Goal: Task Accomplishment & Management: Manage account settings

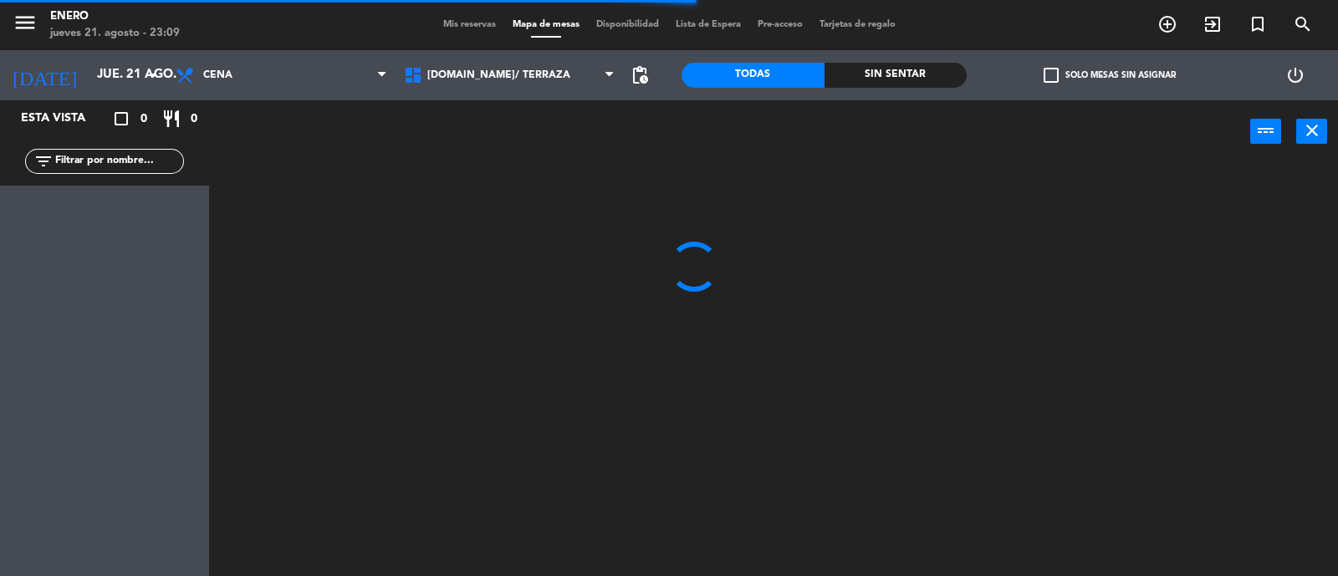
click at [107, 161] on input "text" at bounding box center [119, 161] width 130 height 18
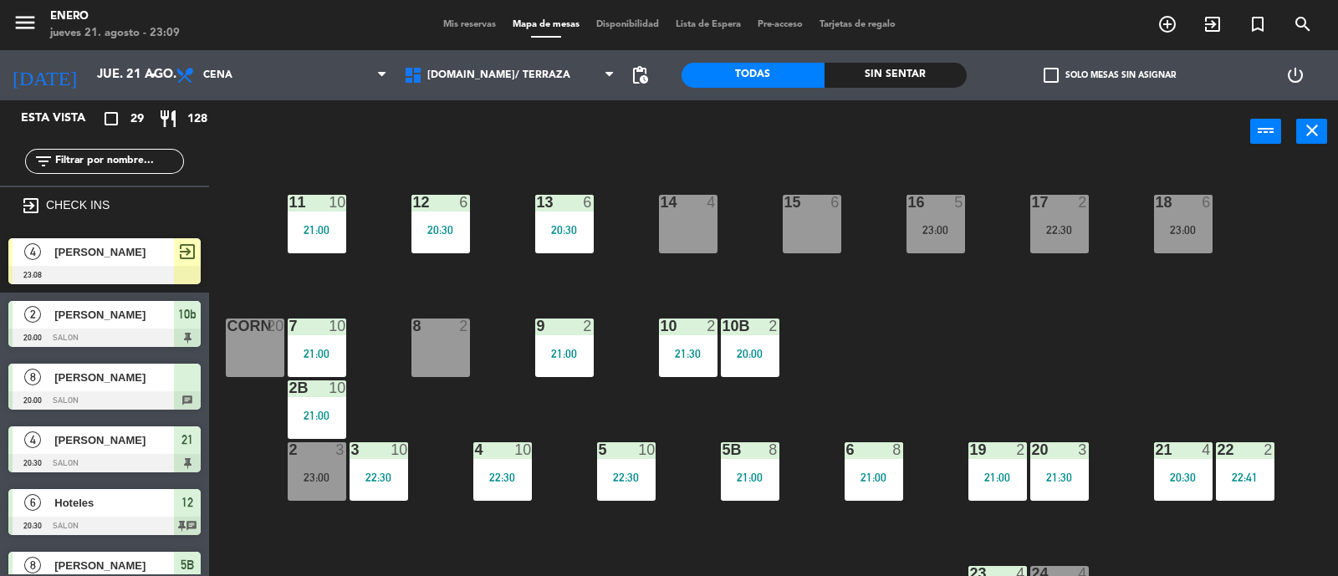
click at [915, 329] on div "14 4 12 6 20:30 11 10 21:00 17 2 22:30 15 6 16 5 23:00 13 6 20:30 18 6 23:00 10…" at bounding box center [779, 371] width 1115 height 413
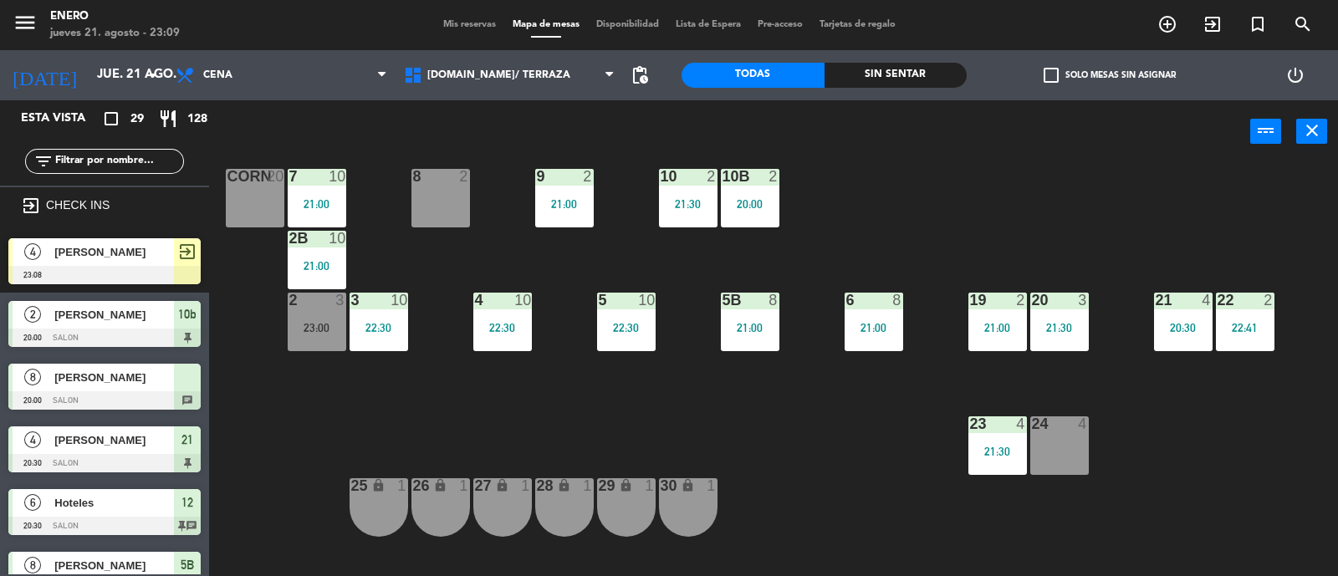
scroll to position [155, 0]
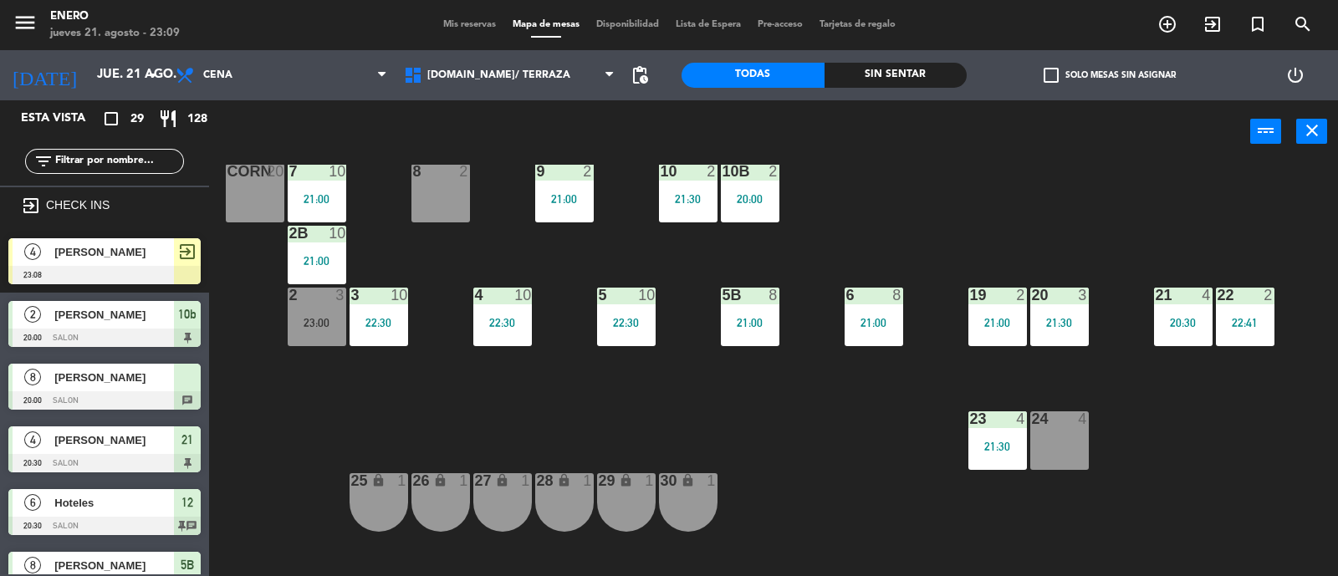
click at [106, 257] on span "[PERSON_NAME]" at bounding box center [114, 252] width 120 height 18
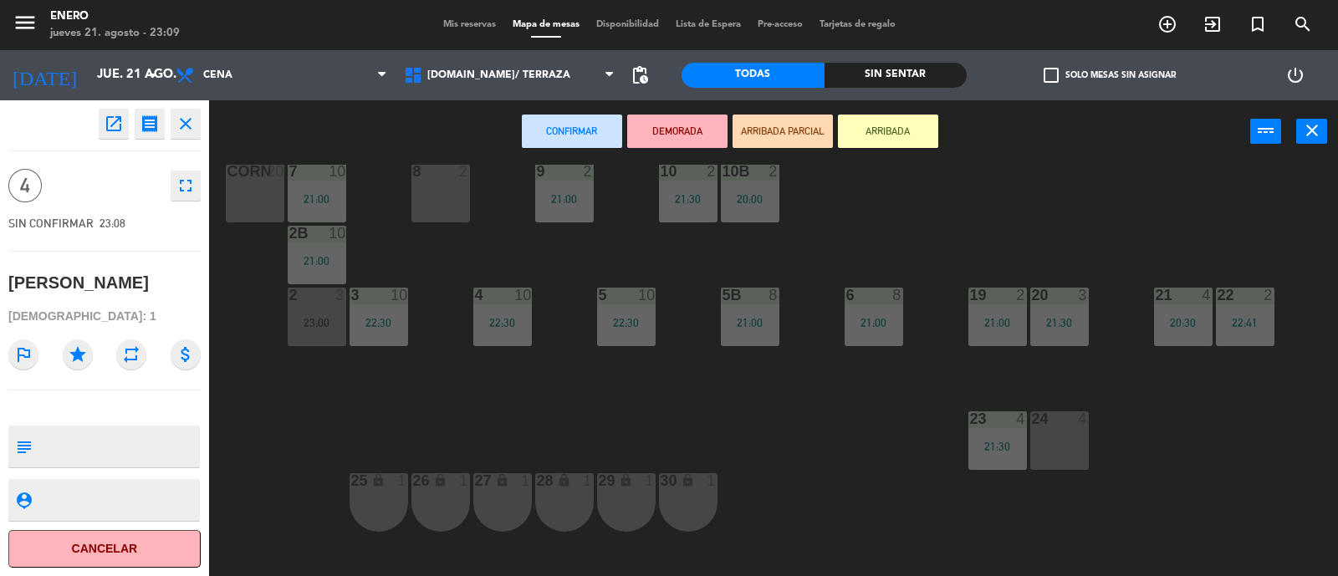
click at [213, 129] on div "open_in_new receipt 11:08 PM jue., 21 ago. 4 personas [PERSON_NAME] close 4 ful…" at bounding box center [104, 338] width 234 height 476
click at [184, 119] on icon "close" at bounding box center [186, 124] width 20 height 20
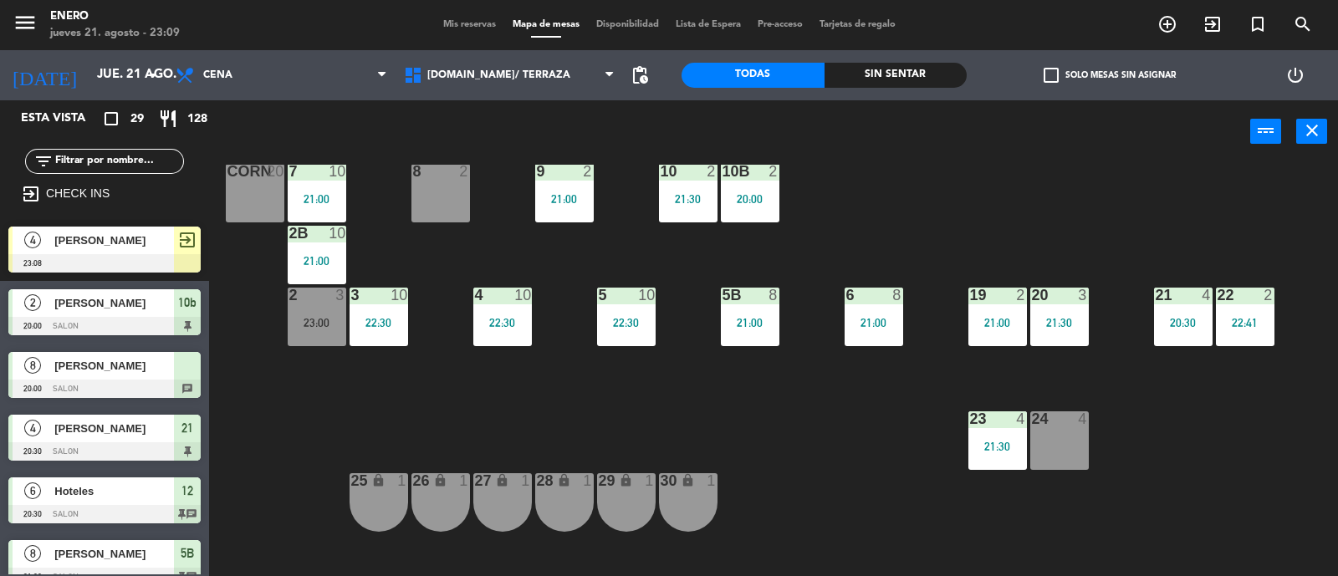
scroll to position [0, 0]
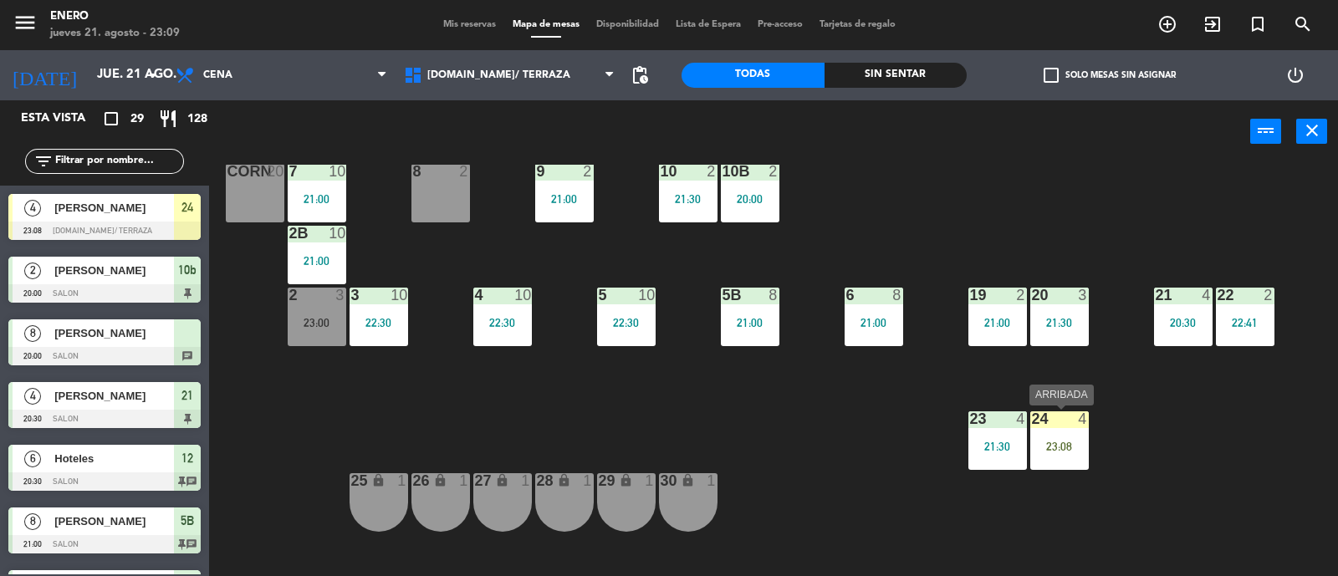
click at [1057, 446] on div "23:08" at bounding box center [1059, 447] width 59 height 12
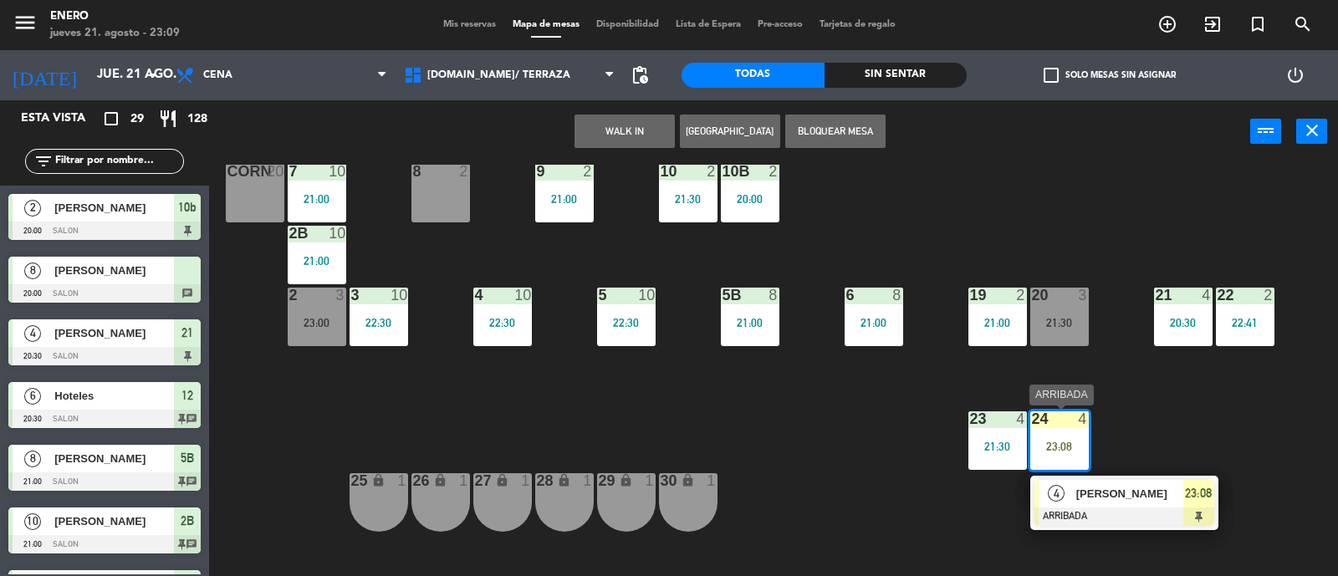
click at [1195, 486] on span "23:08" at bounding box center [1198, 493] width 27 height 20
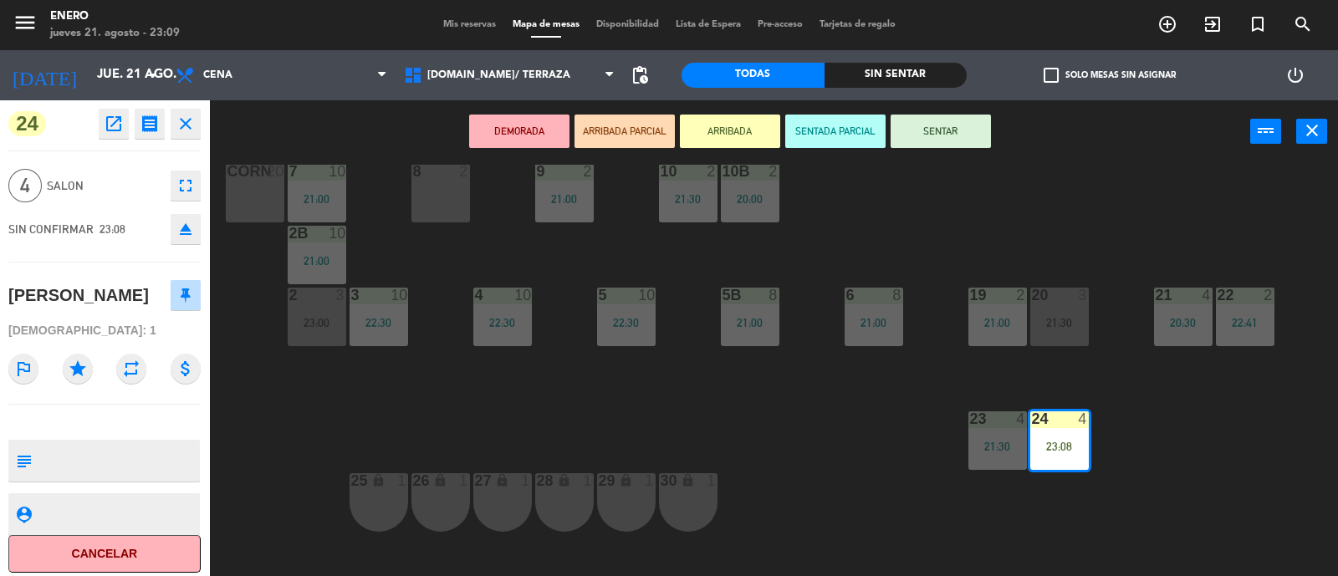
click at [953, 123] on button "SENTAR" at bounding box center [940, 131] width 100 height 33
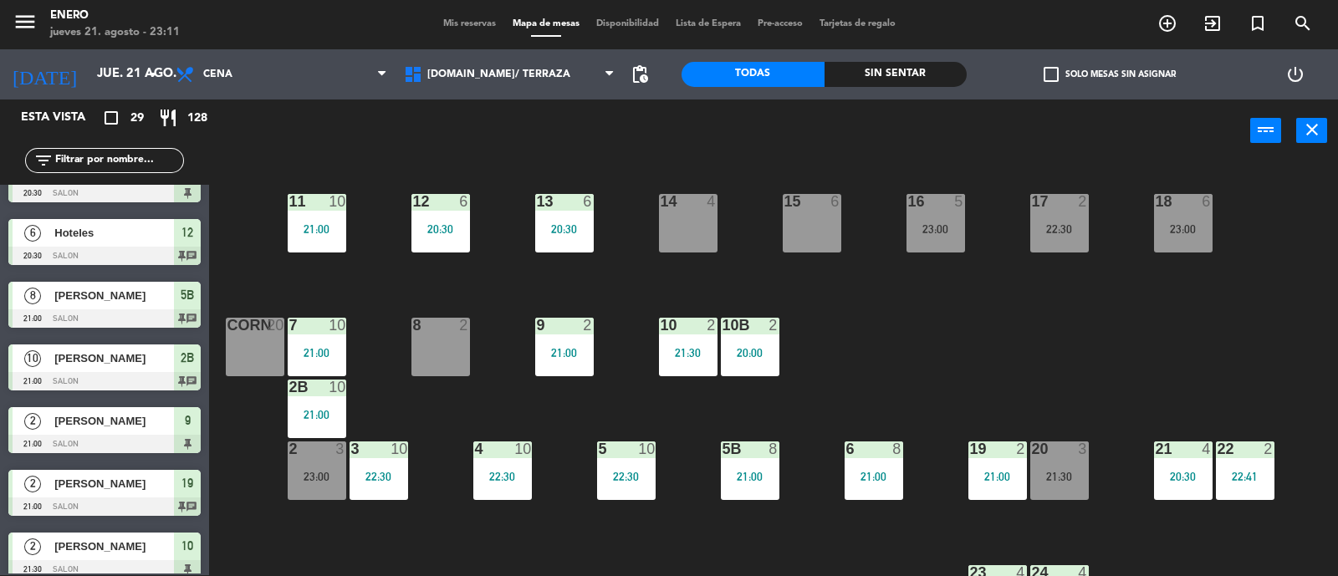
click at [420, 412] on div "14 4 12 6 20:30 11 10 21:00 17 2 22:30 15 6 16 5 23:00 13 6 20:30 18 6 23:00 10…" at bounding box center [779, 370] width 1115 height 413
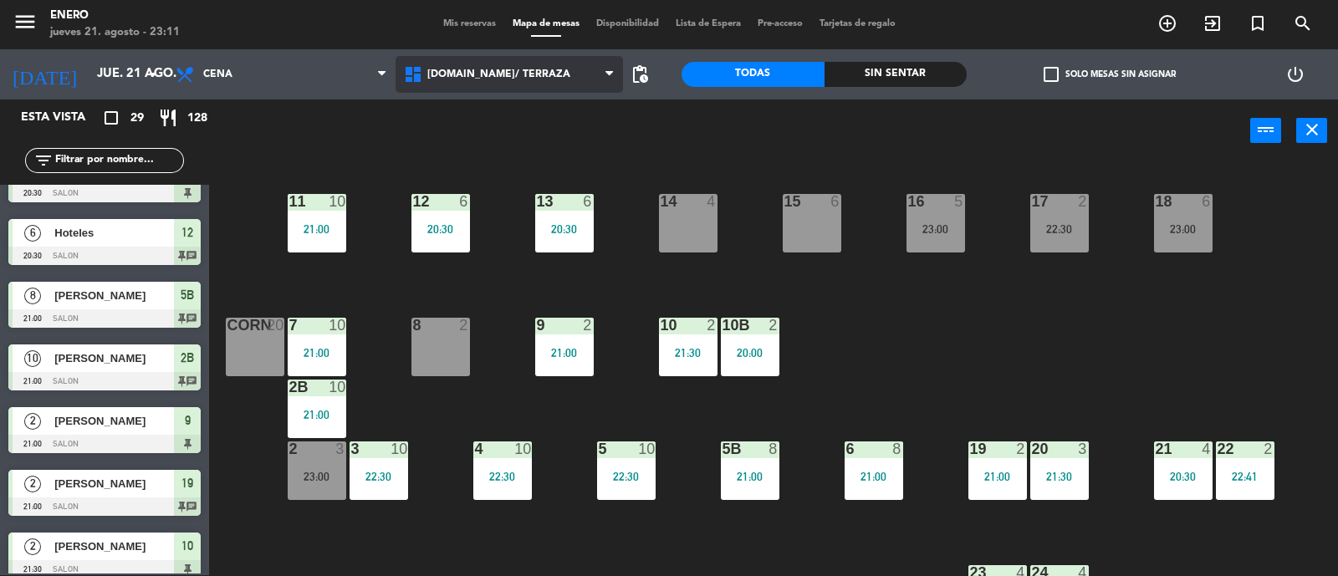
click at [511, 69] on span "[DOMAIN_NAME]/ TERRAZA" at bounding box center [498, 75] width 143 height 12
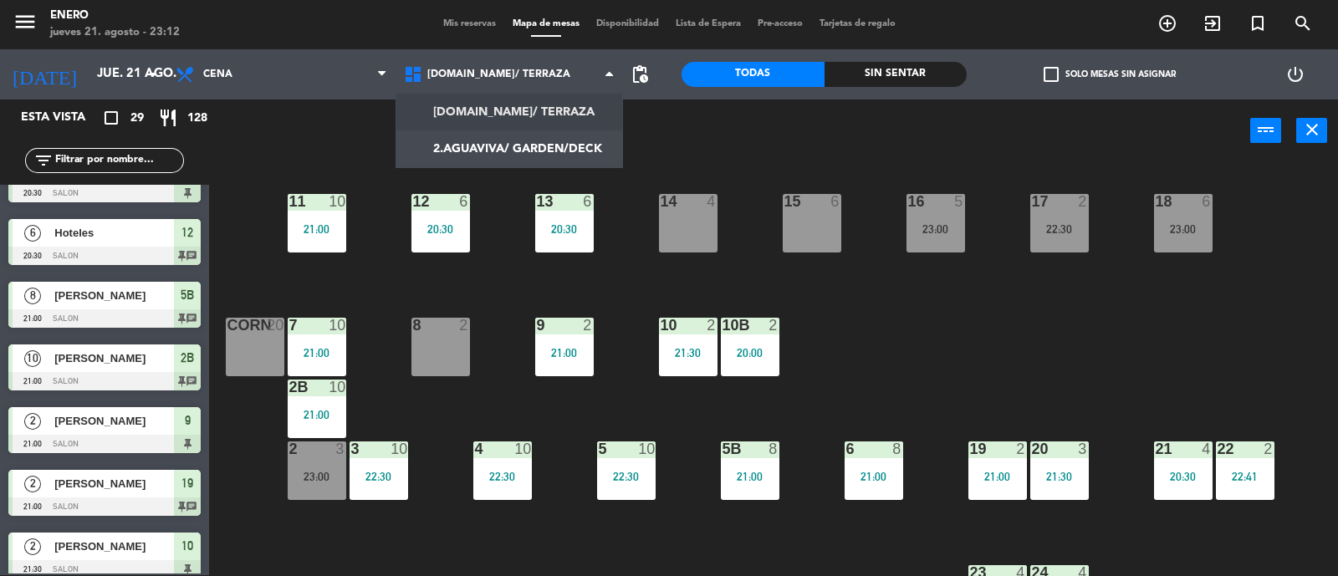
click at [935, 362] on div "14 4 12 6 20:30 11 10 21:00 17 2 22:30 15 6 16 5 23:00 13 6 20:30 18 6 23:00 10…" at bounding box center [779, 370] width 1115 height 413
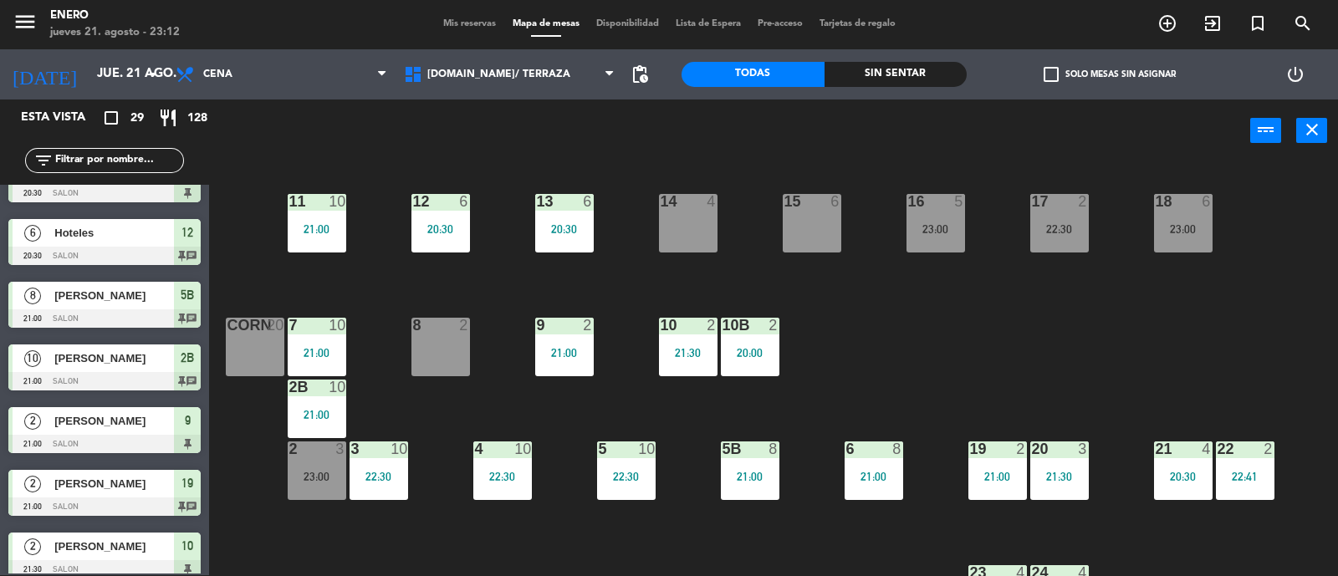
drag, startPoint x: 523, startPoint y: 70, endPoint x: 569, endPoint y: 217, distance: 153.3
click at [524, 69] on span "[DOMAIN_NAME]/ TERRAZA" at bounding box center [509, 74] width 228 height 37
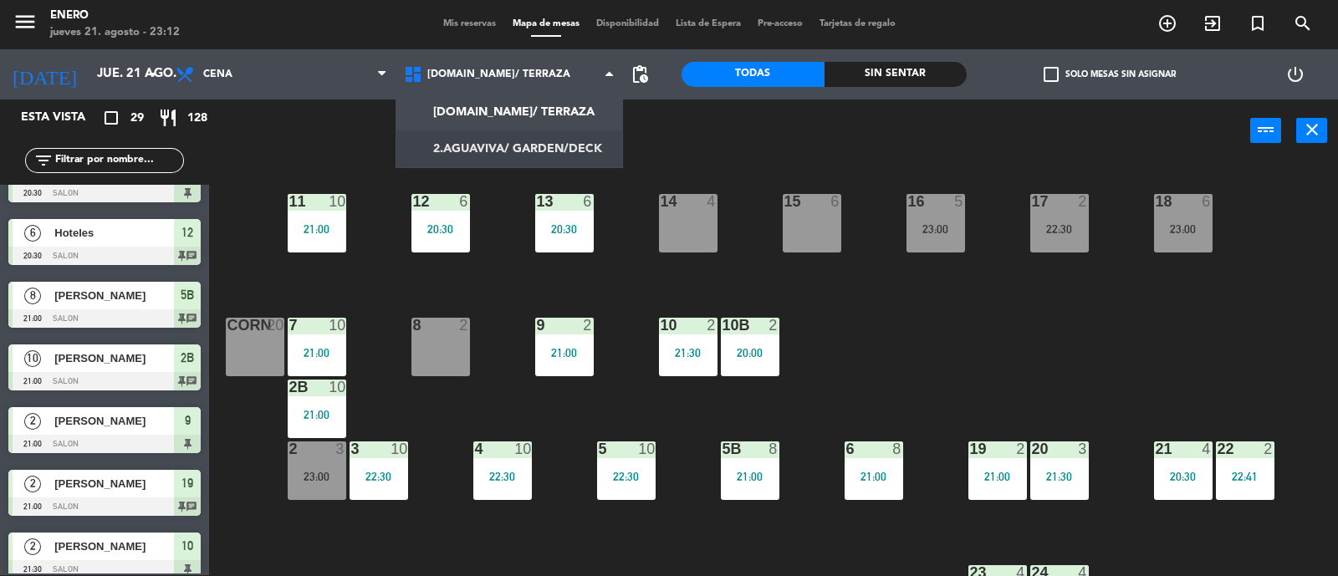
click at [512, 150] on ng-component "menu Enero jueves 21. agosto - 23:12 Mis reservas Mapa de mesas Disponibilidad …" at bounding box center [669, 288] width 1338 height 578
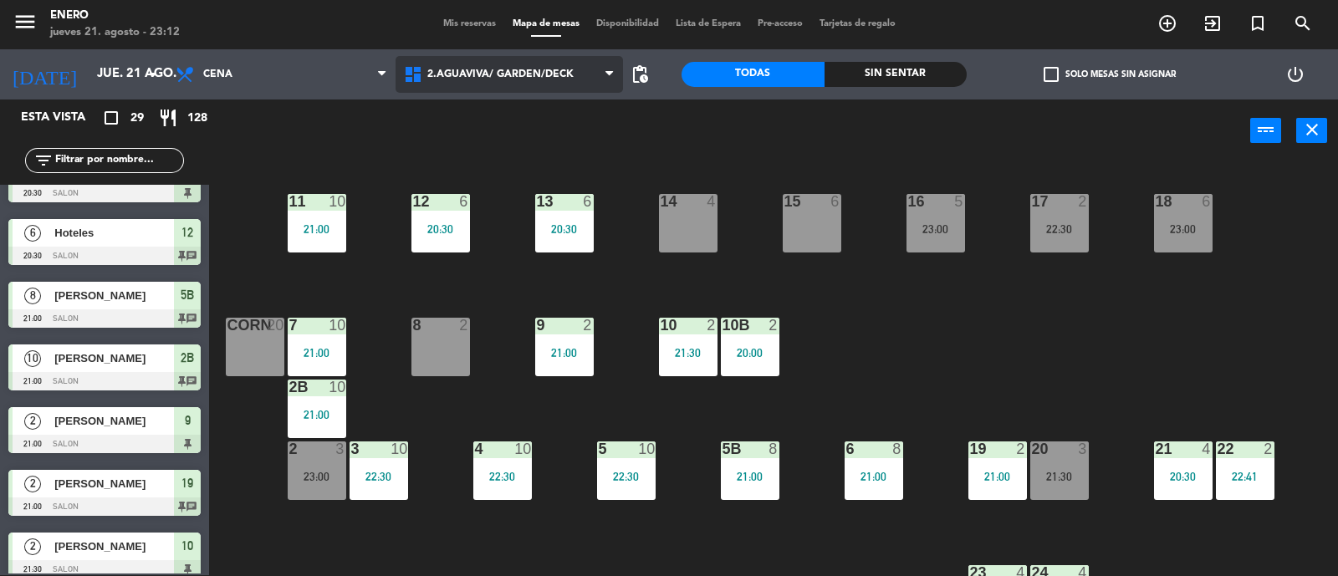
click at [536, 81] on span "2.AGUAVIVA/ GARDEN/DECK" at bounding box center [509, 74] width 228 height 37
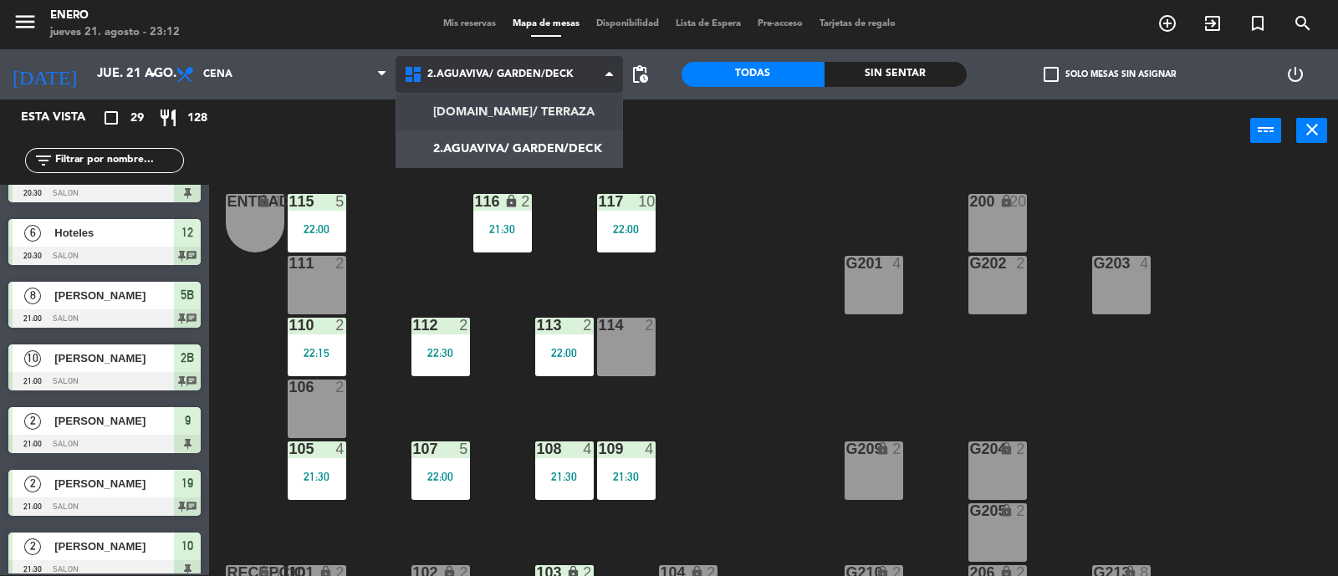
click at [529, 107] on ng-component "menu Enero jueves 21. agosto - 23:12 Mis reservas Mapa de mesas Disponibilidad …" at bounding box center [669, 288] width 1338 height 578
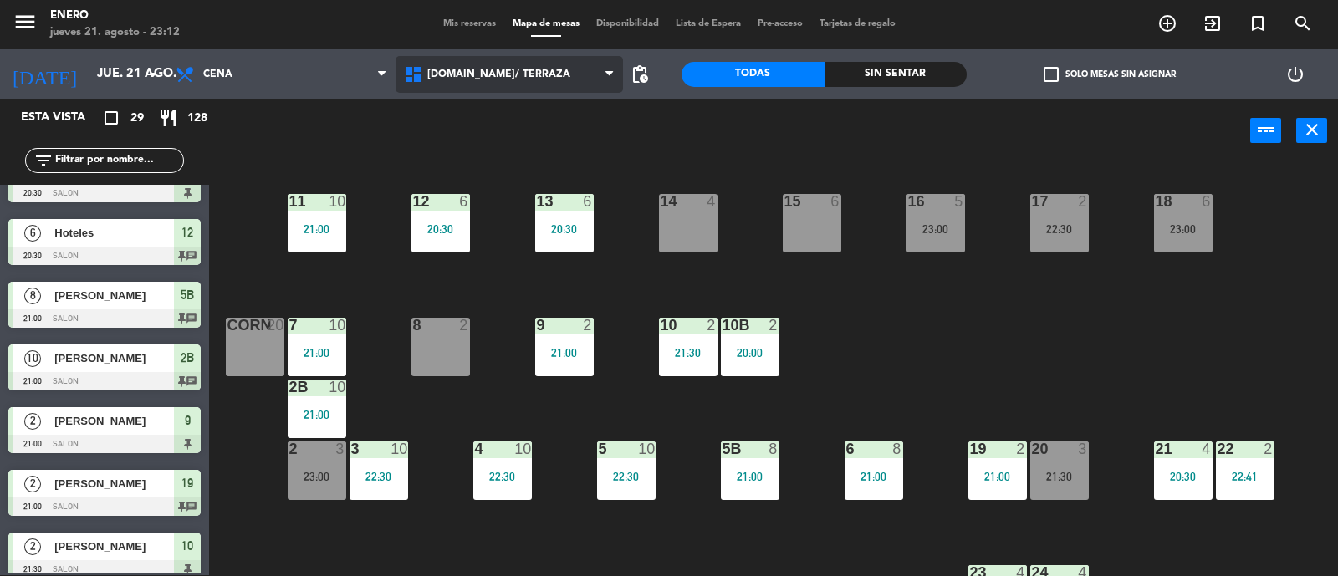
click at [478, 88] on span "[DOMAIN_NAME]/ TERRAZA" at bounding box center [509, 74] width 228 height 37
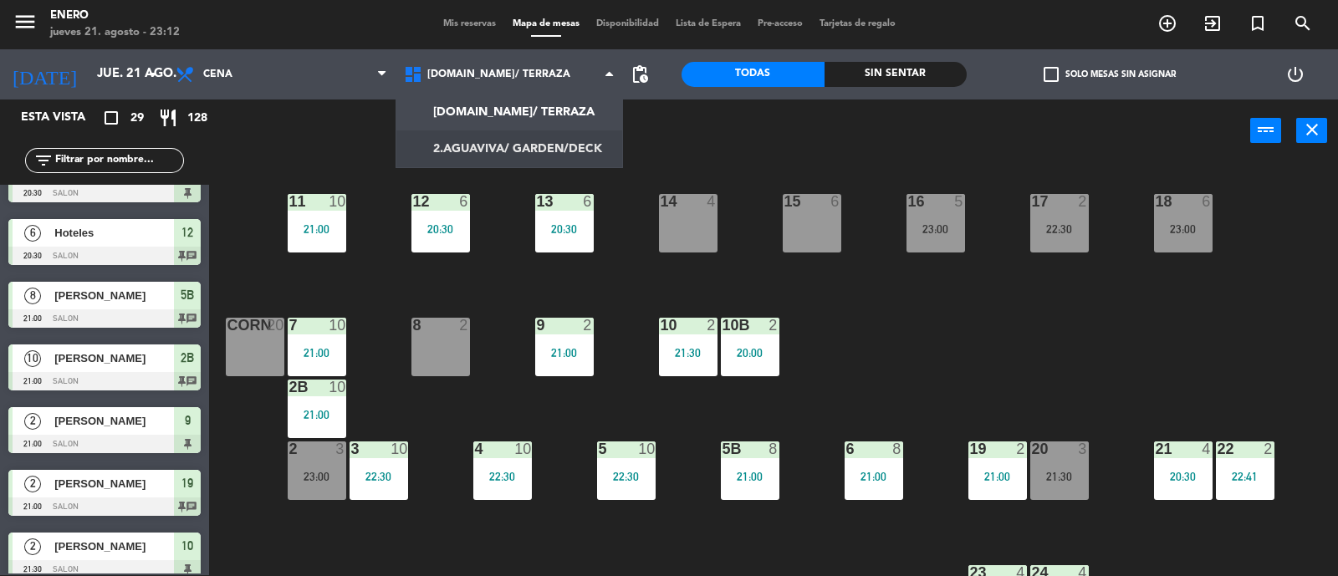
drag, startPoint x: 510, startPoint y: 140, endPoint x: 532, endPoint y: 146, distance: 22.7
click at [511, 140] on ng-component "menu Enero jueves 21. agosto - 23:12 Mis reservas Mapa de mesas Disponibilidad …" at bounding box center [669, 288] width 1338 height 578
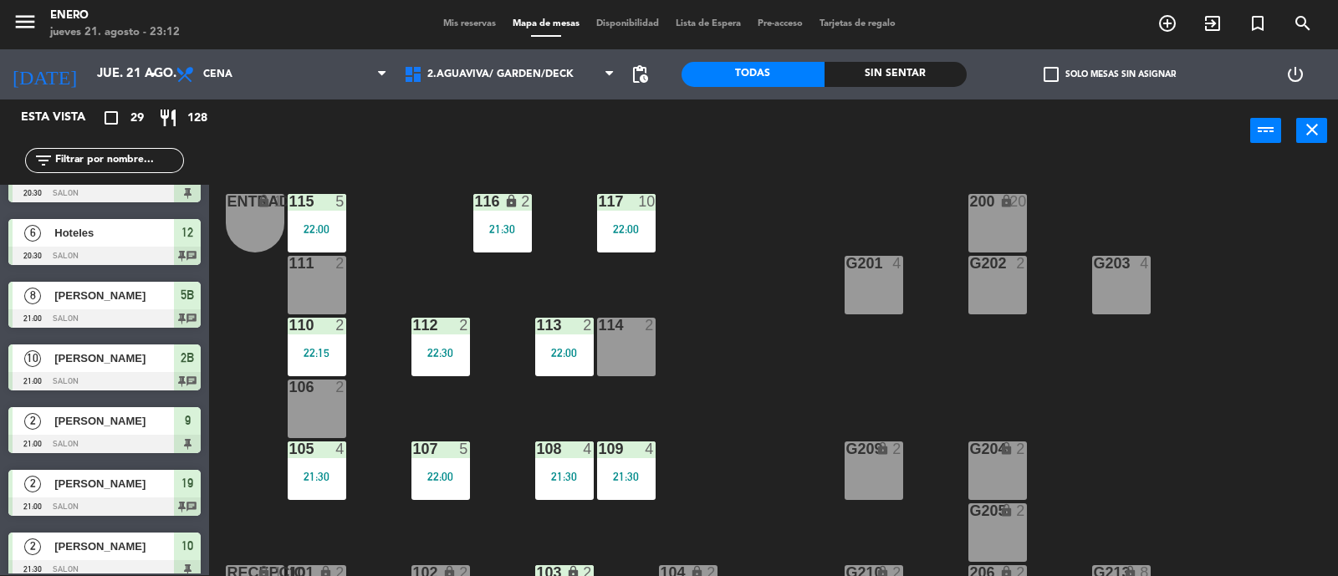
scroll to position [104, 0]
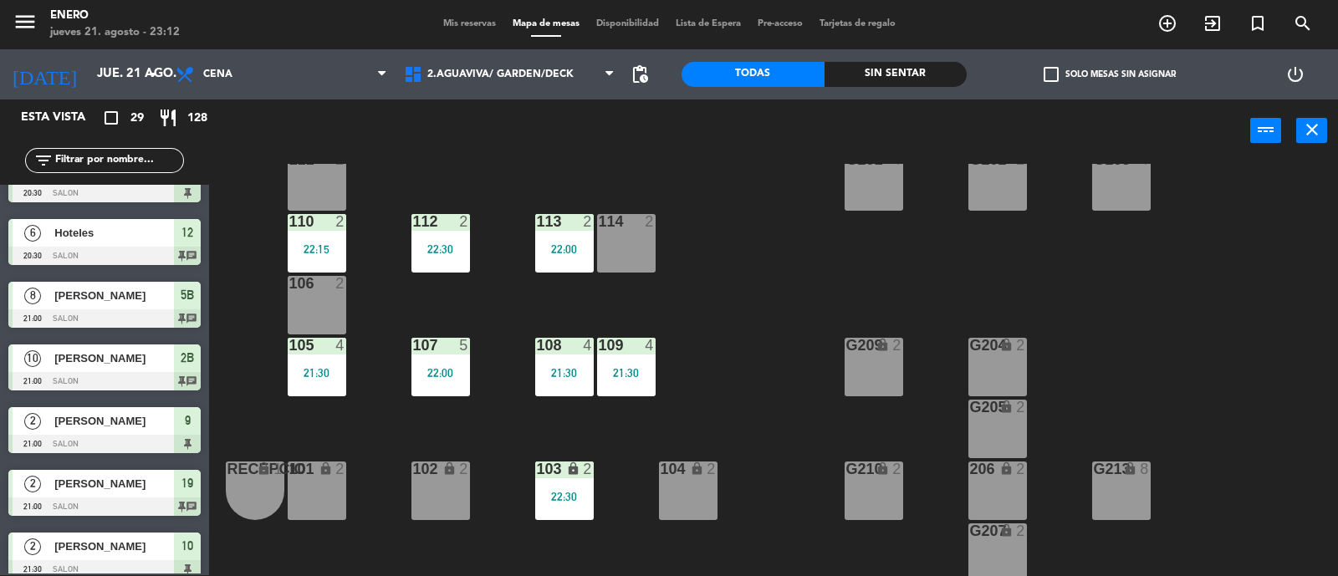
click at [447, 502] on div "102 lock 2" at bounding box center [440, 490] width 59 height 59
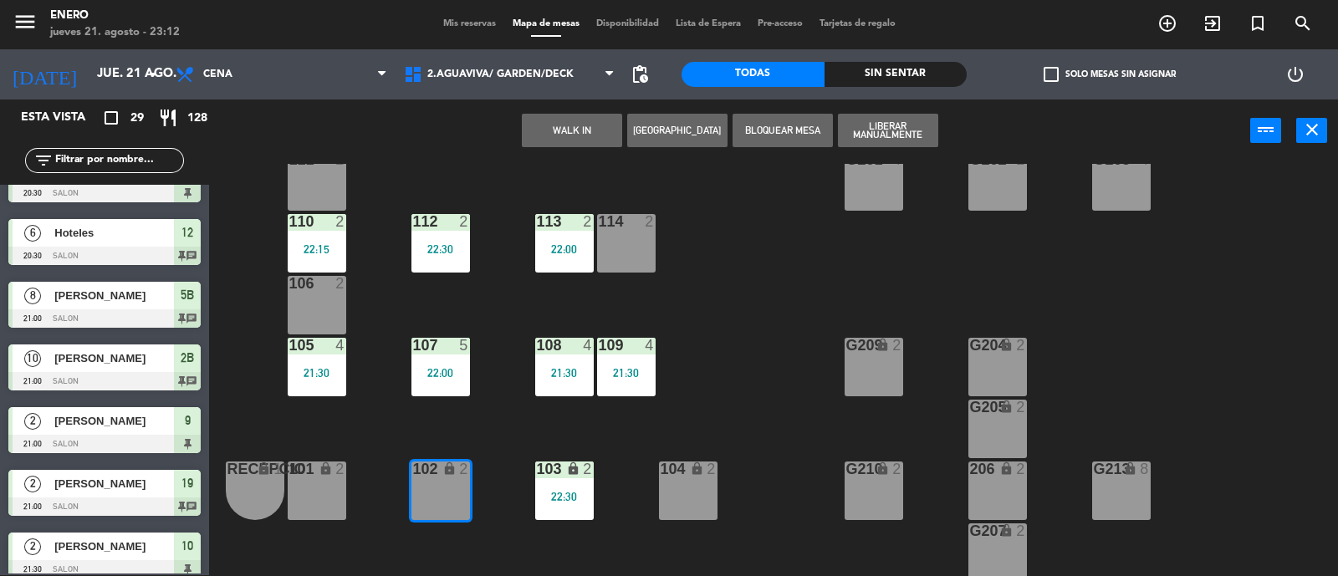
click at [555, 132] on button "WALK IN" at bounding box center [572, 130] width 100 height 33
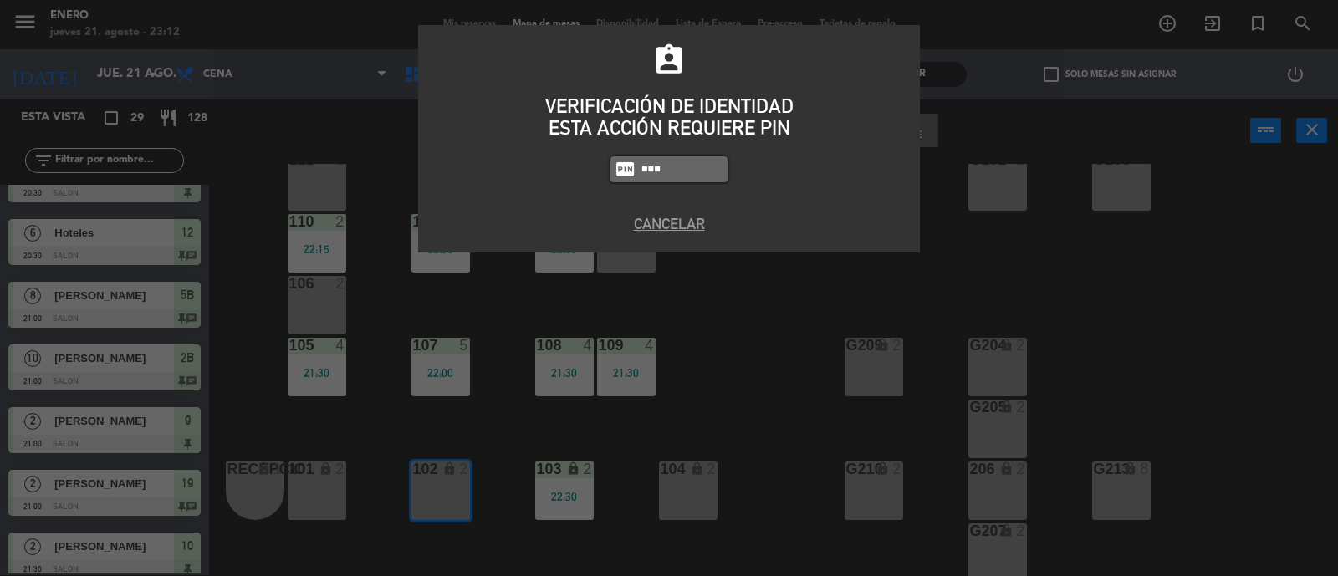
type input "6082"
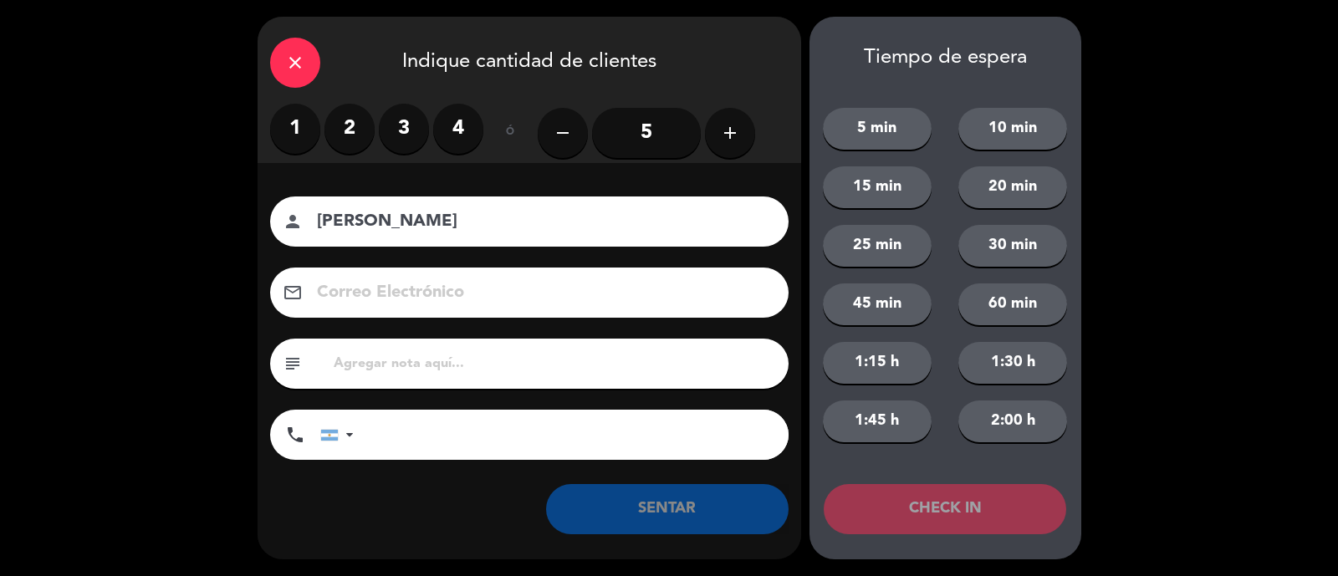
type input "[PERSON_NAME]"
click at [335, 115] on label "2" at bounding box center [349, 129] width 50 height 50
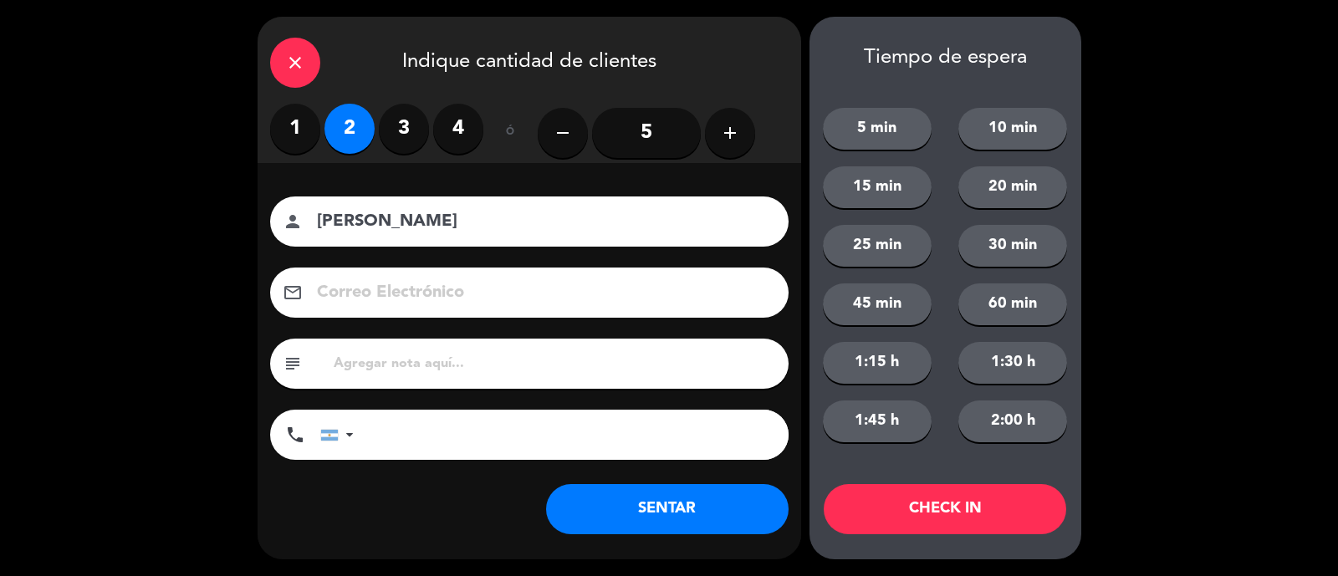
click at [681, 494] on button "SENTAR" at bounding box center [667, 509] width 242 height 50
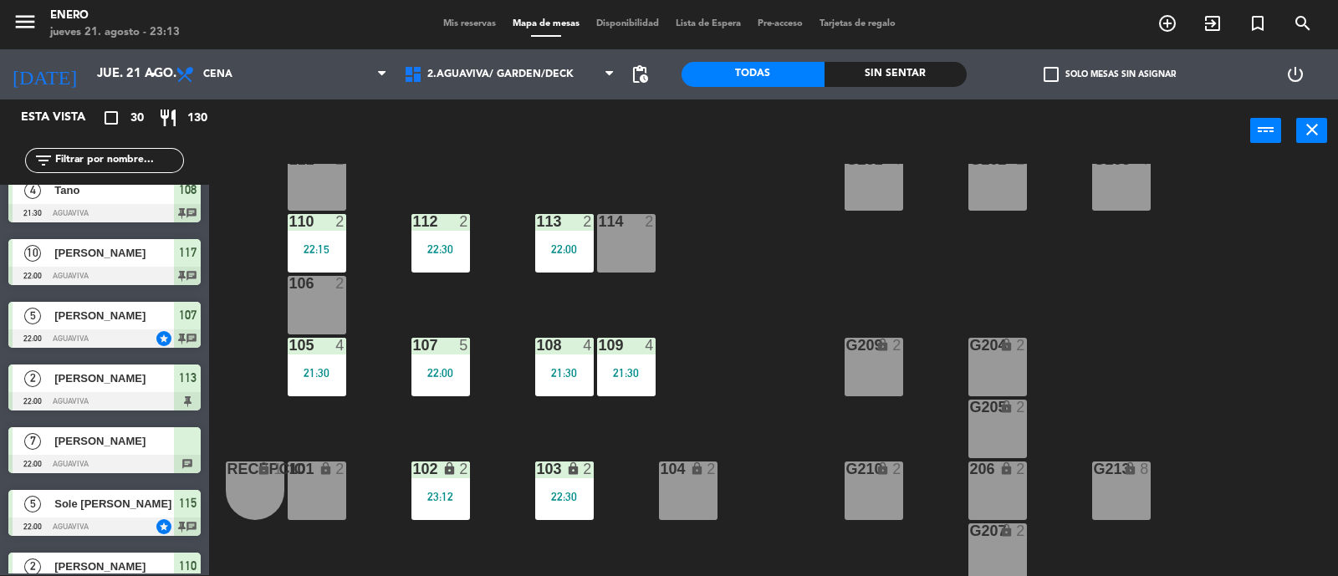
scroll to position [835, 0]
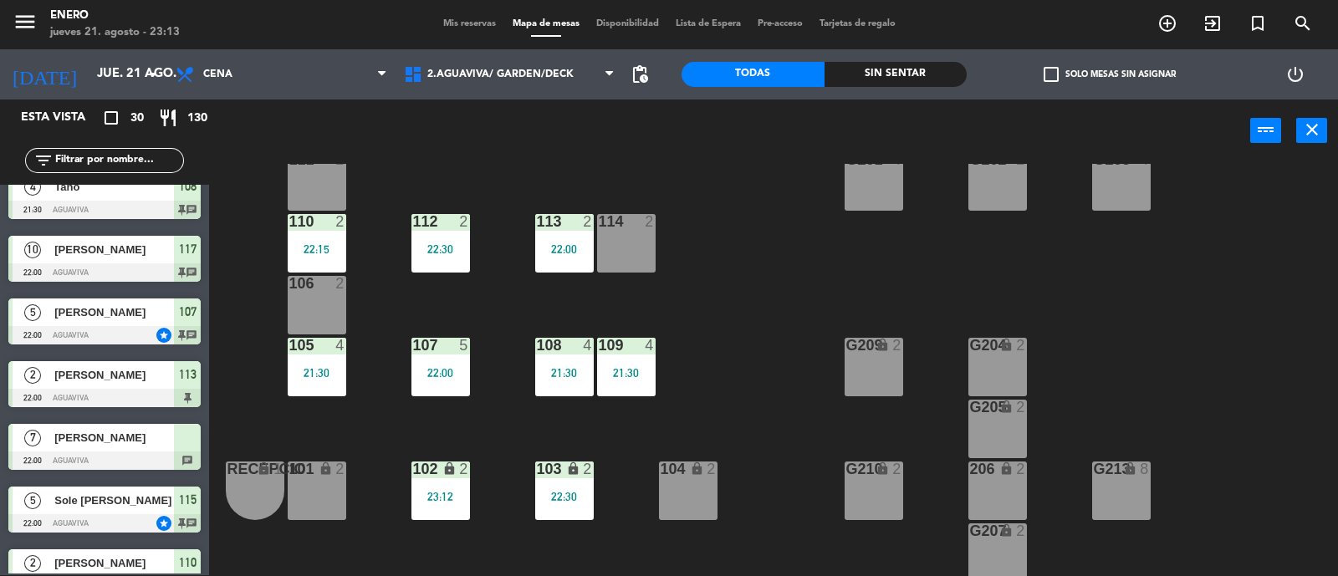
click at [128, 429] on span "[PERSON_NAME]" at bounding box center [114, 438] width 120 height 18
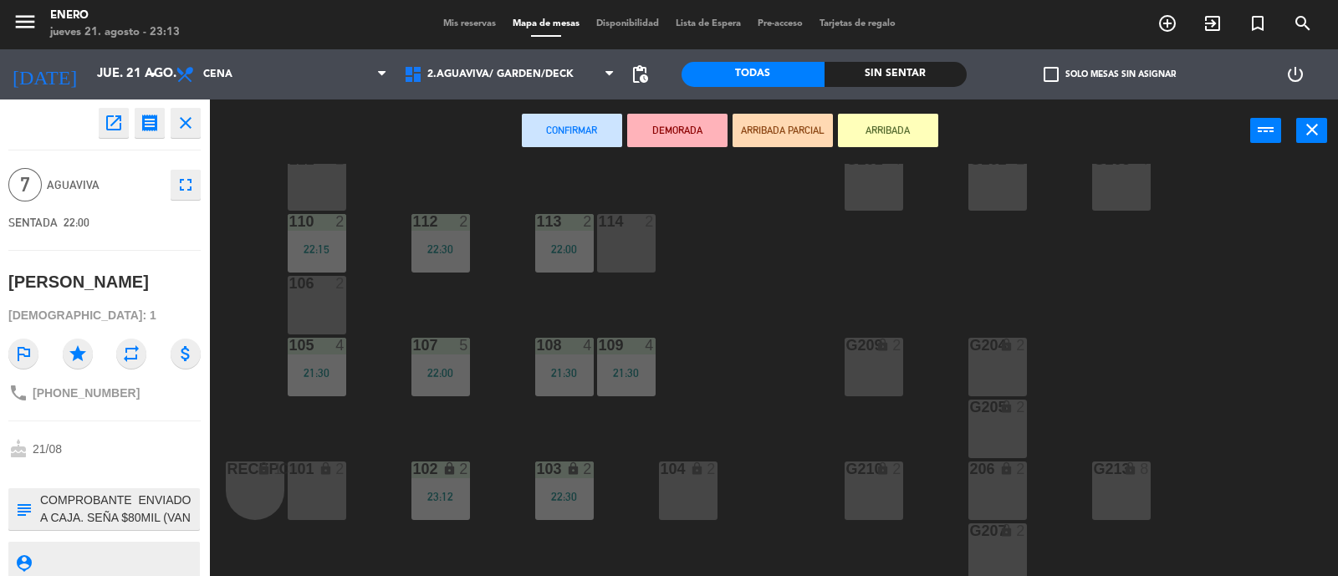
click at [184, 196] on button "fullscreen" at bounding box center [186, 185] width 30 height 30
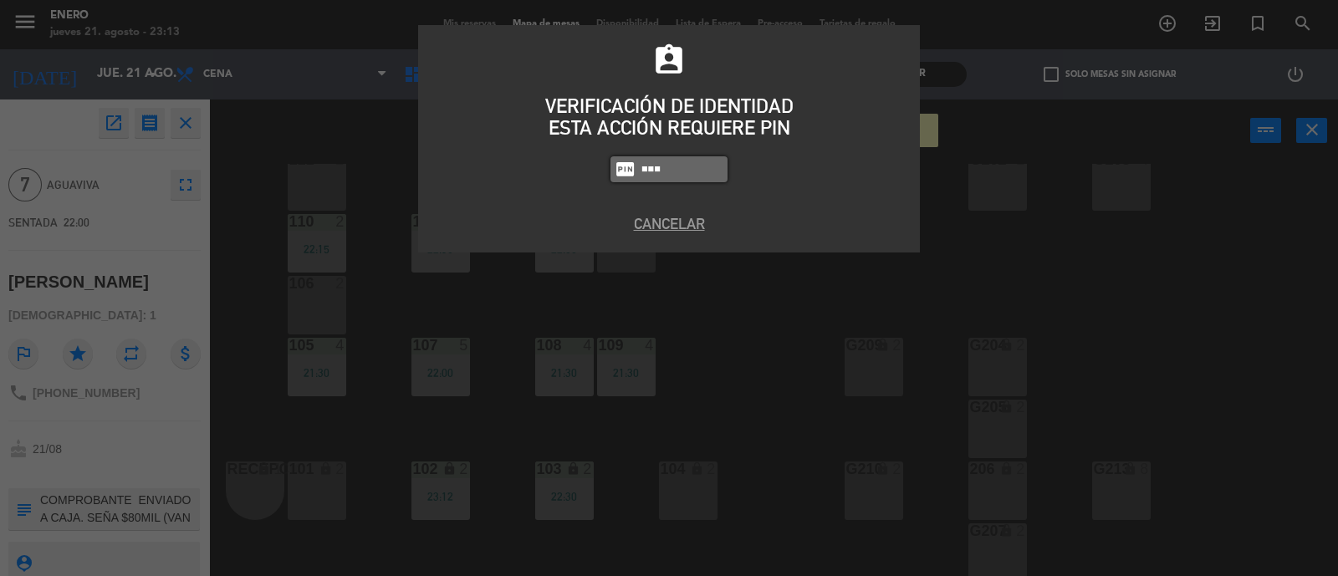
type input "6082"
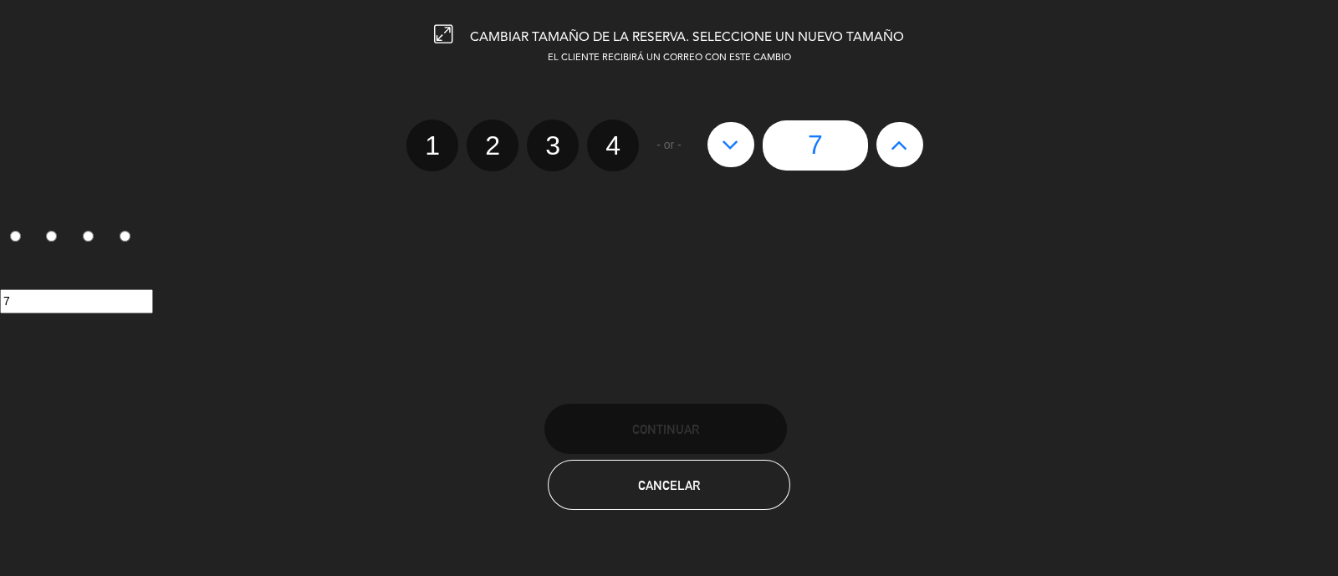
click at [909, 140] on button at bounding box center [899, 144] width 47 height 45
type input "8"
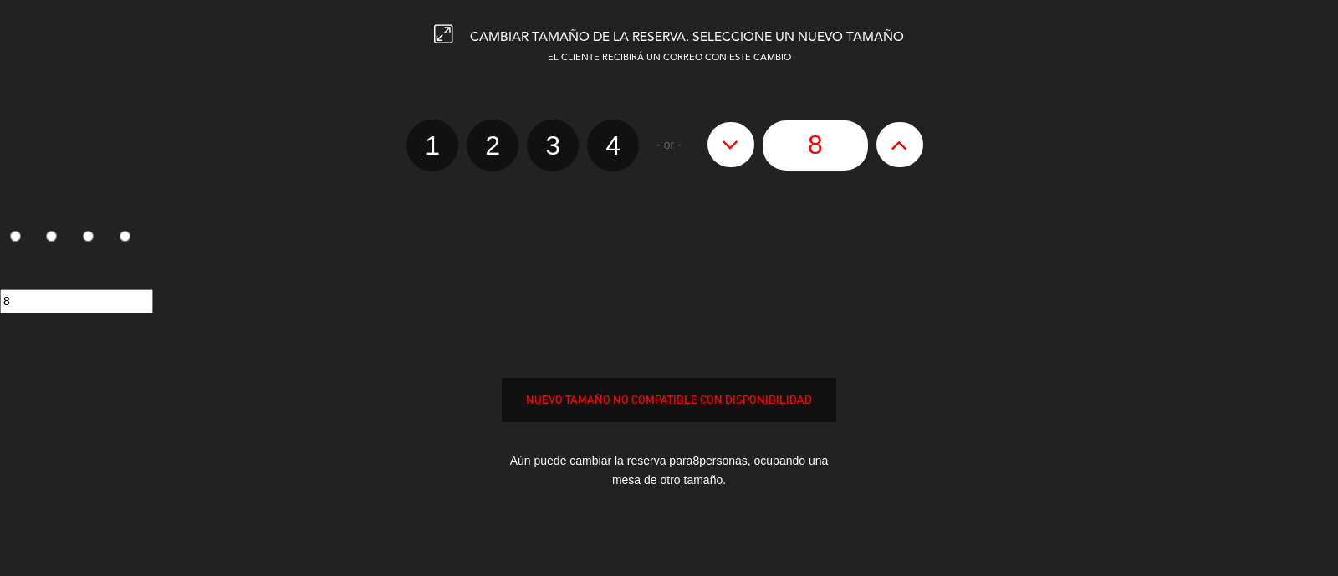
click at [912, 145] on button at bounding box center [899, 144] width 47 height 45
type input "9"
click at [912, 145] on button at bounding box center [899, 144] width 47 height 45
type input "10"
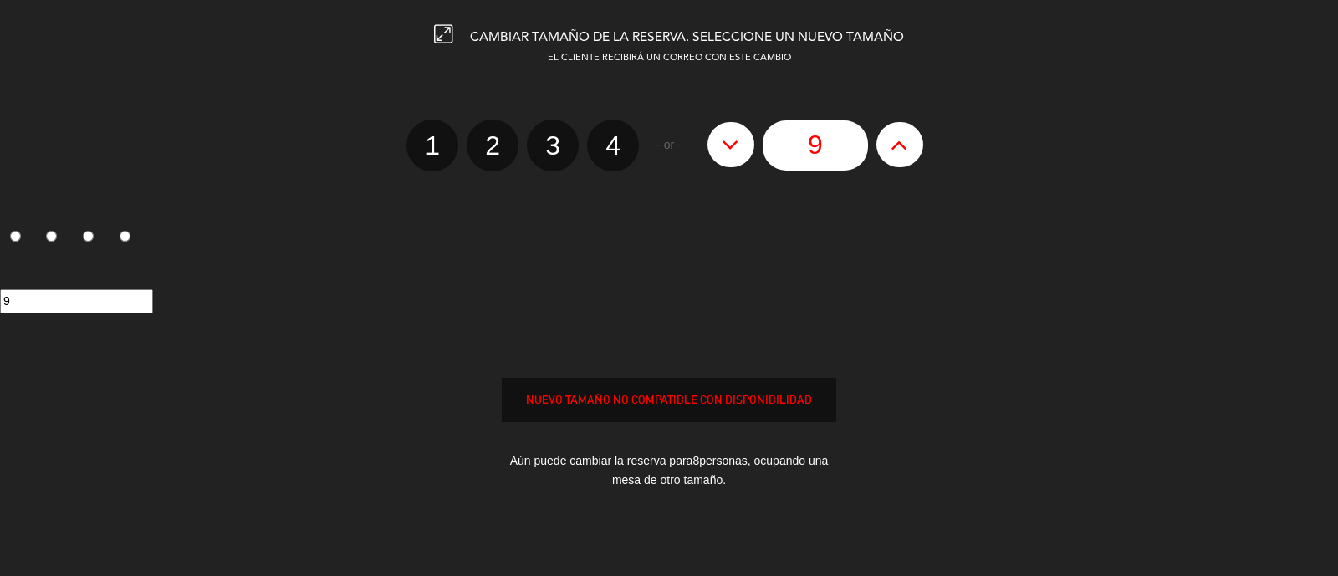
type input "10"
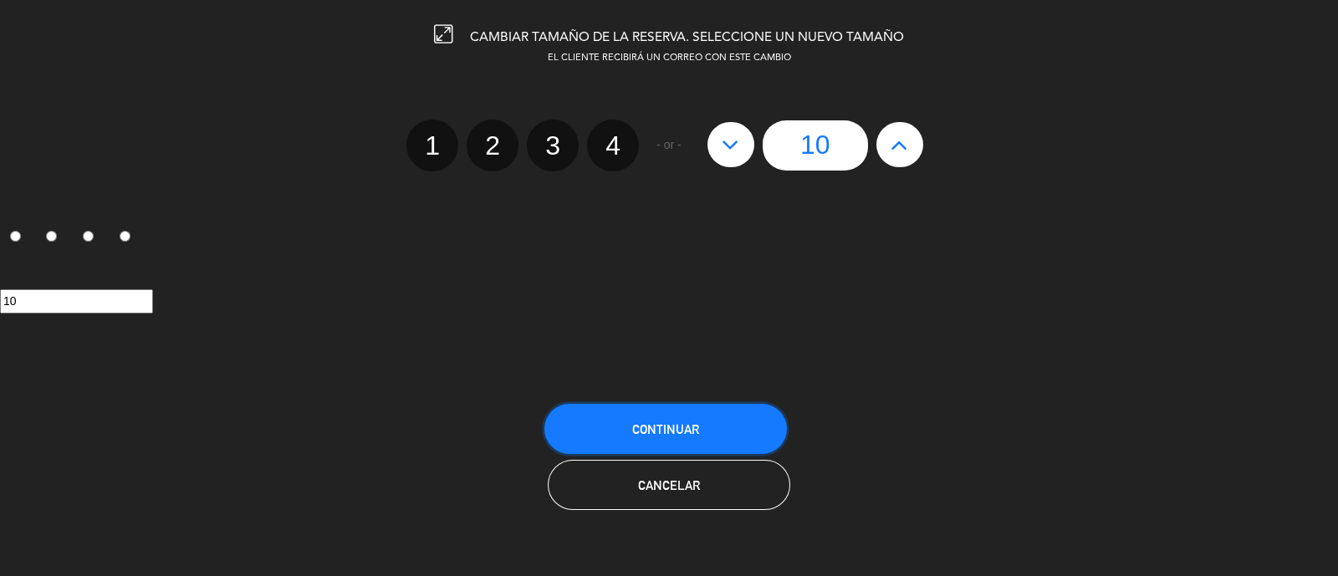
click at [741, 422] on button "Continuar" at bounding box center [665, 429] width 242 height 50
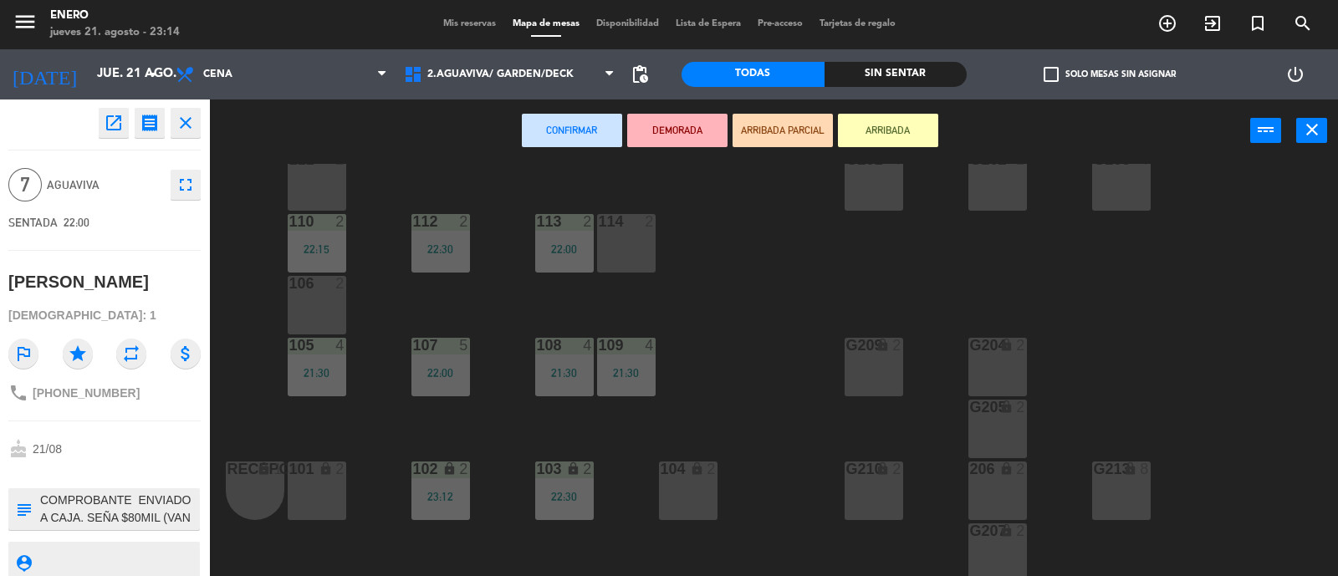
click at [920, 134] on button "ARRIBADA" at bounding box center [888, 130] width 100 height 33
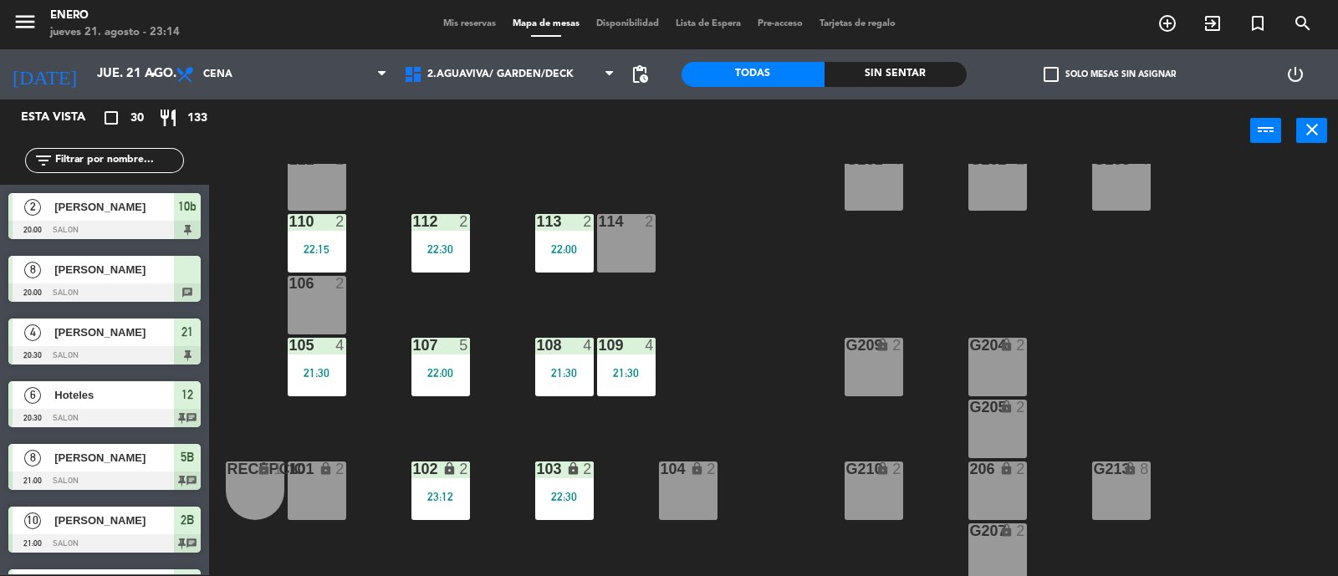
scroll to position [1, 0]
click at [140, 154] on input "text" at bounding box center [119, 160] width 130 height 18
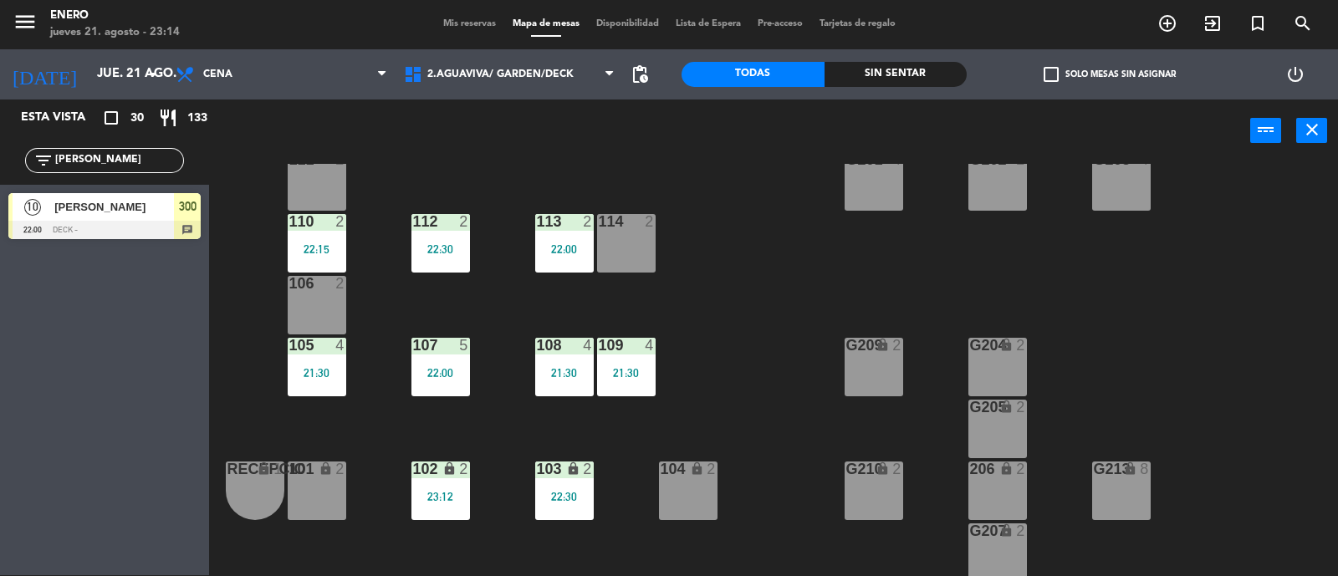
type input "[PERSON_NAME]"
drag, startPoint x: 66, startPoint y: 211, endPoint x: 68, endPoint y: 224, distance: 13.5
click at [64, 218] on div "10 [PERSON_NAME] 22:00 DECK - 300 chat 10 [PERSON_NAME] 22:00 DECK - 300 chat" at bounding box center [104, 219] width 209 height 68
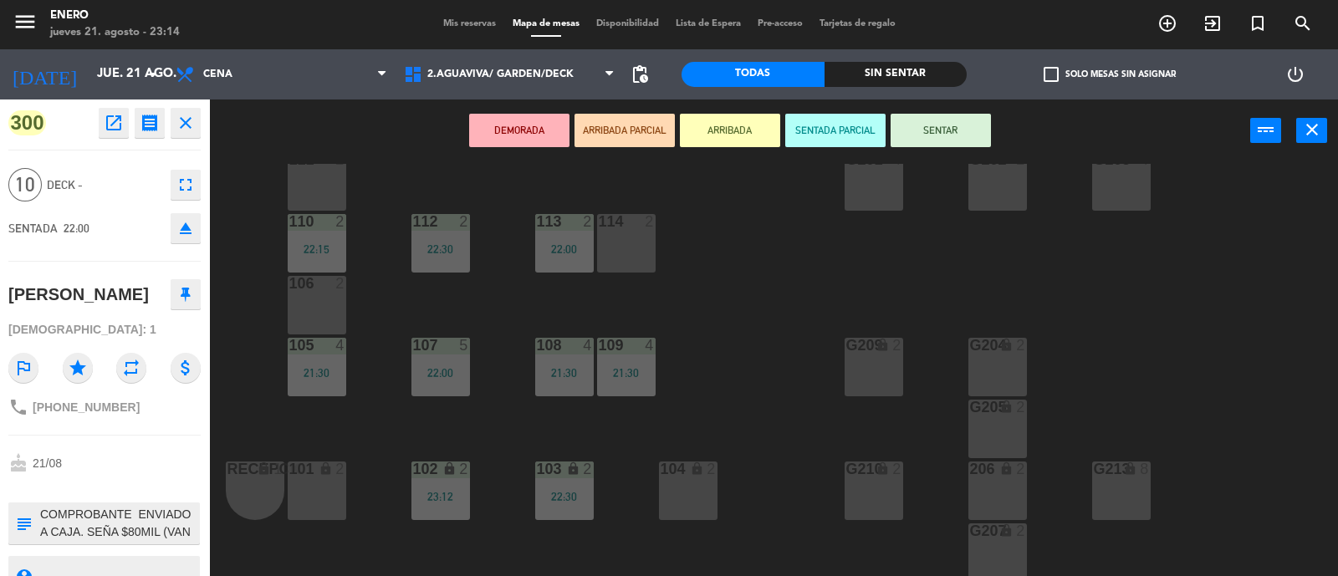
click at [196, 120] on button "close" at bounding box center [186, 123] width 30 height 30
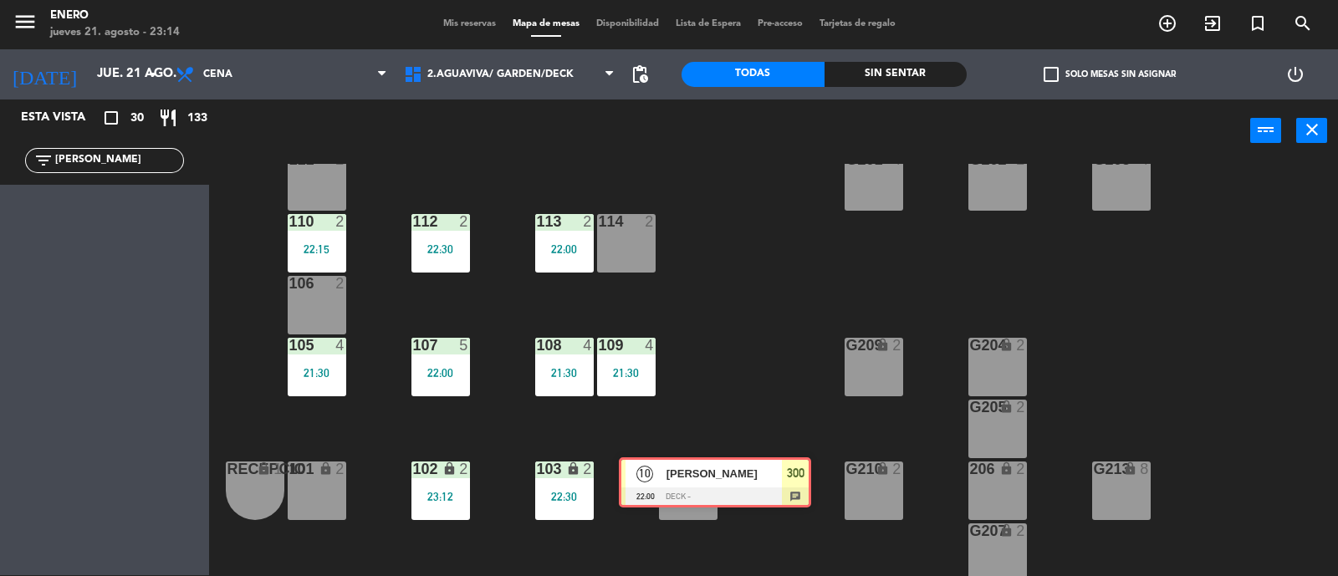
drag, startPoint x: 130, startPoint y: 211, endPoint x: 737, endPoint y: 478, distance: 663.2
click at [737, 478] on div "Esta vista crop_square 30 restaurant 133 filter_list [PERSON_NAME] 10 [PERSON_N…" at bounding box center [669, 337] width 1338 height 477
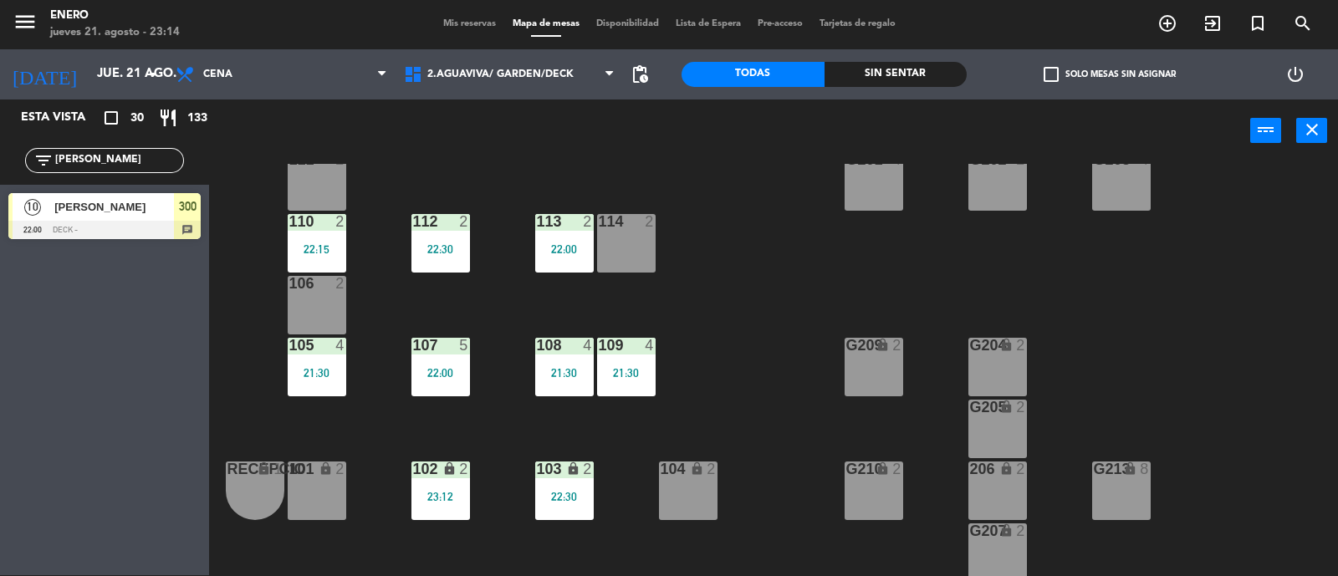
click at [689, 483] on div "104 lock 2" at bounding box center [688, 490] width 59 height 59
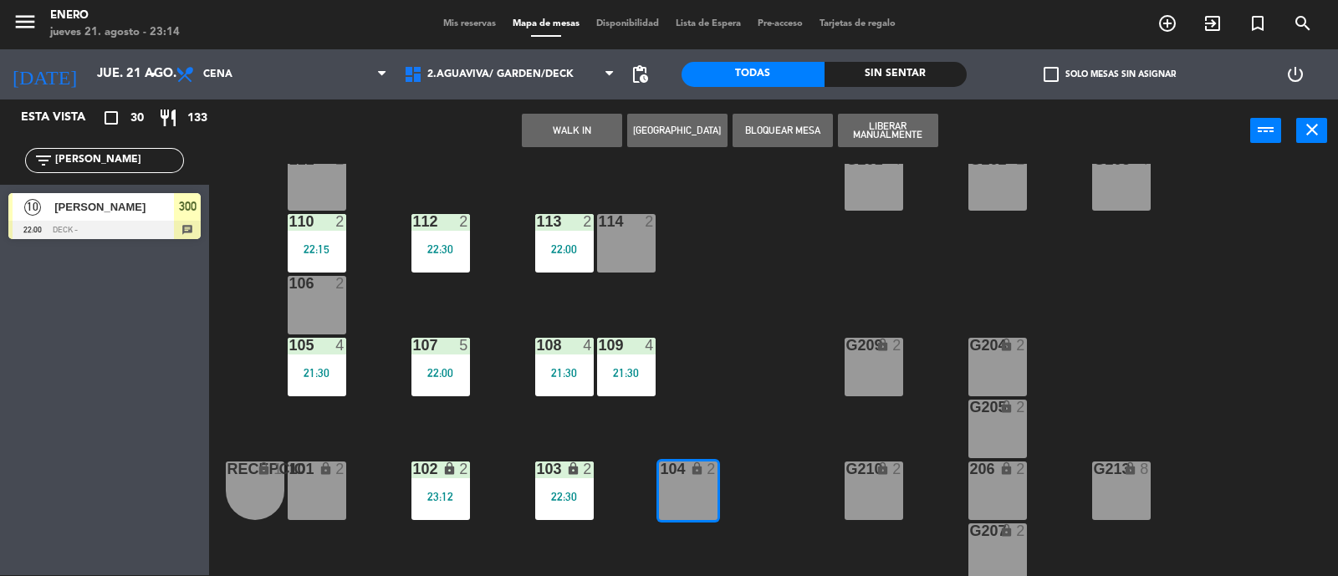
click at [124, 203] on span "[PERSON_NAME]" at bounding box center [114, 207] width 120 height 18
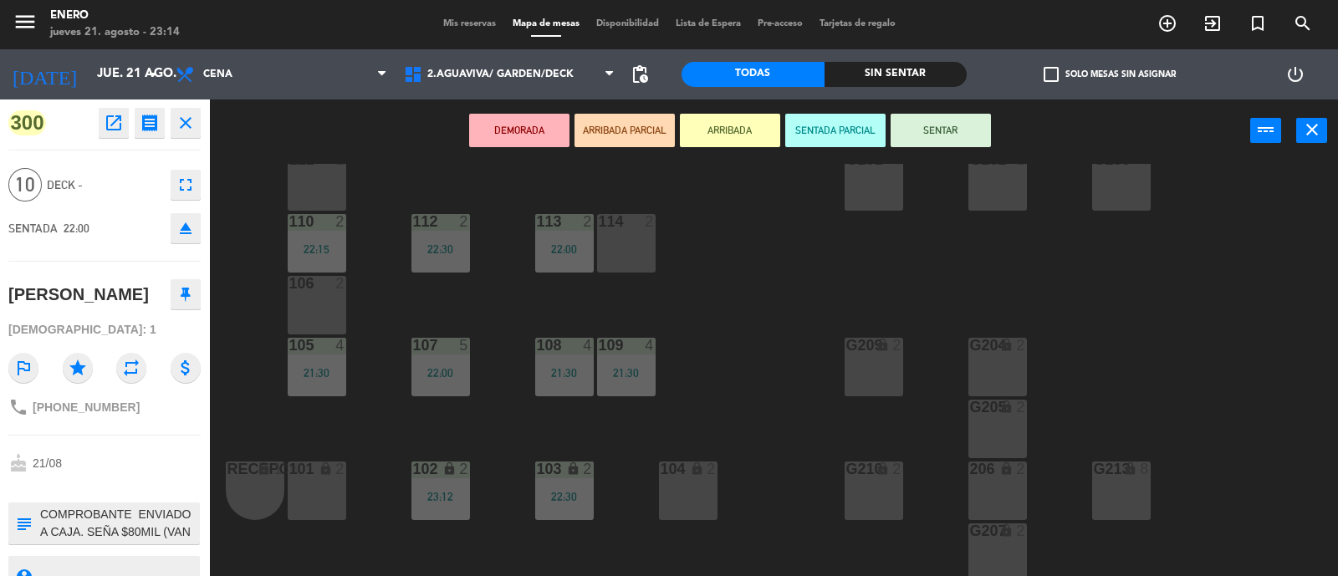
click at [931, 123] on button "SENTAR" at bounding box center [940, 130] width 100 height 33
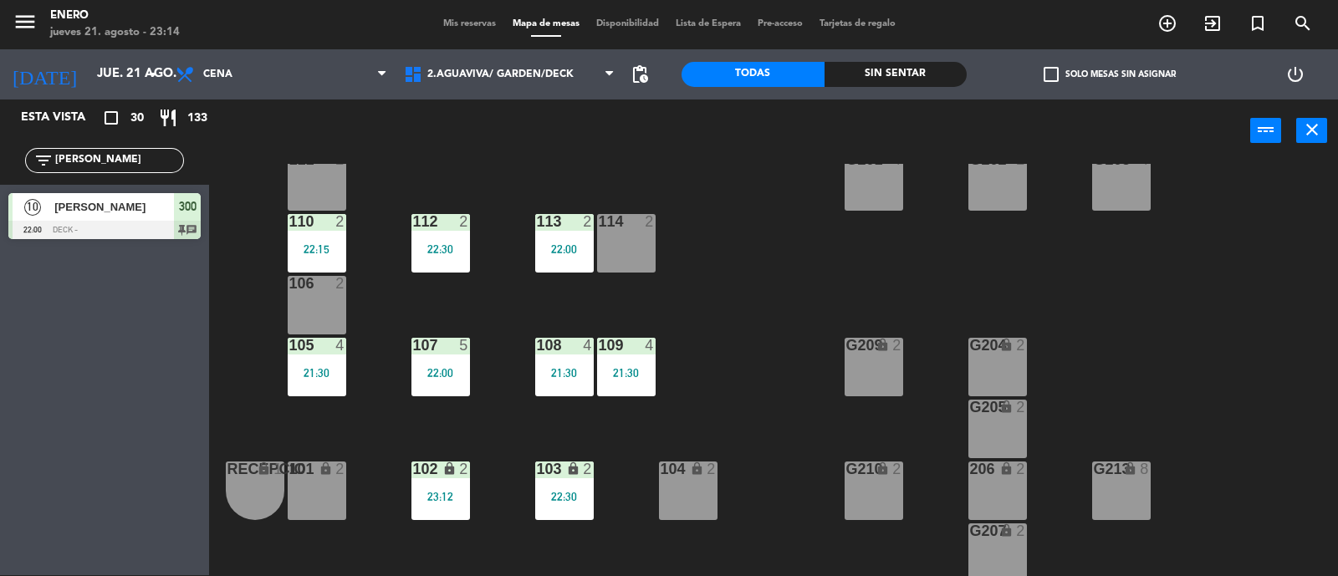
drag, startPoint x: 114, startPoint y: 209, endPoint x: 645, endPoint y: 471, distance: 592.2
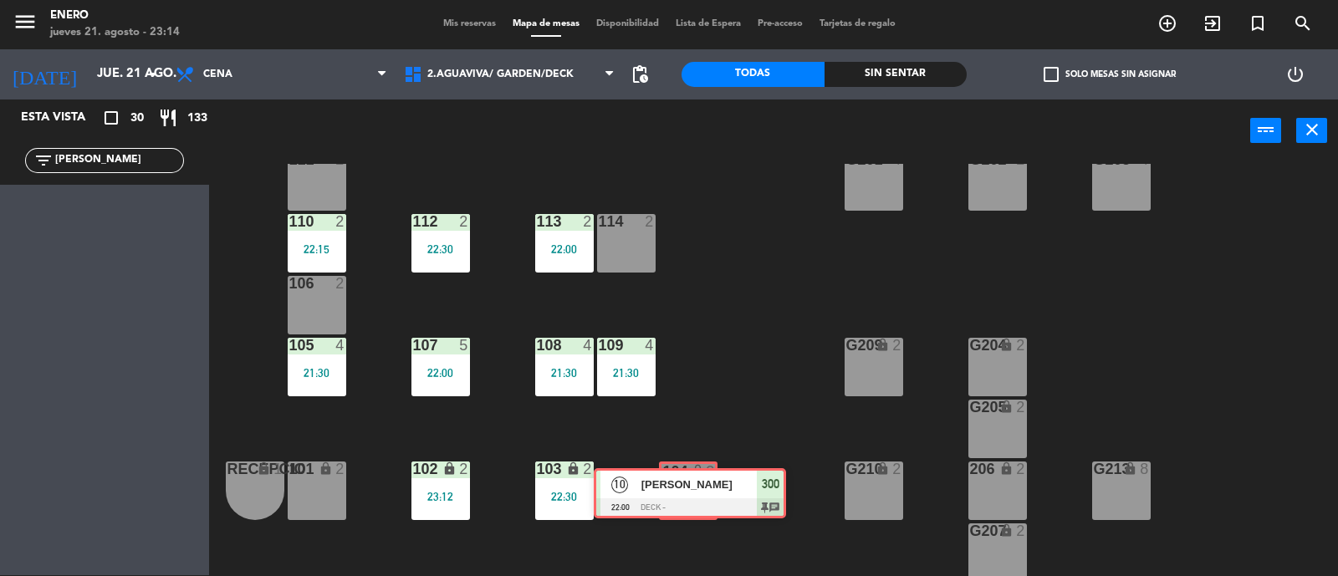
drag, startPoint x: 121, startPoint y: 201, endPoint x: 706, endPoint y: 477, distance: 646.2
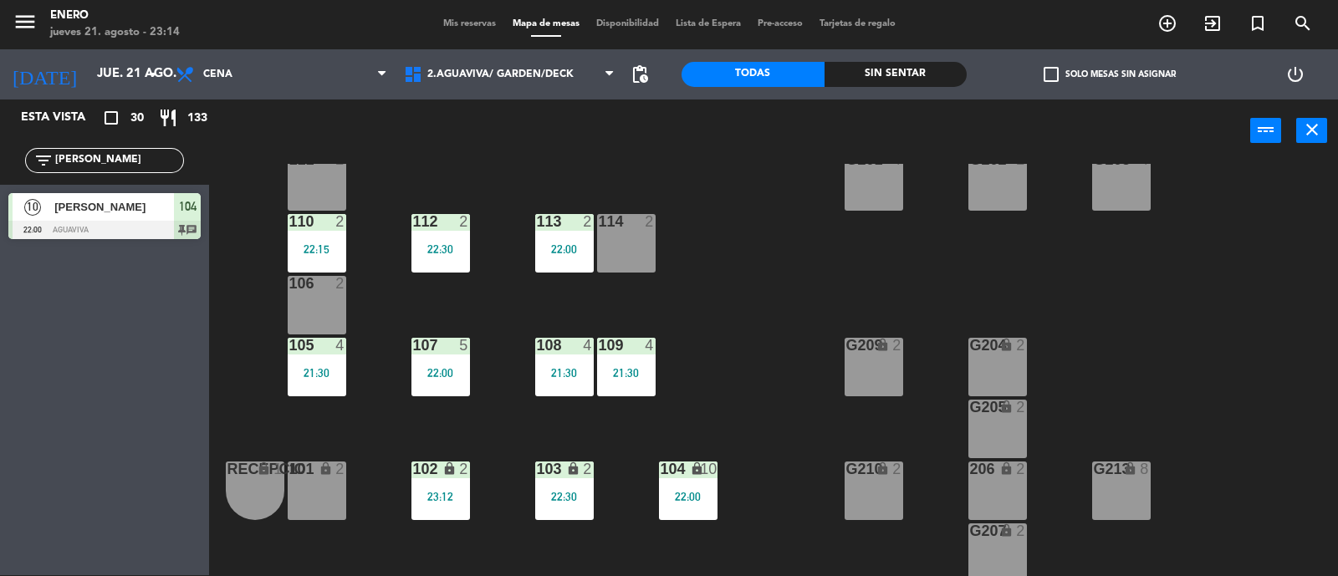
click at [128, 153] on input "[PERSON_NAME]" at bounding box center [119, 160] width 130 height 18
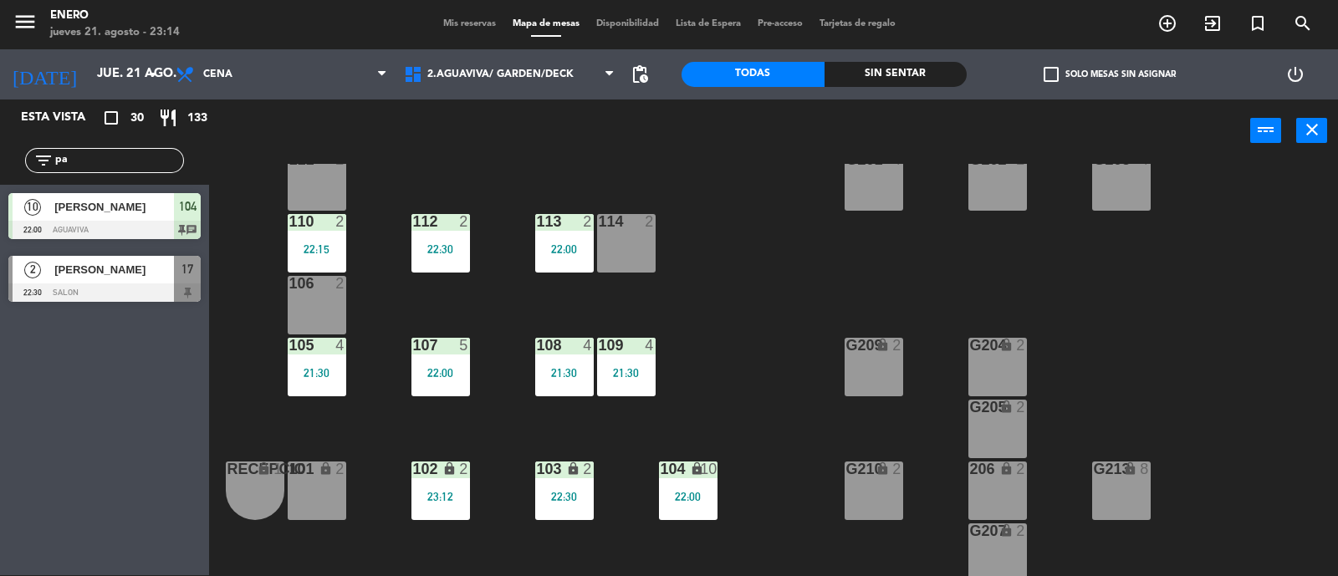
type input "p"
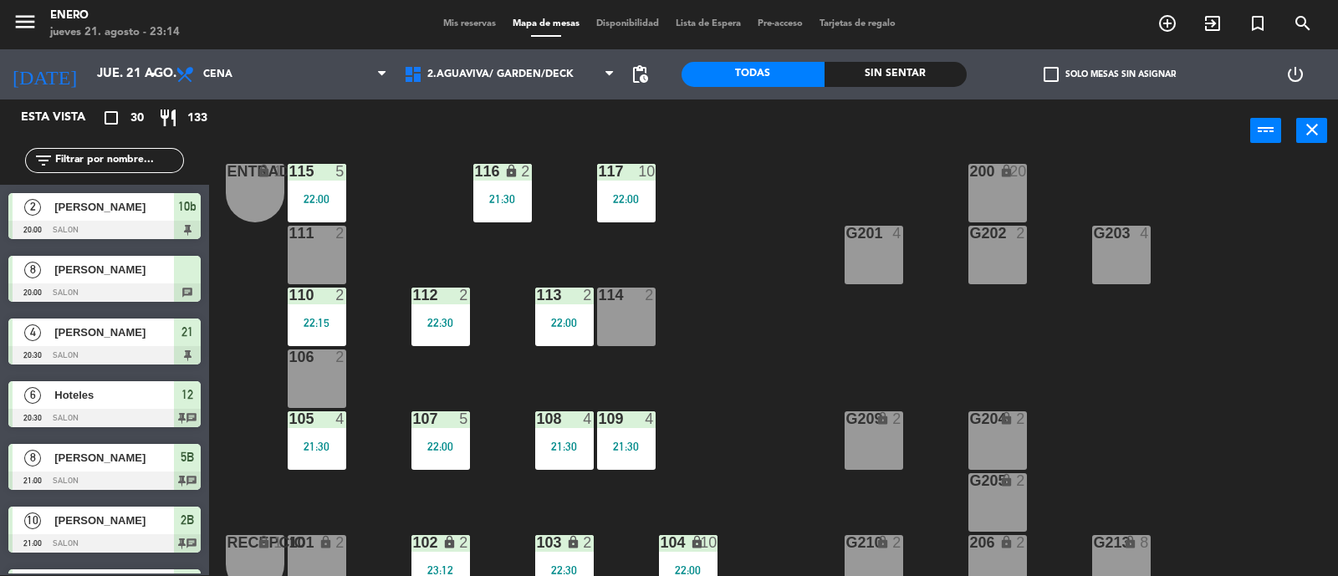
scroll to position [0, 0]
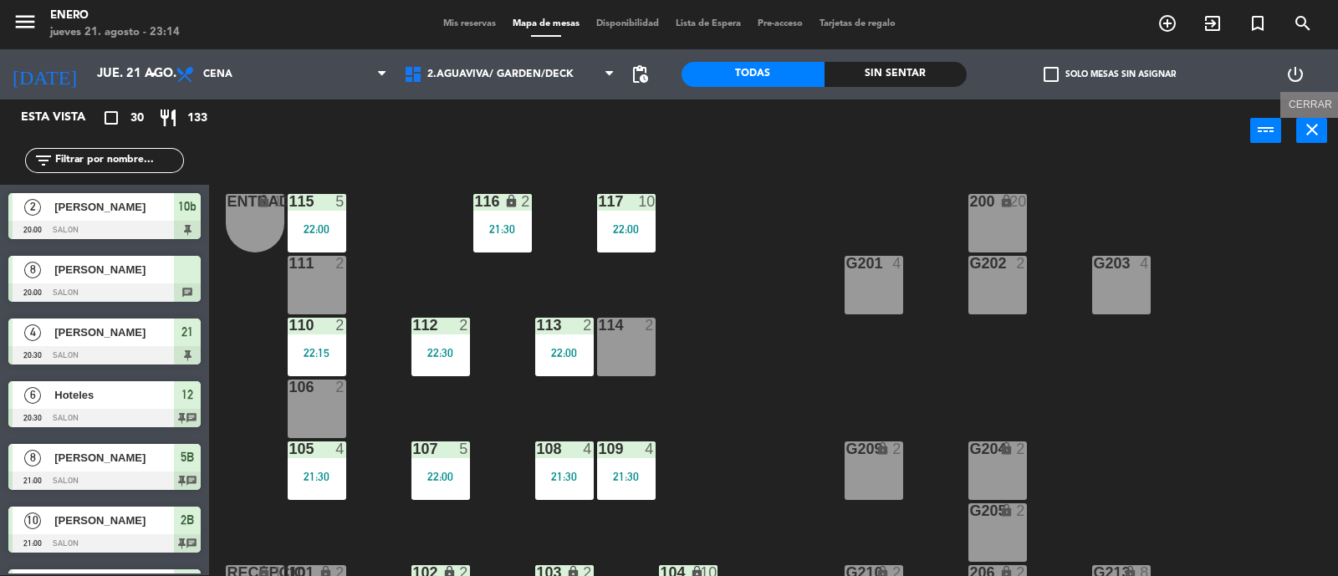
click at [1322, 128] on button "close" at bounding box center [1311, 130] width 31 height 25
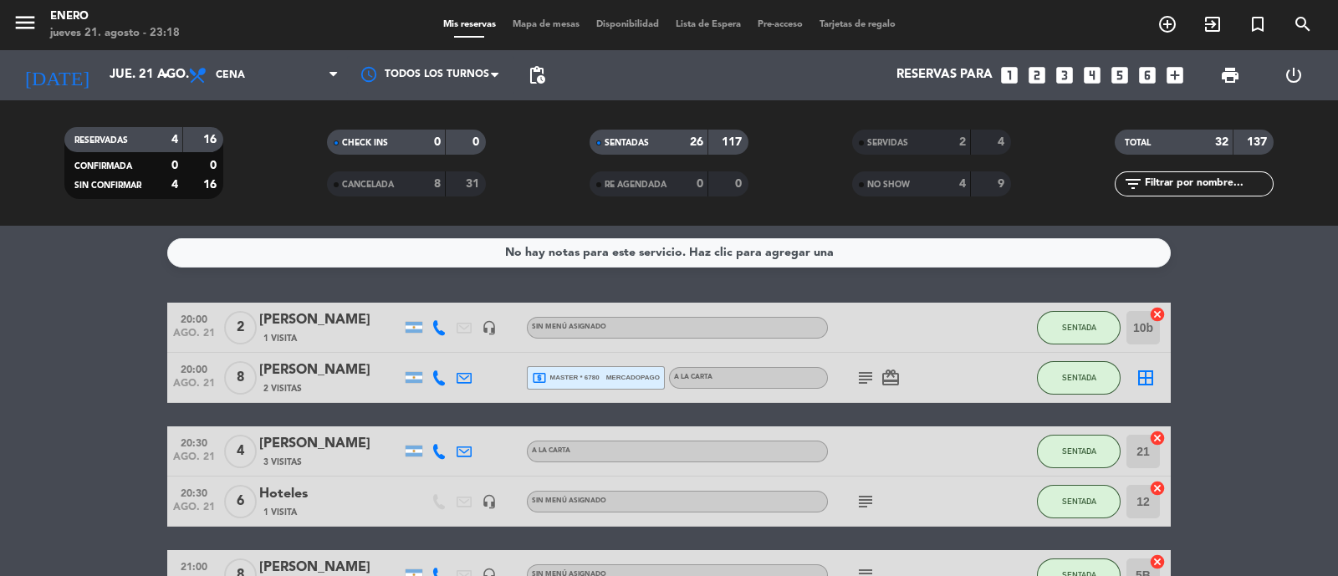
click at [538, 25] on span "Mapa de mesas" at bounding box center [546, 24] width 84 height 9
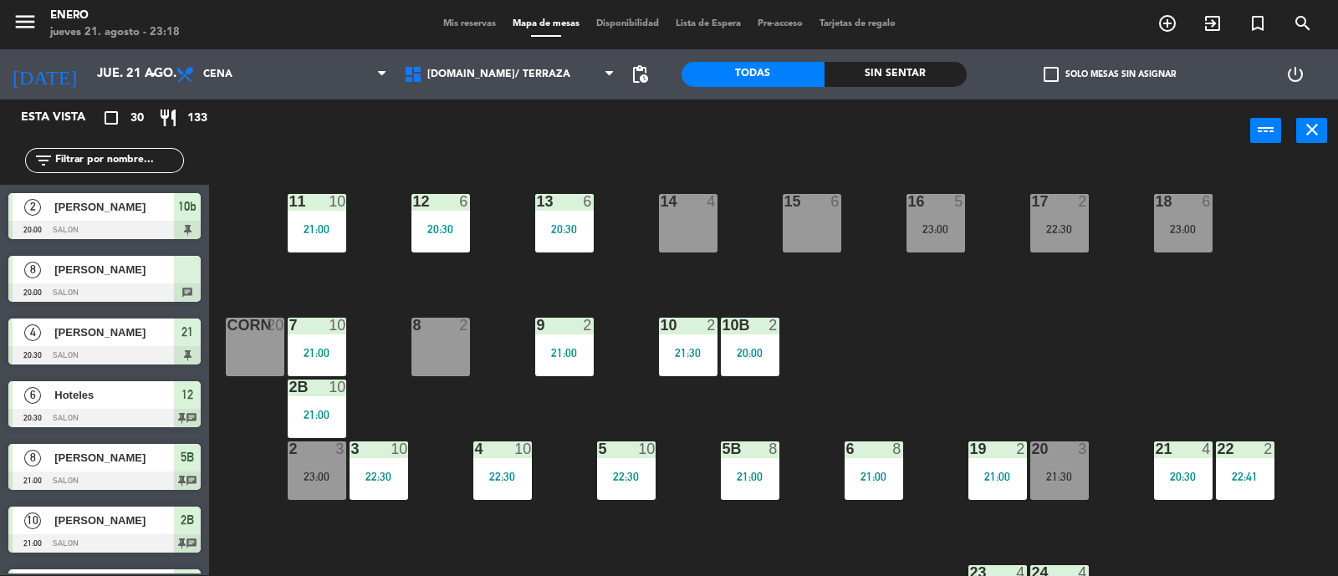
click at [149, 165] on input "text" at bounding box center [119, 160] width 130 height 18
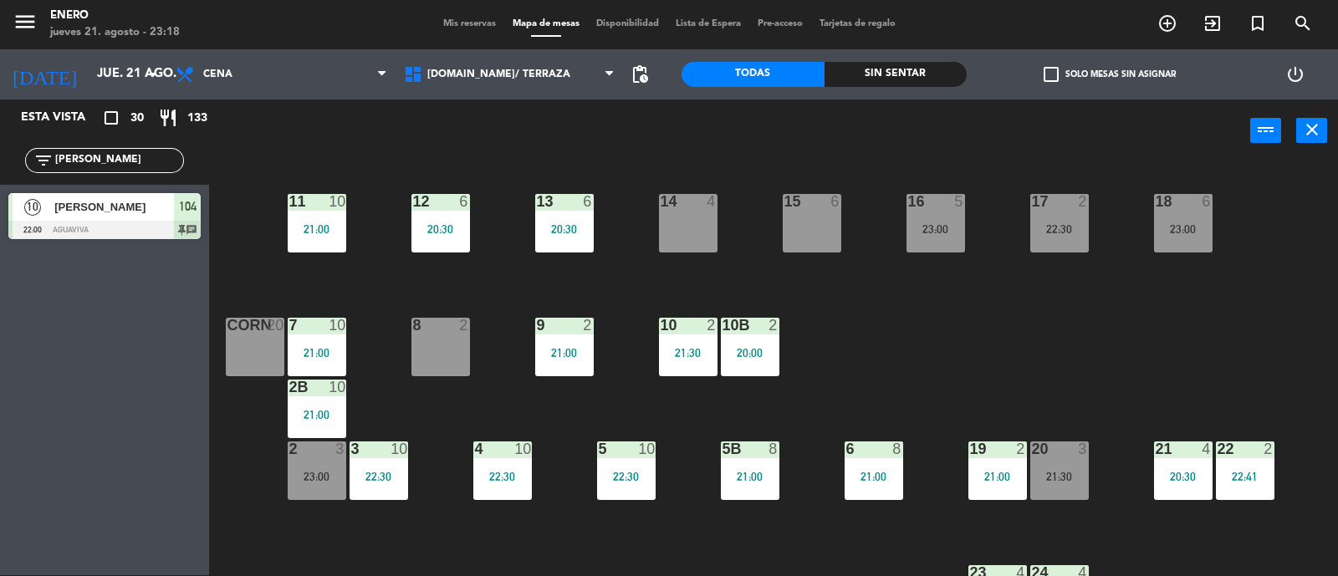
click at [495, 286] on div "14 4 12 6 20:30 11 10 21:00 17 2 22:30 15 6 16 5 23:00 13 6 20:30 18 6 23:00 10…" at bounding box center [779, 370] width 1115 height 413
click at [151, 161] on input "[PERSON_NAME]" at bounding box center [119, 160] width 130 height 18
type input "P"
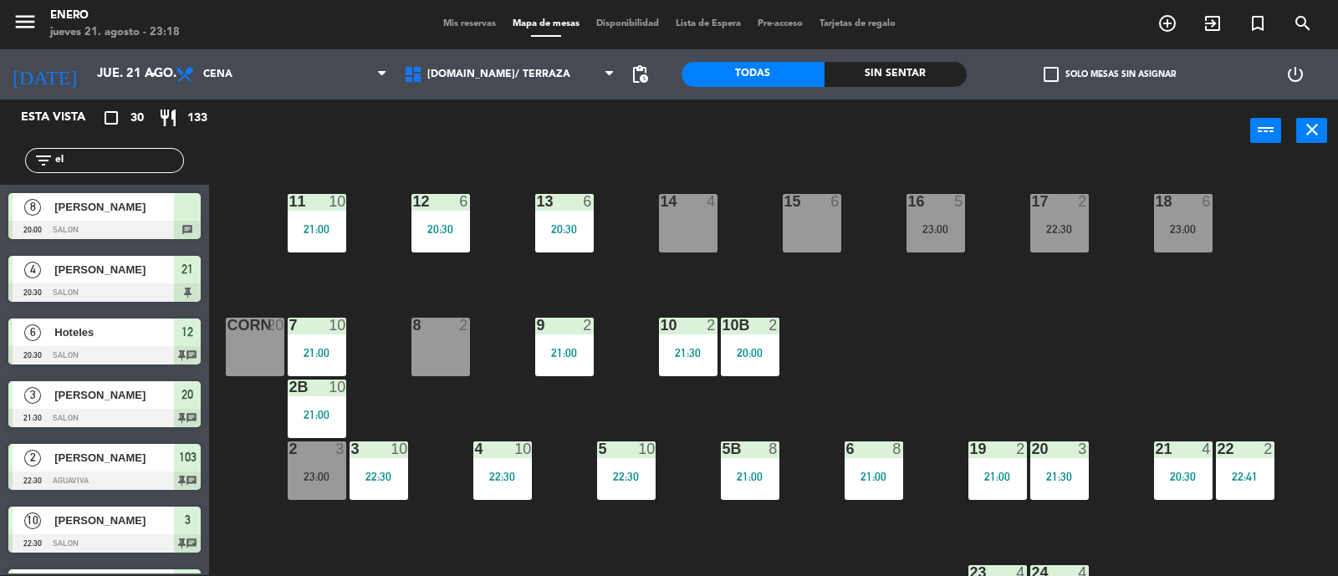
type input "el"
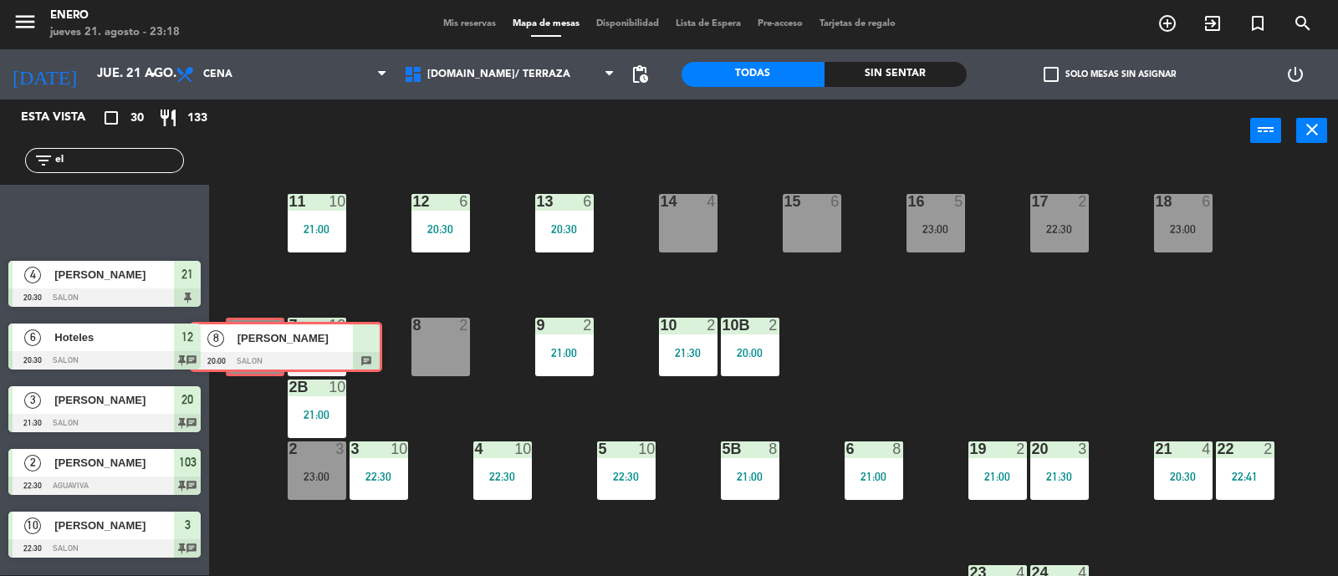
drag, startPoint x: 84, startPoint y: 206, endPoint x: 258, endPoint y: 333, distance: 214.9
click at [258, 333] on div "Esta vista crop_square 30 restaurant 133 filter_list el 8 [PERSON_NAME] 20:00 S…" at bounding box center [669, 337] width 1338 height 477
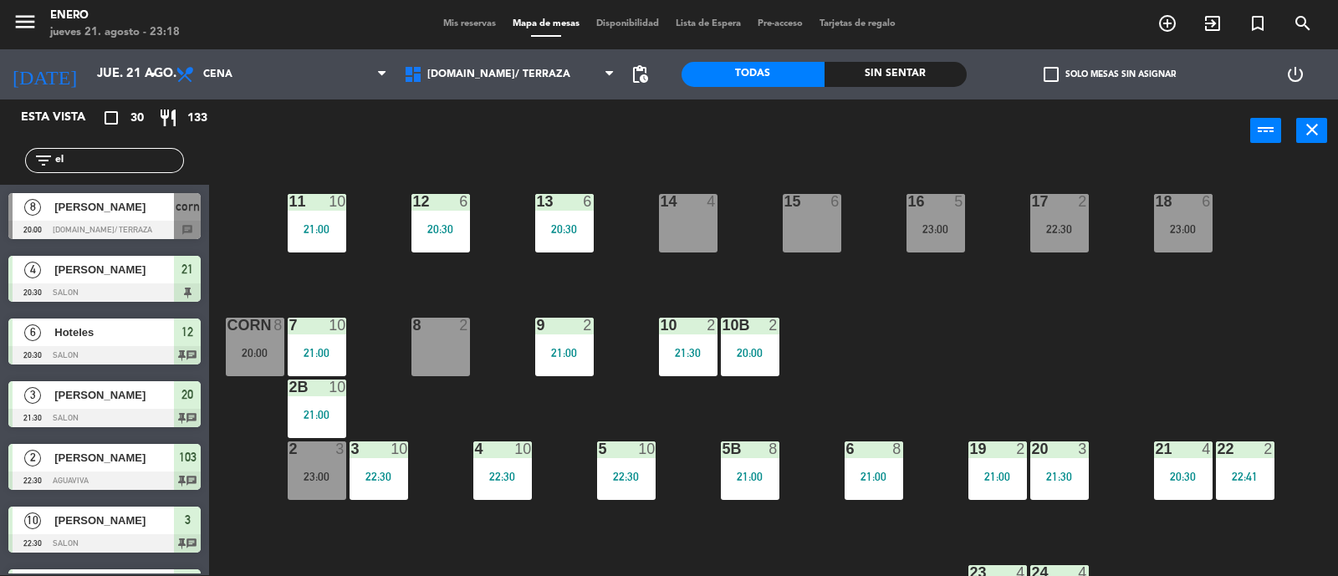
click at [251, 347] on div "20:00" at bounding box center [255, 353] width 59 height 12
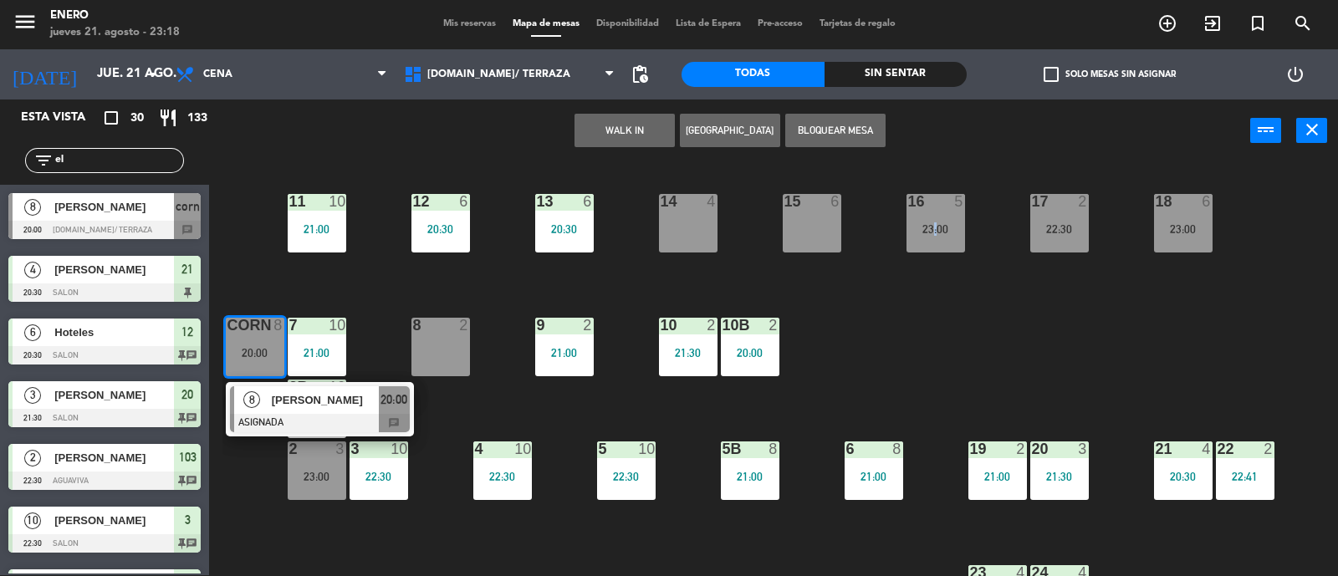
drag, startPoint x: 930, startPoint y: 317, endPoint x: 912, endPoint y: 323, distance: 18.5
click at [930, 319] on div "14 4 12 6 20:30 11 10 21:00 17 2 22:30 15 6 16 5 23:00 13 6 20:30 18 6 23:00 10…" at bounding box center [779, 370] width 1115 height 413
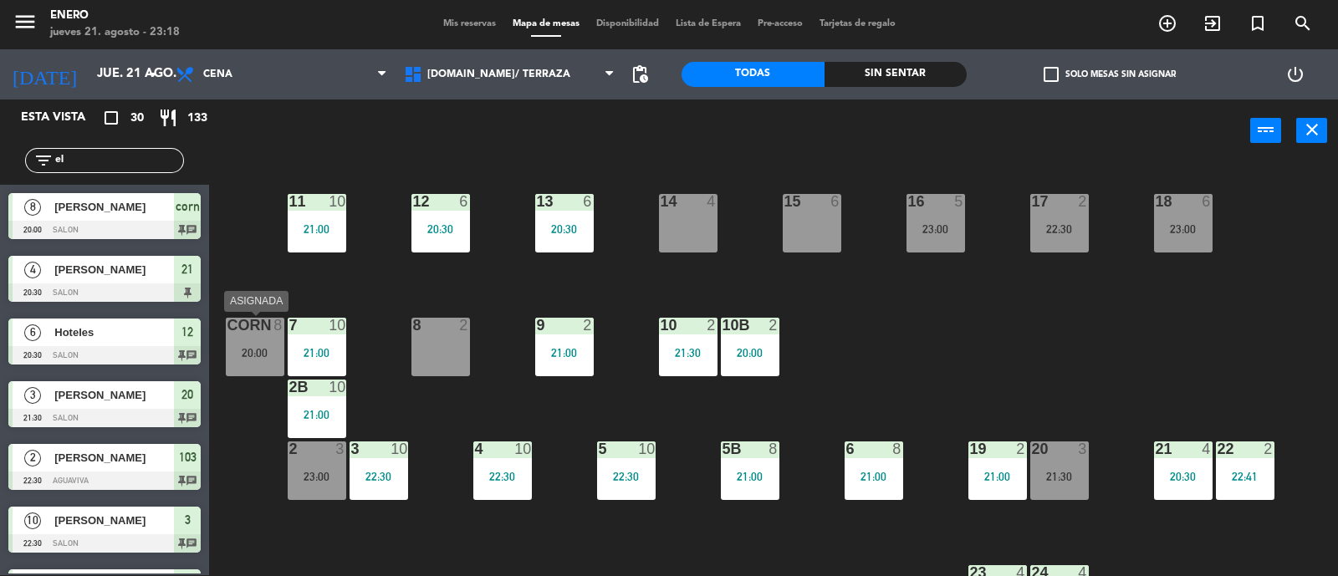
click at [263, 354] on div "20:00" at bounding box center [255, 353] width 59 height 12
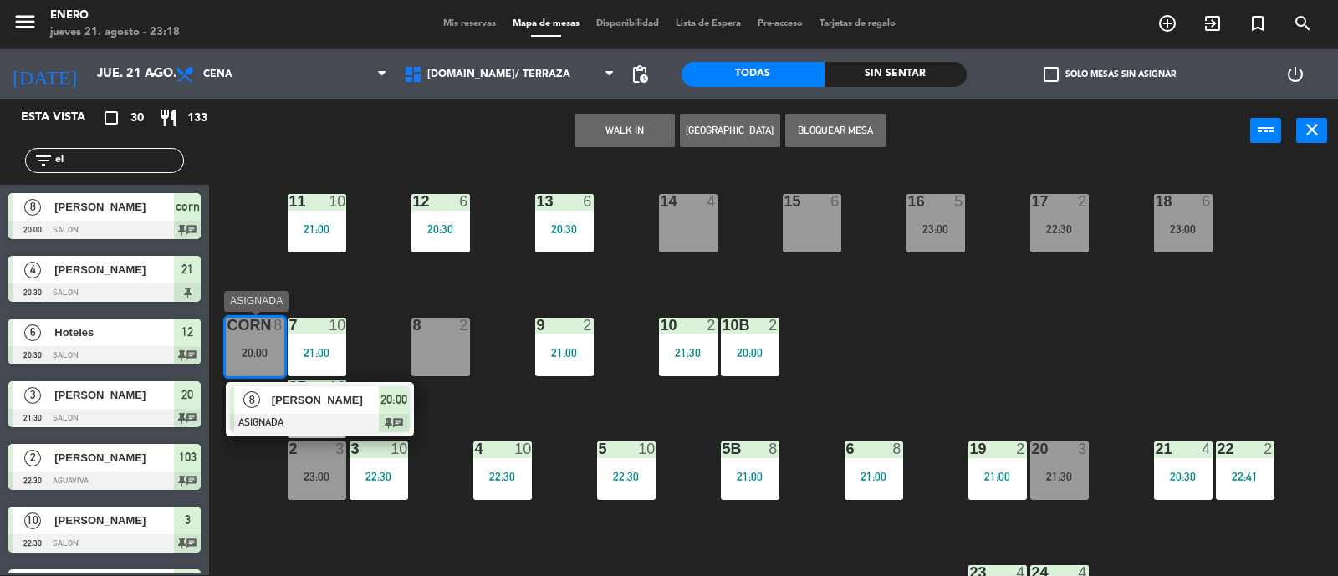
click at [361, 407] on div "[PERSON_NAME]" at bounding box center [324, 400] width 109 height 28
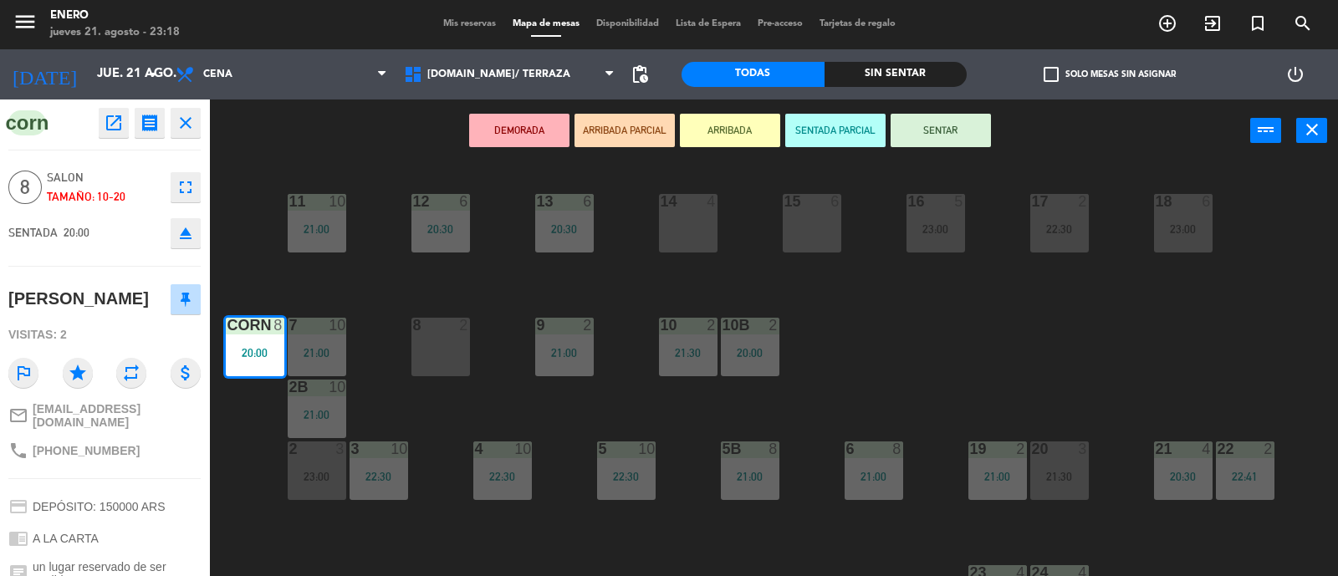
click at [932, 128] on button "SENTAR" at bounding box center [940, 130] width 100 height 33
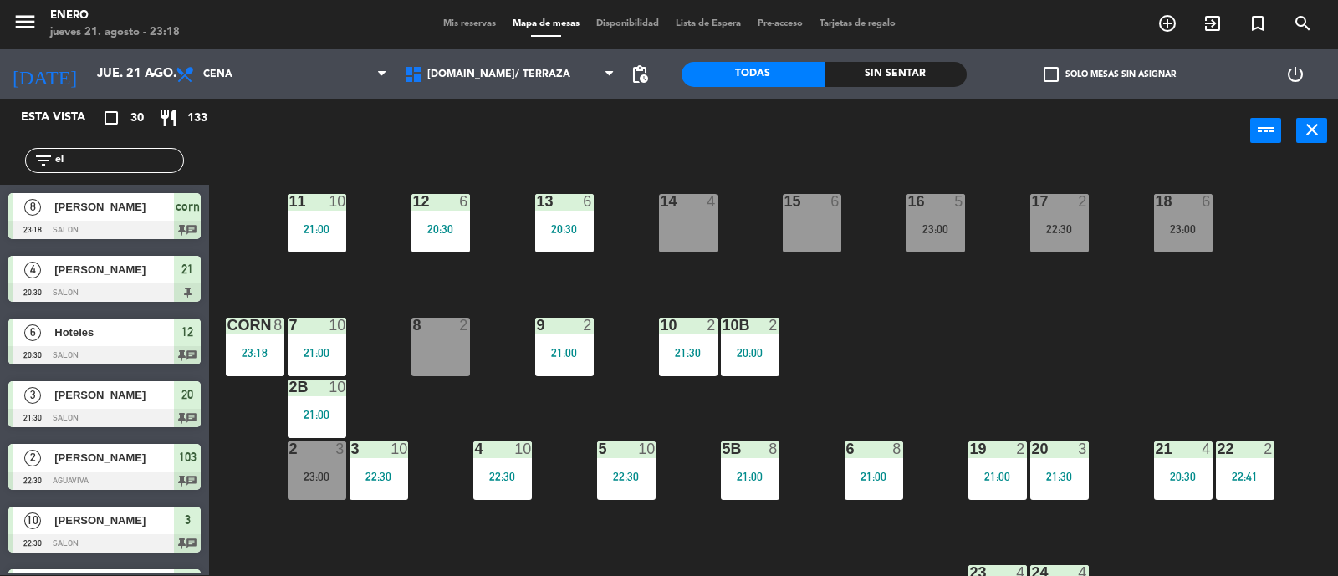
click at [898, 333] on div "14 4 12 6 20:30 11 10 21:00 17 2 22:30 15 6 16 5 23:00 13 6 20:30 18 6 23:00 10…" at bounding box center [779, 370] width 1115 height 413
click at [314, 471] on div "23:00" at bounding box center [317, 477] width 59 height 12
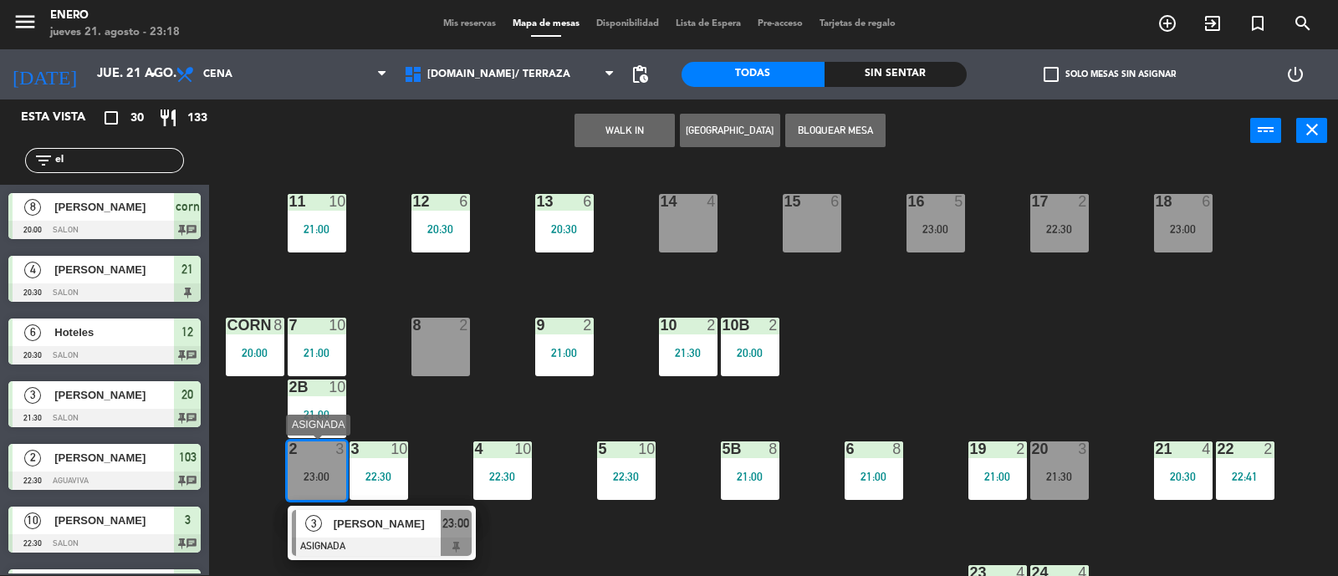
click at [314, 471] on div "23:00" at bounding box center [317, 477] width 59 height 12
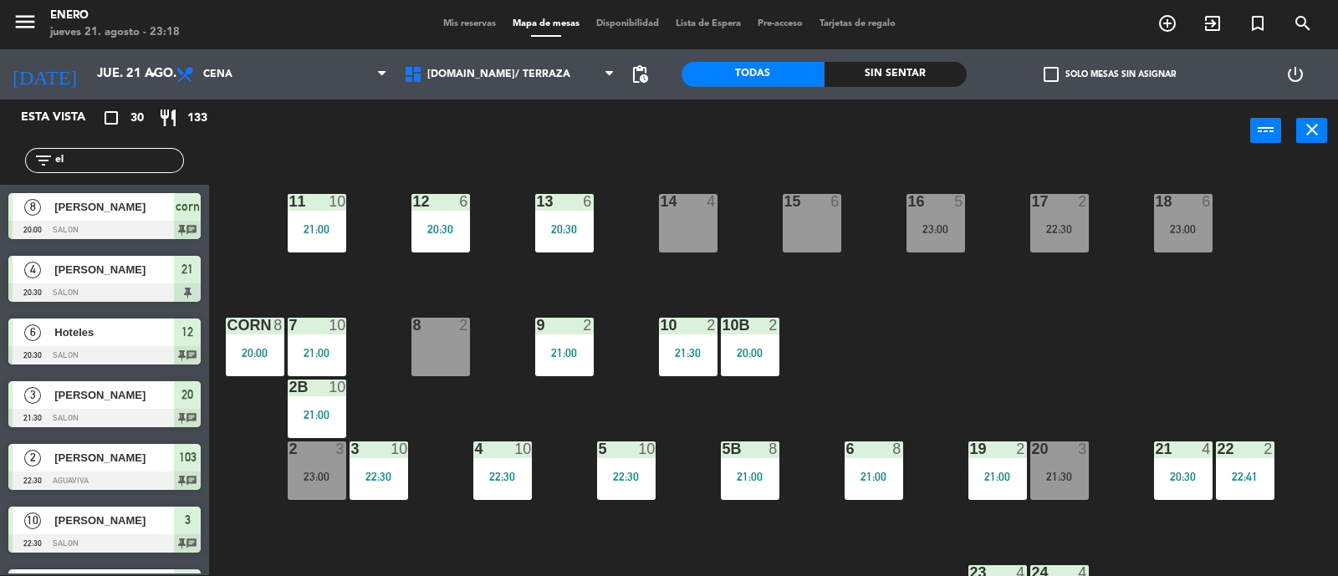
click at [1106, 337] on div "14 4 12 6 20:30 11 10 21:00 17 2 22:30 15 6 16 5 23:00 13 6 20:30 18 6 23:00 10…" at bounding box center [779, 370] width 1115 height 413
drag, startPoint x: 451, startPoint y: 13, endPoint x: 460, endPoint y: 18, distance: 9.7
click at [458, 18] on div "menu Enero jueves 21. agosto - 23:18 Mis reservas Mapa de mesas Disponibilidad …" at bounding box center [669, 24] width 1338 height 50
click at [460, 19] on span "Mis reservas" at bounding box center [469, 23] width 69 height 9
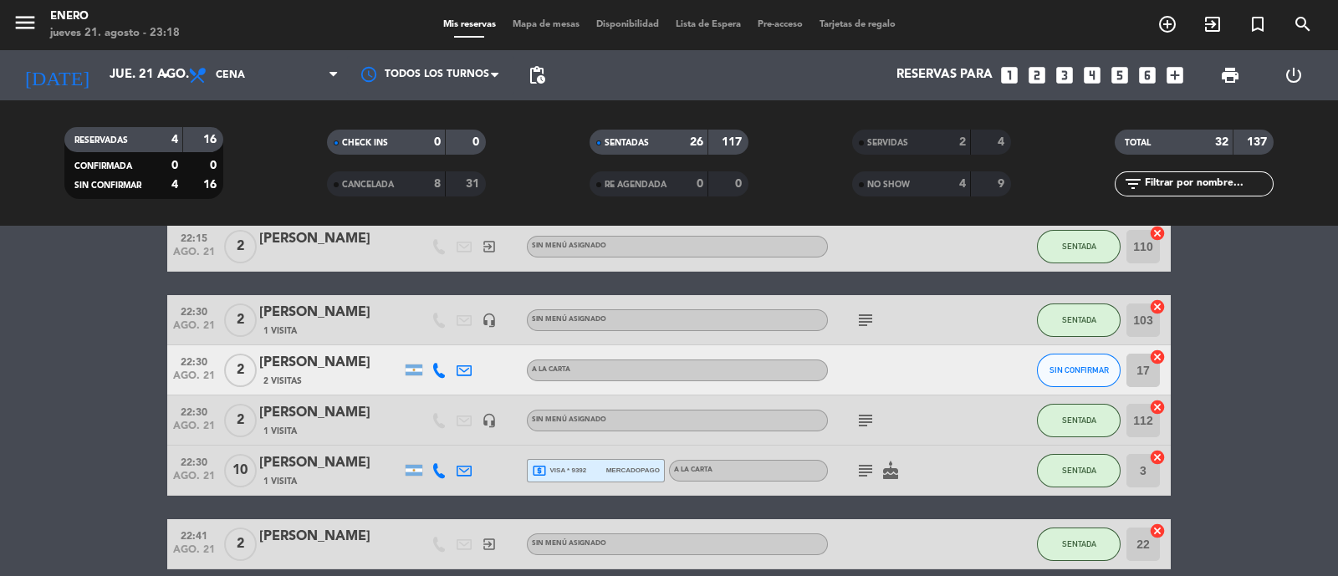
scroll to position [1149, 0]
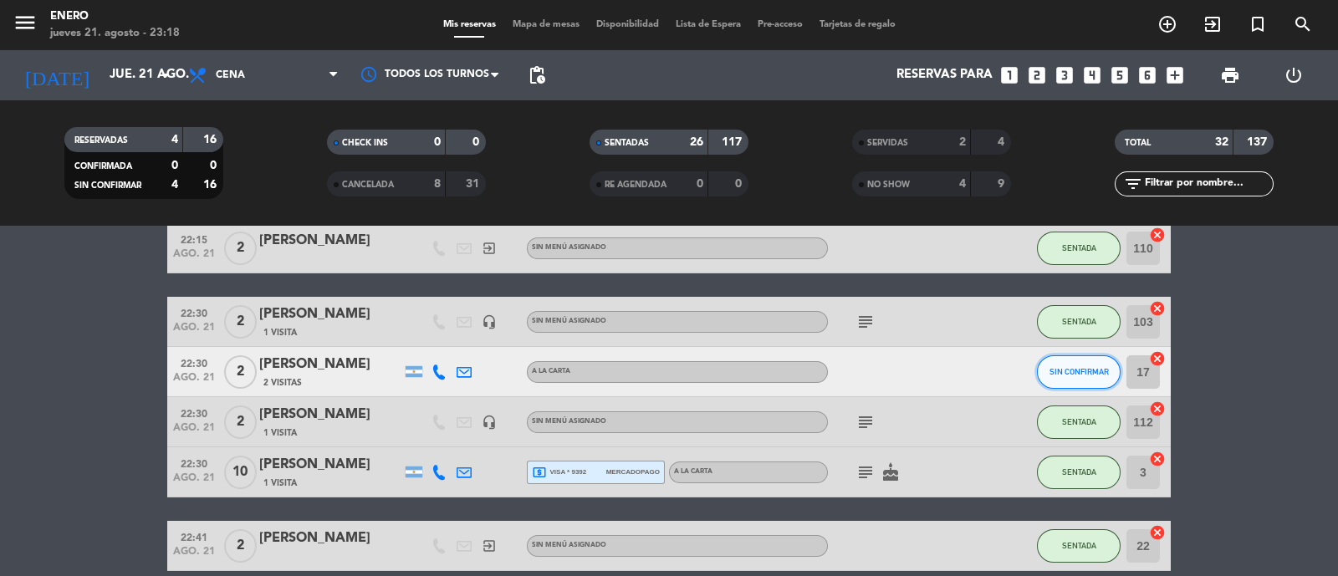
click at [1082, 374] on span "SIN CONFIRMAR" at bounding box center [1078, 371] width 59 height 9
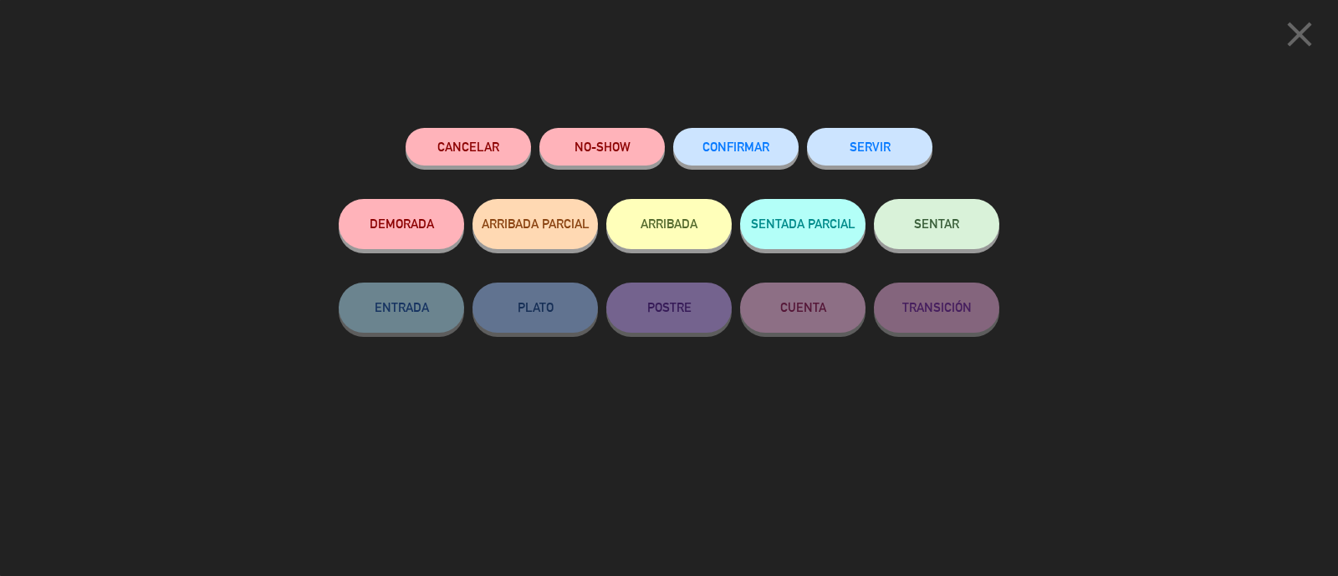
click at [608, 141] on button "NO-SHOW" at bounding box center [601, 147] width 125 height 38
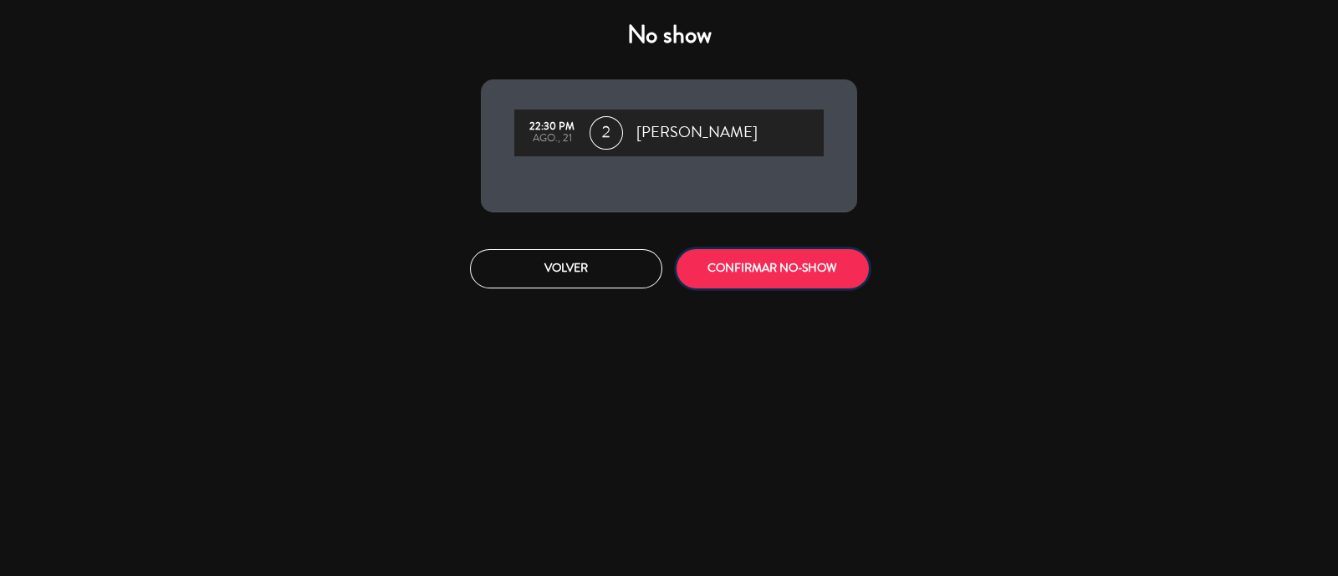
click at [813, 262] on button "CONFIRMAR NO-SHOW" at bounding box center [772, 268] width 192 height 39
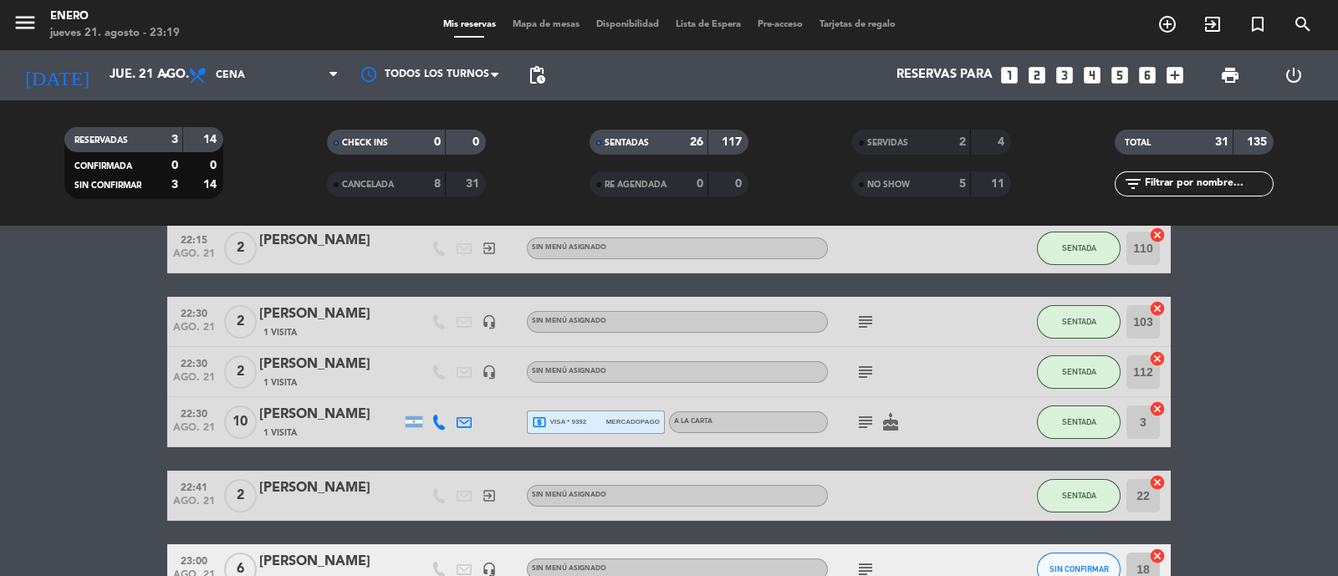
scroll to position [1498, 0]
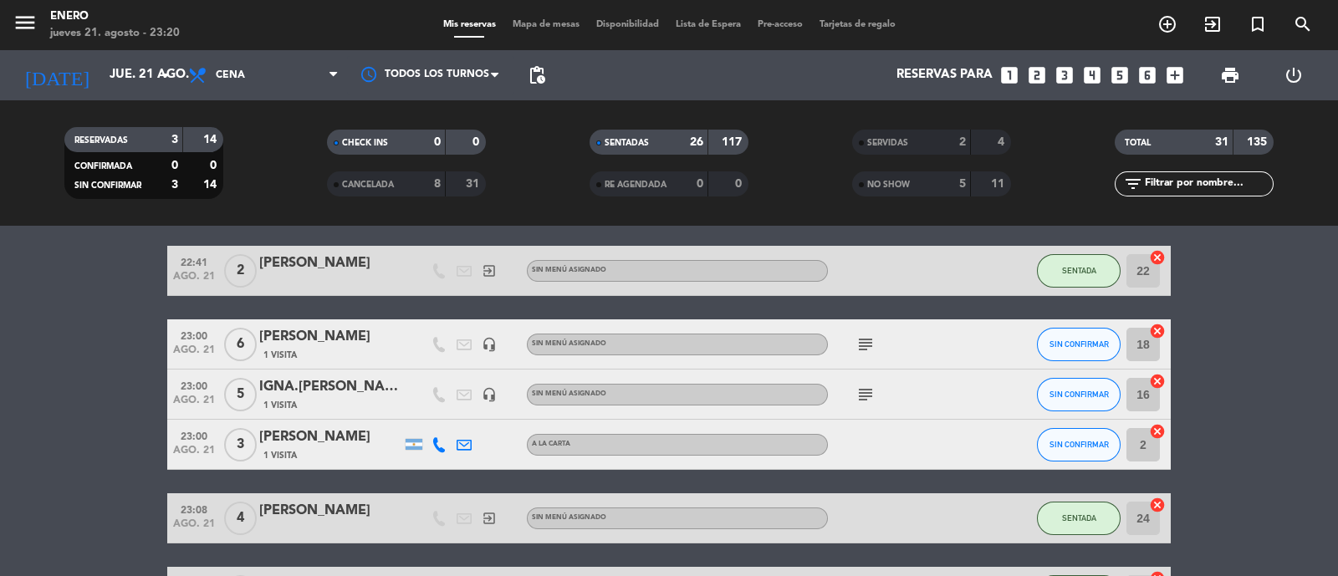
scroll to position [1394, 0]
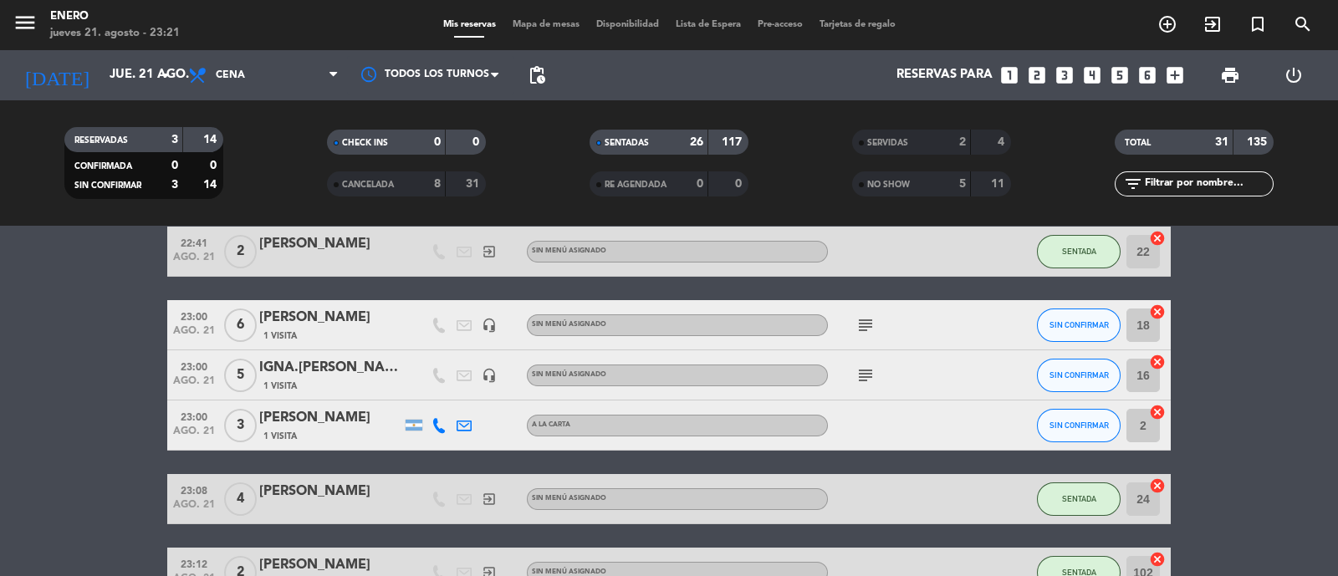
click at [101, 84] on input "jue. 21 ago." at bounding box center [181, 75] width 161 height 32
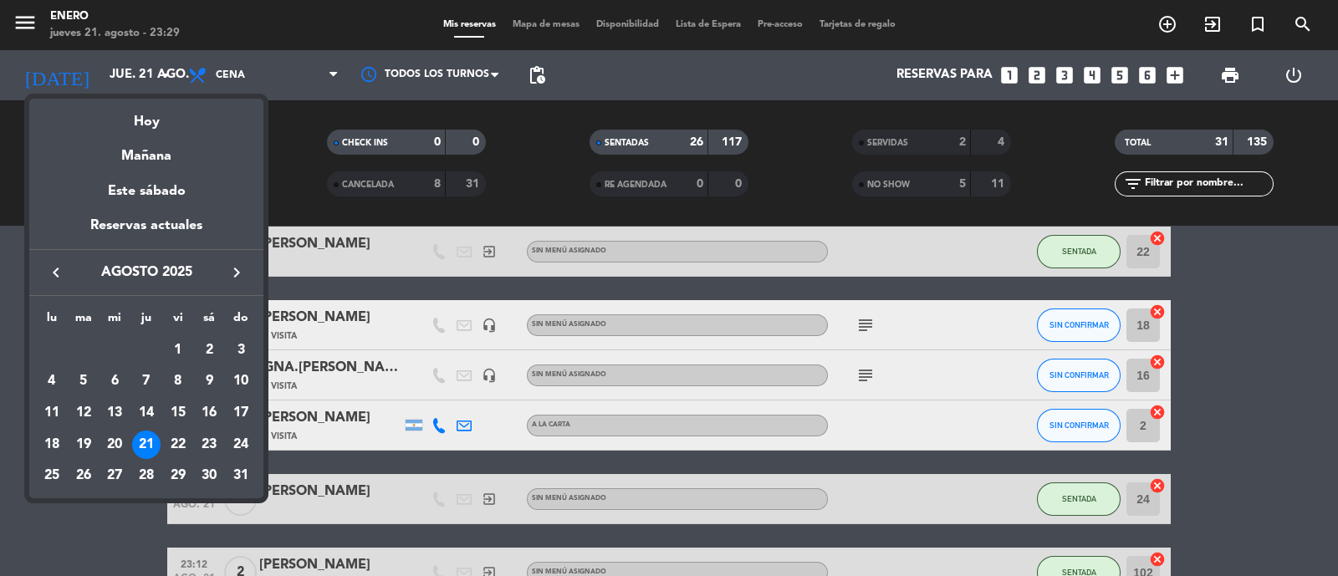
drag, startPoint x: 1318, startPoint y: 356, endPoint x: 854, endPoint y: 315, distance: 466.6
click at [1316, 357] on div at bounding box center [669, 288] width 1338 height 576
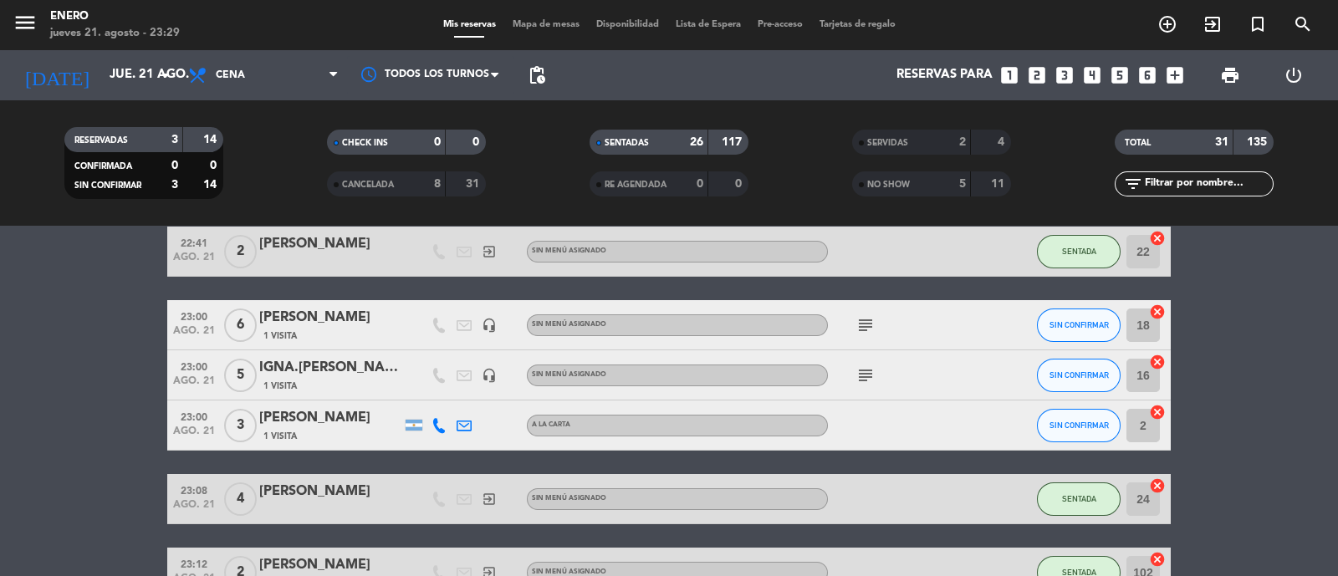
scroll to position [1289, 0]
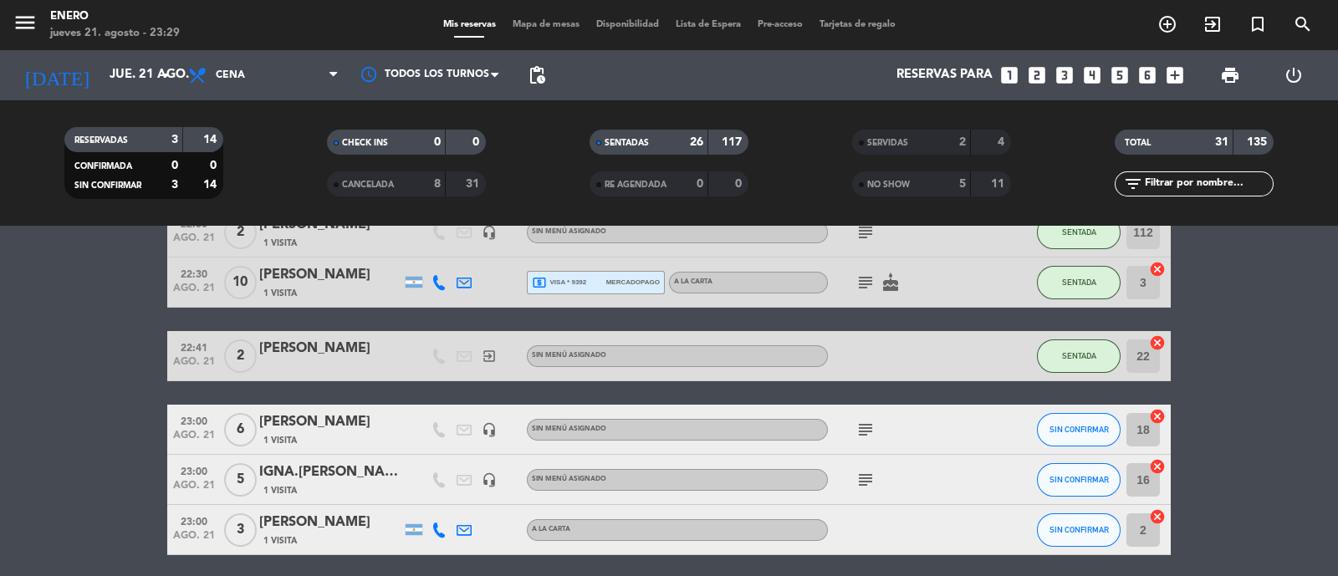
click at [870, 424] on icon "subject" at bounding box center [865, 430] width 20 height 20
click at [869, 424] on icon "subject" at bounding box center [865, 430] width 20 height 20
click at [860, 431] on icon "subject" at bounding box center [865, 430] width 20 height 20
click at [857, 420] on icon "subject" at bounding box center [865, 430] width 20 height 20
click at [869, 430] on icon "subject" at bounding box center [865, 430] width 20 height 20
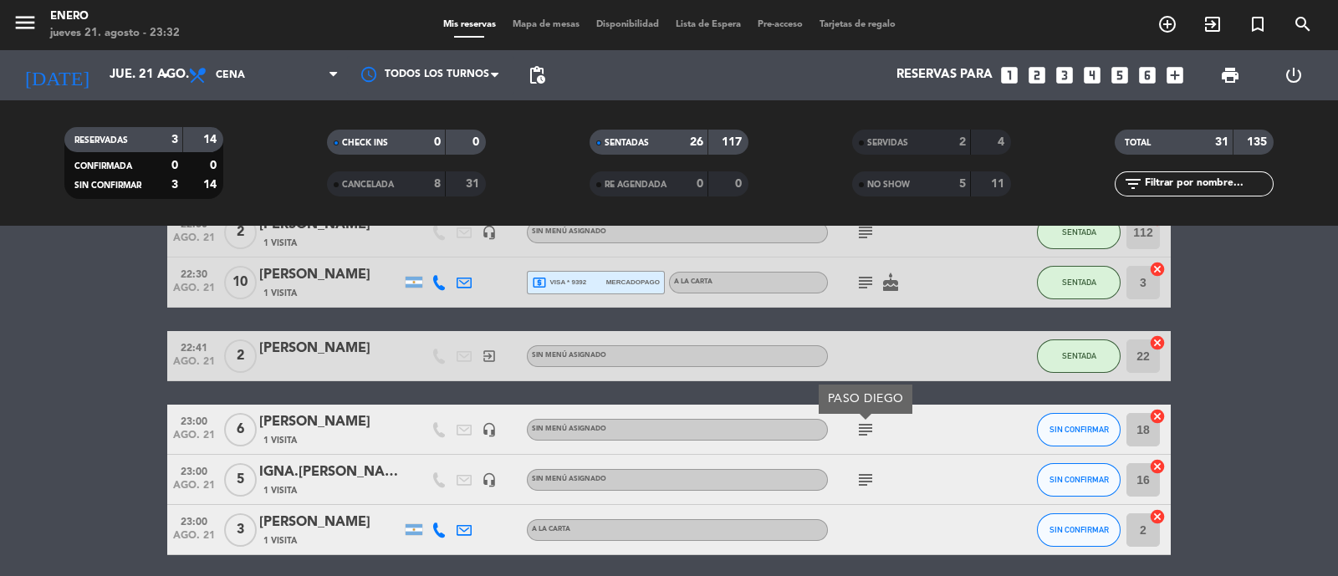
click at [869, 478] on icon "subject" at bounding box center [865, 480] width 20 height 20
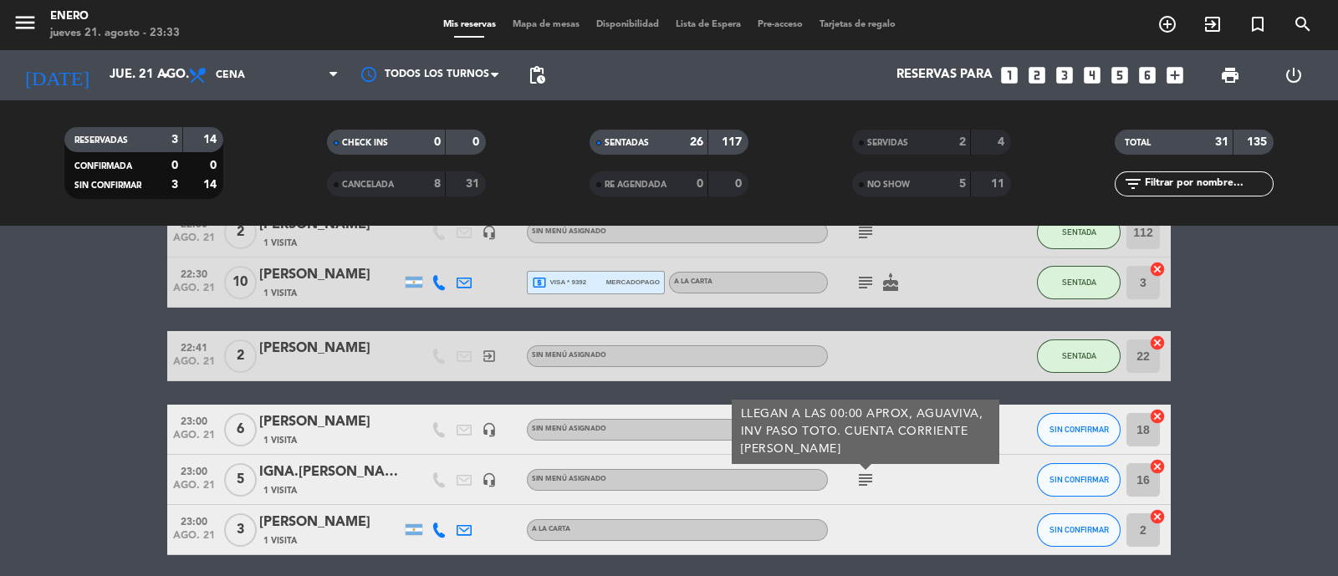
click at [397, 422] on div "[PERSON_NAME]" at bounding box center [330, 422] width 142 height 22
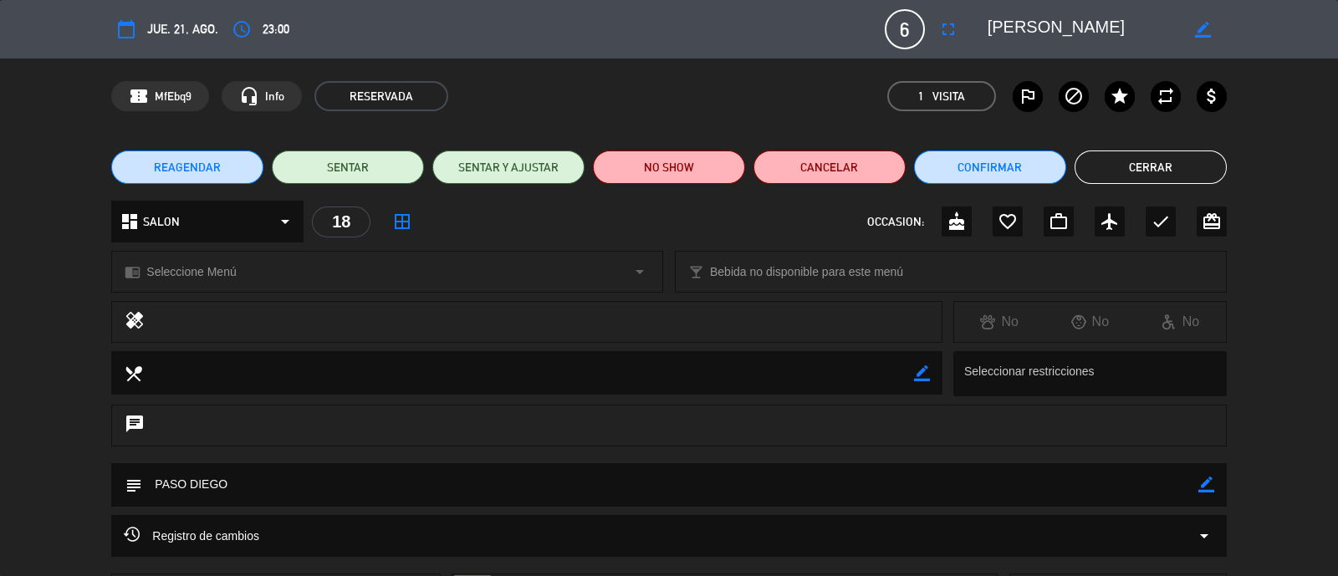
click at [1195, 155] on button "Cerrar" at bounding box center [1150, 166] width 152 height 33
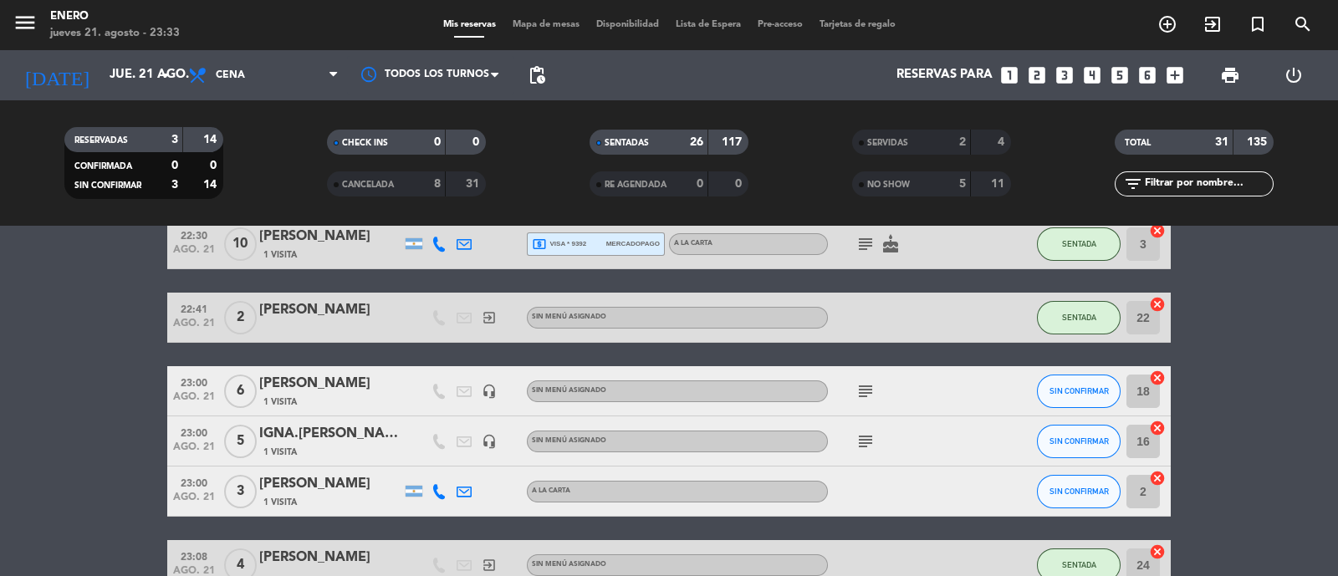
scroll to position [1328, 0]
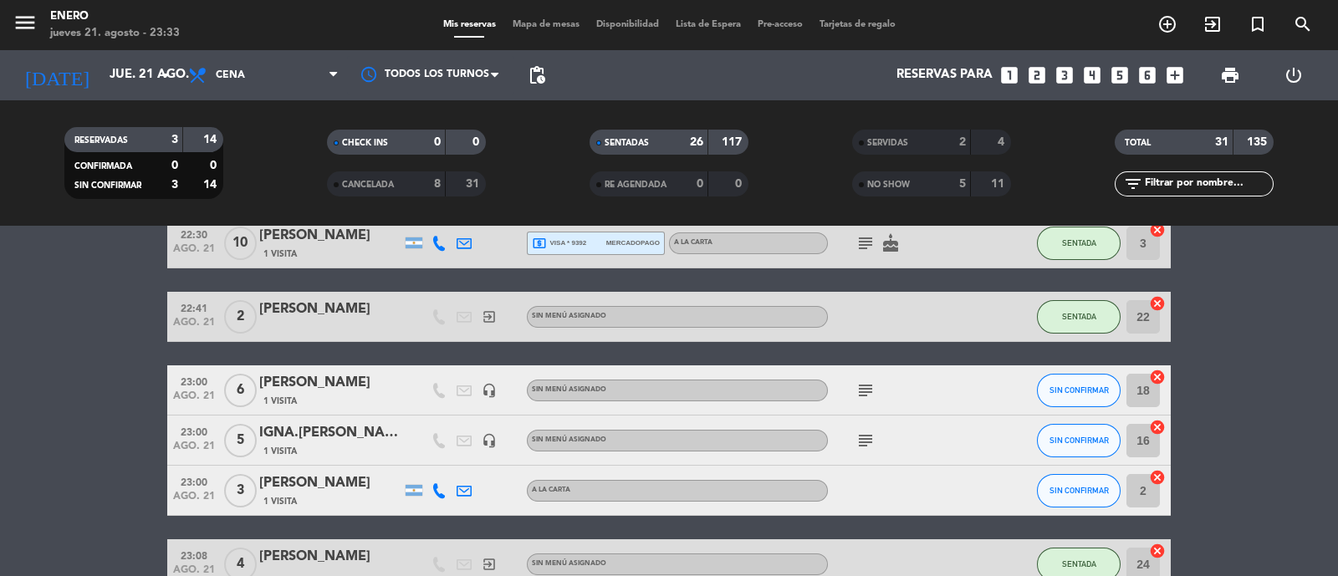
click at [869, 390] on icon "subject" at bounding box center [865, 390] width 20 height 20
click at [111, 62] on input "jue. 21 ago." at bounding box center [181, 75] width 161 height 32
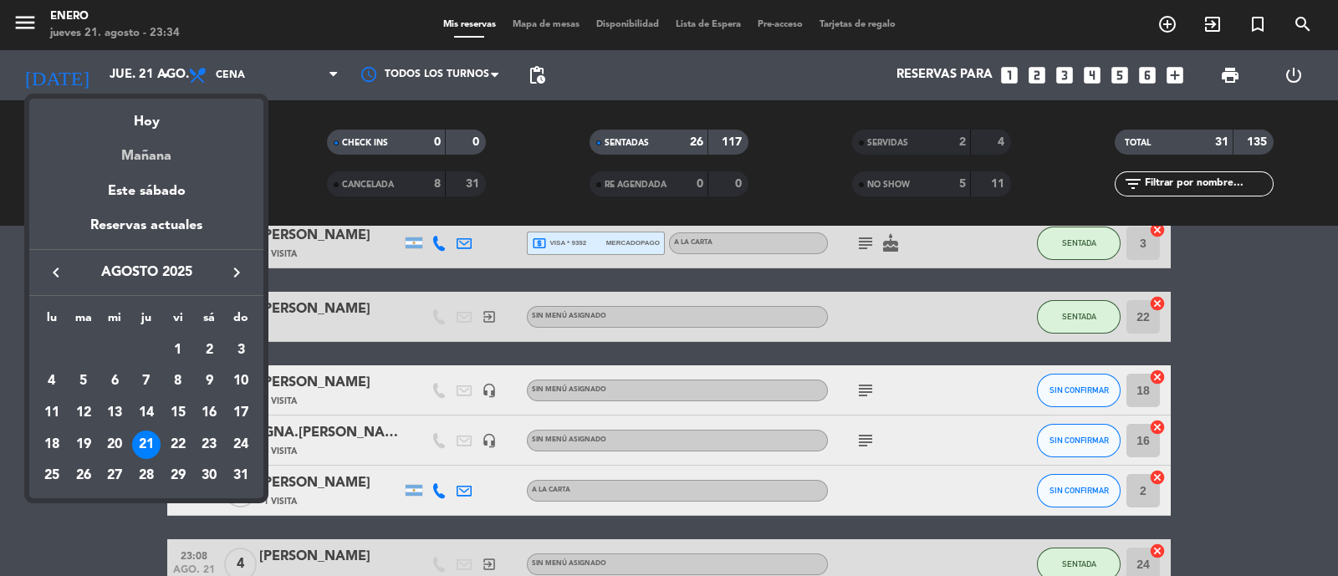
click at [176, 161] on div "Mañana" at bounding box center [146, 150] width 234 height 34
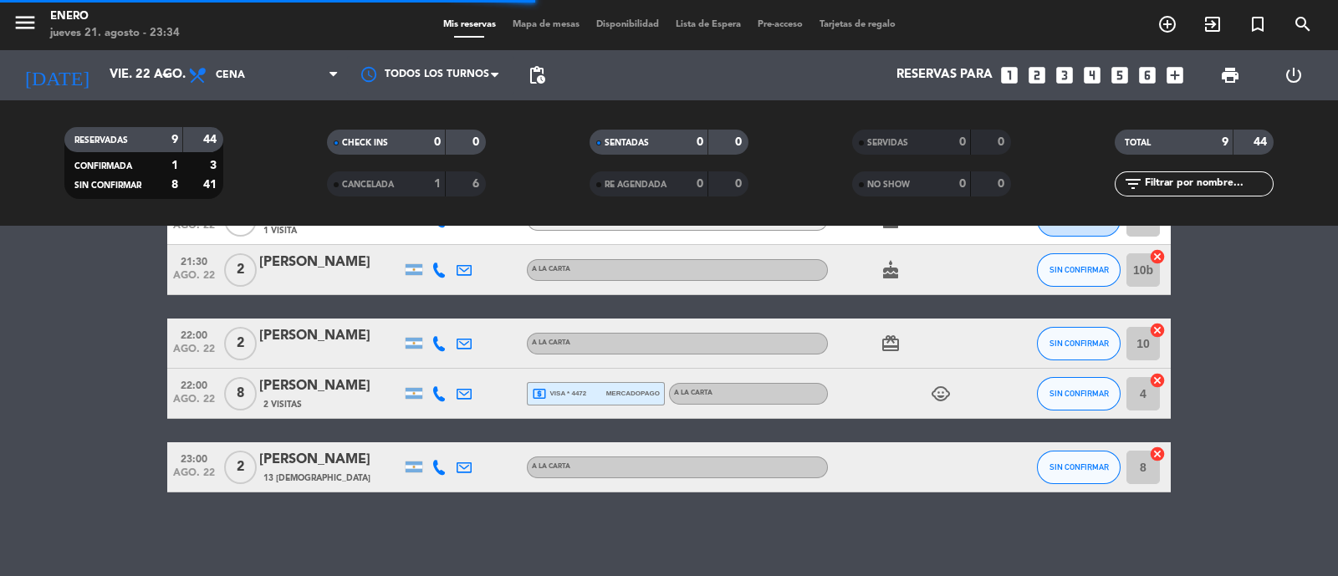
scroll to position [331, 0]
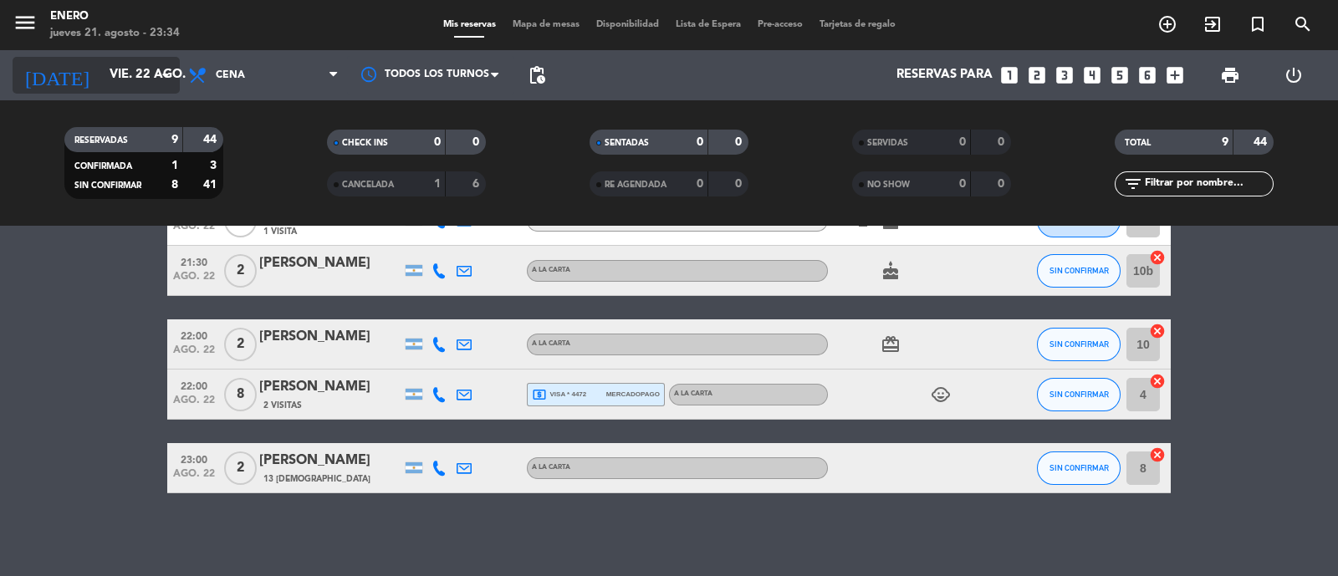
click at [140, 69] on input "vie. 22 ago." at bounding box center [181, 75] width 161 height 32
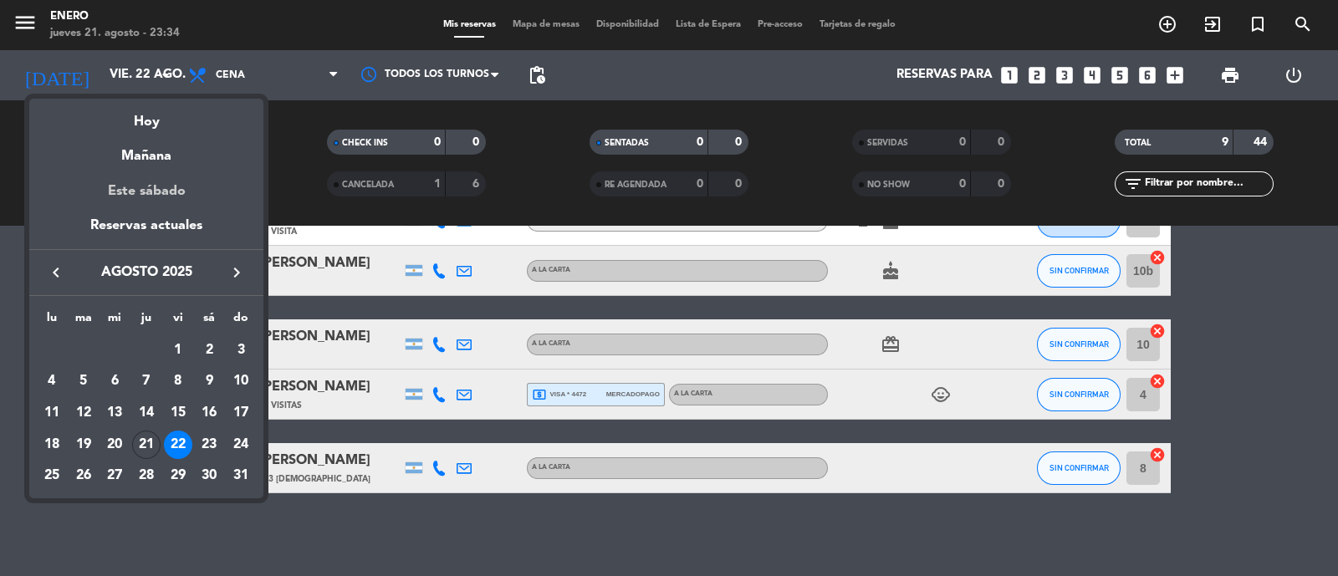
click at [166, 186] on div "Este sábado" at bounding box center [146, 191] width 234 height 47
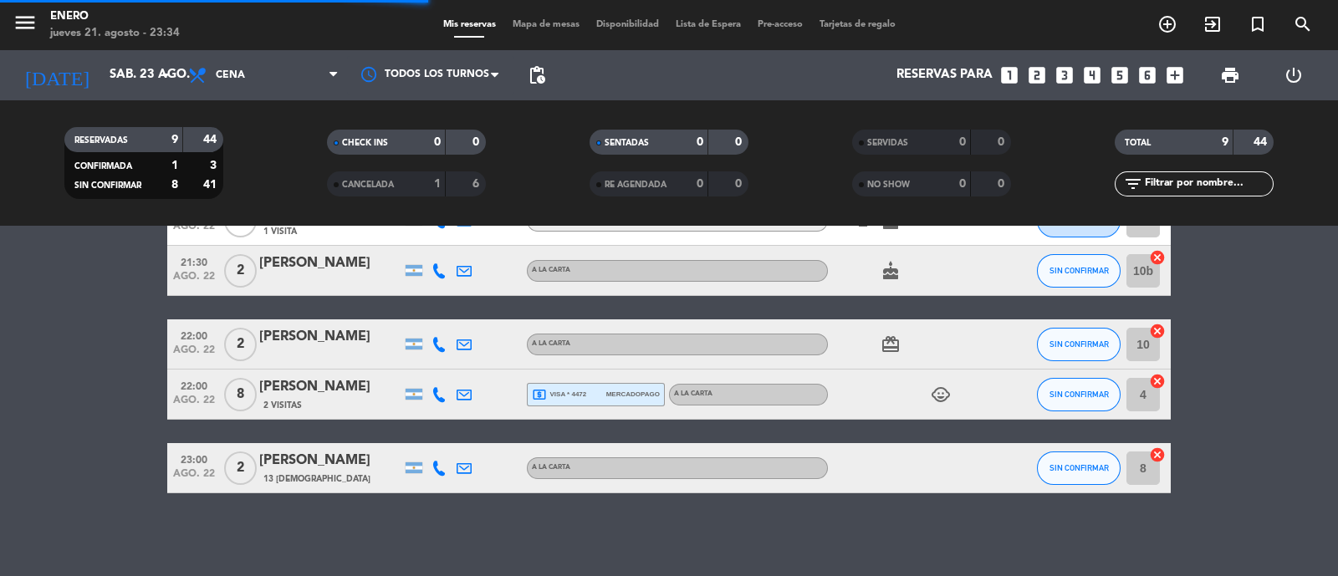
scroll to position [632, 0]
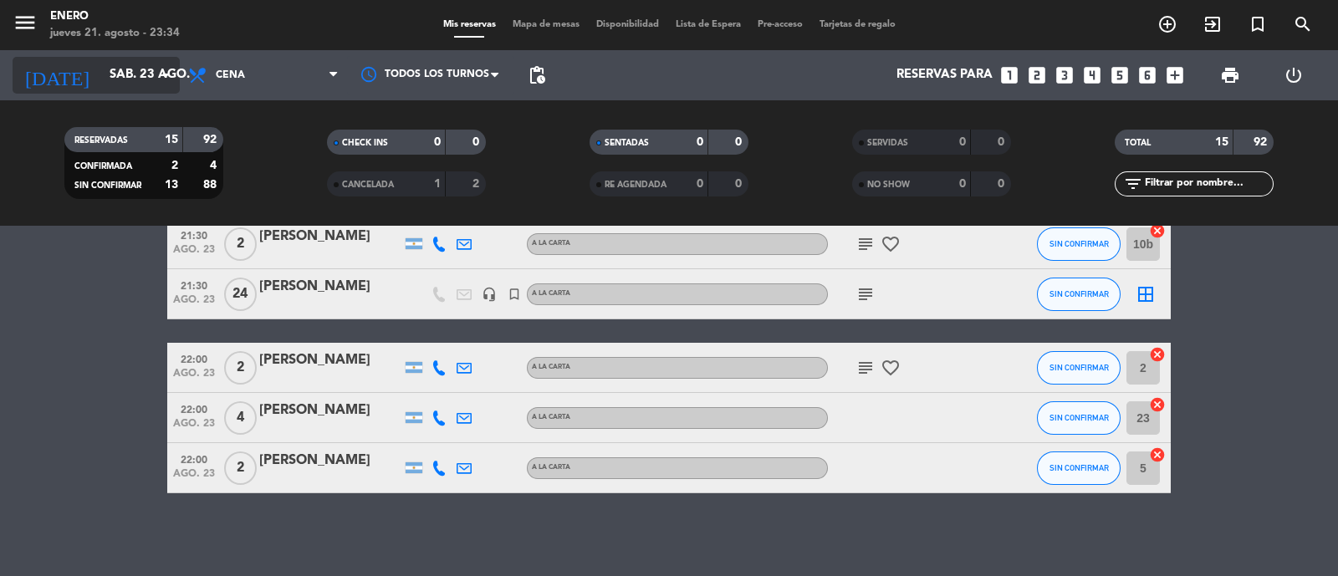
click at [121, 81] on input "sáb. 23 ago." at bounding box center [181, 75] width 161 height 32
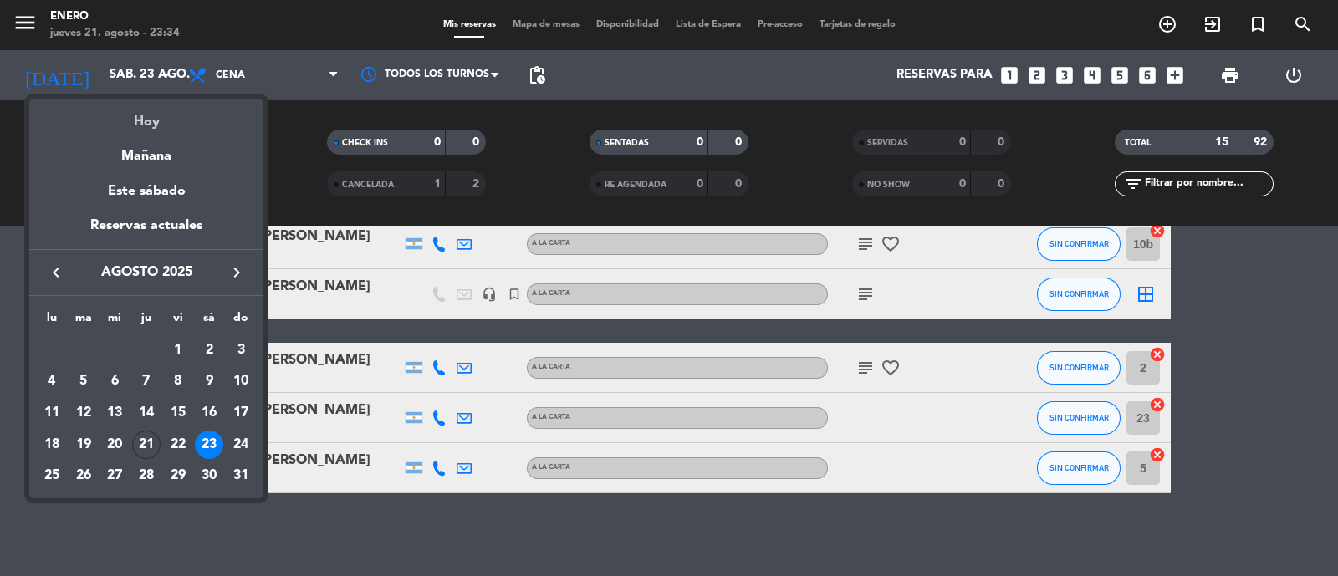
click at [131, 120] on div "Hoy" at bounding box center [146, 116] width 234 height 34
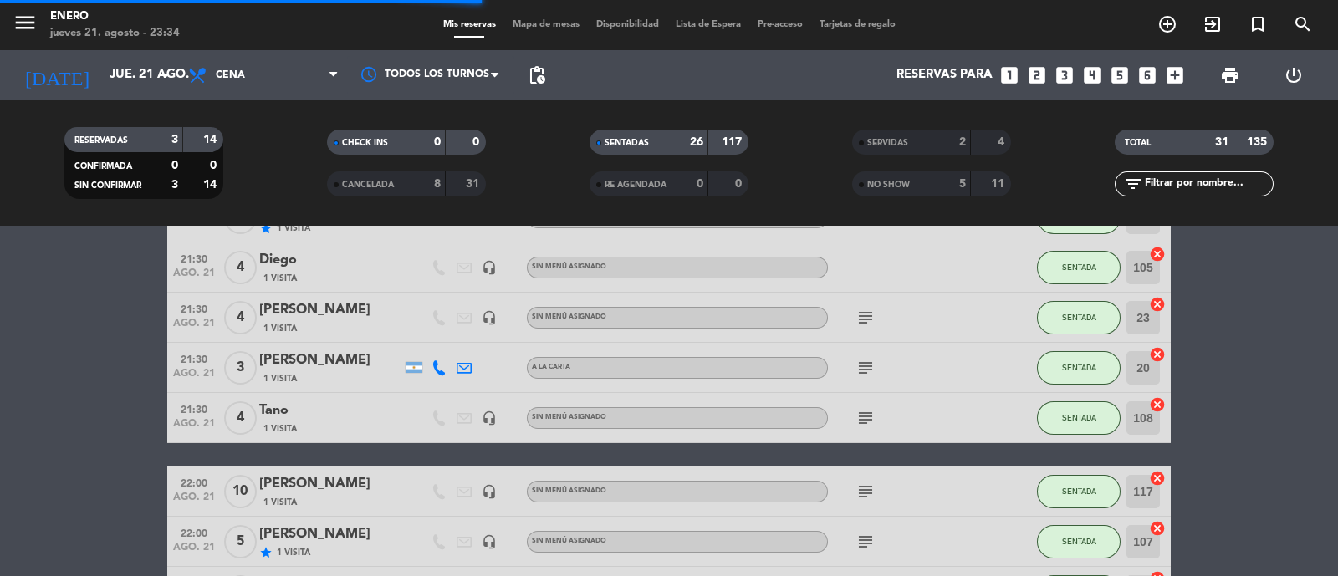
scroll to position [1328, 0]
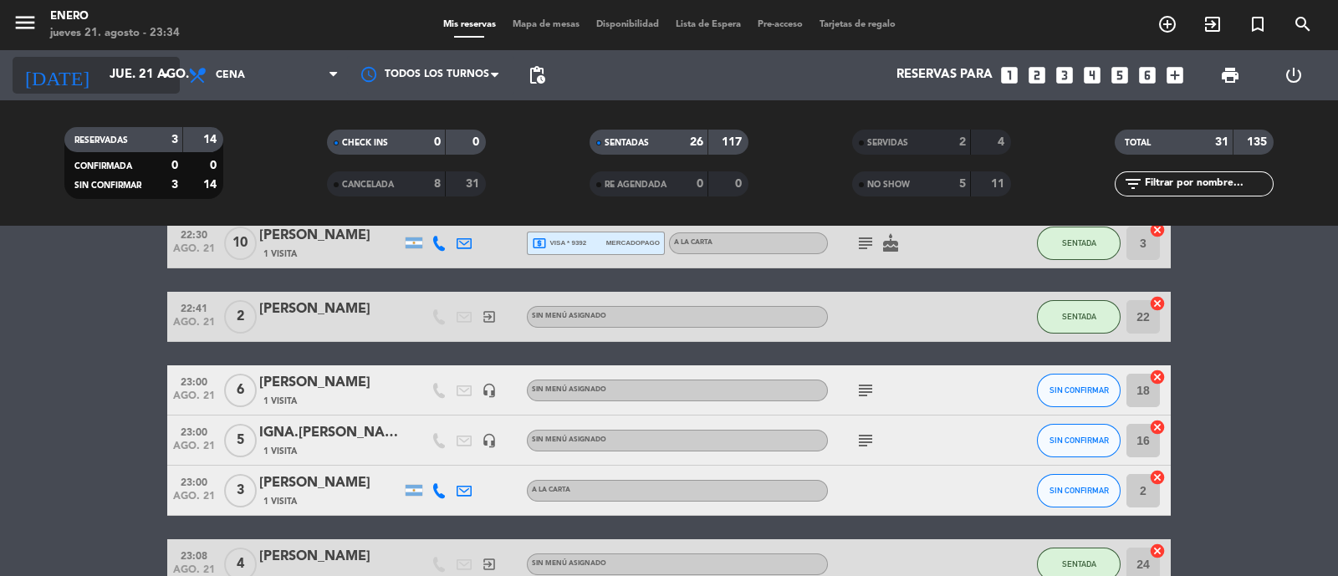
click at [120, 82] on input "jue. 21 ago." at bounding box center [181, 75] width 161 height 32
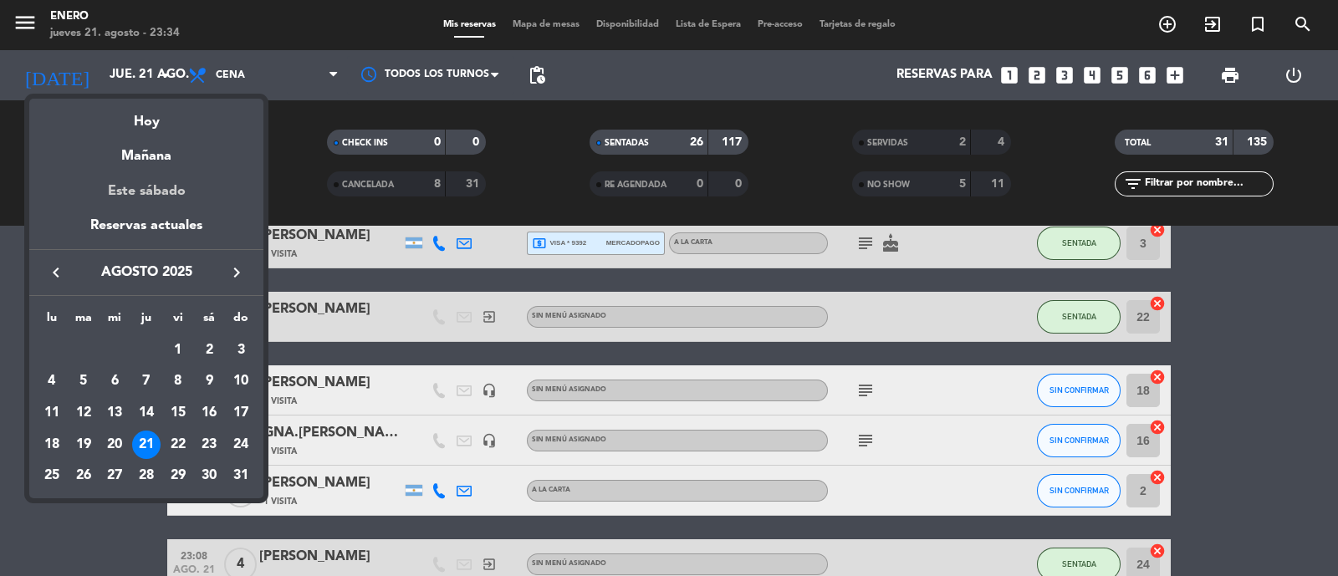
click at [189, 194] on div "Este sábado" at bounding box center [146, 191] width 234 height 47
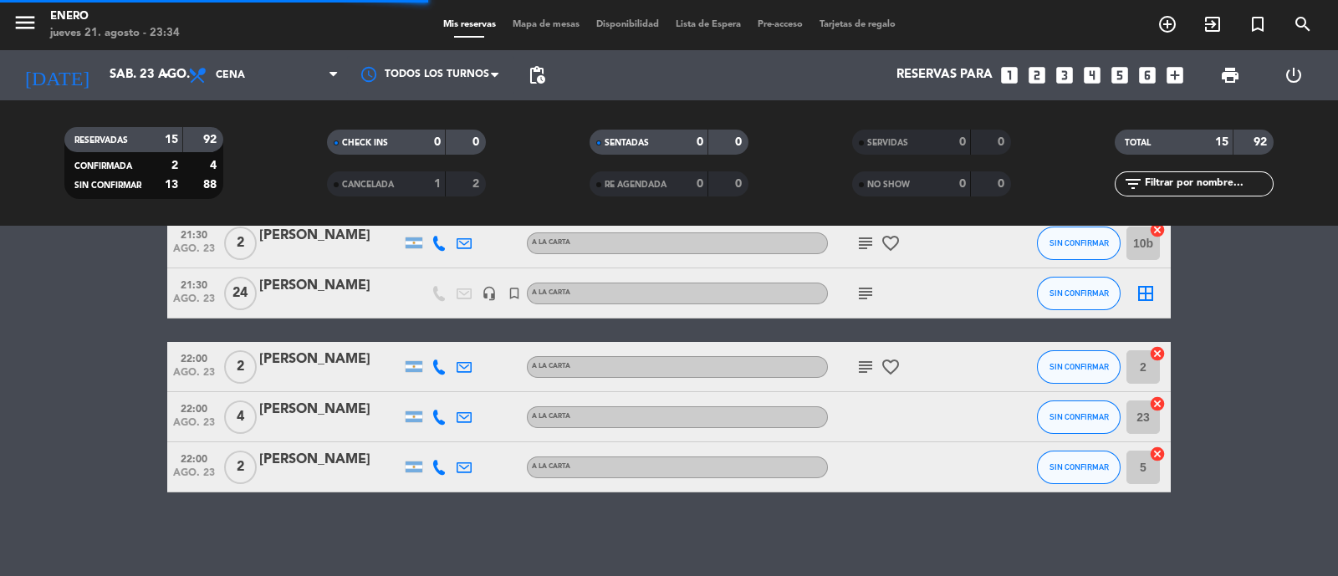
scroll to position [632, 0]
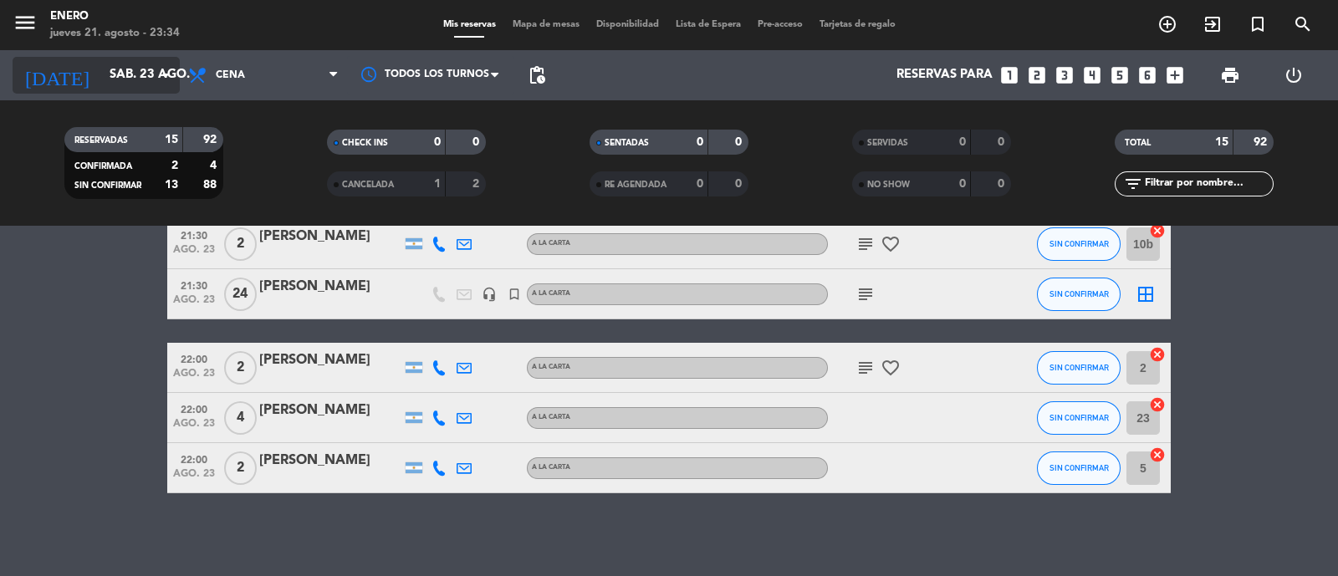
click at [115, 70] on input "sáb. 23 ago." at bounding box center [181, 75] width 161 height 32
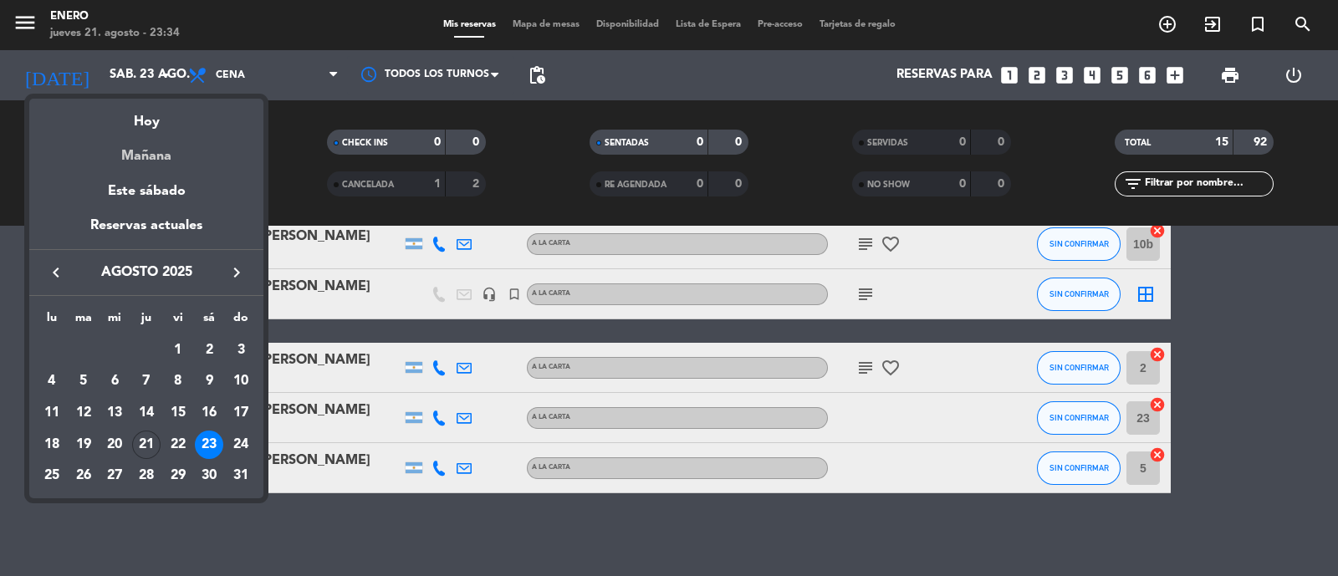
click at [158, 150] on div "Mañana" at bounding box center [146, 150] width 234 height 34
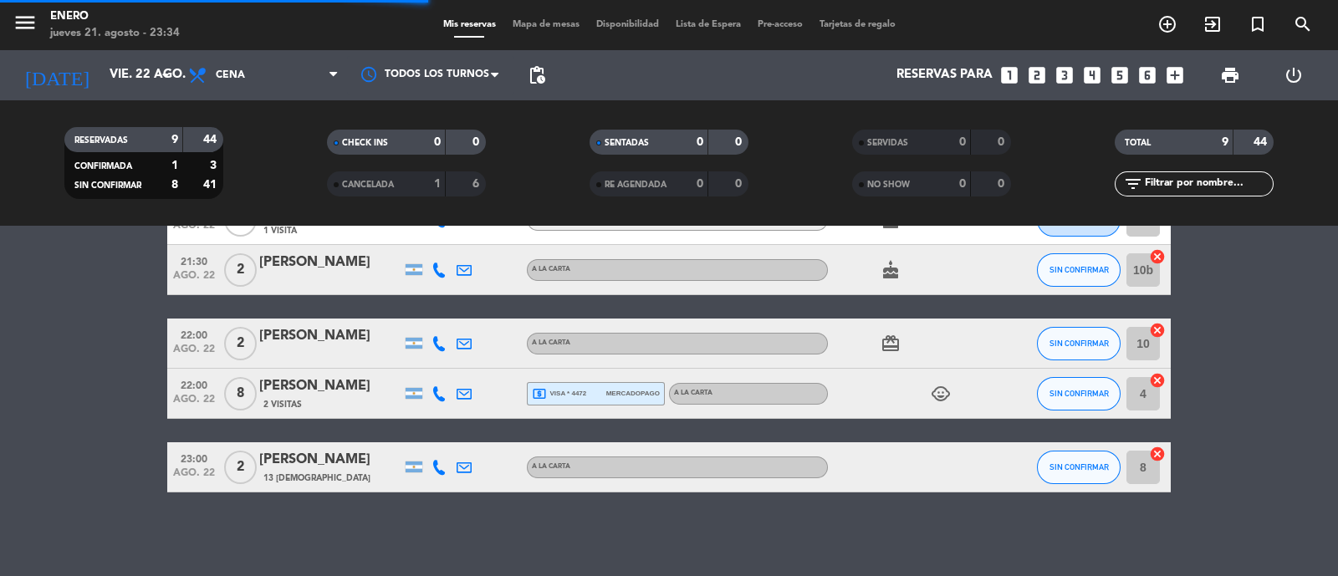
scroll to position [331, 0]
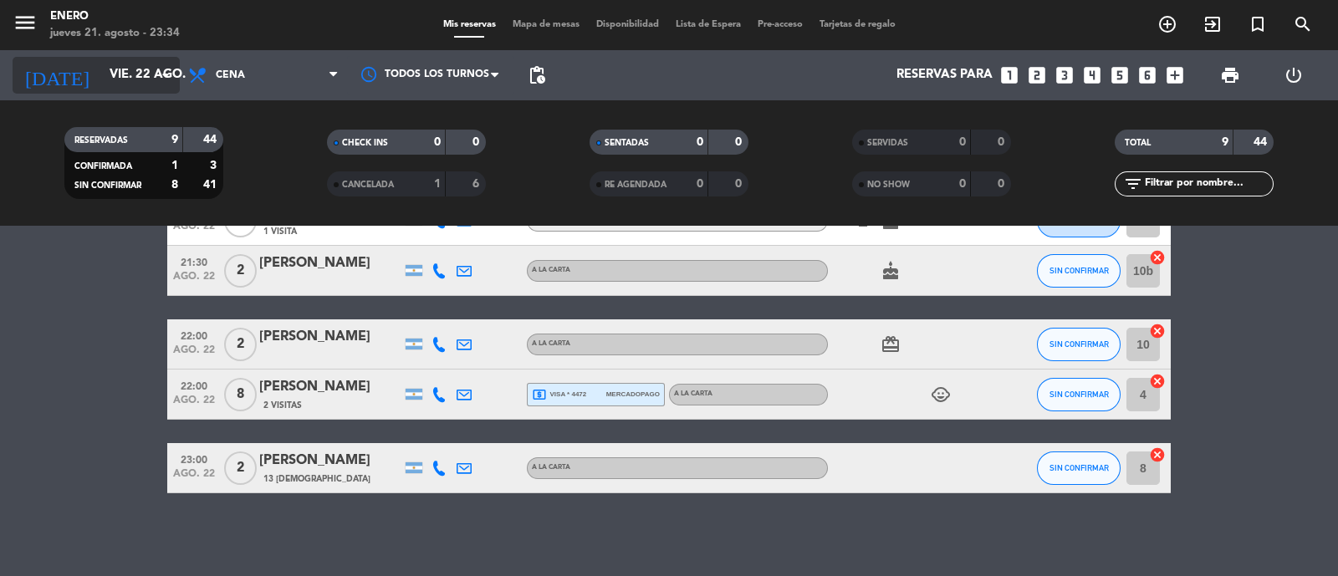
click at [116, 64] on input "vie. 22 ago." at bounding box center [181, 75] width 161 height 32
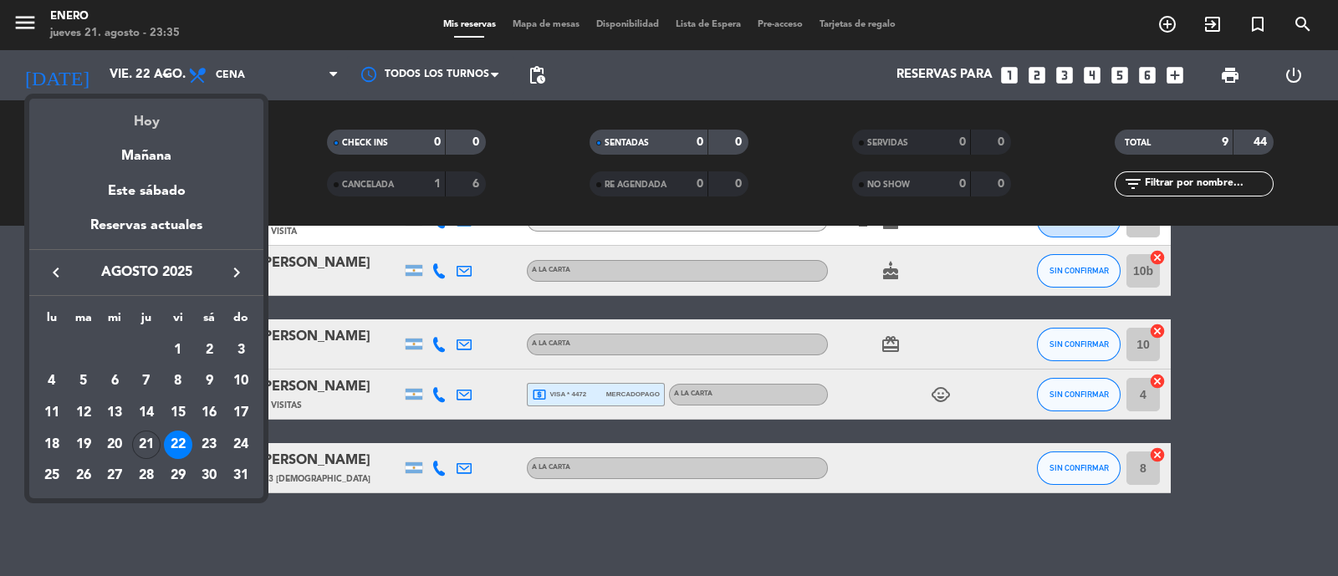
click at [161, 115] on div "Hoy" at bounding box center [146, 116] width 234 height 34
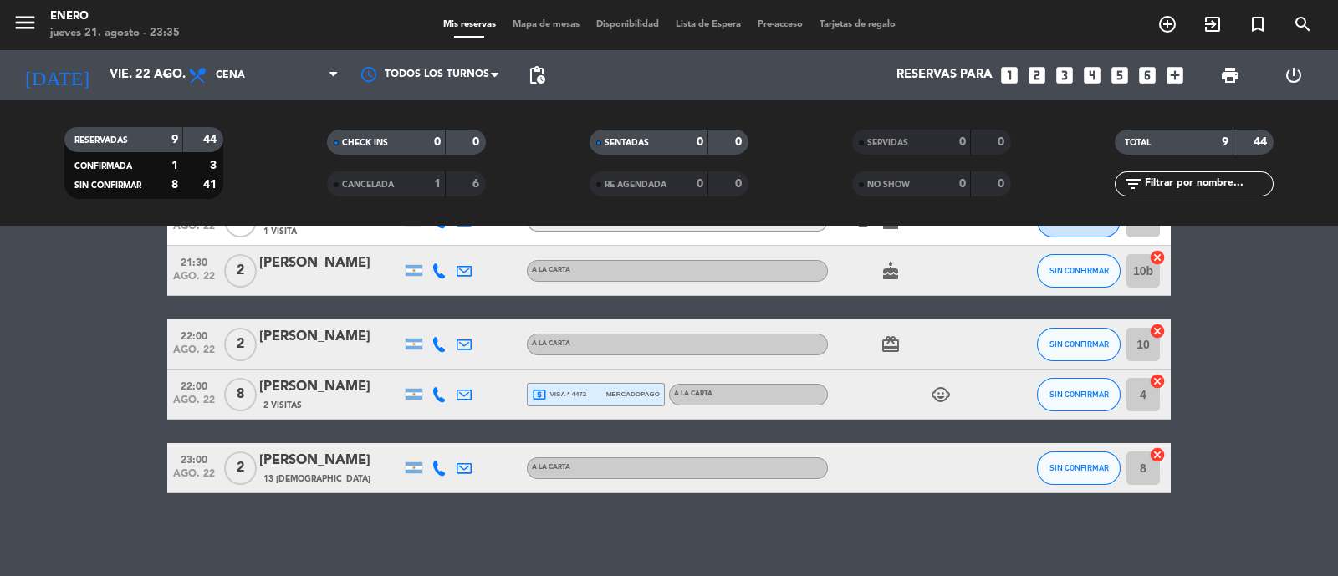
type input "jue. 21 ago."
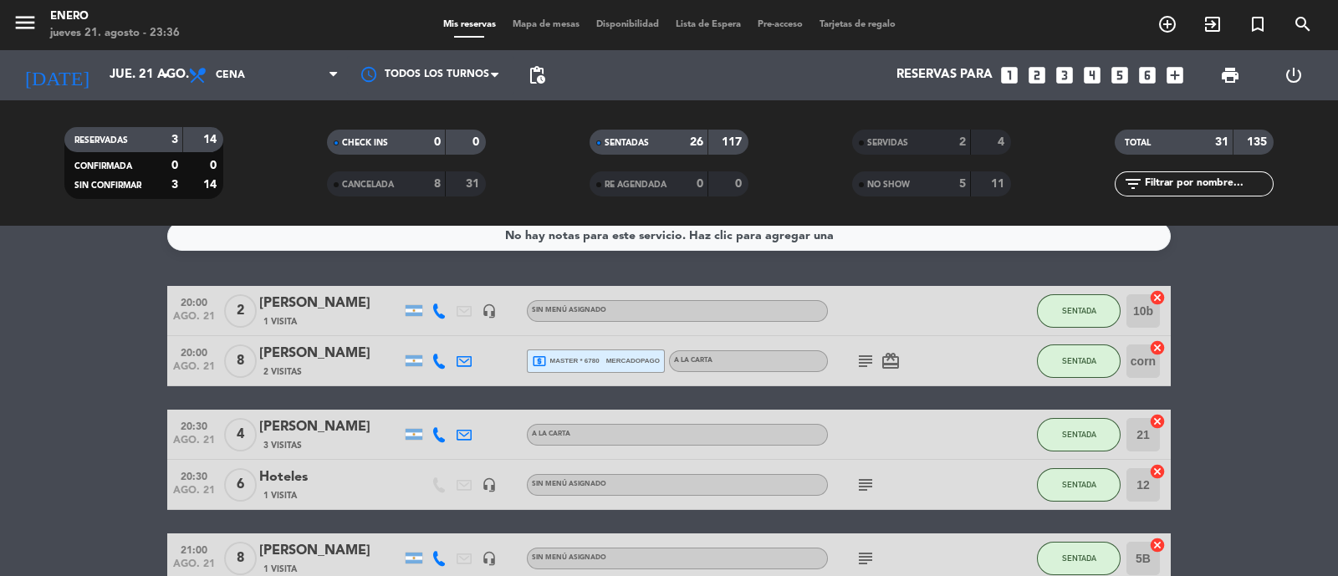
scroll to position [0, 0]
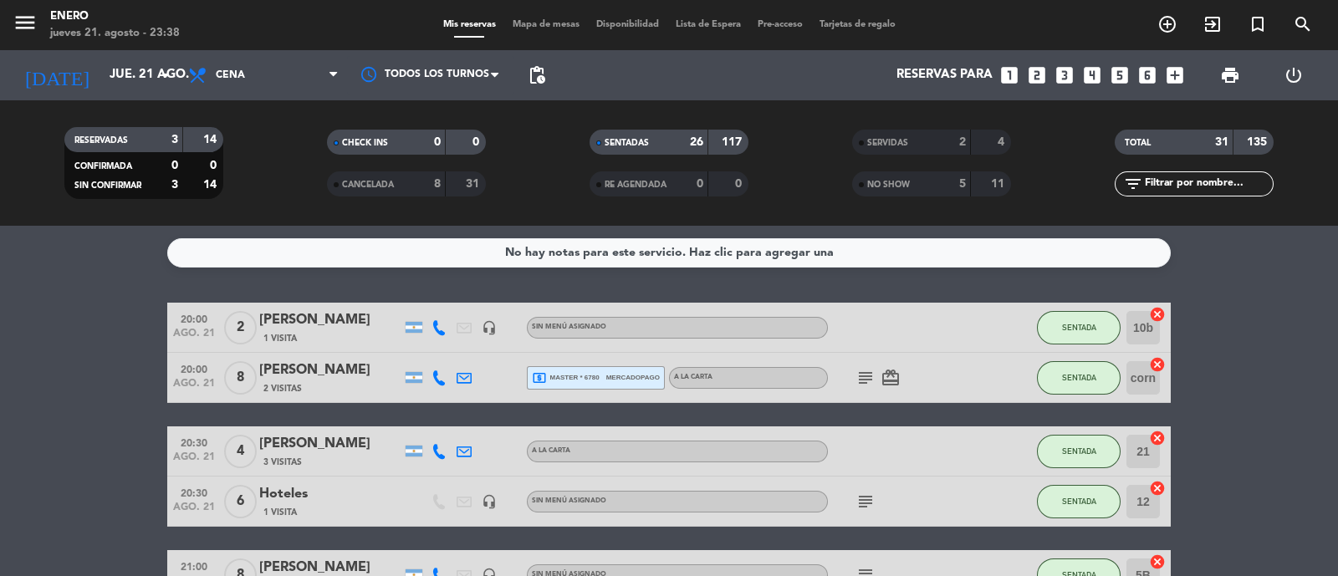
click at [552, 28] on span "Mapa de mesas" at bounding box center [546, 24] width 84 height 9
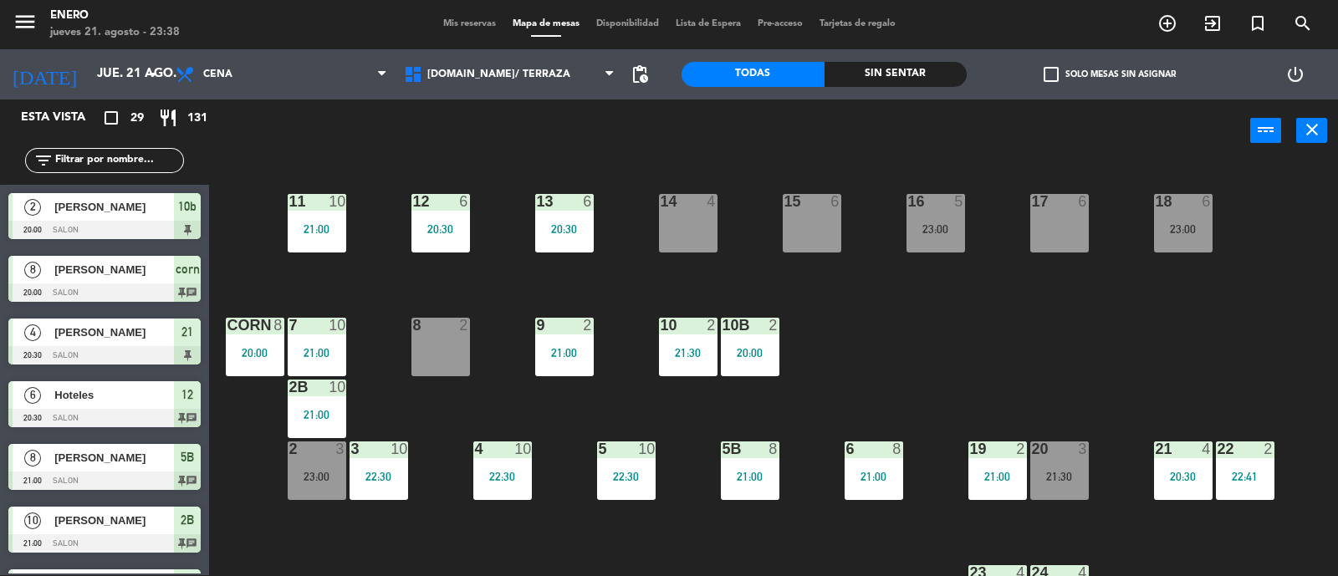
click at [138, 390] on span "Hoteles" at bounding box center [114, 395] width 120 height 18
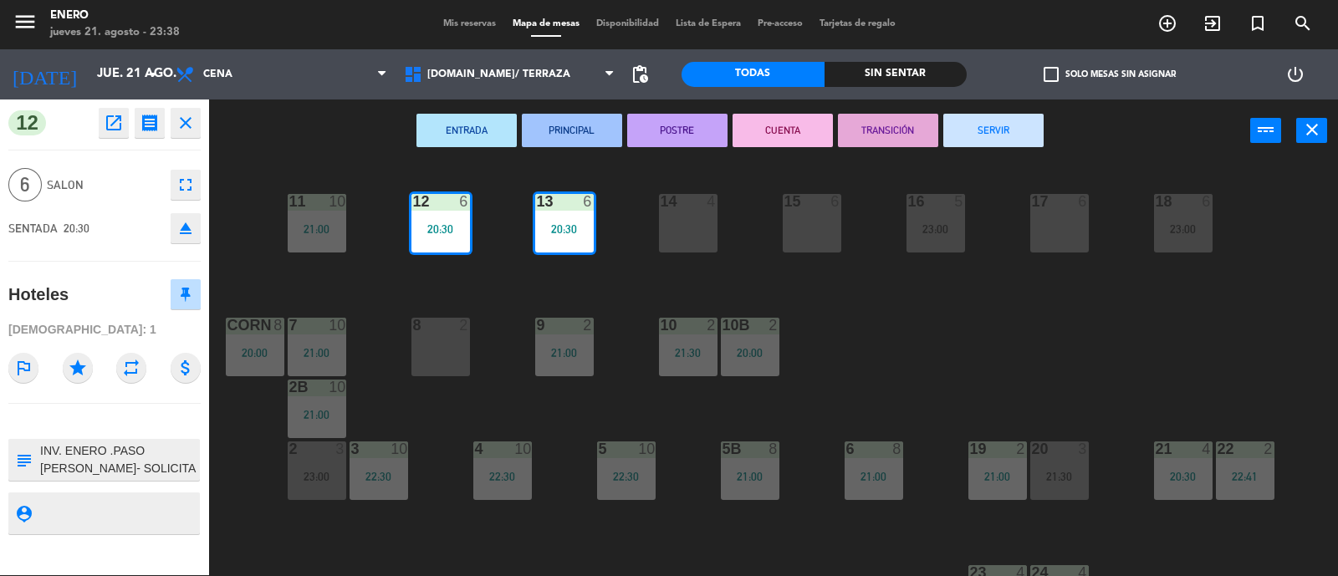
click at [981, 119] on button "SERVIR" at bounding box center [993, 130] width 100 height 33
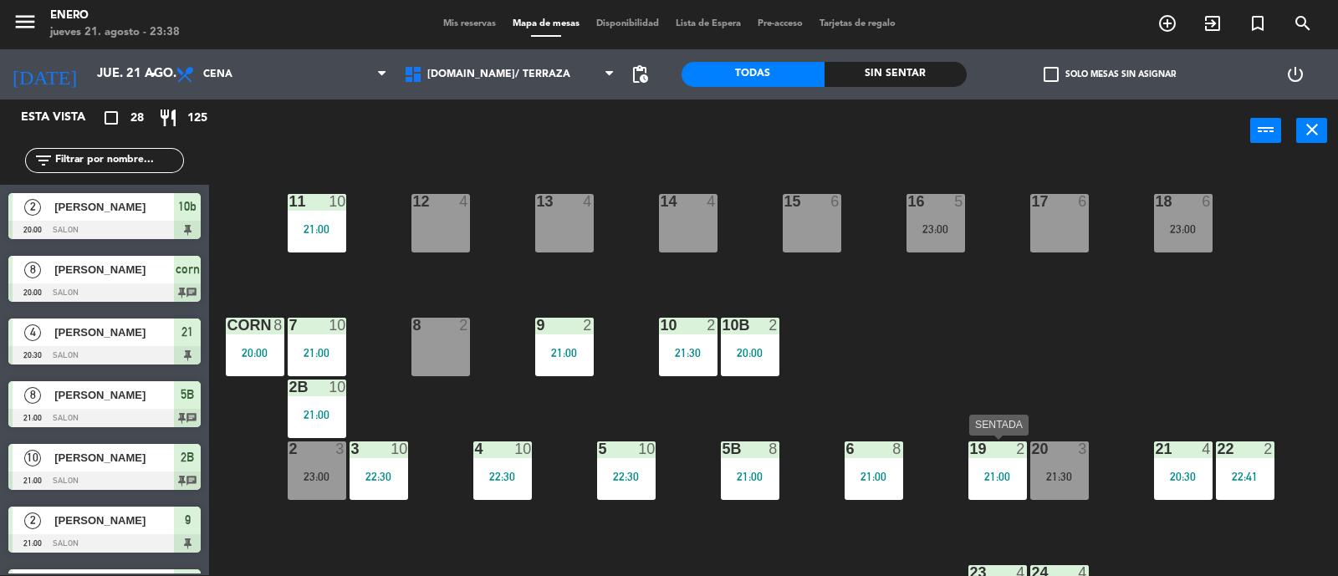
click at [986, 472] on div "21:00" at bounding box center [997, 477] width 59 height 12
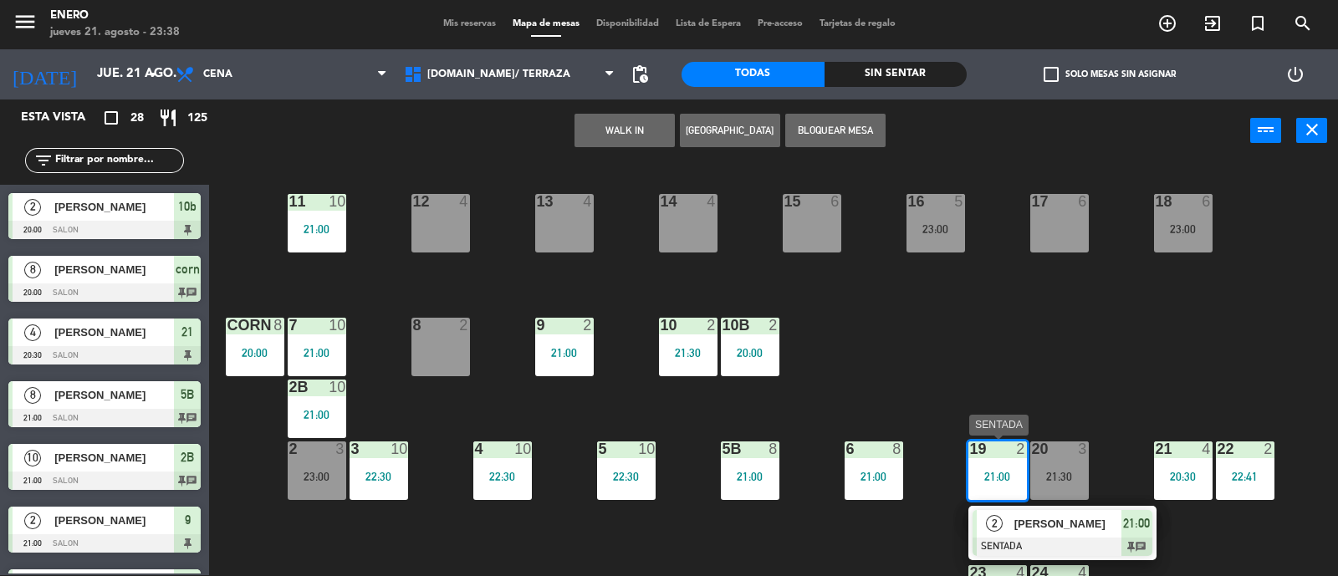
click at [1138, 523] on span "21:00" at bounding box center [1136, 523] width 27 height 20
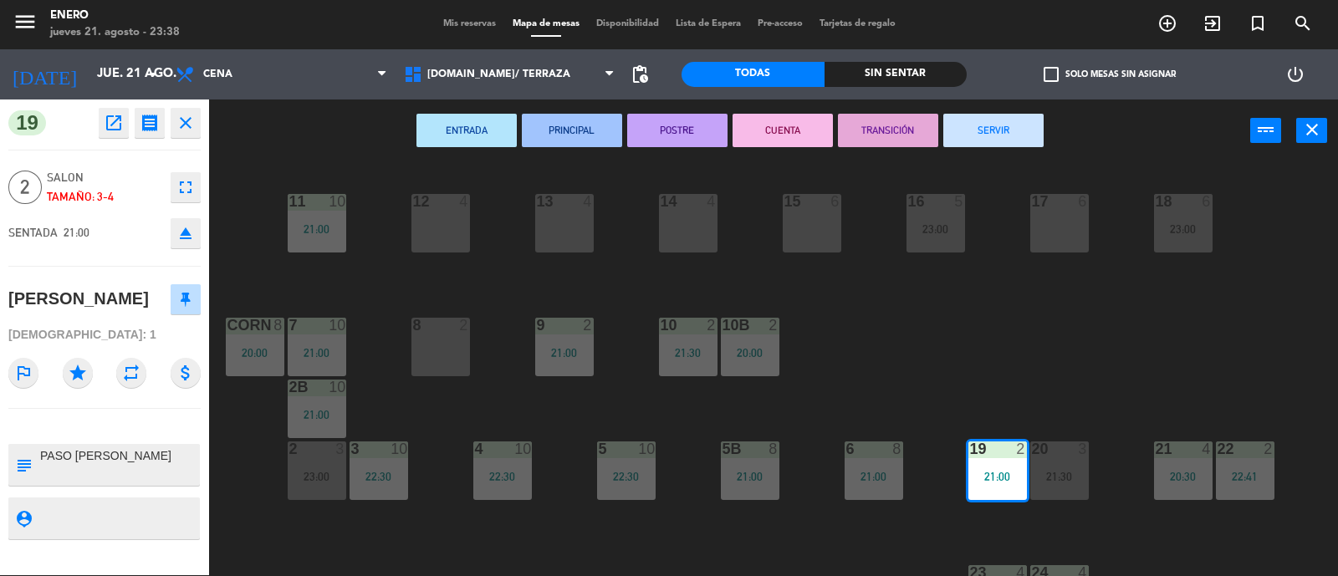
click at [1011, 131] on button "SERVIR" at bounding box center [993, 130] width 100 height 33
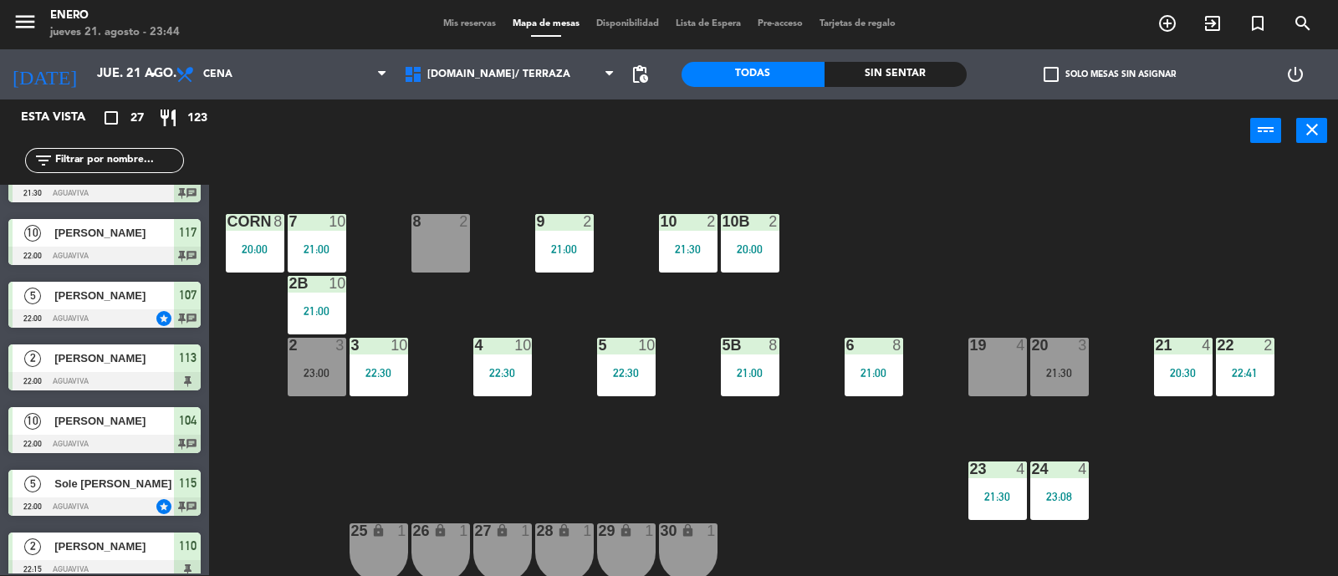
scroll to position [731, 0]
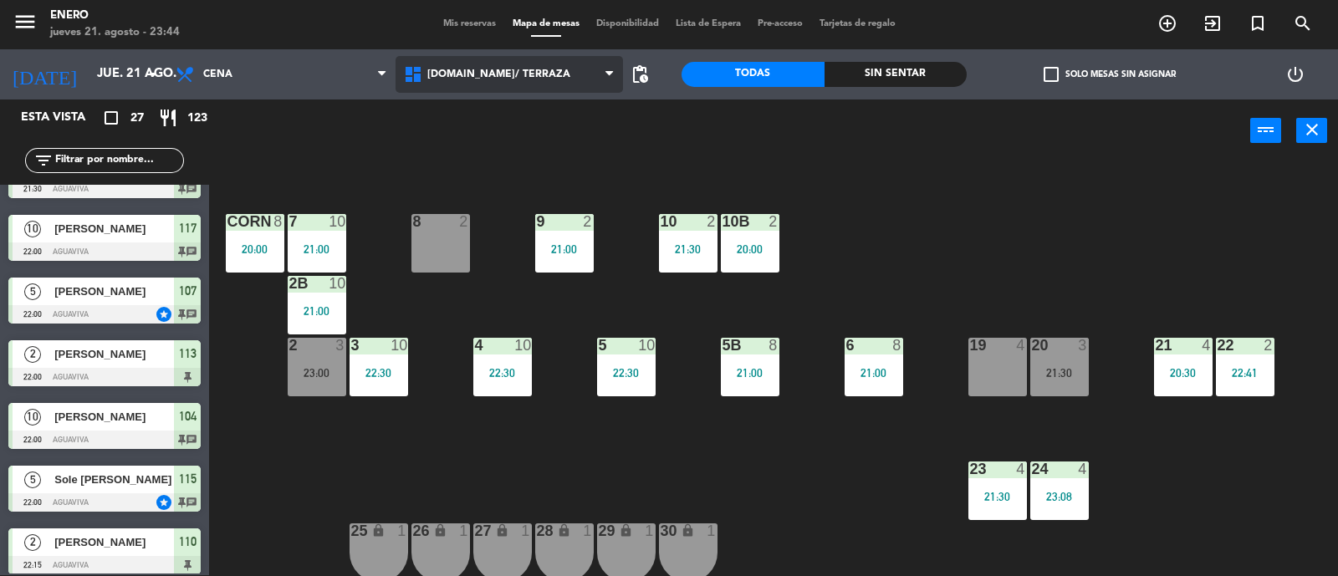
click at [500, 62] on span "[DOMAIN_NAME]/ TERRAZA" at bounding box center [509, 74] width 228 height 37
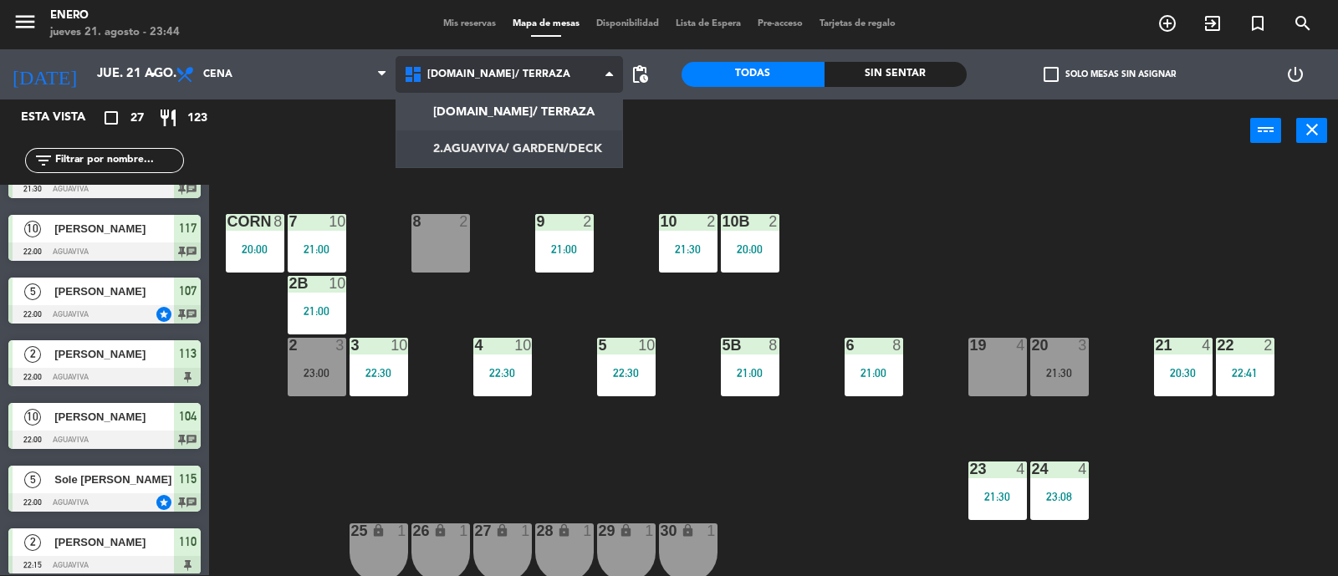
click at [515, 140] on ng-component "menu Enero jueves 21. agosto - 23:44 Mis reservas Mapa de mesas Disponibilidad …" at bounding box center [669, 288] width 1338 height 578
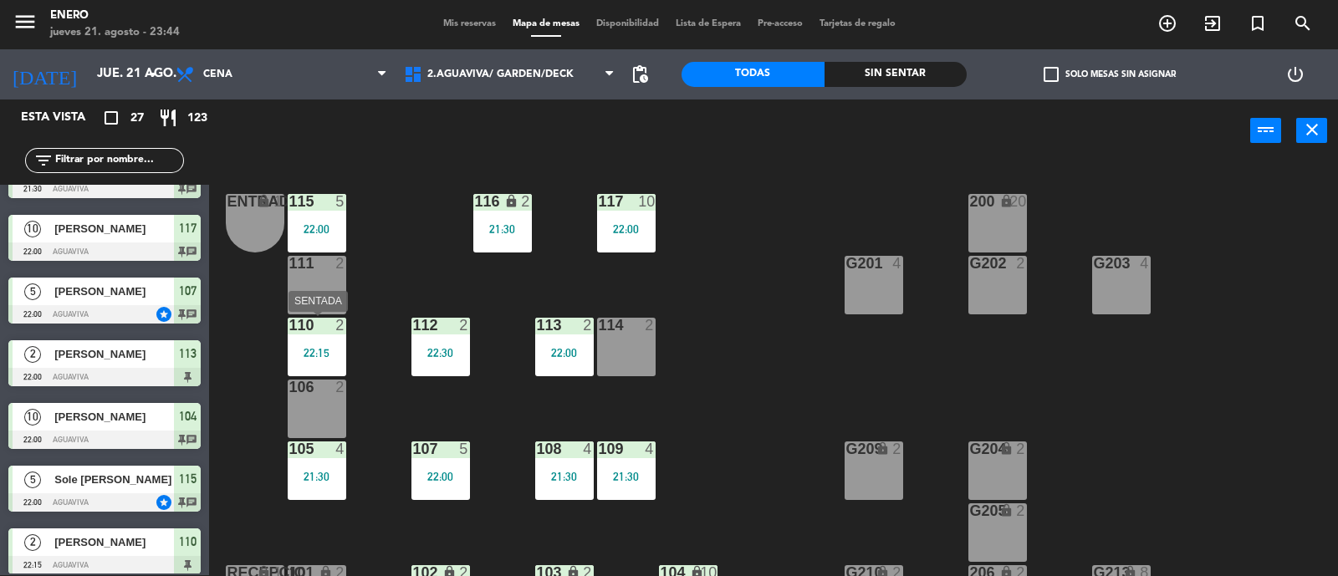
click at [324, 369] on div "110 2 22:15" at bounding box center [317, 347] width 59 height 59
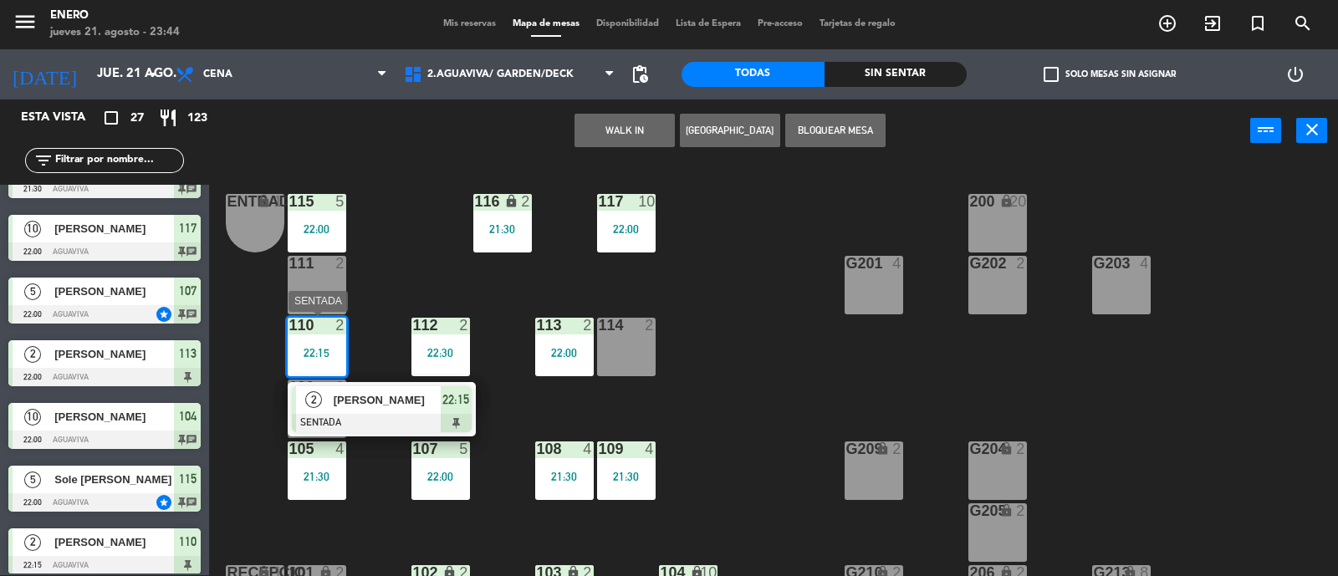
click at [388, 399] on span "[PERSON_NAME]" at bounding box center [387, 400] width 107 height 18
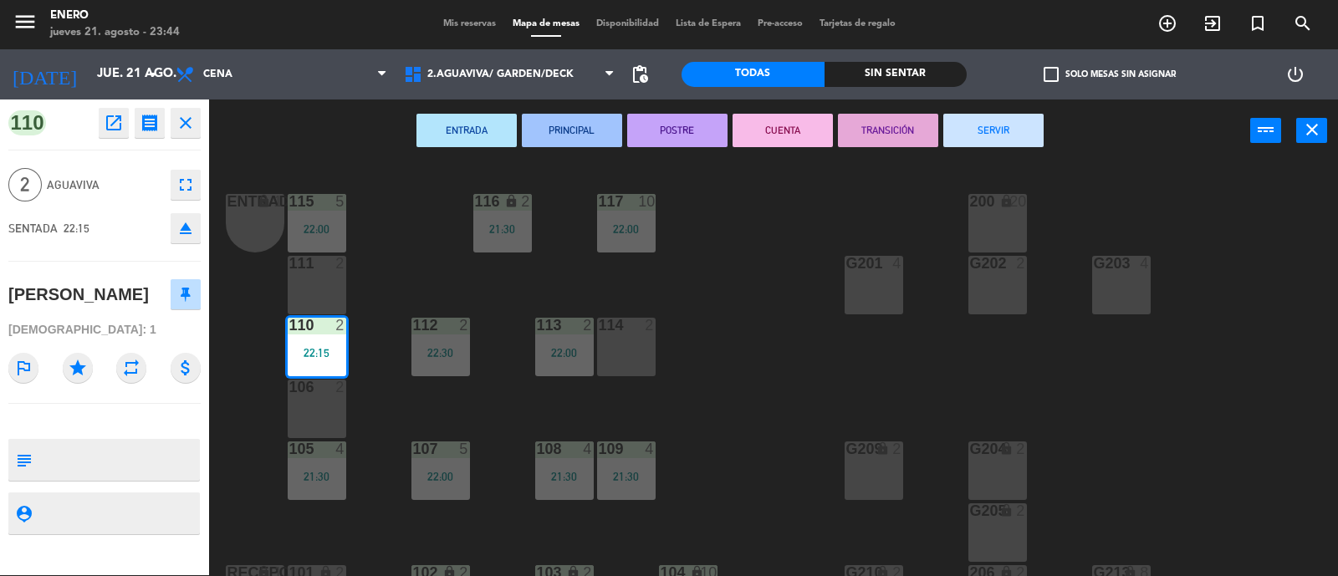
click at [986, 125] on button "SERVIR" at bounding box center [993, 130] width 100 height 33
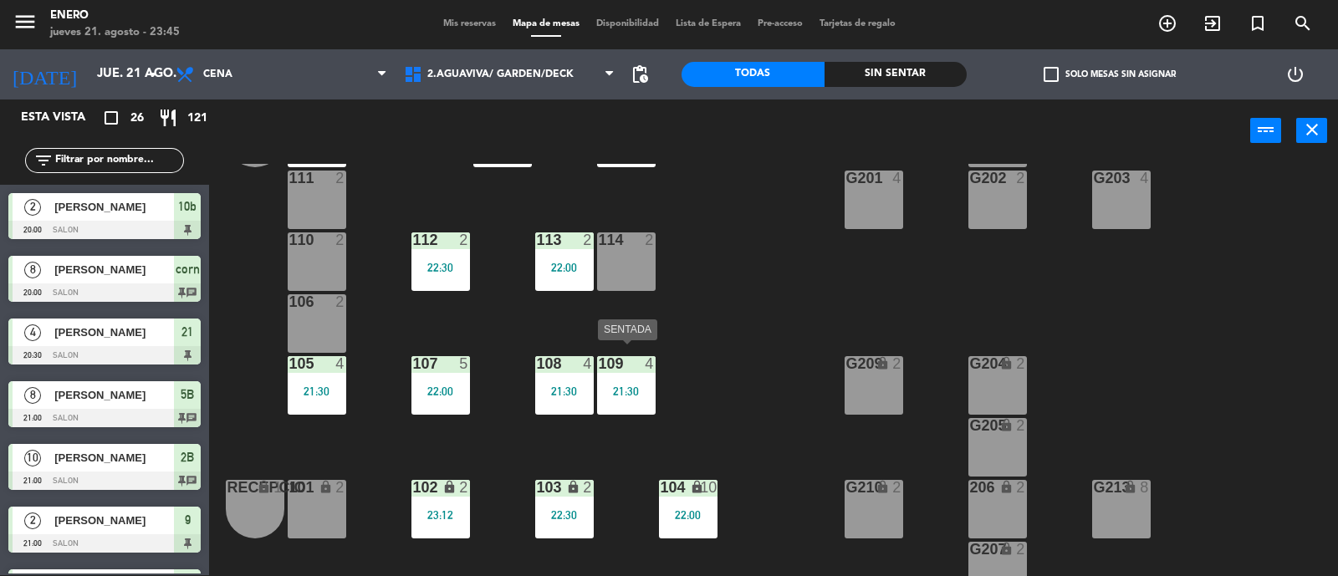
scroll to position [104, 0]
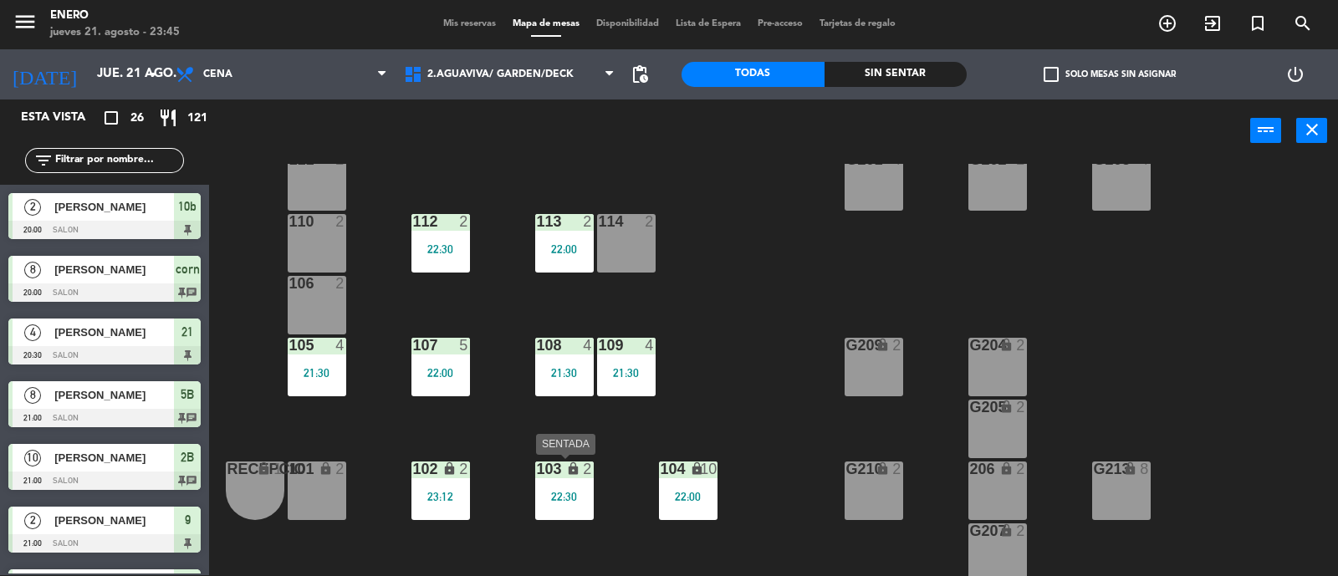
click at [573, 498] on div "22:30" at bounding box center [564, 497] width 59 height 12
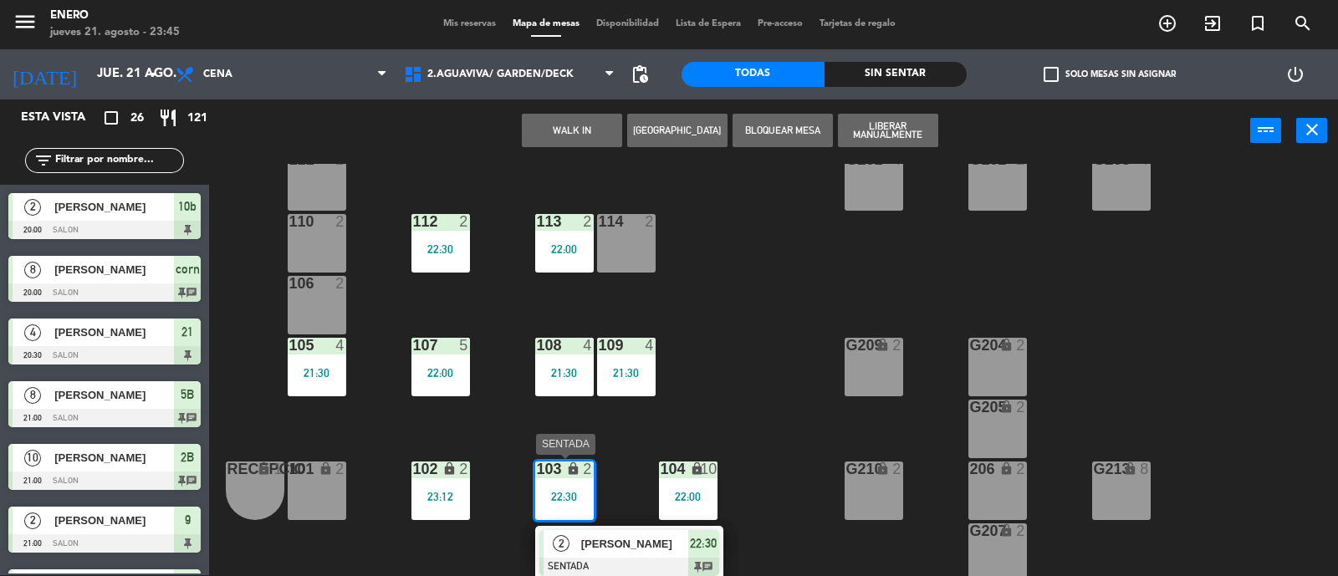
click at [630, 538] on span "[PERSON_NAME]" at bounding box center [634, 544] width 107 height 18
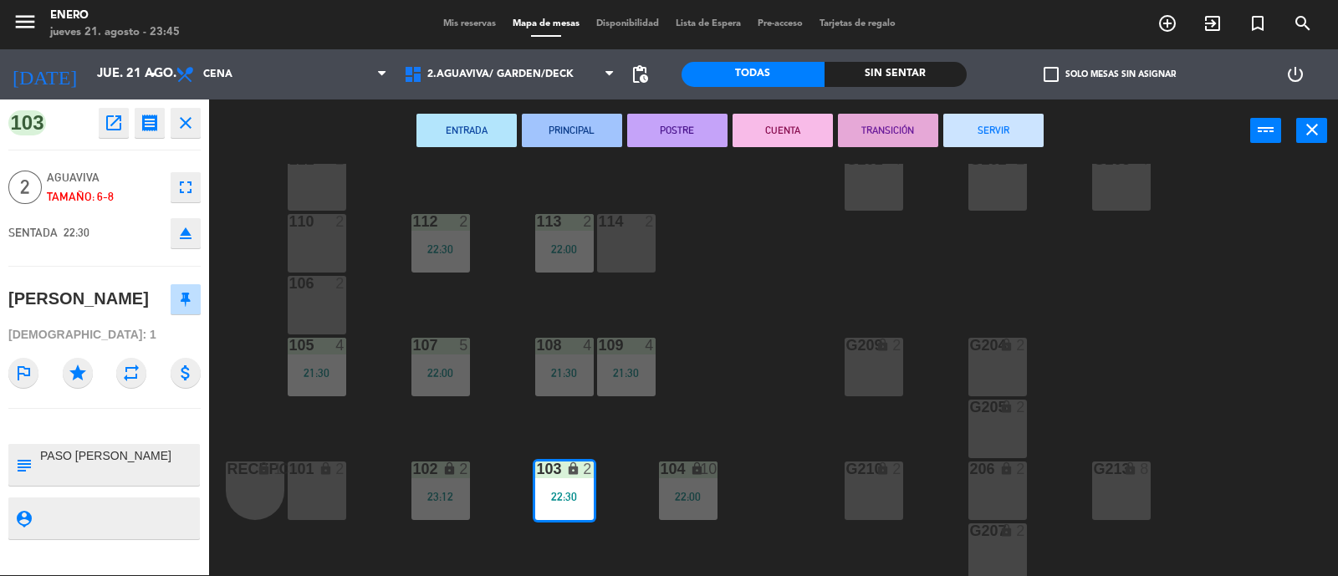
drag, startPoint x: 1018, startPoint y: 122, endPoint x: 1030, endPoint y: 113, distance: 14.9
click at [1020, 122] on button "SERVIR" at bounding box center [993, 130] width 100 height 33
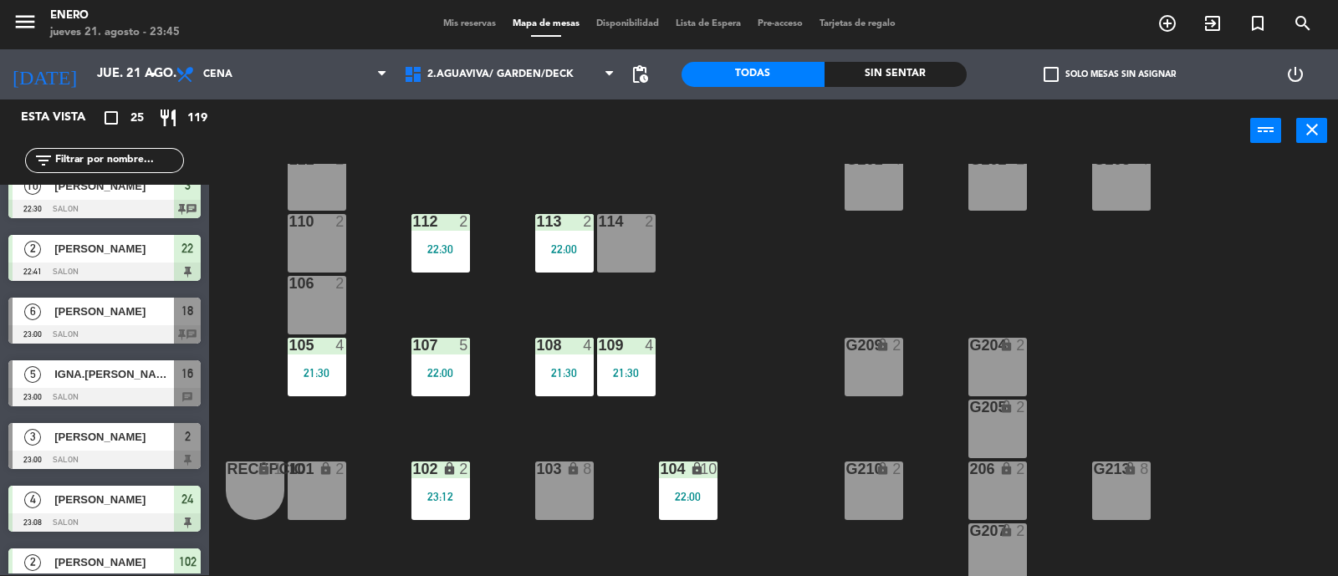
scroll to position [1179, 0]
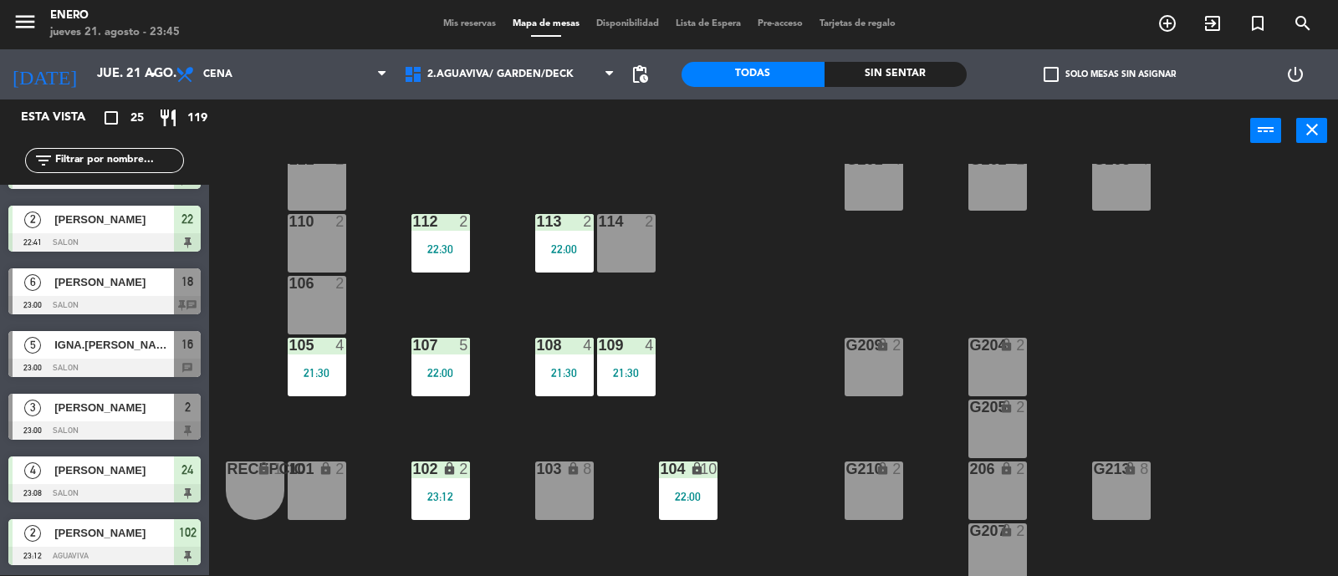
click at [444, 26] on span "Mis reservas" at bounding box center [469, 23] width 69 height 9
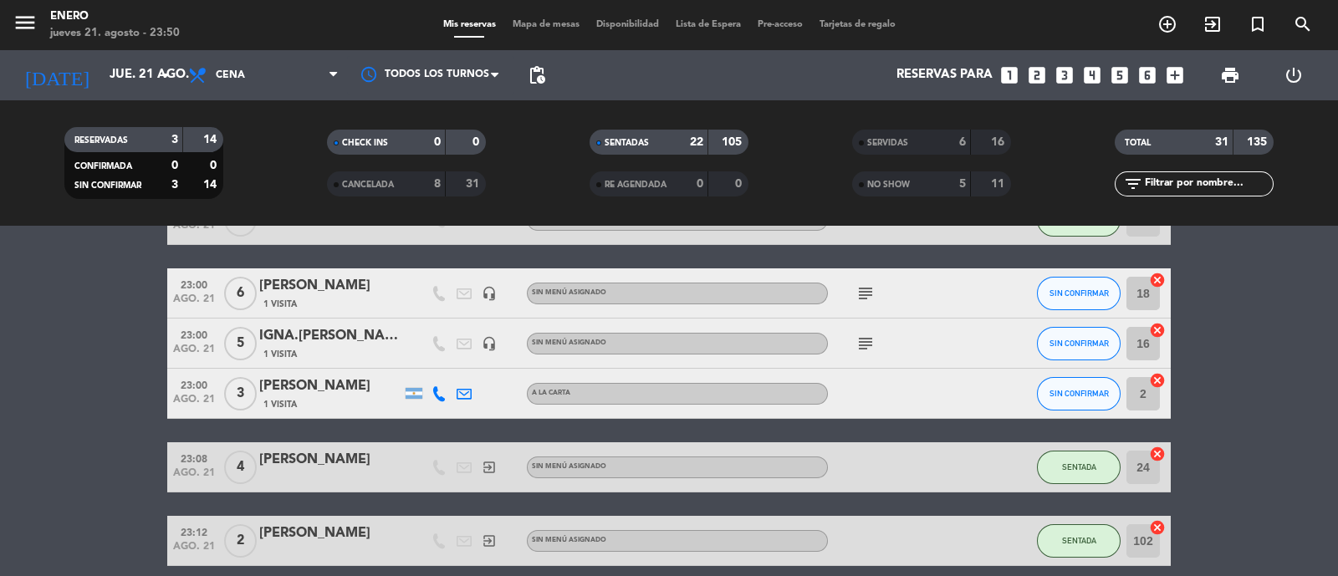
scroll to position [1275, 0]
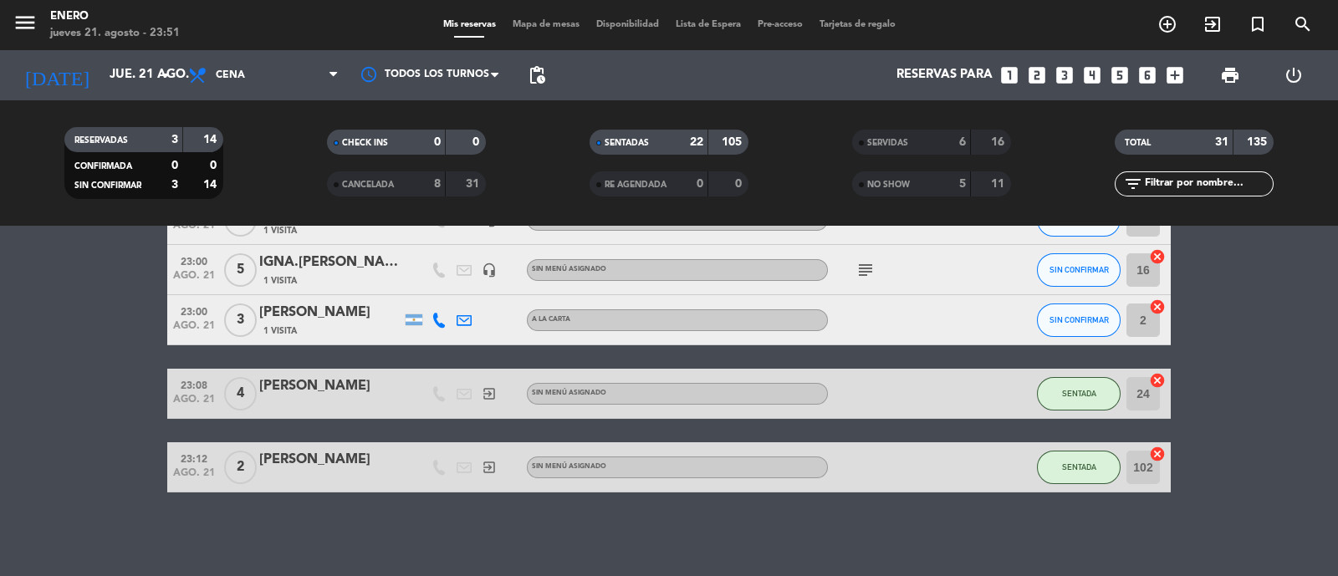
click at [562, 21] on span "Mapa de mesas" at bounding box center [546, 24] width 84 height 9
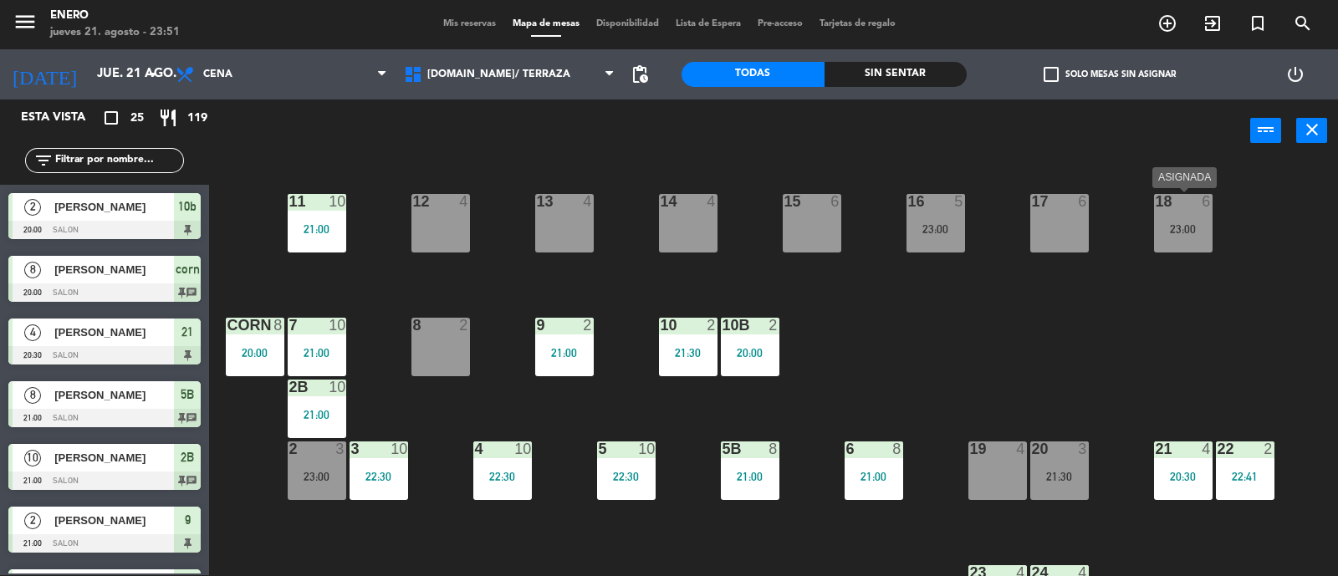
drag, startPoint x: 1204, startPoint y: 212, endPoint x: 1225, endPoint y: 228, distance: 26.2
click at [1201, 214] on div "18 6 23:00" at bounding box center [1183, 223] width 59 height 59
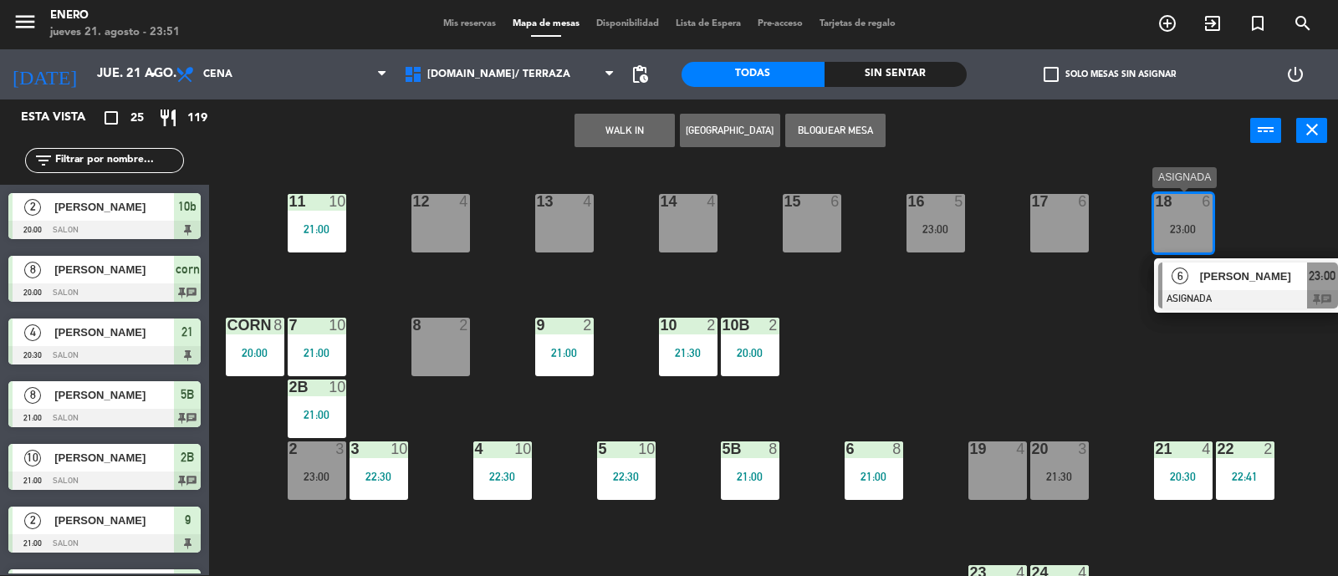
click at [1220, 283] on span "[PERSON_NAME]" at bounding box center [1253, 277] width 107 height 18
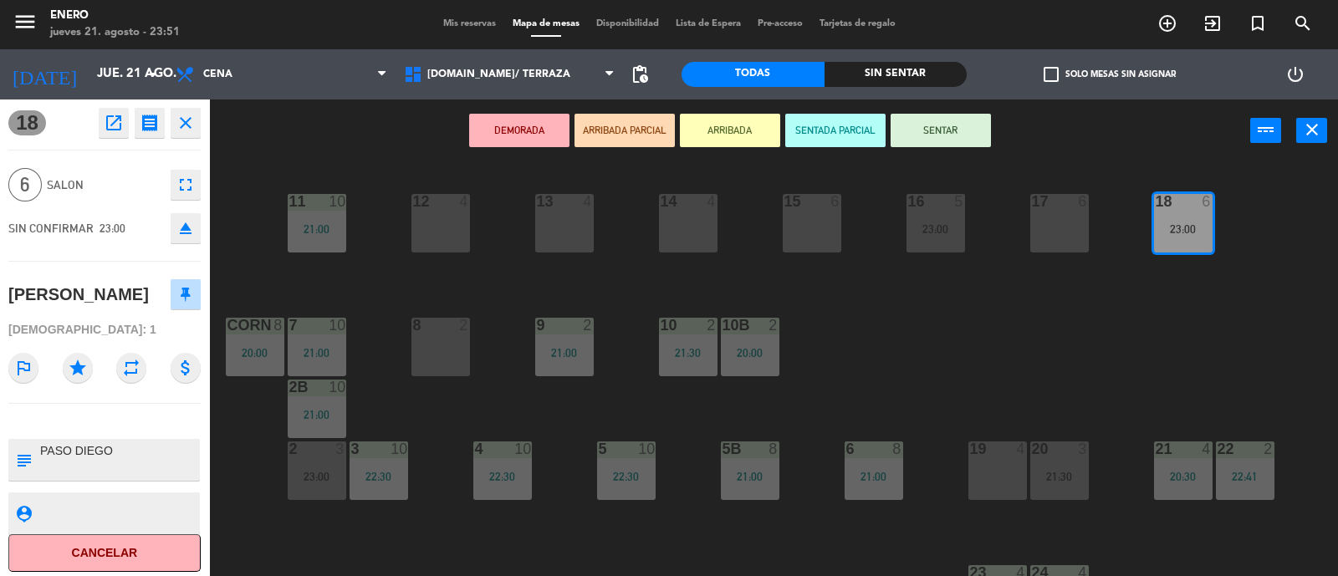
drag, startPoint x: 961, startPoint y: 145, endPoint x: 964, endPoint y: 132, distance: 13.6
click at [961, 140] on button "SENTAR" at bounding box center [940, 130] width 100 height 33
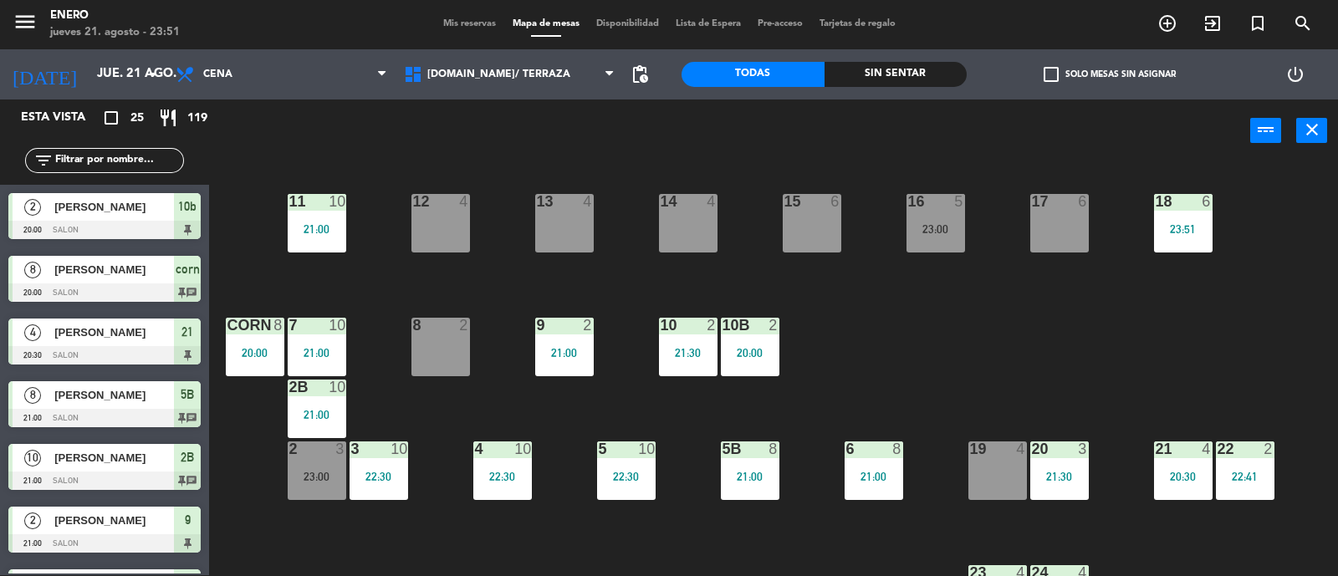
scroll to position [242, 0]
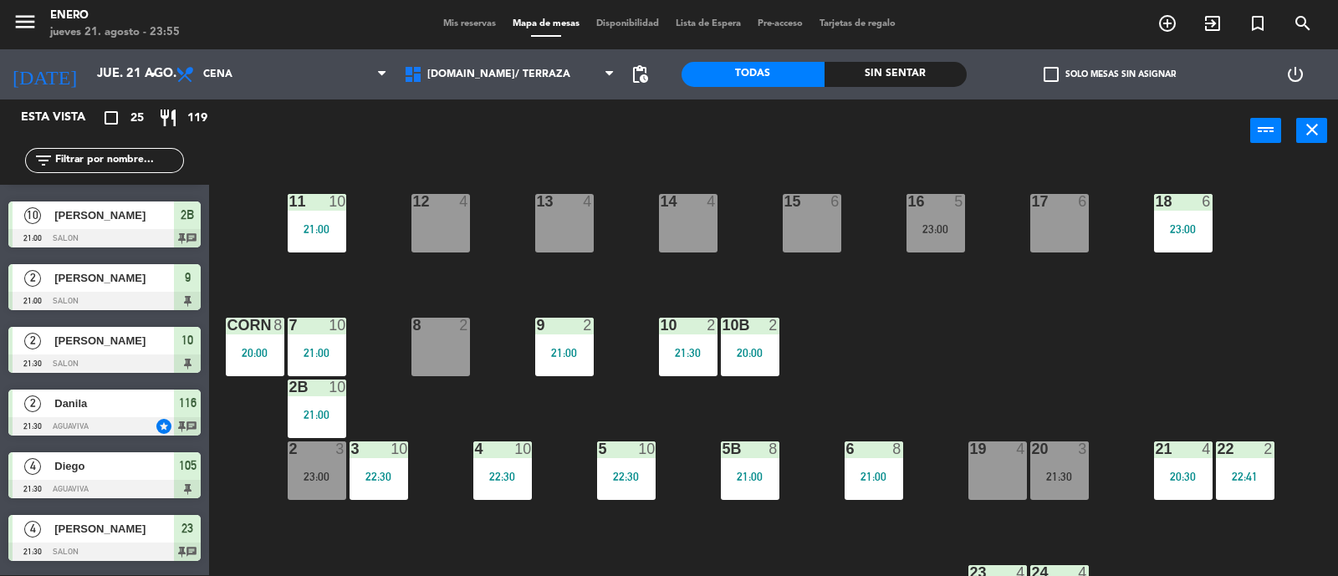
click at [451, 30] on div "Mis reservas Mapa de mesas Disponibilidad Lista de Espera Pre-acceso Tarjetas d…" at bounding box center [669, 24] width 469 height 15
click at [457, 25] on span "Mis reservas" at bounding box center [469, 23] width 69 height 9
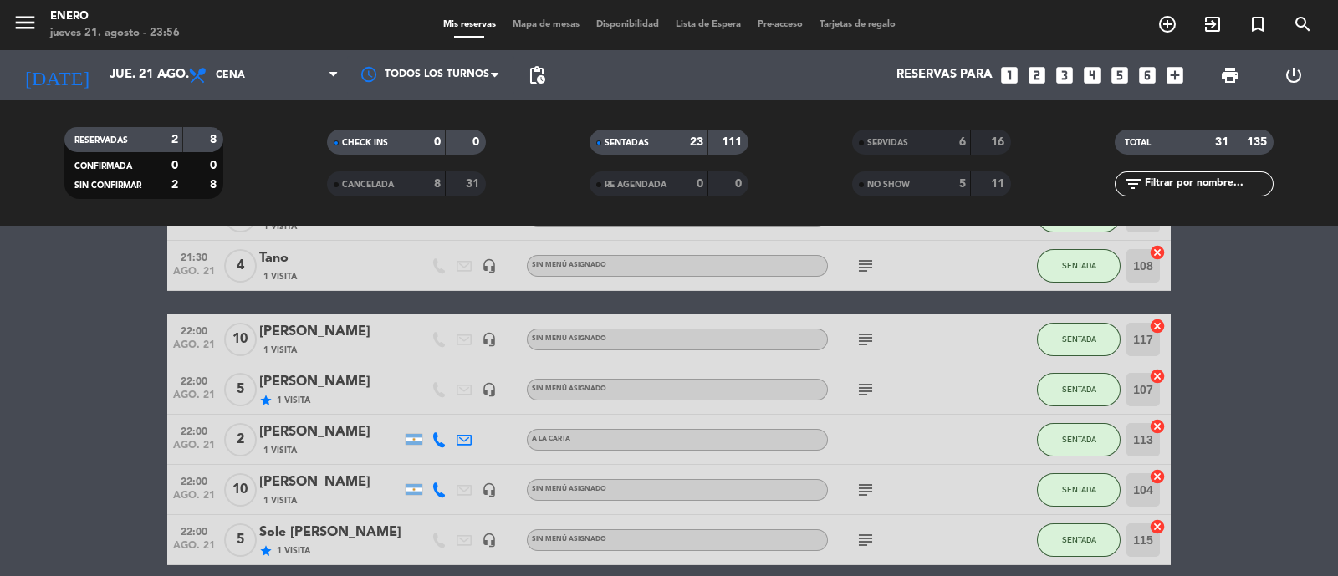
scroll to position [835, 0]
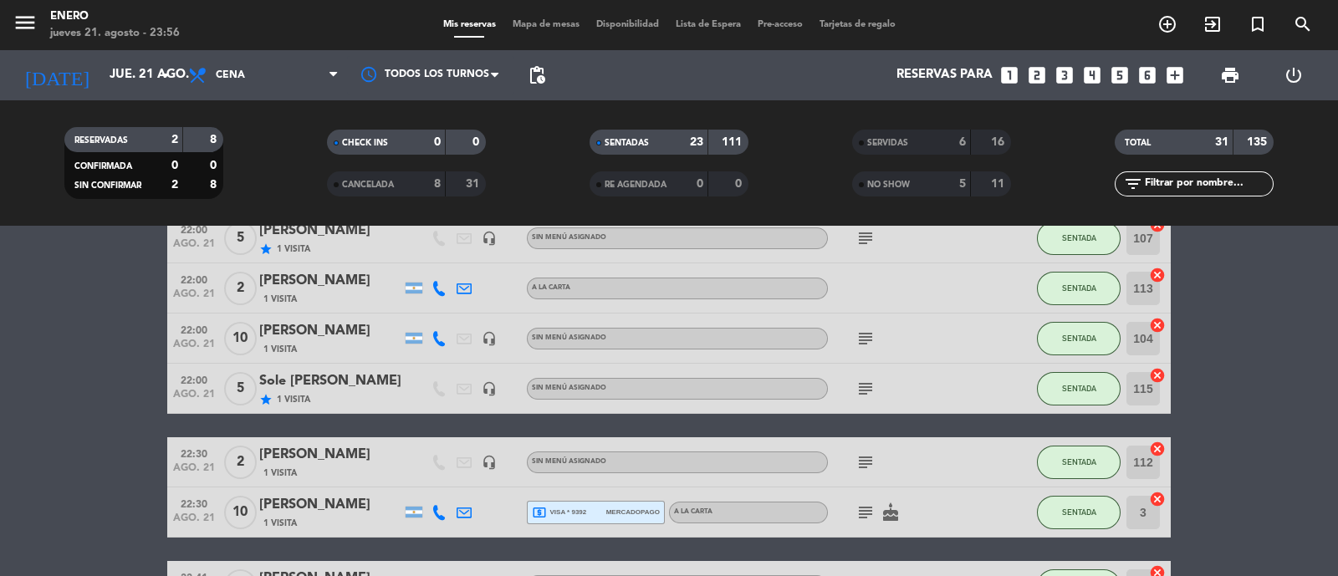
click at [971, 147] on div "SERVIDAS 6 16" at bounding box center [931, 142] width 159 height 25
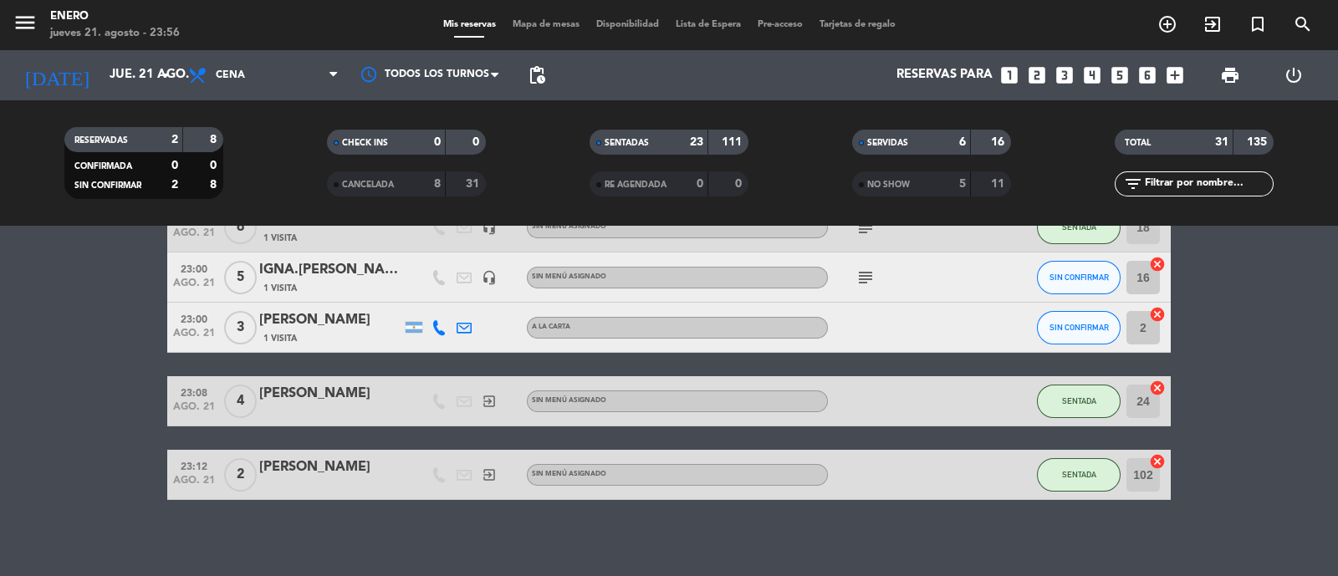
scroll to position [1622, 0]
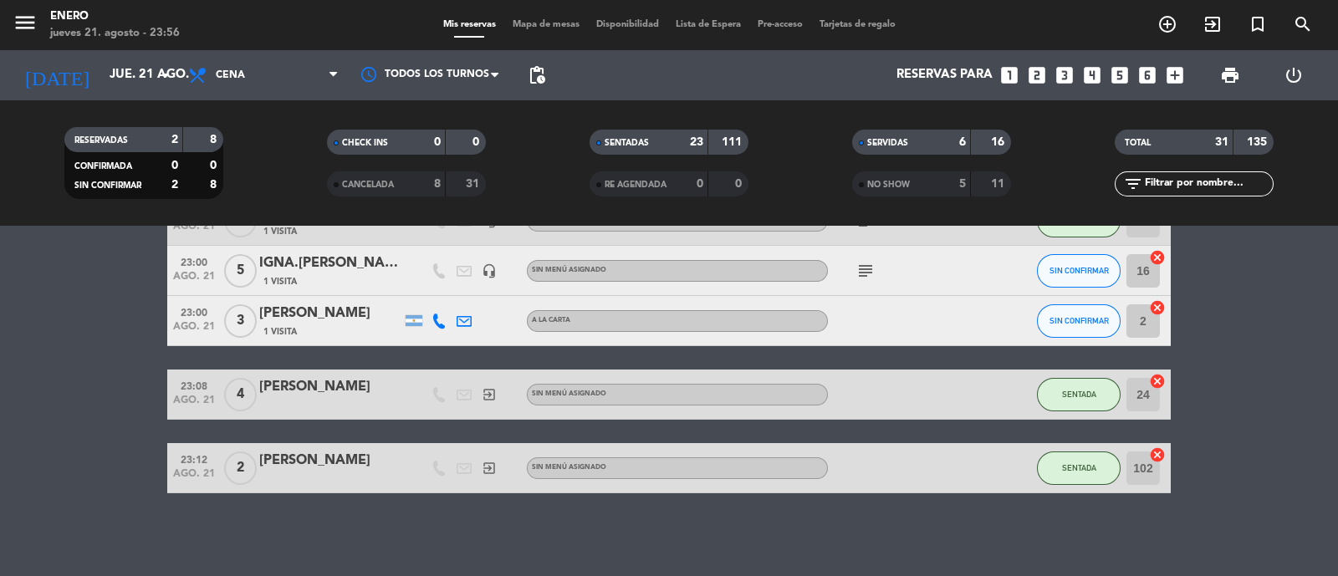
click at [963, 142] on strong "6" at bounding box center [962, 142] width 7 height 12
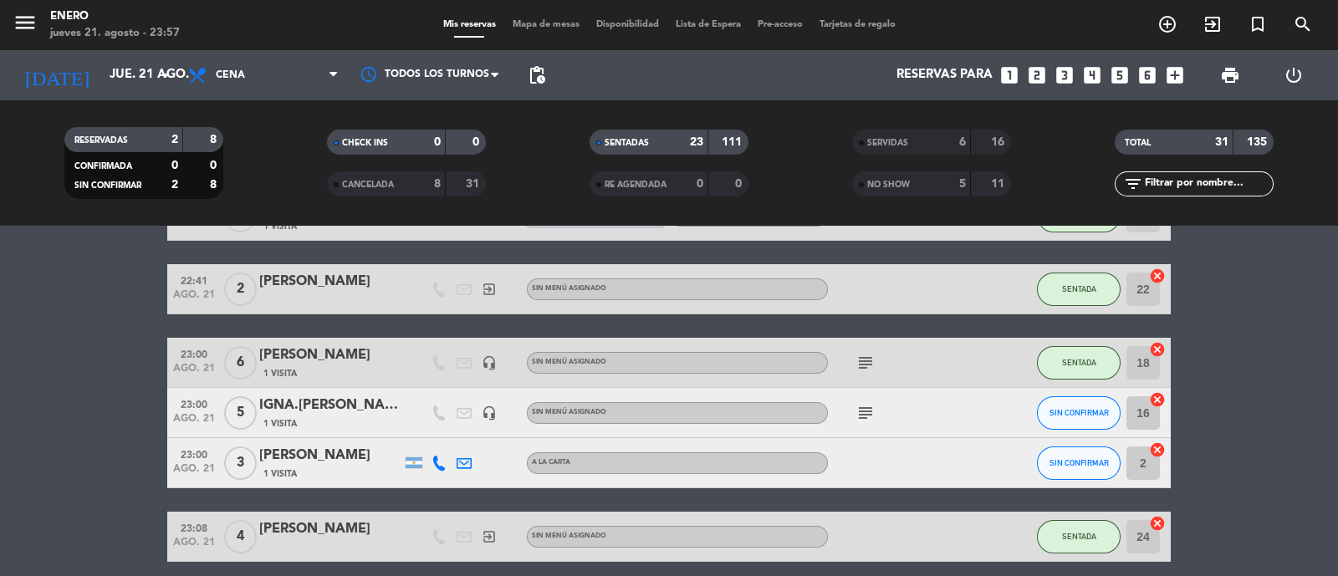
scroll to position [961, 0]
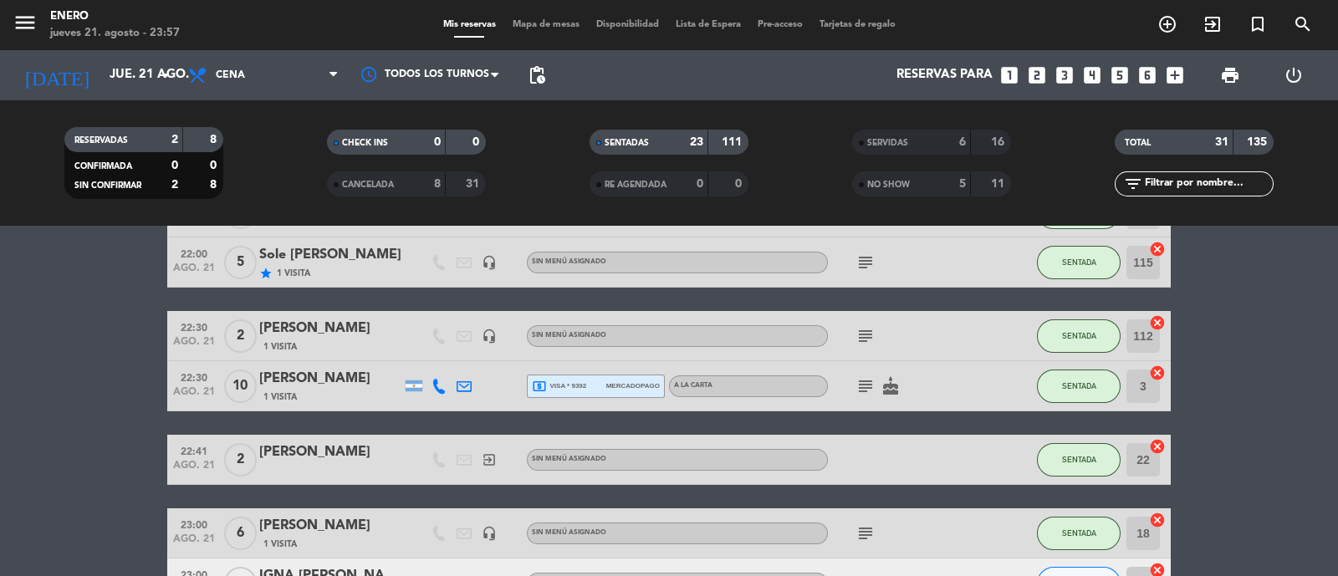
click at [546, 20] on span "Mapa de mesas" at bounding box center [546, 24] width 84 height 9
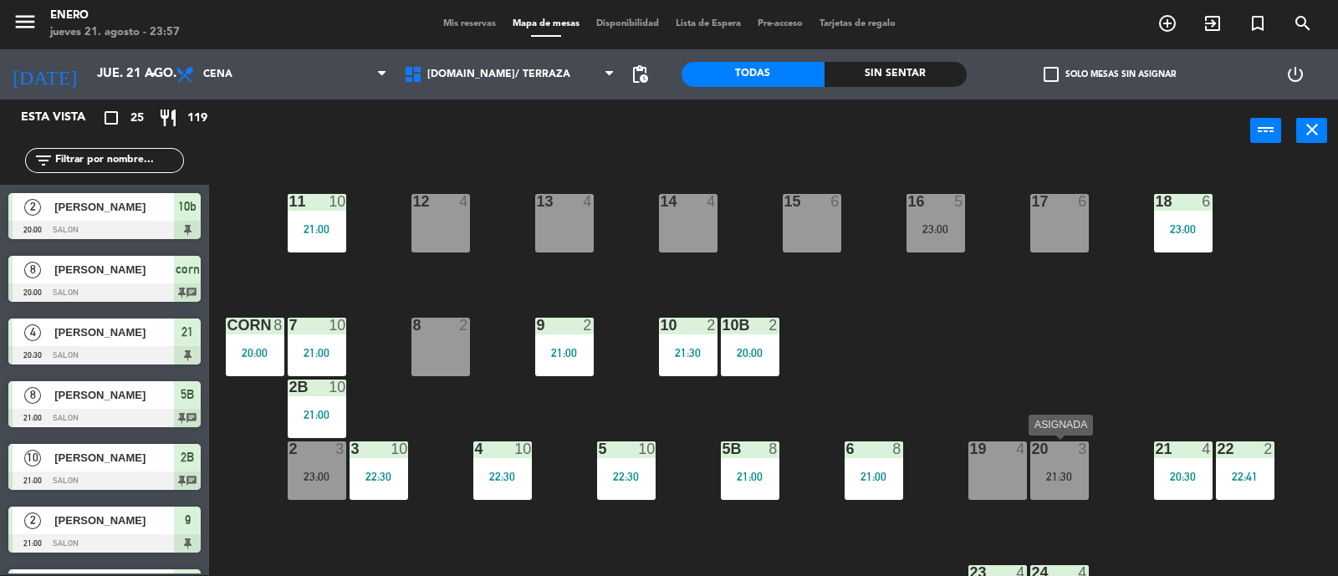
click at [1064, 476] on div "21:30" at bounding box center [1059, 477] width 59 height 12
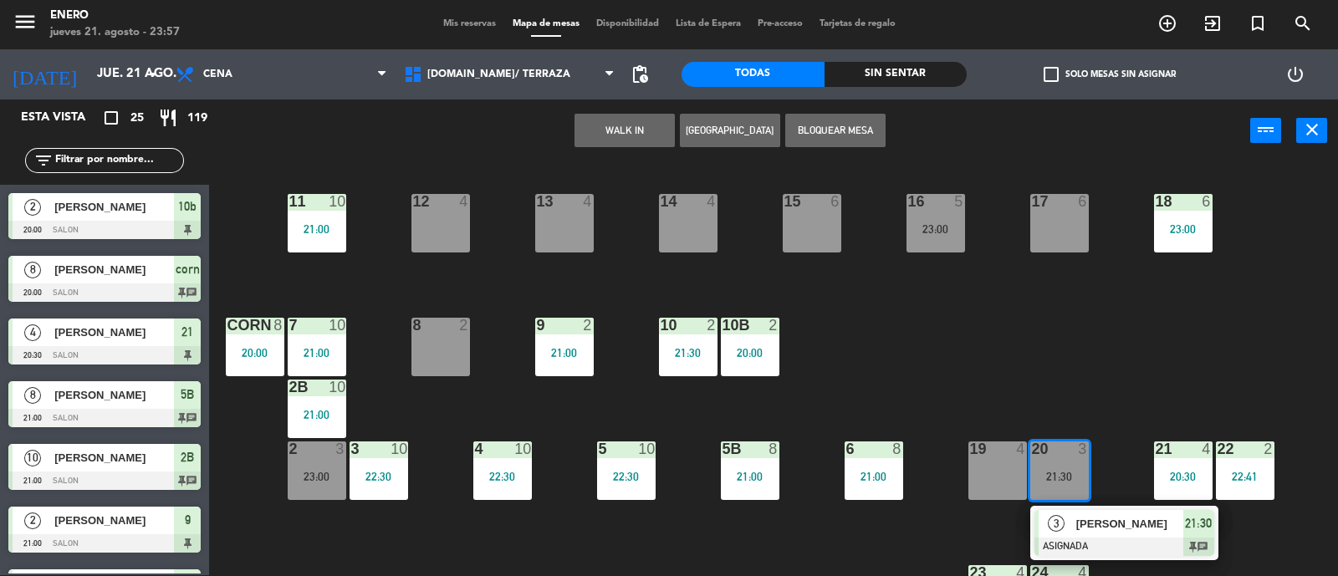
drag, startPoint x: 1070, startPoint y: 257, endPoint x: 1070, endPoint y: 276, distance: 18.4
click at [1071, 259] on div "14 4 12 4 11 10 21:00 17 6 15 6 16 5 23:00 13 4 18 6 23:00 10 2 21:30 7 10 21:0…" at bounding box center [779, 370] width 1115 height 413
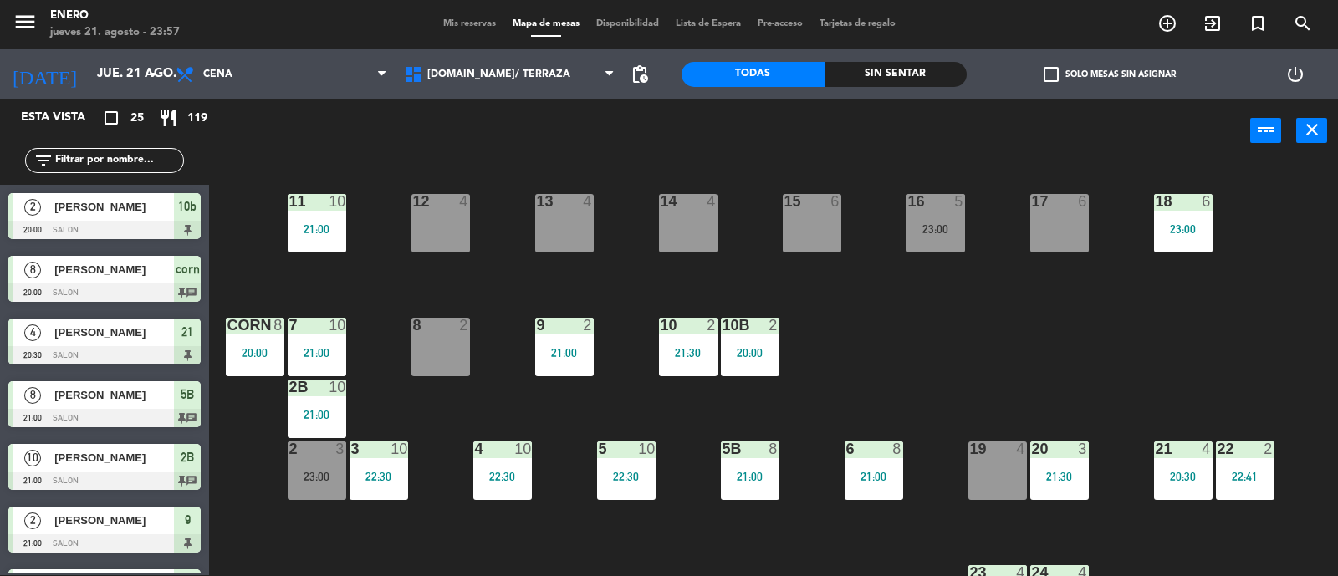
click at [1064, 471] on div "21:30" at bounding box center [1059, 477] width 59 height 12
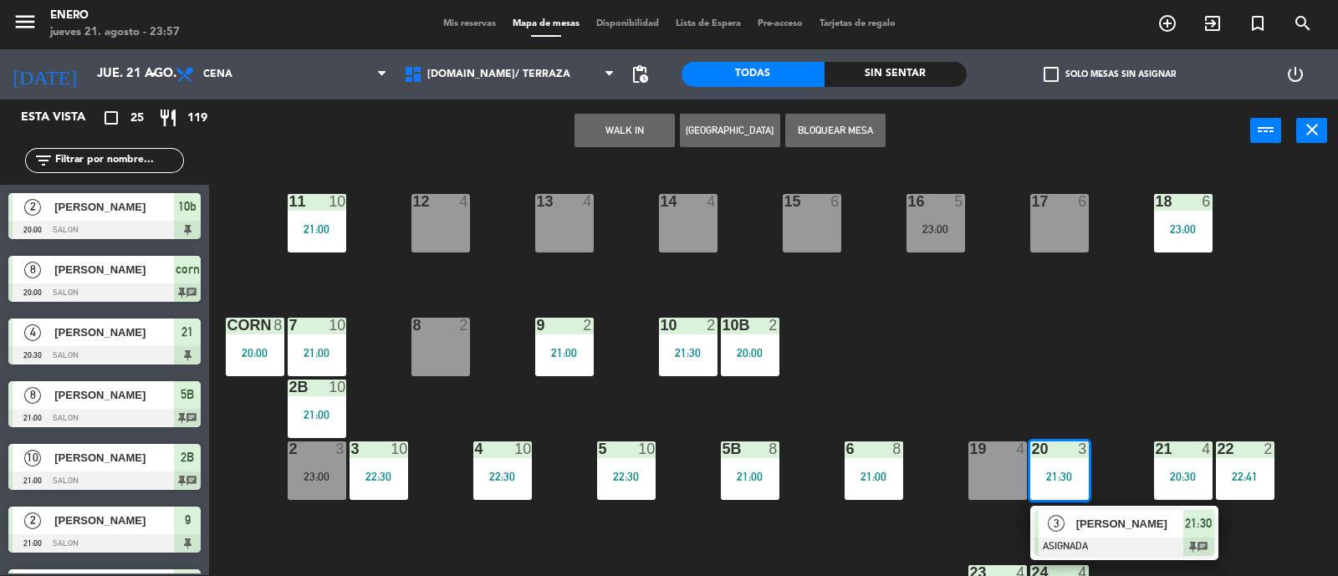
click at [1128, 372] on div "14 4 12 4 11 10 21:00 17 6 15 6 16 5 23:00 13 4 18 6 23:00 10 2 21:30 7 10 21:0…" at bounding box center [779, 370] width 1115 height 413
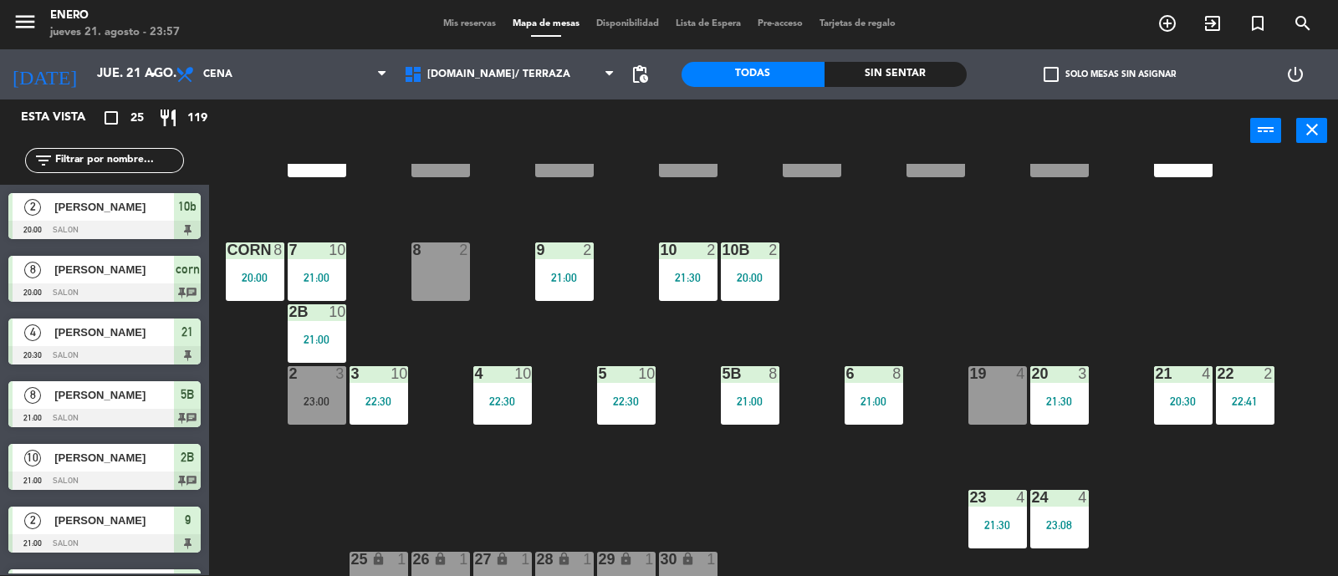
scroll to position [104, 0]
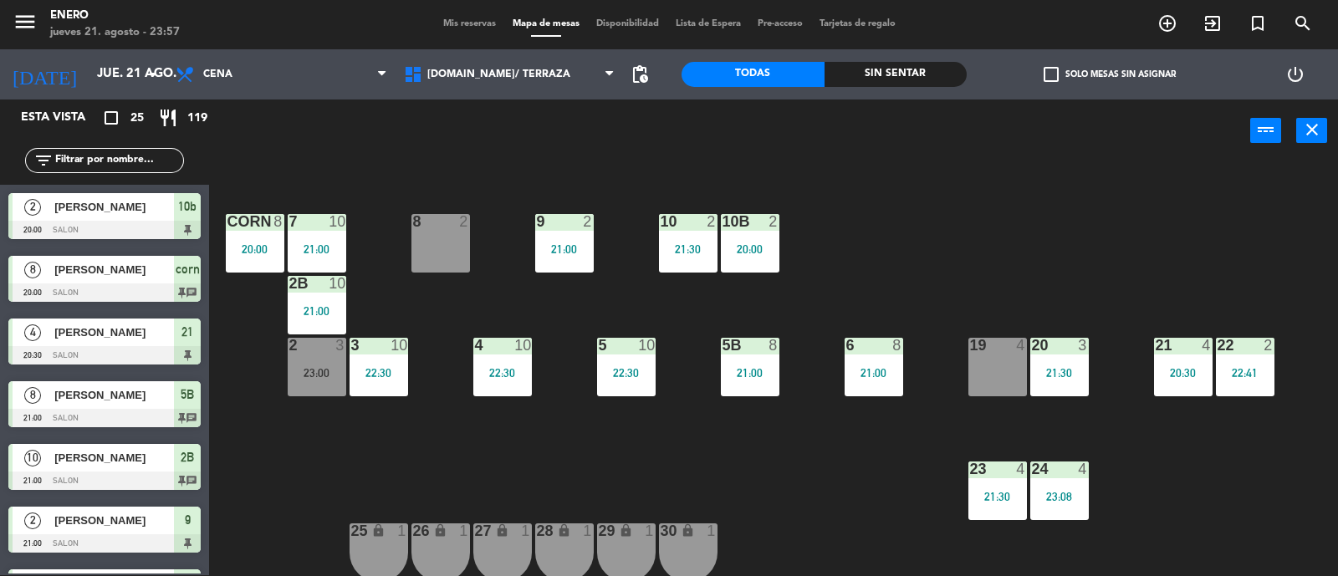
click at [1069, 371] on div "21:30" at bounding box center [1059, 373] width 59 height 12
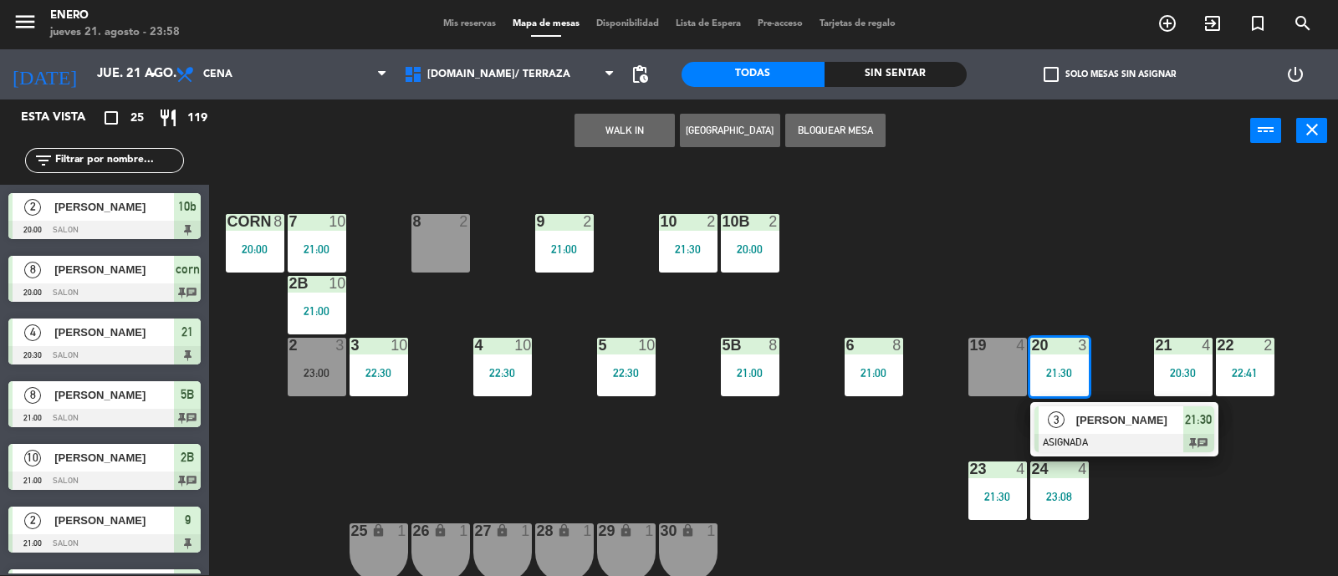
click at [1168, 431] on div "[PERSON_NAME]" at bounding box center [1128, 420] width 109 height 28
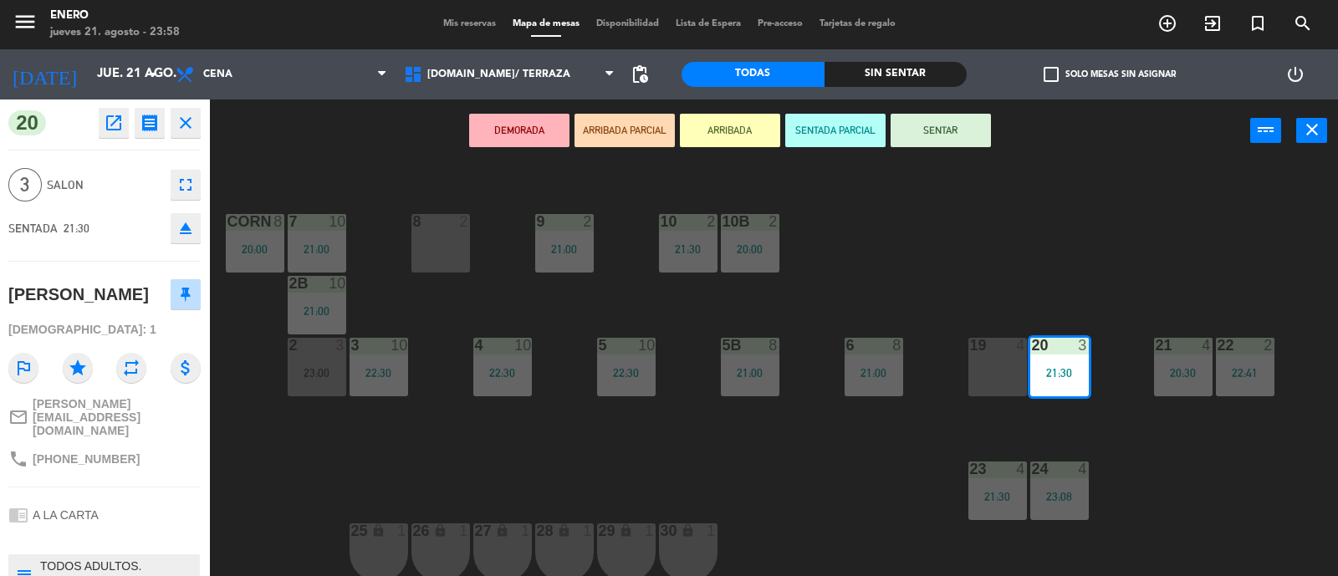
click at [194, 184] on icon "fullscreen" at bounding box center [186, 185] width 20 height 20
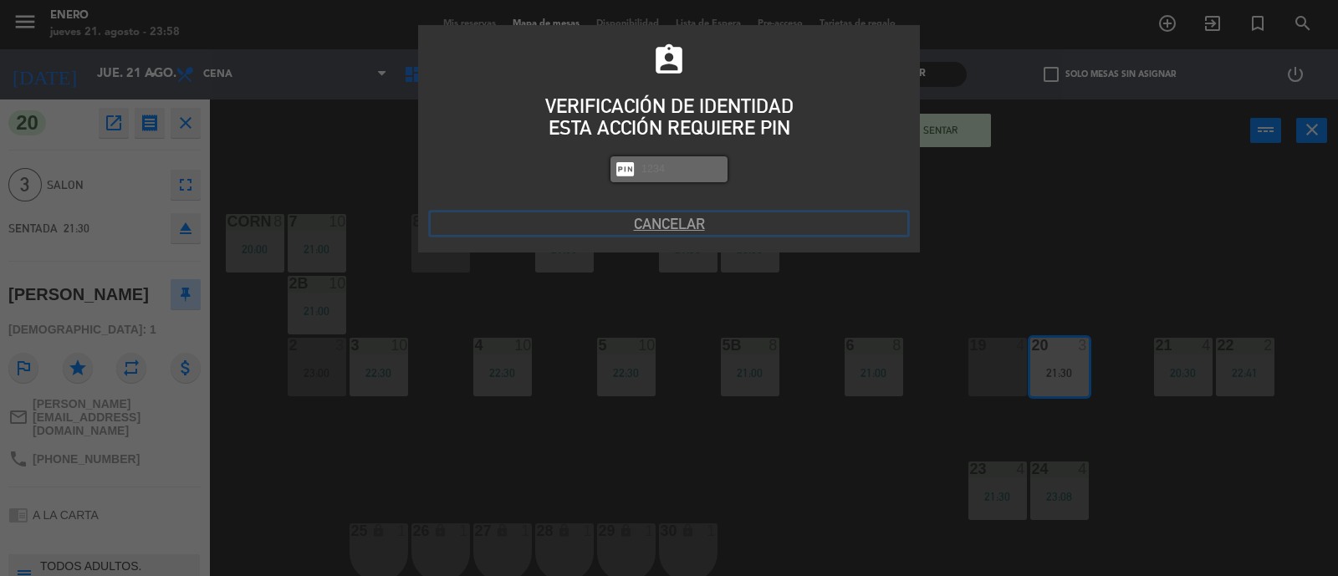
click at [660, 215] on button "Cancelar" at bounding box center [669, 223] width 476 height 23
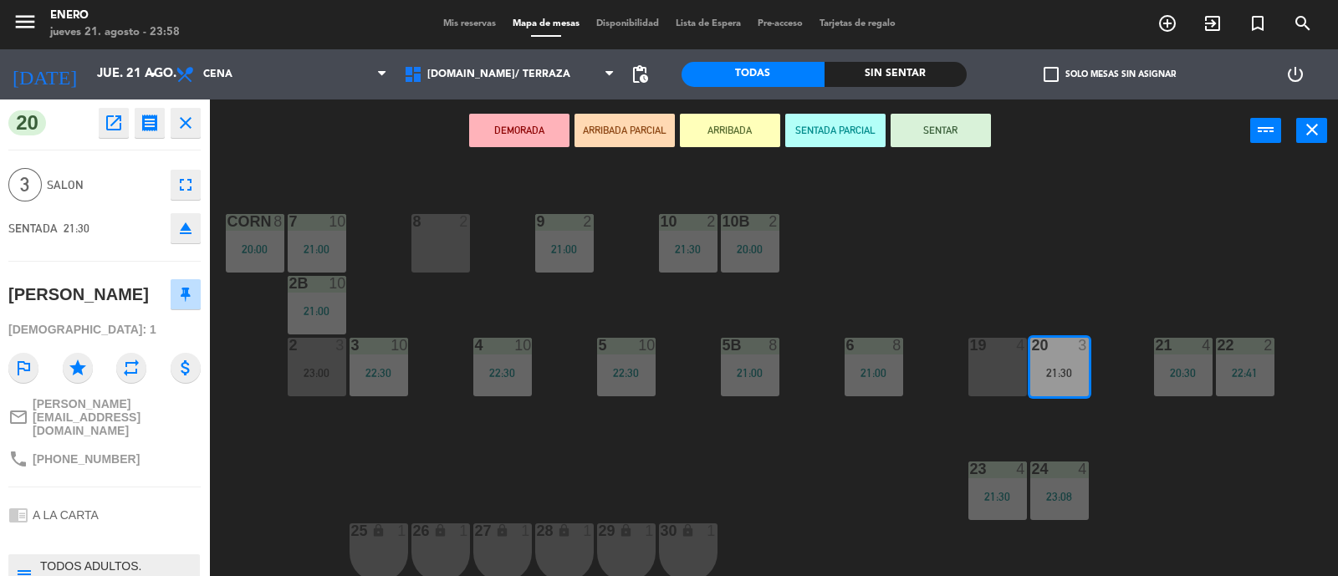
click at [487, 19] on span "Mis reservas" at bounding box center [469, 23] width 69 height 9
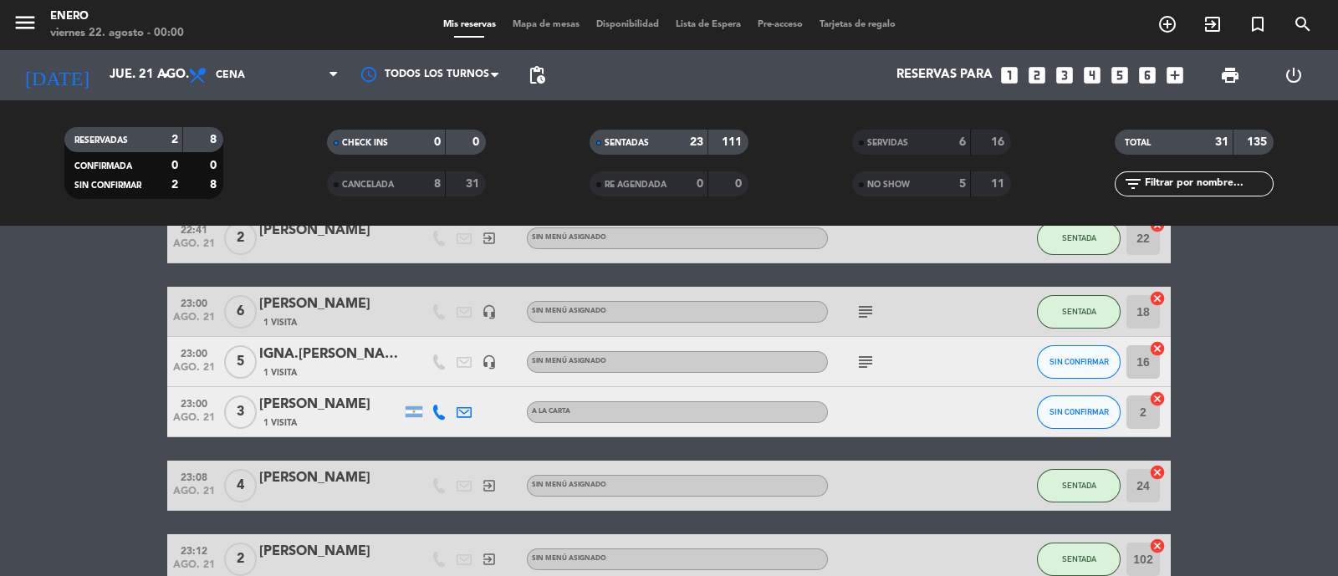
scroll to position [1275, 0]
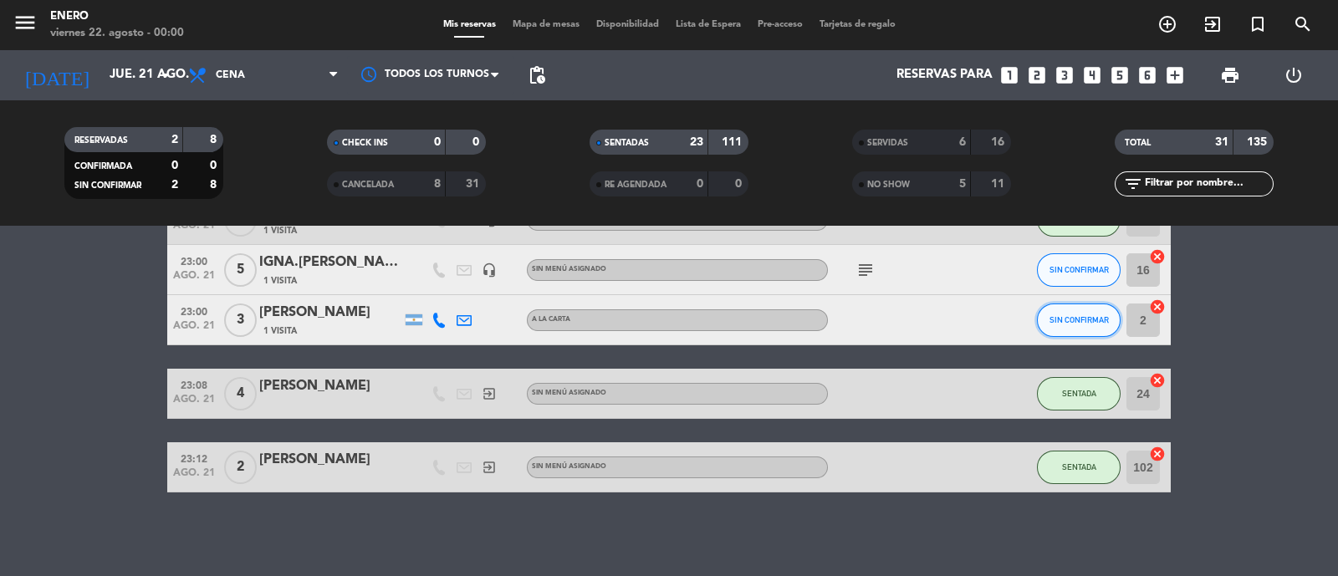
click at [1109, 317] on button "SIN CONFIRMAR" at bounding box center [1079, 319] width 84 height 33
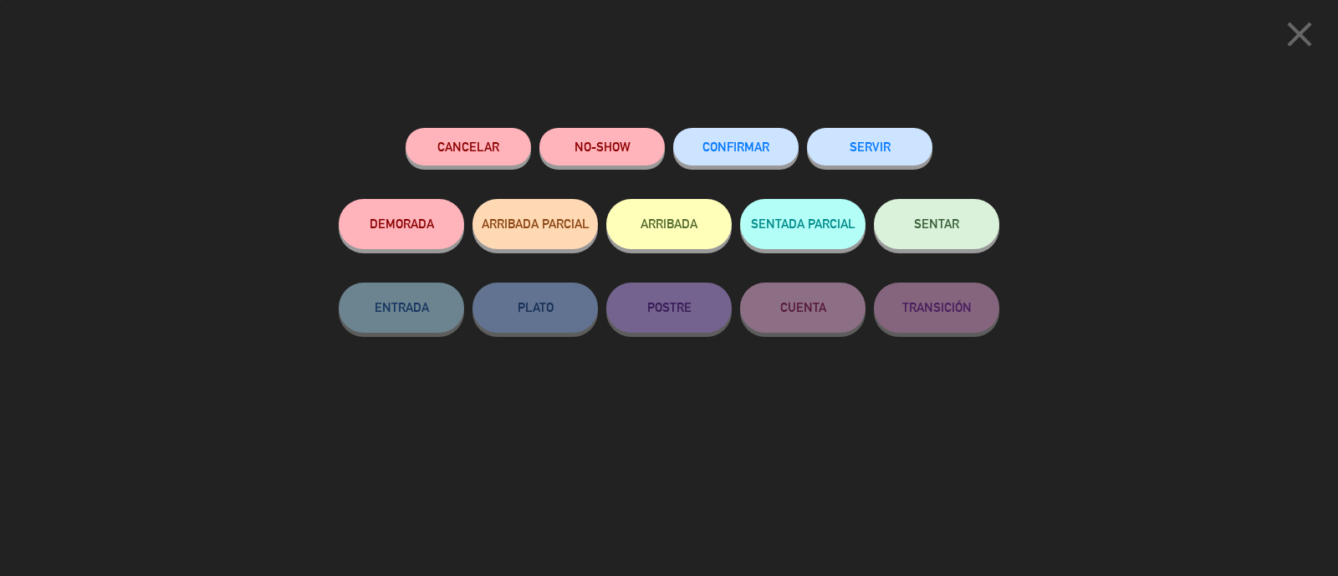
click at [637, 140] on button "NO-SHOW" at bounding box center [601, 147] width 125 height 38
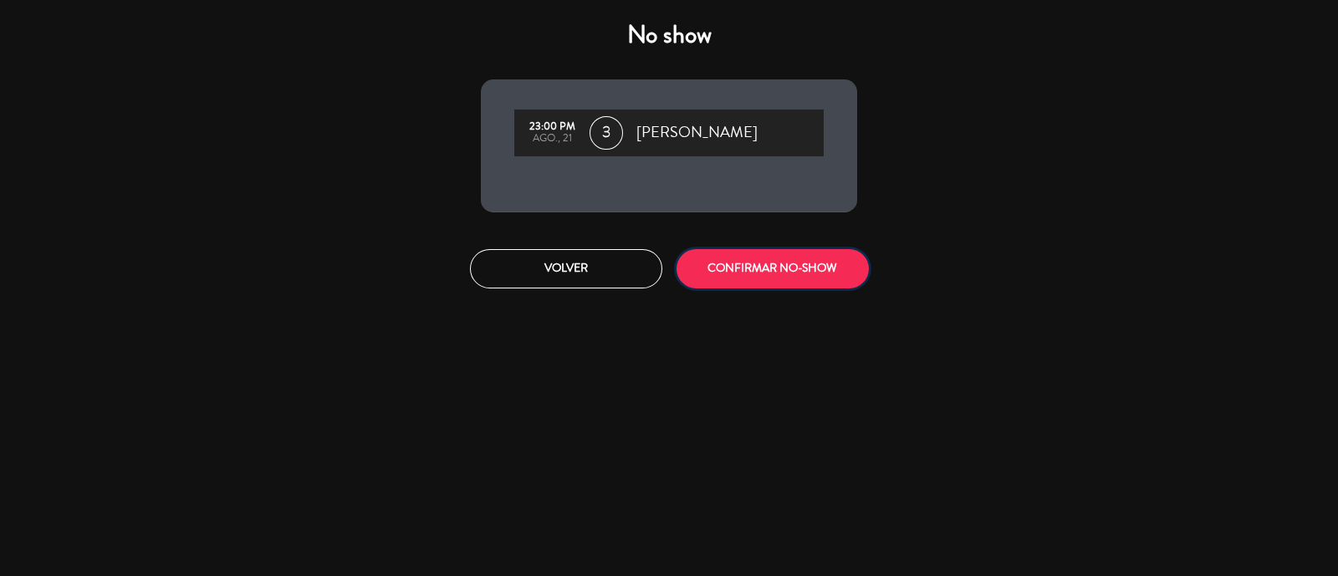
click at [819, 285] on button "CONFIRMAR NO-SHOW" at bounding box center [772, 268] width 192 height 39
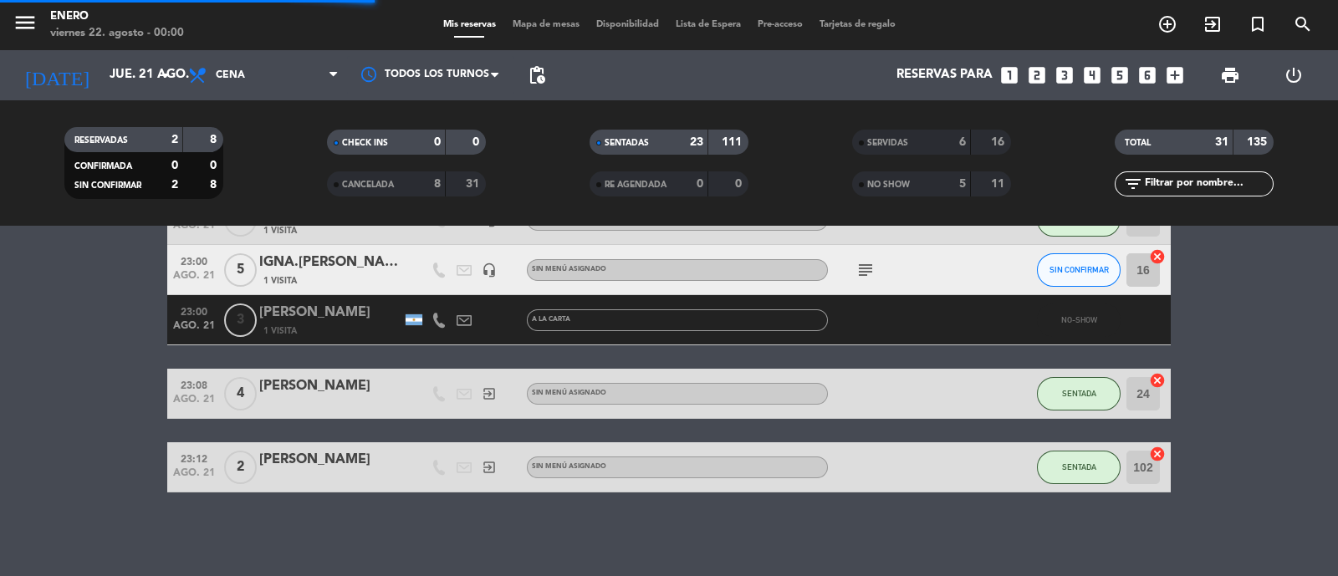
scroll to position [1225, 0]
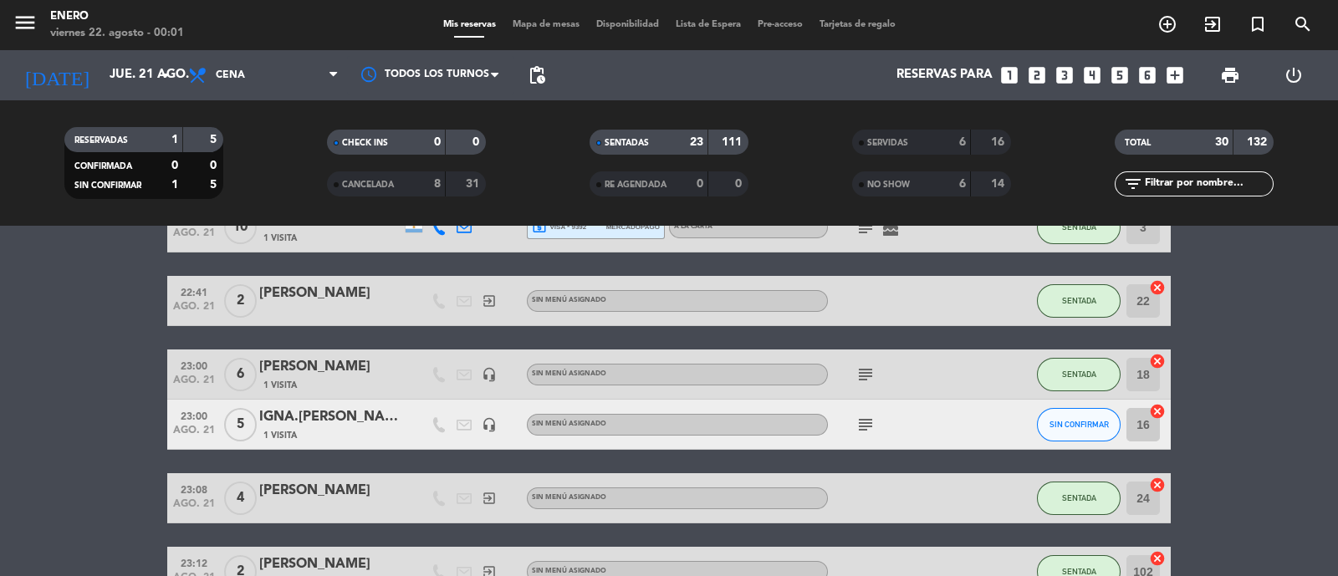
drag, startPoint x: 1220, startPoint y: 400, endPoint x: 1226, endPoint y: 369, distance: 30.8
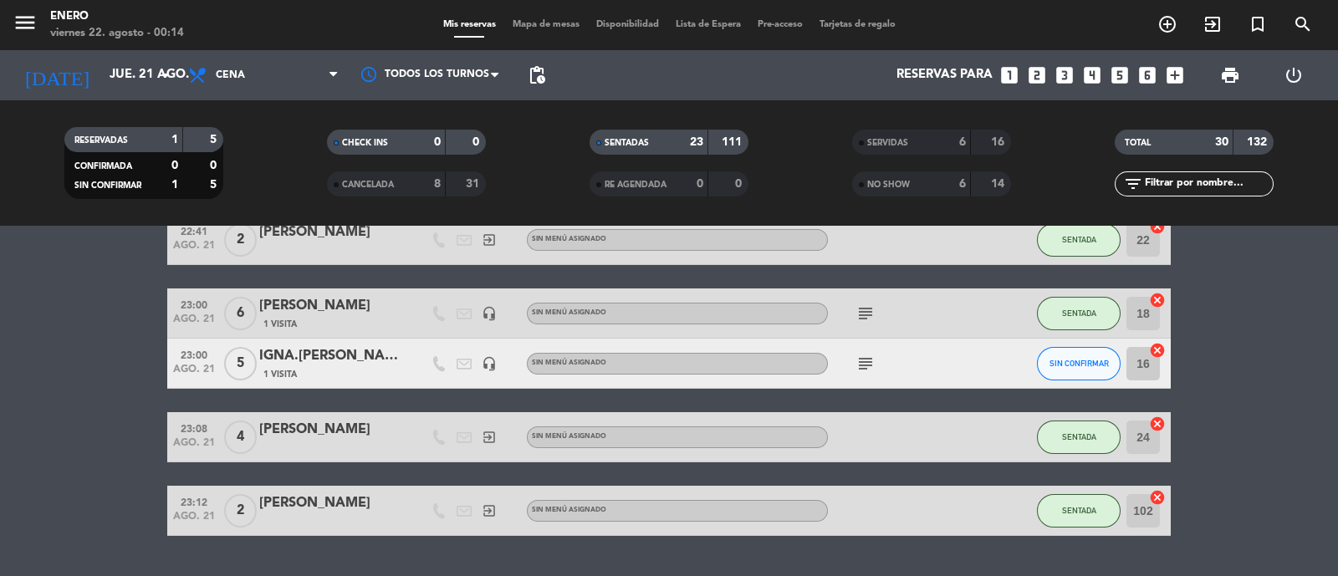
scroll to position [1171, 0]
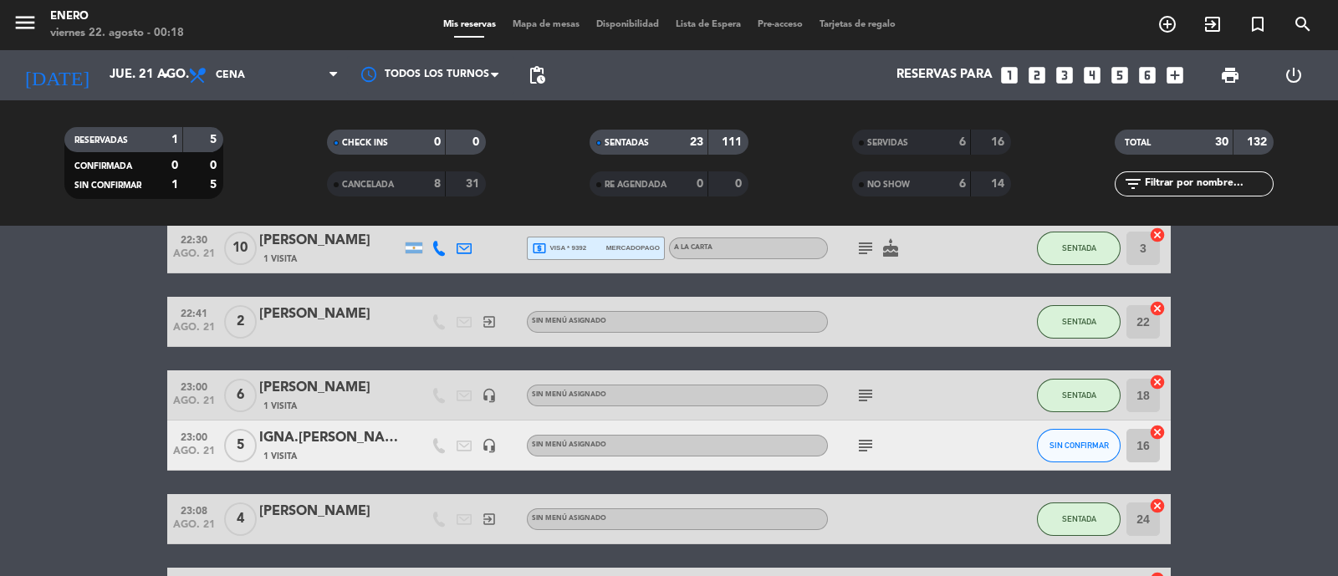
scroll to position [911, 0]
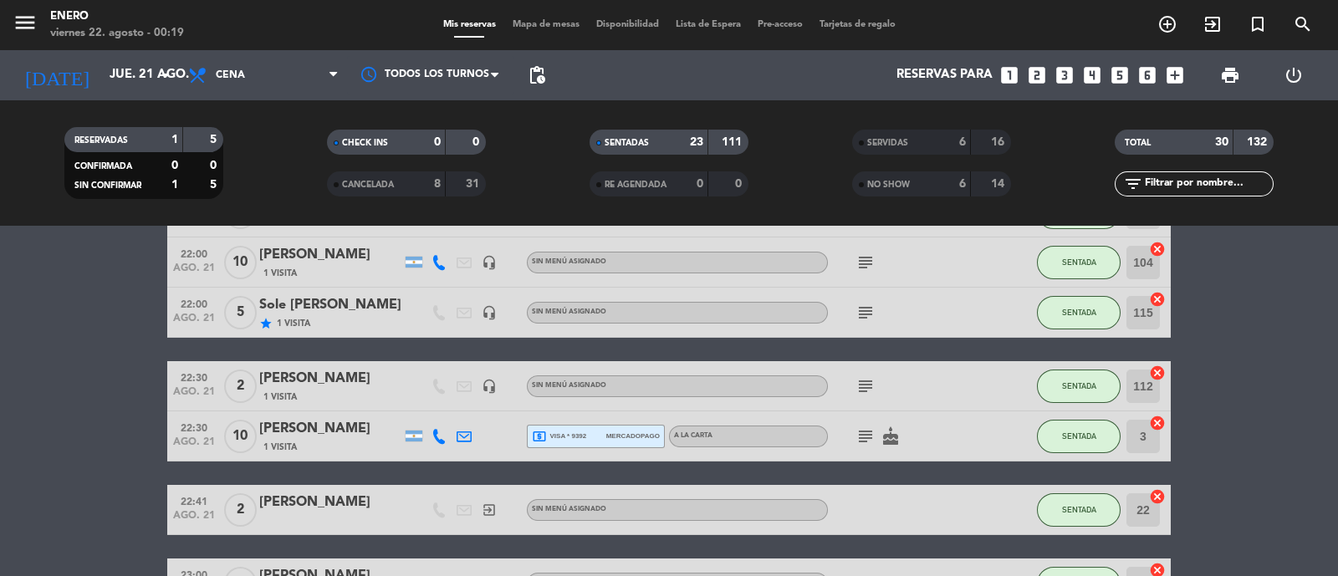
click at [368, 260] on div "[PERSON_NAME]" at bounding box center [330, 255] width 142 height 22
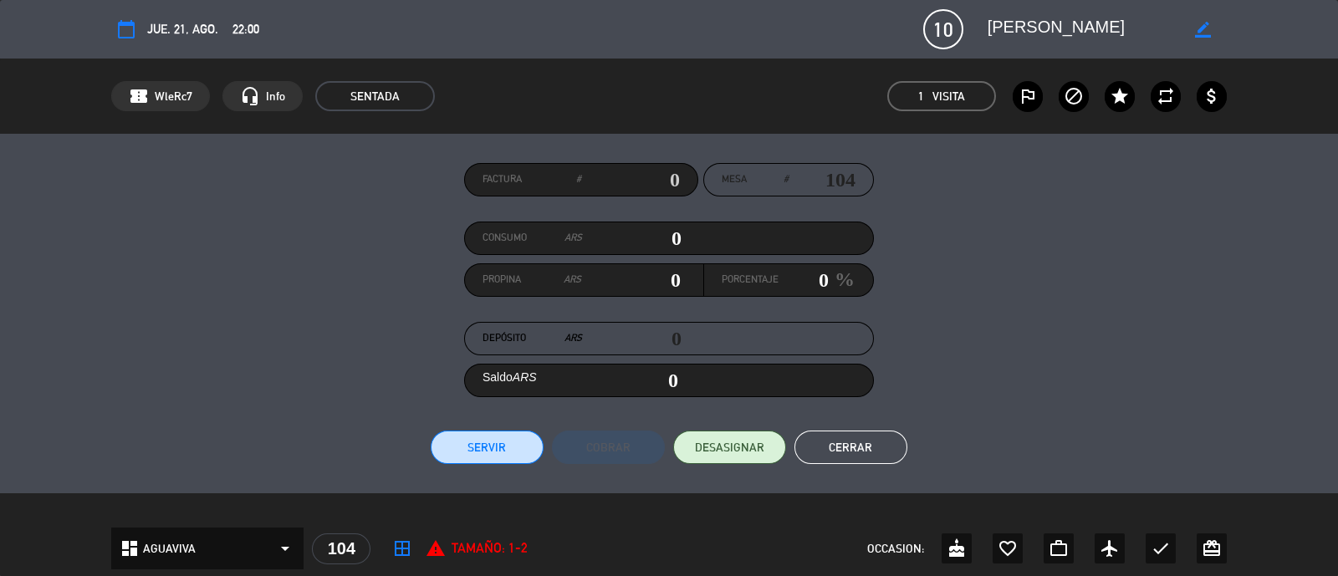
click at [835, 431] on button "Cerrar" at bounding box center [850, 447] width 113 height 33
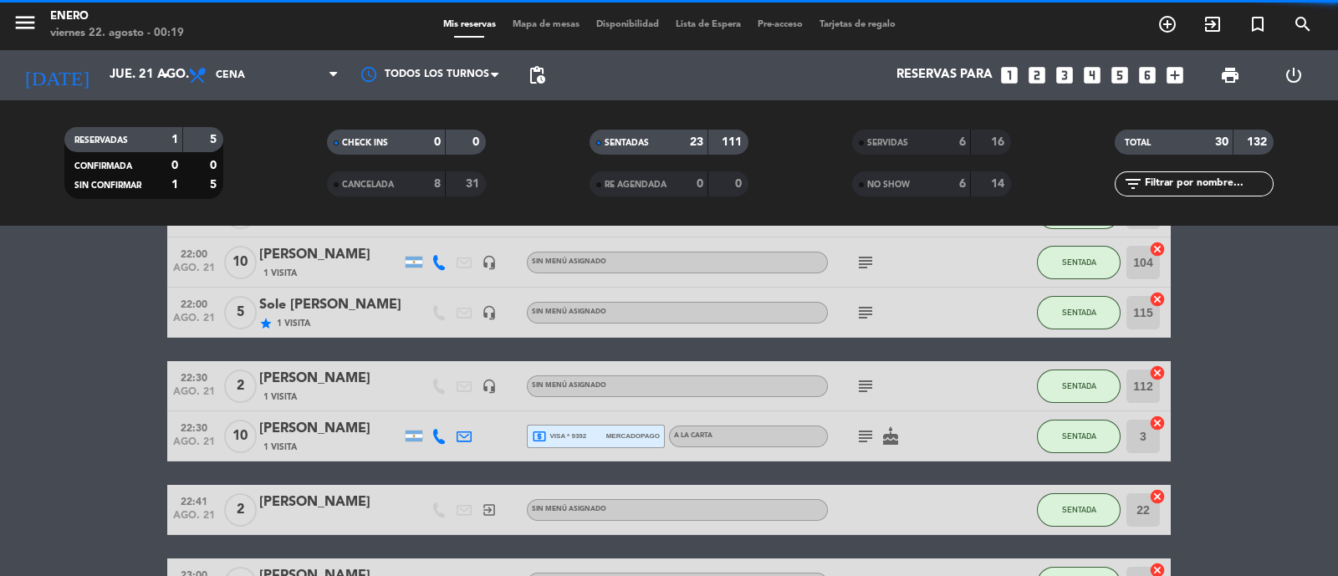
click at [546, 28] on span "Mapa de mesas" at bounding box center [546, 24] width 84 height 9
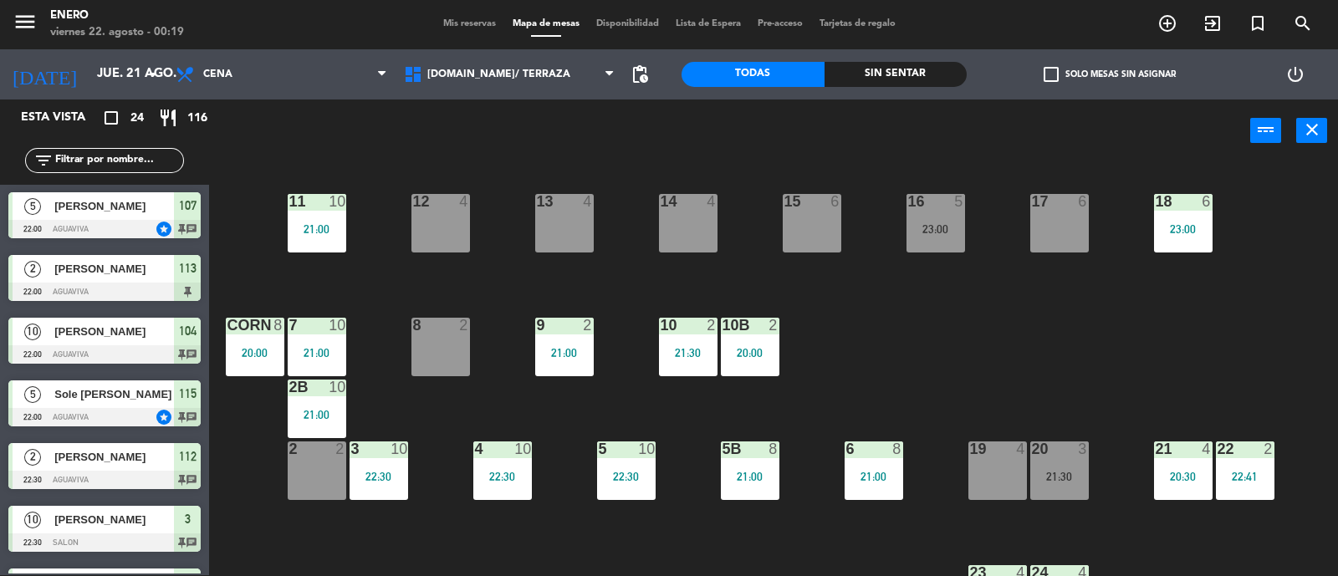
scroll to position [835, 0]
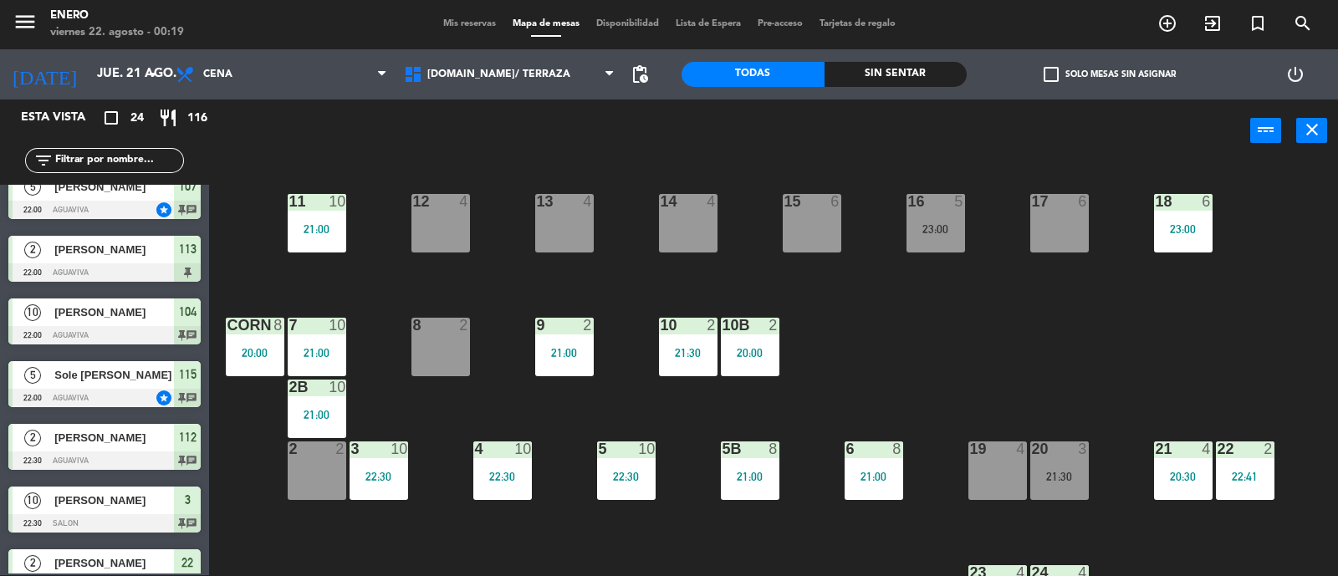
click at [145, 319] on div "[PERSON_NAME]" at bounding box center [113, 312] width 121 height 28
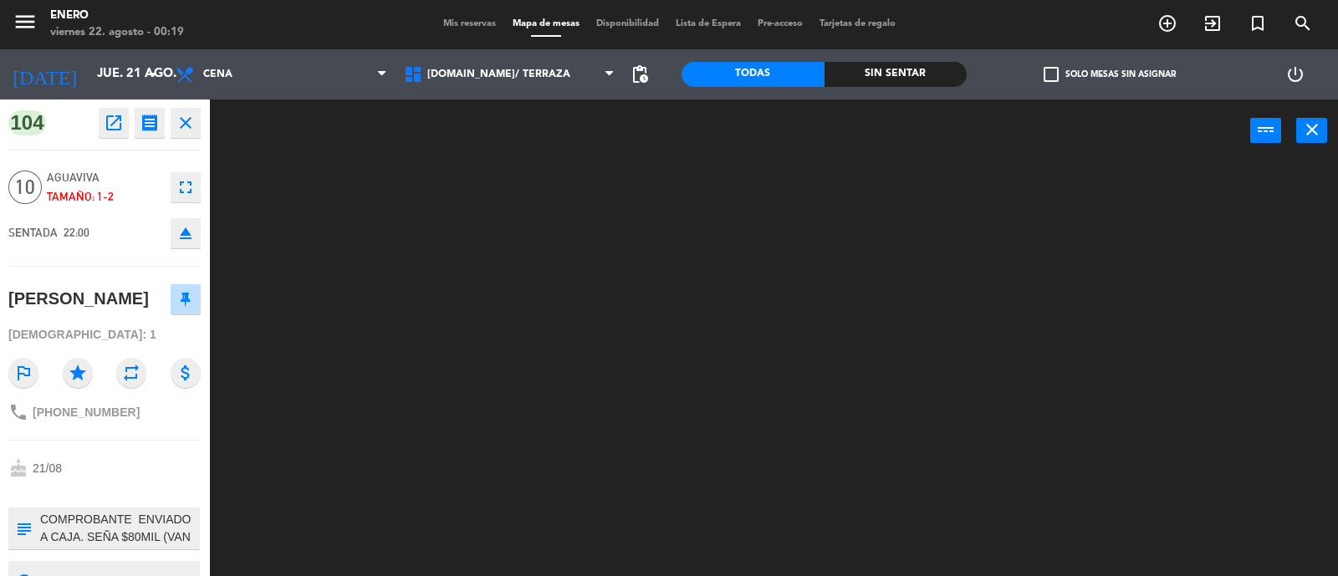
click at [192, 179] on icon "fullscreen" at bounding box center [186, 187] width 20 height 20
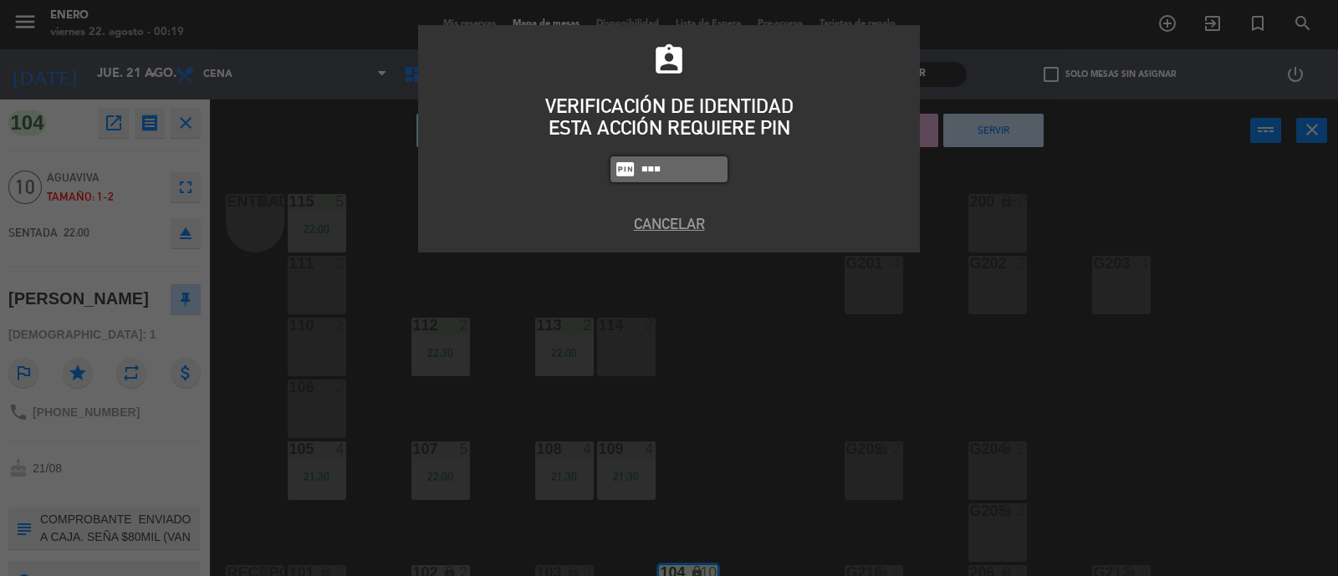
type input "6082"
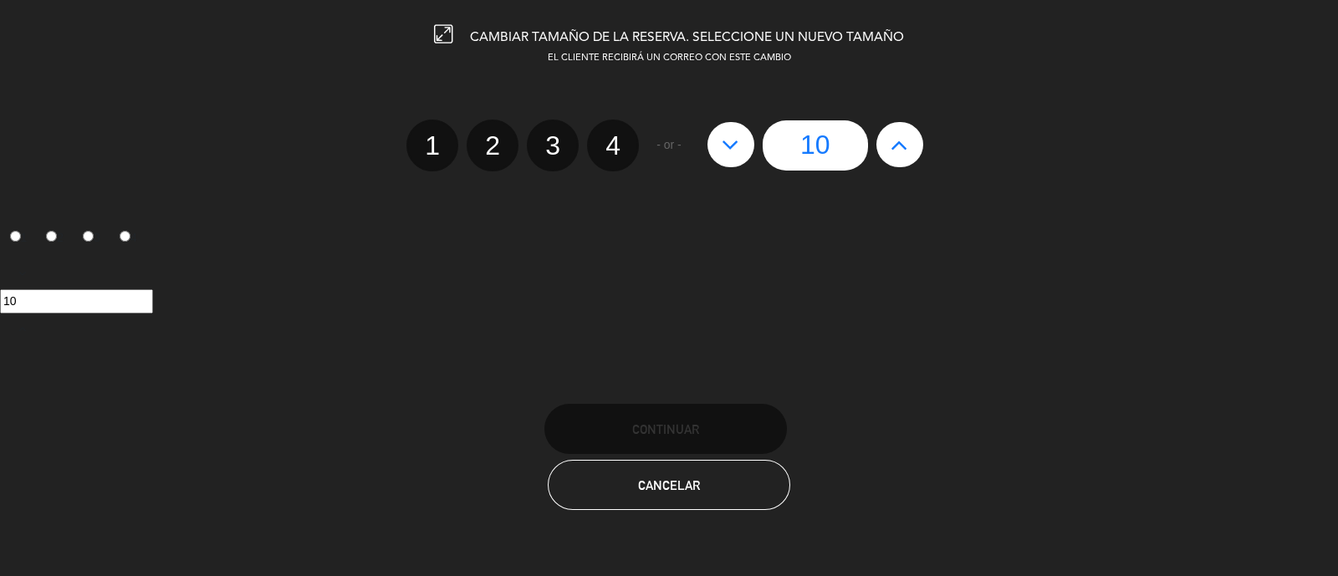
click at [911, 134] on button at bounding box center [899, 144] width 47 height 45
type input "11"
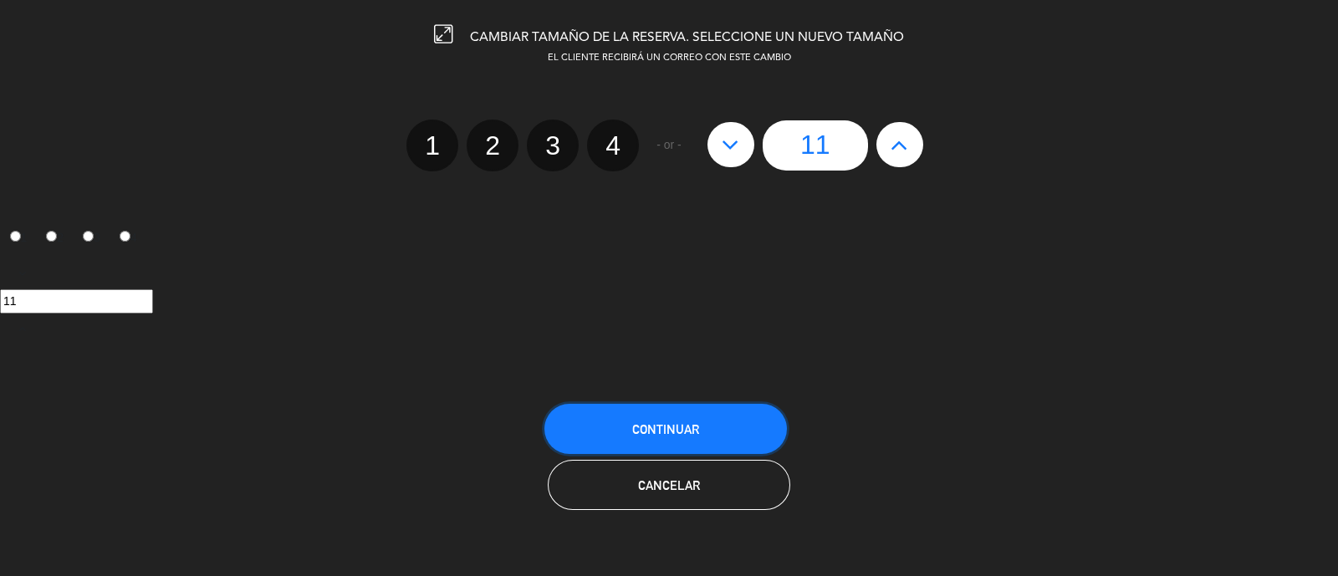
click at [690, 413] on button "Continuar" at bounding box center [665, 429] width 242 height 50
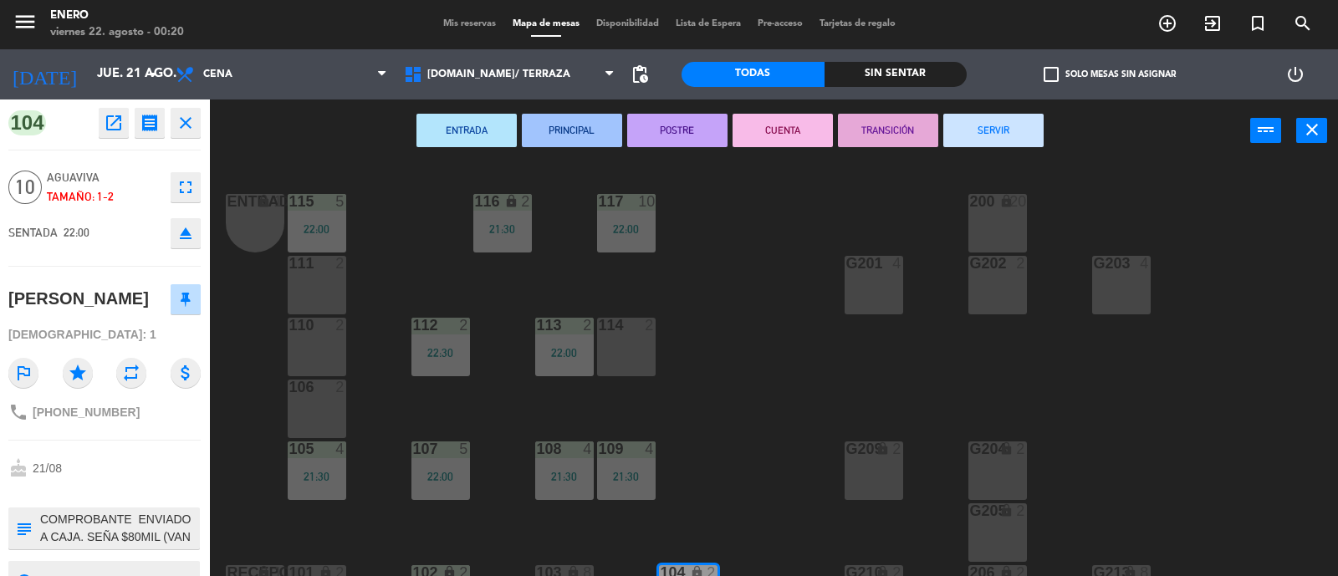
scroll to position [104, 0]
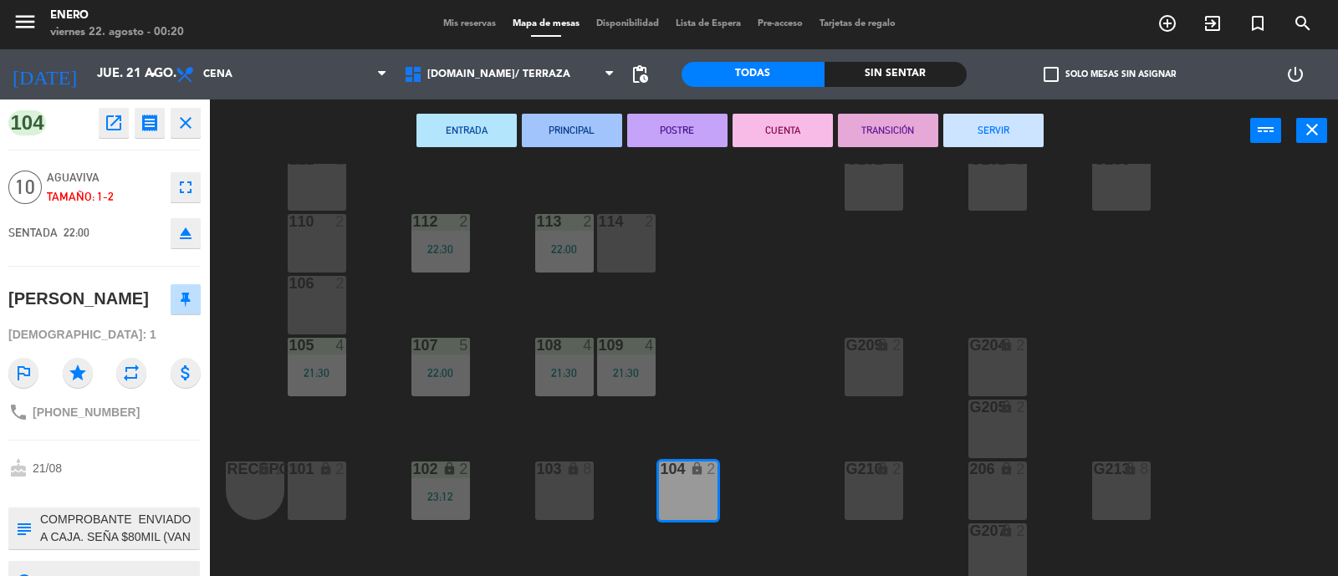
click at [677, 490] on div "104 lock 2" at bounding box center [688, 490] width 59 height 59
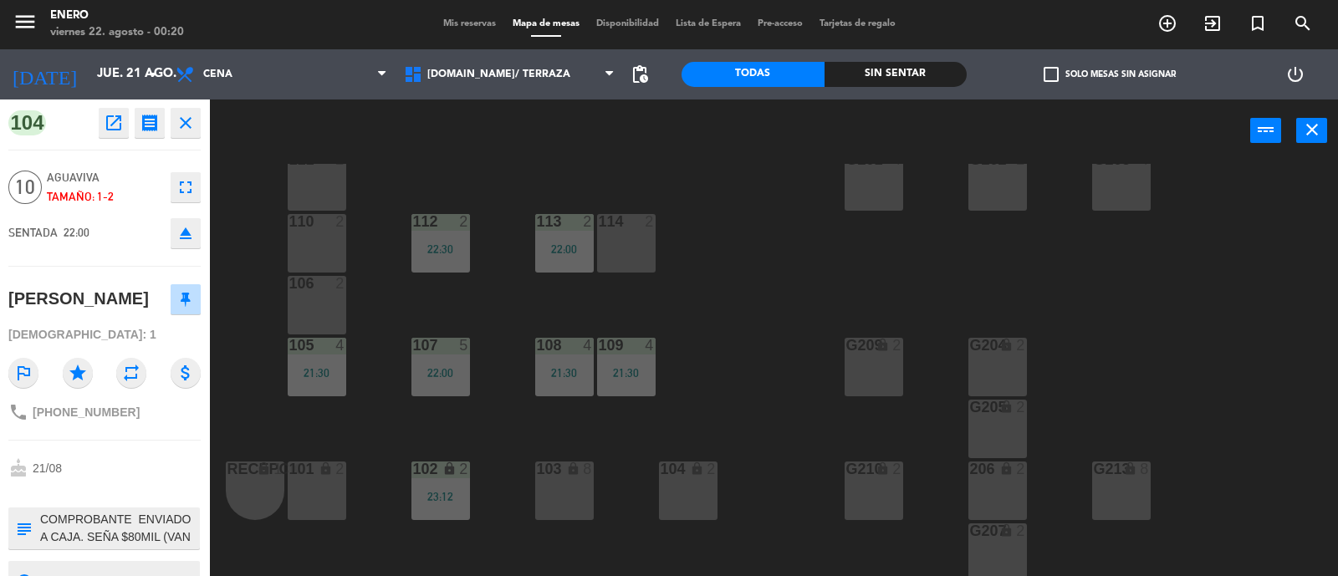
click at [687, 489] on div "104 lock 2" at bounding box center [688, 490] width 59 height 59
click at [243, 185] on div "Entrada lock 1 116 lock 2 21:30 117 10 22:00 115 5 22:00 200 lock 20 111 2 G201…" at bounding box center [779, 370] width 1115 height 413
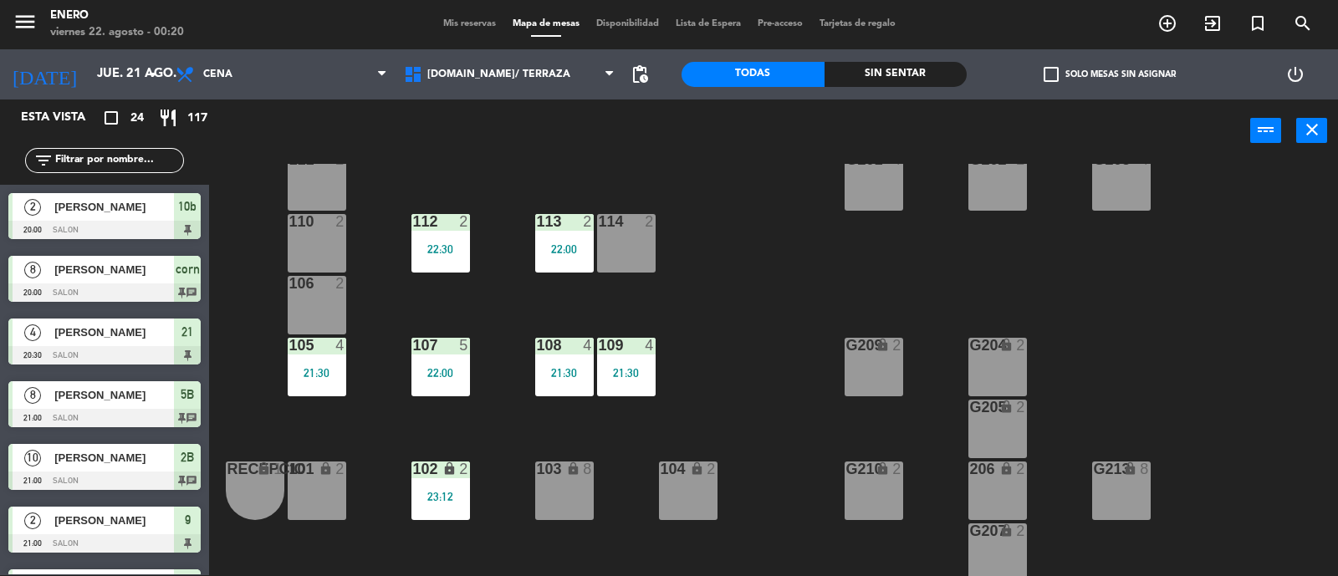
scroll to position [1, 0]
click at [150, 157] on input "text" at bounding box center [119, 160] width 130 height 18
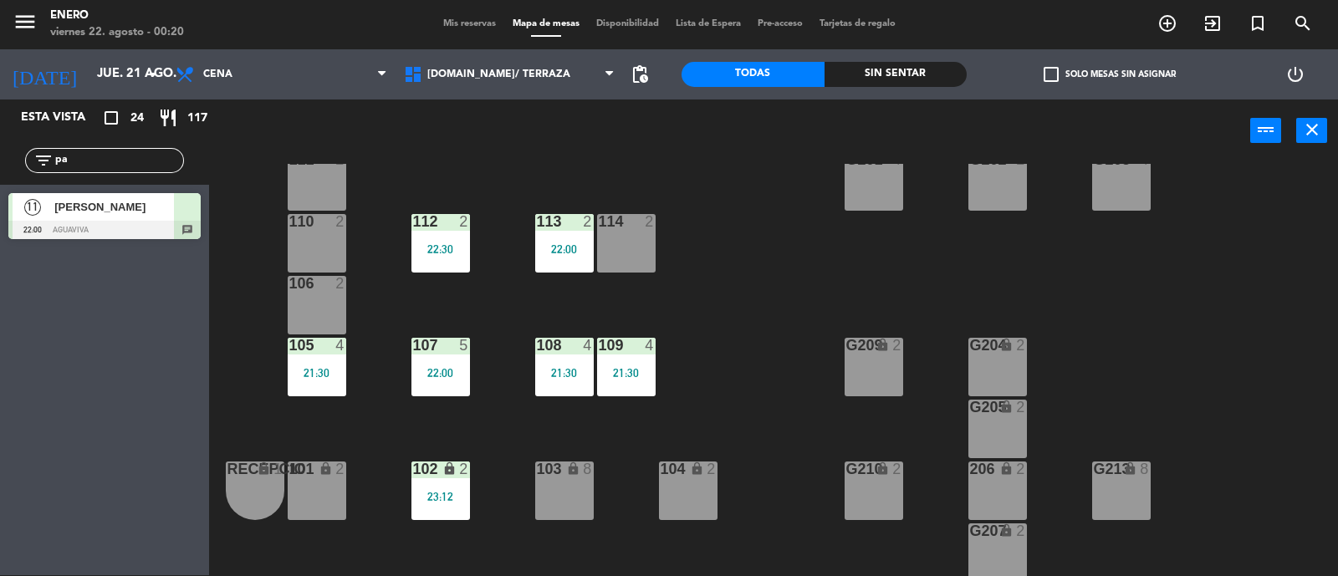
type input "pa"
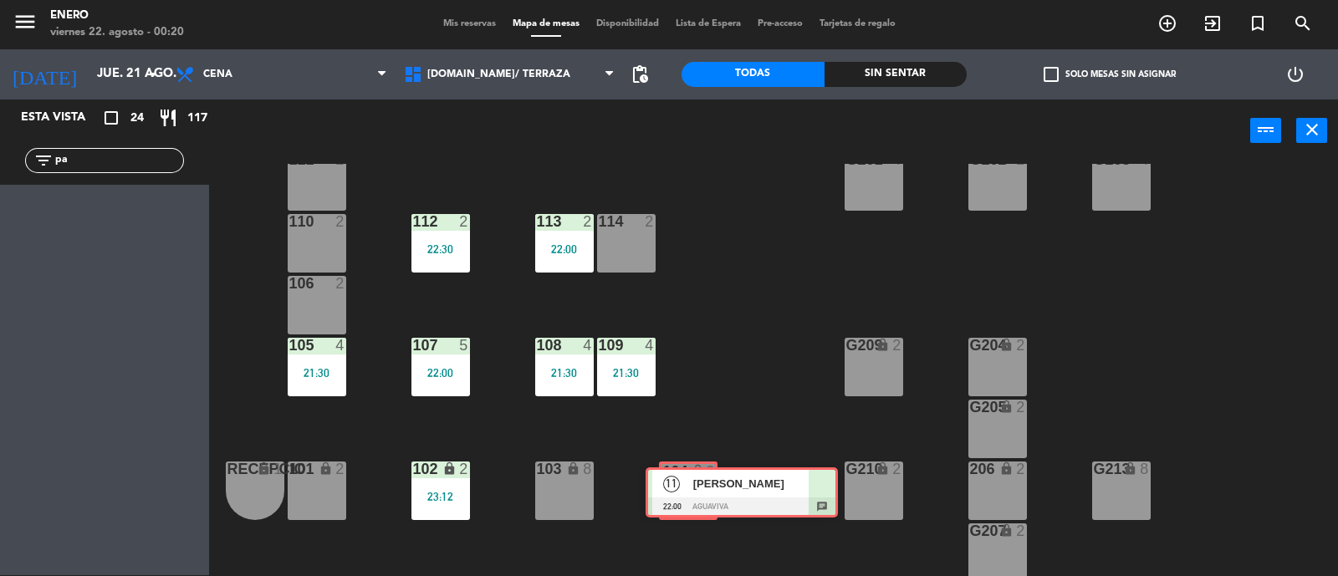
drag, startPoint x: 50, startPoint y: 211, endPoint x: 681, endPoint y: 487, distance: 688.8
click at [681, 487] on div "Esta vista crop_square 24 restaurant 117 filter_list pa 11 [PERSON_NAME] 22:00 …" at bounding box center [669, 337] width 1338 height 477
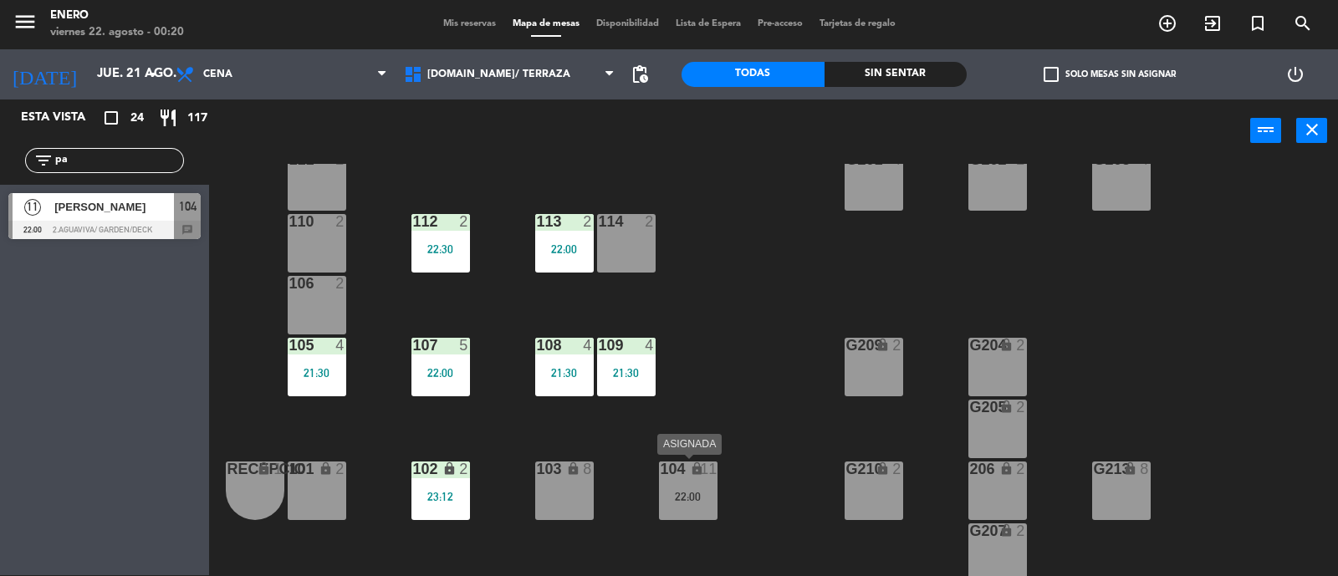
click at [701, 497] on div "22:00" at bounding box center [688, 497] width 59 height 12
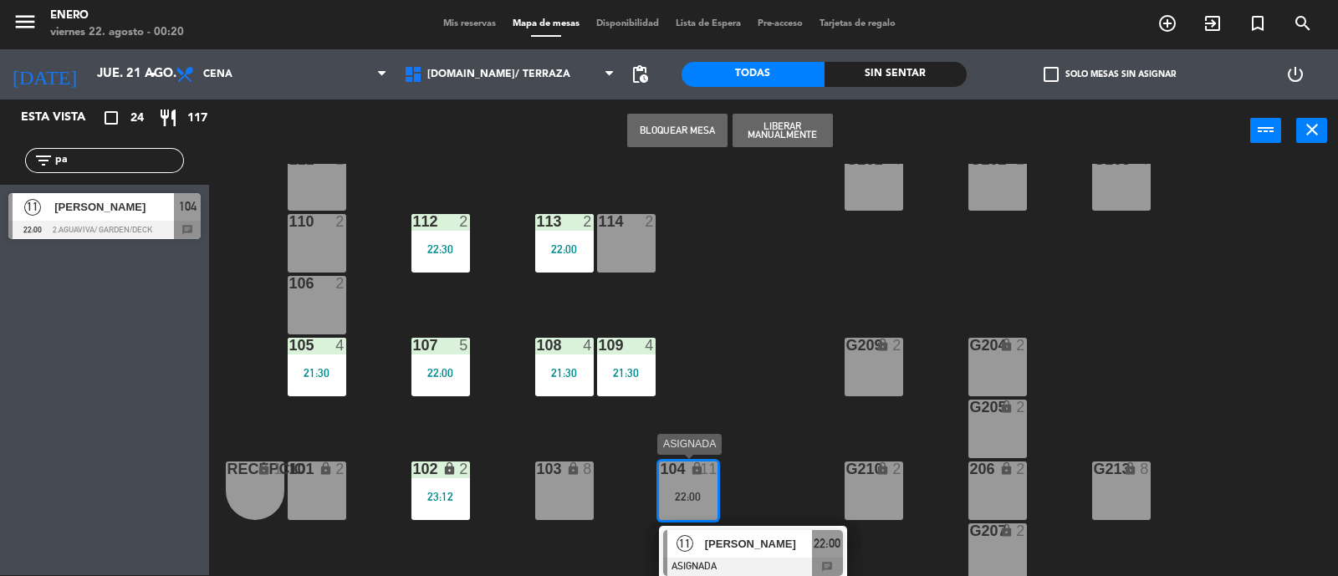
click at [783, 530] on div "[PERSON_NAME]" at bounding box center [757, 544] width 109 height 28
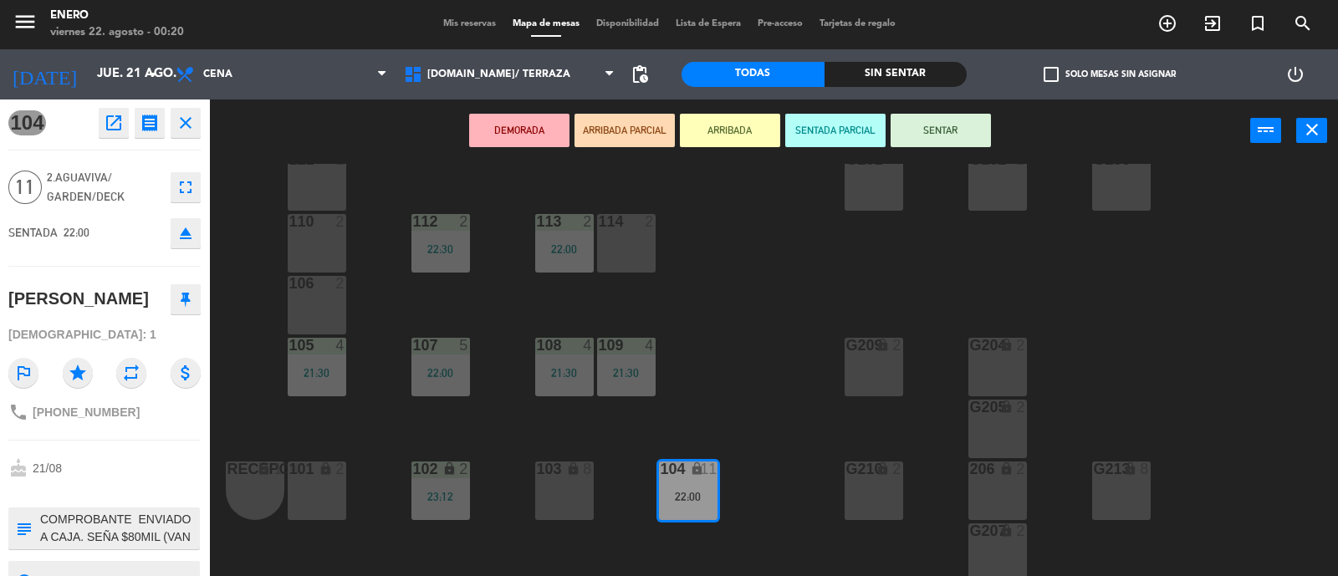
click at [952, 131] on button "SENTAR" at bounding box center [940, 130] width 100 height 33
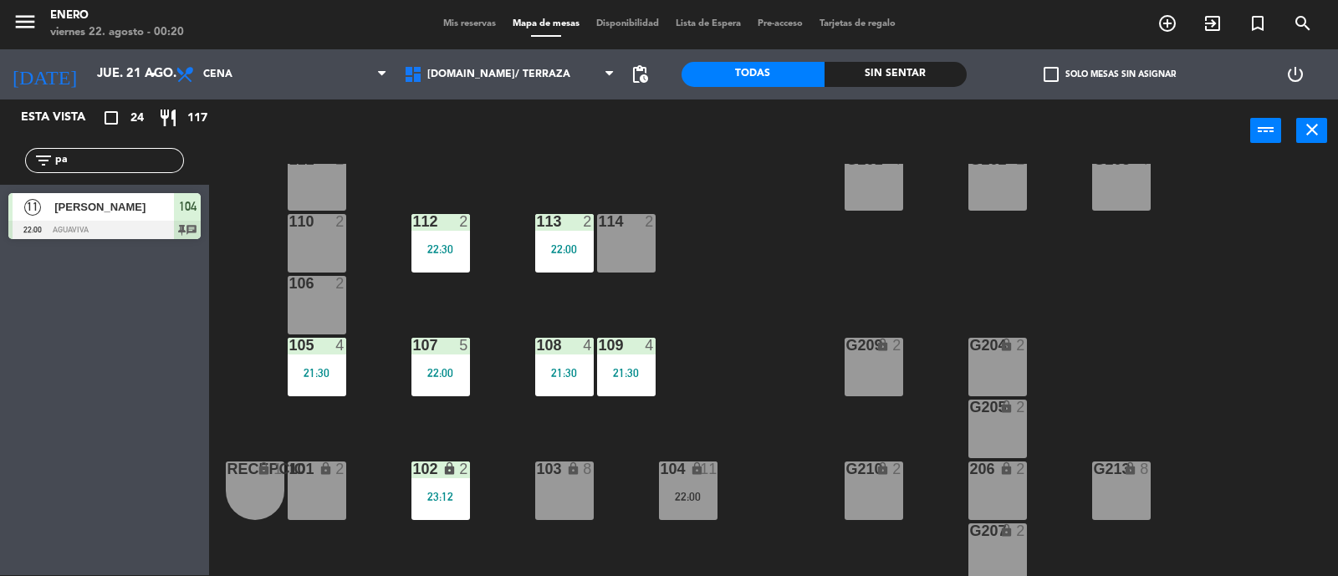
click at [776, 390] on div "Entrada lock 1 116 lock 2 21:30 117 10 22:00 115 5 22:00 200 lock 20 111 2 G201…" at bounding box center [779, 370] width 1115 height 413
click at [466, 19] on span "Mis reservas" at bounding box center [469, 23] width 69 height 9
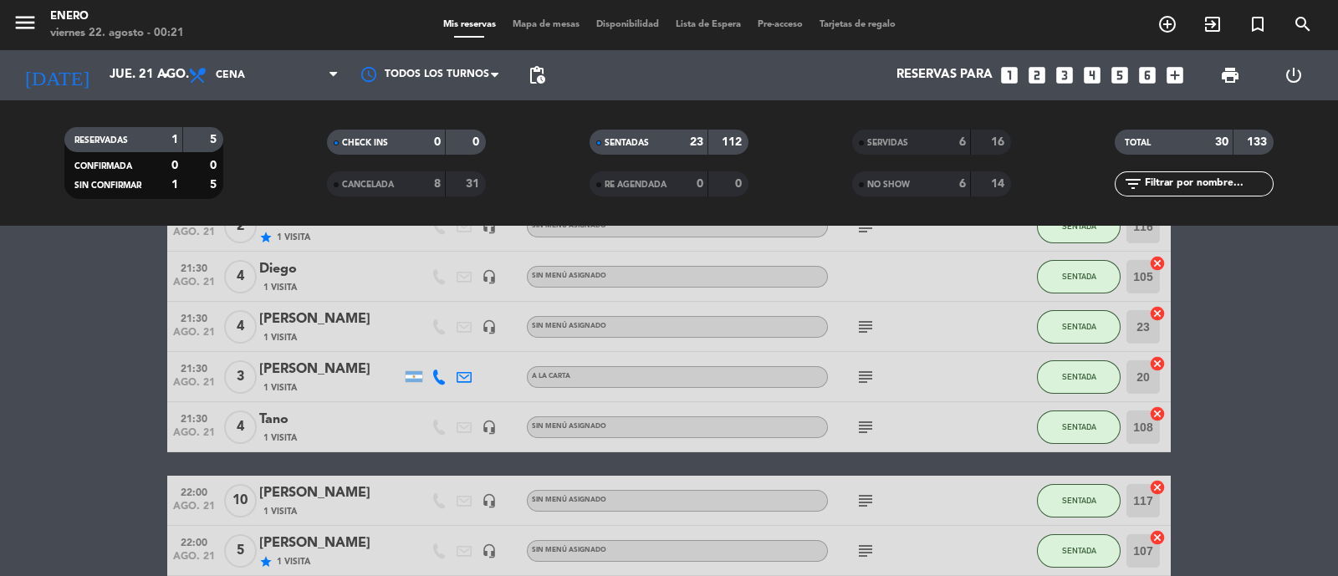
scroll to position [493, 0]
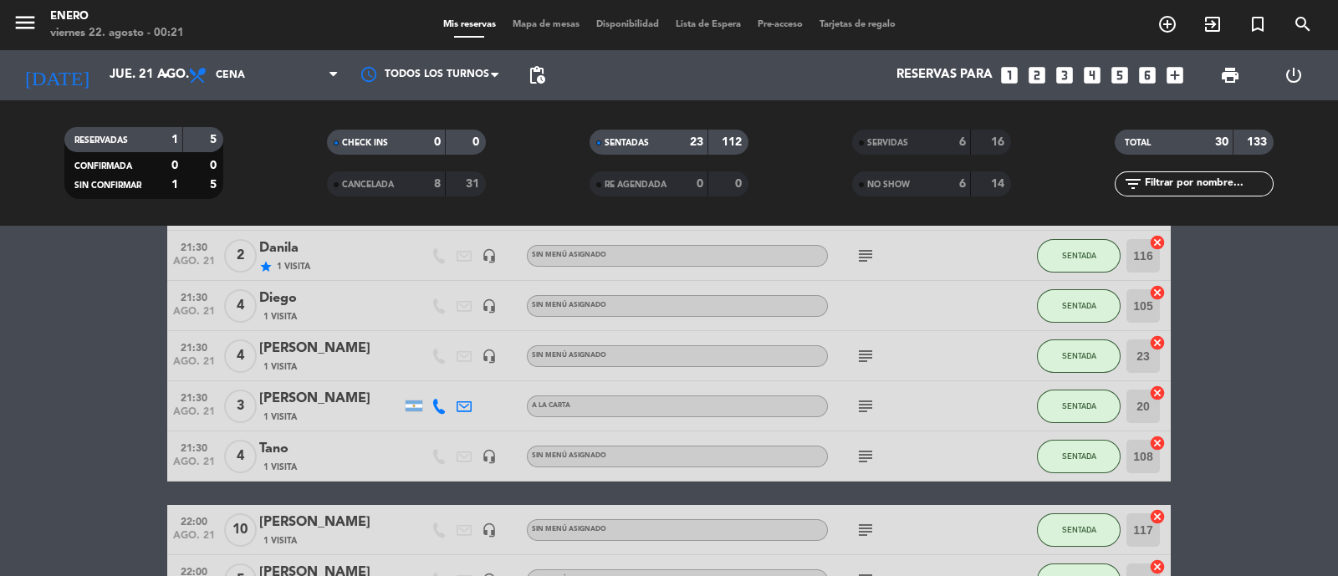
click at [330, 403] on div "[PERSON_NAME]" at bounding box center [330, 399] width 142 height 22
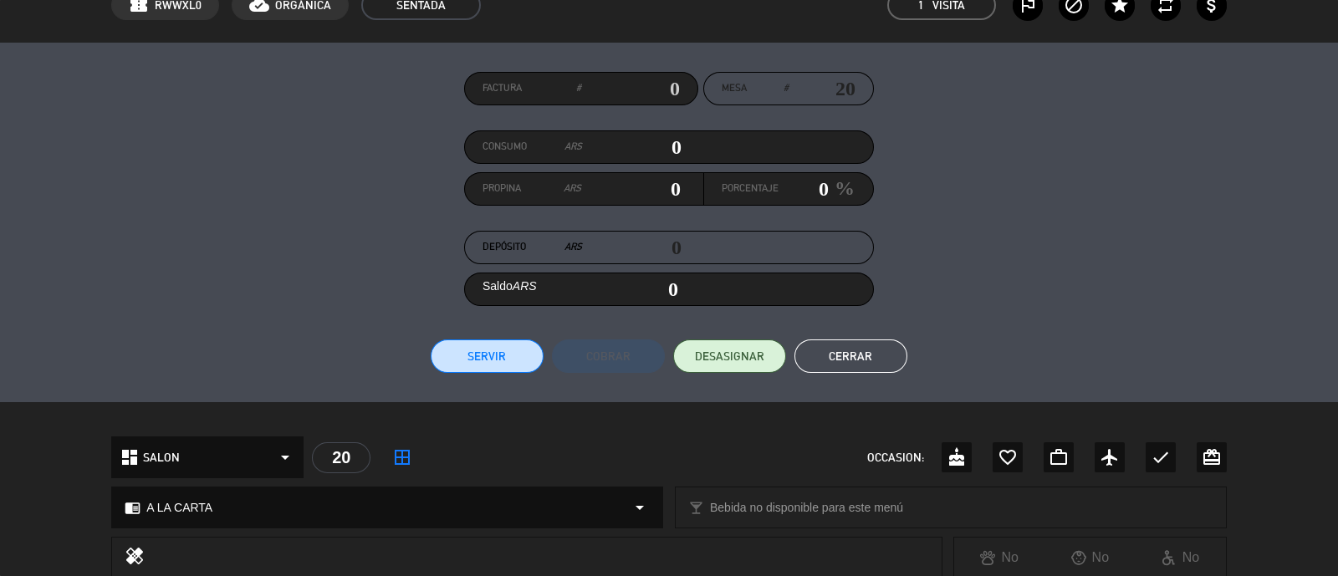
scroll to position [0, 0]
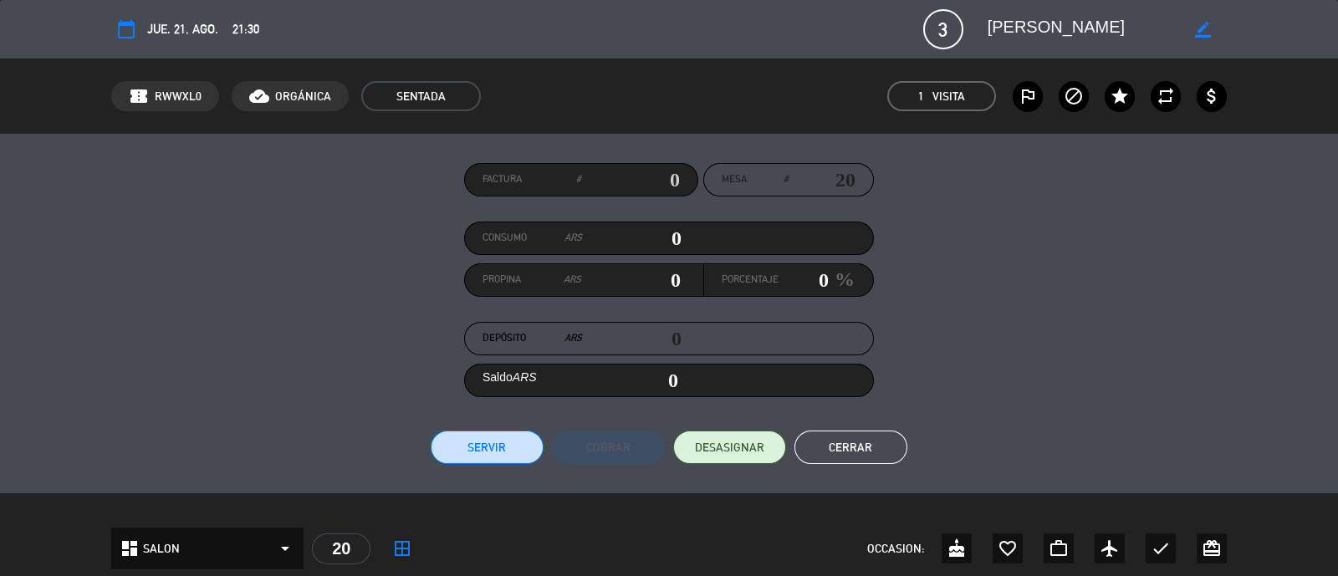
click at [862, 435] on button "Cerrar" at bounding box center [850, 447] width 113 height 33
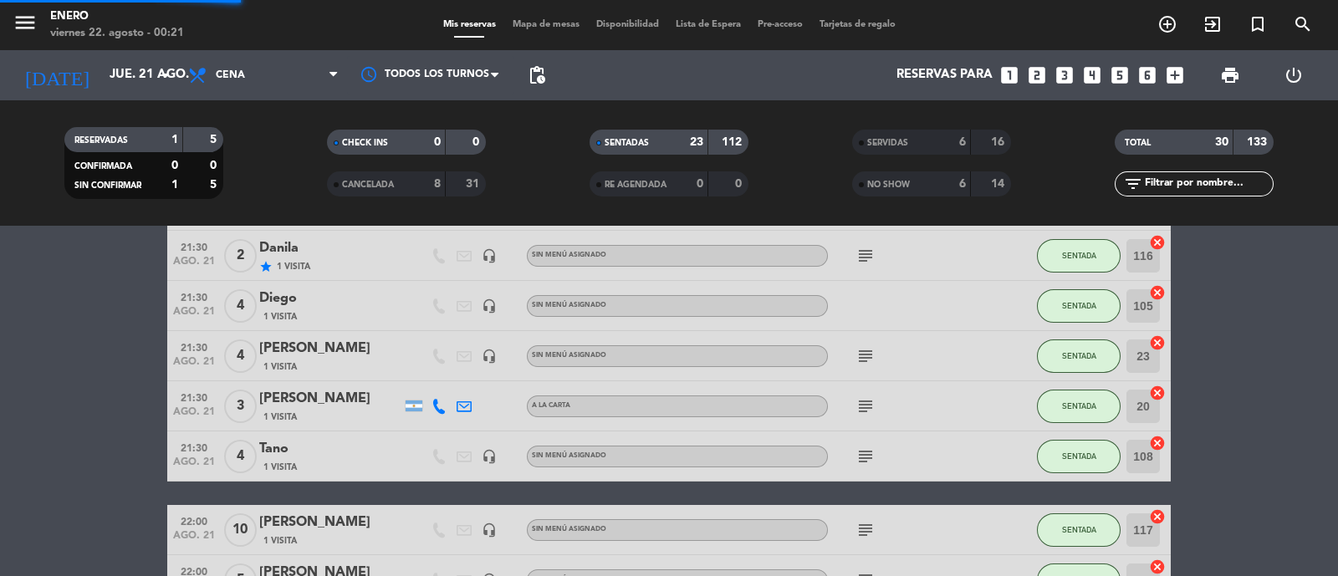
click at [557, 25] on span "Mapa de mesas" at bounding box center [546, 24] width 84 height 9
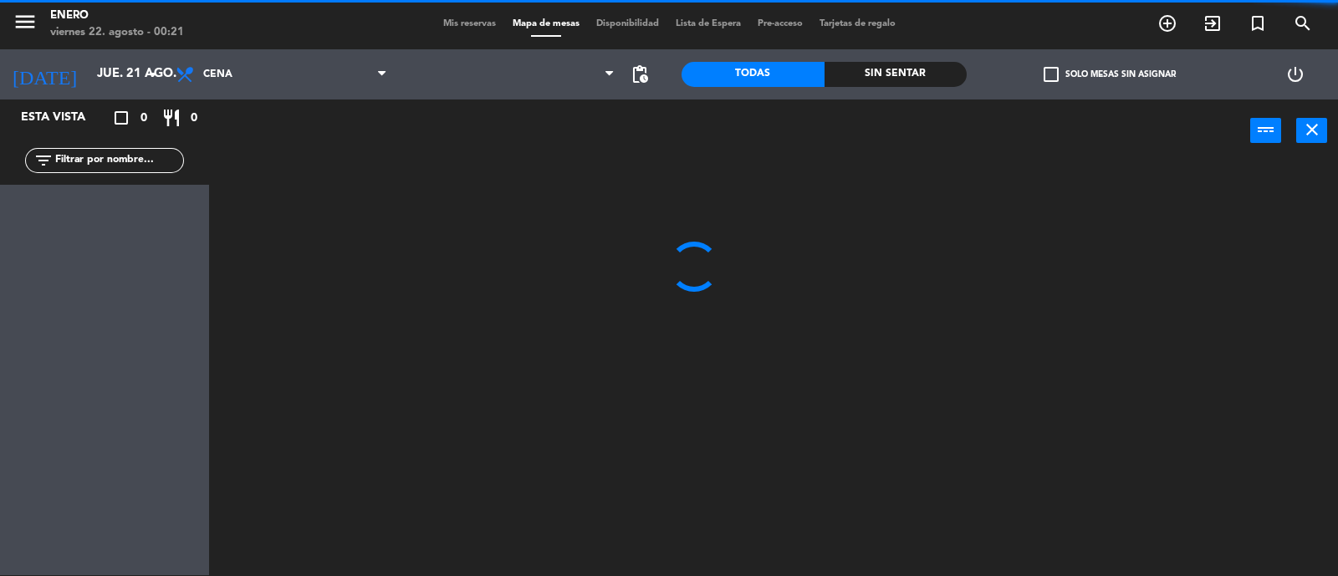
drag, startPoint x: 107, startPoint y: 164, endPoint x: 54, endPoint y: 186, distance: 57.3
click at [107, 164] on input "text" at bounding box center [119, 160] width 130 height 18
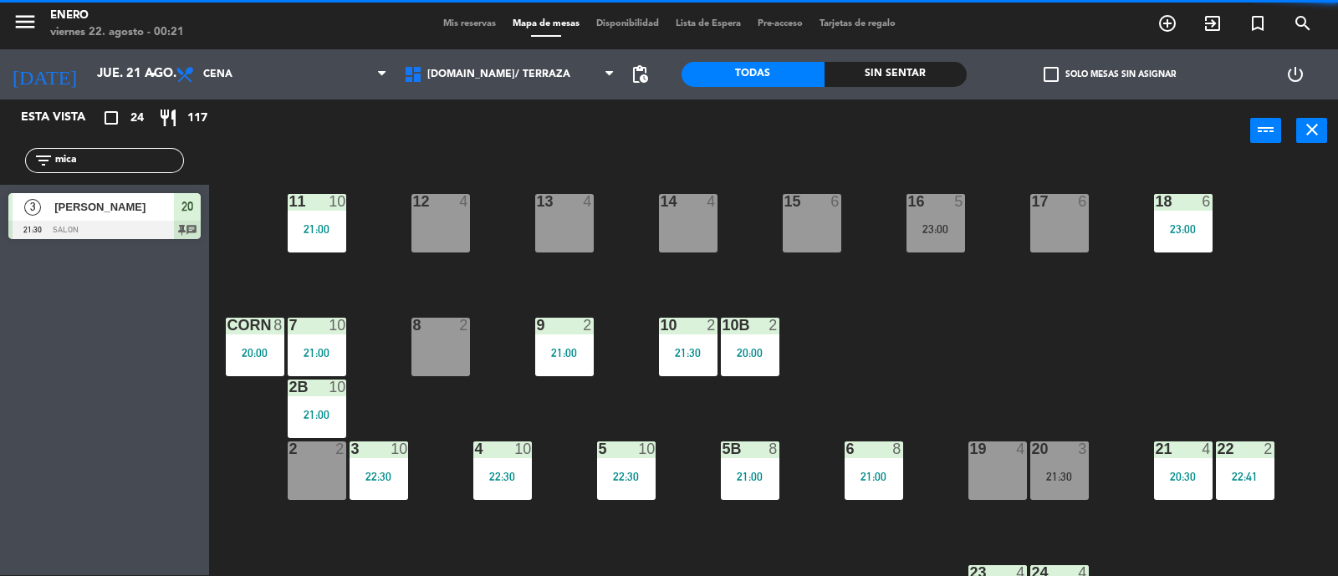
type input "mica"
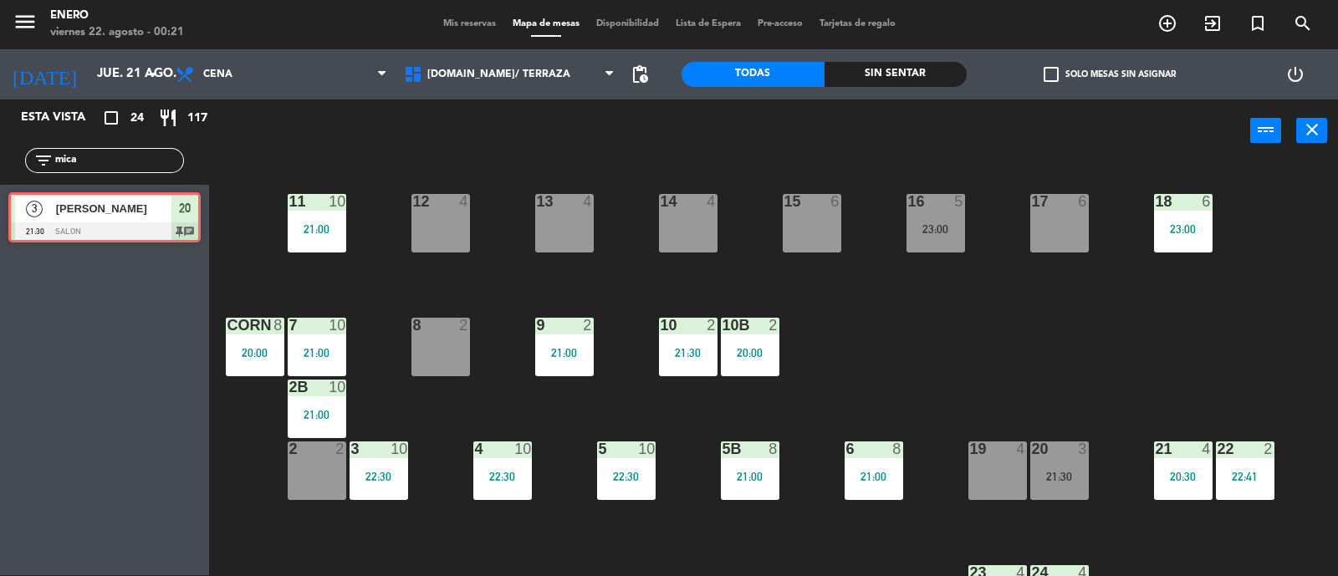
click at [62, 220] on div "3 [PERSON_NAME] 21:30 SALON 20 chat 3 [PERSON_NAME] 21:30 SALON 20 chat" at bounding box center [104, 219] width 209 height 68
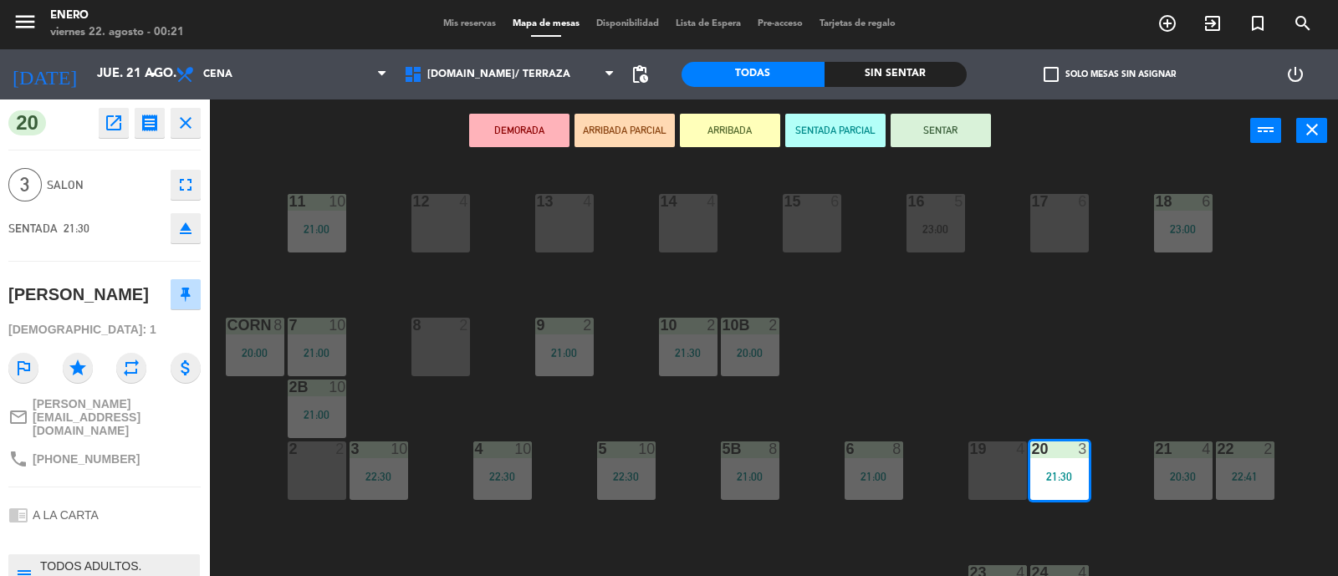
click at [191, 176] on icon "fullscreen" at bounding box center [186, 185] width 20 height 20
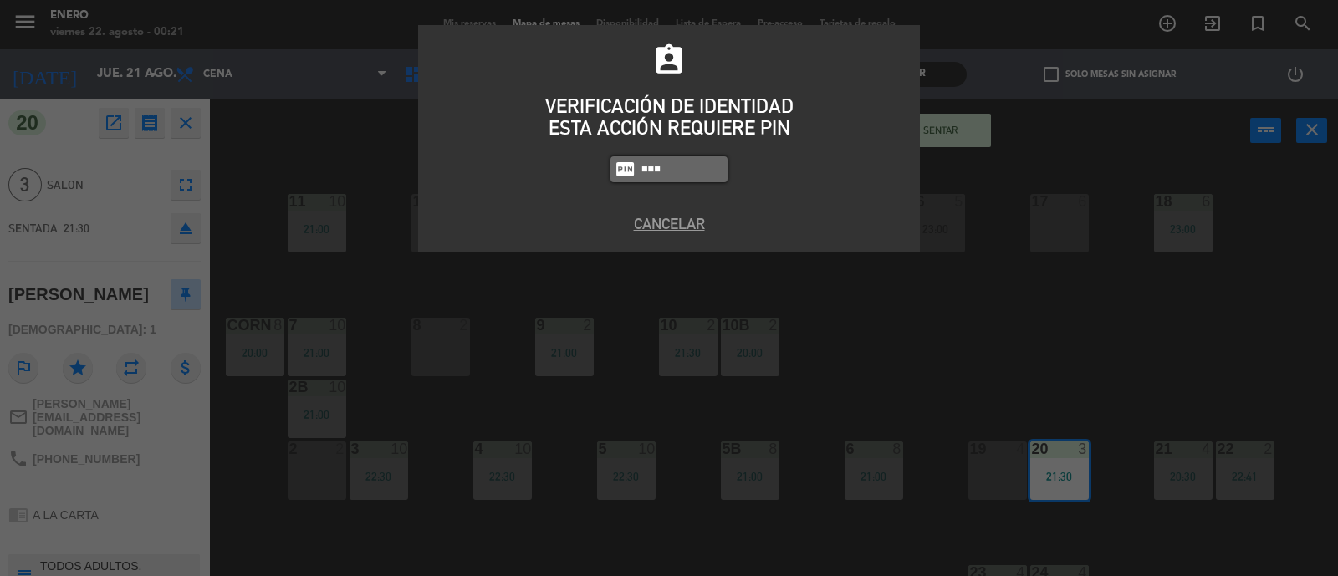
type input "6082"
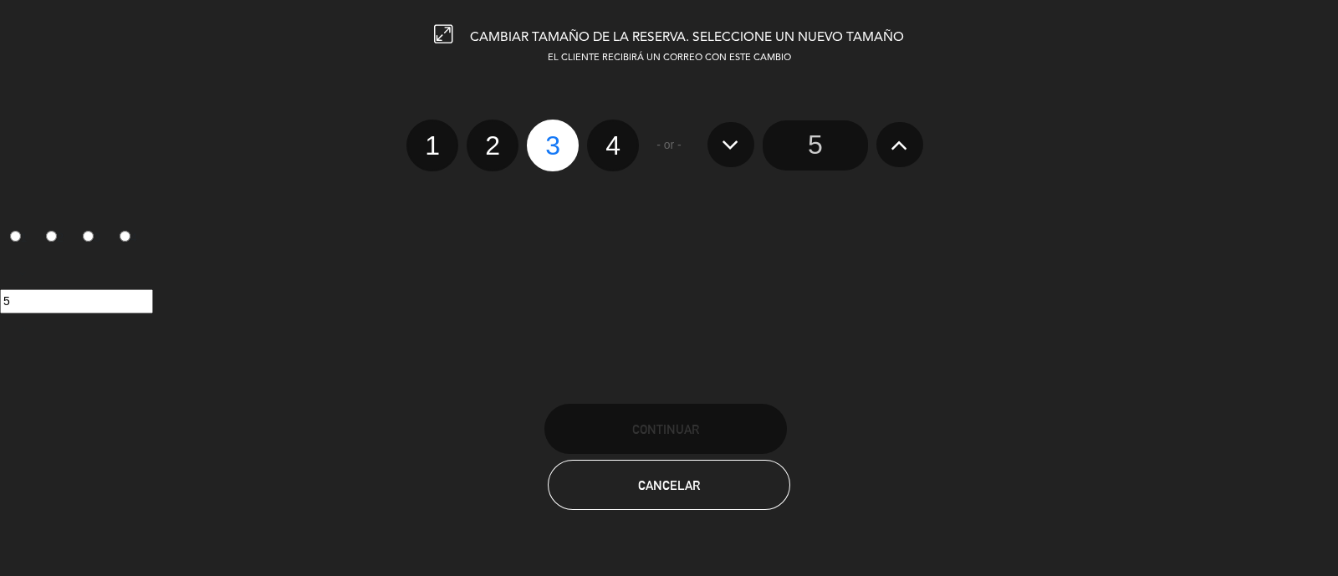
click at [615, 150] on label "4" at bounding box center [613, 146] width 52 height 52
click at [615, 136] on input "4" at bounding box center [610, 130] width 11 height 11
radio input "true"
radio input "false"
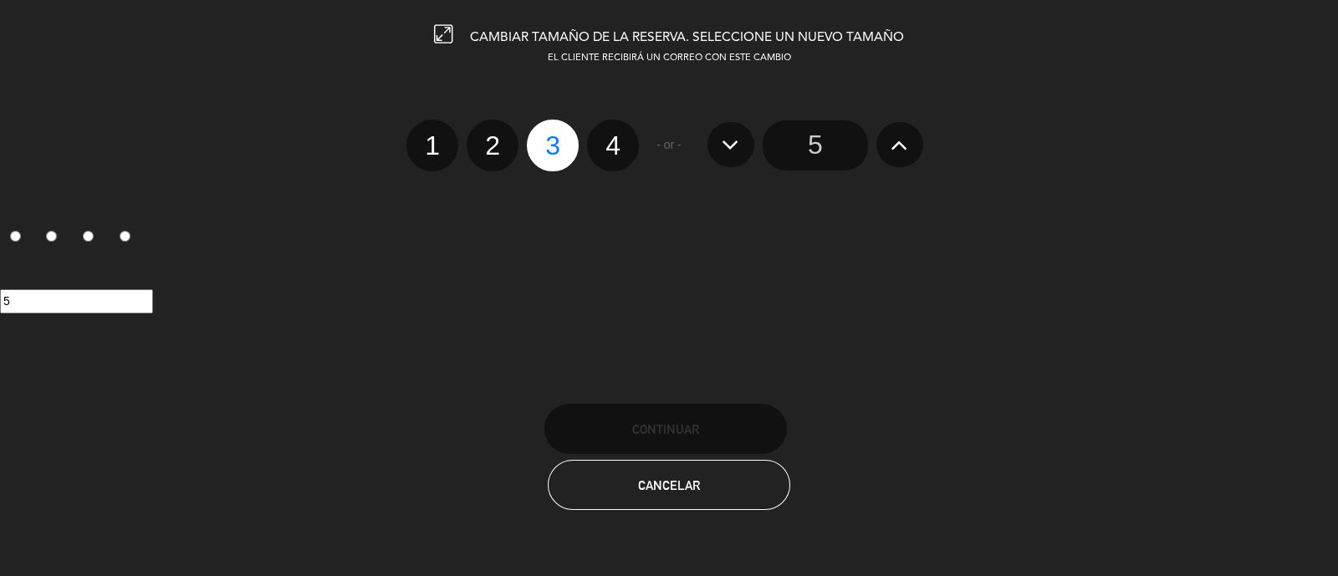
radio input "false"
radio input "true"
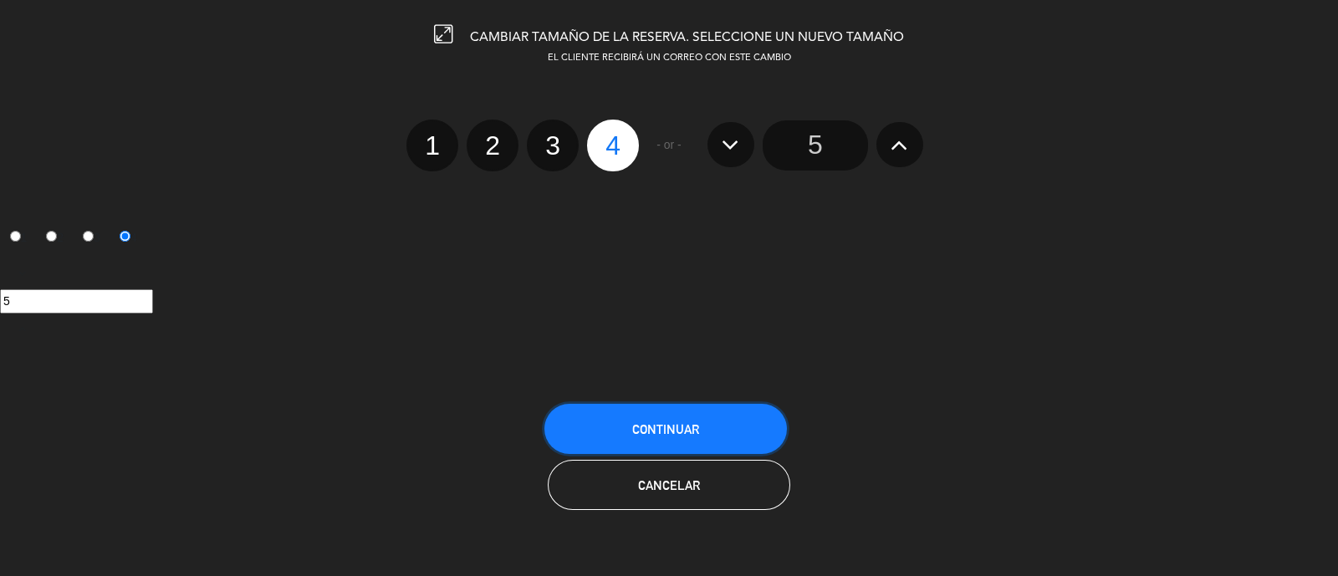
click at [679, 406] on button "Continuar" at bounding box center [665, 429] width 242 height 50
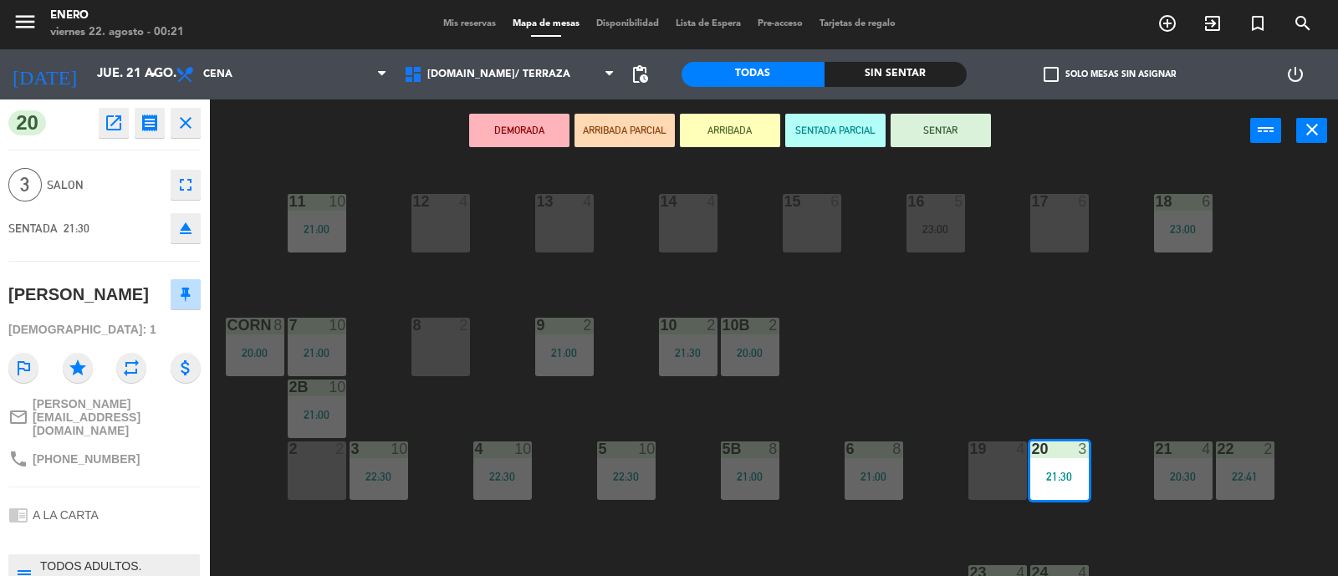
click at [1063, 380] on div "14 4 12 4 11 10 21:00 17 6 15 6 16 5 23:00 13 4 18 6 23:00 10 2 21:30 7 10 21:0…" at bounding box center [779, 370] width 1115 height 413
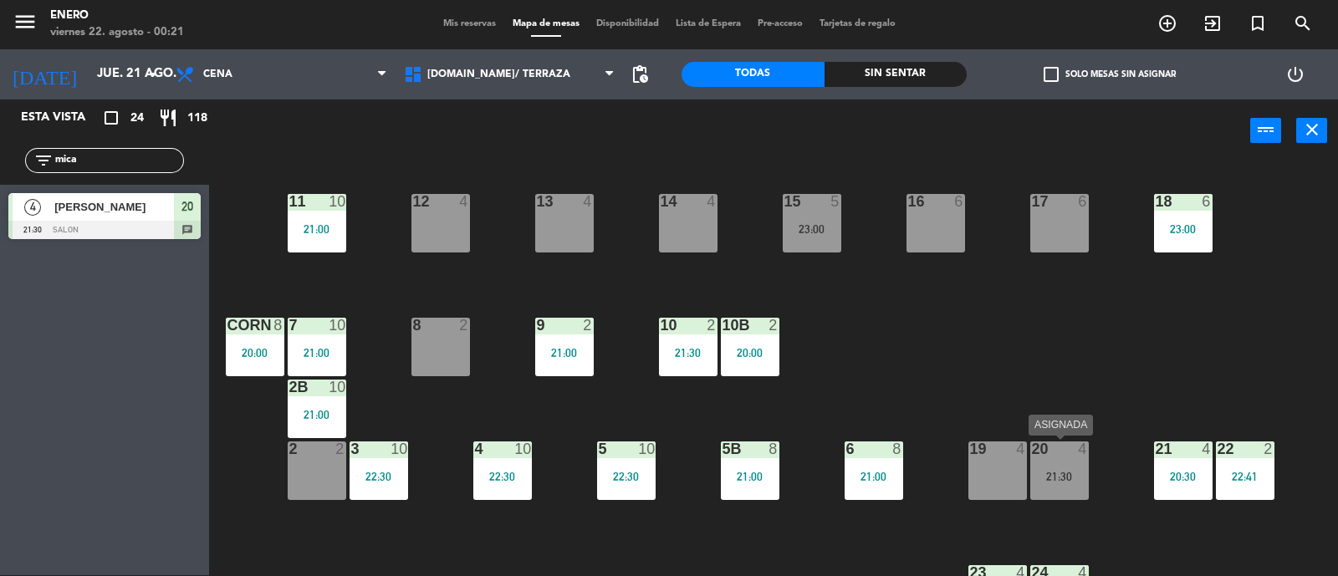
click at [1062, 479] on div "21:30" at bounding box center [1059, 477] width 59 height 12
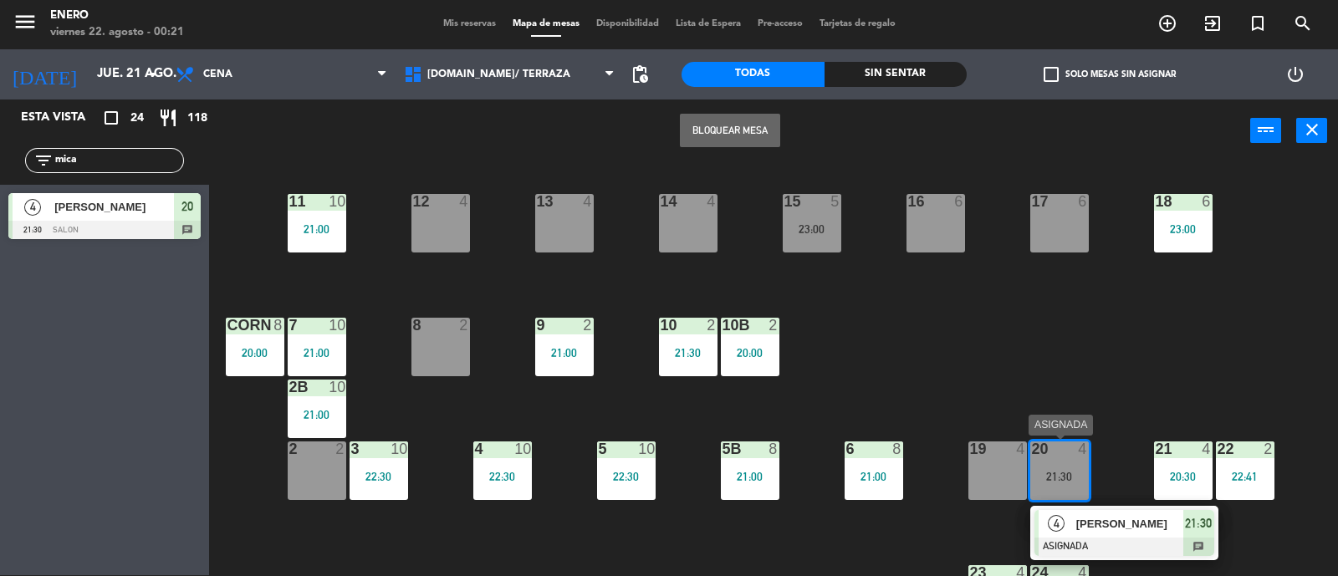
click at [1117, 535] on div "[PERSON_NAME]" at bounding box center [1128, 524] width 109 height 28
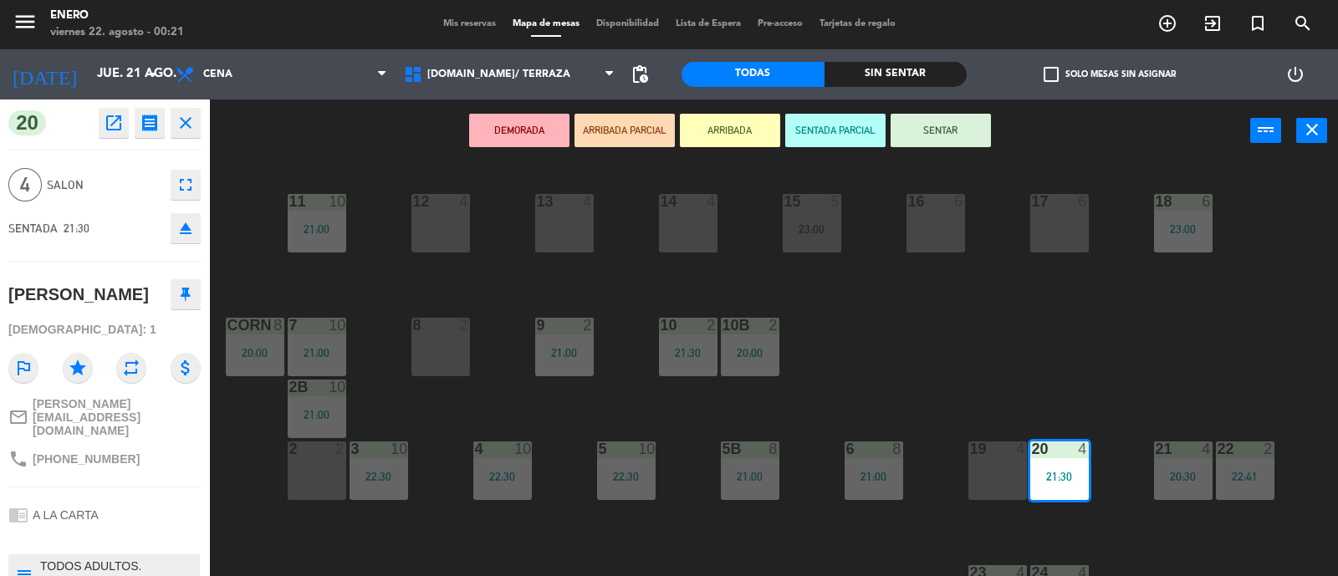
click at [953, 120] on button "SENTAR" at bounding box center [940, 130] width 100 height 33
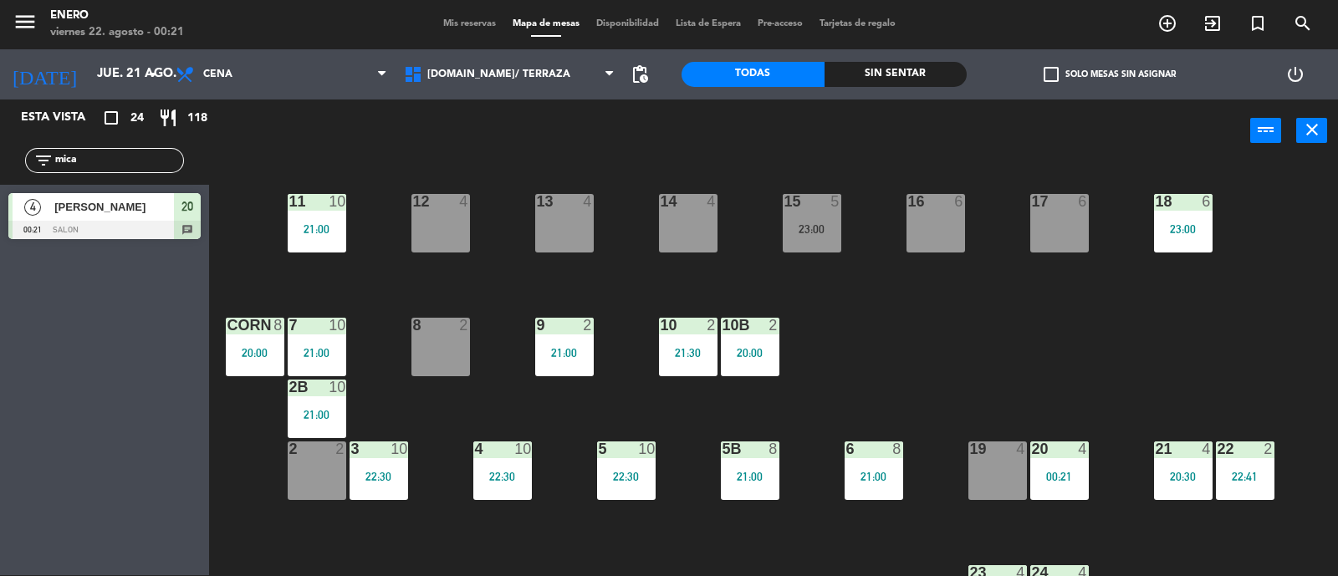
click at [471, 12] on div "menu Enero viernes 22. agosto - 00:21 Mis reservas Mapa de mesas Disponibilidad…" at bounding box center [669, 24] width 1338 height 50
click at [461, 19] on span "Mis reservas" at bounding box center [469, 23] width 69 height 9
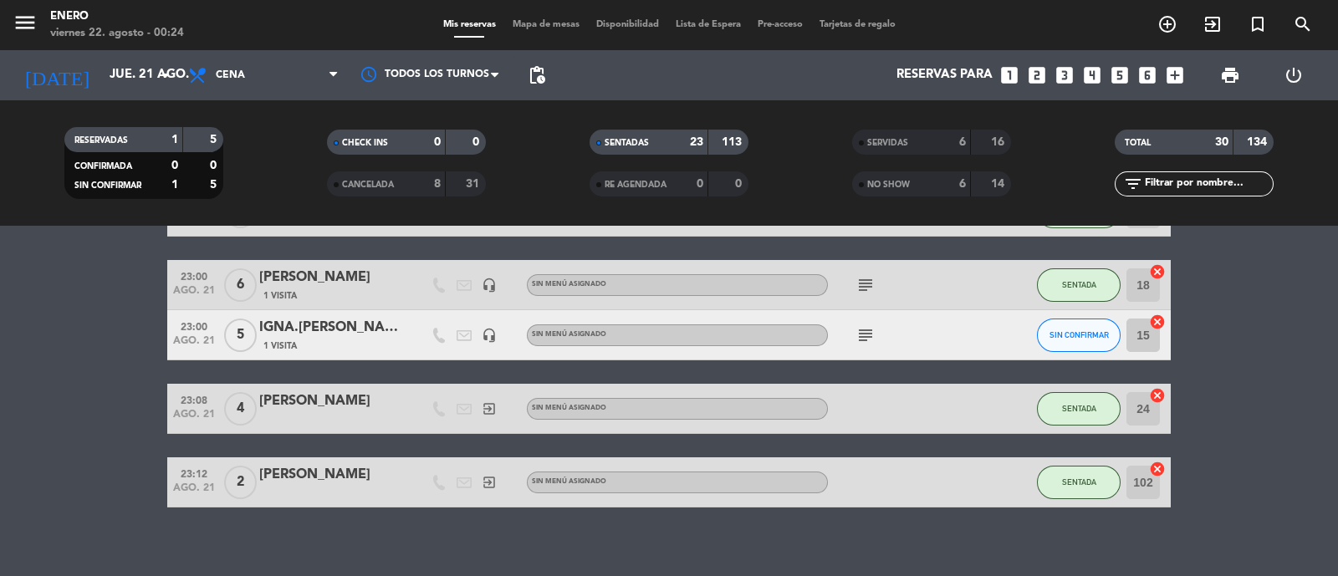
scroll to position [1225, 0]
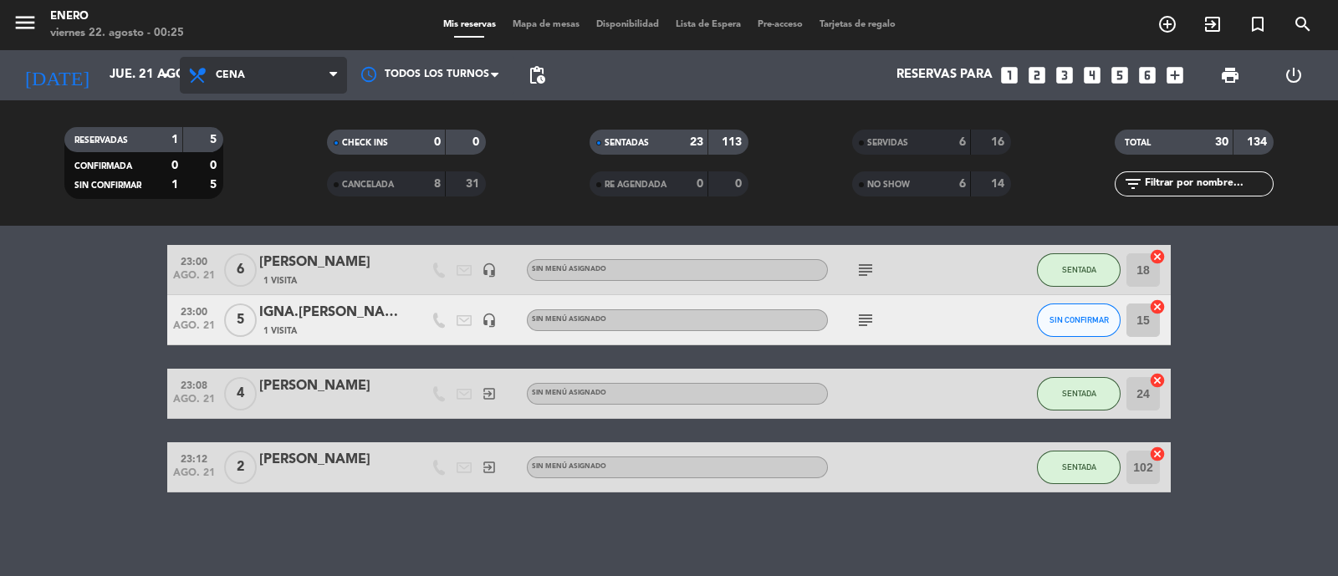
click at [270, 83] on span "Cena" at bounding box center [263, 75] width 167 height 37
click at [297, 186] on div "menu Enero viernes 22. agosto - 00:25 Mis reservas Mapa de mesas Disponibilidad…" at bounding box center [669, 113] width 1338 height 226
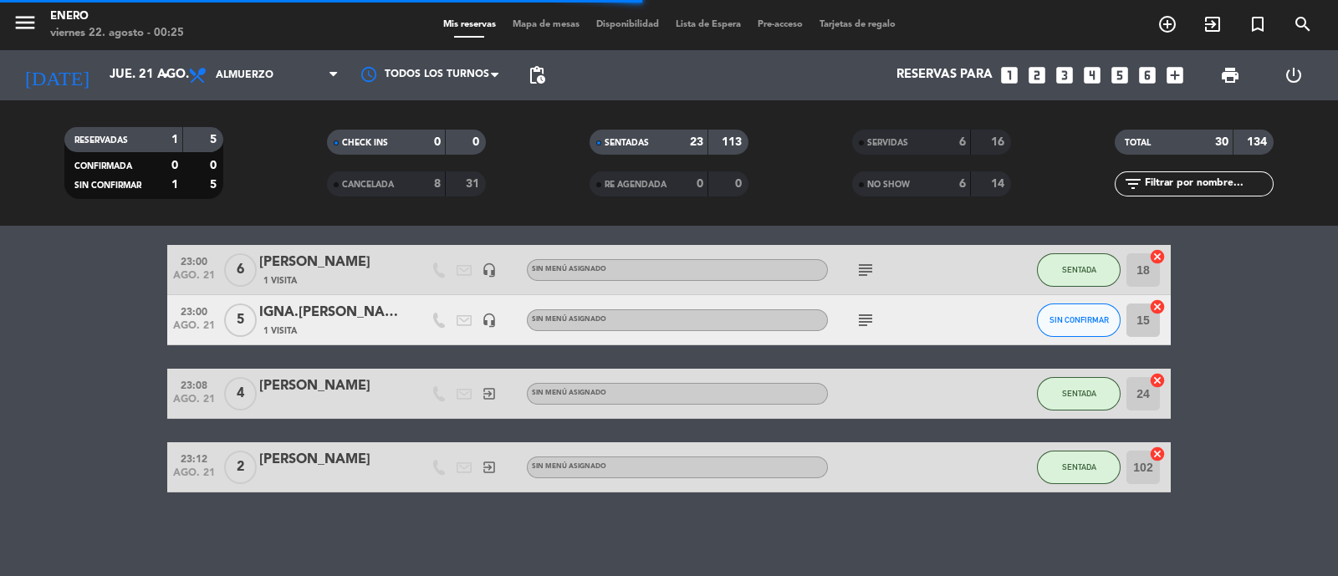
scroll to position [0, 0]
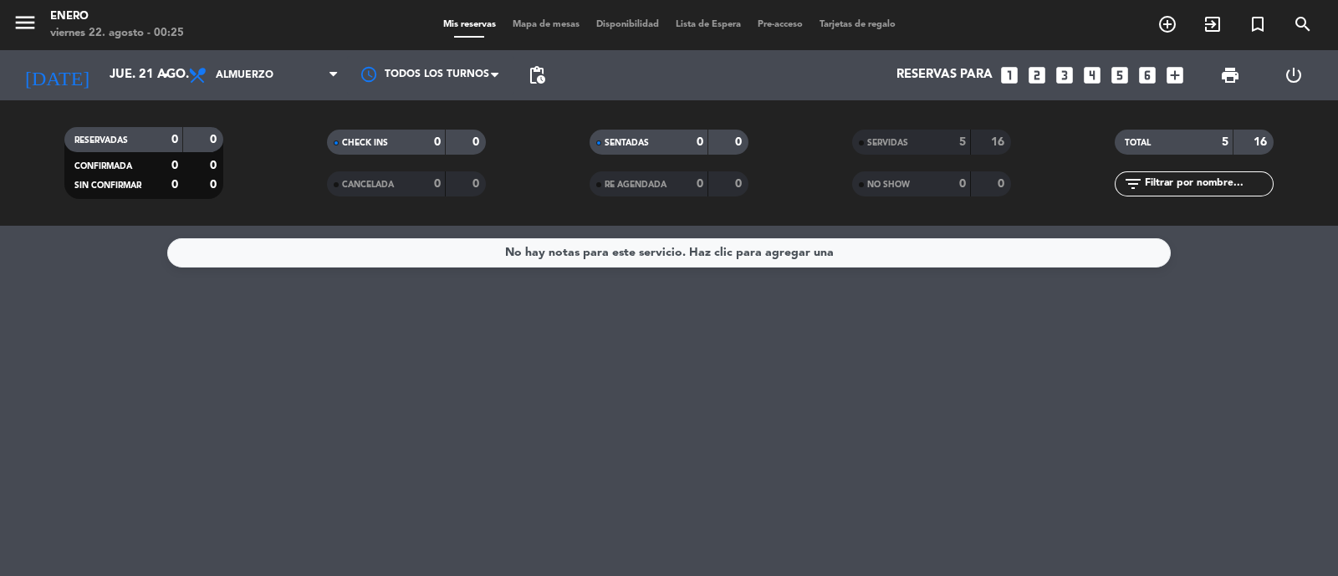
click at [915, 140] on div "SERVIDAS" at bounding box center [894, 142] width 77 height 19
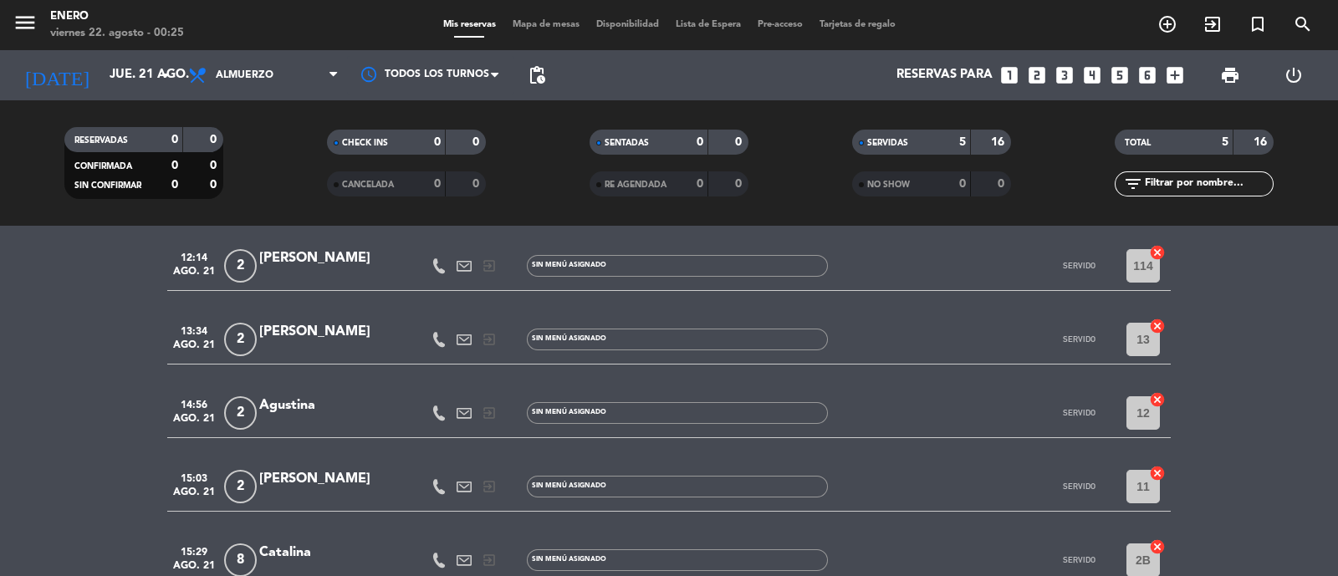
scroll to position [155, 0]
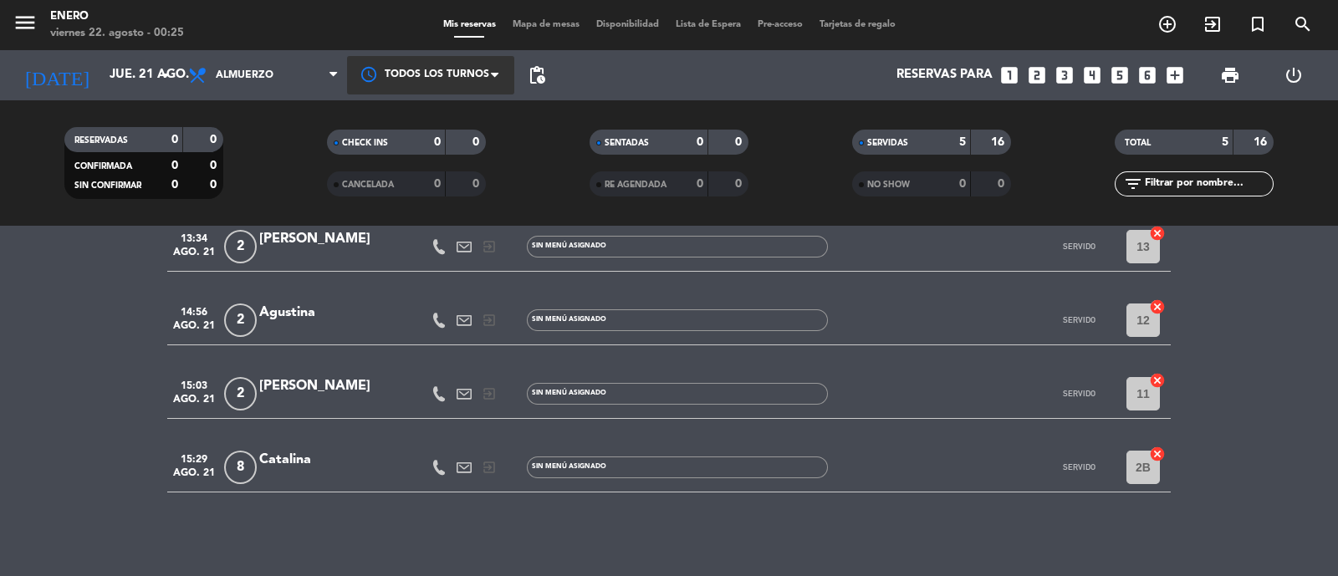
click at [349, 58] on div at bounding box center [430, 75] width 167 height 38
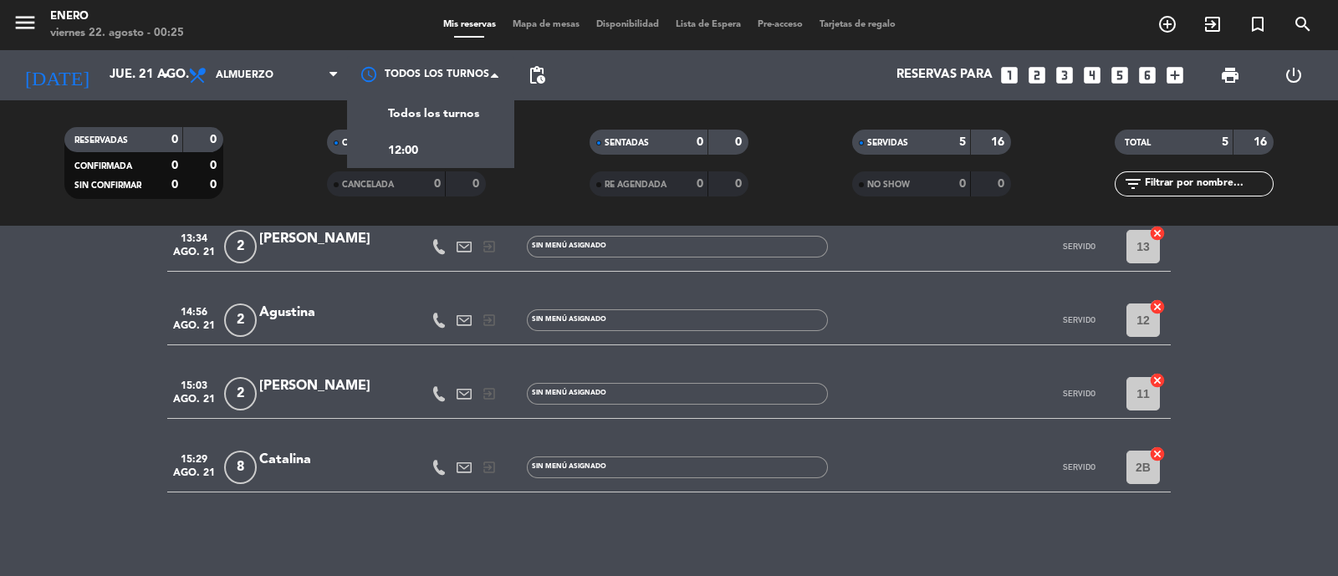
click at [293, 96] on div "Todos los servicios Desayuno Almuerzo Cena Almuerzo Todos los servicios Desayun…" at bounding box center [263, 75] width 167 height 50
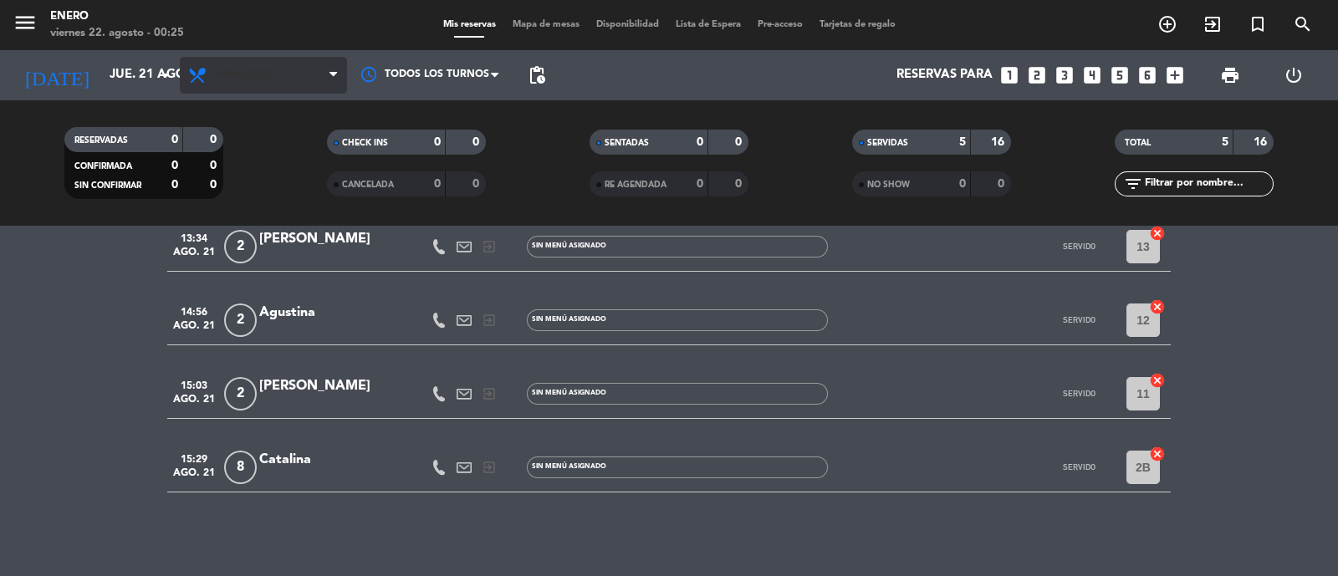
drag, startPoint x: 298, startPoint y: 85, endPoint x: 299, endPoint y: 99, distance: 13.5
click at [298, 84] on span "Almuerzo" at bounding box center [263, 75] width 167 height 37
click at [278, 217] on div "menu Enero viernes 22. agosto - 00:25 Mis reservas Mapa de mesas Disponibilidad…" at bounding box center [669, 113] width 1338 height 226
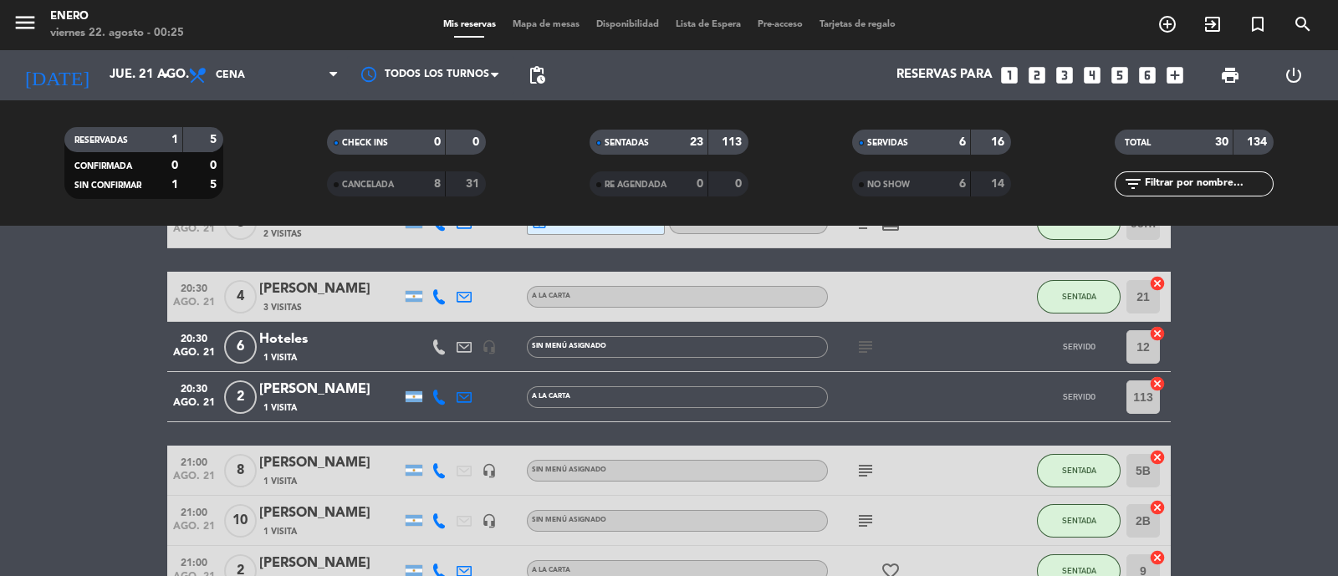
click at [918, 148] on div "SERVIDAS" at bounding box center [894, 142] width 77 height 19
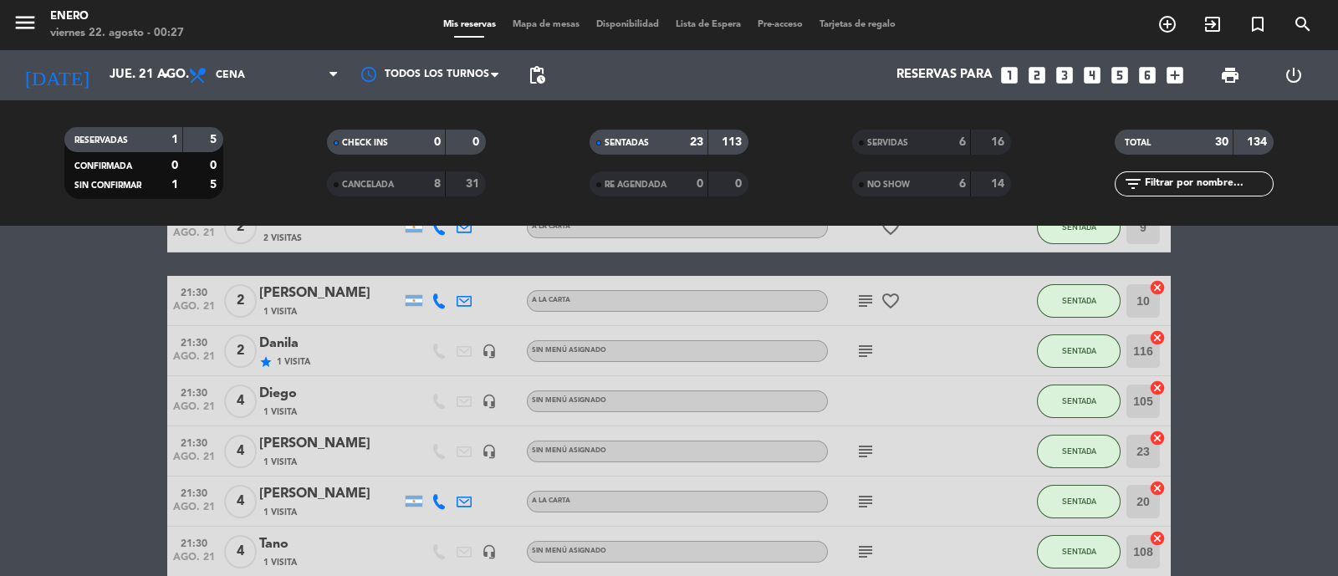
scroll to position [417, 0]
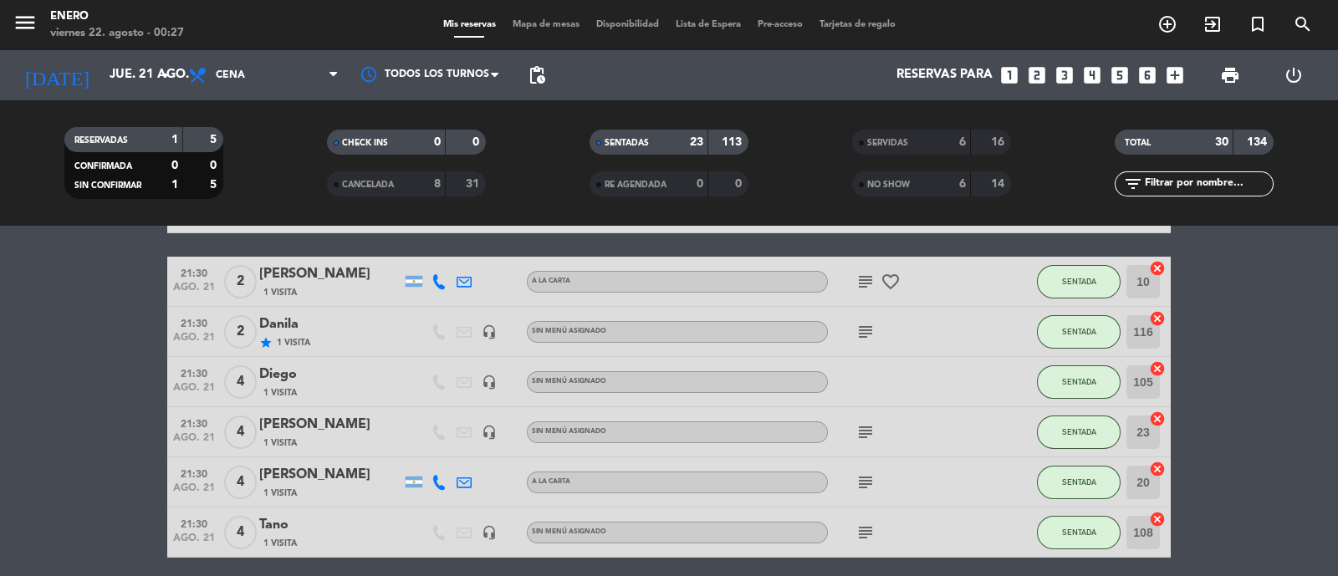
click at [930, 165] on div "SERVIDAS 6 16" at bounding box center [931, 151] width 262 height 42
click at [908, 151] on div "SERVIDAS" at bounding box center [894, 142] width 77 height 19
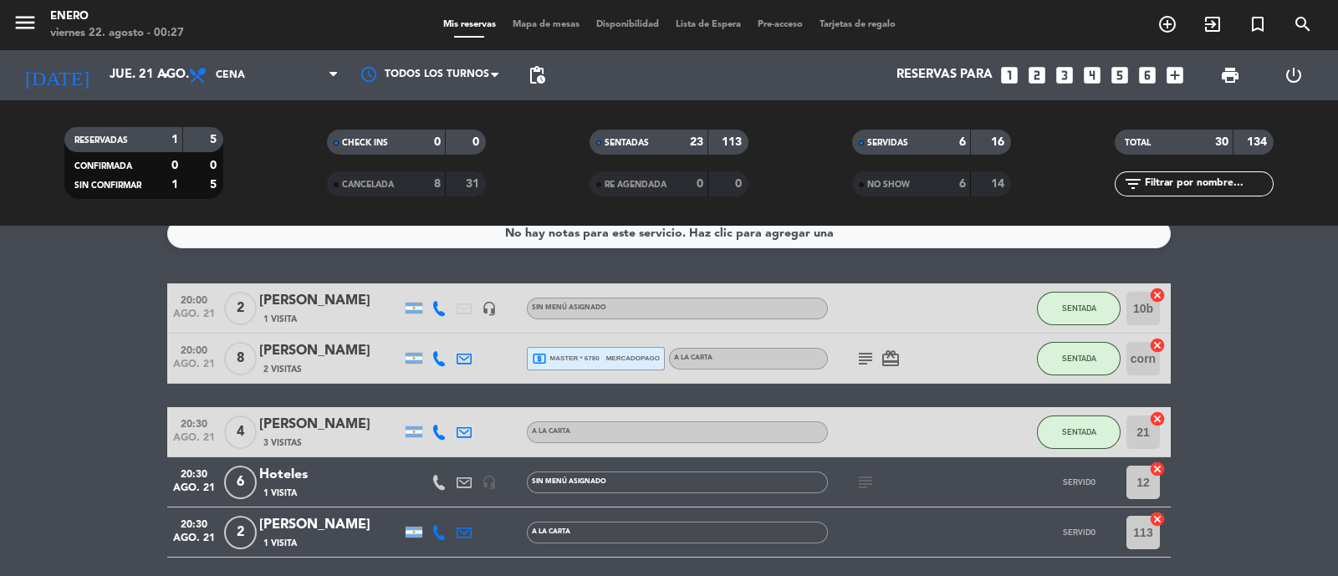
scroll to position [0, 0]
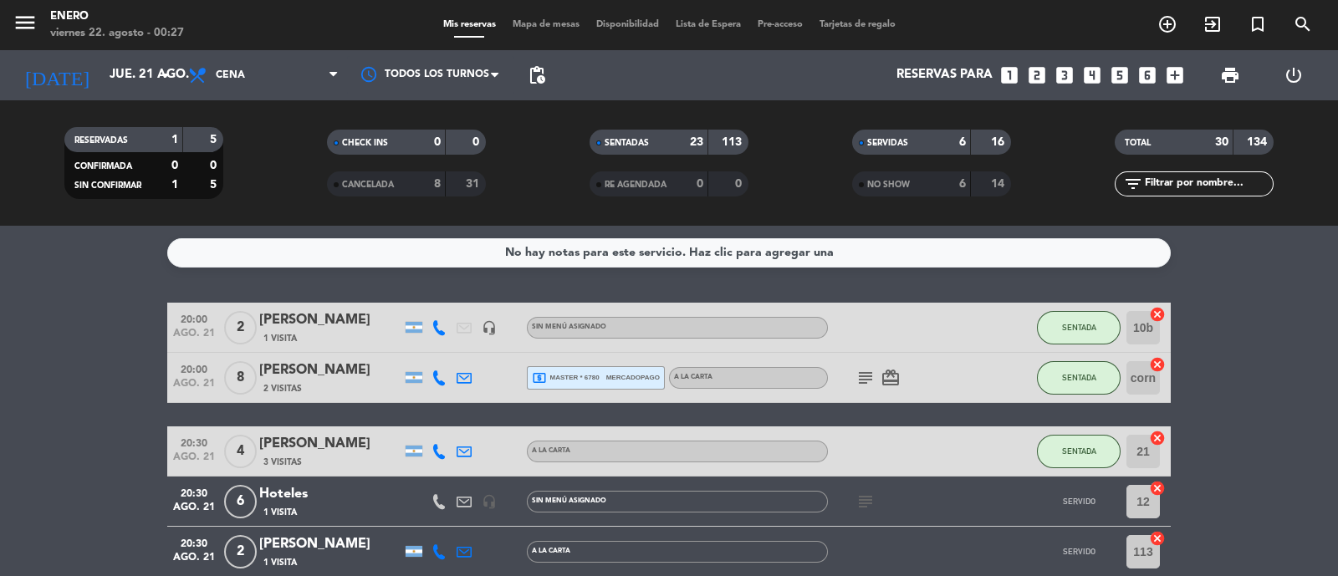
click at [317, 494] on div "Hoteles" at bounding box center [330, 494] width 142 height 22
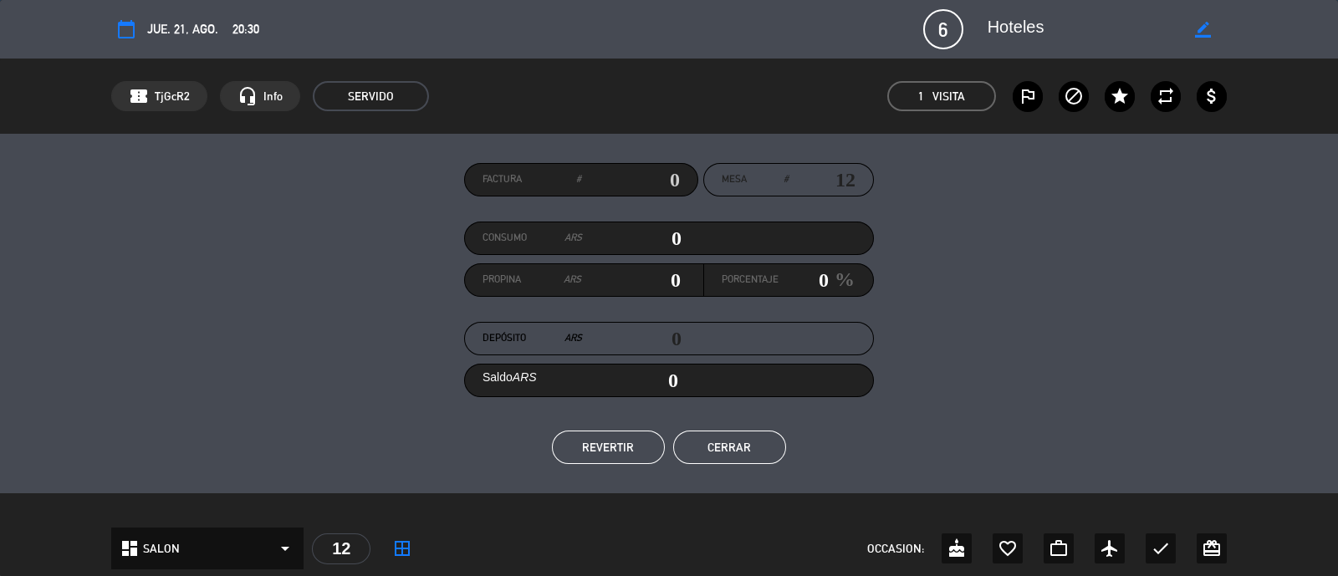
click at [628, 454] on button "REVERTIR" at bounding box center [608, 447] width 113 height 33
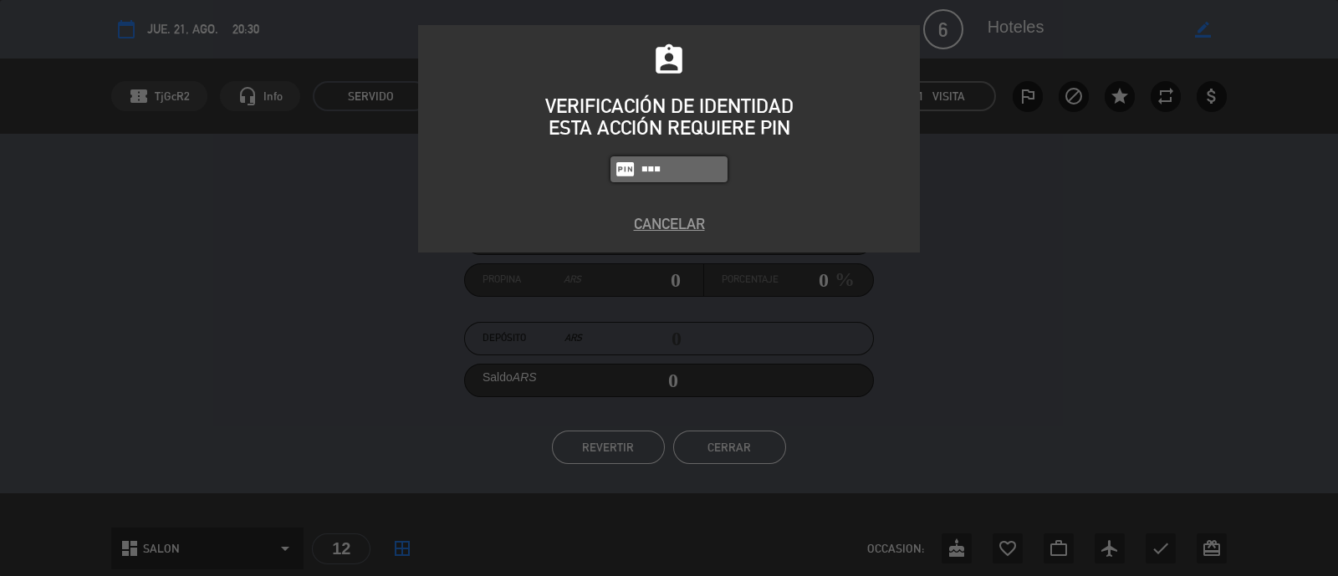
type input "6082"
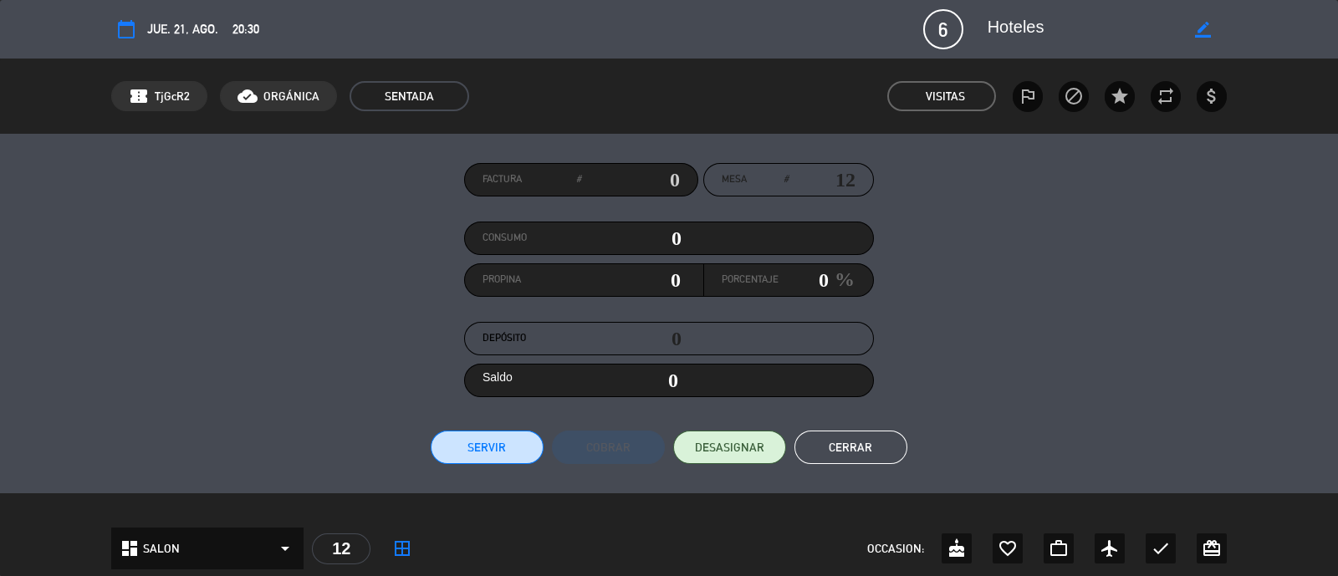
click at [869, 436] on button "Cerrar" at bounding box center [850, 447] width 113 height 33
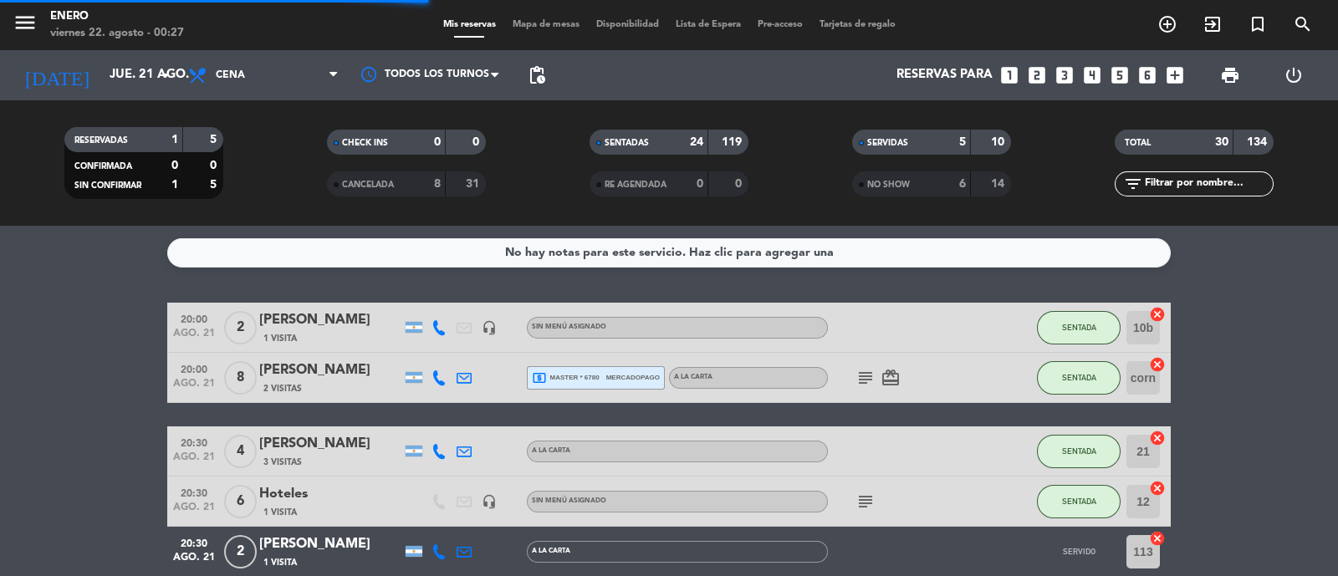
click at [515, 28] on span "Mapa de mesas" at bounding box center [546, 24] width 84 height 9
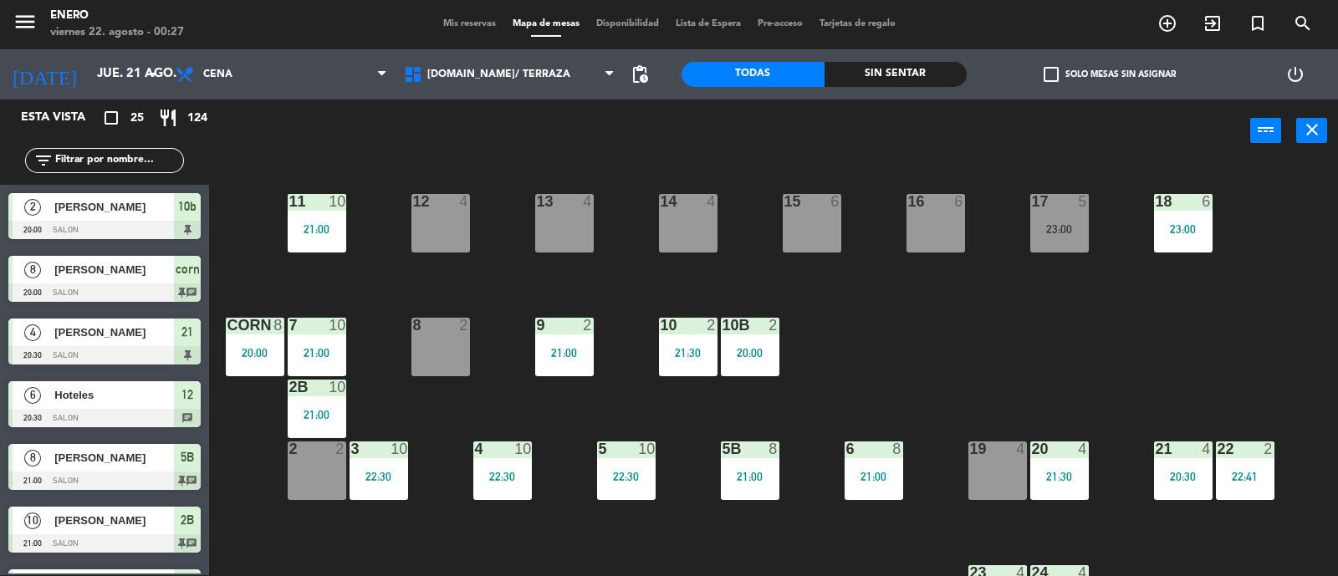
click at [136, 165] on input "text" at bounding box center [119, 160] width 130 height 18
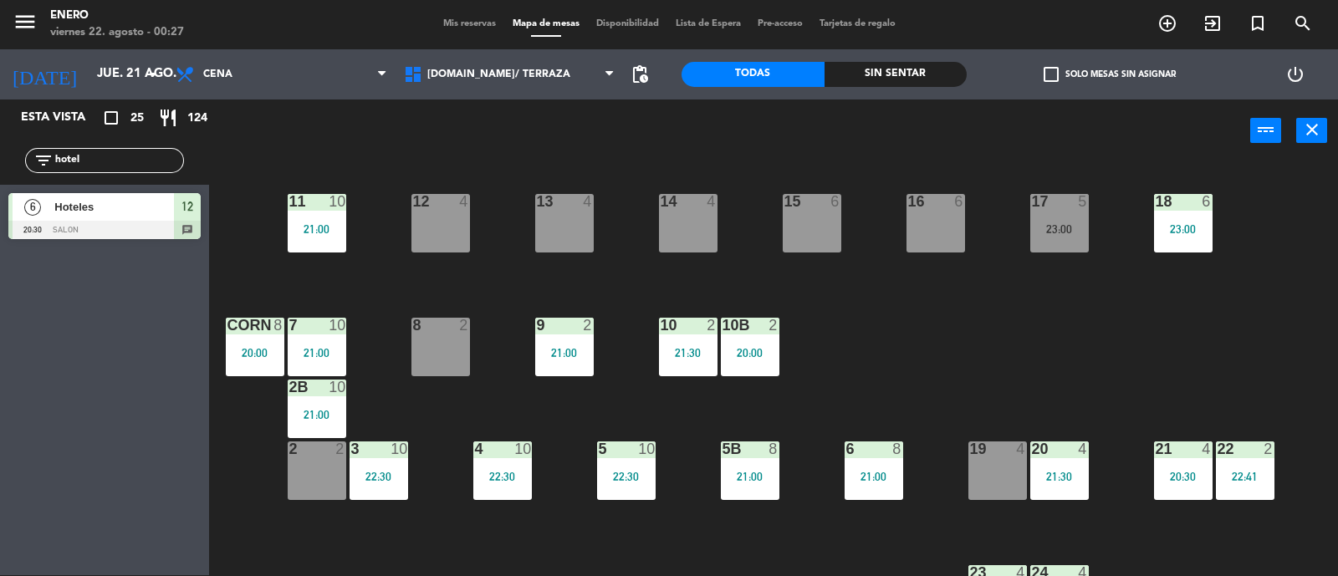
type input "hotel"
click at [146, 203] on div "6 Hoteles 20:30 SALON 12 chat 6 Hoteles 20:30 SALON 12 chat" at bounding box center [104, 219] width 209 height 68
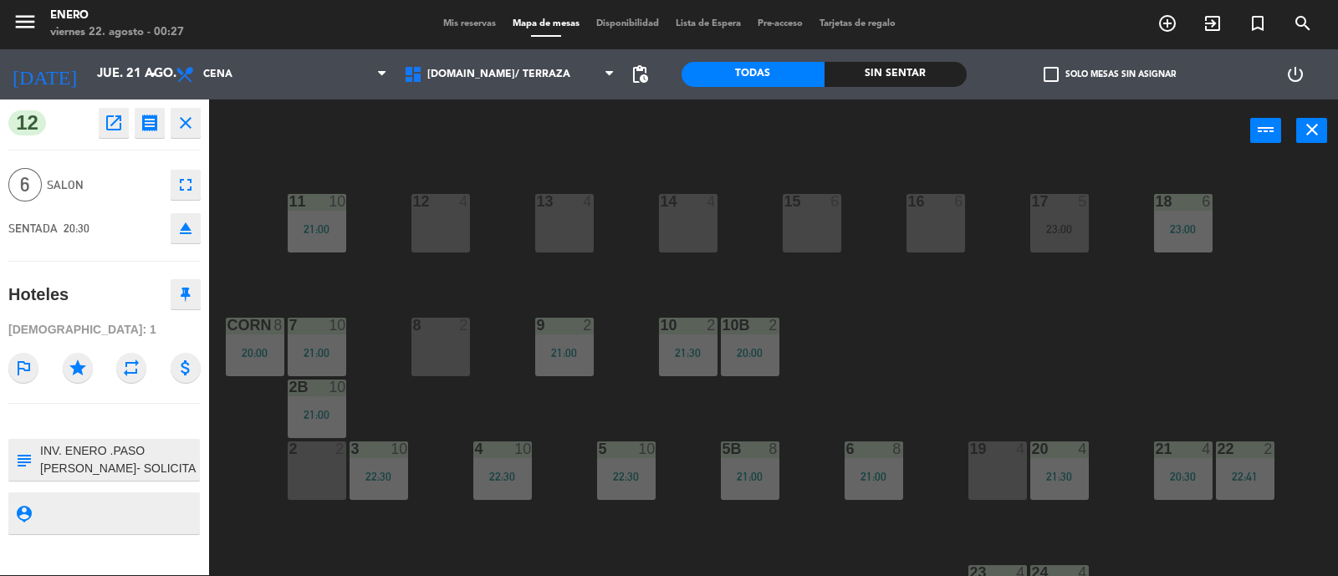
click at [186, 177] on icon "fullscreen" at bounding box center [186, 185] width 20 height 20
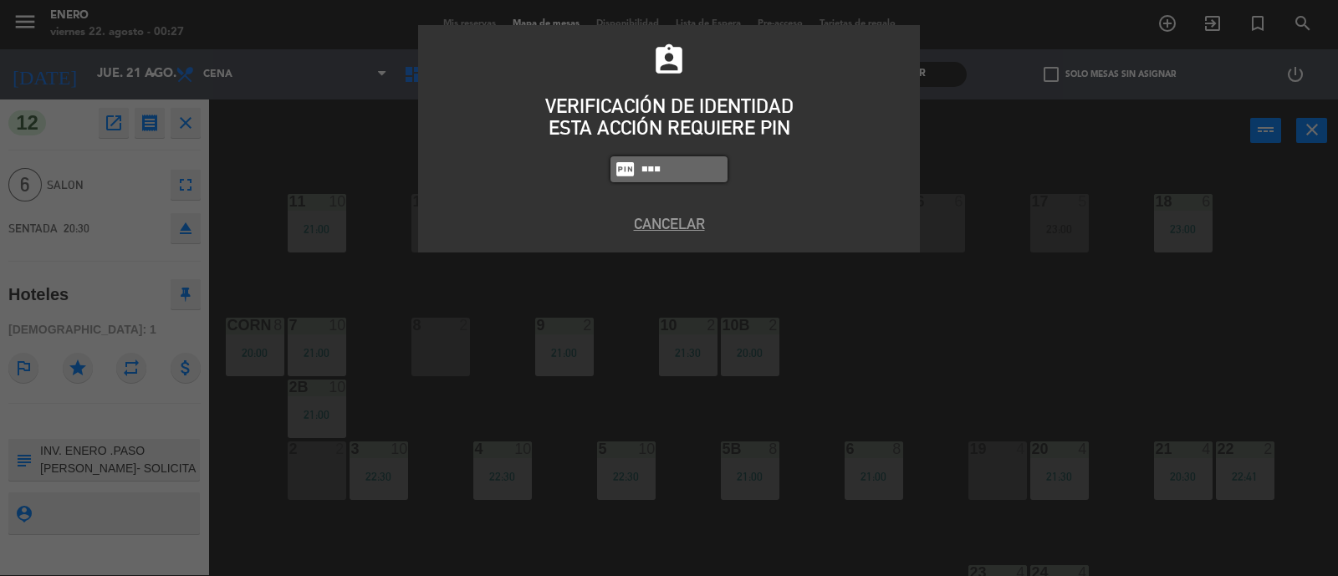
type input "6082"
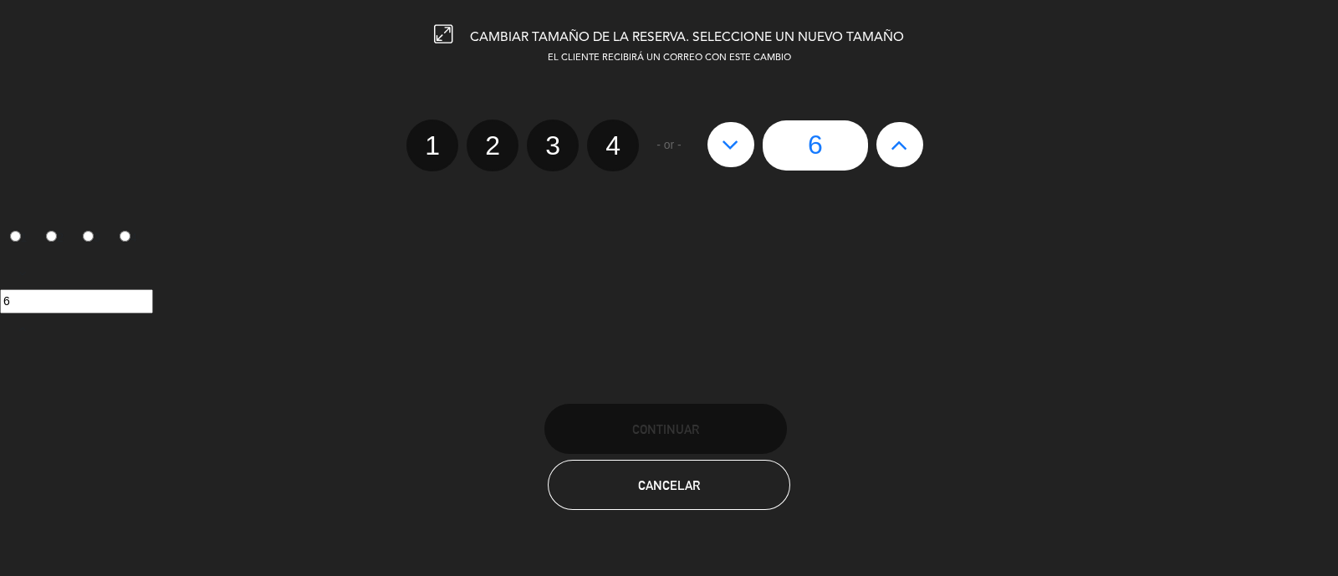
click at [904, 148] on icon at bounding box center [899, 144] width 18 height 27
type input "7"
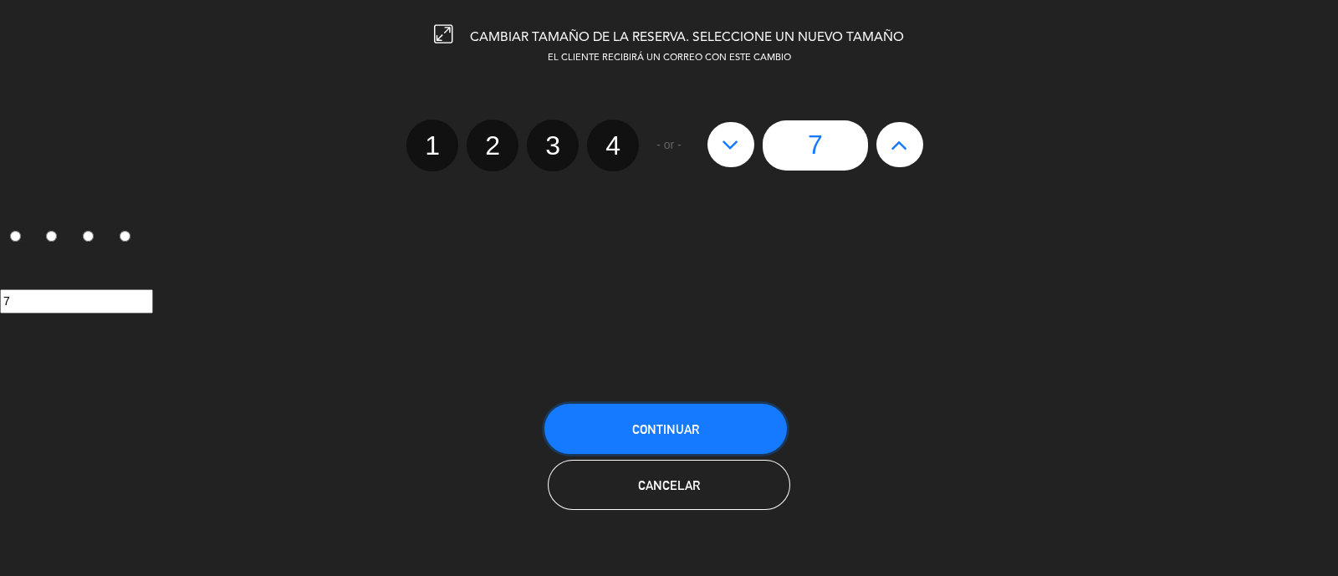
click at [702, 432] on button "Continuar" at bounding box center [665, 429] width 242 height 50
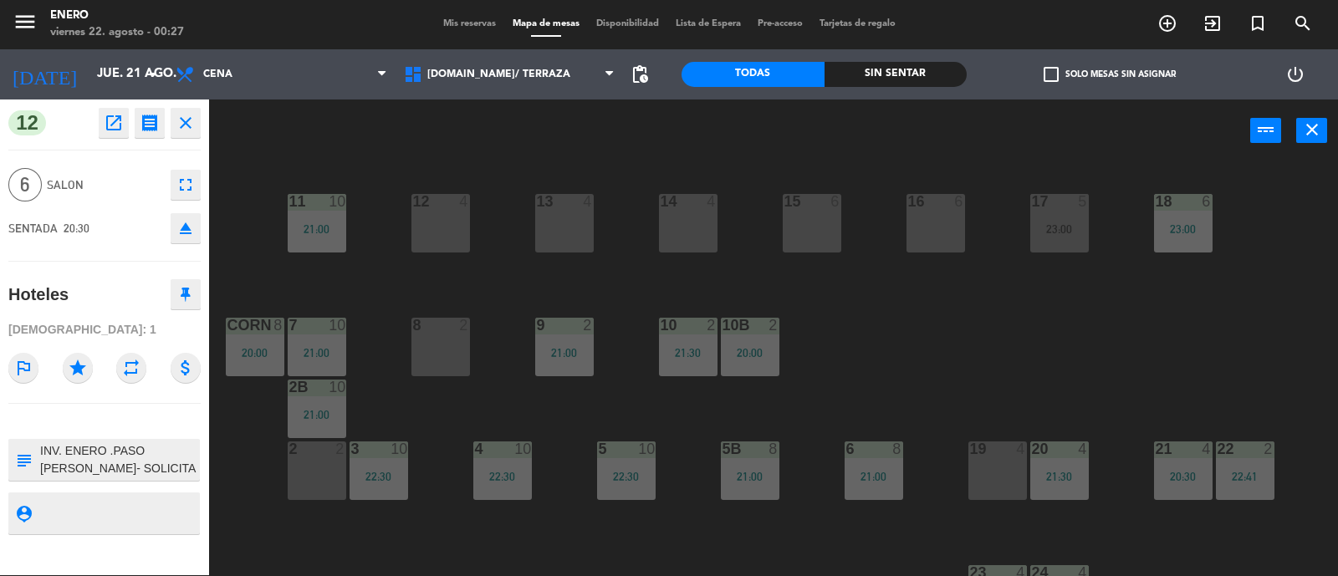
click at [568, 207] on div at bounding box center [564, 201] width 28 height 15
click at [510, 186] on div "14 4 12 4 11 10 21:00 17 5 23:00 15 6 16 6 13 4 18 6 23:00 10 2 21:30 7 10 21:0…" at bounding box center [779, 370] width 1115 height 413
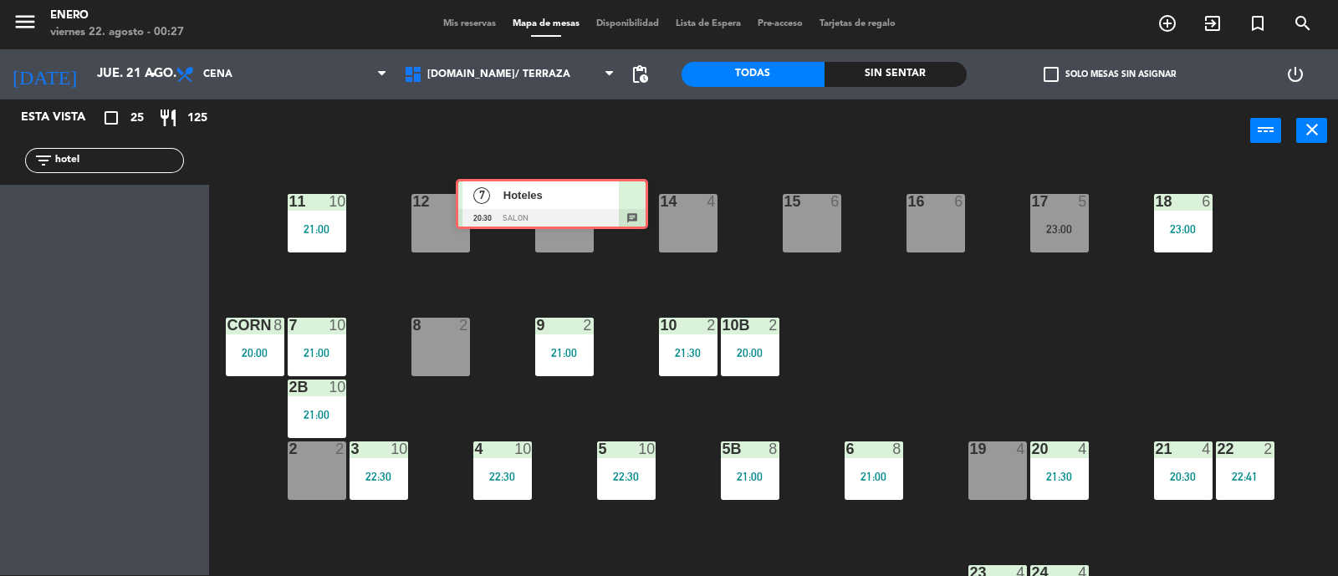
drag, startPoint x: 153, startPoint y: 214, endPoint x: 565, endPoint y: 226, distance: 412.3
click at [594, 218] on div "Esta vista crop_square 25 restaurant 125 filter_list hotel 7 Hoteles 20:30 SALO…" at bounding box center [669, 337] width 1338 height 477
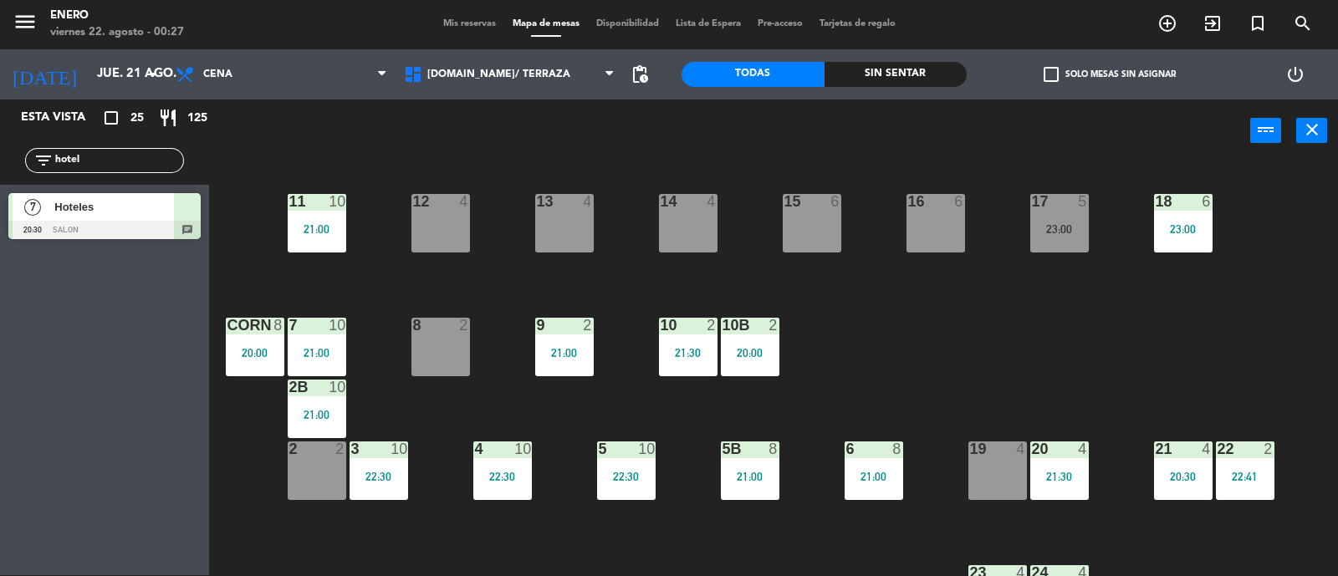
click at [558, 226] on div "13 4" at bounding box center [564, 223] width 59 height 59
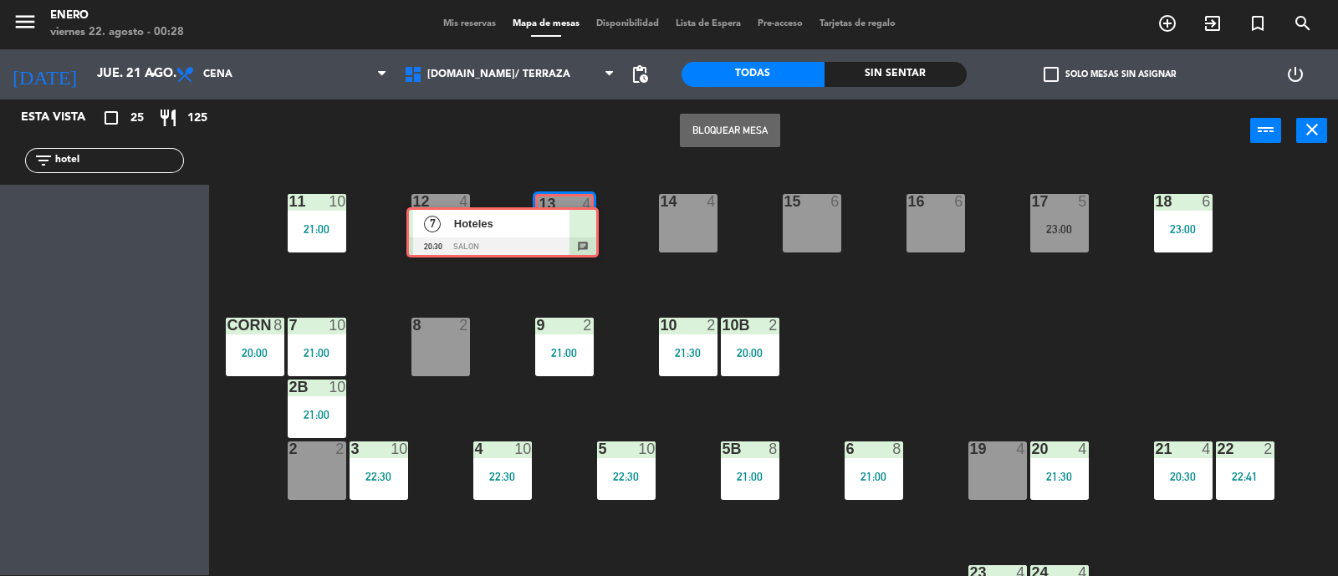
drag, startPoint x: 242, startPoint y: 215, endPoint x: 560, endPoint y: 224, distance: 317.8
click at [560, 224] on div "Esta vista crop_square 25 restaurant 125 filter_list hotel 7 Hoteles 20:30 SALO…" at bounding box center [669, 337] width 1338 height 477
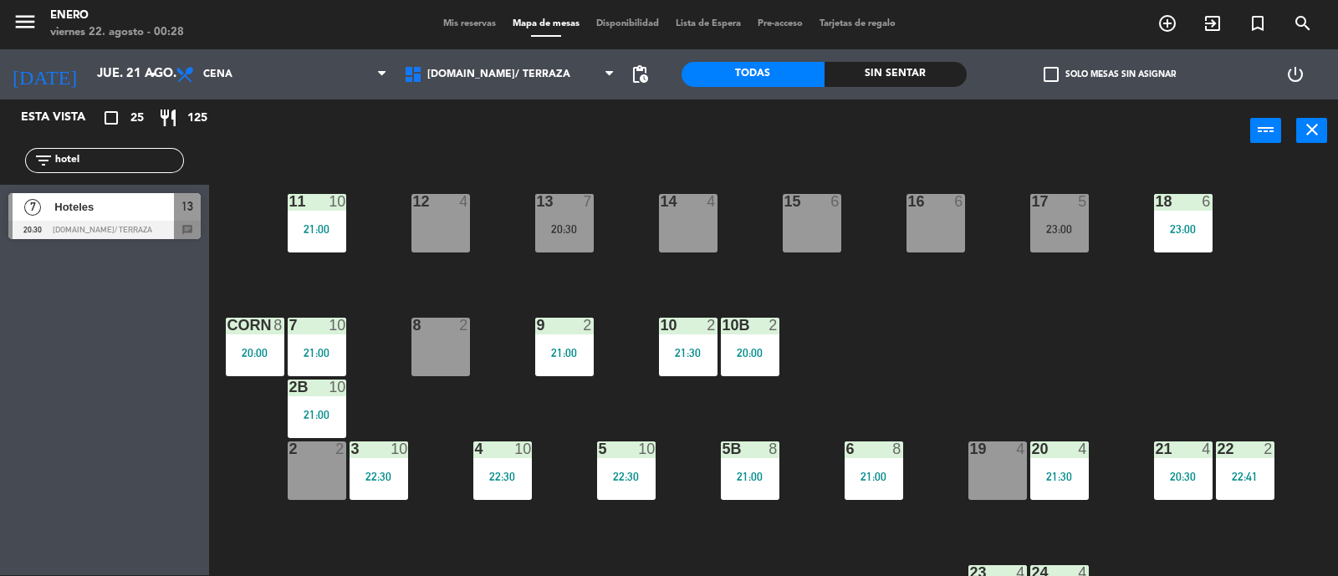
click at [568, 229] on div "20:30" at bounding box center [564, 229] width 59 height 12
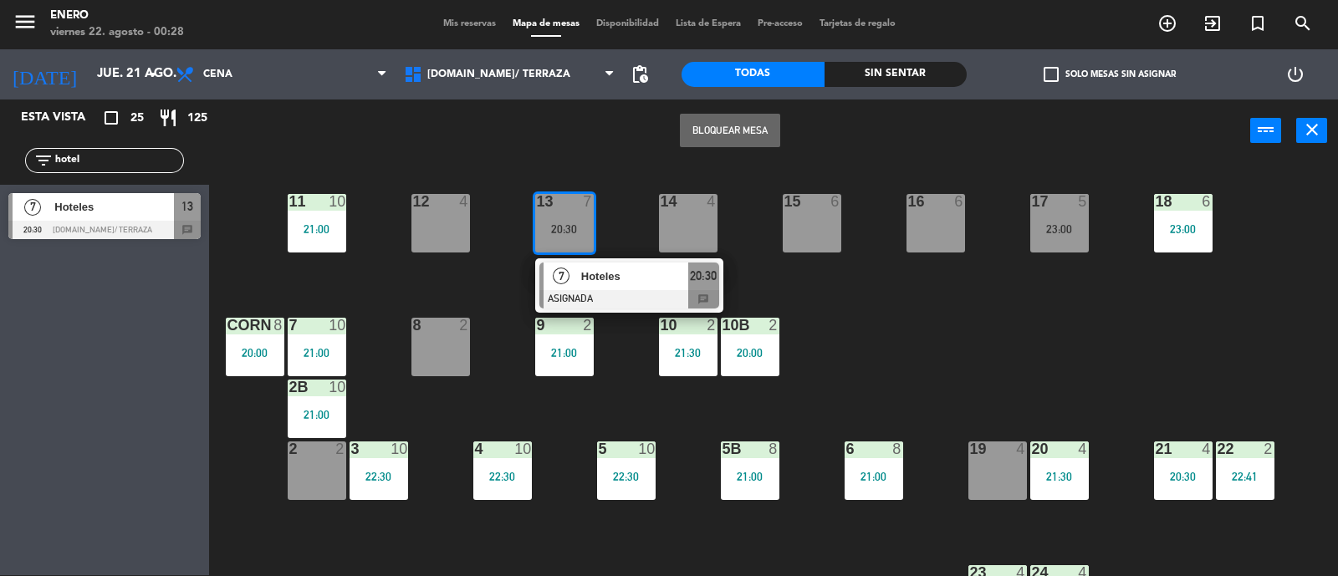
click at [604, 282] on span "Hoteles" at bounding box center [634, 277] width 107 height 18
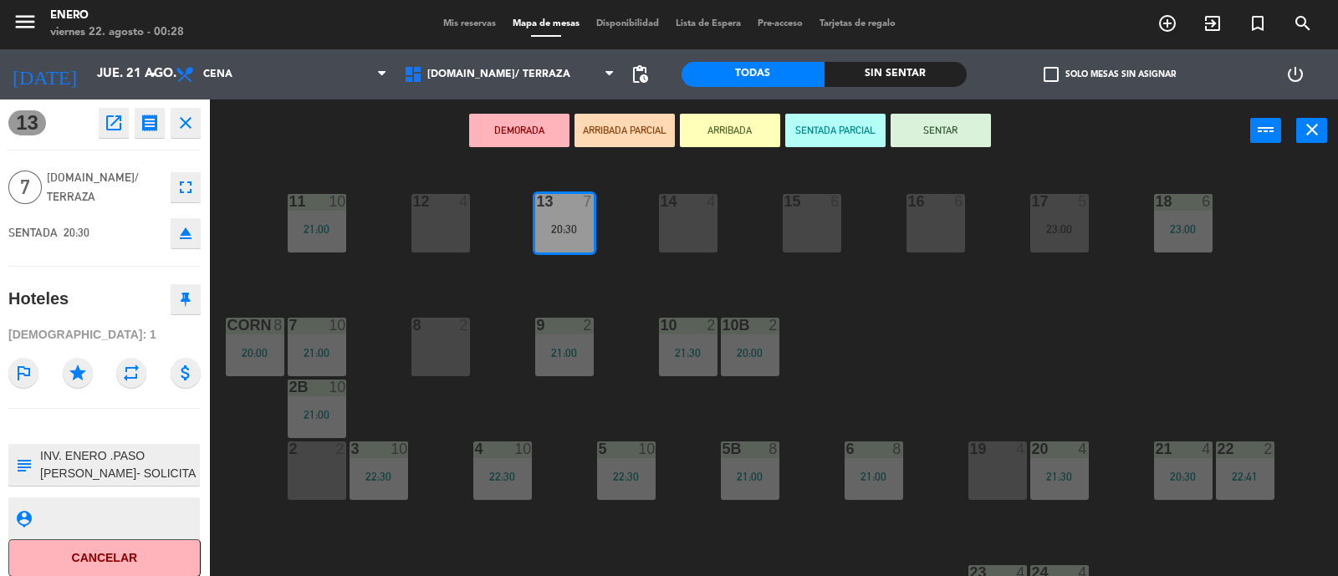
click at [945, 127] on button "SENTAR" at bounding box center [940, 130] width 100 height 33
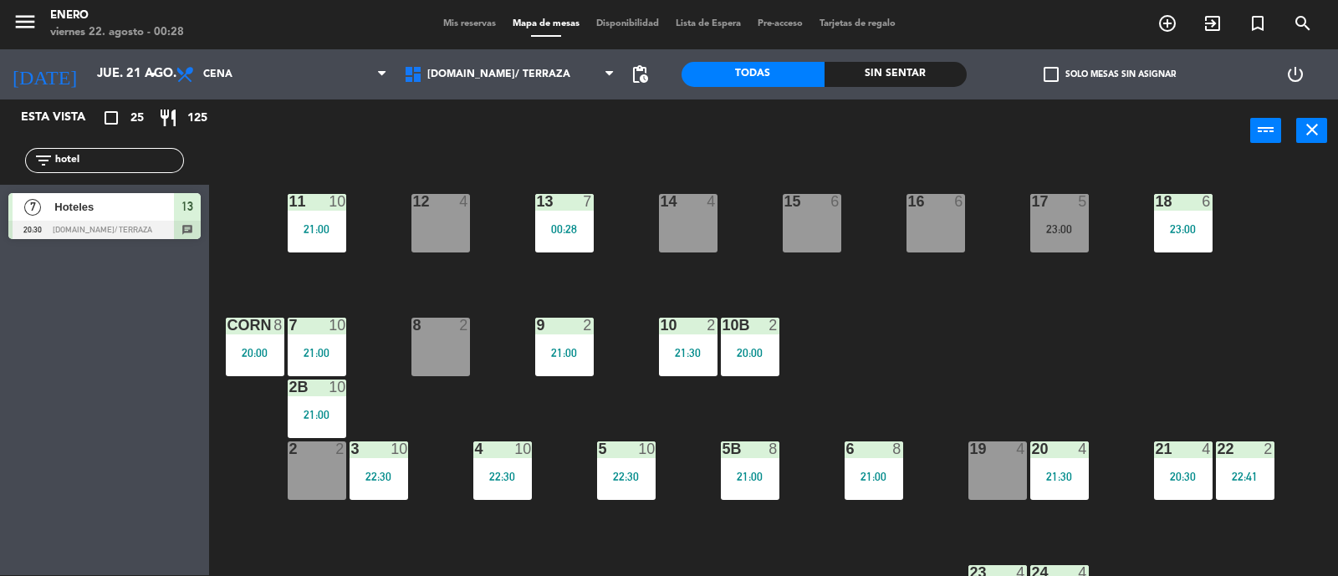
click at [588, 224] on div "00:28" at bounding box center [564, 229] width 59 height 12
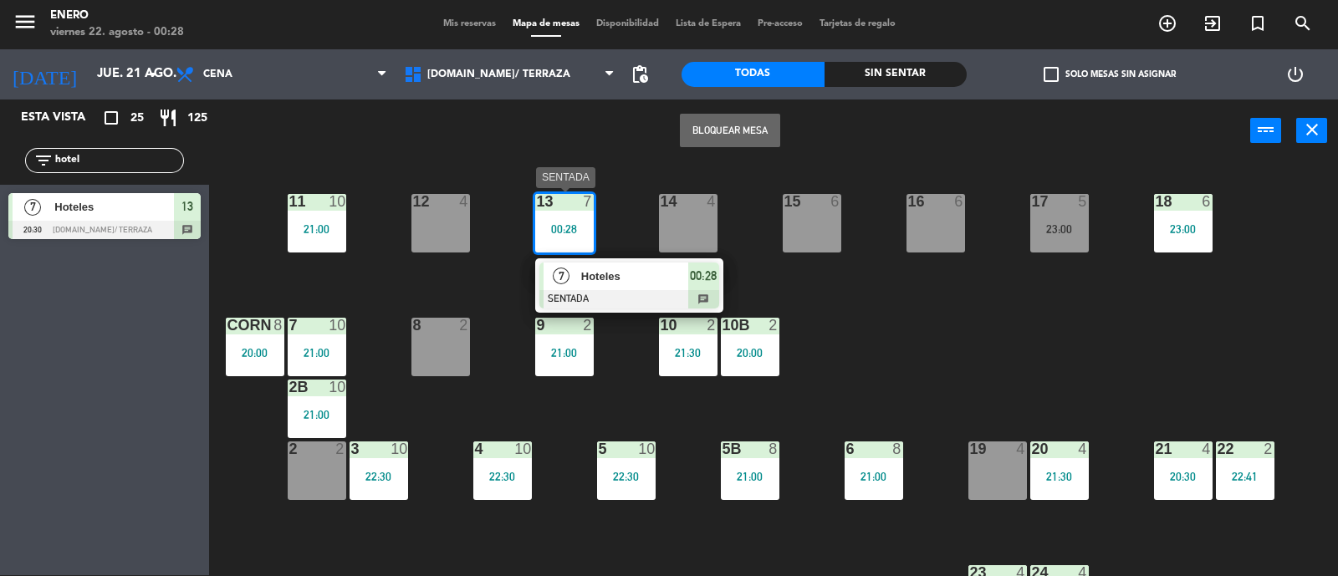
click at [640, 268] on span "Hoteles" at bounding box center [634, 277] width 107 height 18
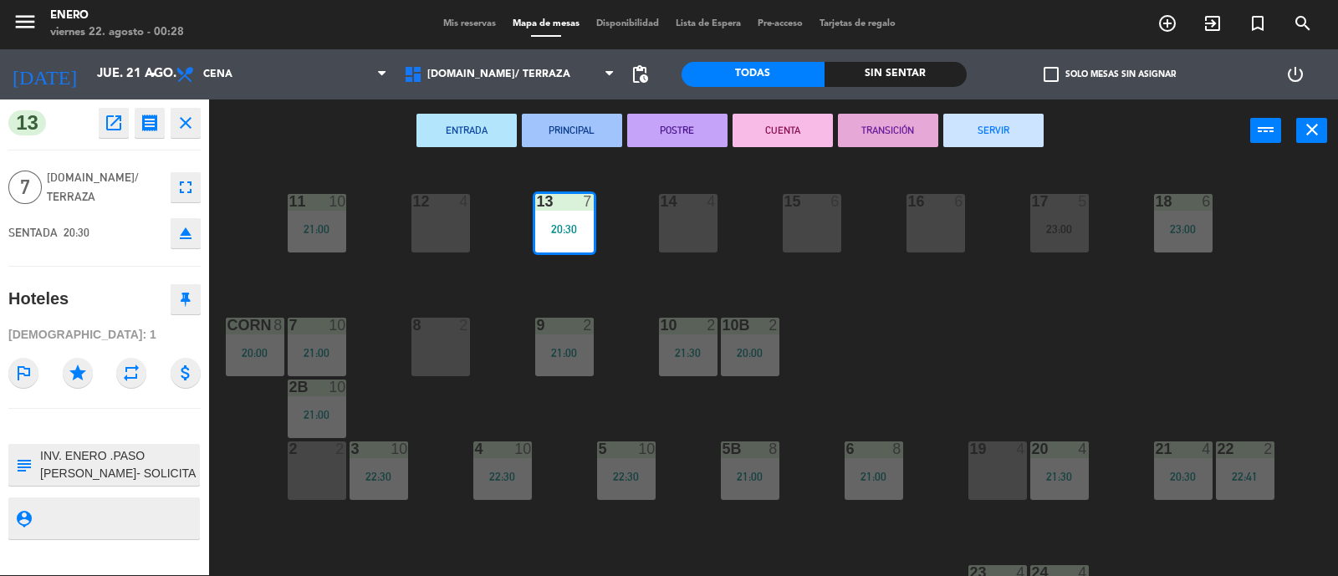
click at [1002, 125] on button "SERVIR" at bounding box center [993, 130] width 100 height 33
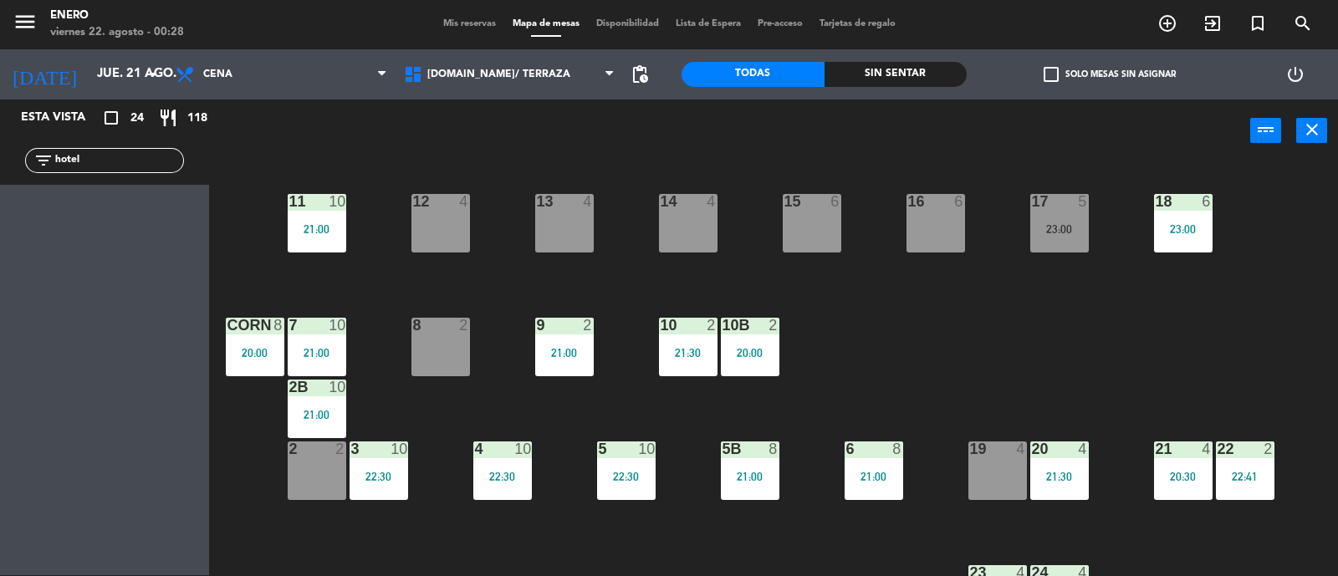
click at [472, 25] on span "Mis reservas" at bounding box center [469, 23] width 69 height 9
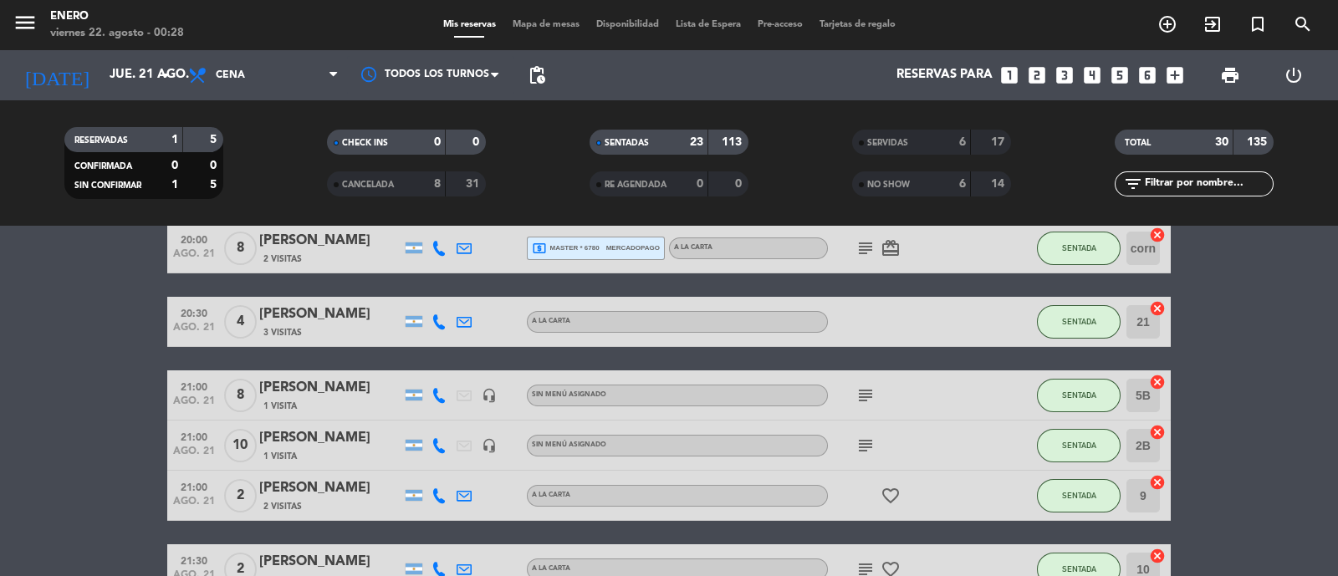
scroll to position [208, 0]
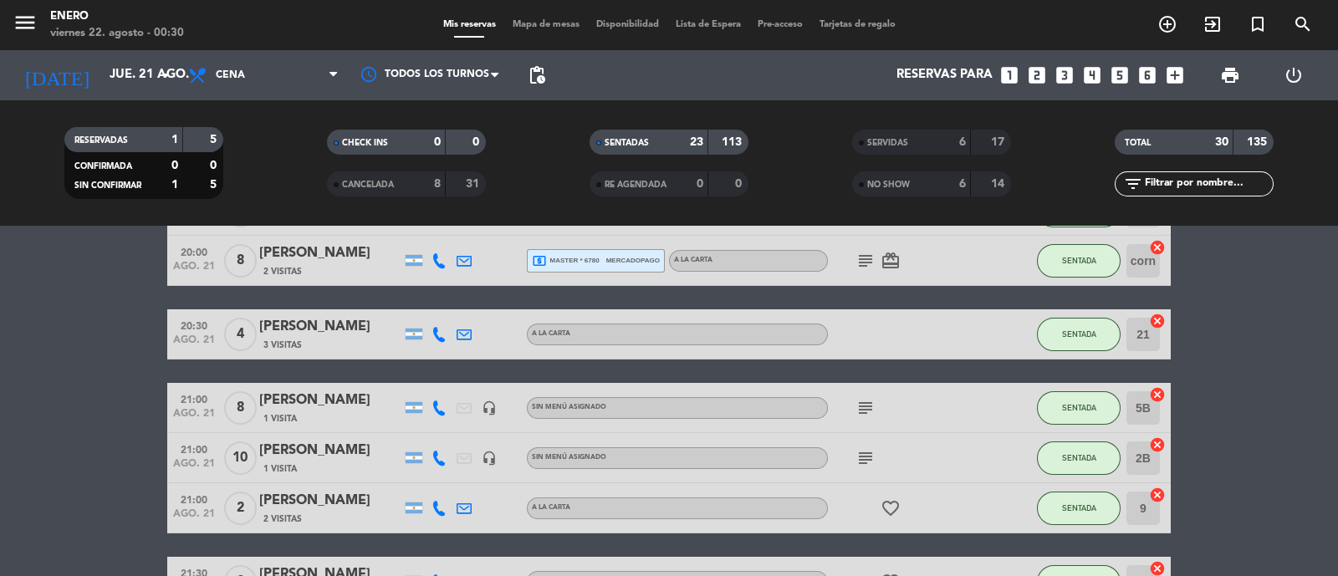
scroll to position [417, 0]
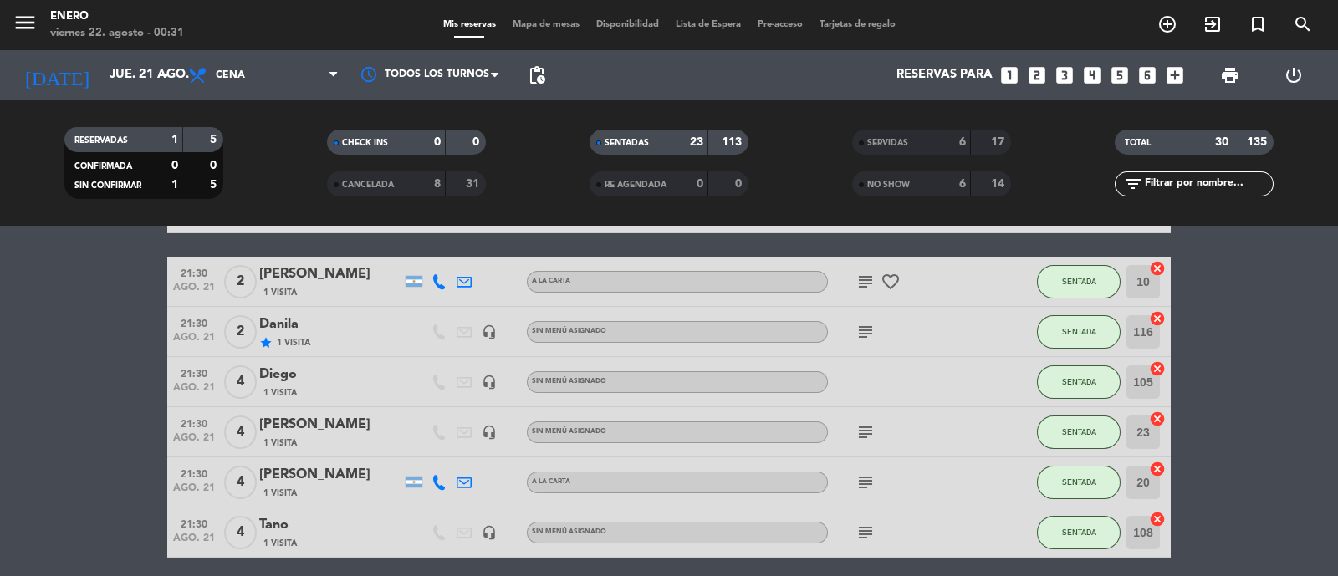
click at [543, 26] on span "Mapa de mesas" at bounding box center [546, 24] width 84 height 9
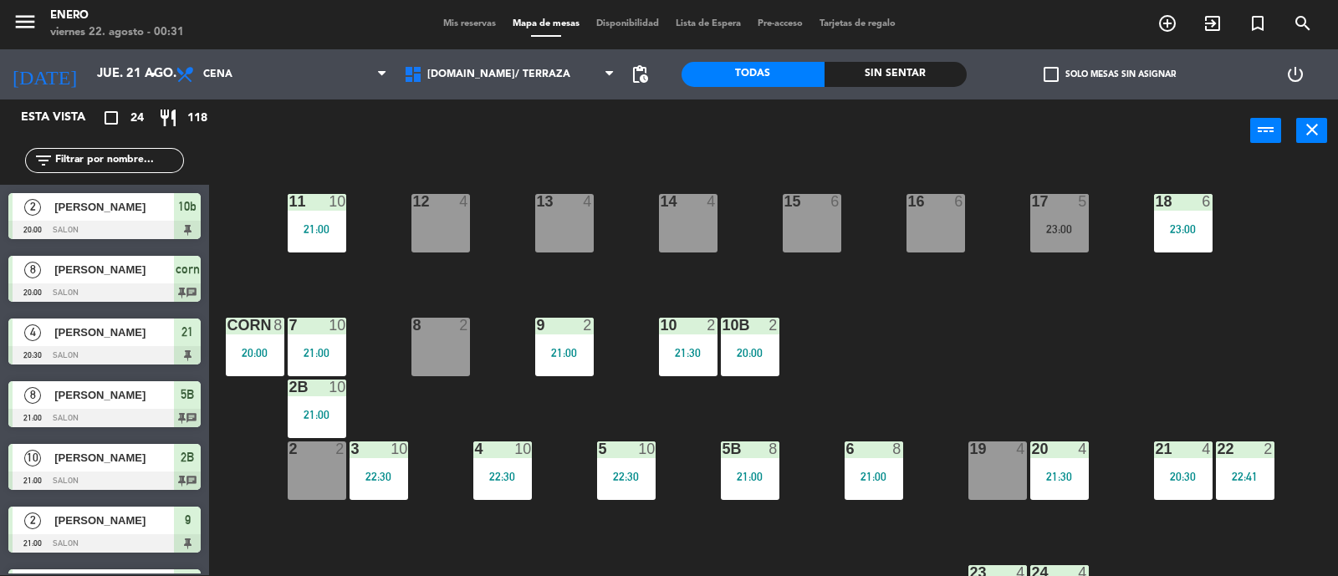
click at [482, 31] on div "Mis reservas Mapa de mesas Disponibilidad Lista de Espera Pre-acceso Tarjetas d…" at bounding box center [669, 24] width 469 height 15
click at [472, 23] on span "Mis reservas" at bounding box center [469, 23] width 69 height 9
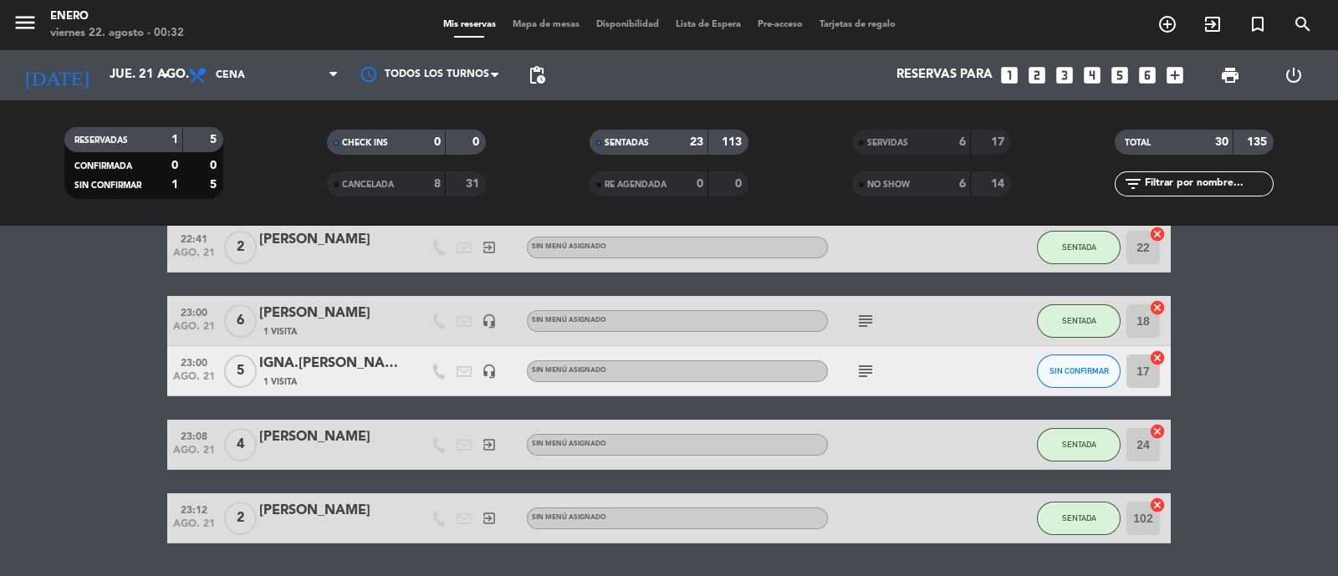
scroll to position [1225, 0]
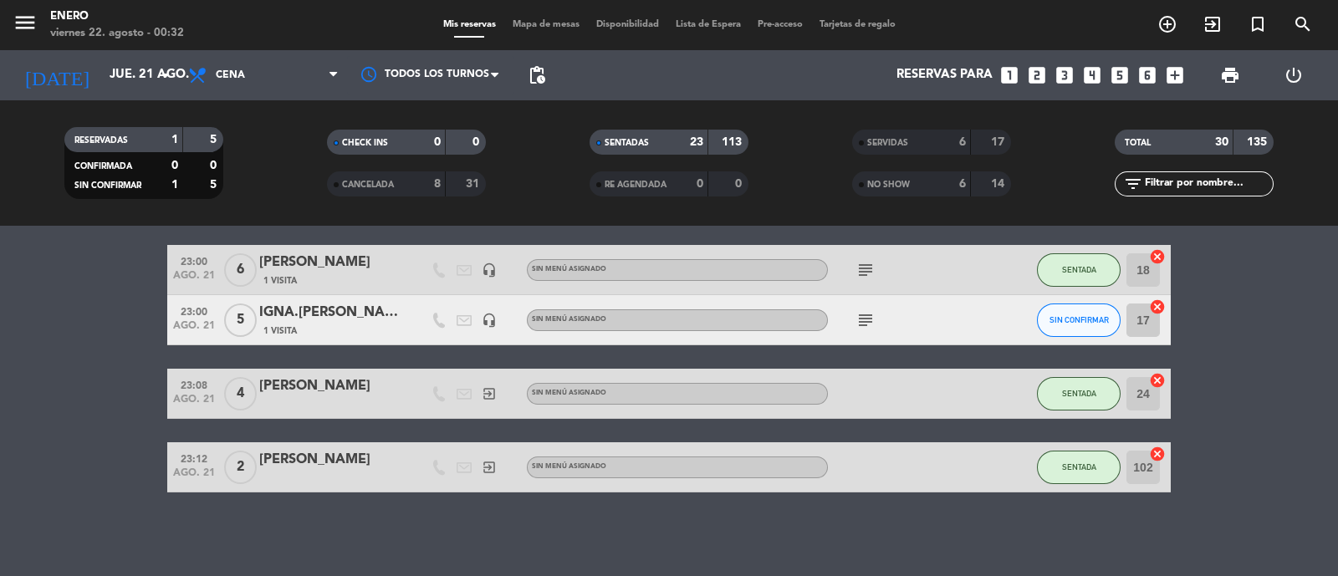
click at [1006, 144] on strong "17" at bounding box center [999, 142] width 17 height 12
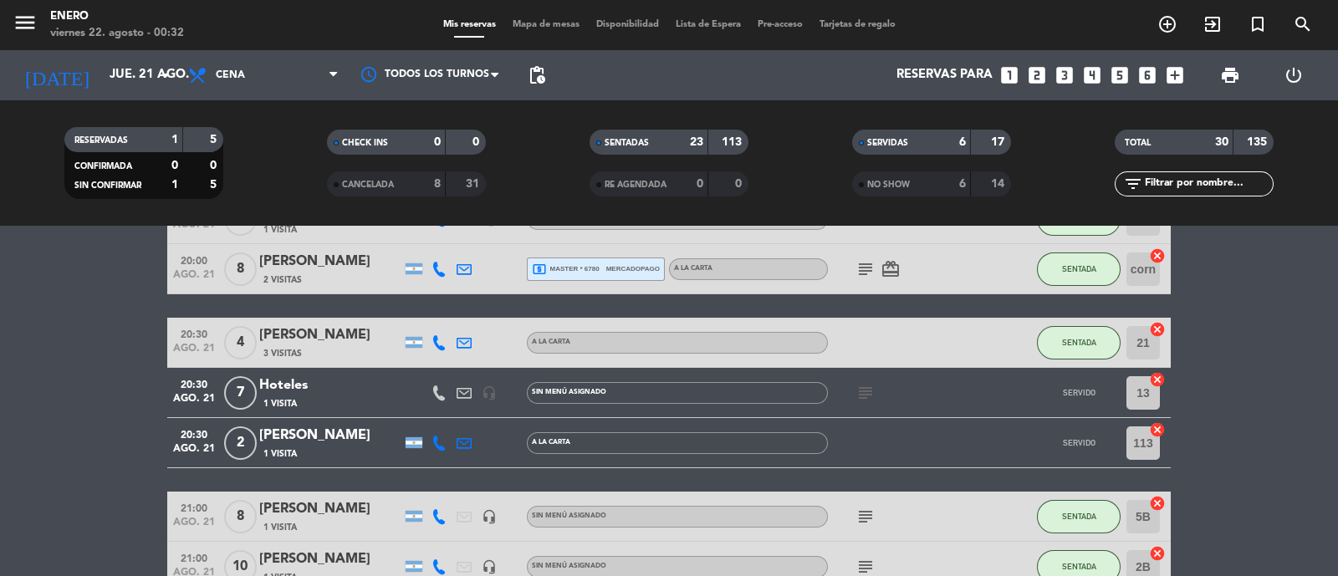
scroll to position [0, 0]
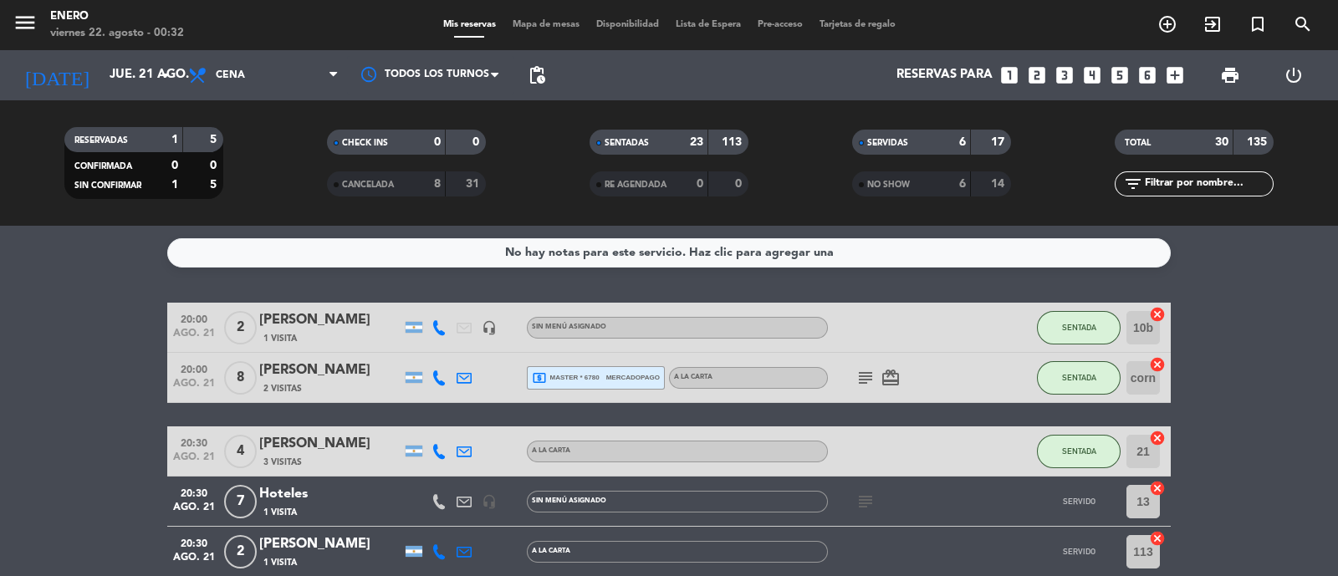
click at [941, 143] on div "6" at bounding box center [949, 142] width 33 height 19
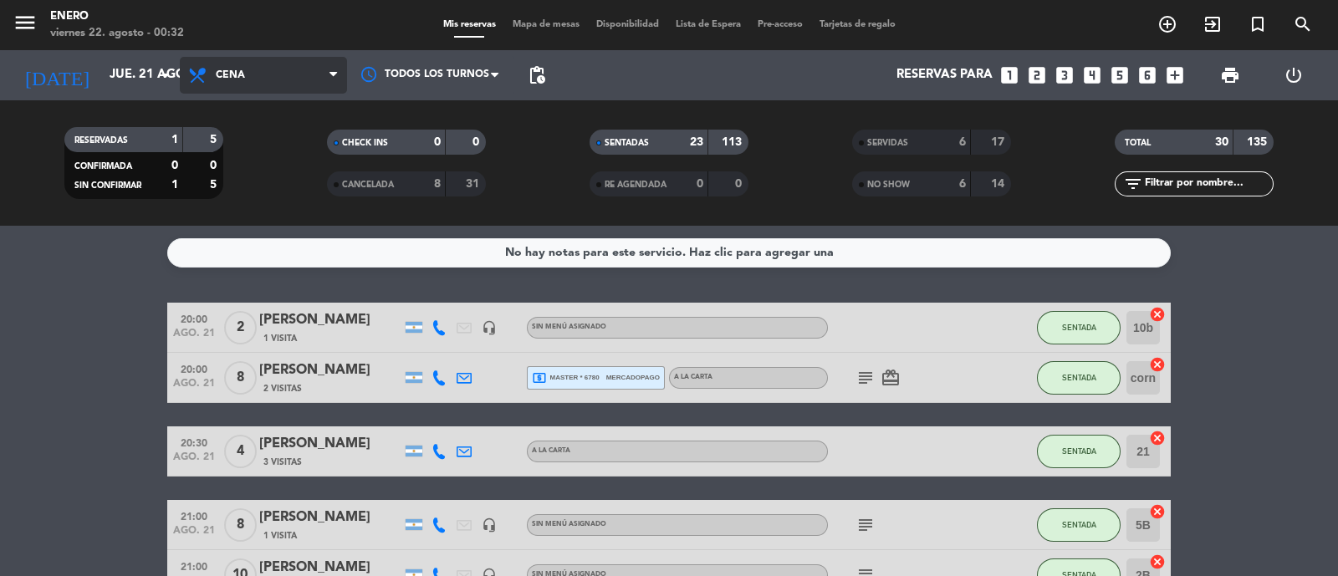
click at [285, 86] on span "Cena" at bounding box center [263, 75] width 167 height 37
click at [287, 187] on div "menu Enero viernes 22. agosto - 00:32 Mis reservas Mapa de mesas Disponibilidad…" at bounding box center [669, 113] width 1338 height 226
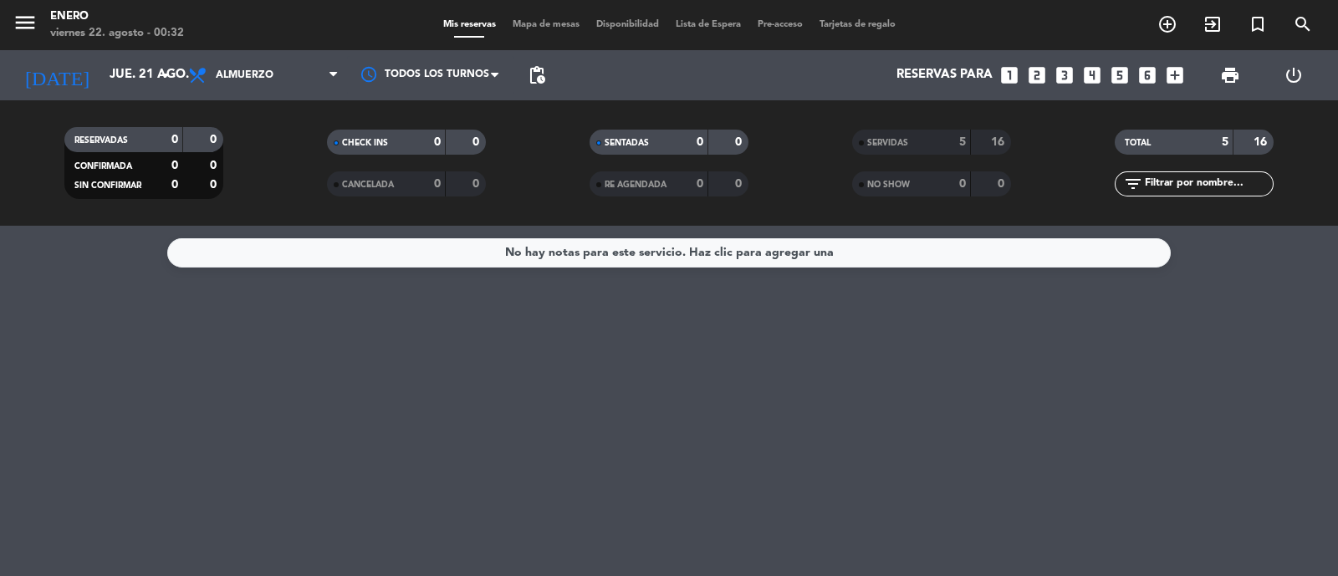
click at [964, 150] on div "5" at bounding box center [949, 142] width 33 height 19
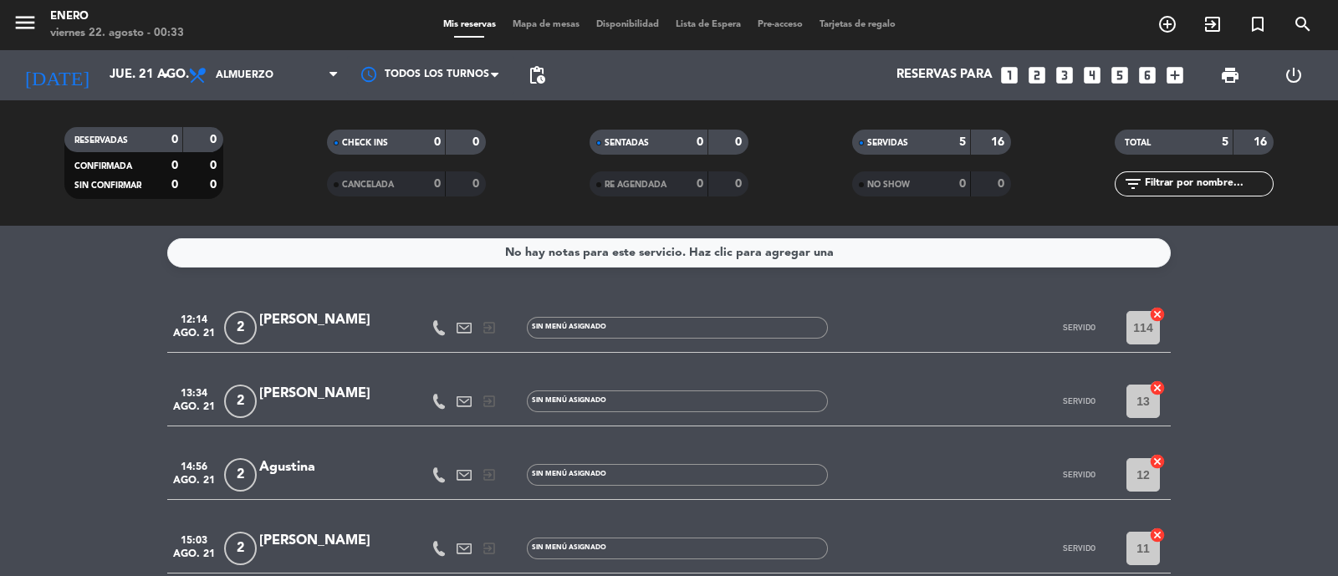
click at [940, 130] on div "SERVIDAS 5 16" at bounding box center [931, 142] width 159 height 25
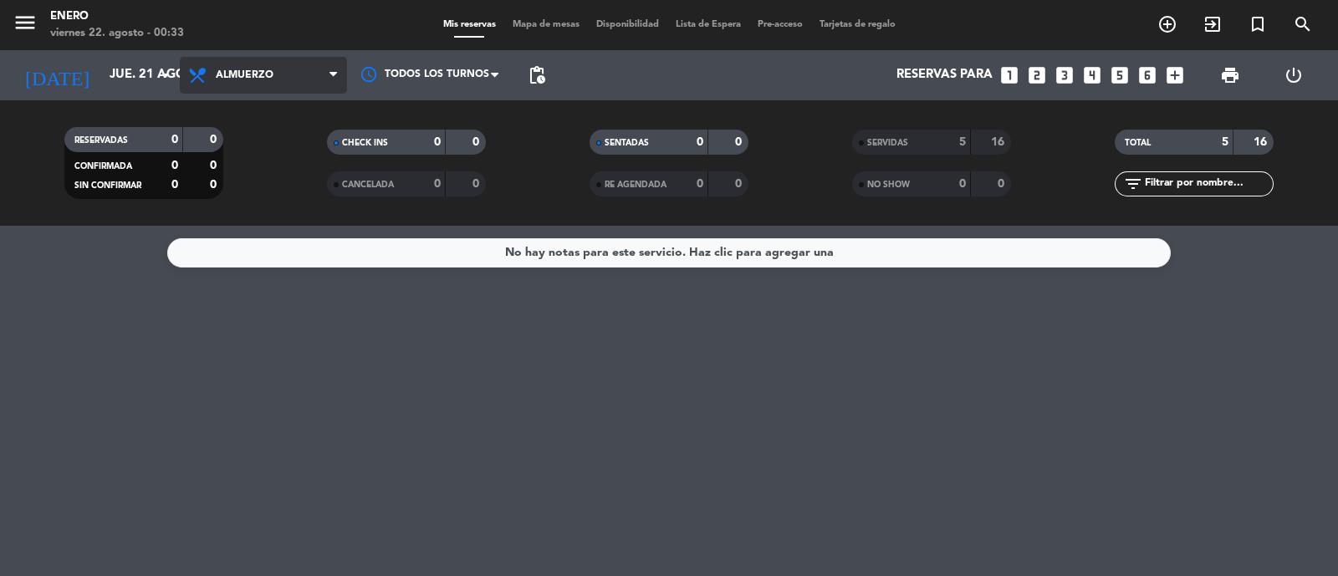
click at [243, 76] on span "Almuerzo" at bounding box center [245, 75] width 58 height 12
click at [268, 224] on div "menu Enero viernes 22. agosto - 00:33 Mis reservas Mapa de mesas Disponibilidad…" at bounding box center [669, 113] width 1338 height 226
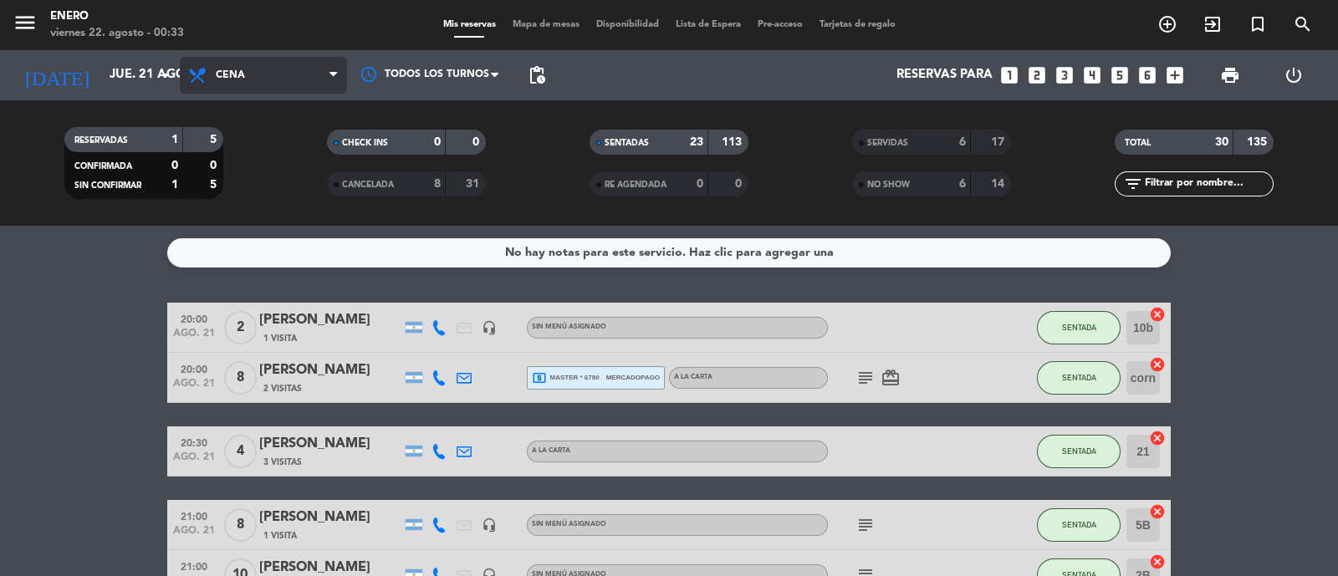
click at [273, 74] on span "Cena" at bounding box center [263, 75] width 167 height 37
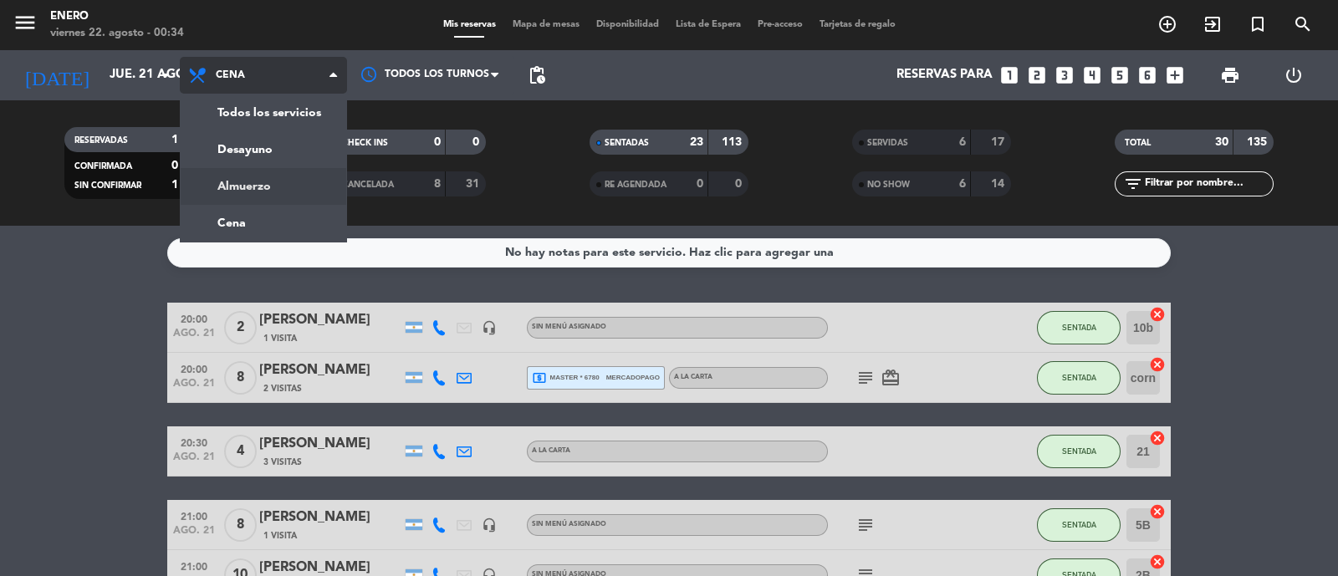
click at [284, 177] on div "menu Enero viernes 22. agosto - 00:34 Mis reservas Mapa de mesas Disponibilidad…" at bounding box center [669, 113] width 1338 height 226
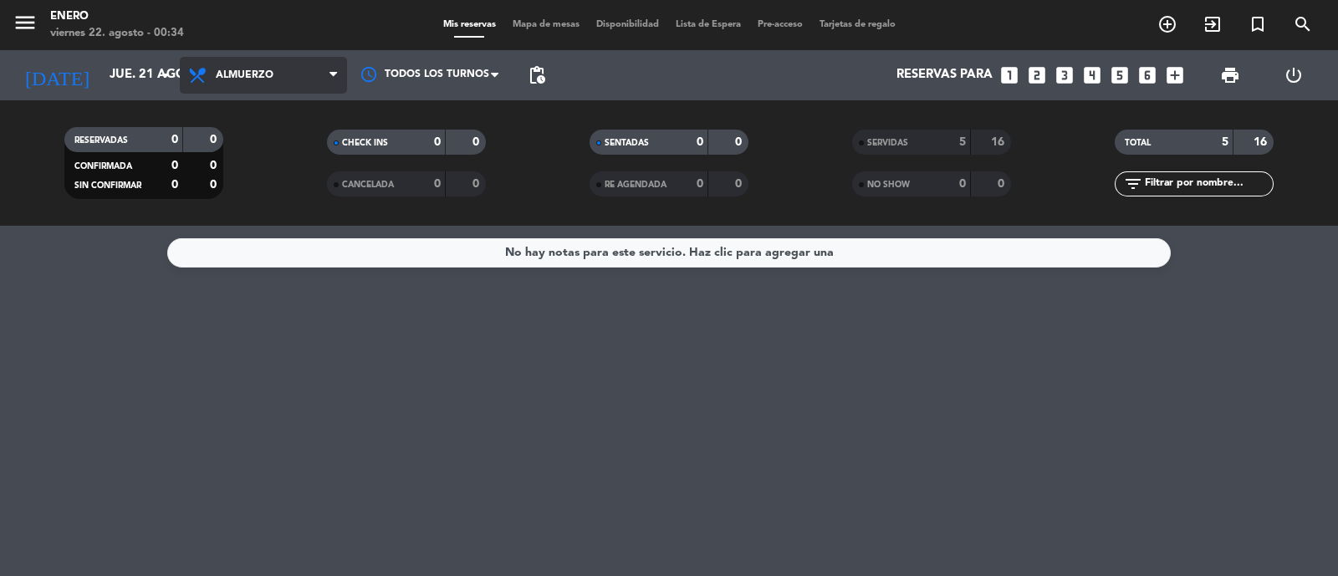
click at [272, 74] on span "Almuerzo" at bounding box center [263, 75] width 167 height 37
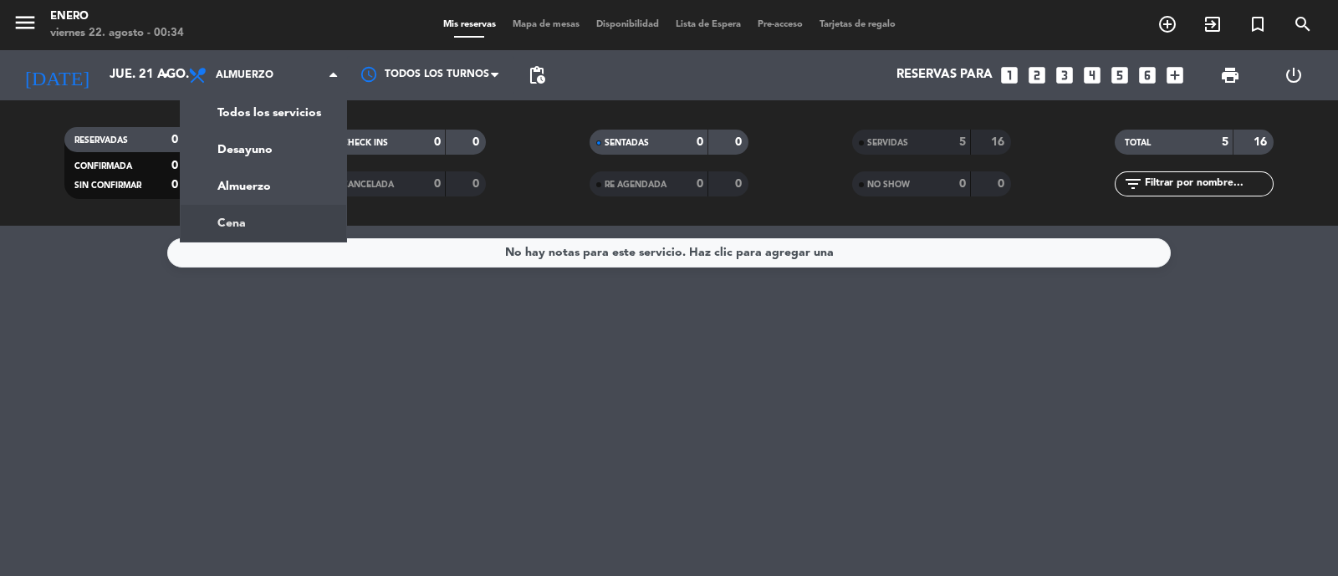
click at [288, 206] on div "menu Enero viernes 22. agosto - 00:34 Mis reservas Mapa de mesas Disponibilidad…" at bounding box center [669, 113] width 1338 height 226
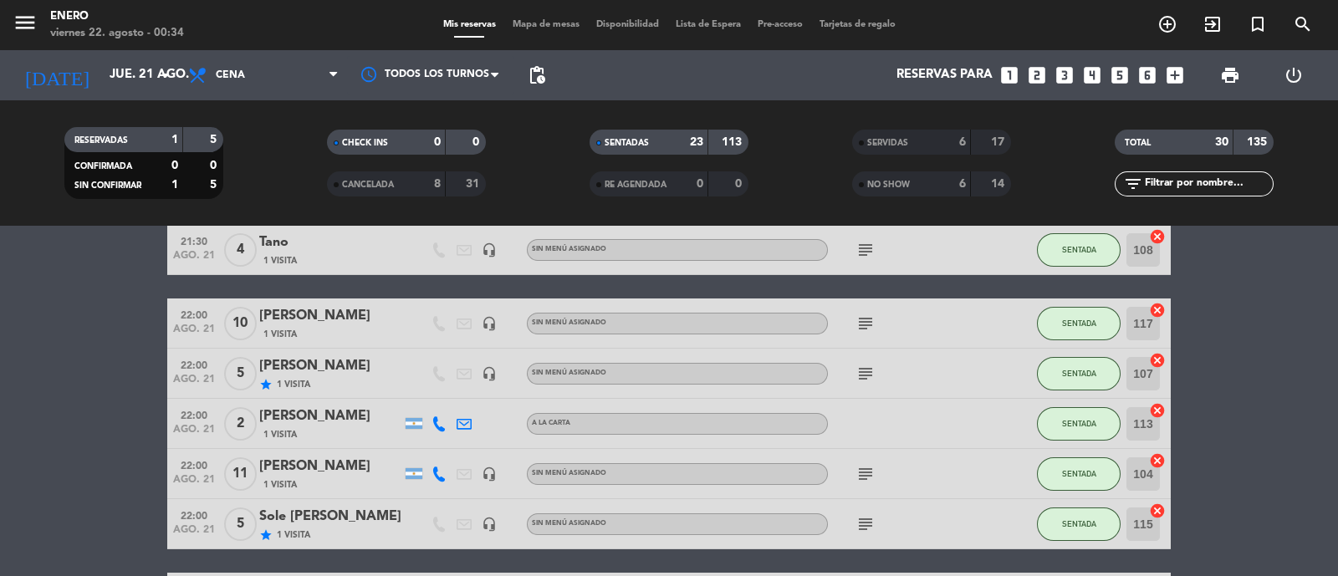
scroll to position [731, 0]
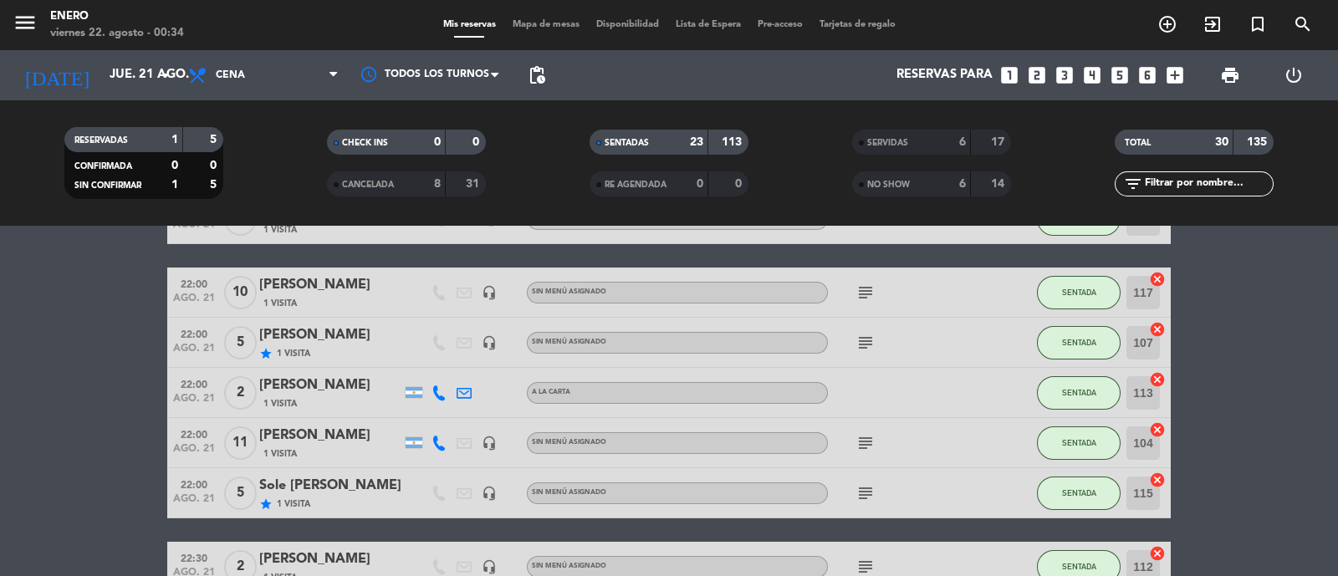
click at [319, 389] on div "[PERSON_NAME]" at bounding box center [330, 386] width 142 height 22
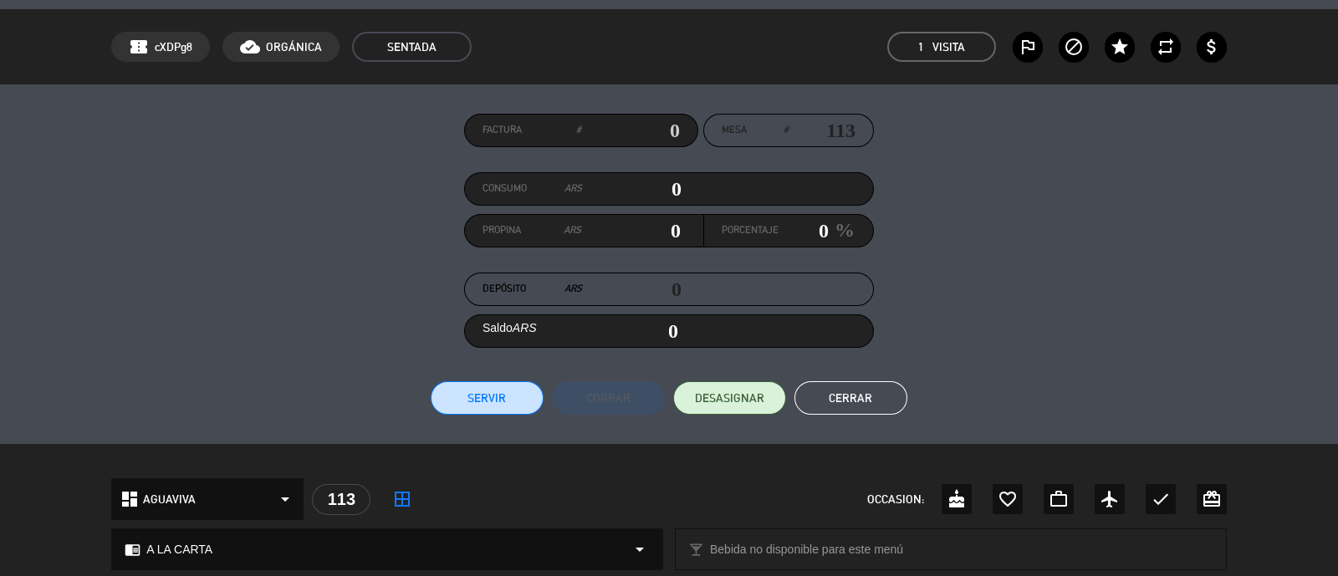
scroll to position [0, 0]
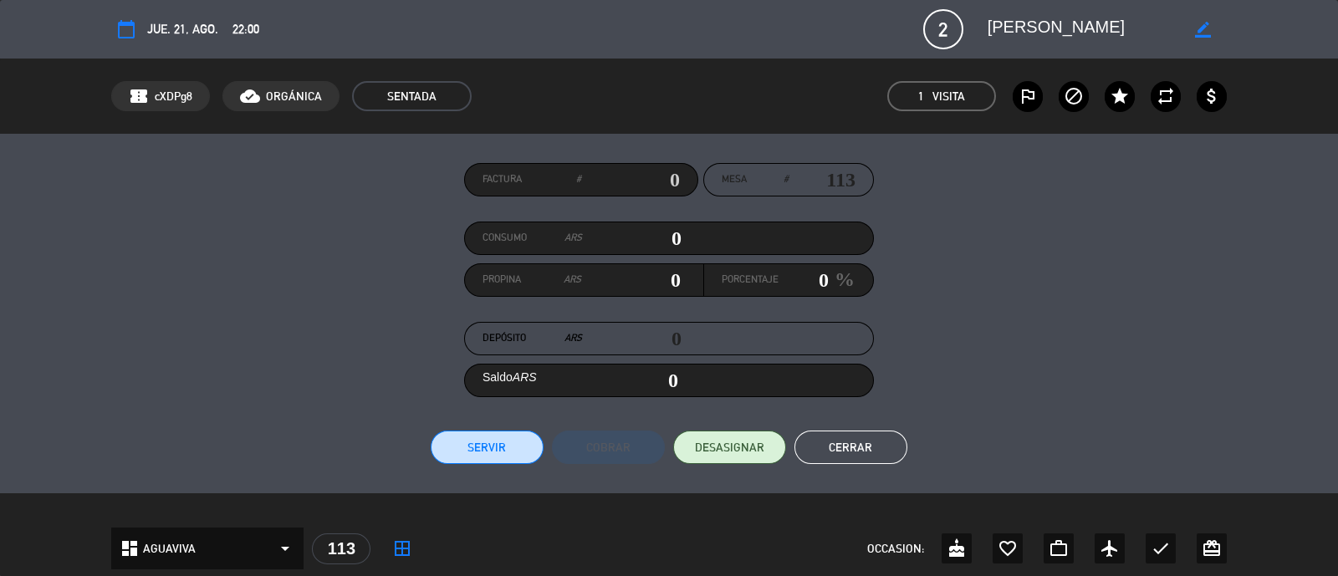
click at [857, 445] on button "Cerrar" at bounding box center [850, 447] width 113 height 33
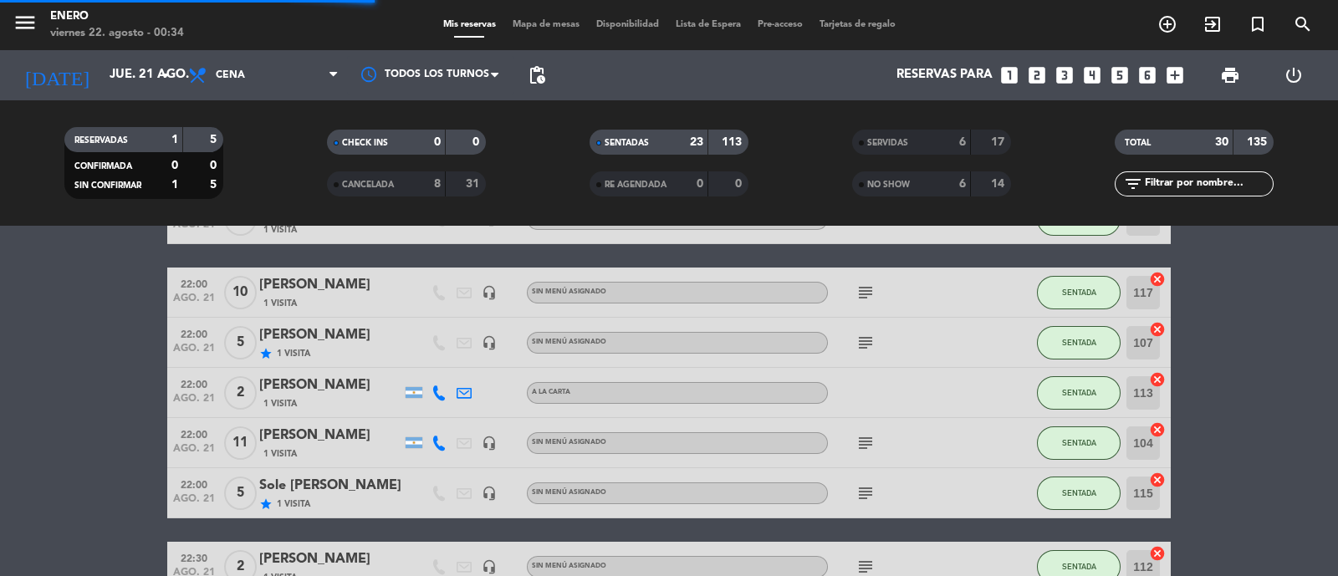
click at [534, 23] on span "Mapa de mesas" at bounding box center [546, 24] width 84 height 9
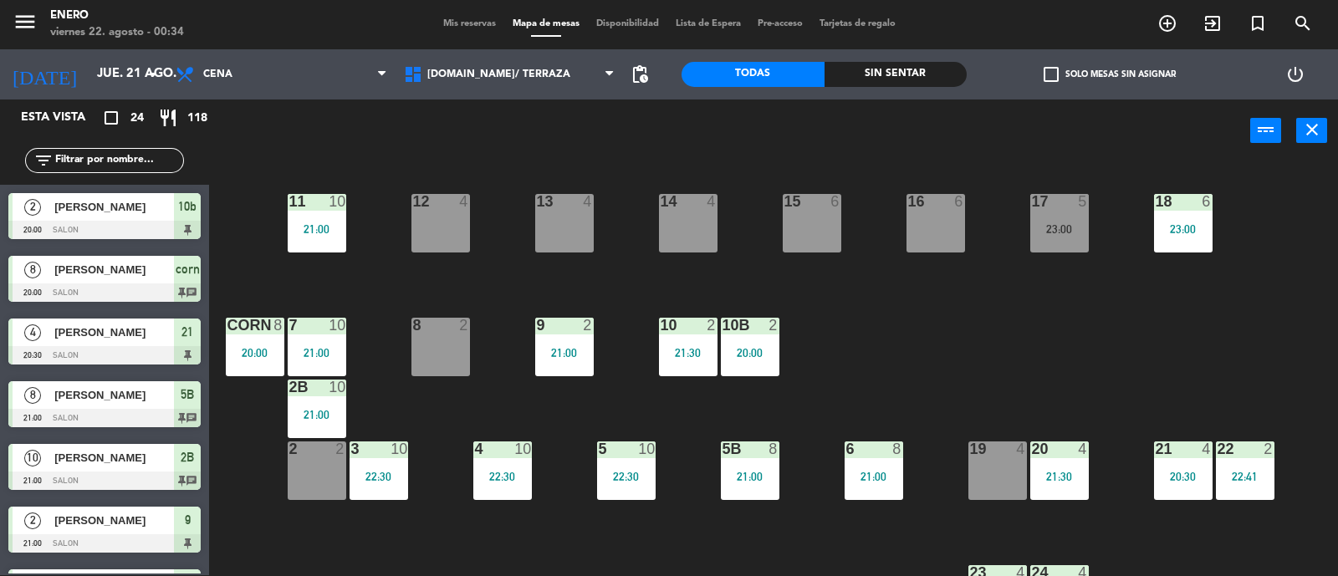
scroll to position [208, 0]
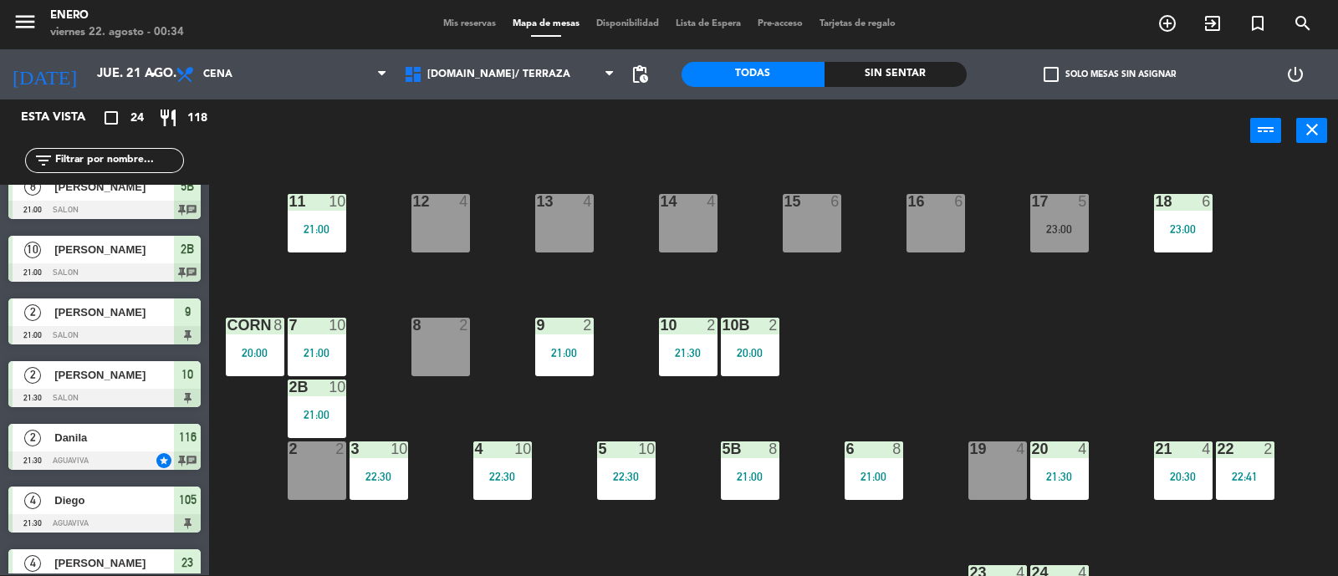
click at [126, 384] on div "[PERSON_NAME]" at bounding box center [113, 375] width 121 height 28
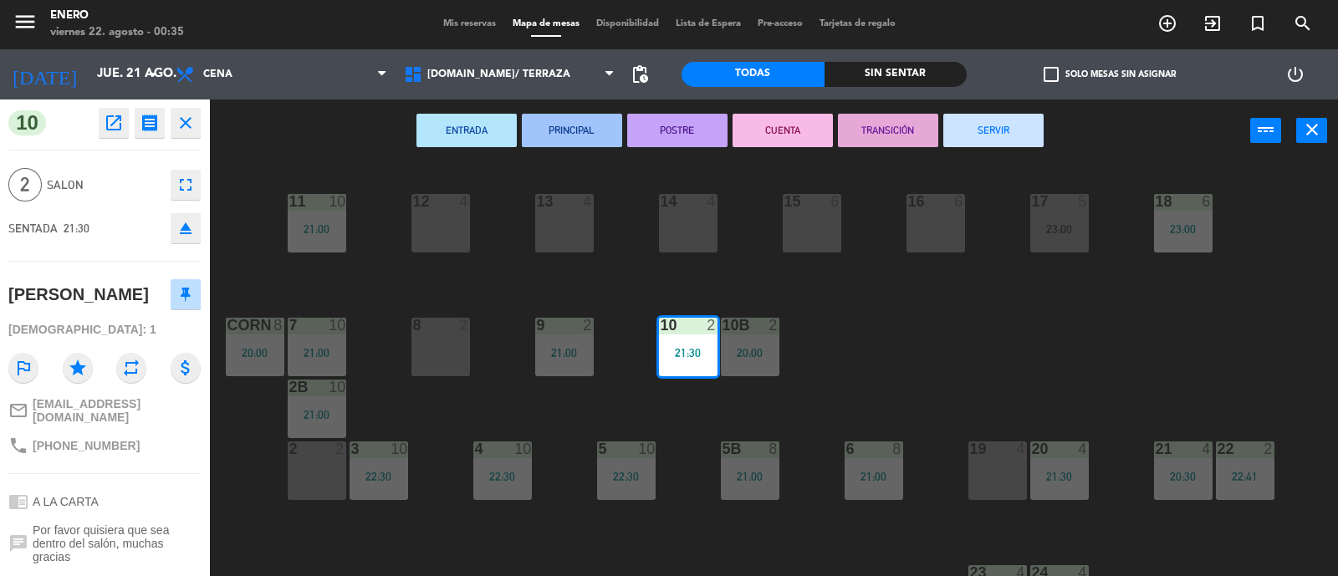
click at [181, 190] on icon "fullscreen" at bounding box center [186, 185] width 20 height 20
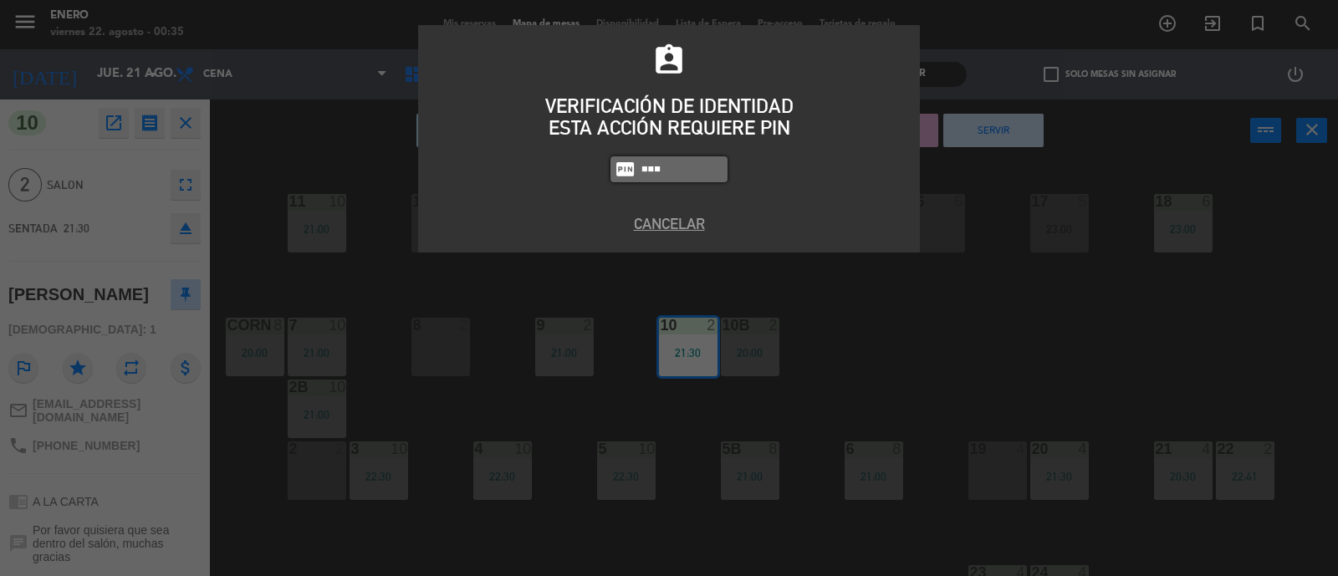
type input "6082"
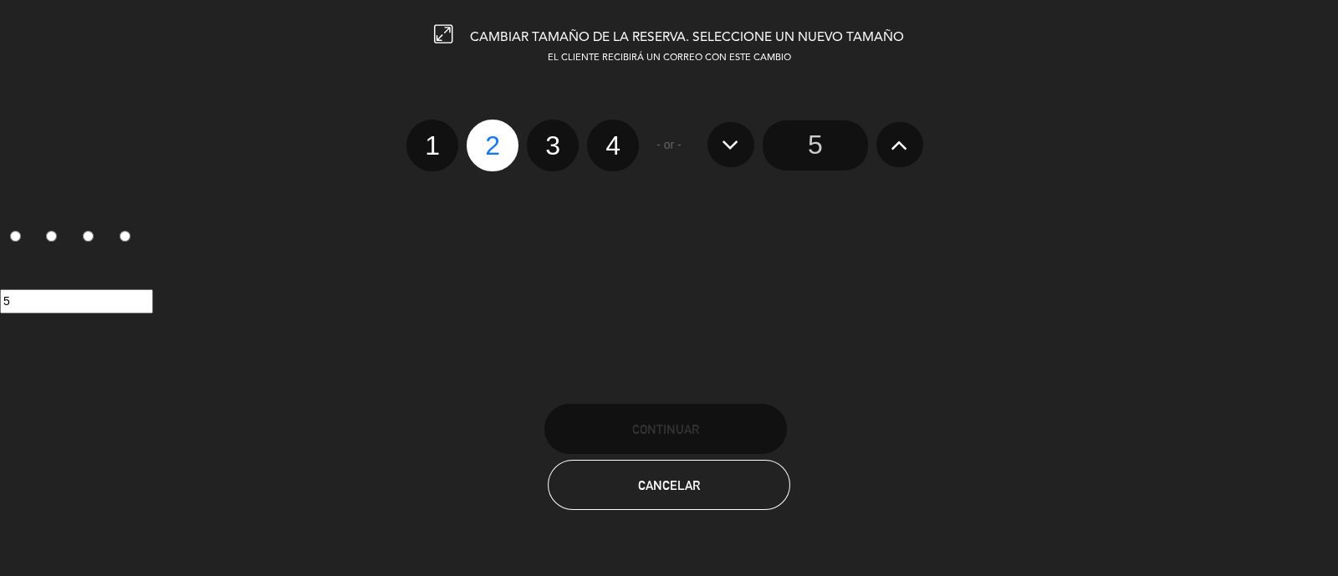
click at [558, 140] on label "3" at bounding box center [553, 146] width 52 height 52
click at [556, 136] on input "3" at bounding box center [550, 130] width 11 height 11
radio input "true"
radio input "false"
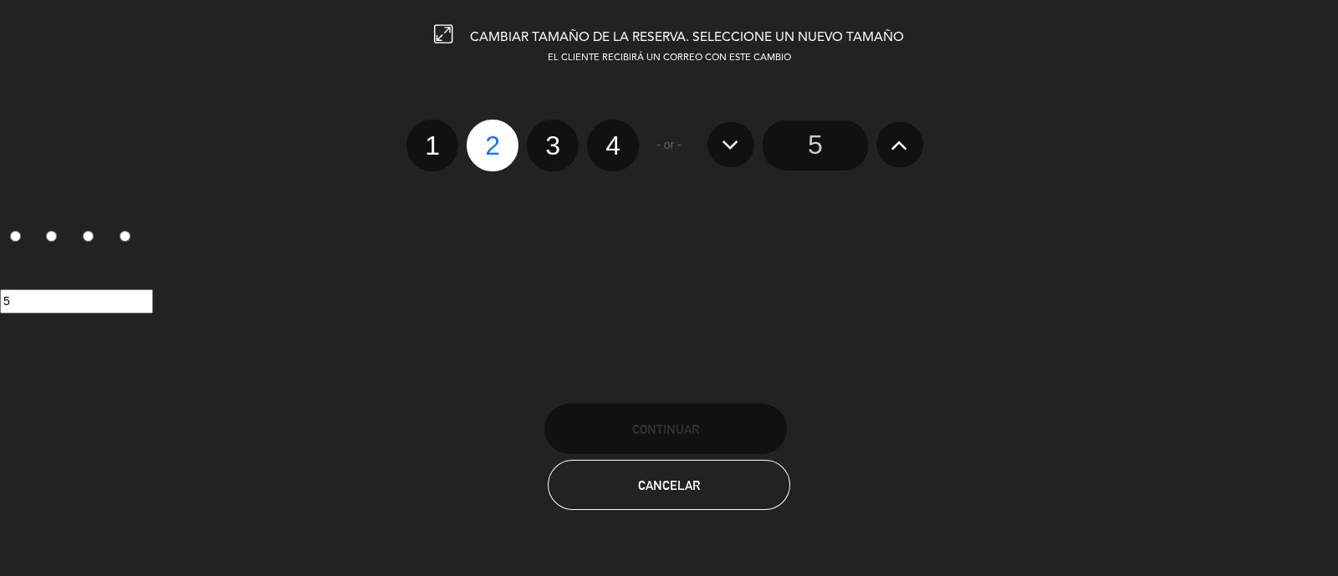
radio input "false"
radio input "true"
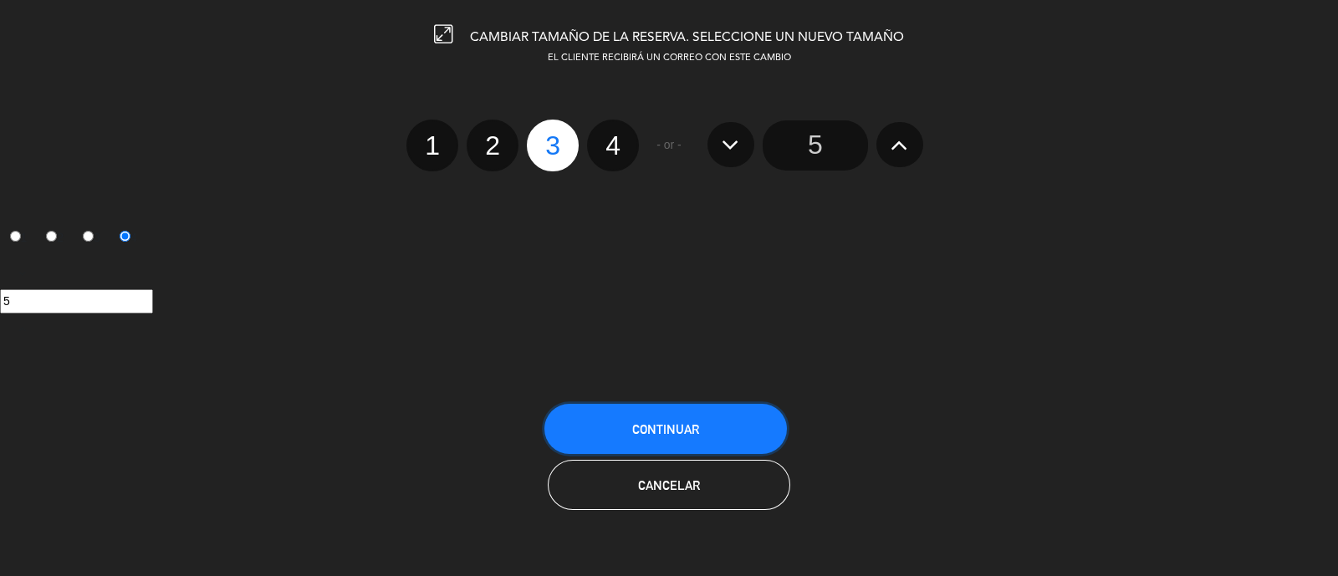
click at [669, 412] on button "Continuar" at bounding box center [665, 429] width 242 height 50
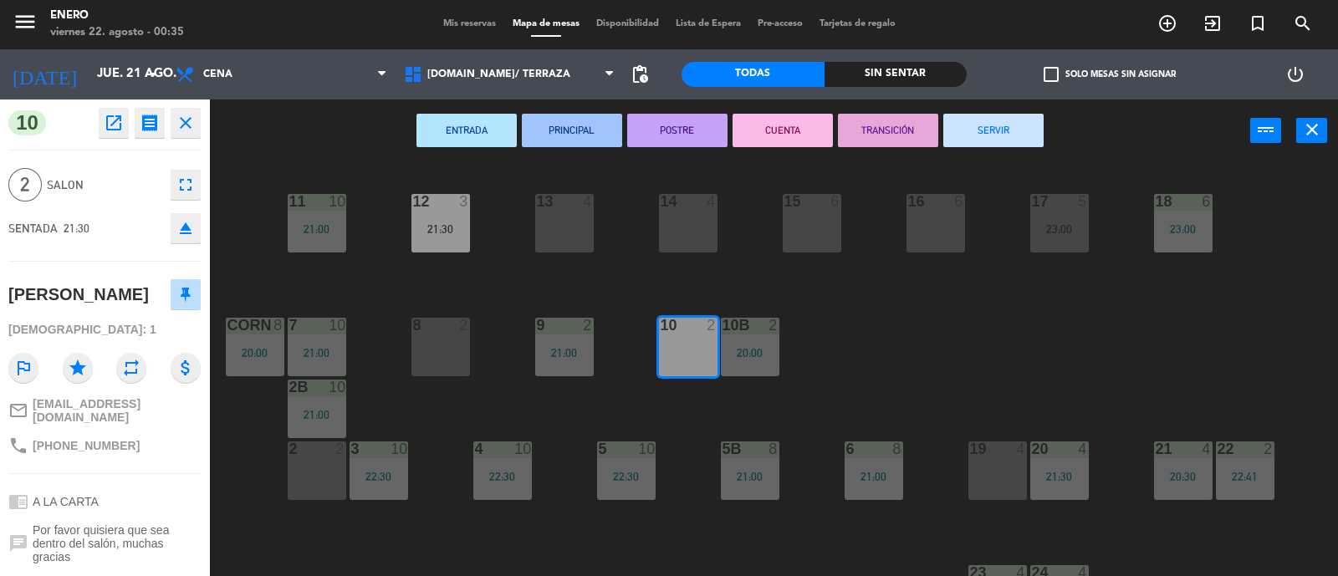
drag, startPoint x: 882, startPoint y: 344, endPoint x: 811, endPoint y: 355, distance: 71.9
click at [881, 344] on div "14 4 12 3 21:30 11 10 21:00 17 5 23:00 15 6 16 6 13 4 18 6 23:00 10 2 7 10 21:0…" at bounding box center [779, 370] width 1115 height 413
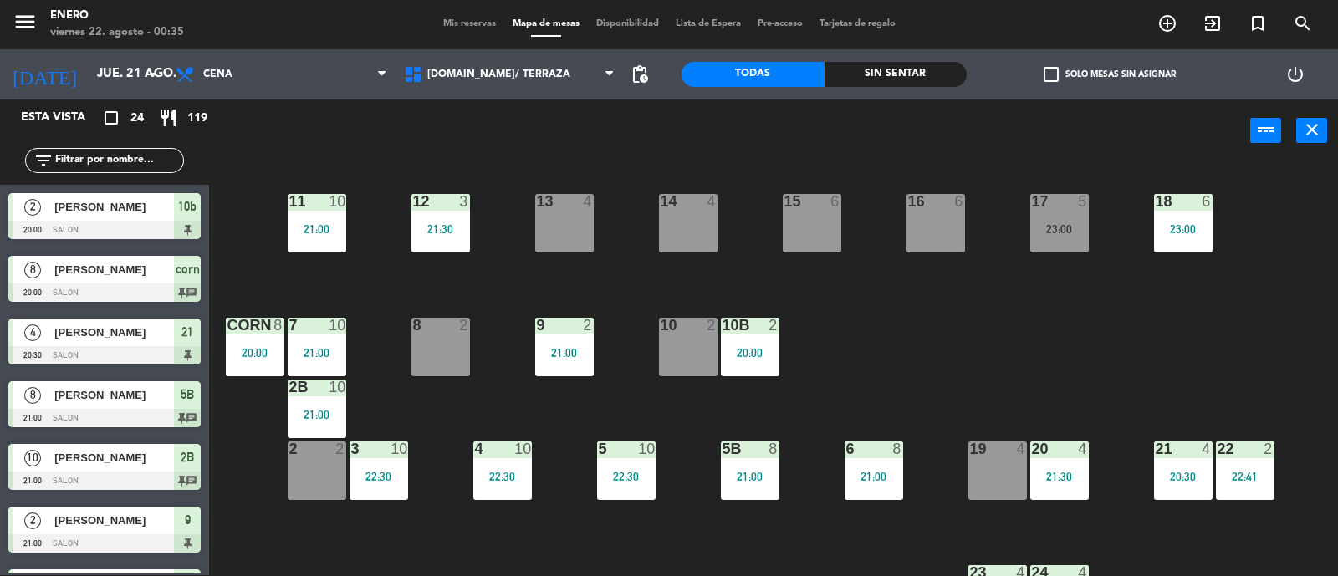
click at [288, 288] on div "14 4 12 3 21:30 11 10 21:00 17 5 23:00 15 6 16 6 13 4 18 6 23:00 10 2 7 10 21:0…" at bounding box center [779, 370] width 1115 height 413
click at [268, 353] on div "20:00" at bounding box center [255, 353] width 59 height 12
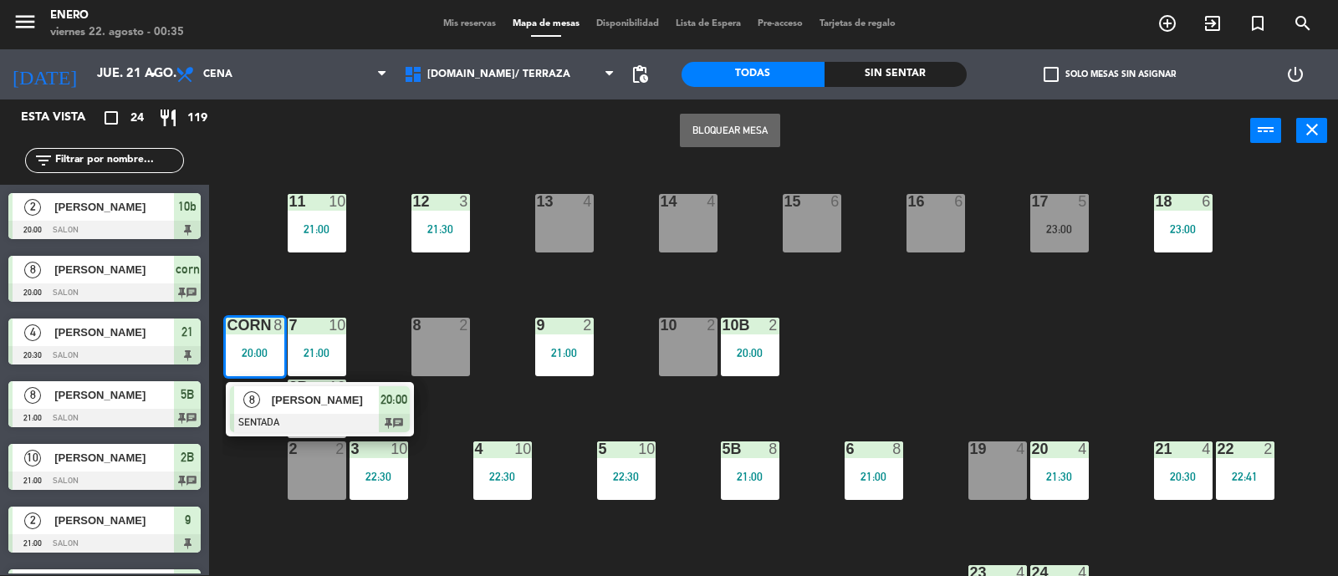
drag, startPoint x: 353, startPoint y: 401, endPoint x: 345, endPoint y: 378, distance: 24.6
click at [354, 403] on div "8 [PERSON_NAME] SENTADA 20:00 chat" at bounding box center [319, 409] width 213 height 54
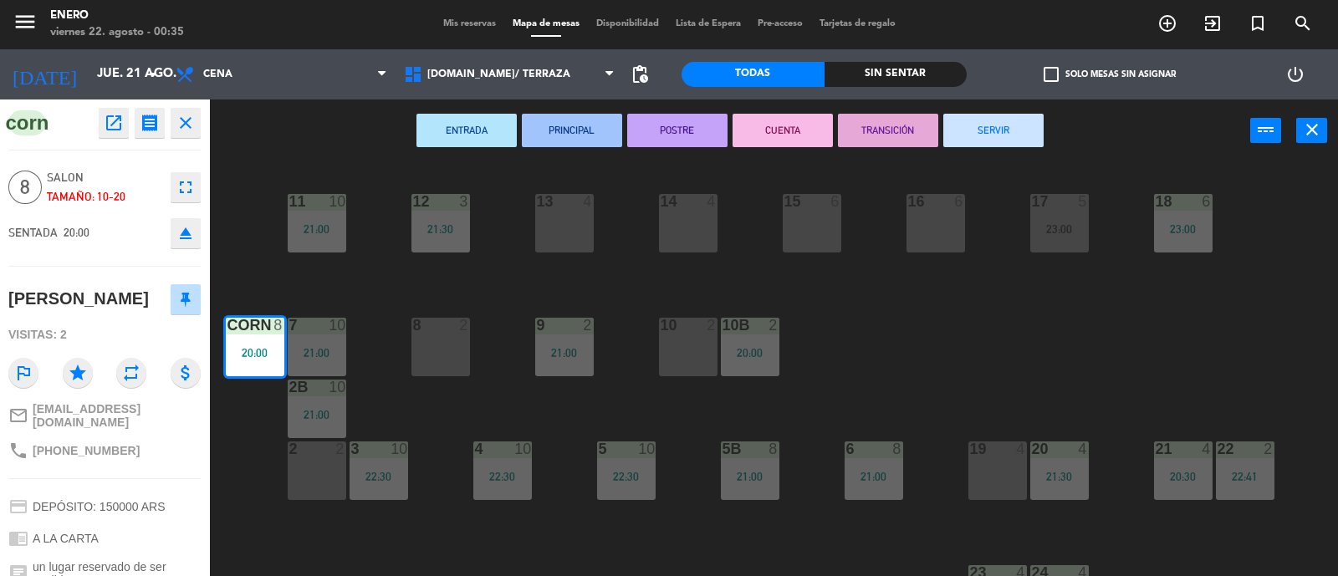
click at [178, 183] on button "fullscreen" at bounding box center [186, 187] width 30 height 30
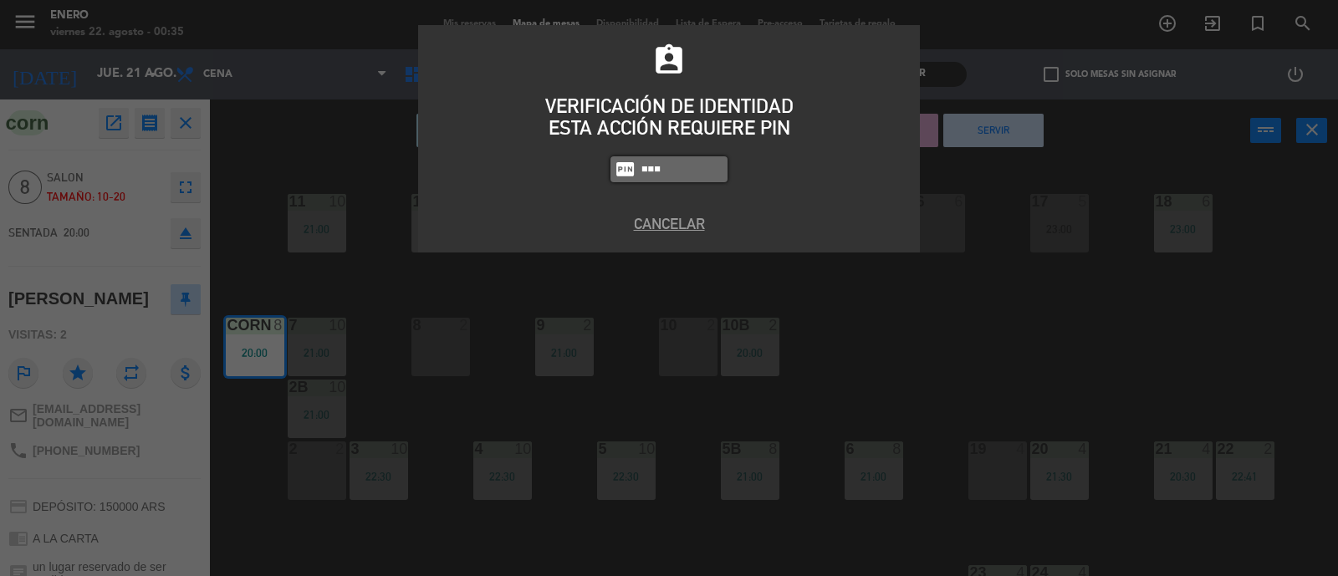
type input "6082"
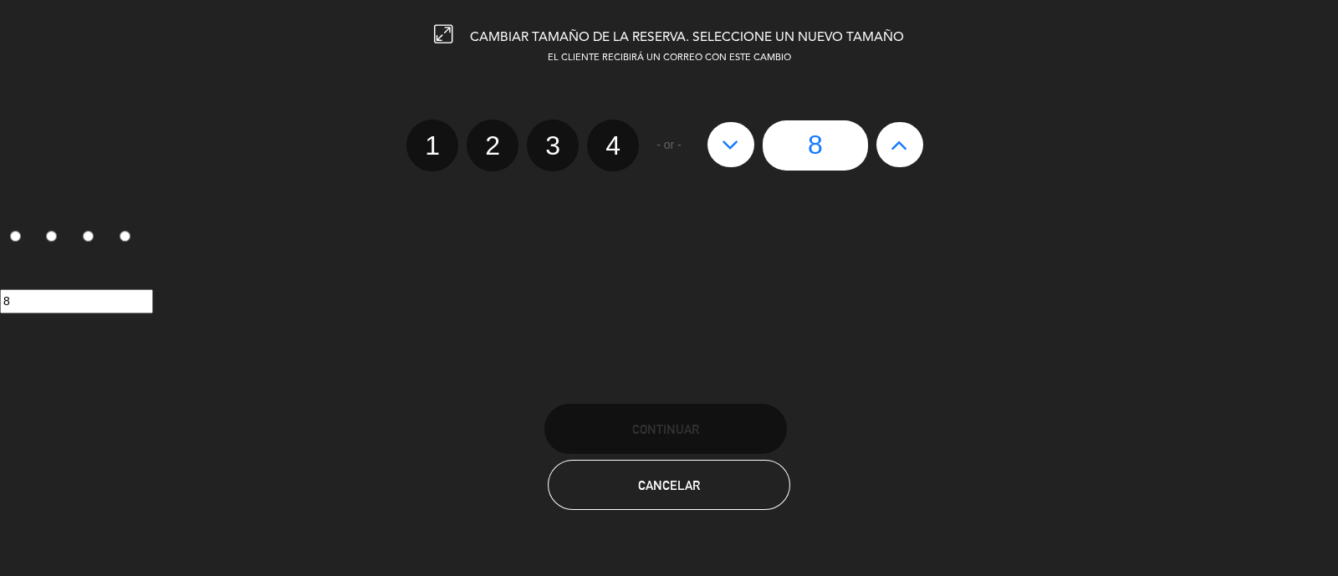
click at [906, 156] on button at bounding box center [899, 144] width 47 height 45
type input "9"
click at [906, 156] on button at bounding box center [899, 144] width 47 height 45
type input "10"
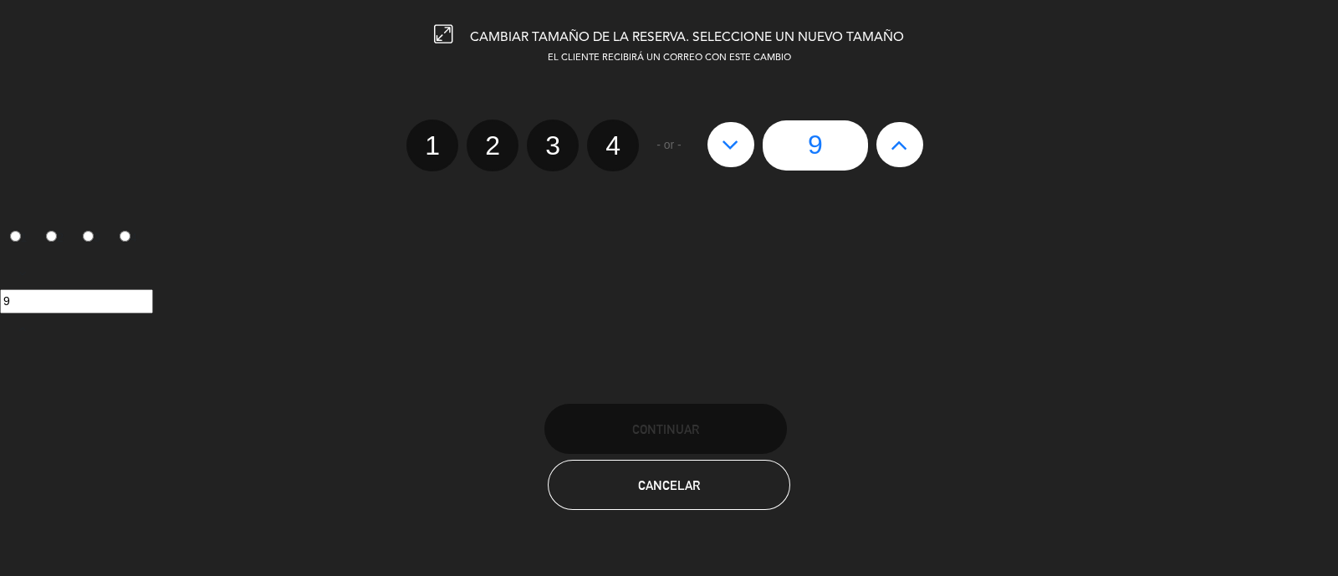
type input "10"
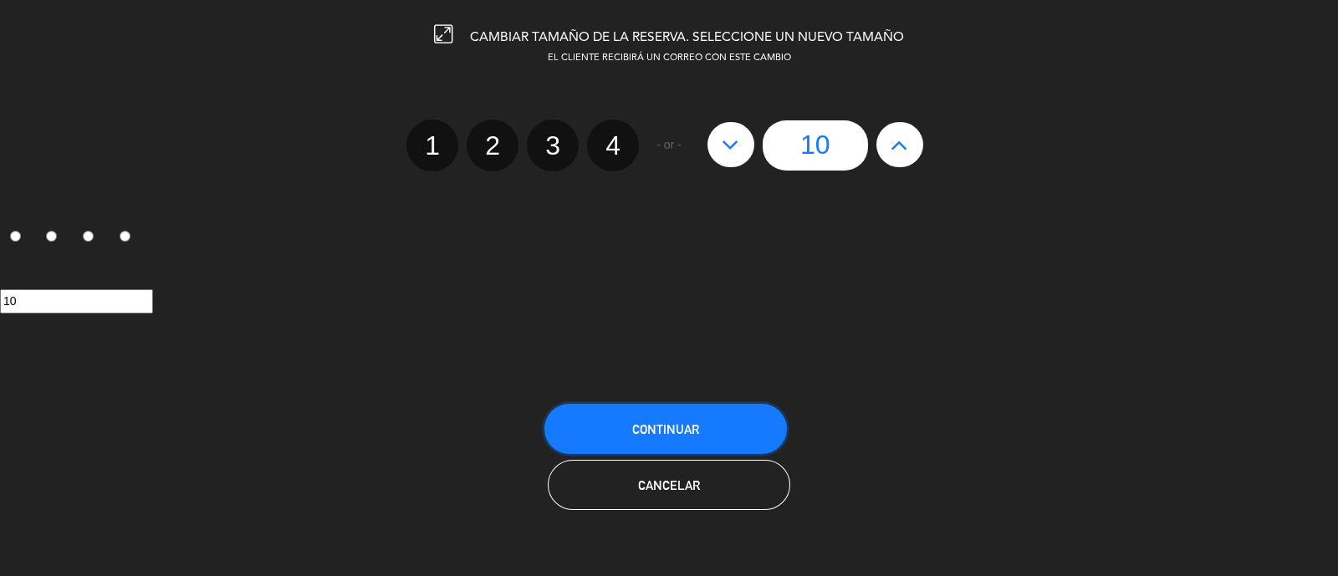
click at [726, 425] on button "Continuar" at bounding box center [665, 429] width 242 height 50
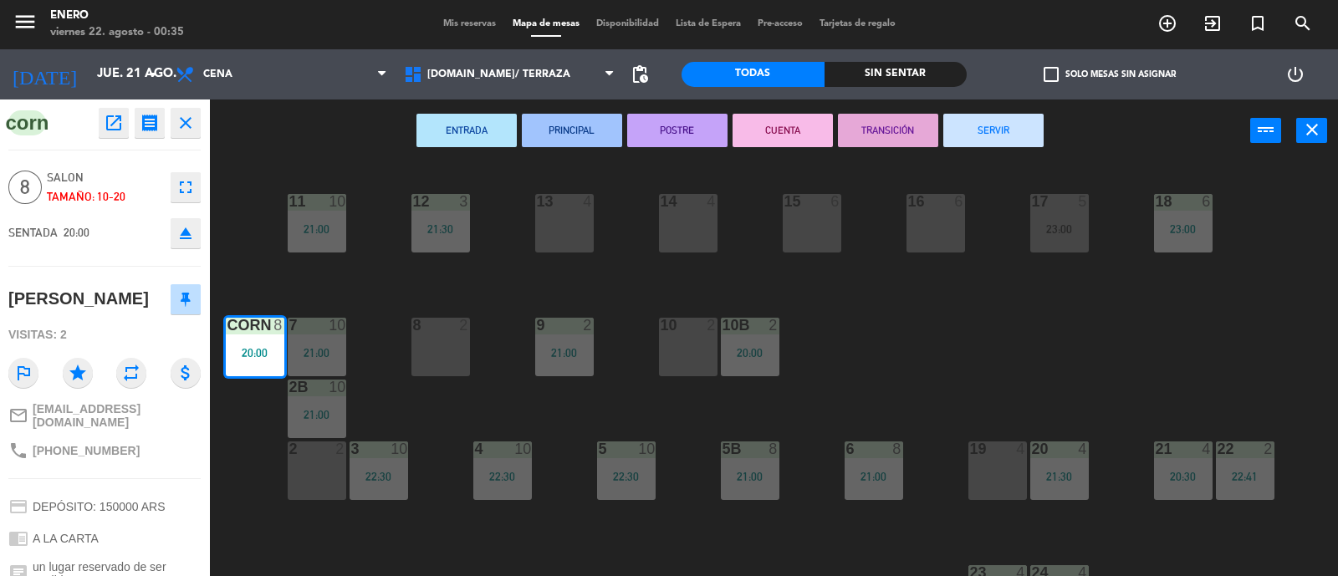
click at [309, 145] on div "ENTRADA PRINCIPAL POSTRE CUENTA TRANSICIÓN SERVIR power_input close" at bounding box center [729, 131] width 1041 height 64
click at [186, 123] on icon "close" at bounding box center [186, 123] width 20 height 20
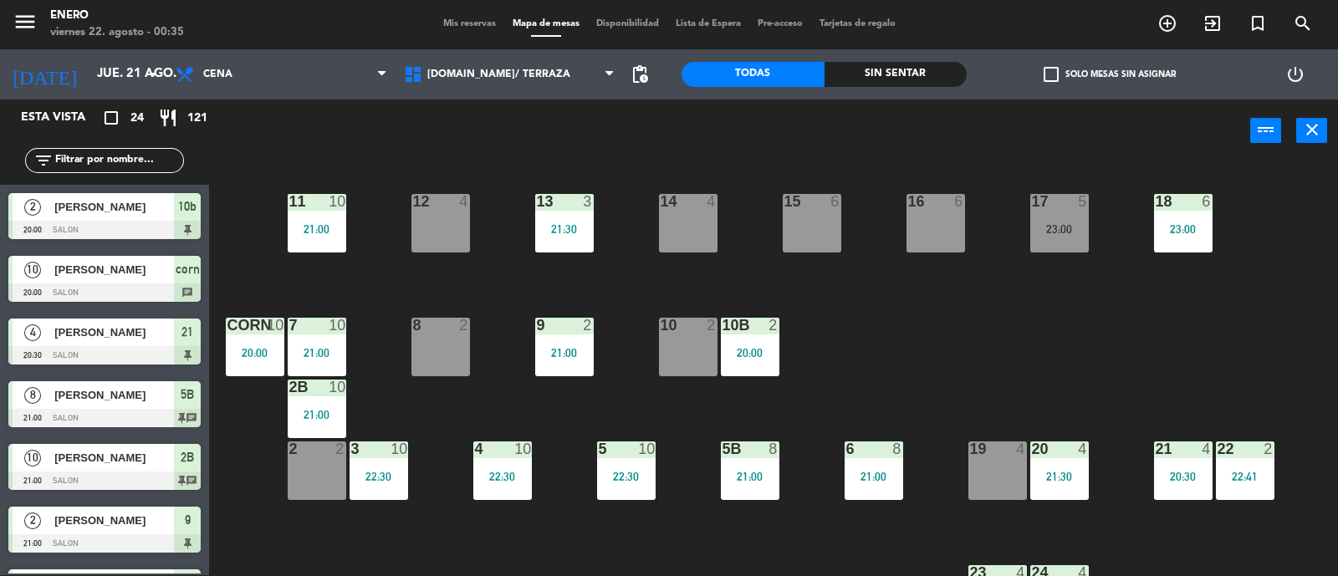
click at [476, 23] on span "Mis reservas" at bounding box center [469, 23] width 69 height 9
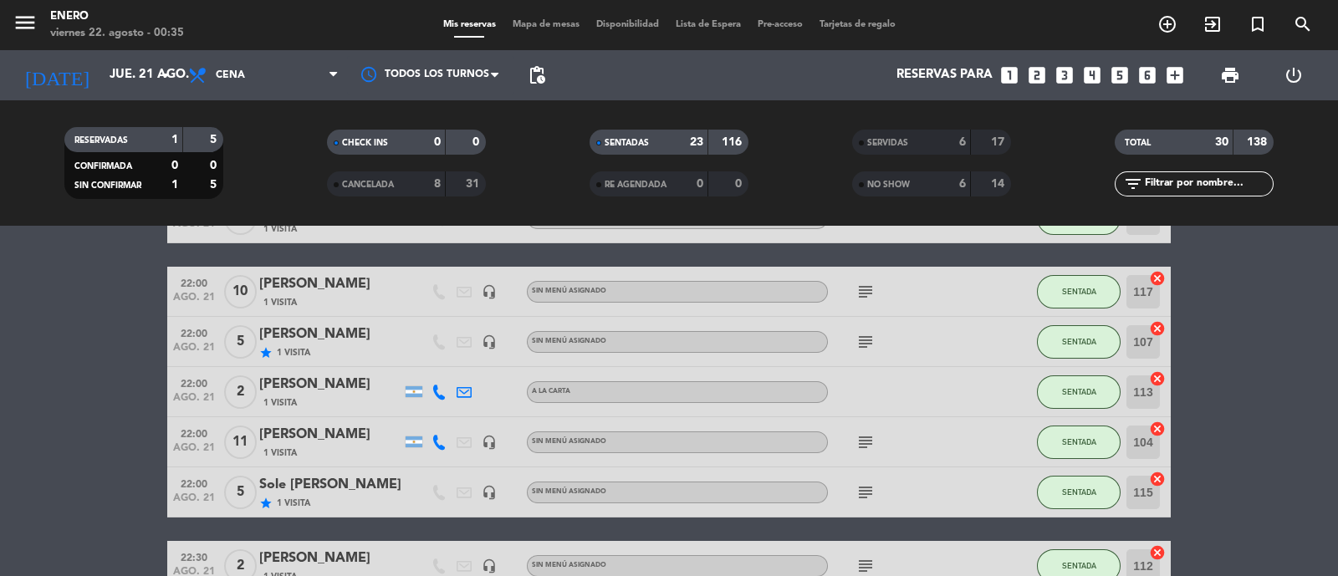
scroll to position [731, 0]
click at [367, 294] on div "[PERSON_NAME]" at bounding box center [330, 285] width 142 height 22
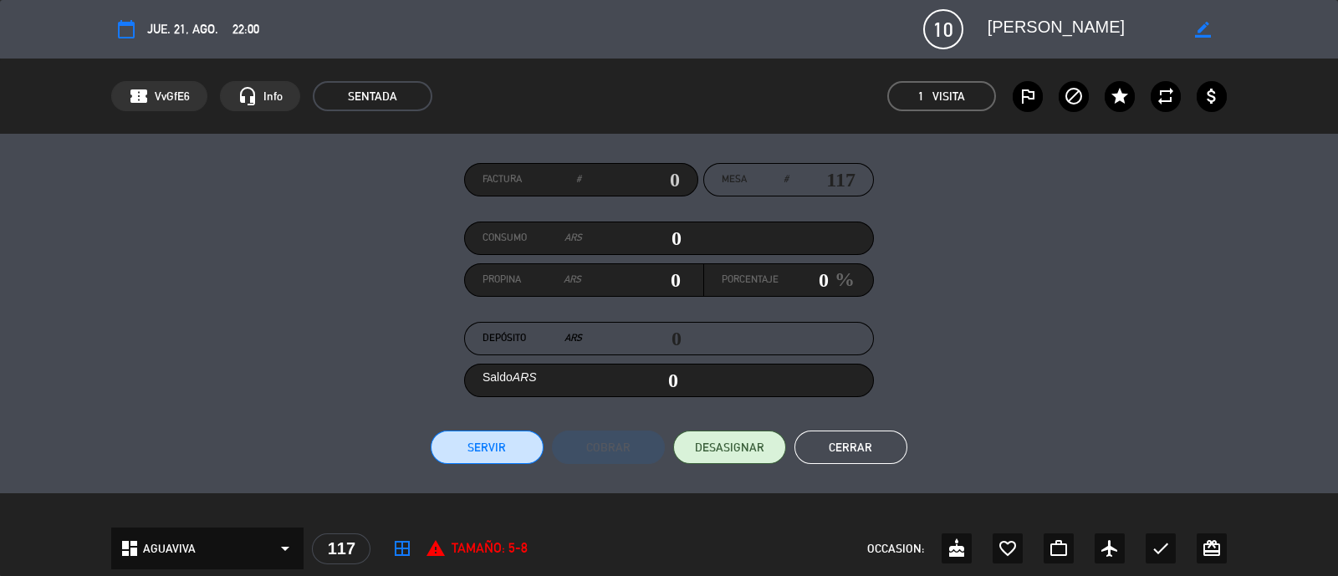
drag, startPoint x: 866, startPoint y: 464, endPoint x: 865, endPoint y: 442, distance: 21.8
click at [865, 454] on div "Factura # Mesa # 117 Consumo ARS 0 Propina ARS 0 Porcentaje 0 % Depósito ARS 0 …" at bounding box center [669, 313] width 1338 height 359
click at [865, 442] on button "Cerrar" at bounding box center [850, 447] width 113 height 33
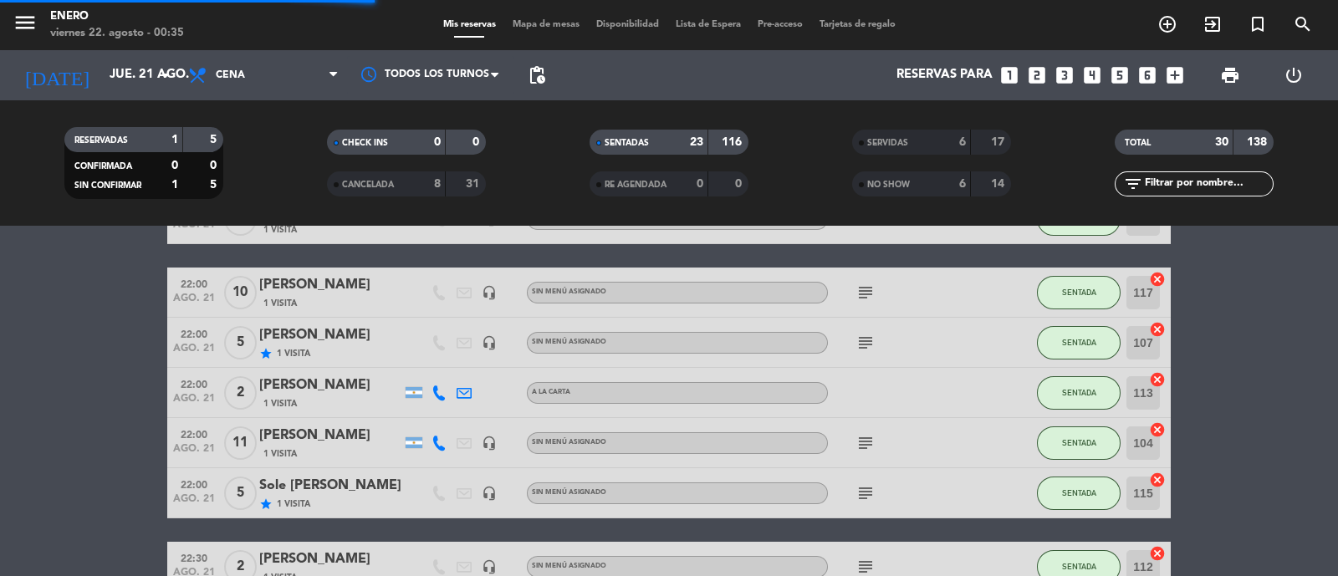
click at [570, 27] on span "Mapa de mesas" at bounding box center [546, 24] width 84 height 9
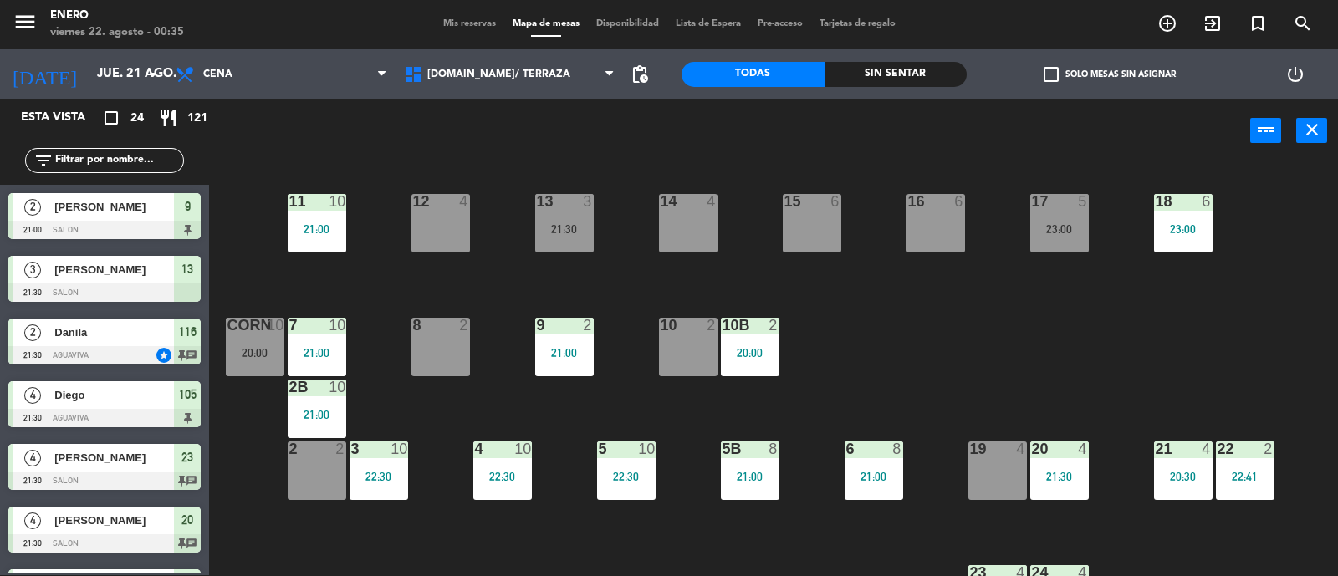
scroll to position [627, 0]
click at [148, 336] on span "[PERSON_NAME]" at bounding box center [114, 333] width 120 height 18
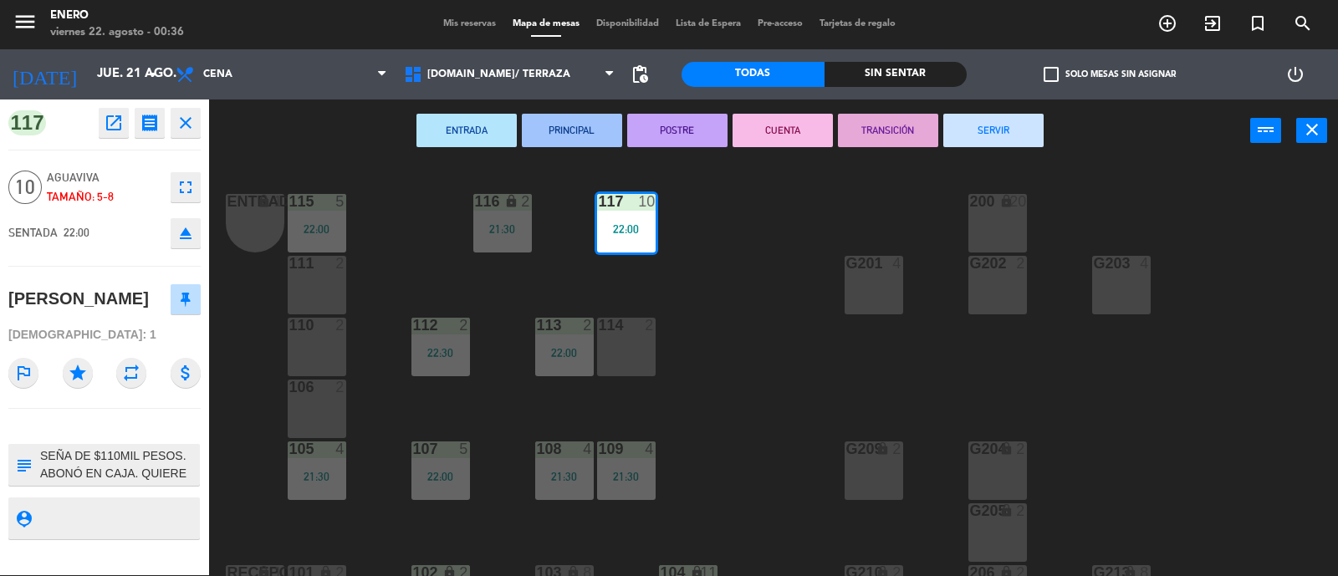
click at [181, 189] on icon "fullscreen" at bounding box center [186, 187] width 20 height 20
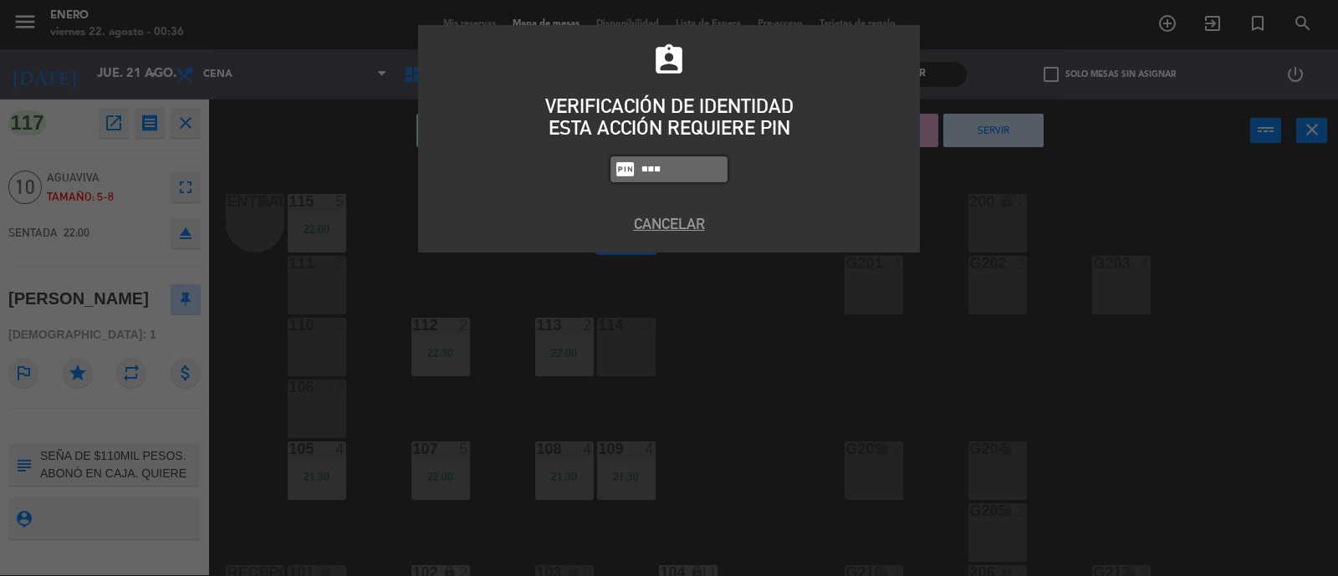
type input "6082"
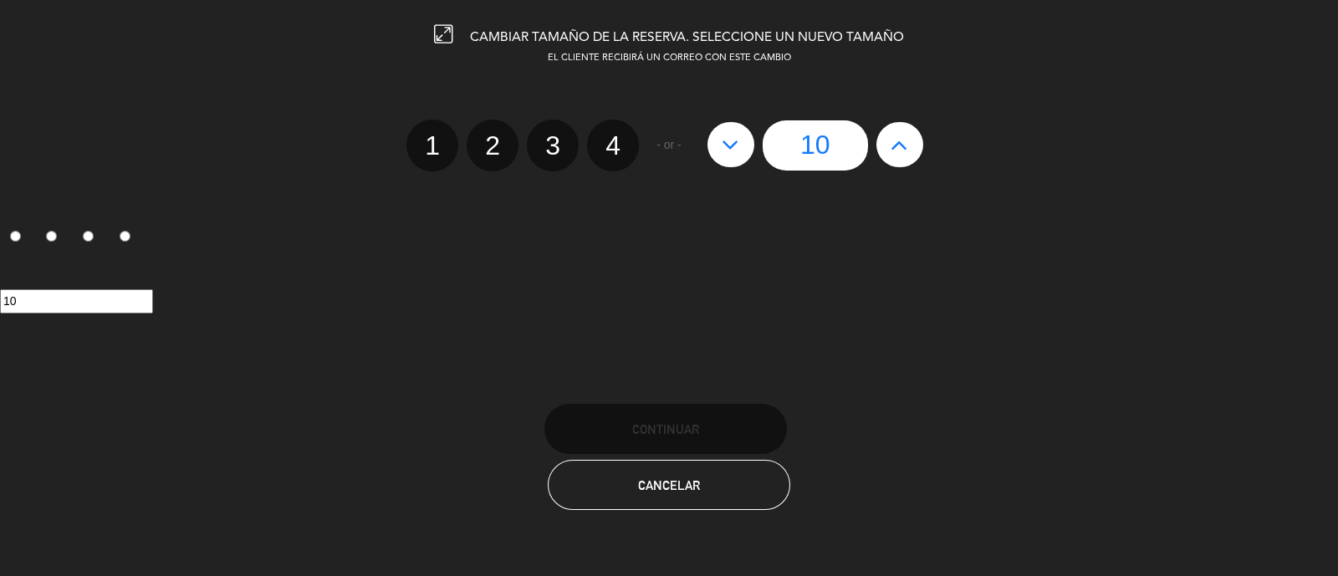
click at [885, 138] on button at bounding box center [899, 144] width 47 height 45
type input "11"
click at [893, 135] on icon at bounding box center [899, 144] width 18 height 27
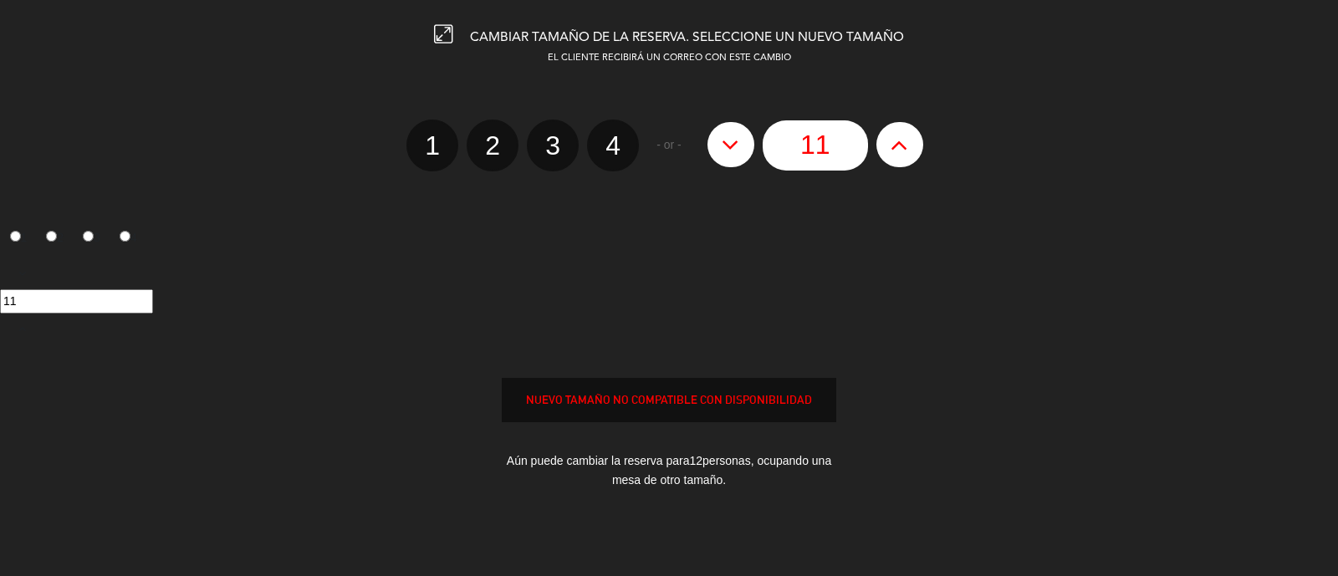
type input "12"
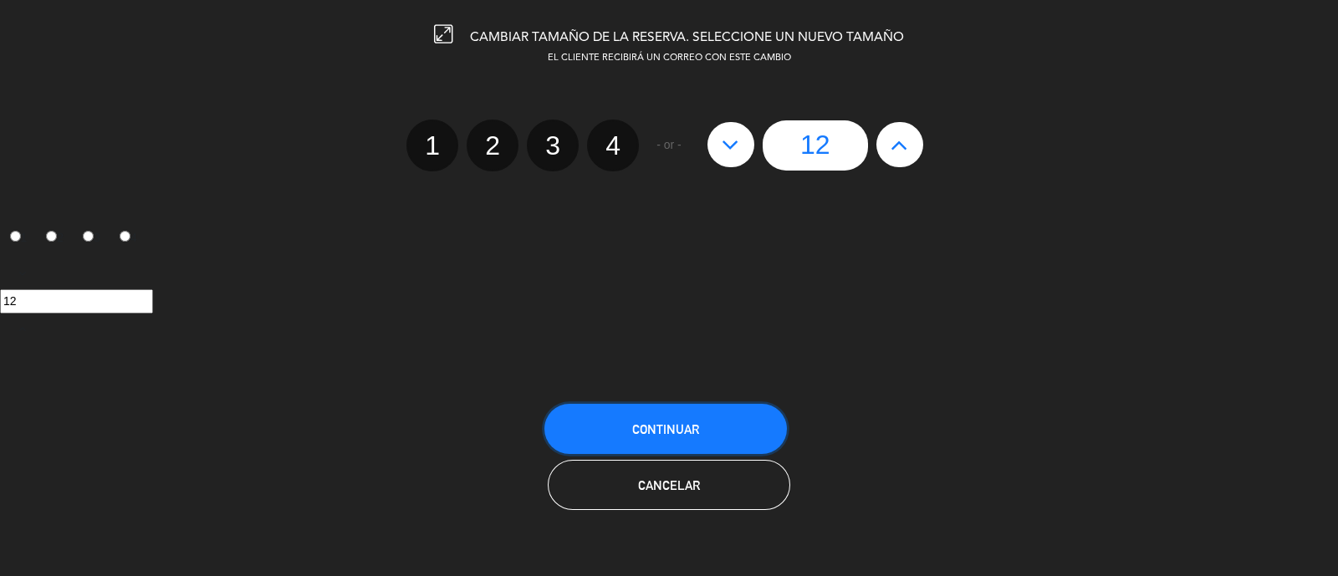
click at [726, 420] on button "Continuar" at bounding box center [665, 429] width 242 height 50
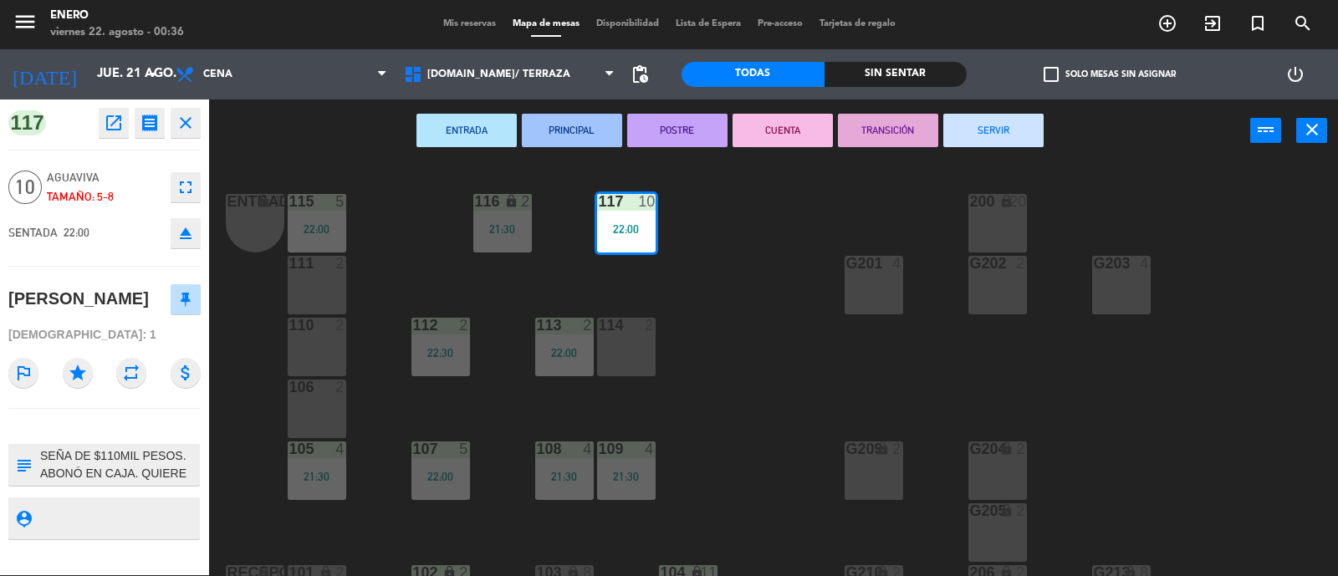
click at [465, 22] on span "Mis reservas" at bounding box center [469, 23] width 69 height 9
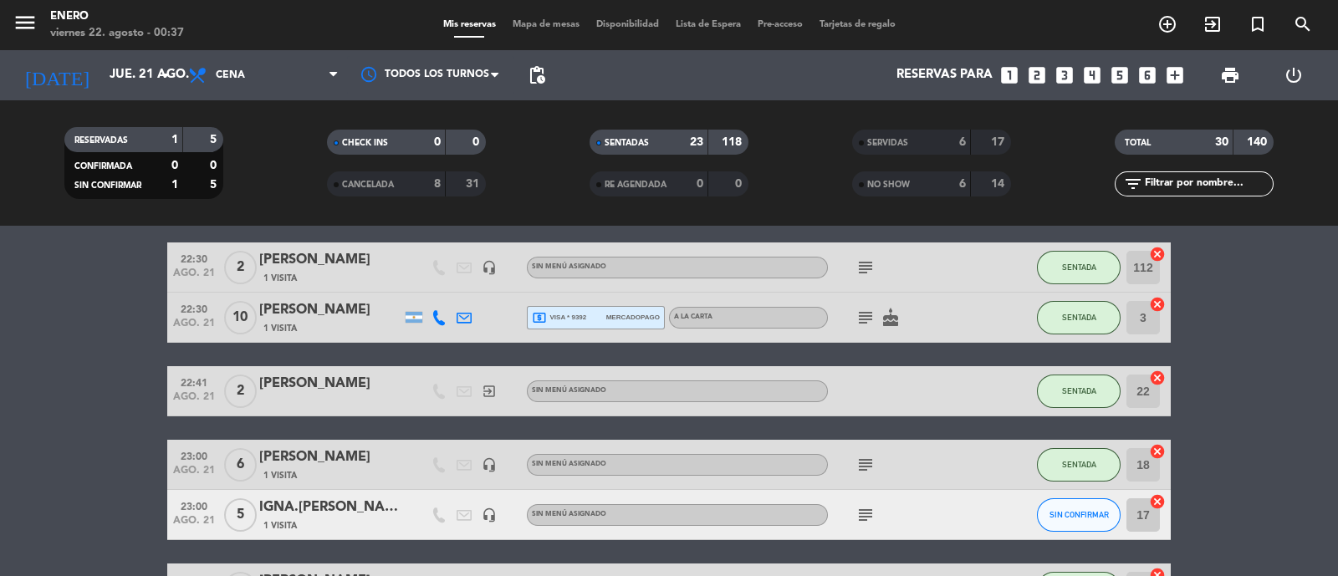
scroll to position [1225, 0]
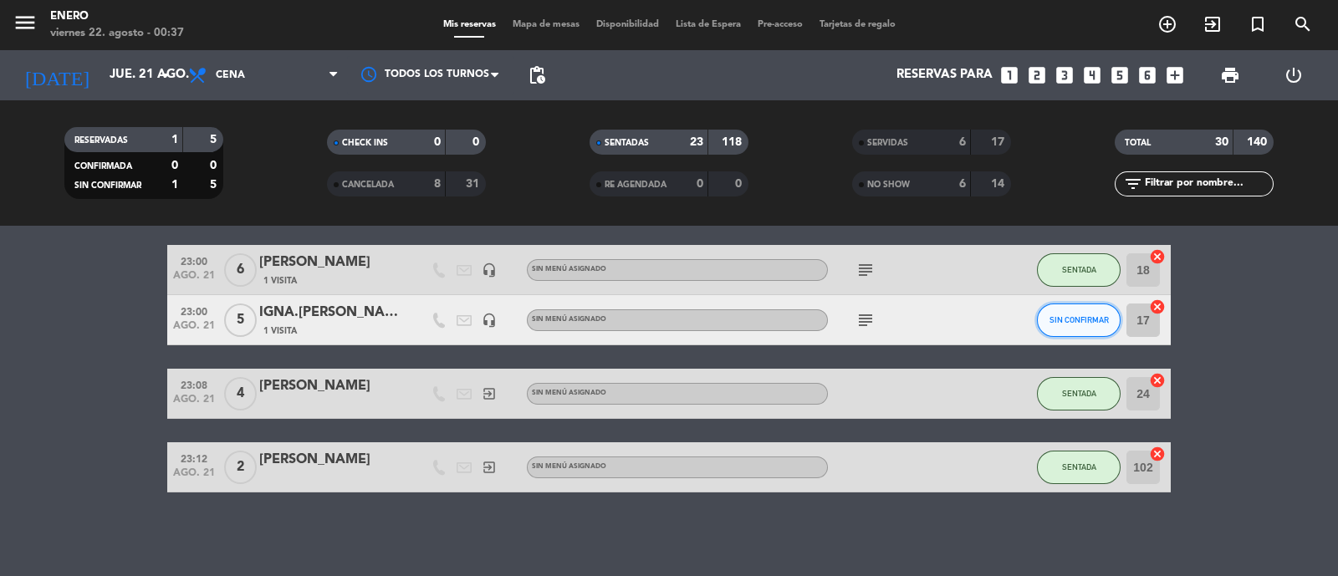
click at [1080, 334] on button "SIN CONFIRMAR" at bounding box center [1079, 319] width 84 height 33
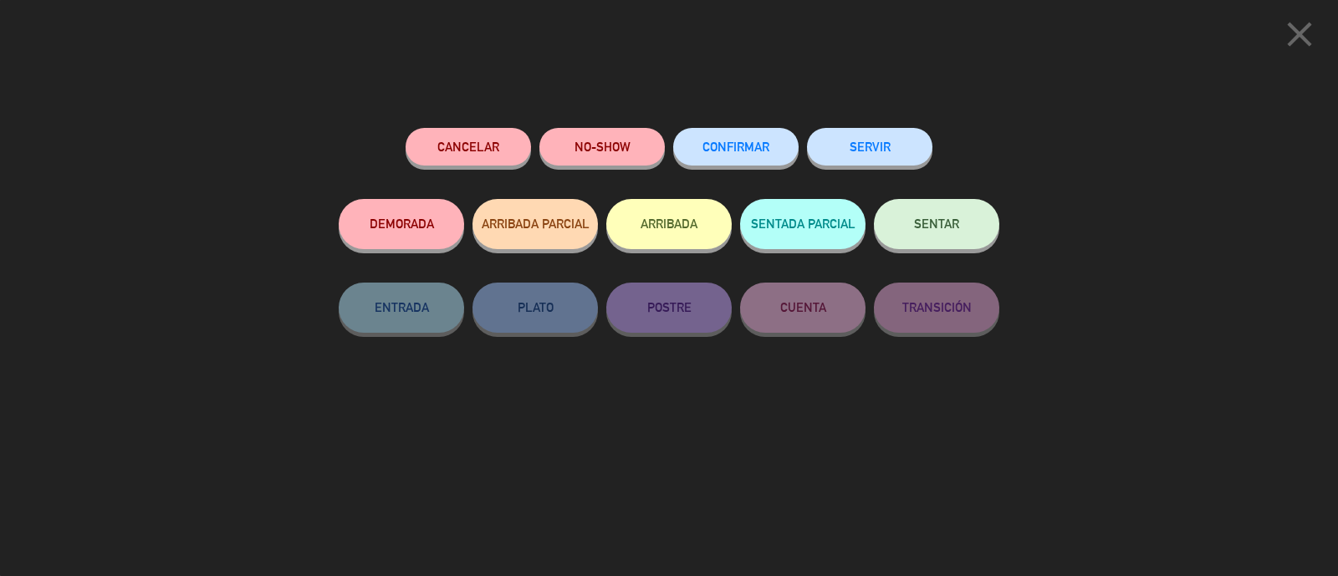
click at [614, 131] on button "NO-SHOW" at bounding box center [601, 147] width 125 height 38
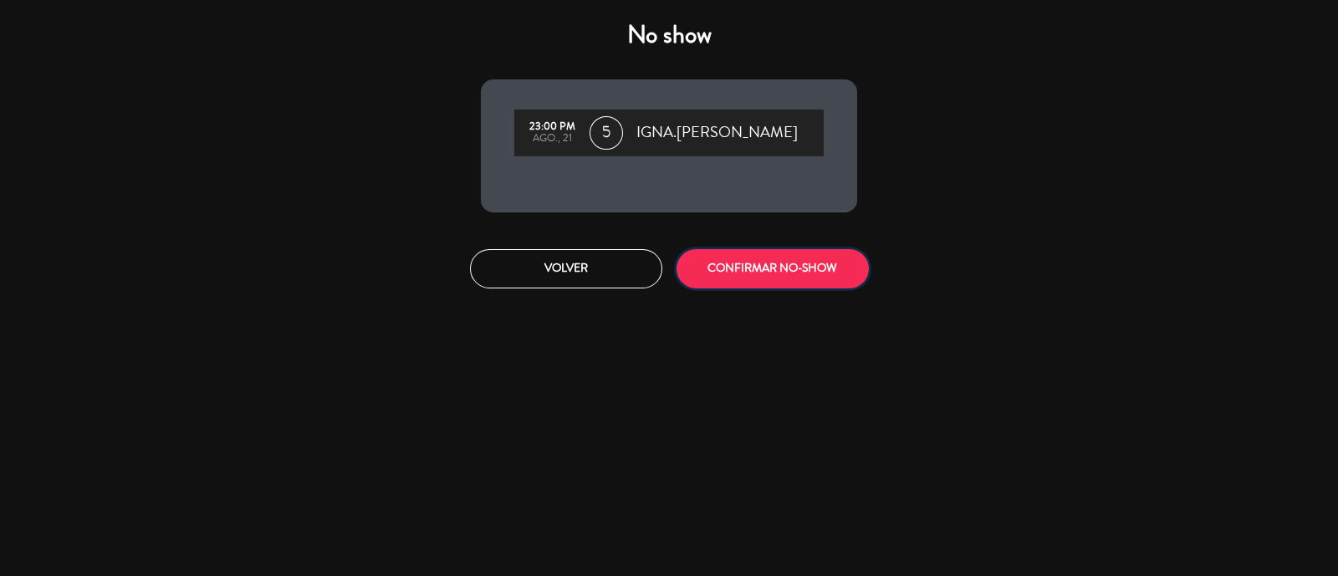
click at [753, 266] on button "CONFIRMAR NO-SHOW" at bounding box center [772, 268] width 192 height 39
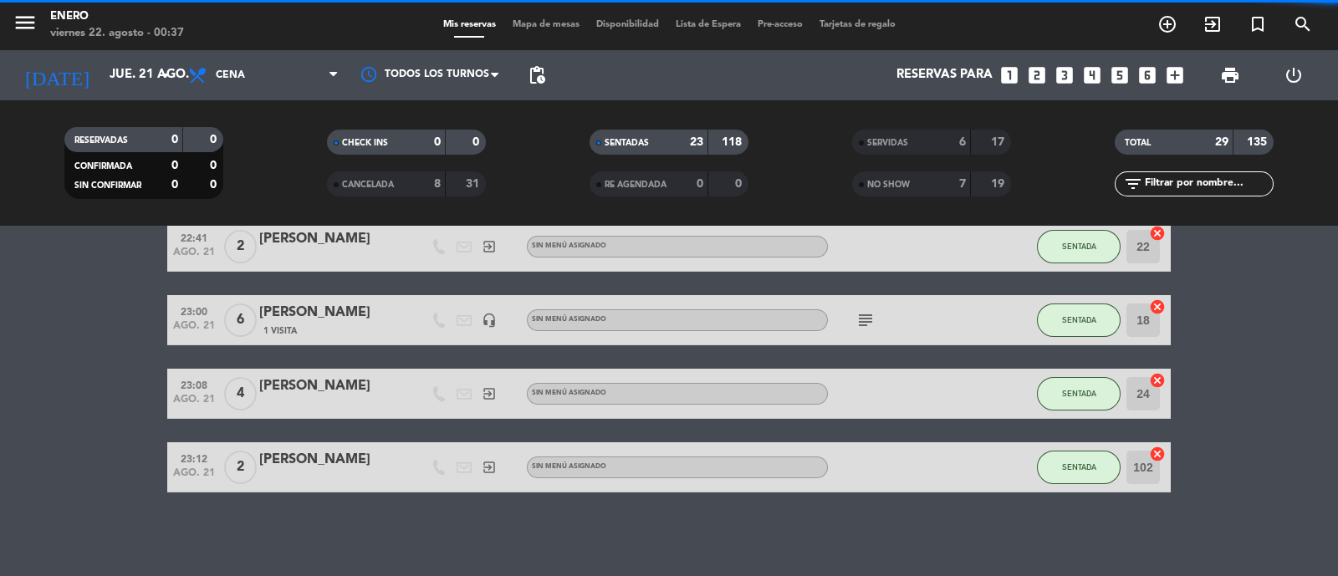
scroll to position [1175, 0]
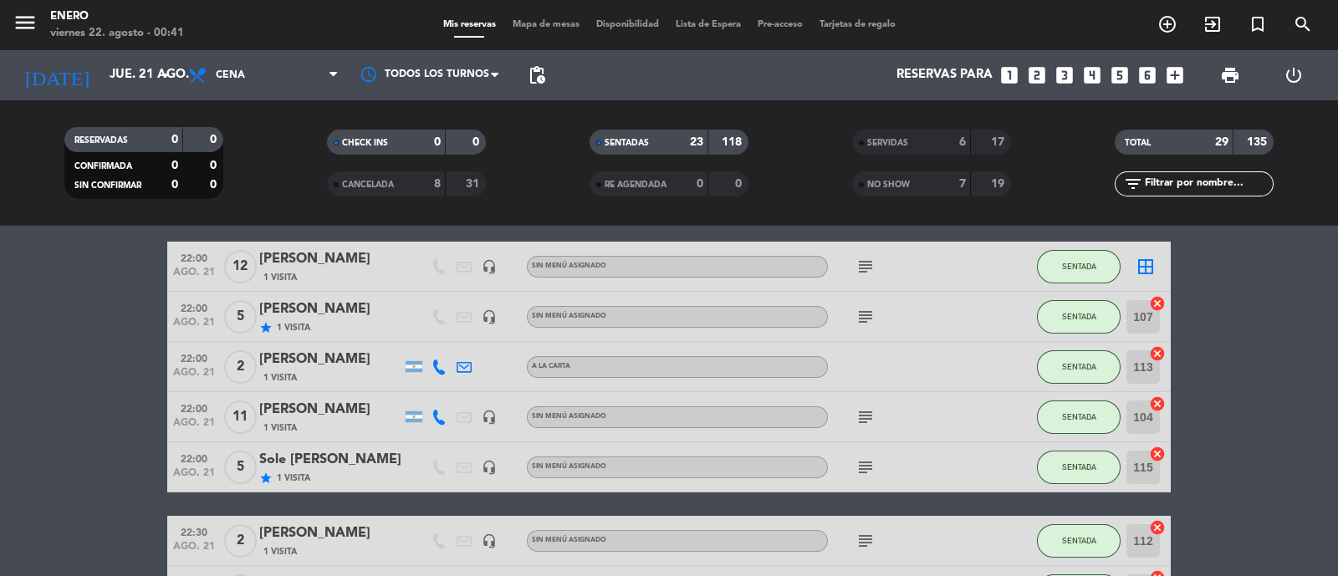
scroll to position [756, 0]
click at [0, 442] on bookings-row "20:00 ago. 21 2 [PERSON_NAME] 1 Visita headset_mic Sin menú asignado SENTADA 10…" at bounding box center [669, 229] width 1338 height 1364
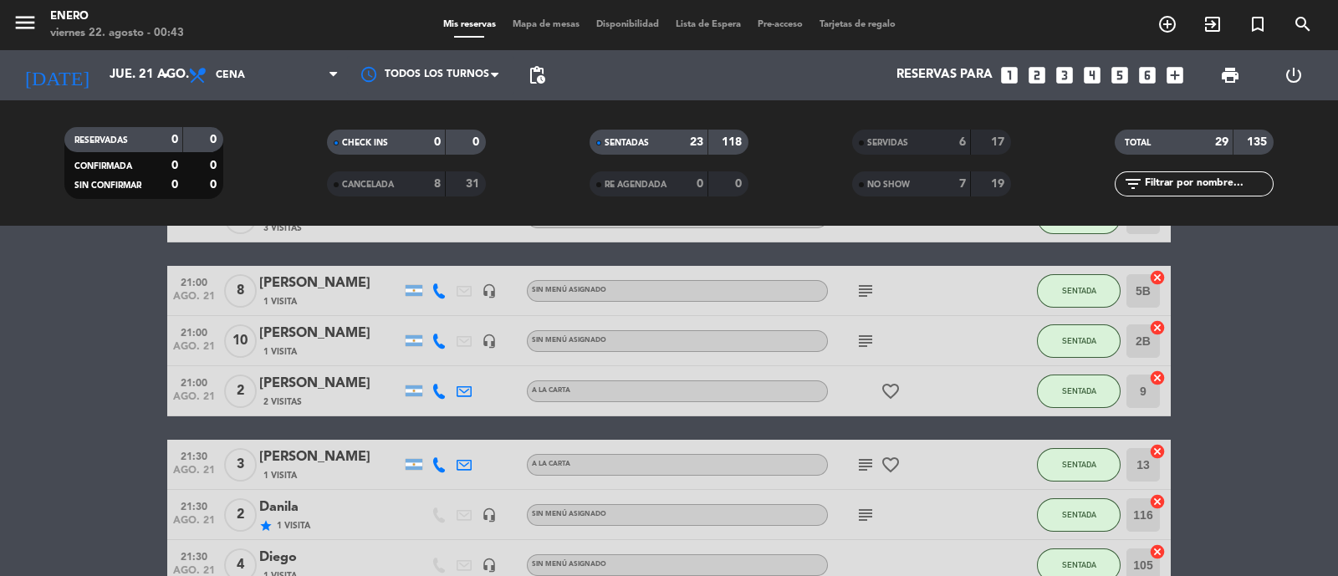
scroll to position [0, 0]
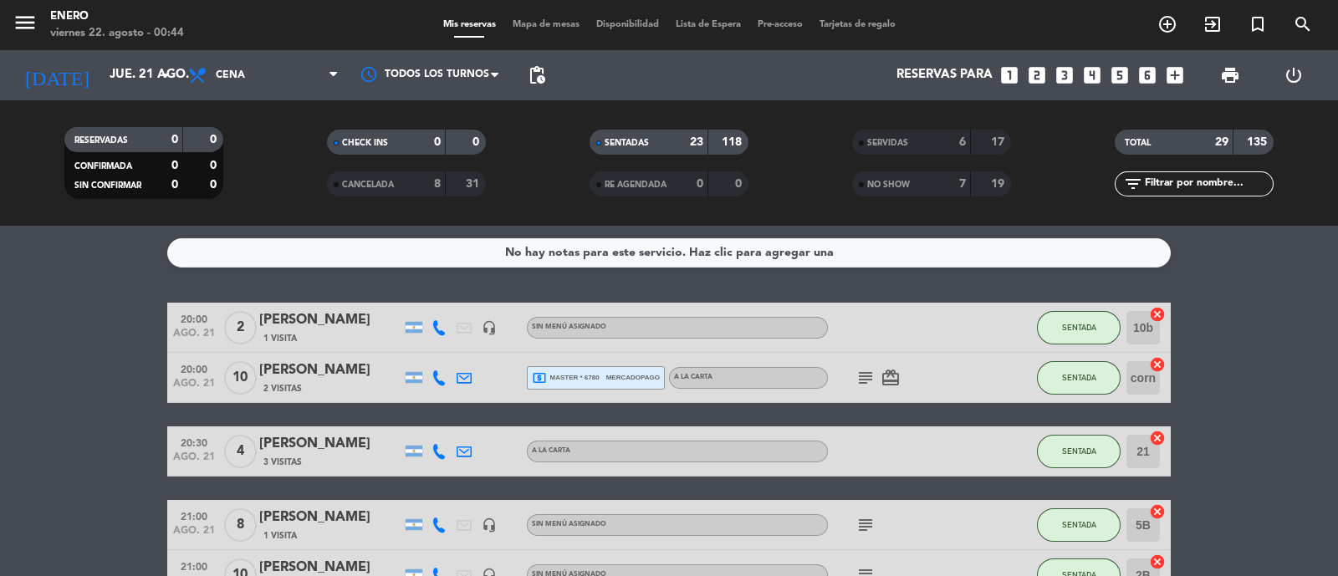
click at [541, 24] on span "Mapa de mesas" at bounding box center [546, 24] width 84 height 9
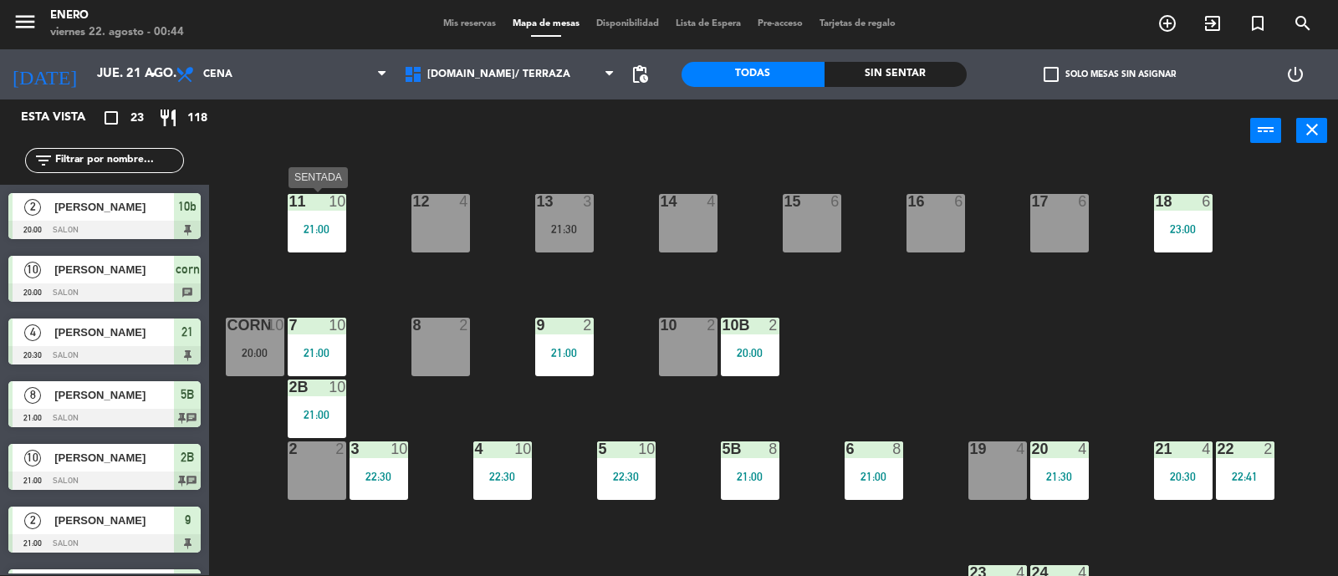
click at [336, 215] on div "11 10 21:00" at bounding box center [317, 223] width 59 height 59
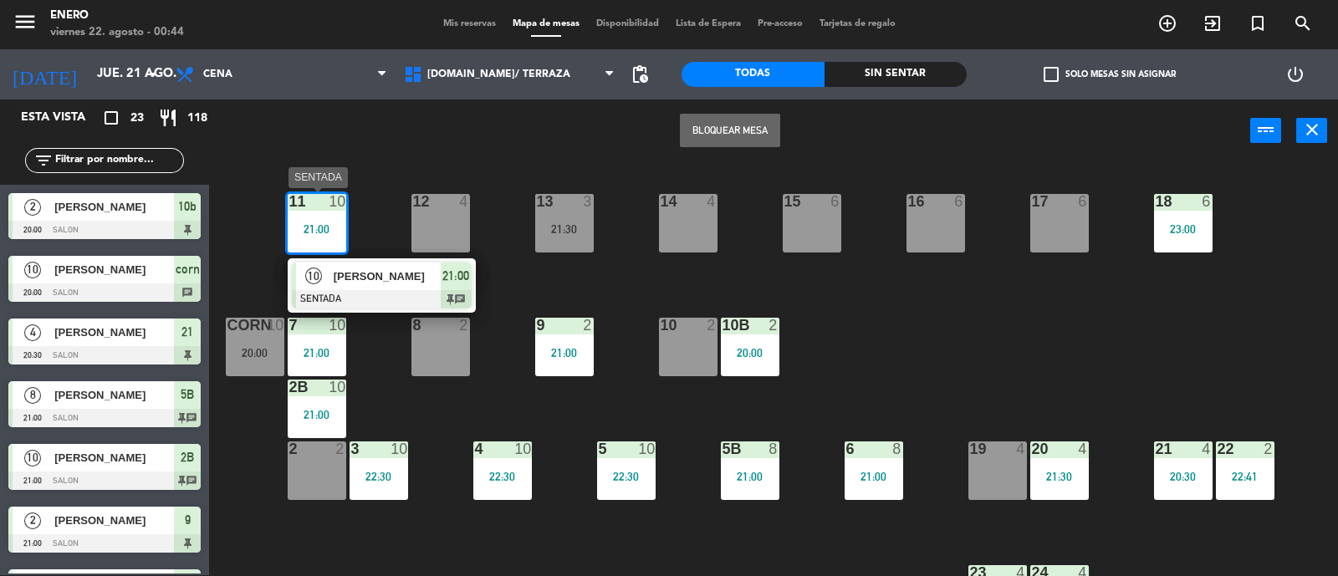
click at [424, 281] on span "[PERSON_NAME]" at bounding box center [387, 277] width 107 height 18
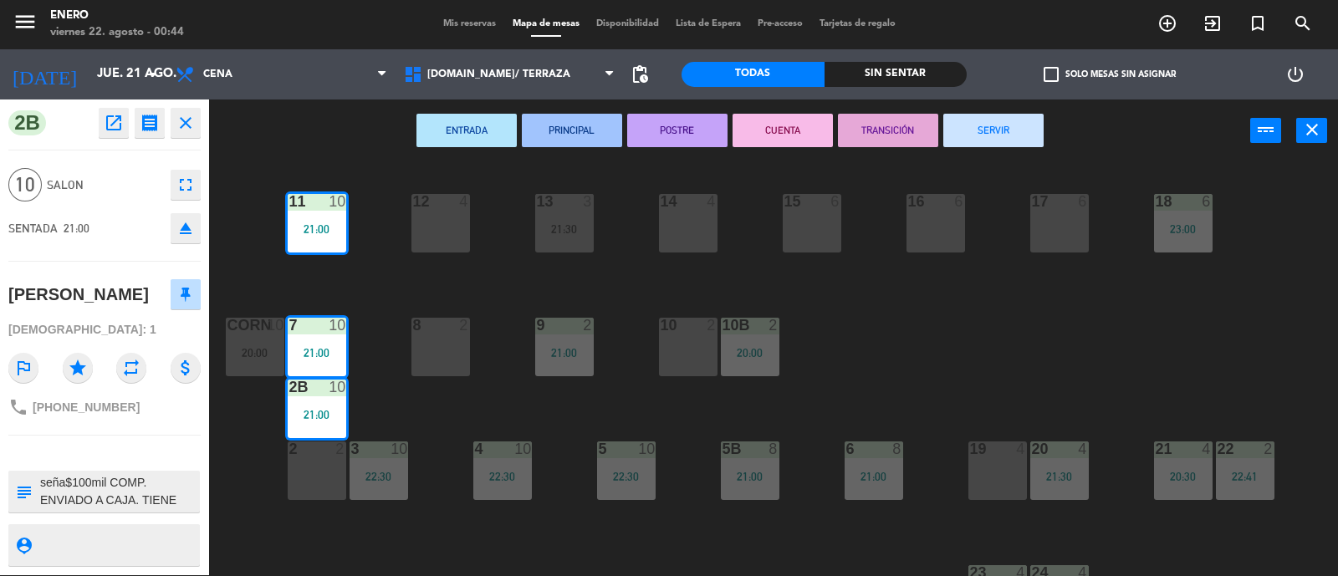
click at [969, 127] on button "SERVIR" at bounding box center [993, 130] width 100 height 33
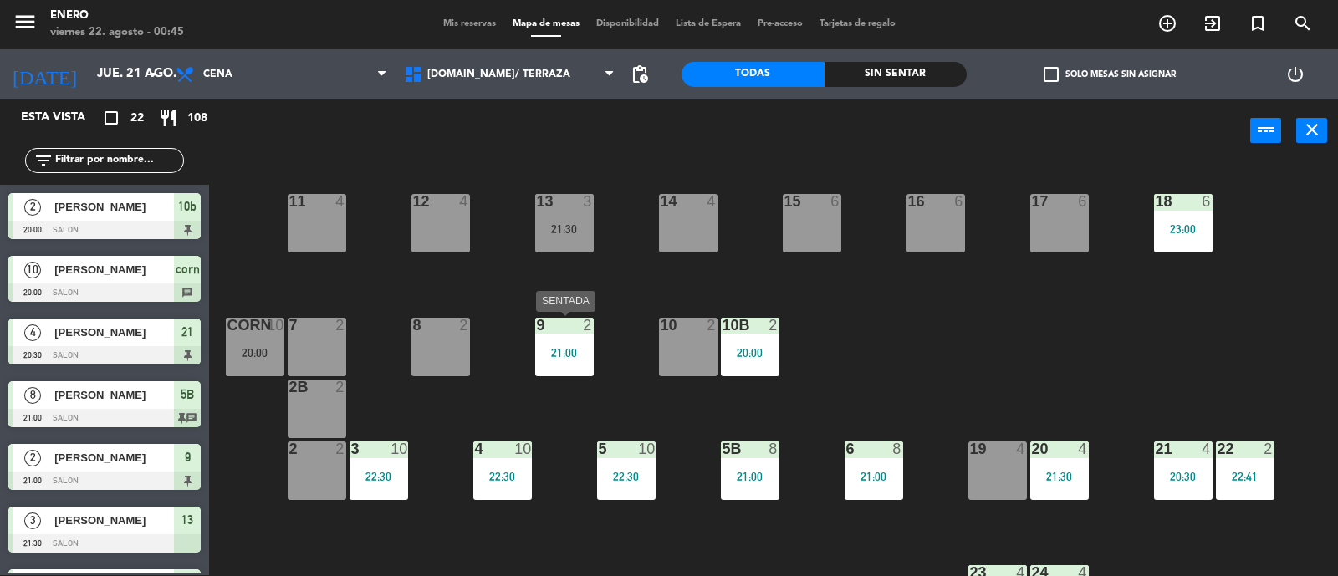
click at [550, 354] on div "21:00" at bounding box center [564, 353] width 59 height 12
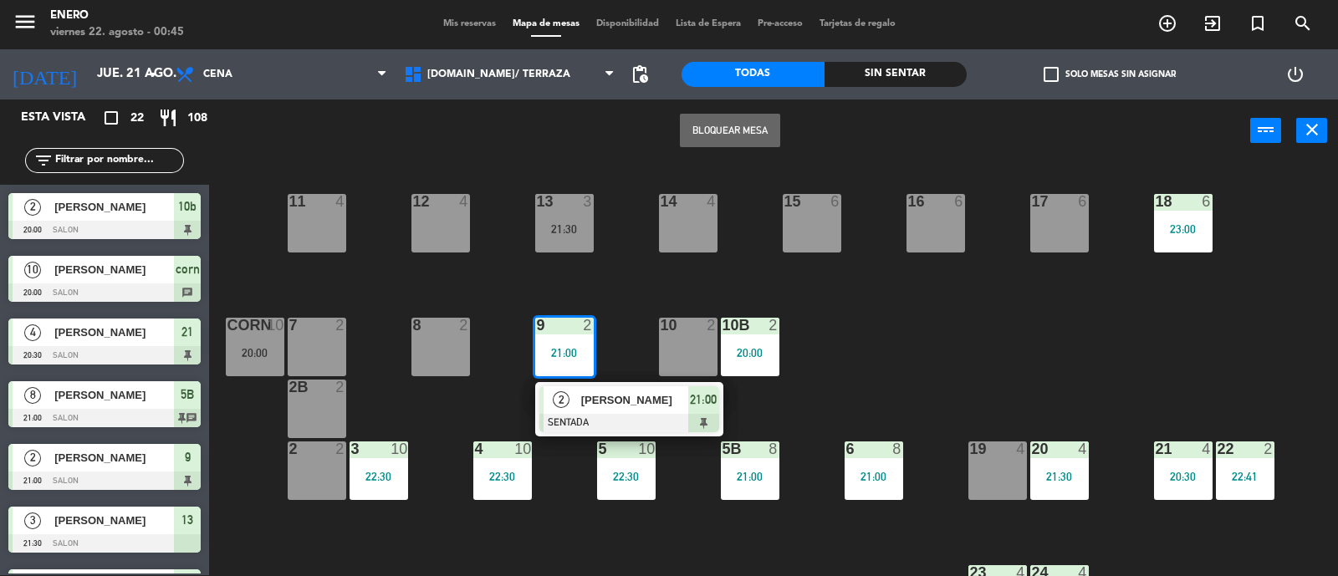
click at [607, 399] on span "[PERSON_NAME]" at bounding box center [634, 400] width 107 height 18
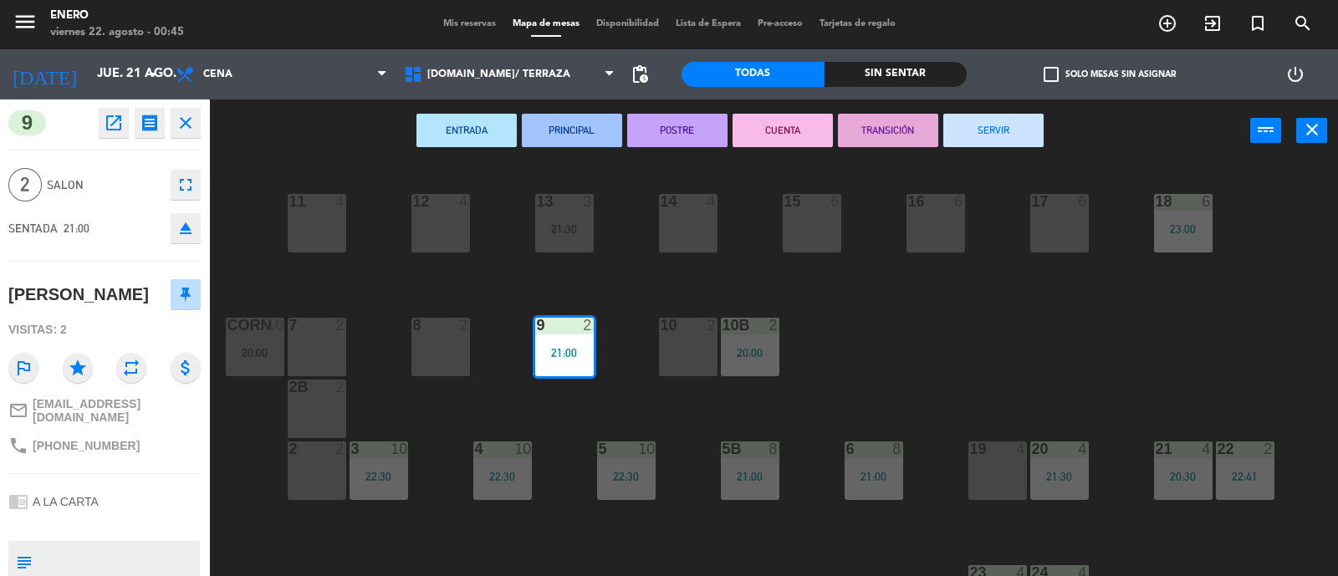
click at [1007, 142] on button "SERVIR" at bounding box center [993, 130] width 100 height 33
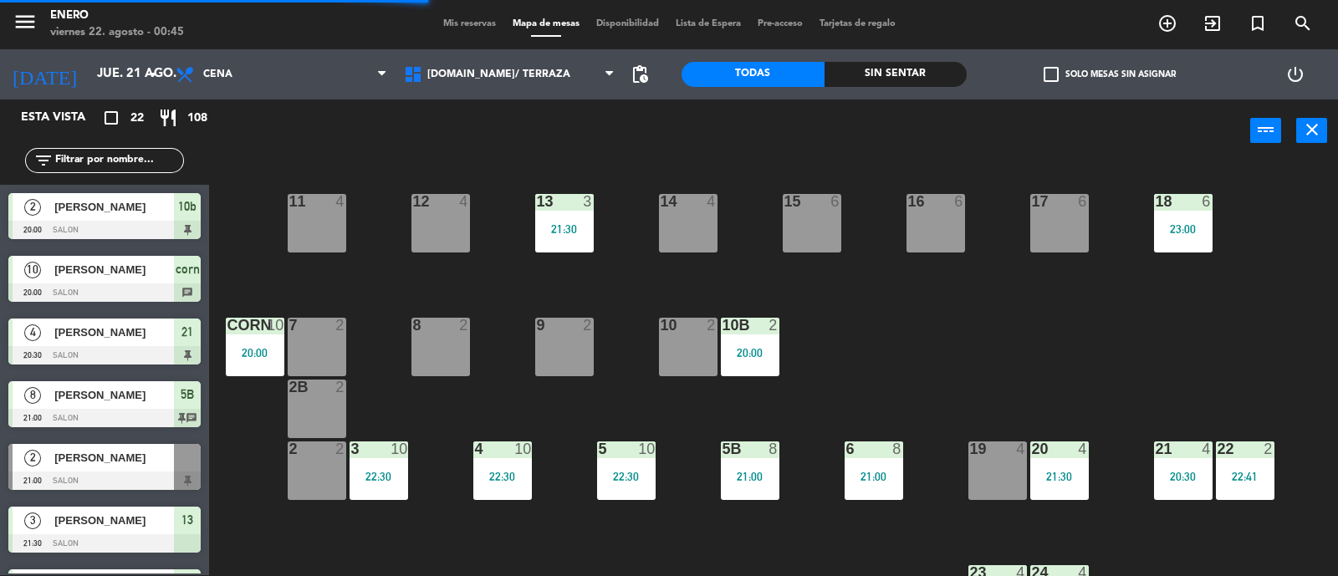
click at [361, 473] on div "22:30" at bounding box center [378, 477] width 59 height 12
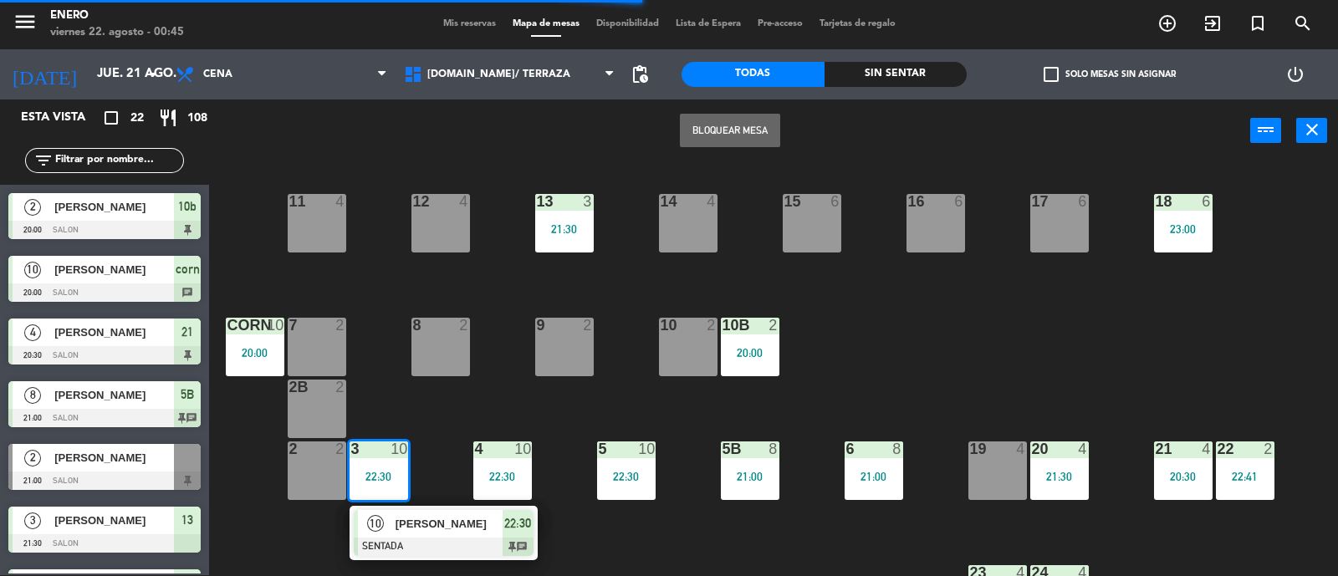
click at [431, 529] on span "[PERSON_NAME]" at bounding box center [448, 524] width 107 height 18
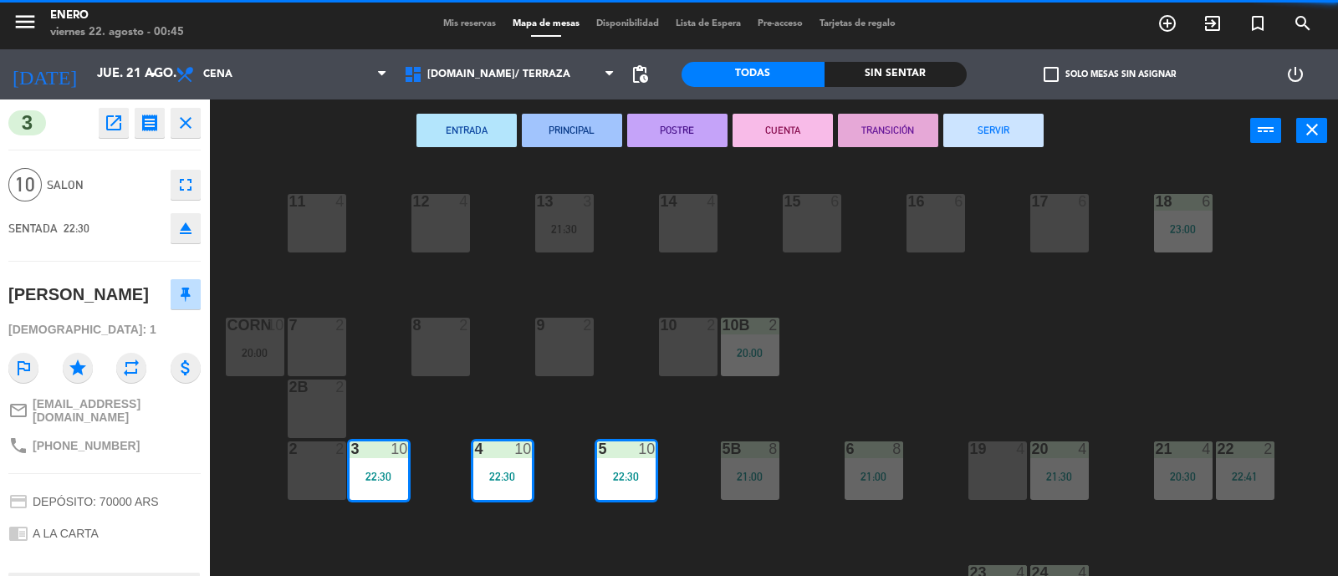
click at [1012, 127] on button "SERVIR" at bounding box center [993, 130] width 100 height 33
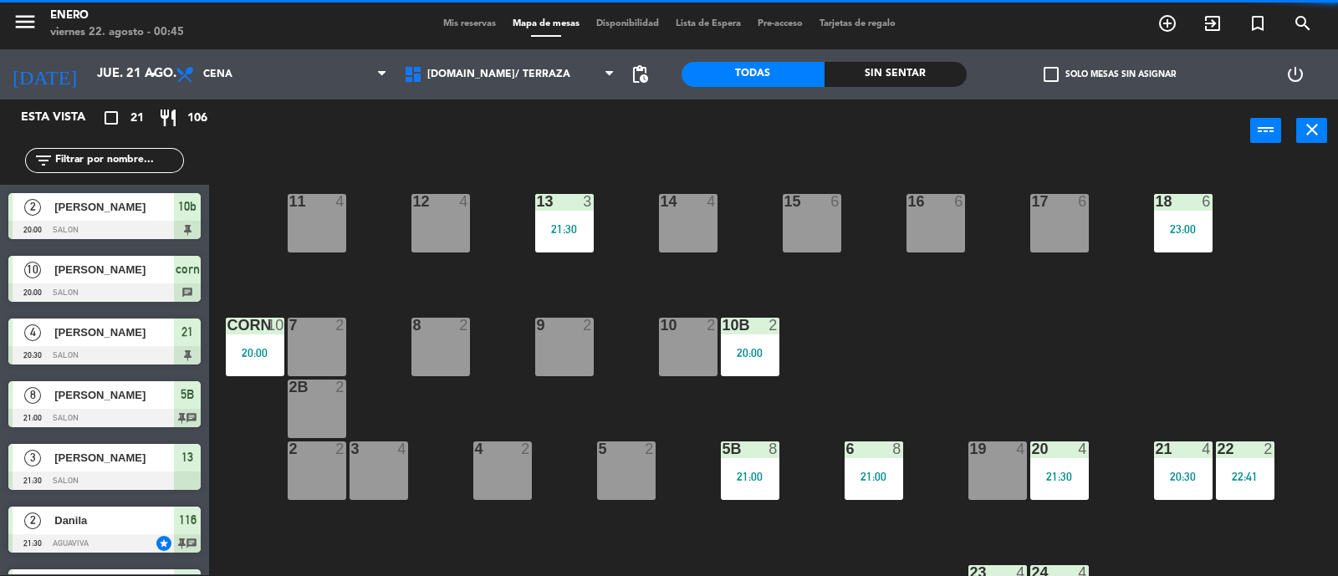
scroll to position [155, 0]
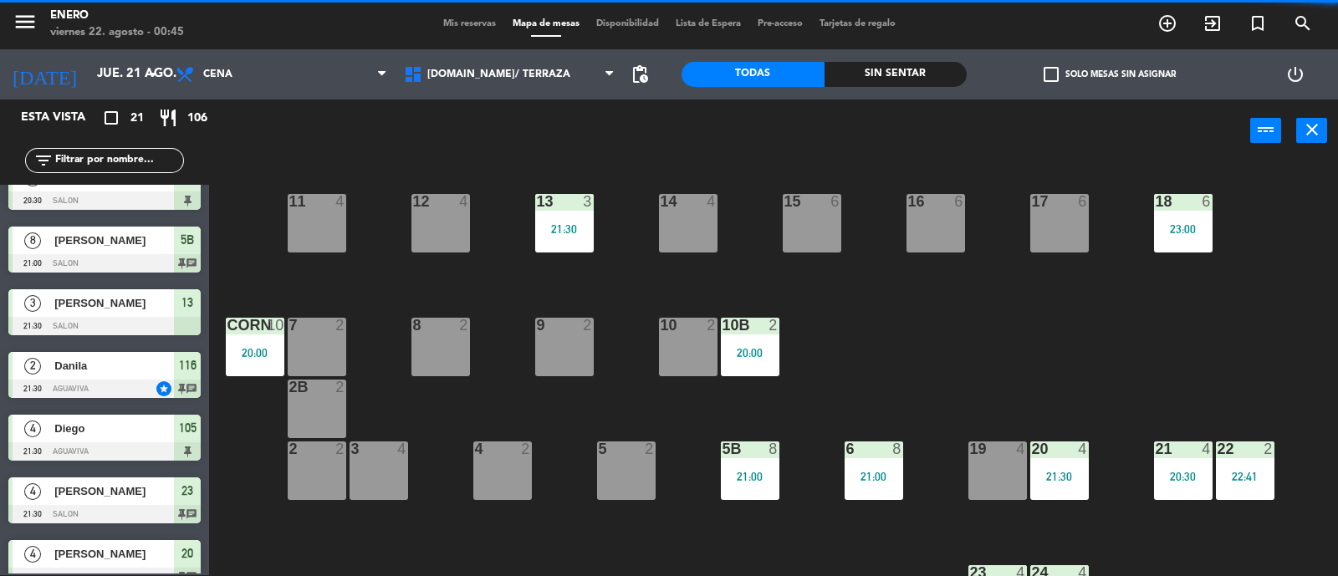
click at [262, 337] on div "corn 10 20:00" at bounding box center [255, 347] width 59 height 59
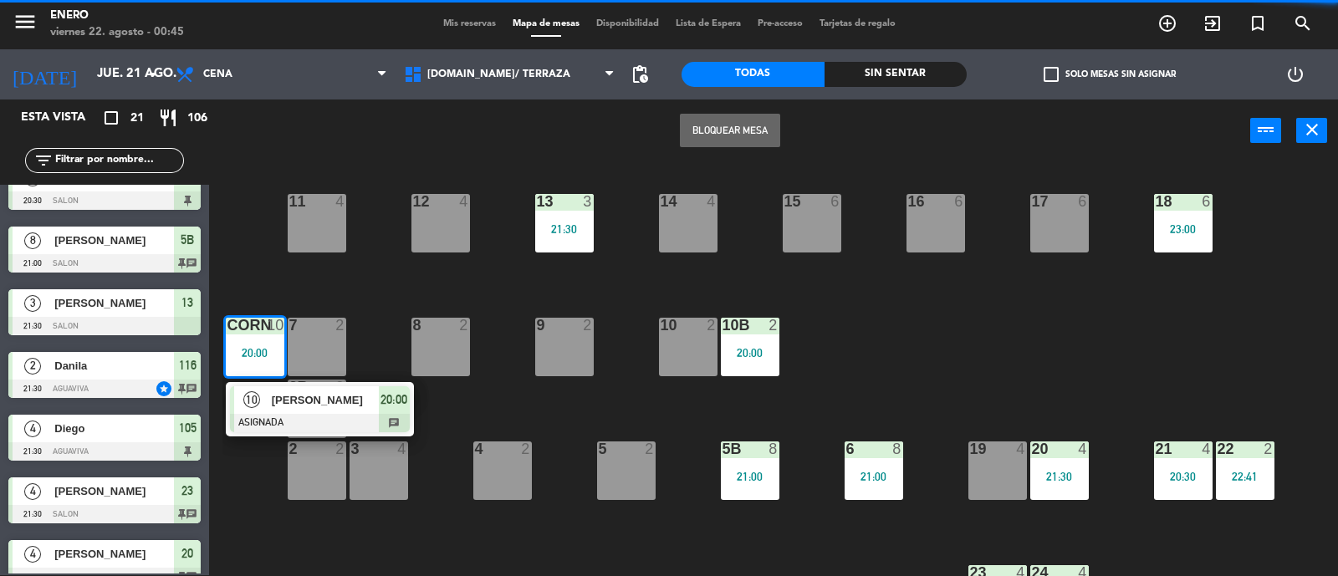
click at [365, 400] on span "[PERSON_NAME]" at bounding box center [325, 400] width 107 height 18
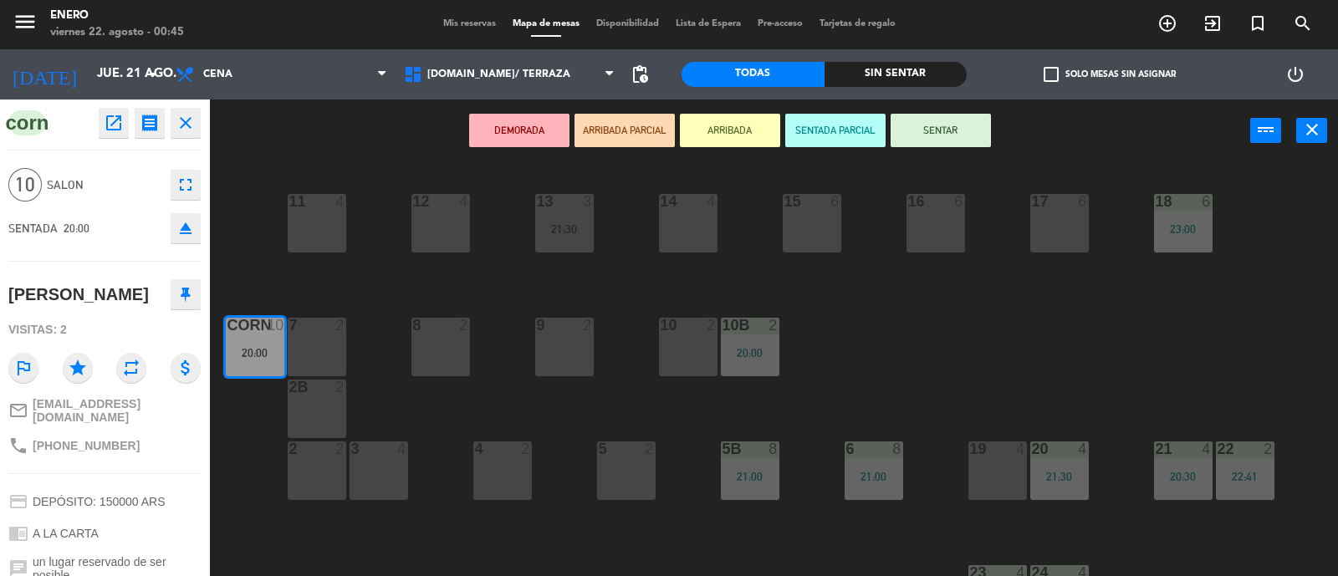
click at [929, 135] on button "SENTAR" at bounding box center [940, 130] width 100 height 33
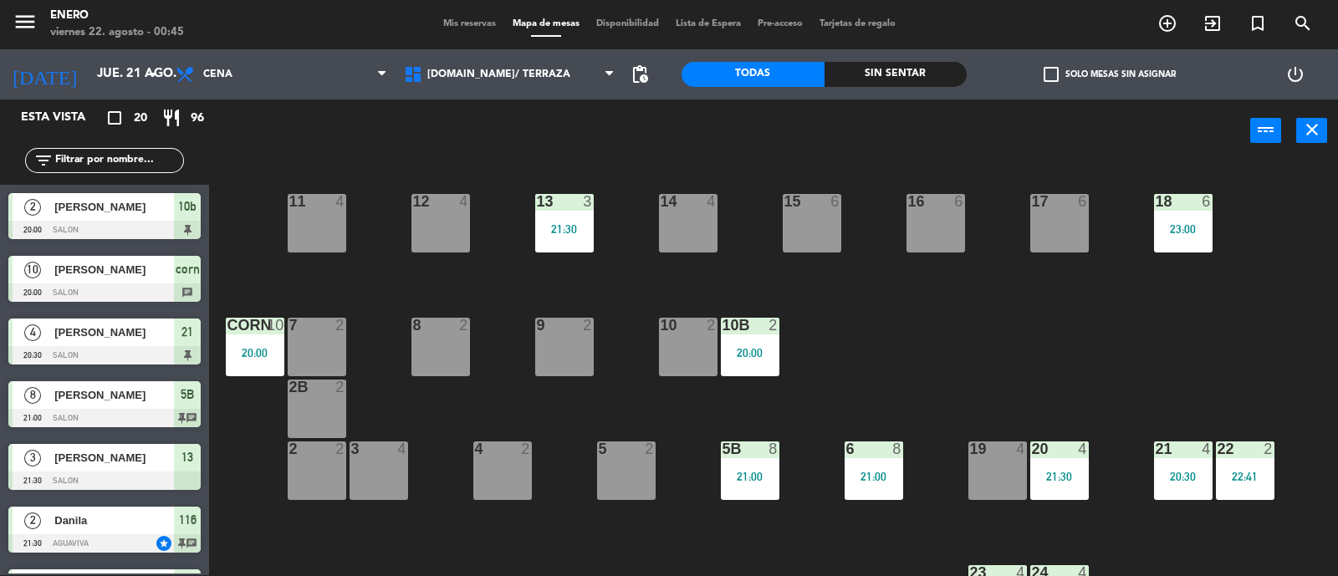
click at [550, 237] on div "13 3 21:30" at bounding box center [564, 223] width 59 height 59
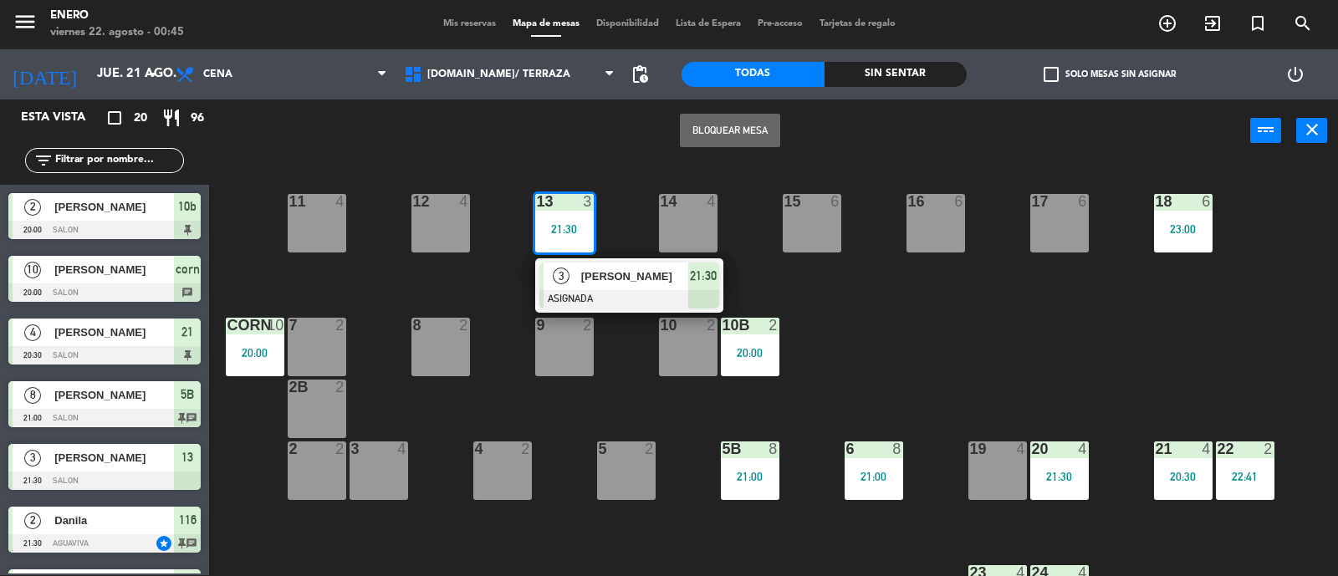
drag, startPoint x: 638, startPoint y: 279, endPoint x: 857, endPoint y: 217, distance: 227.6
click at [640, 279] on div "3 [PERSON_NAME] 21:30" at bounding box center [628, 285] width 213 height 54
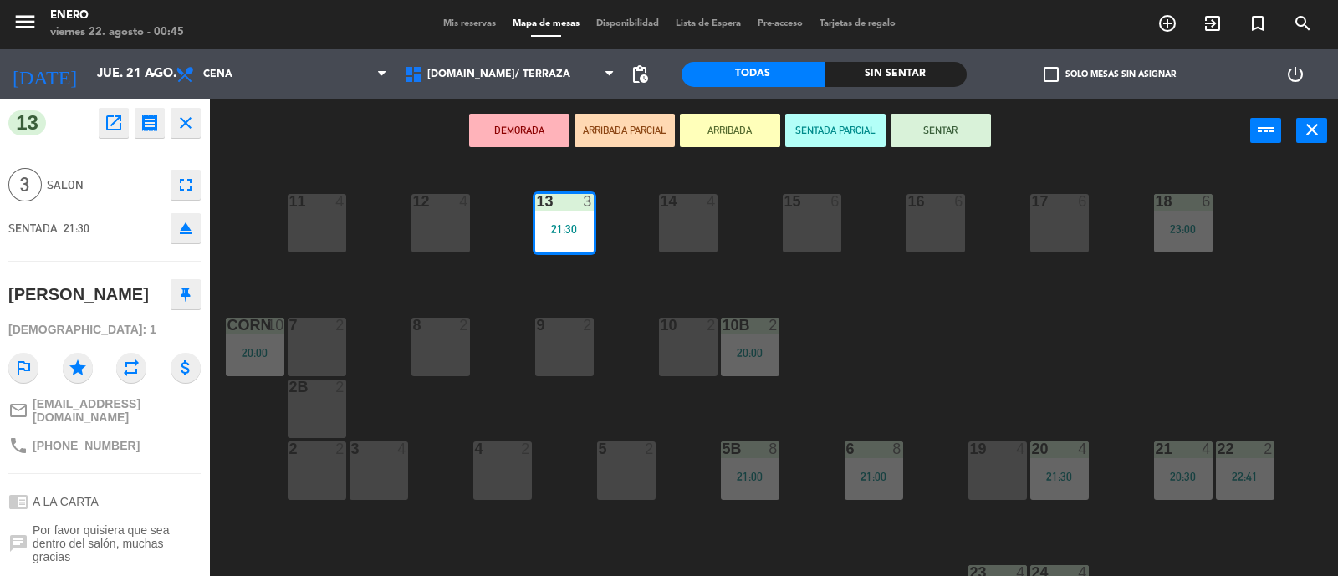
drag, startPoint x: 931, startPoint y: 131, endPoint x: 799, endPoint y: 197, distance: 147.7
click at [923, 135] on button "SENTAR" at bounding box center [940, 130] width 100 height 33
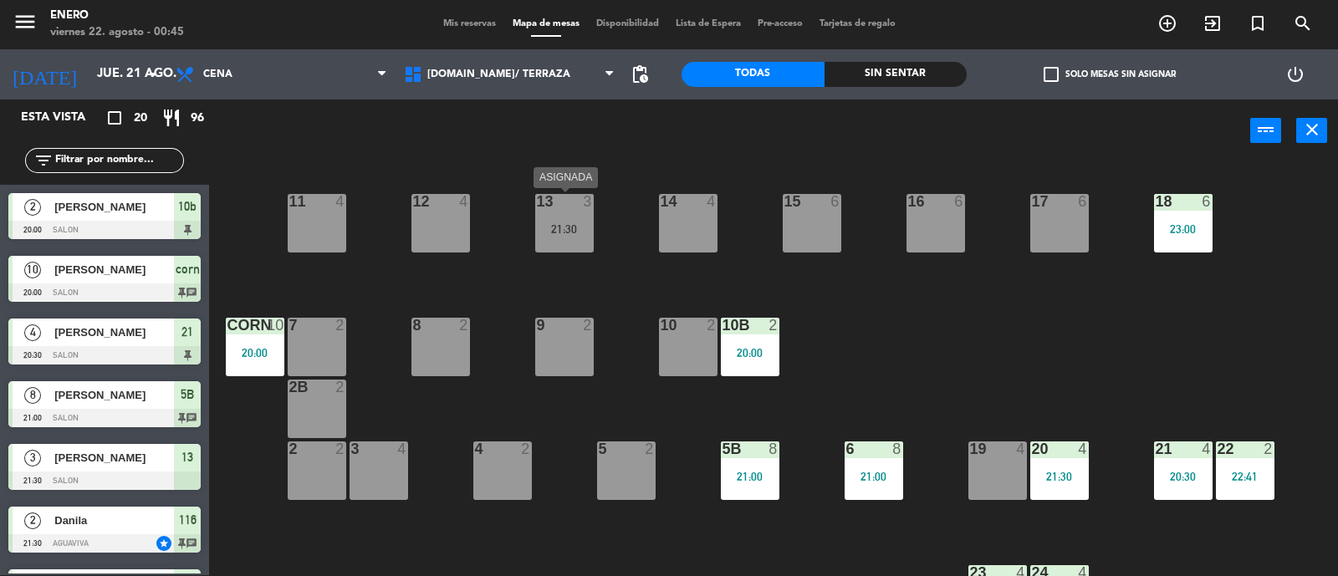
click at [587, 245] on div "13 3 21:30" at bounding box center [564, 223] width 59 height 59
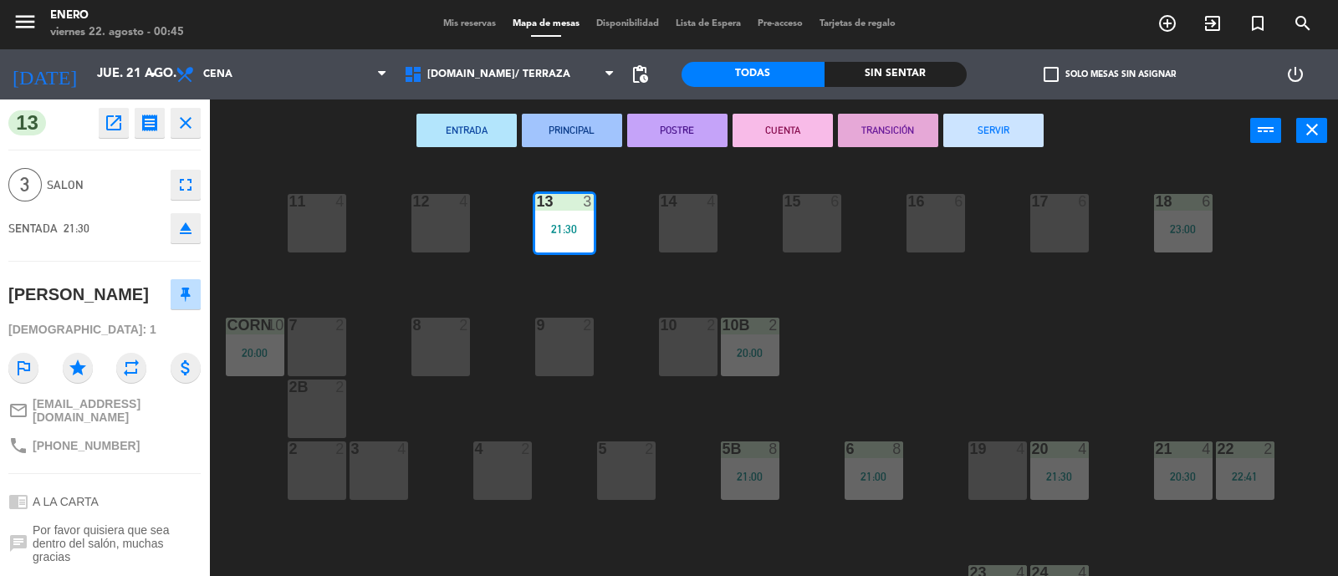
drag, startPoint x: 1011, startPoint y: 140, endPoint x: 385, endPoint y: 254, distance: 636.5
click at [1007, 141] on button "SERVIR" at bounding box center [993, 130] width 100 height 33
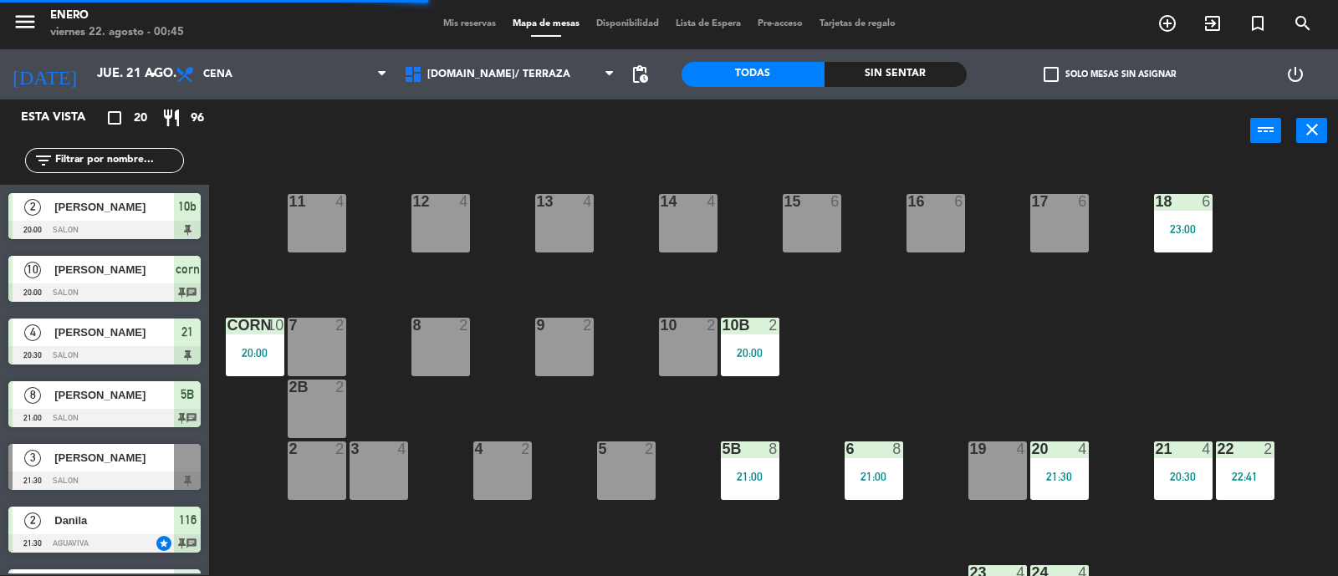
click at [275, 372] on div "corn 10 20:00" at bounding box center [255, 347] width 59 height 59
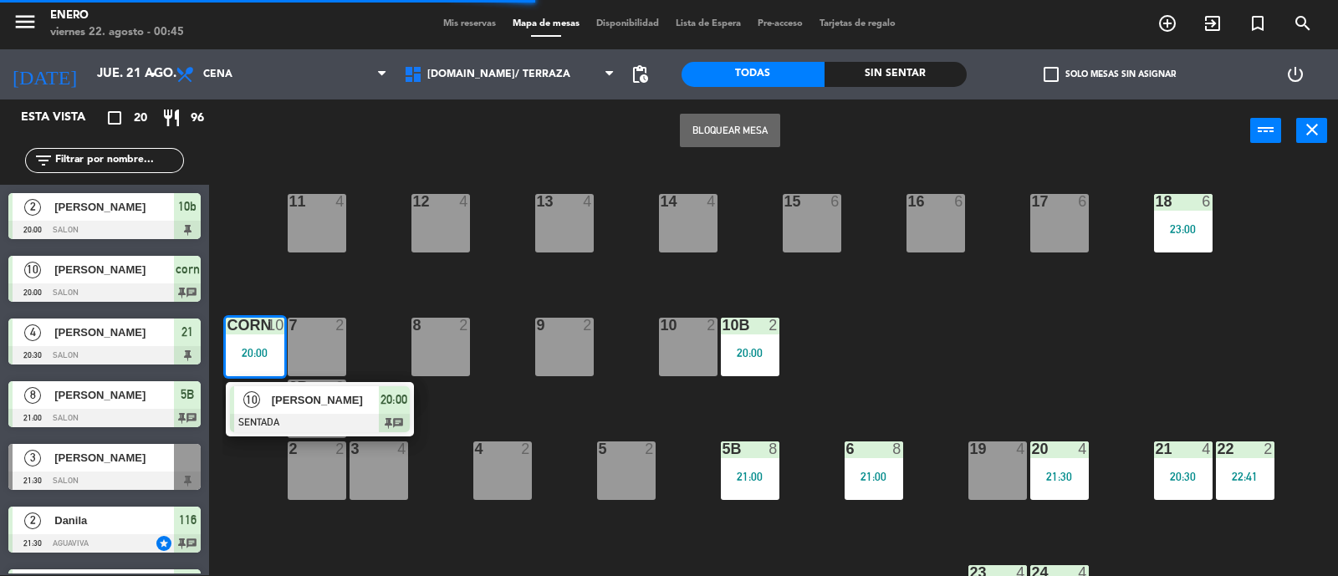
click at [371, 403] on div "10 [PERSON_NAME] SENTADA 20:00 chat" at bounding box center [319, 409] width 213 height 54
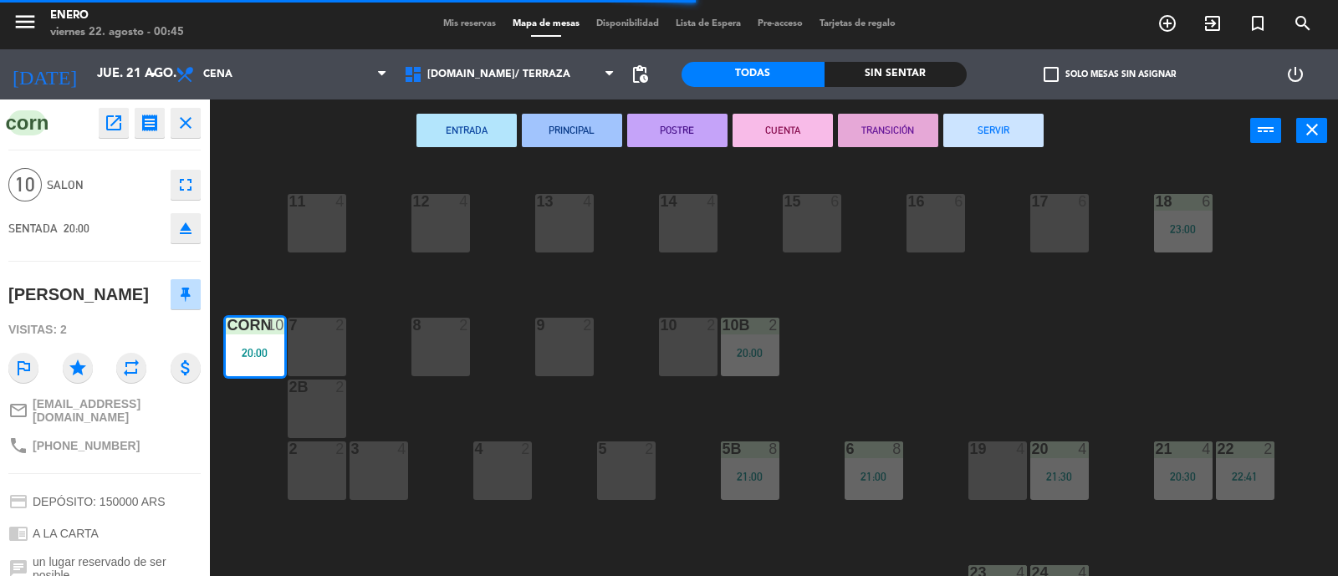
click at [989, 131] on button "SERVIR" at bounding box center [993, 130] width 100 height 33
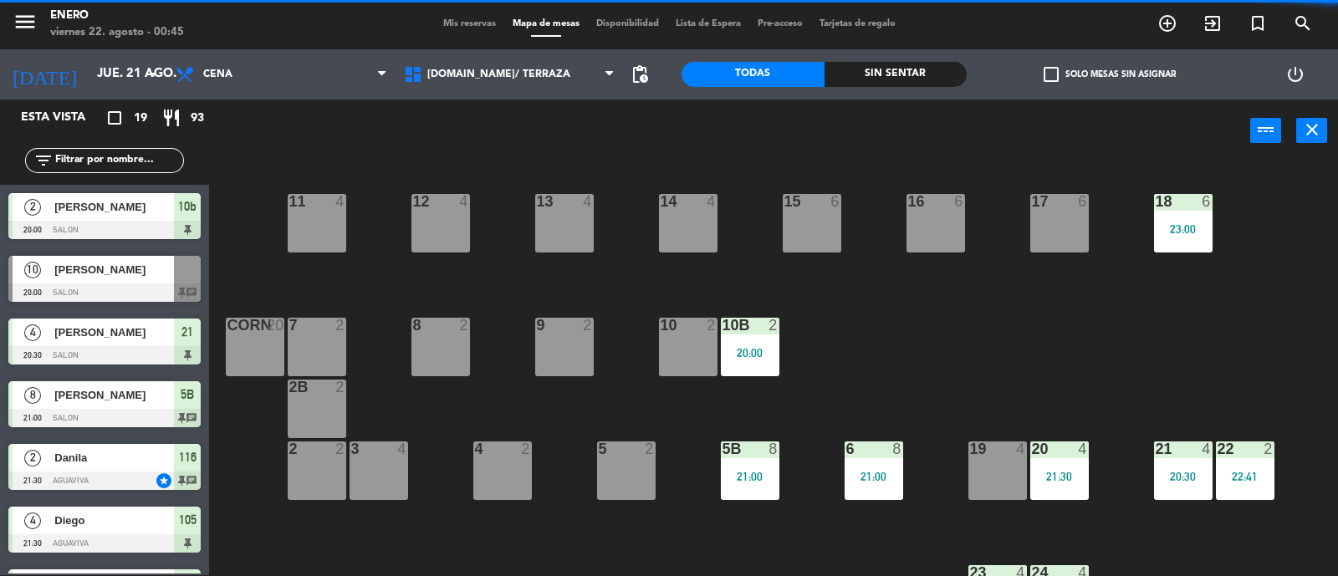
click at [762, 347] on div "20:00" at bounding box center [750, 353] width 59 height 12
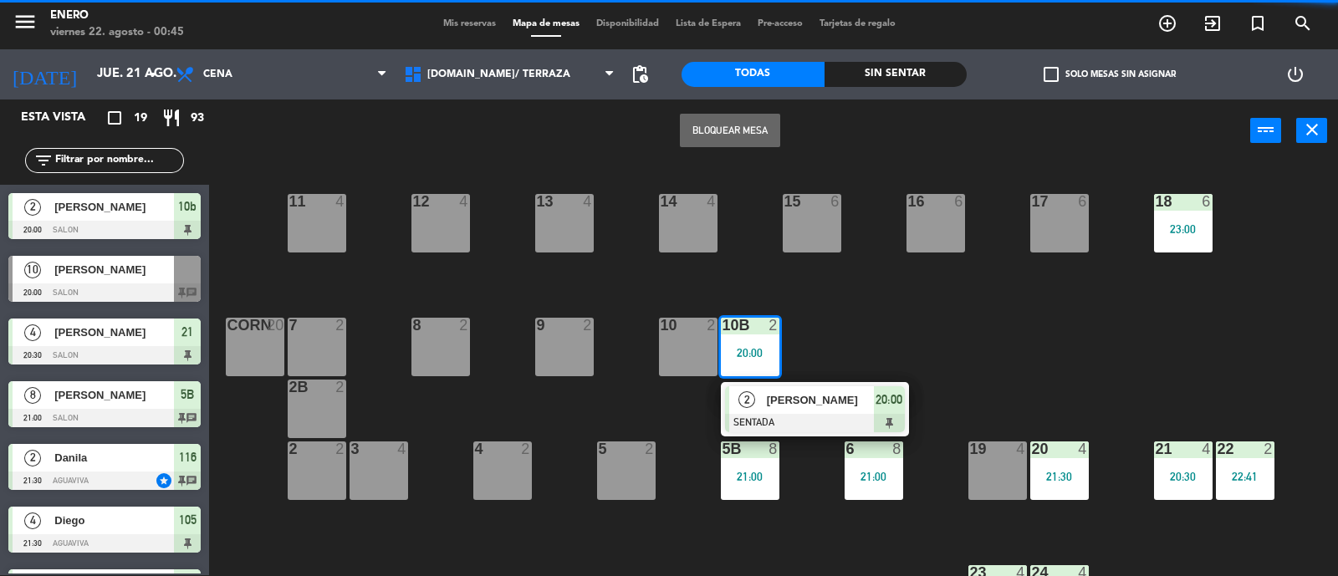
click at [768, 393] on span "[PERSON_NAME]" at bounding box center [820, 400] width 107 height 18
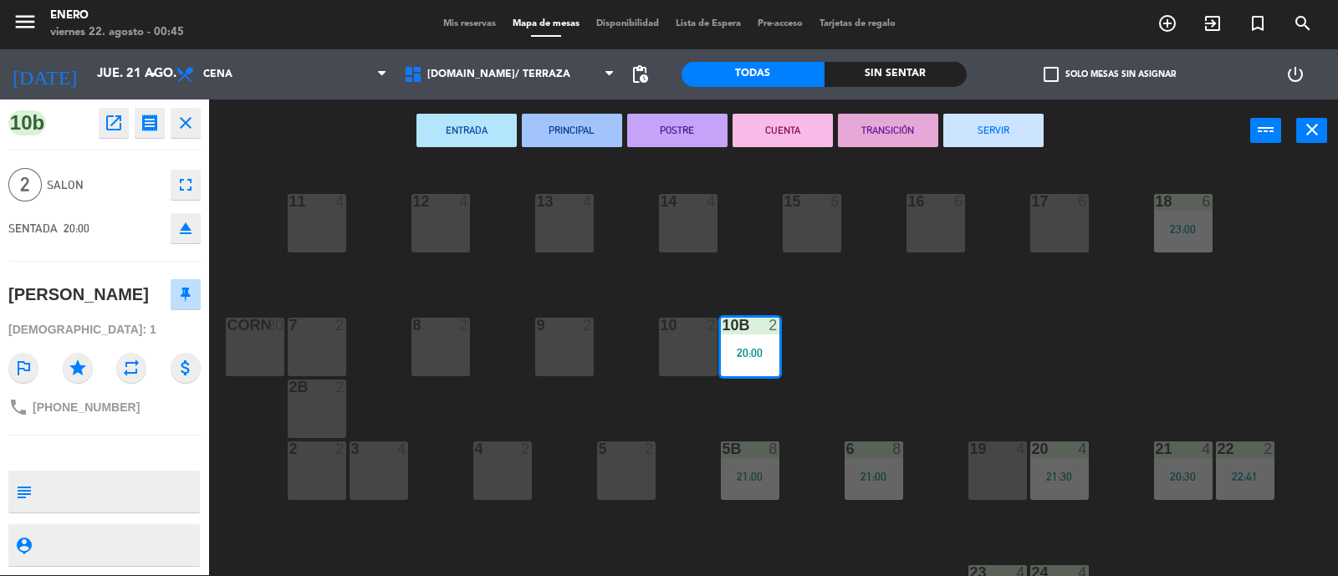
drag, startPoint x: 976, startPoint y: 127, endPoint x: 1040, endPoint y: 134, distance: 64.7
click at [978, 128] on button "SERVIR" at bounding box center [993, 130] width 100 height 33
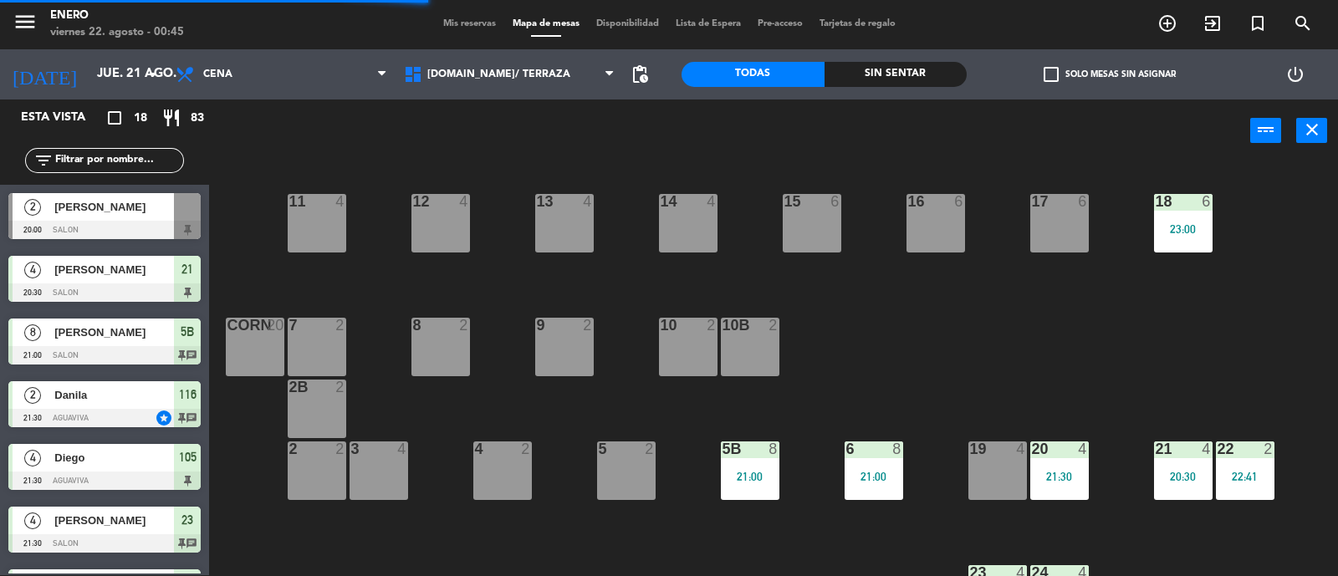
drag, startPoint x: 1173, startPoint y: 211, endPoint x: 1057, endPoint y: 212, distance: 115.4
click at [1174, 211] on div "18 6 23:00" at bounding box center [1183, 223] width 59 height 59
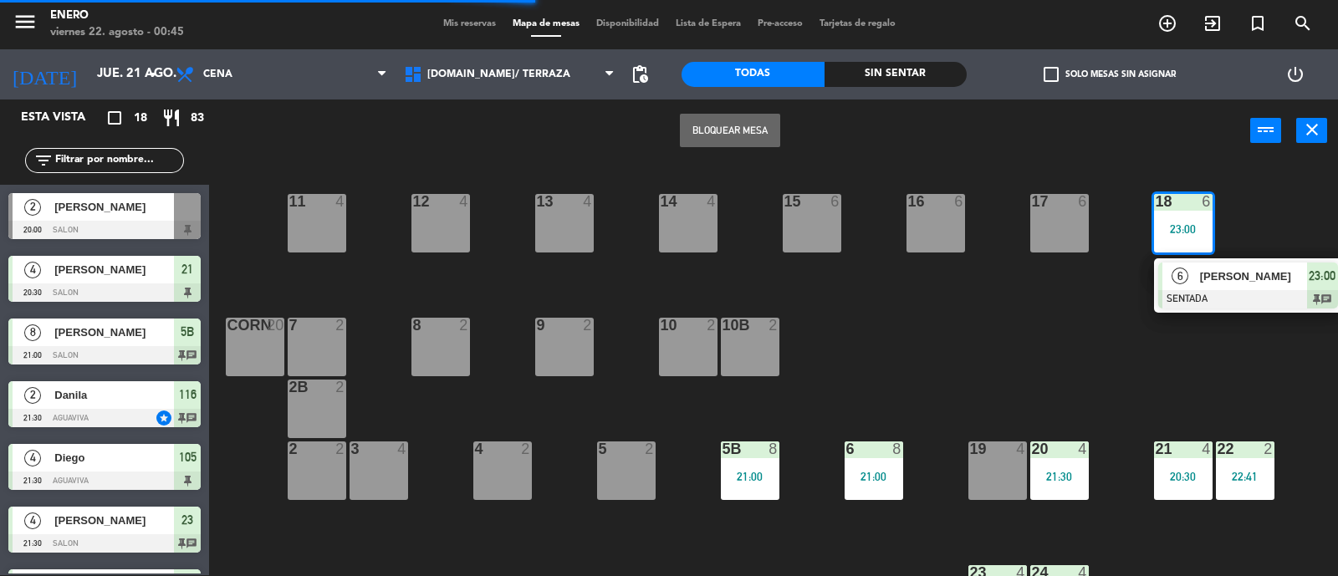
click at [1217, 297] on div at bounding box center [1248, 299] width 180 height 18
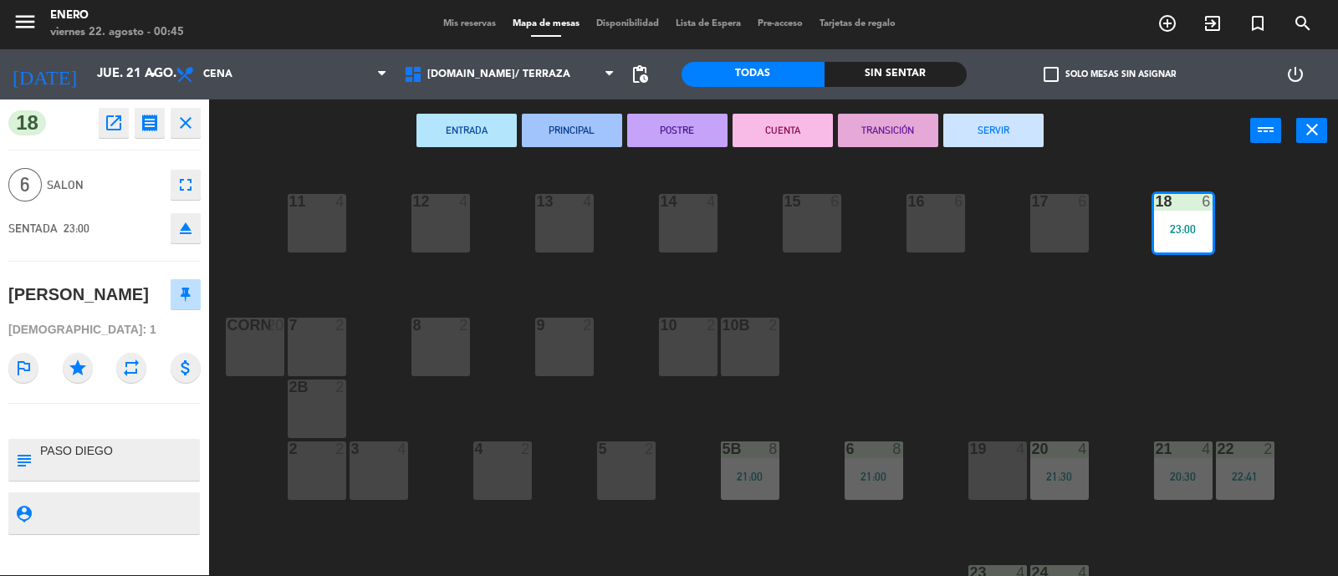
click at [981, 139] on button "SERVIR" at bounding box center [993, 130] width 100 height 33
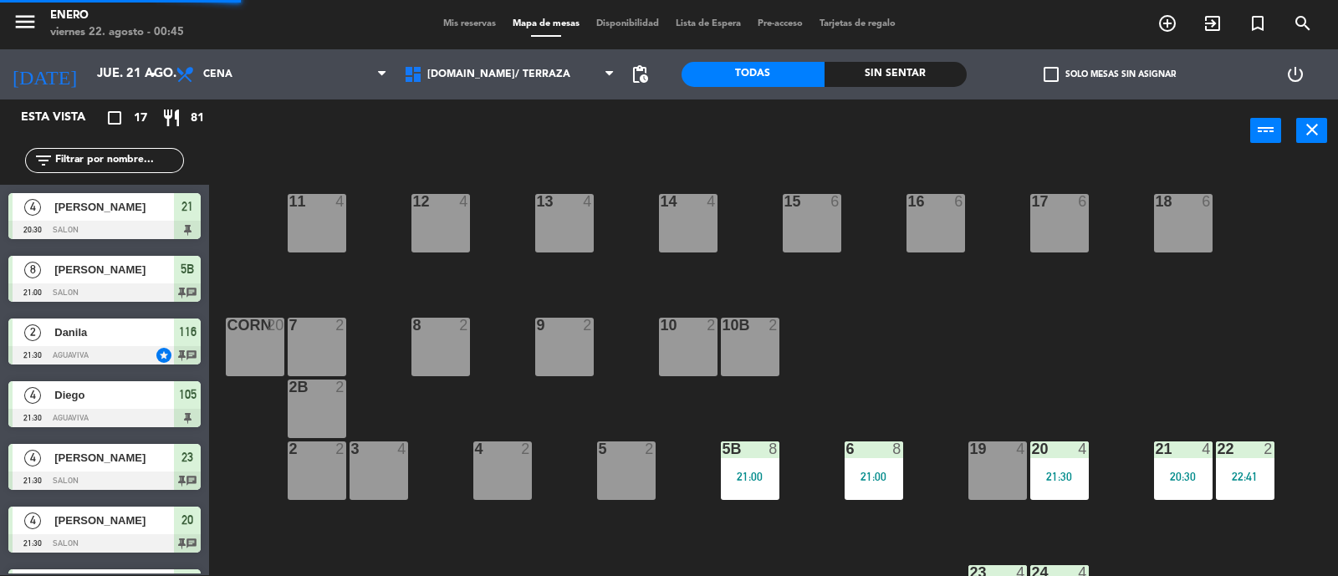
scroll to position [191, 0]
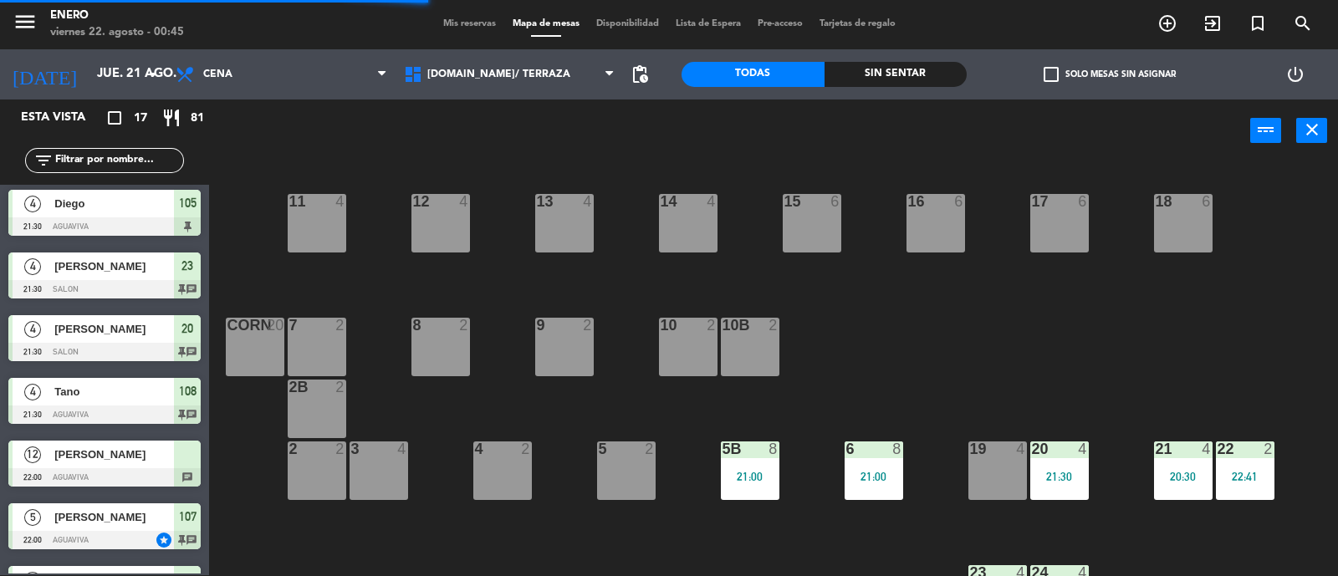
drag, startPoint x: 905, startPoint y: 457, endPoint x: 884, endPoint y: 444, distance: 24.1
click at [902, 458] on div "14 4 12 4 11 4 17 6 15 6 16 6 13 4 18 6 10 2 7 2 8 2 9 2 corn 20 10b 2 2B 2 3 4…" at bounding box center [779, 370] width 1115 height 413
click at [862, 441] on div at bounding box center [873, 448] width 28 height 15
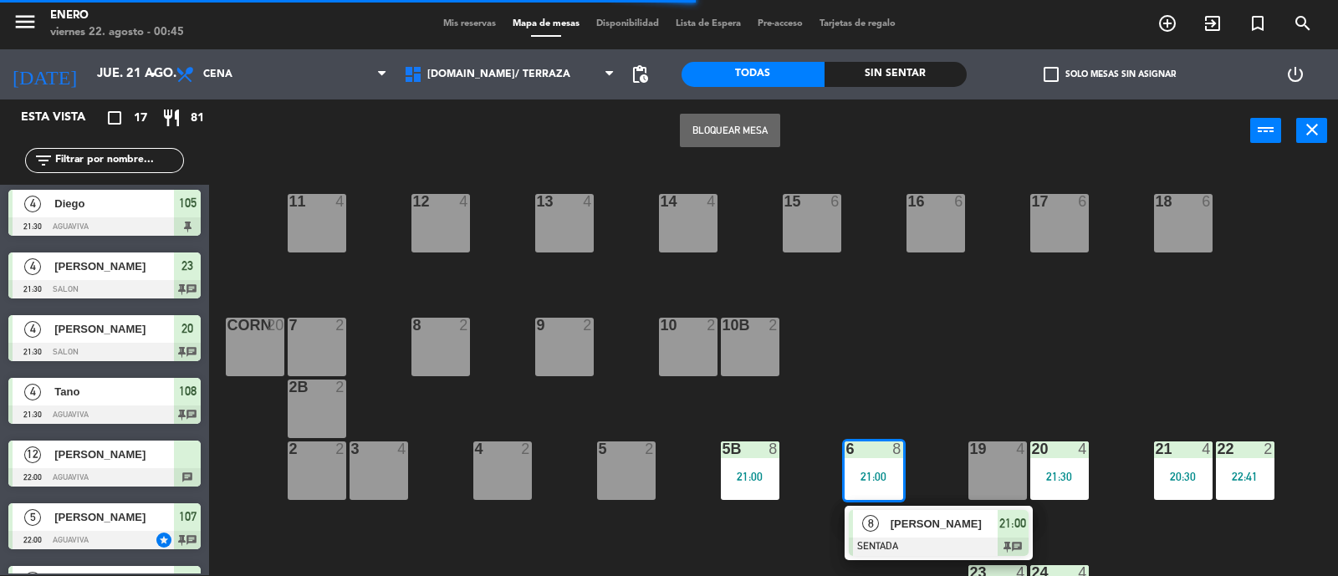
click at [924, 528] on span "[PERSON_NAME]" at bounding box center [943, 524] width 107 height 18
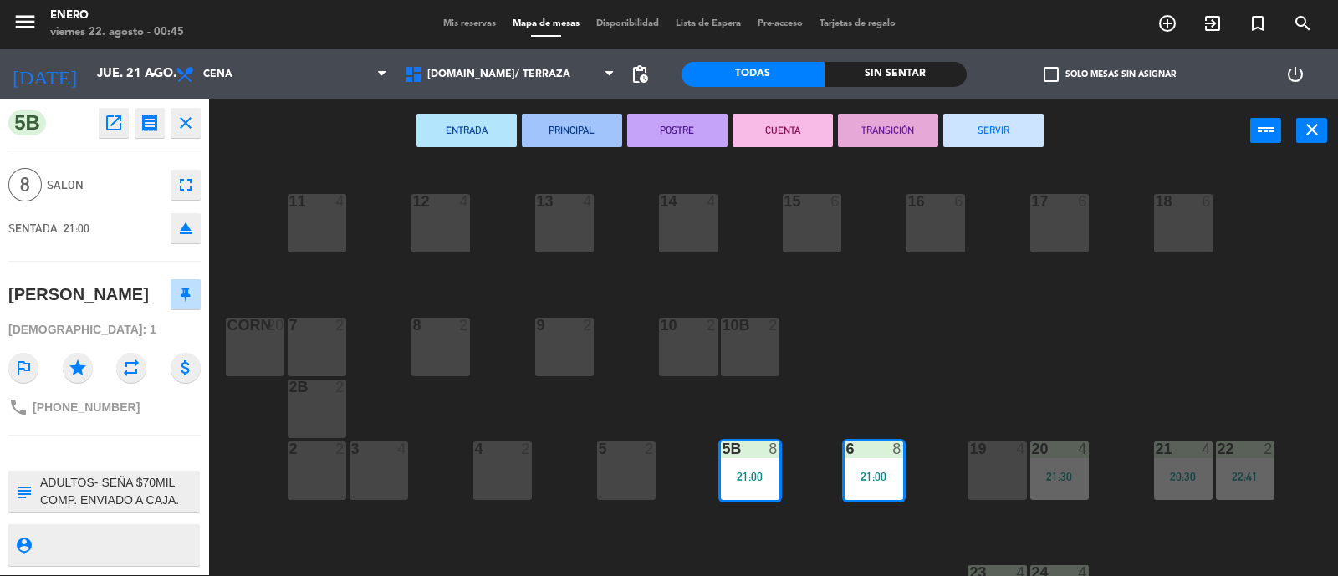
click at [982, 134] on button "SERVIR" at bounding box center [993, 130] width 100 height 33
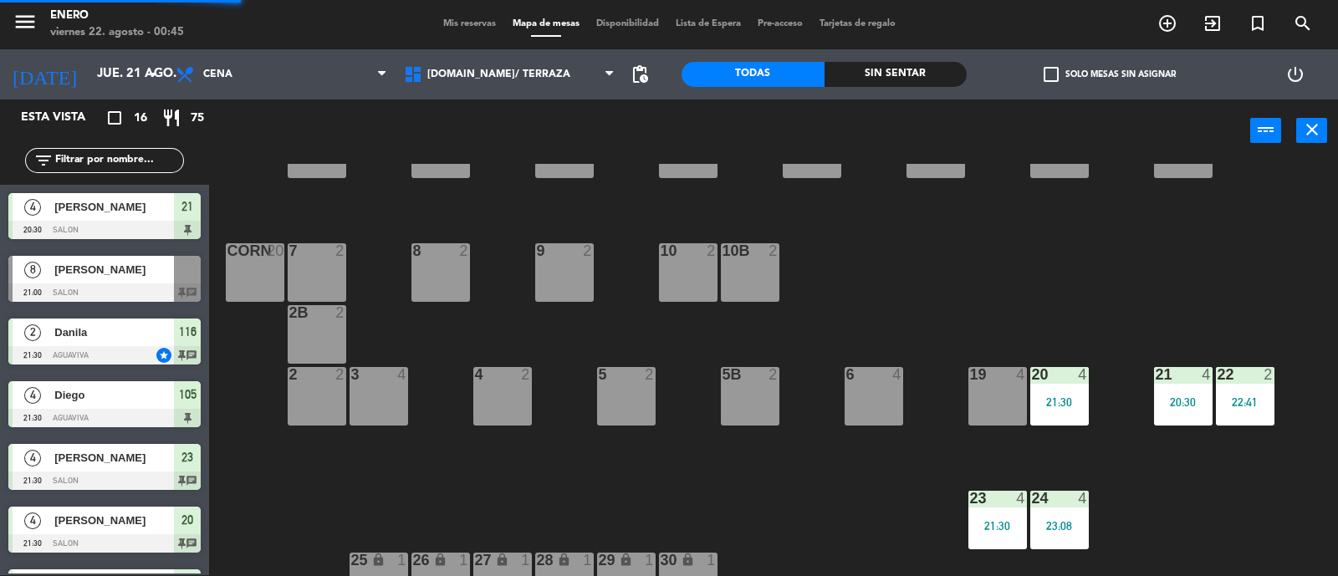
scroll to position [104, 0]
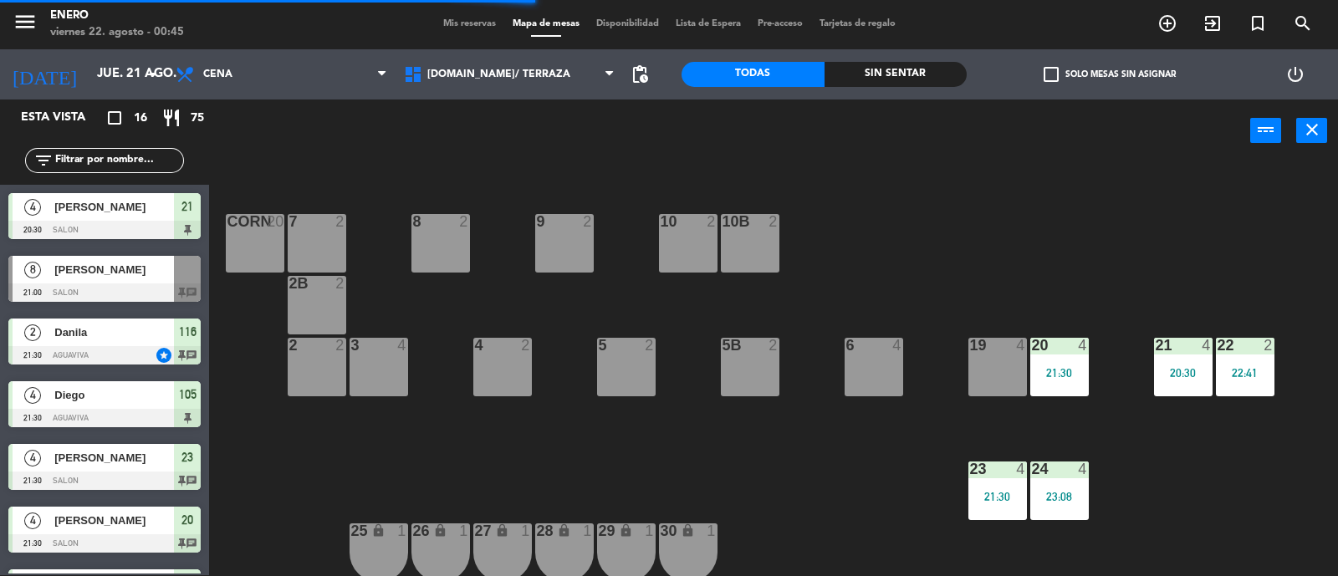
click at [1075, 370] on div "21:30" at bounding box center [1059, 373] width 59 height 12
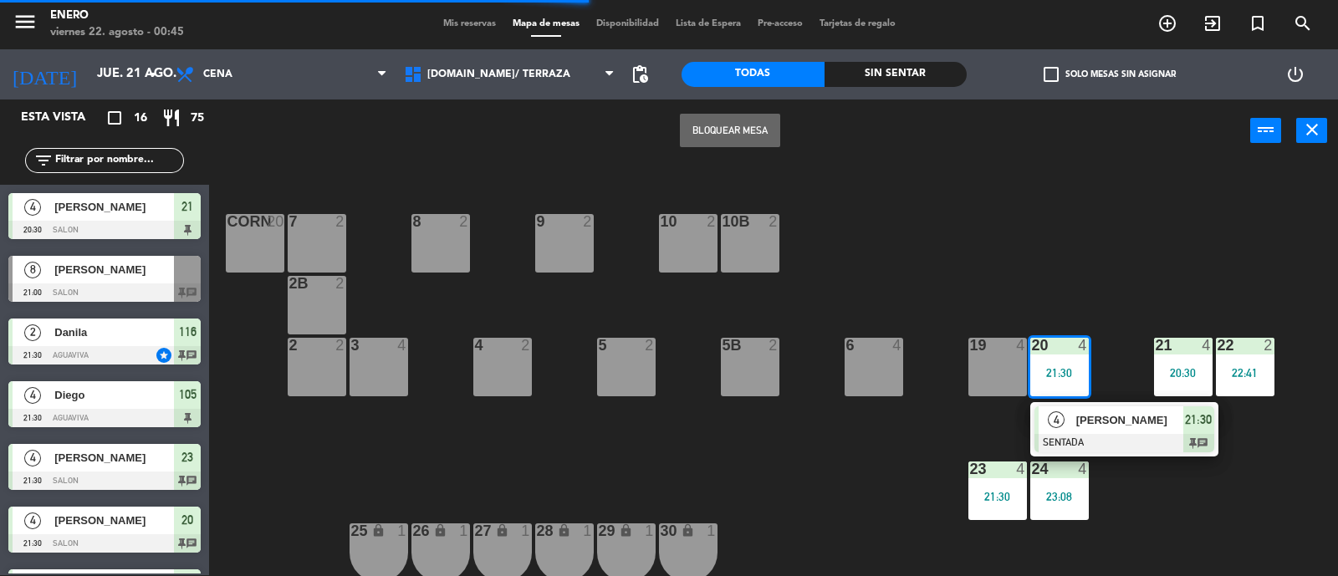
click at [1093, 435] on div at bounding box center [1124, 443] width 180 height 18
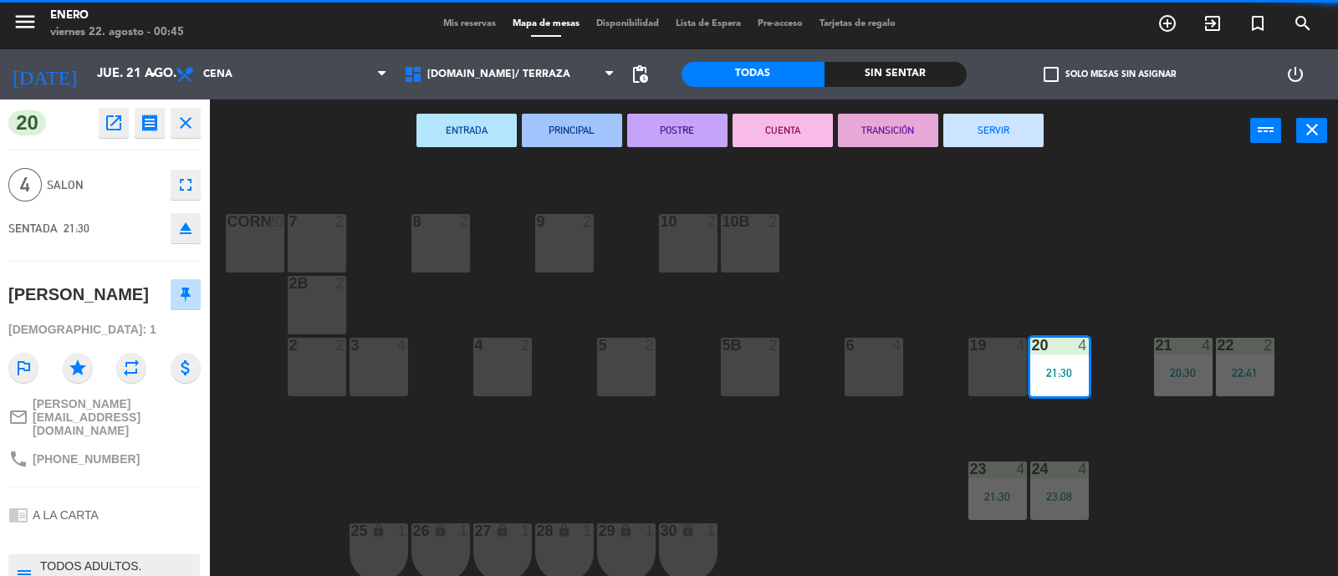
click at [1018, 138] on button "SERVIR" at bounding box center [993, 130] width 100 height 33
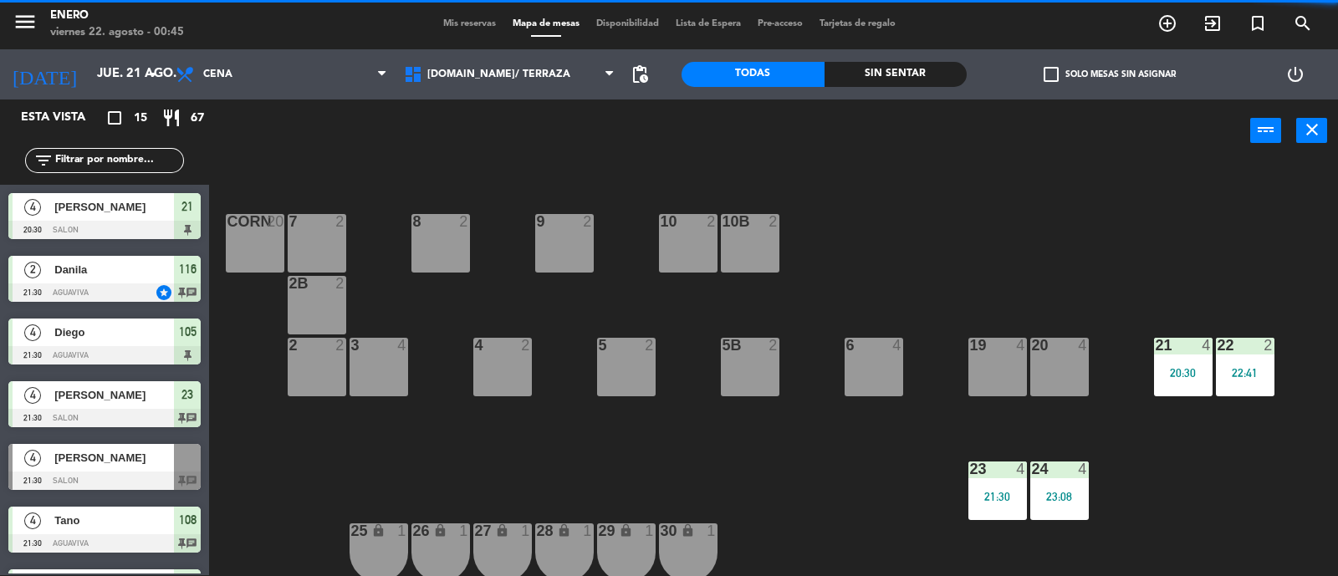
click at [1183, 359] on div "21 4 20:30" at bounding box center [1183, 367] width 59 height 59
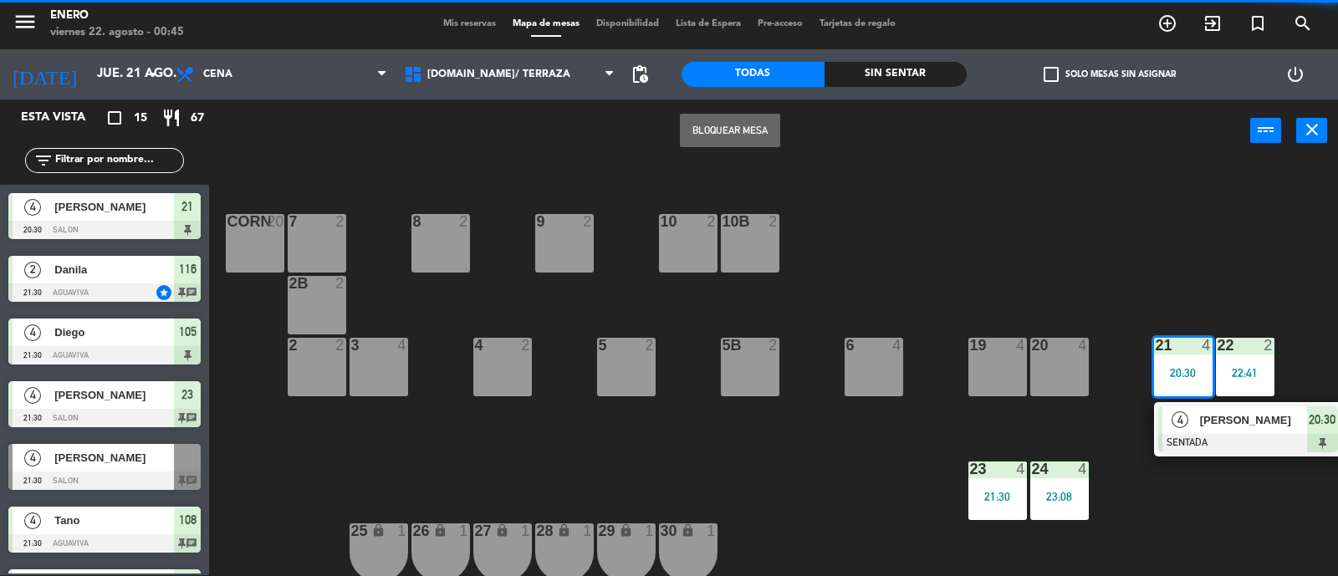
click at [1220, 434] on div at bounding box center [1248, 443] width 180 height 18
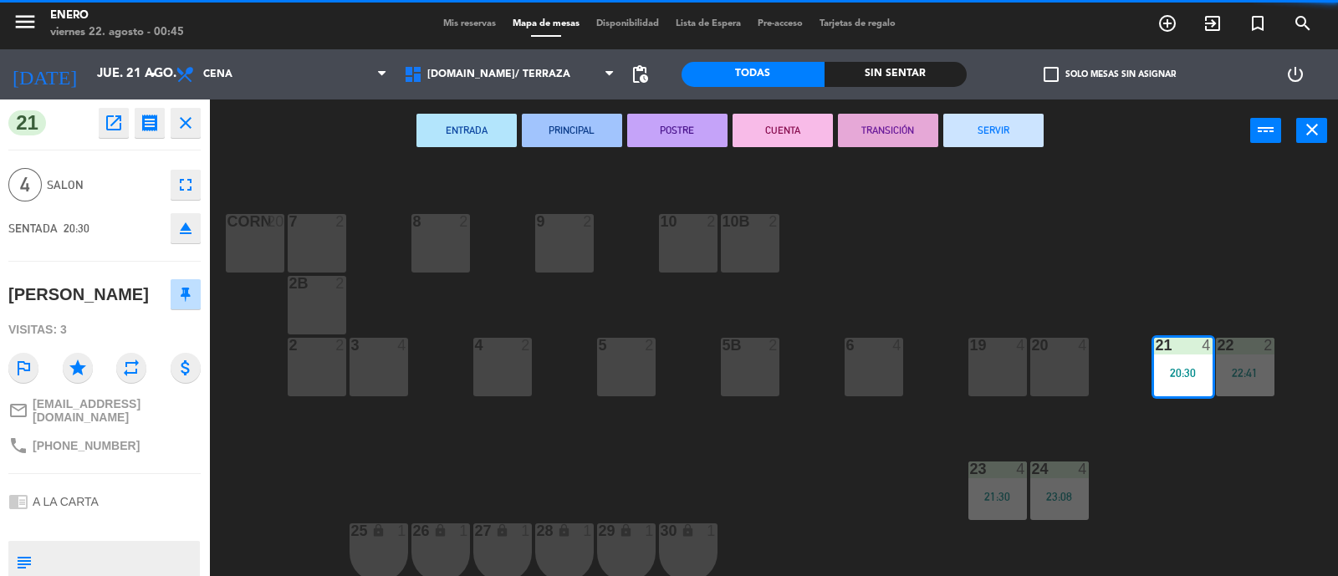
click at [999, 119] on button "SERVIR" at bounding box center [993, 130] width 100 height 33
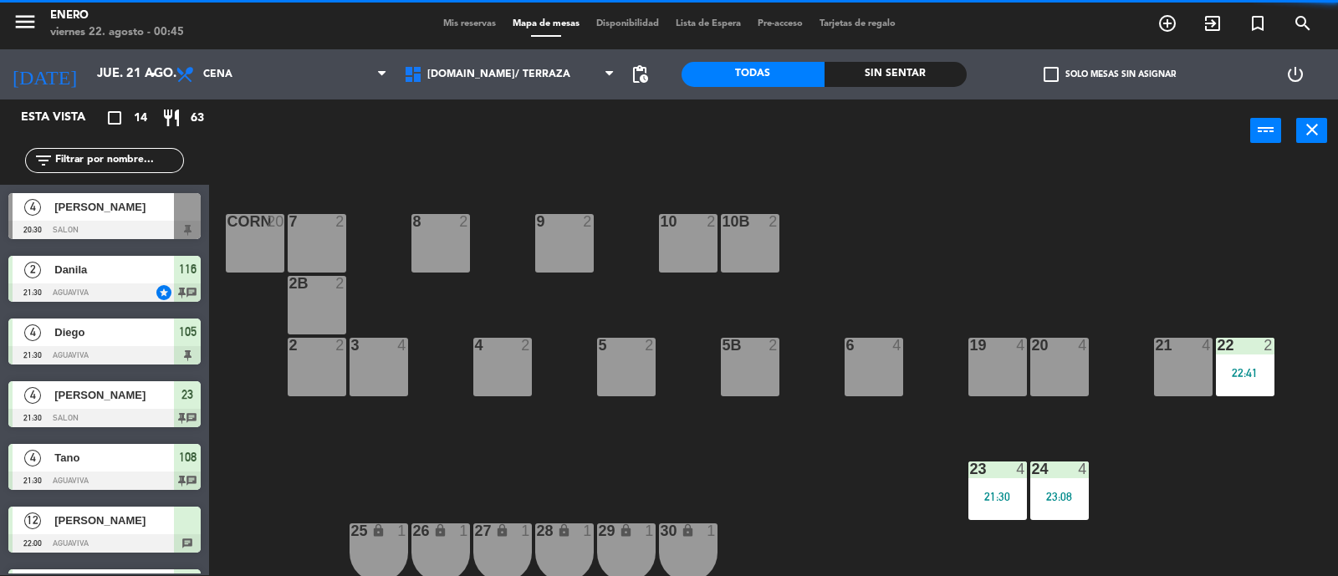
click at [1251, 369] on div "22:41" at bounding box center [1244, 373] width 59 height 12
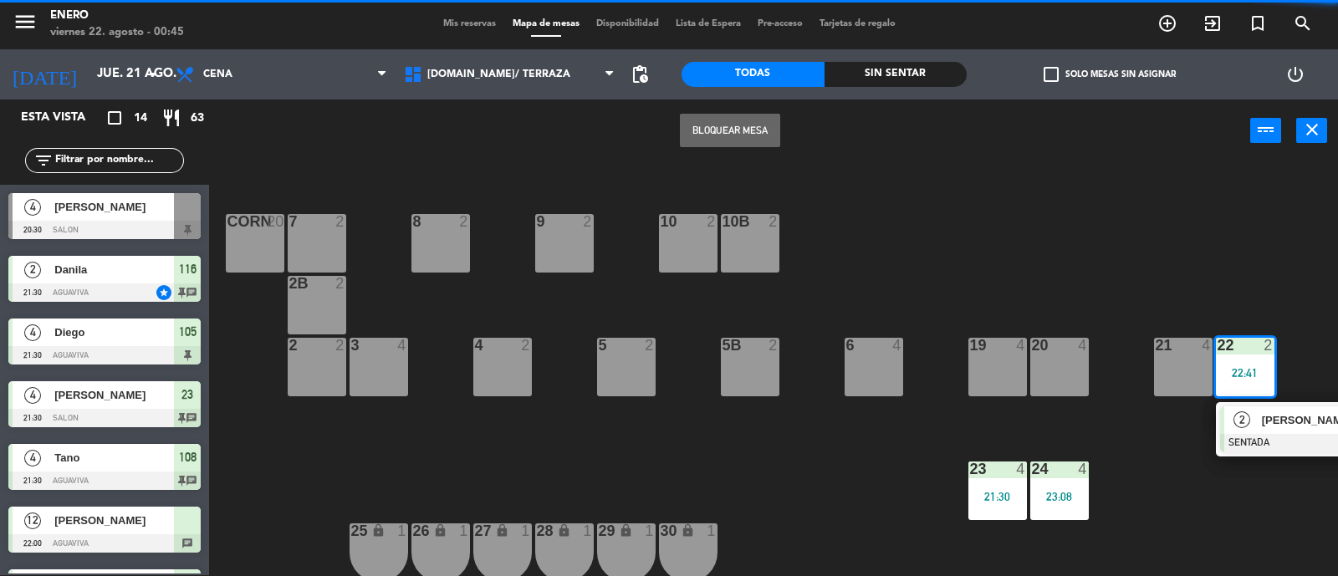
click at [1254, 437] on div at bounding box center [1310, 443] width 180 height 18
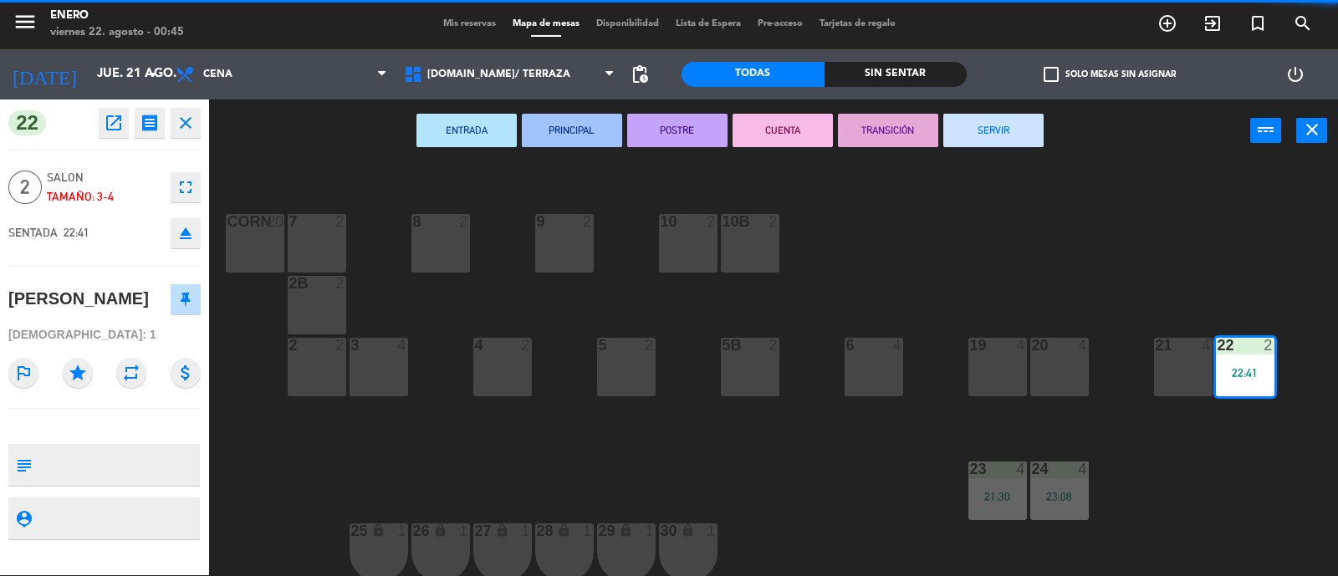
click at [989, 123] on button "SERVIR" at bounding box center [993, 130] width 100 height 33
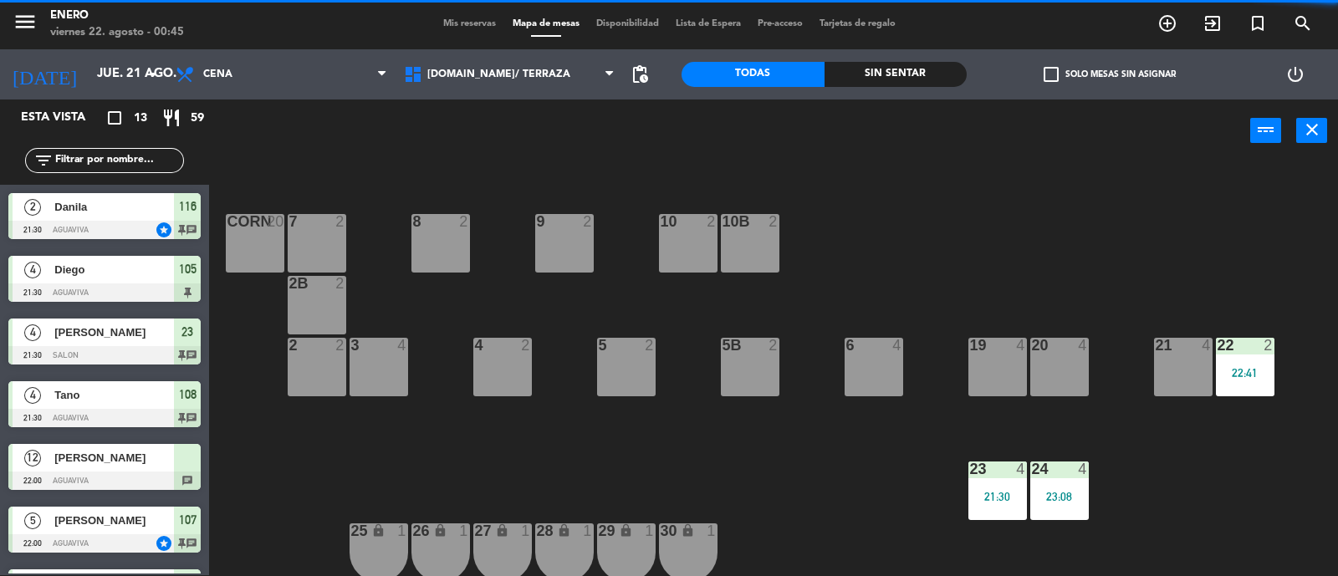
scroll to position [141, 0]
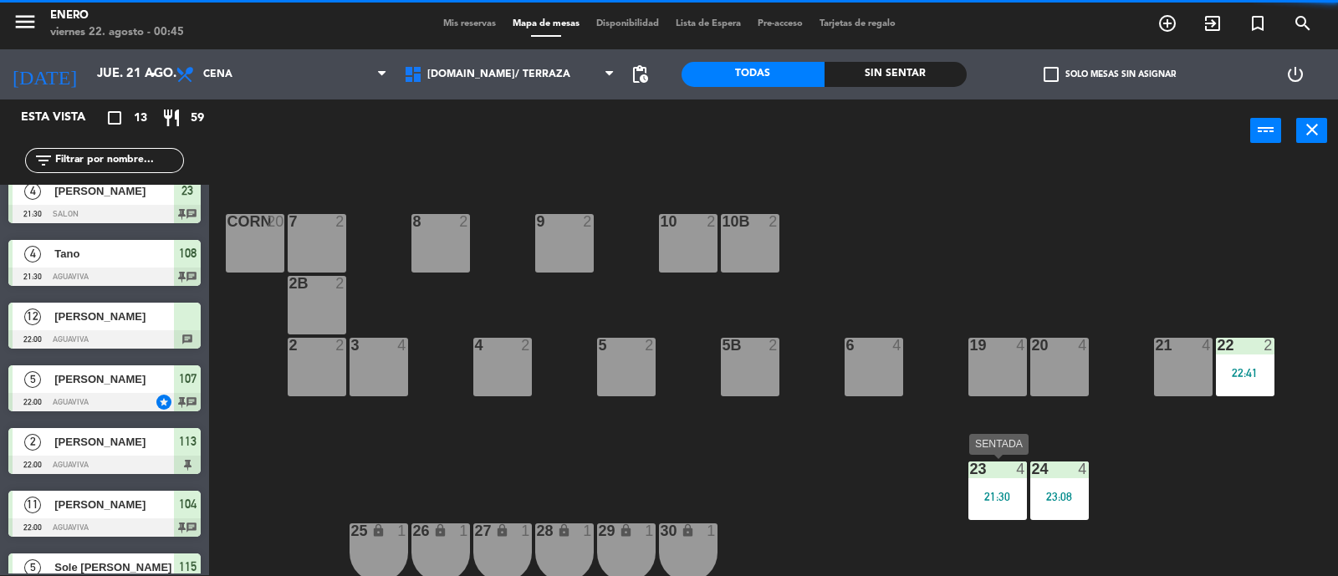
click at [1015, 491] on div "21:30" at bounding box center [997, 497] width 59 height 12
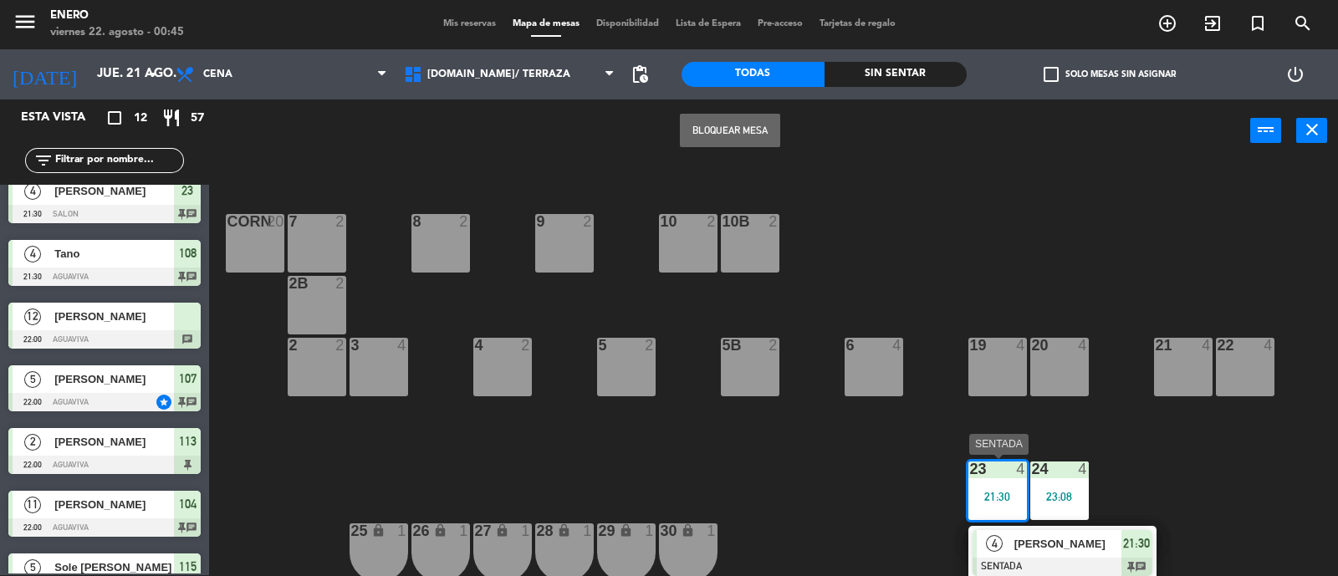
click at [1100, 553] on div "[PERSON_NAME]" at bounding box center [1066, 544] width 109 height 28
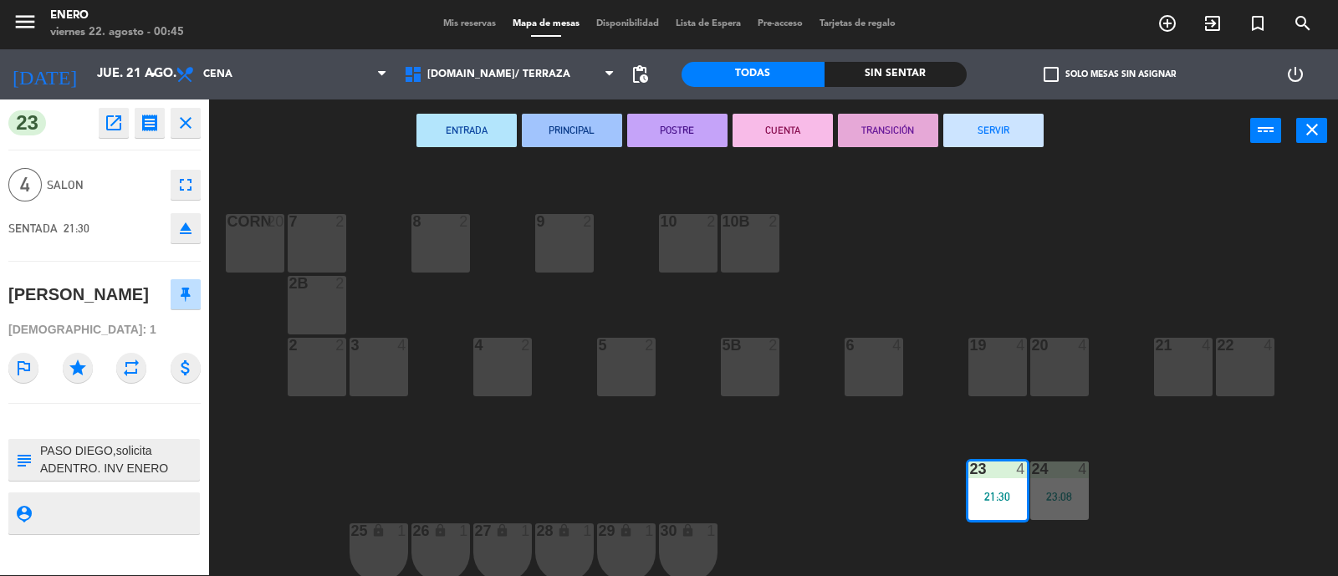
click at [1000, 135] on button "SERVIR" at bounding box center [993, 130] width 100 height 33
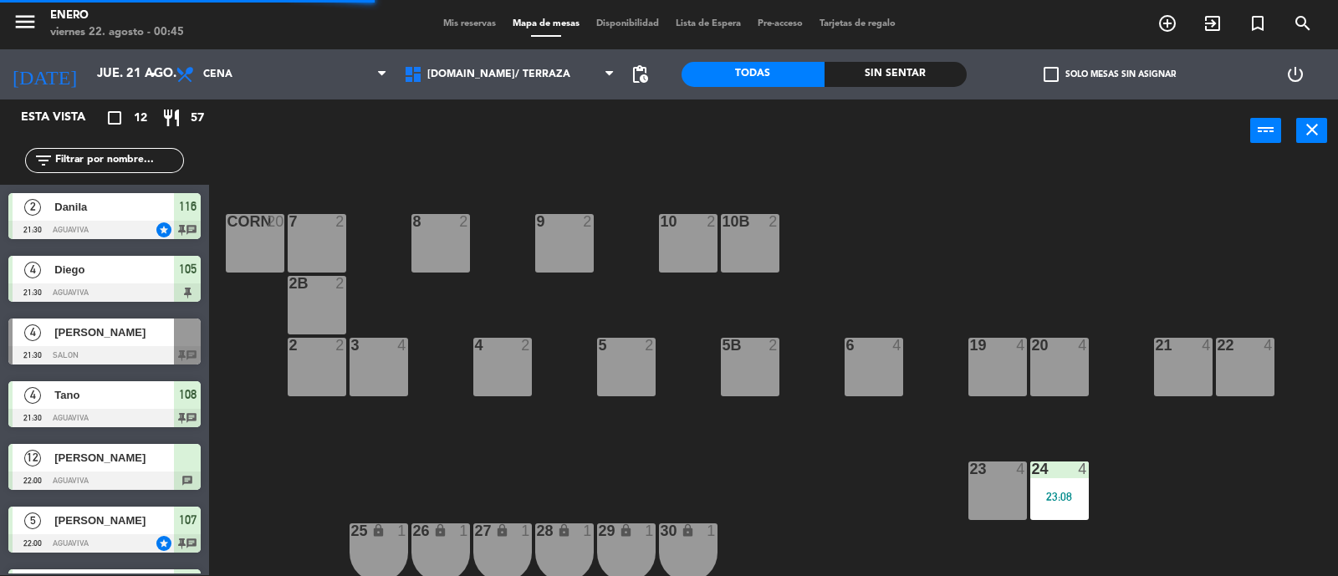
drag, startPoint x: 1047, startPoint y: 486, endPoint x: 1041, endPoint y: 478, distance: 9.5
click at [1047, 487] on div "24 4 23:08" at bounding box center [1059, 490] width 59 height 59
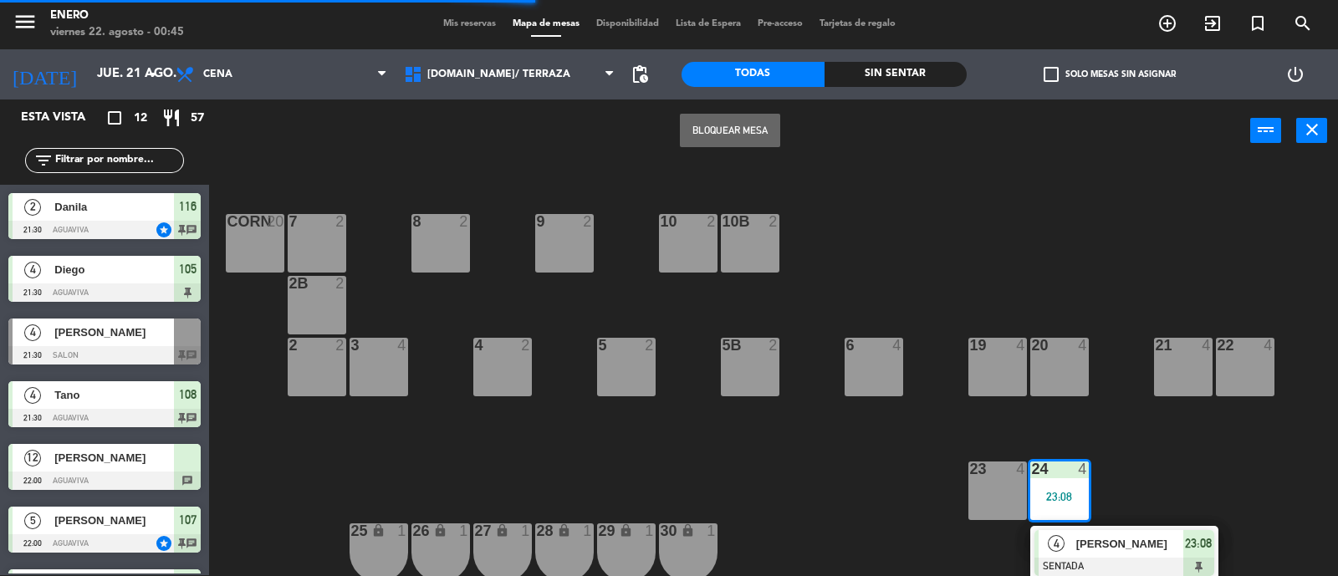
click at [1103, 553] on div "[PERSON_NAME]" at bounding box center [1128, 544] width 109 height 28
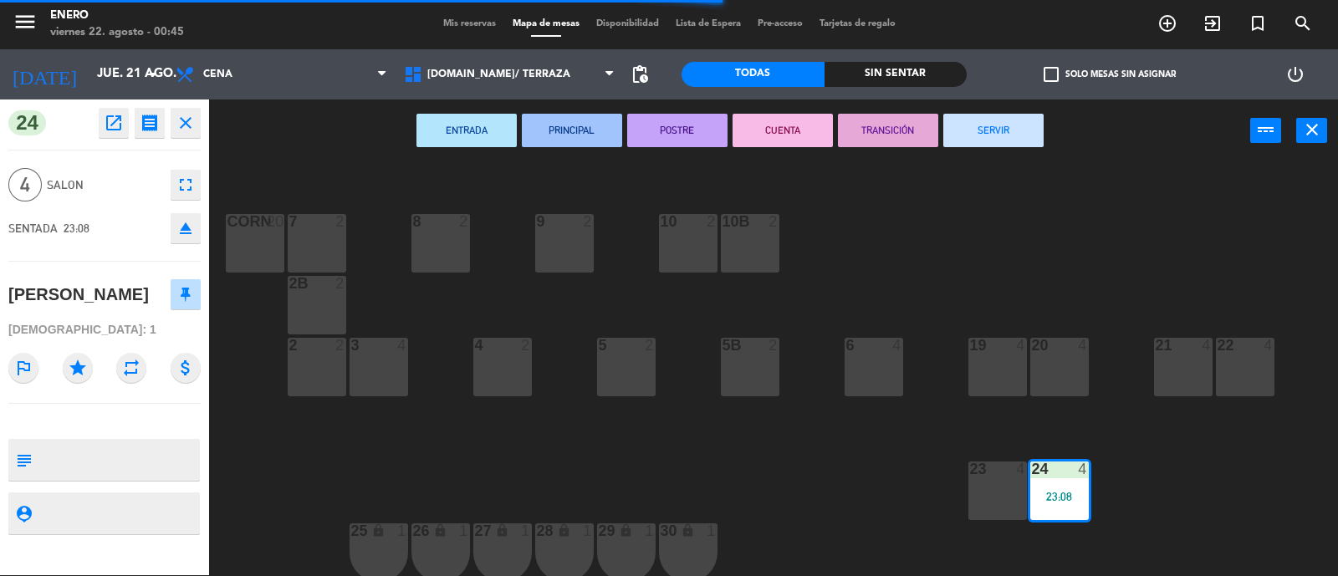
click at [1003, 123] on button "SERVIR" at bounding box center [993, 130] width 100 height 33
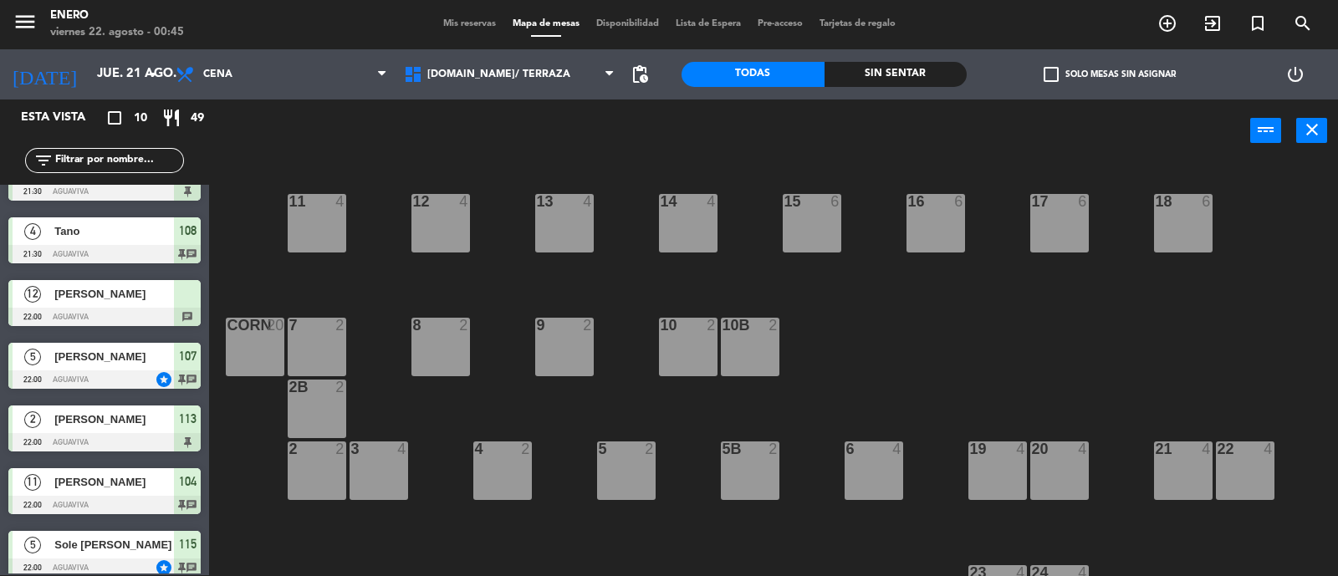
scroll to position [0, 0]
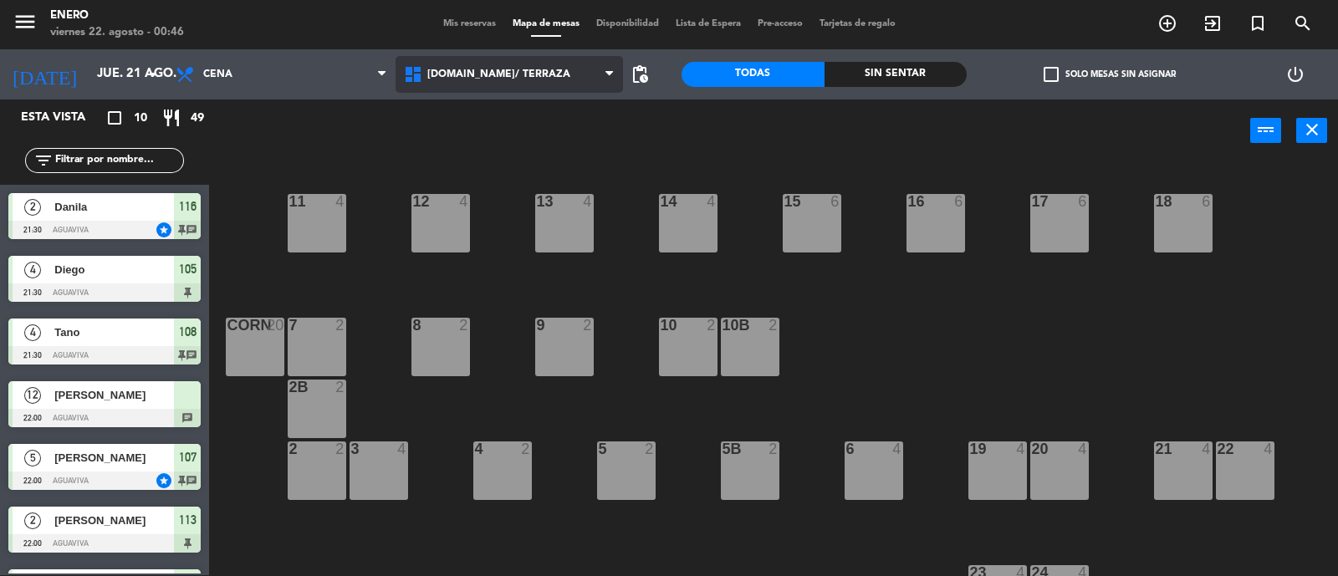
click at [498, 56] on span "[DOMAIN_NAME]/ TERRAZA" at bounding box center [509, 74] width 228 height 37
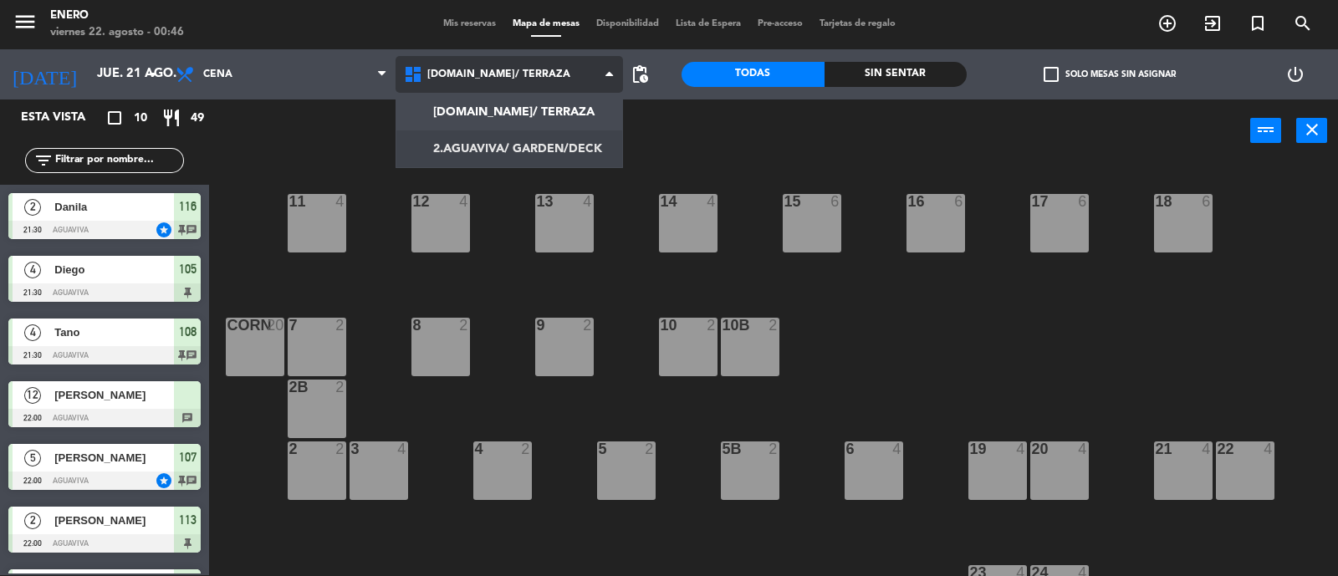
click at [509, 156] on ng-component "menu Enero viernes 22. agosto - 00:46 Mis reservas Mapa de mesas Disponibilidad…" at bounding box center [669, 288] width 1338 height 578
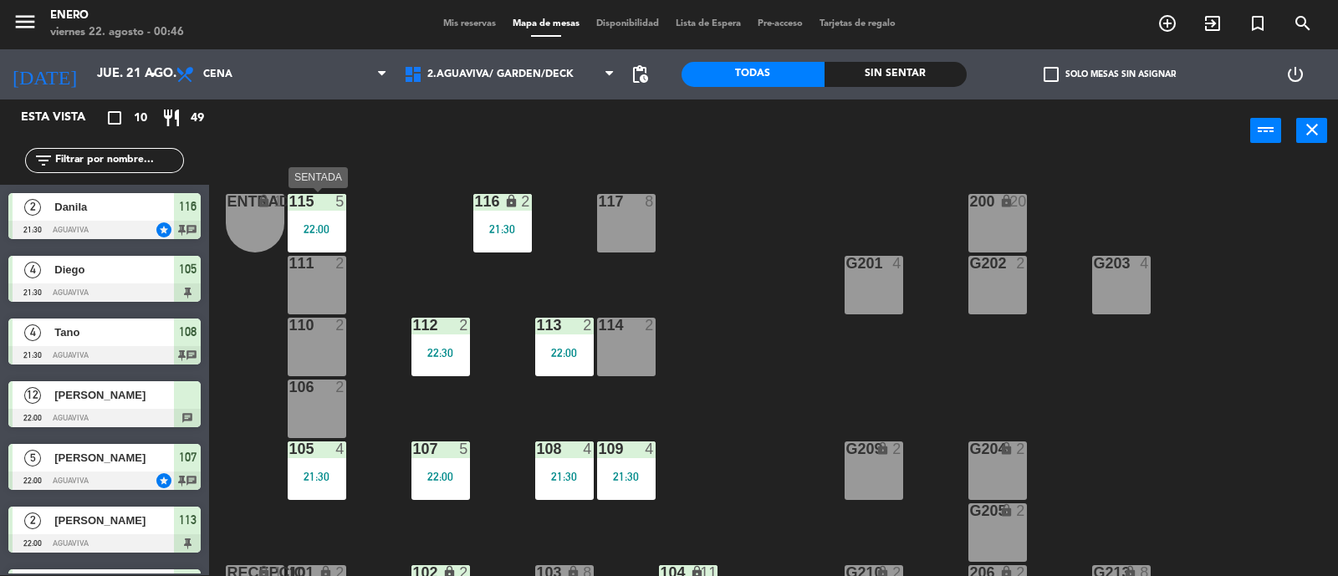
click at [330, 206] on div "115 5" at bounding box center [317, 201] width 84 height 15
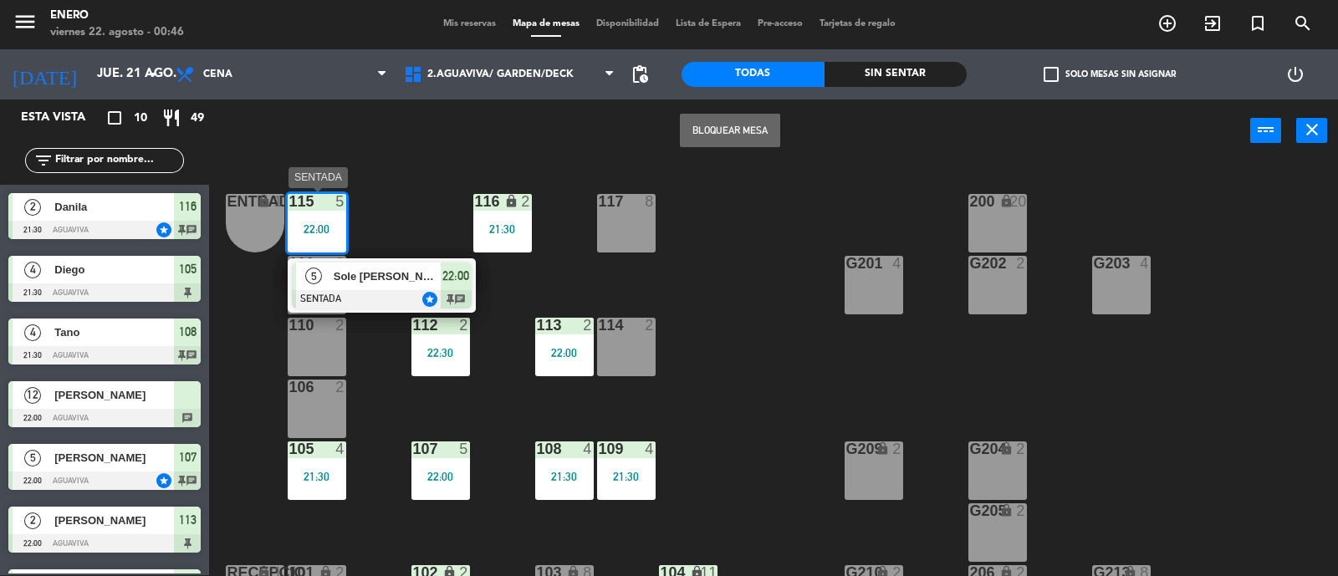
click at [391, 280] on span "Sole [PERSON_NAME]" at bounding box center [387, 277] width 107 height 18
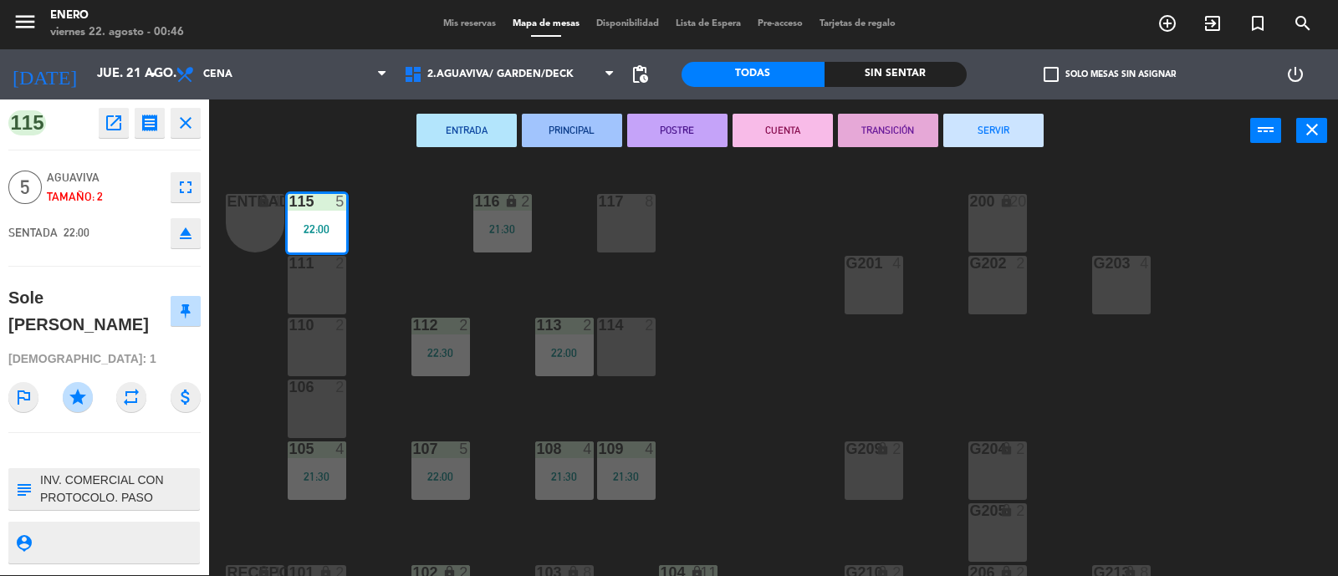
click at [961, 122] on button "SERVIR" at bounding box center [993, 130] width 100 height 33
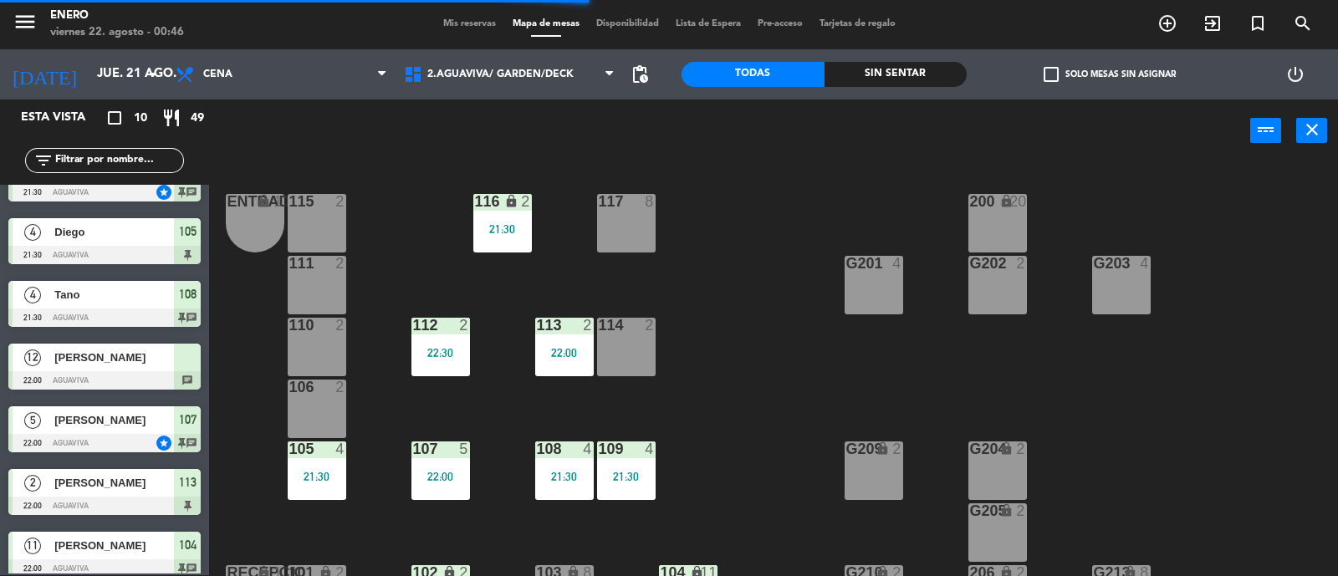
scroll to position [104, 0]
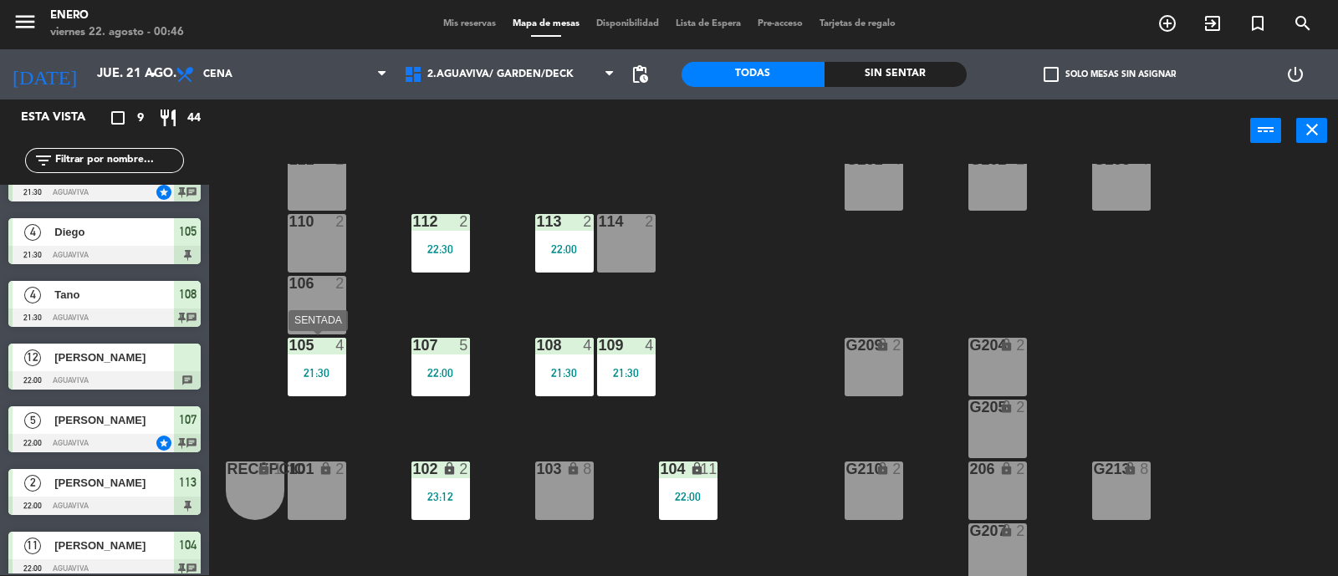
click at [319, 375] on div "21:30" at bounding box center [317, 373] width 59 height 12
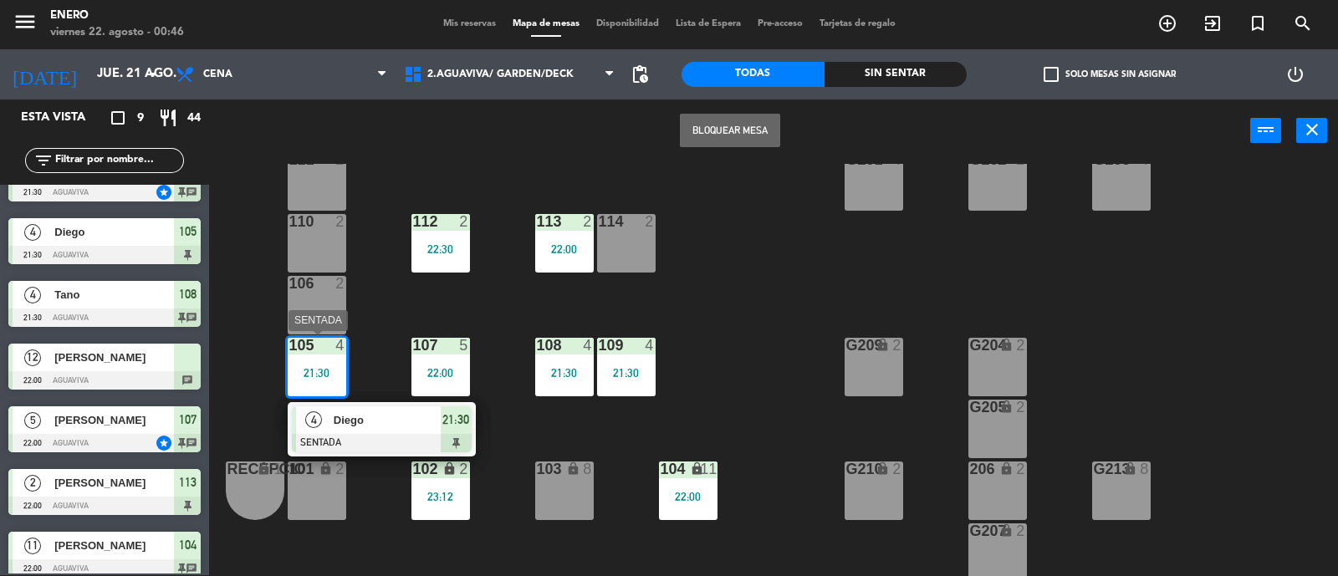
click at [393, 431] on div "Diego" at bounding box center [386, 420] width 109 height 28
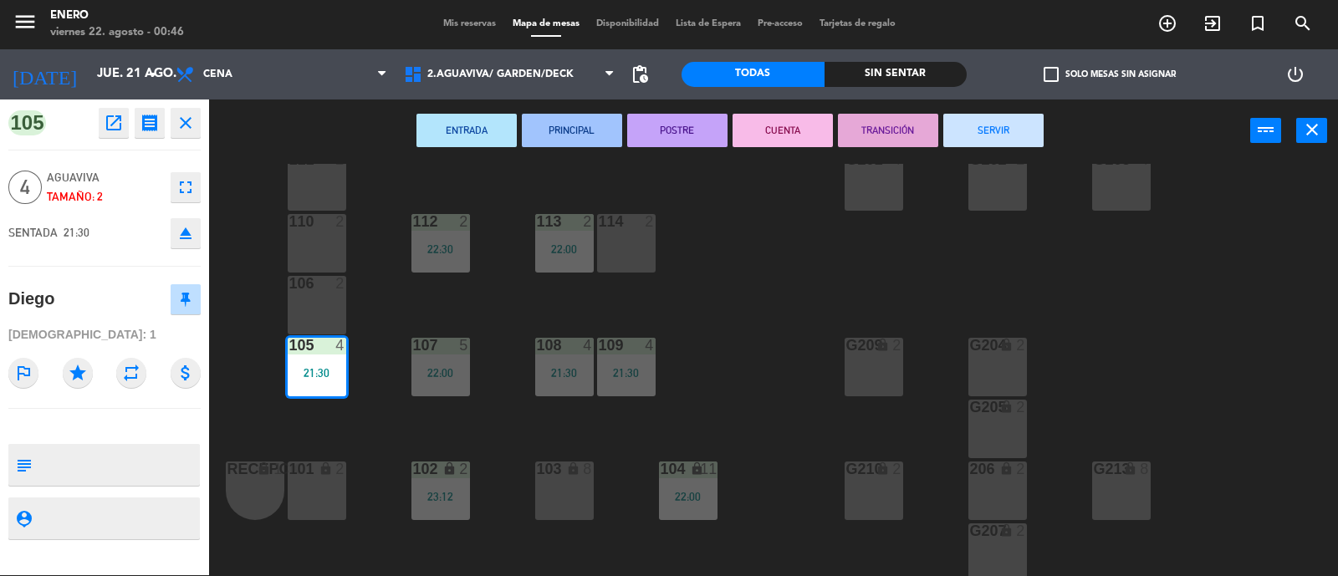
click at [957, 129] on button "SERVIR" at bounding box center [993, 130] width 100 height 33
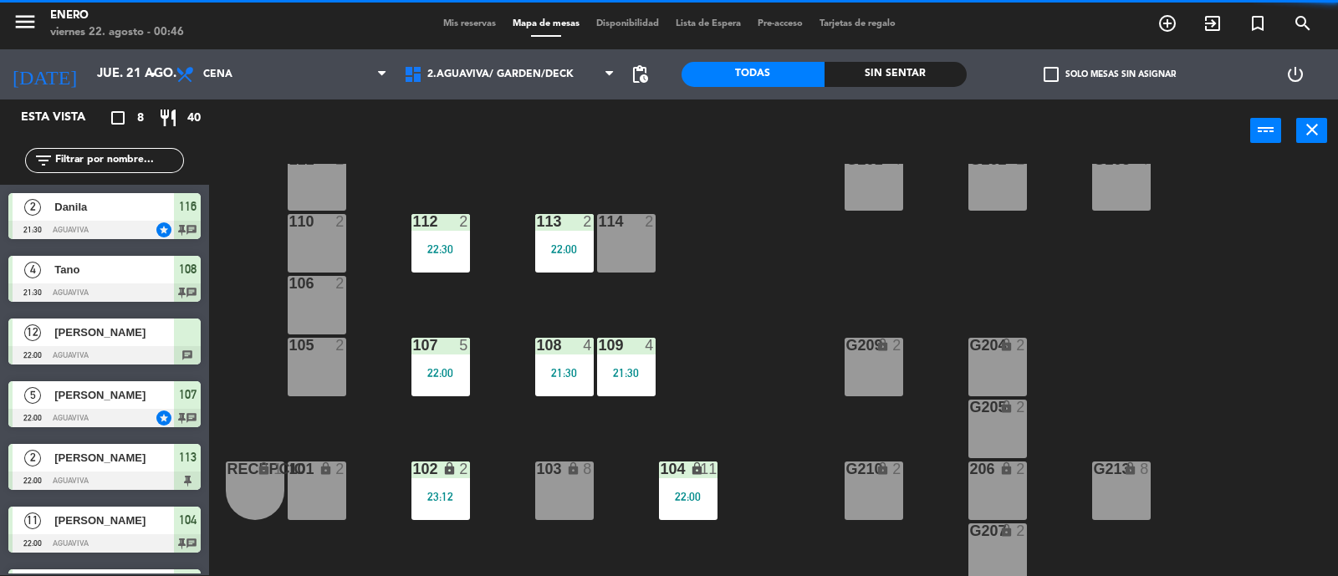
click at [468, 266] on div "112 2 22:30" at bounding box center [440, 243] width 59 height 59
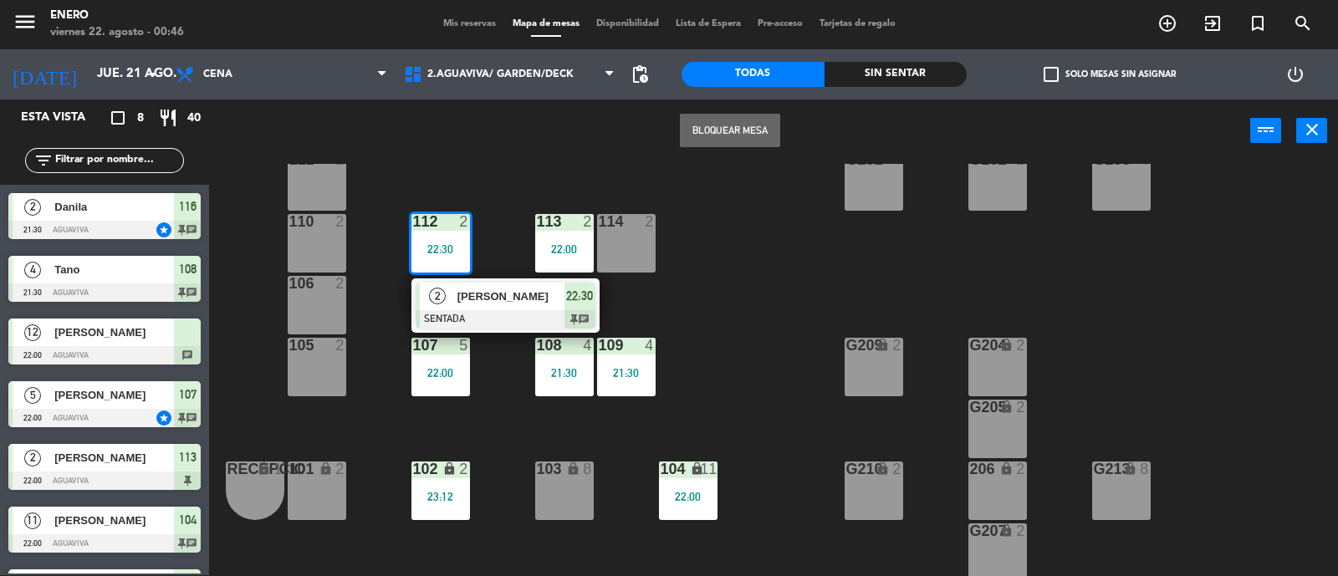
click at [527, 321] on div at bounding box center [505, 319] width 180 height 18
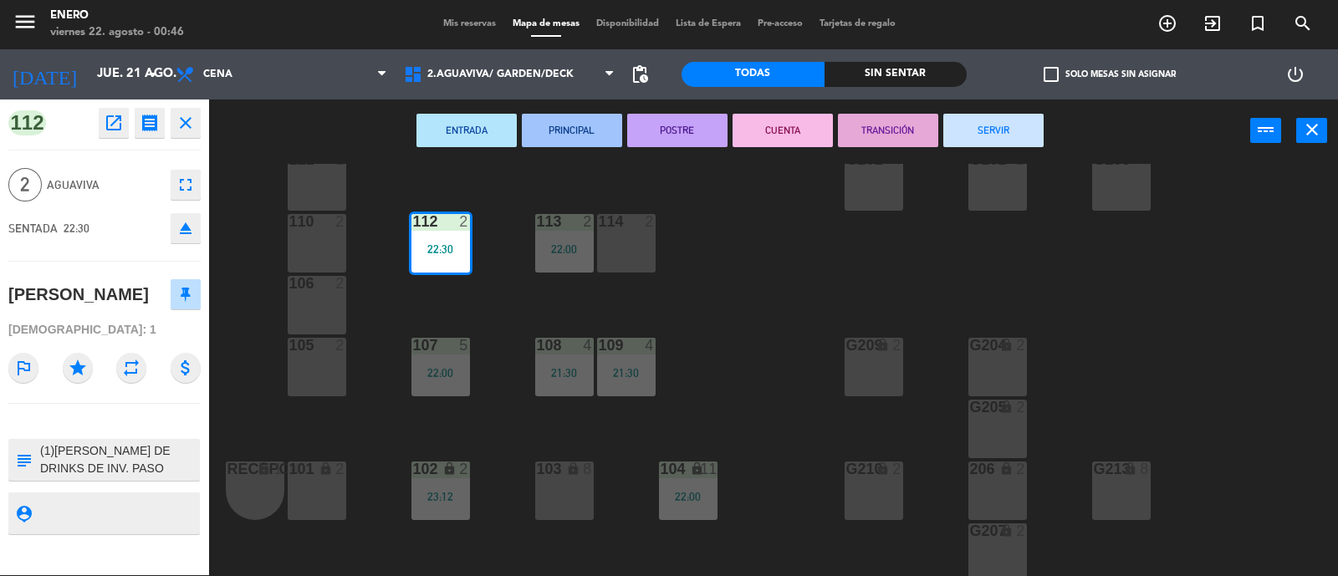
click at [961, 127] on button "SERVIR" at bounding box center [993, 130] width 100 height 33
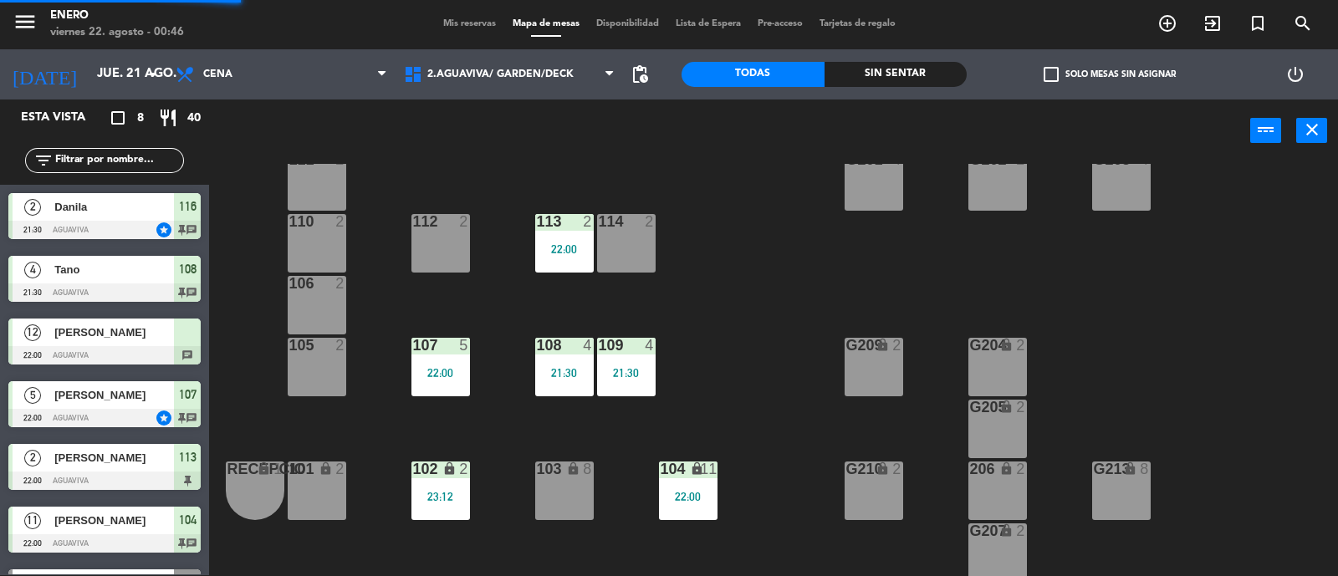
scroll to position [57, 0]
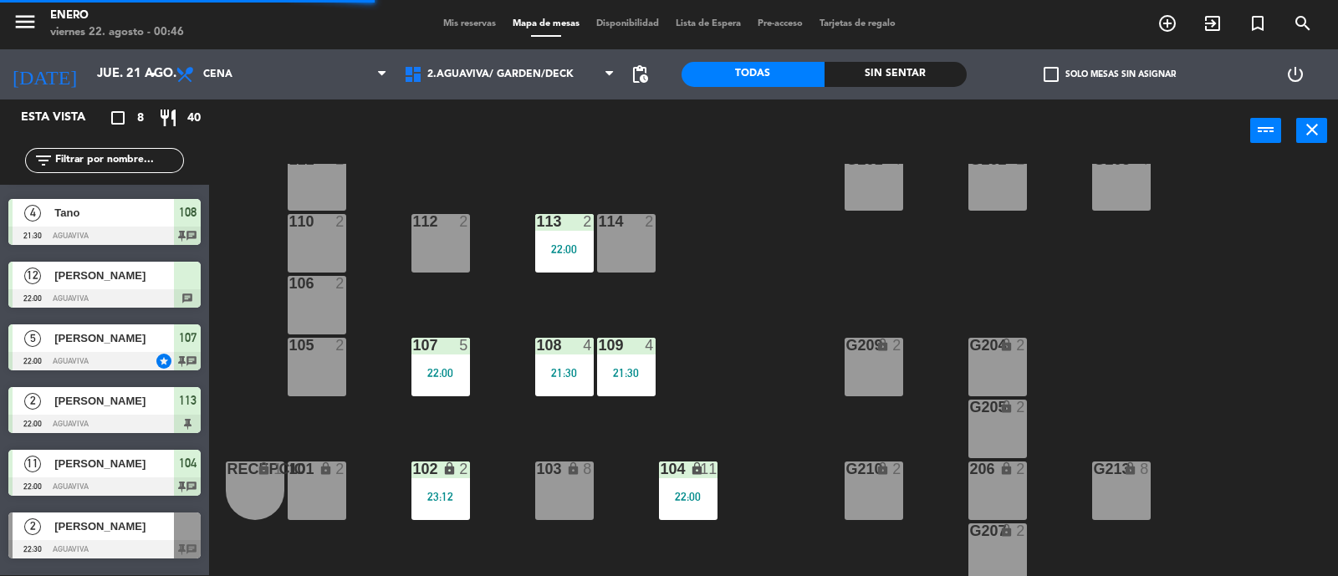
click at [441, 385] on div "107 5 22:00" at bounding box center [440, 367] width 59 height 59
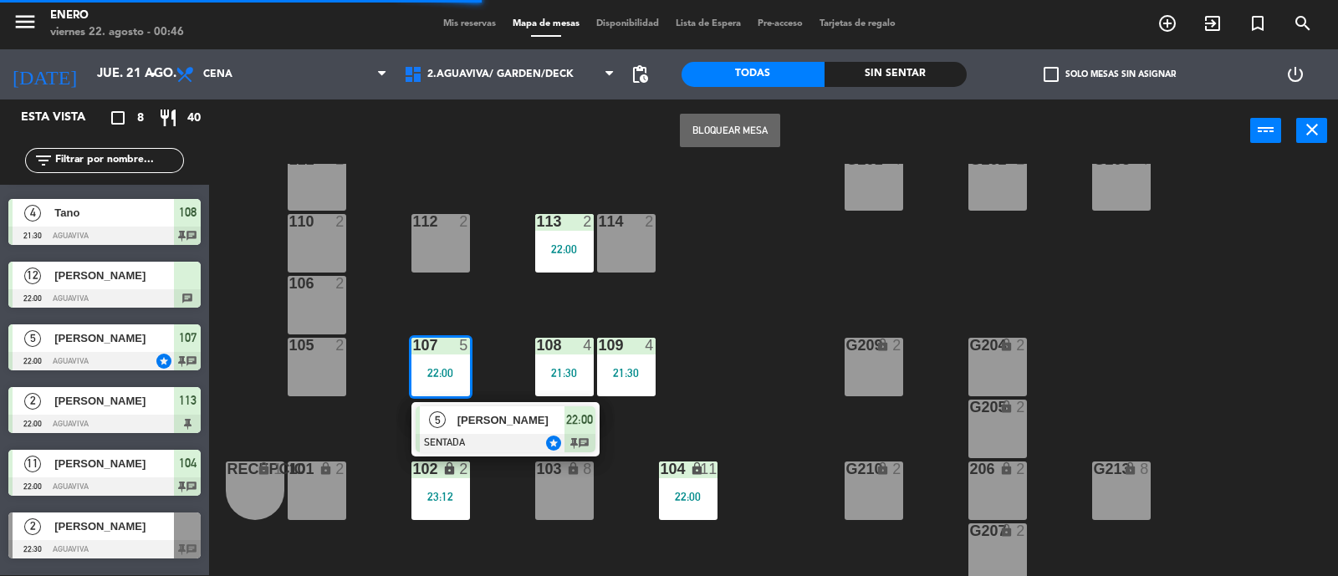
click at [571, 410] on span "22:00" at bounding box center [579, 420] width 27 height 20
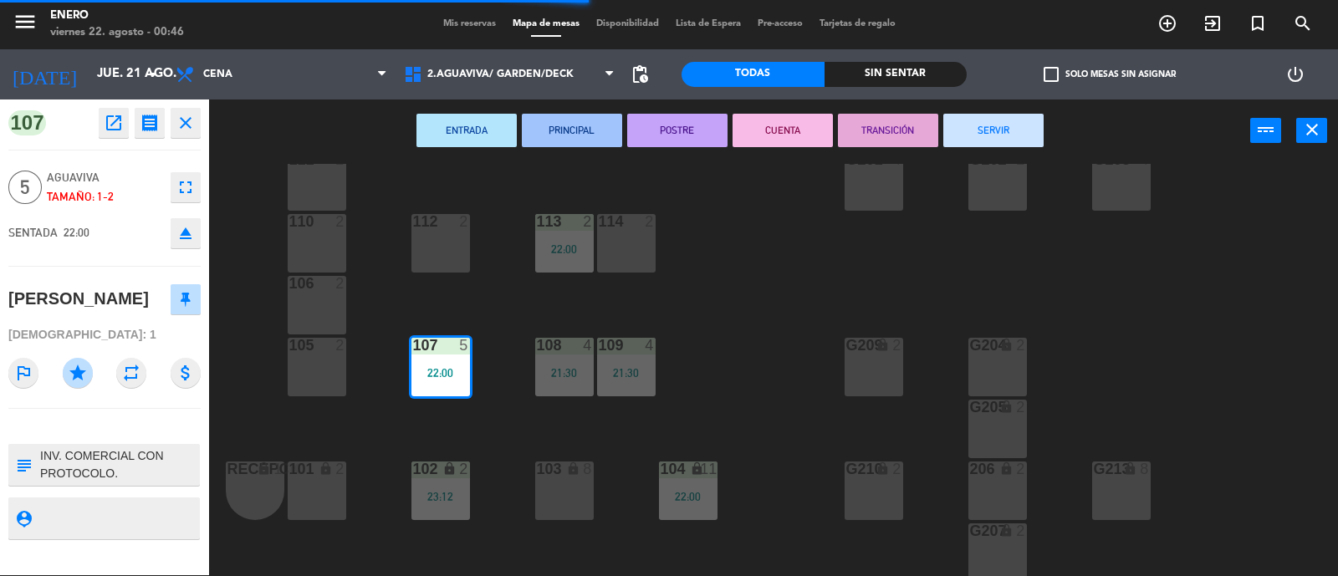
click at [1022, 125] on button "SERVIR" at bounding box center [993, 130] width 100 height 33
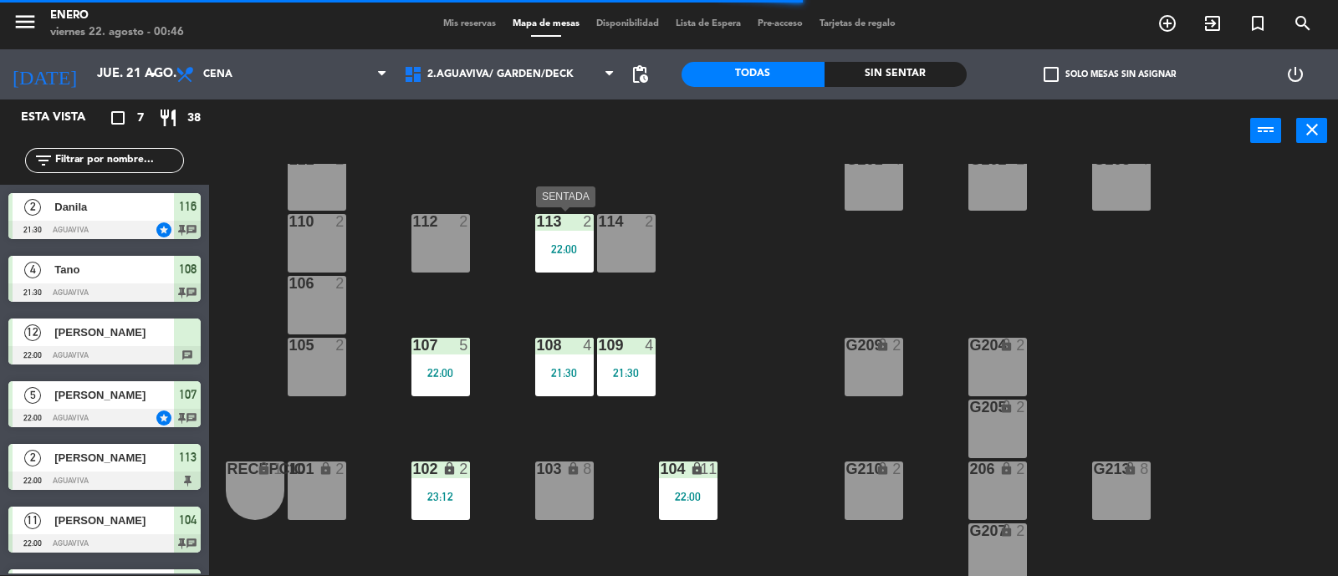
click at [573, 247] on div "22:00" at bounding box center [564, 249] width 59 height 12
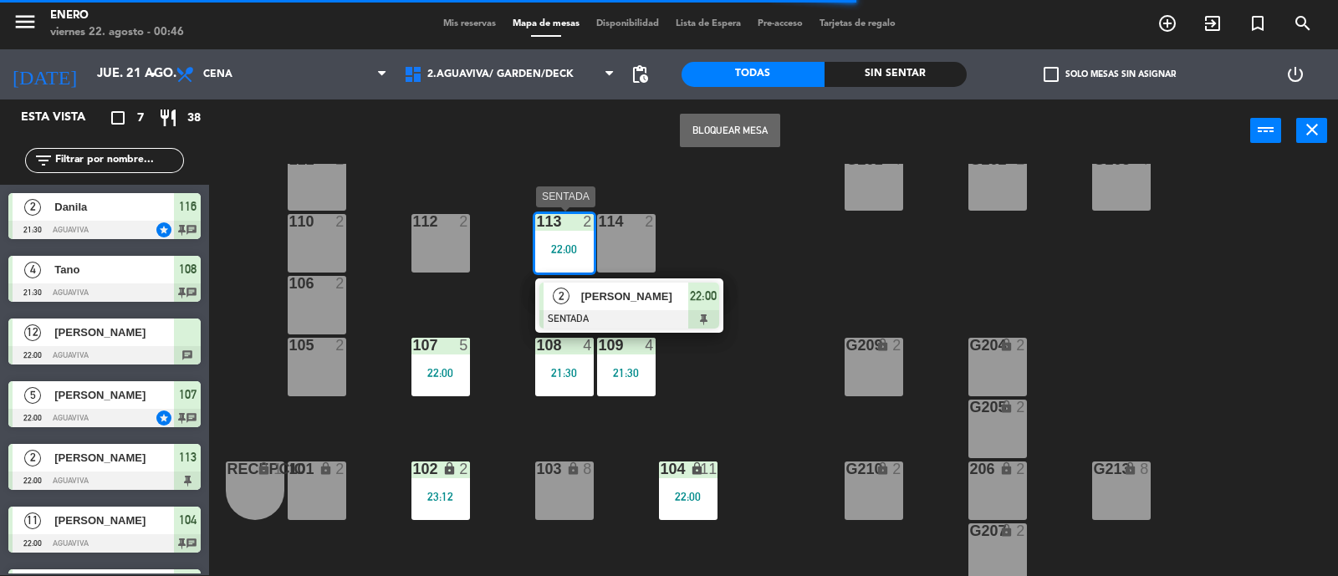
drag, startPoint x: 645, startPoint y: 313, endPoint x: 718, endPoint y: 278, distance: 80.8
click at [645, 312] on div "2 [PERSON_NAME] SENTADA 22:00" at bounding box center [628, 305] width 213 height 54
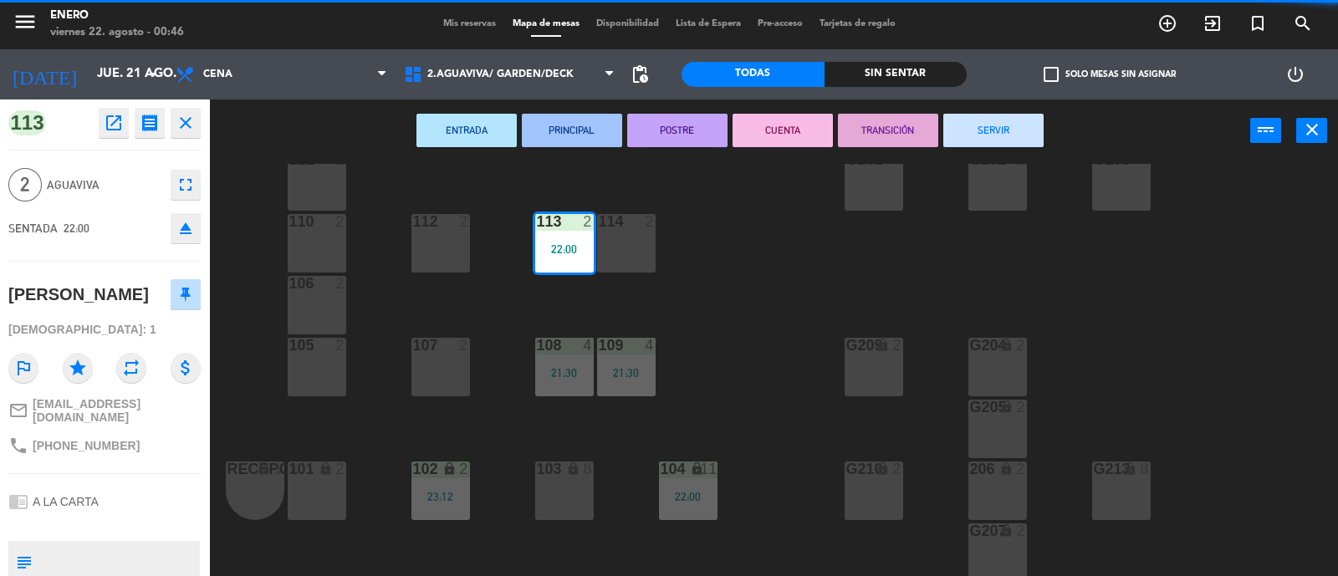
click at [1031, 135] on button "SERVIR" at bounding box center [993, 130] width 100 height 33
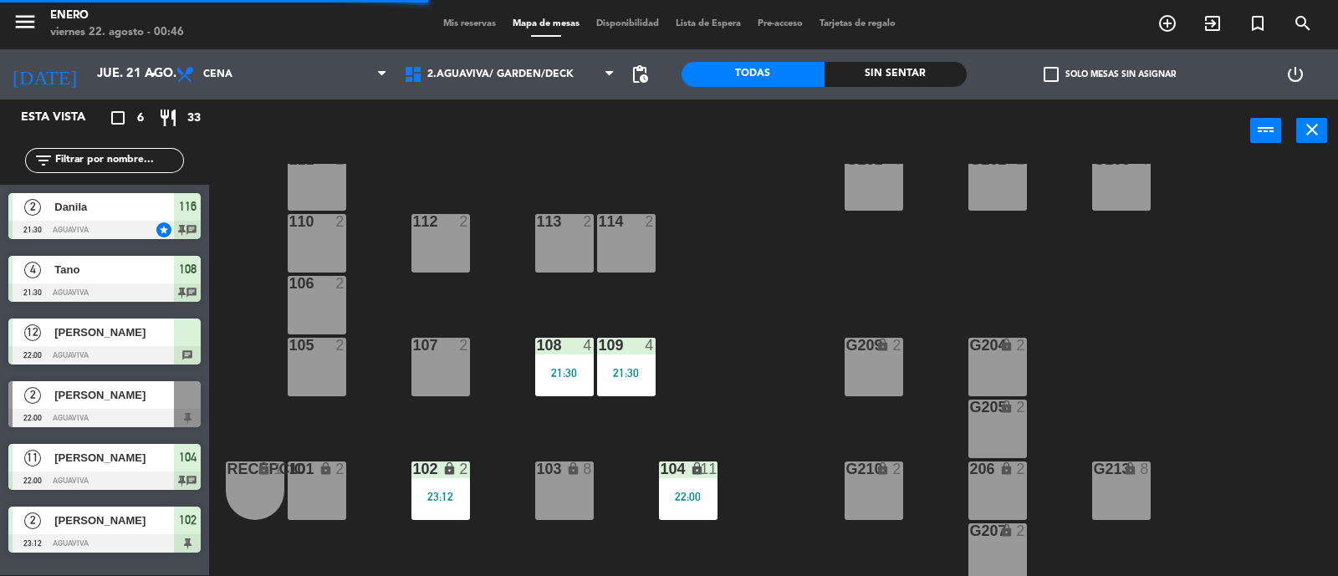
drag, startPoint x: 527, startPoint y: 380, endPoint x: 556, endPoint y: 372, distance: 30.2
click at [538, 377] on div "Entrada lock 1 116 lock 2 21:30 117 8 115 2 200 lock 20 111 2 G201 4 G202 2 G20…" at bounding box center [779, 370] width 1115 height 413
click at [557, 372] on div "21:30" at bounding box center [564, 373] width 59 height 12
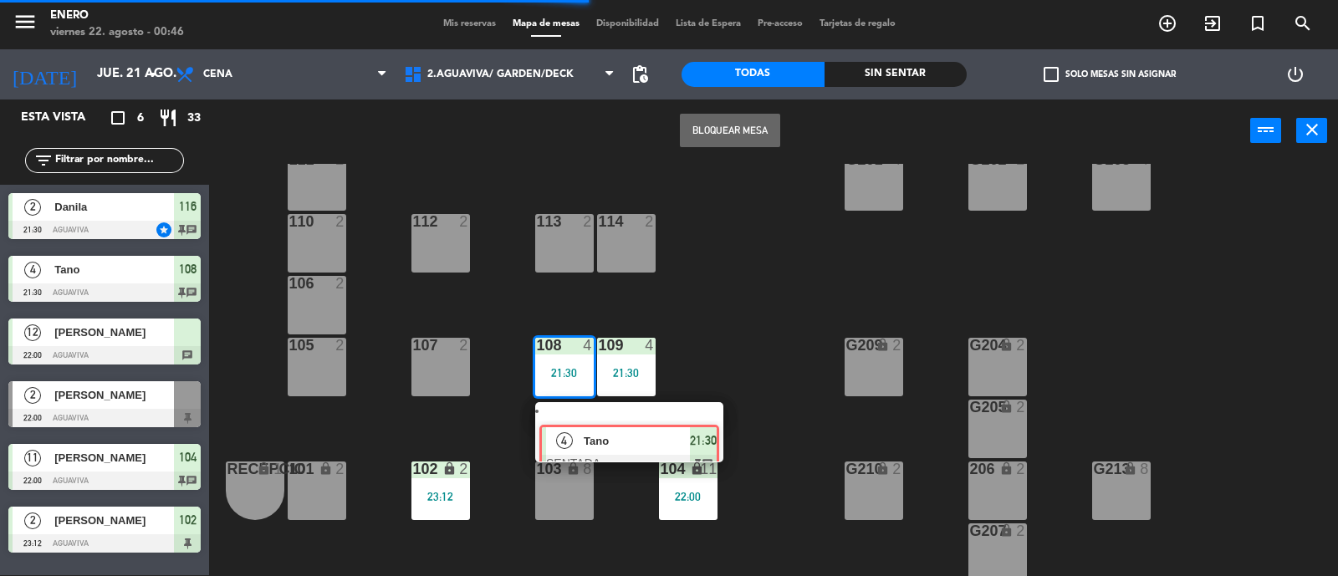
click at [616, 417] on div "4 Tano SENTADA 21:30 chat" at bounding box center [628, 432] width 213 height 60
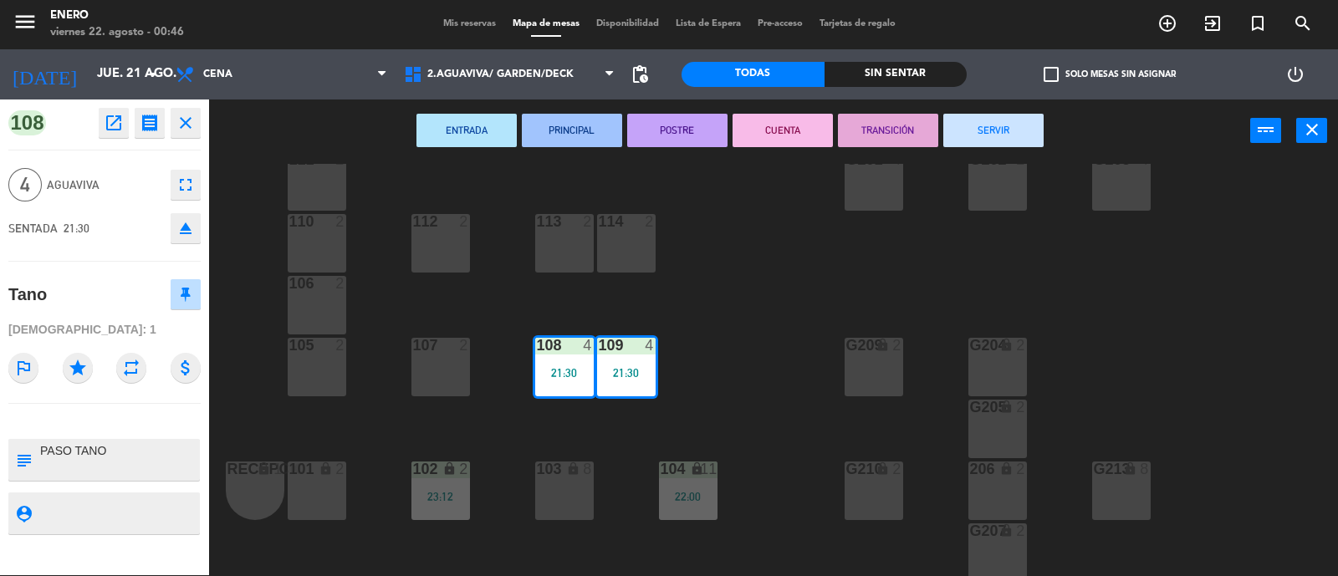
click at [1016, 140] on button "SERVIR" at bounding box center [993, 130] width 100 height 33
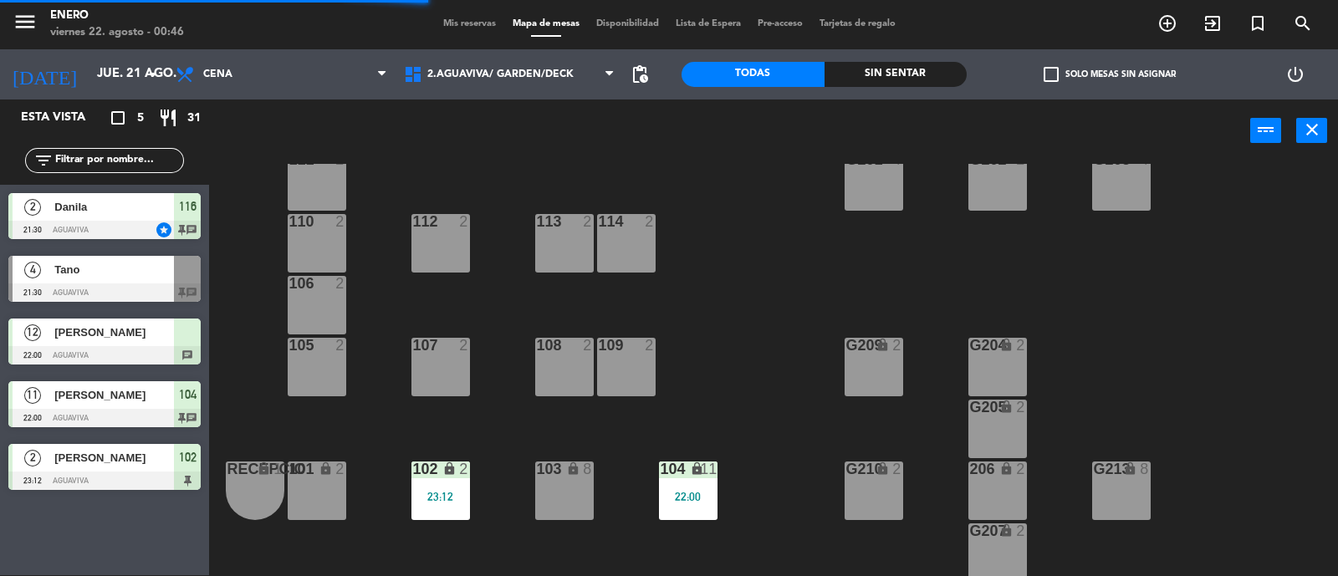
click at [450, 494] on div "23:12" at bounding box center [440, 497] width 59 height 12
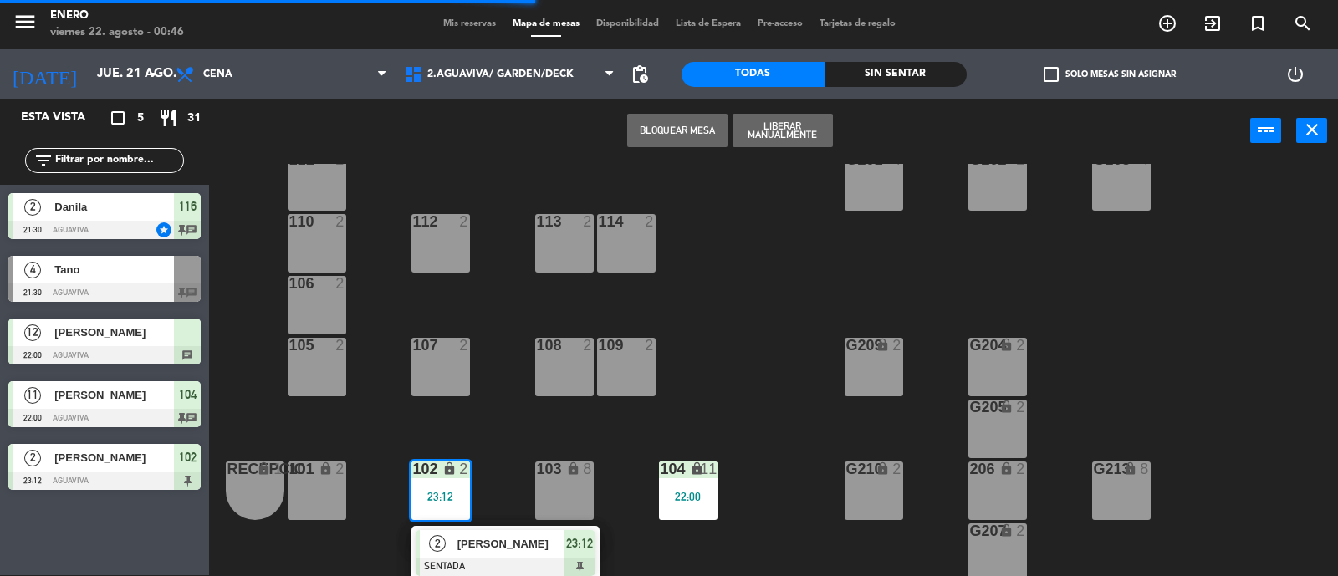
click at [493, 548] on span "[PERSON_NAME]" at bounding box center [510, 544] width 107 height 18
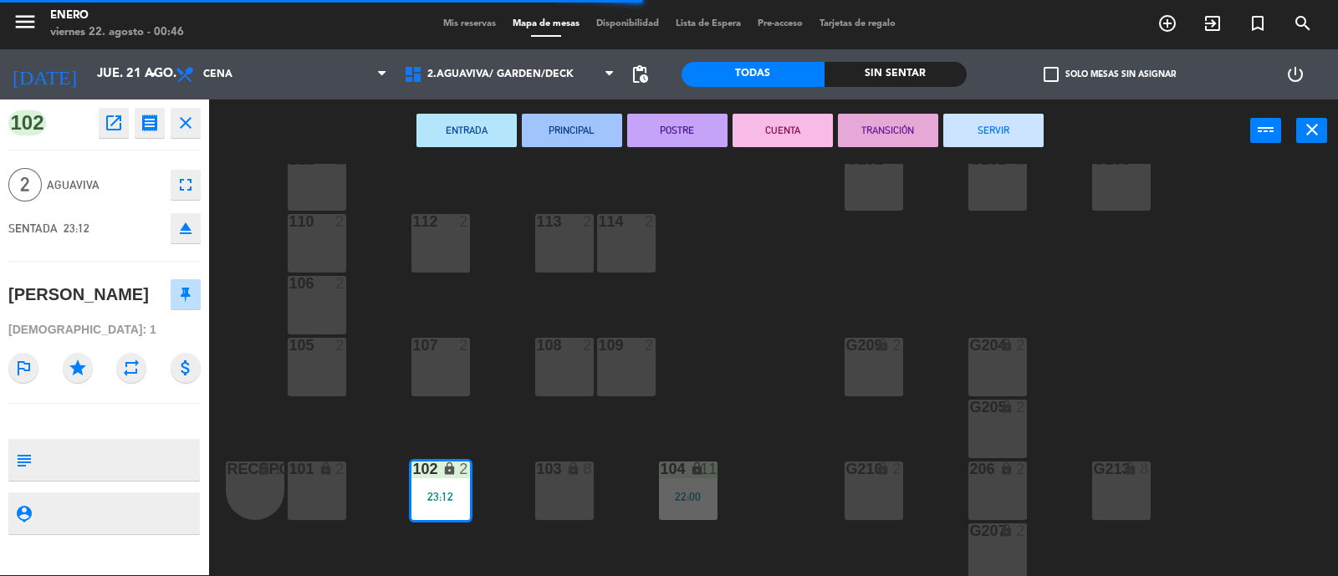
click at [986, 137] on button "SERVIR" at bounding box center [993, 130] width 100 height 33
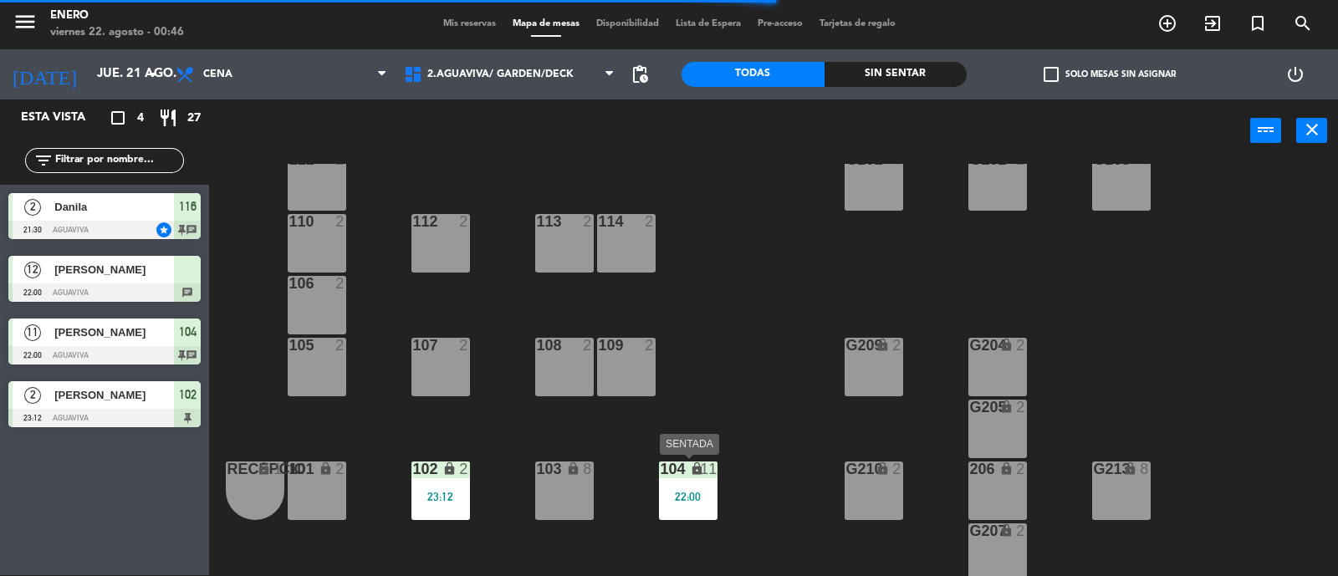
click at [664, 495] on div "22:00" at bounding box center [688, 497] width 59 height 12
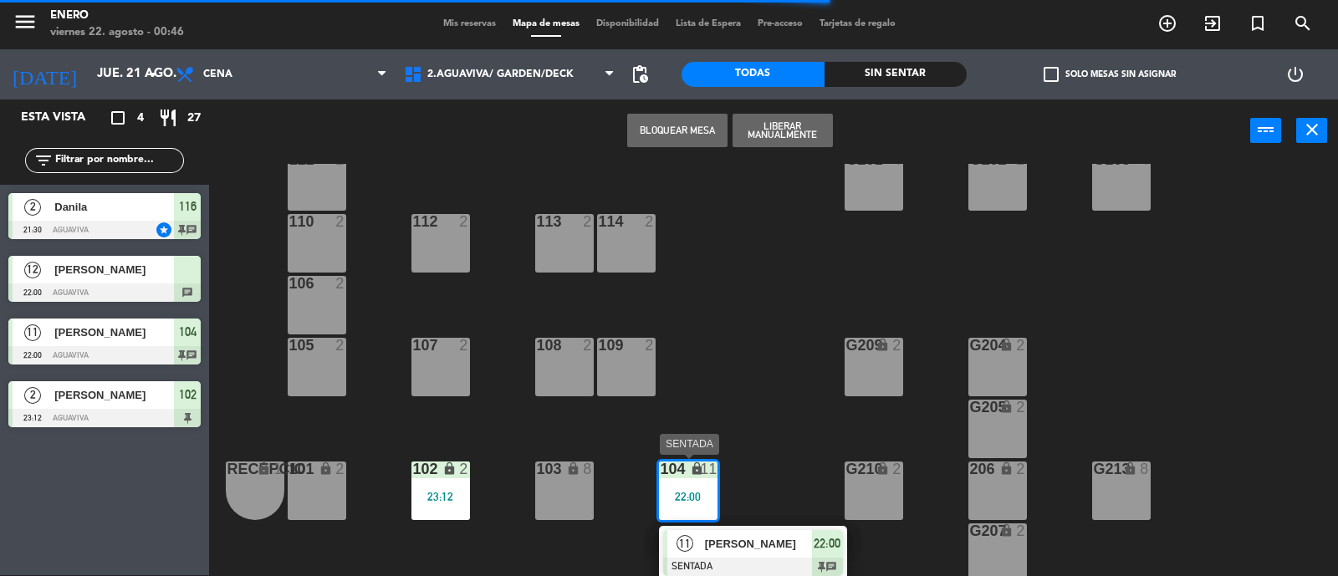
click at [758, 538] on span "[PERSON_NAME]" at bounding box center [758, 544] width 107 height 18
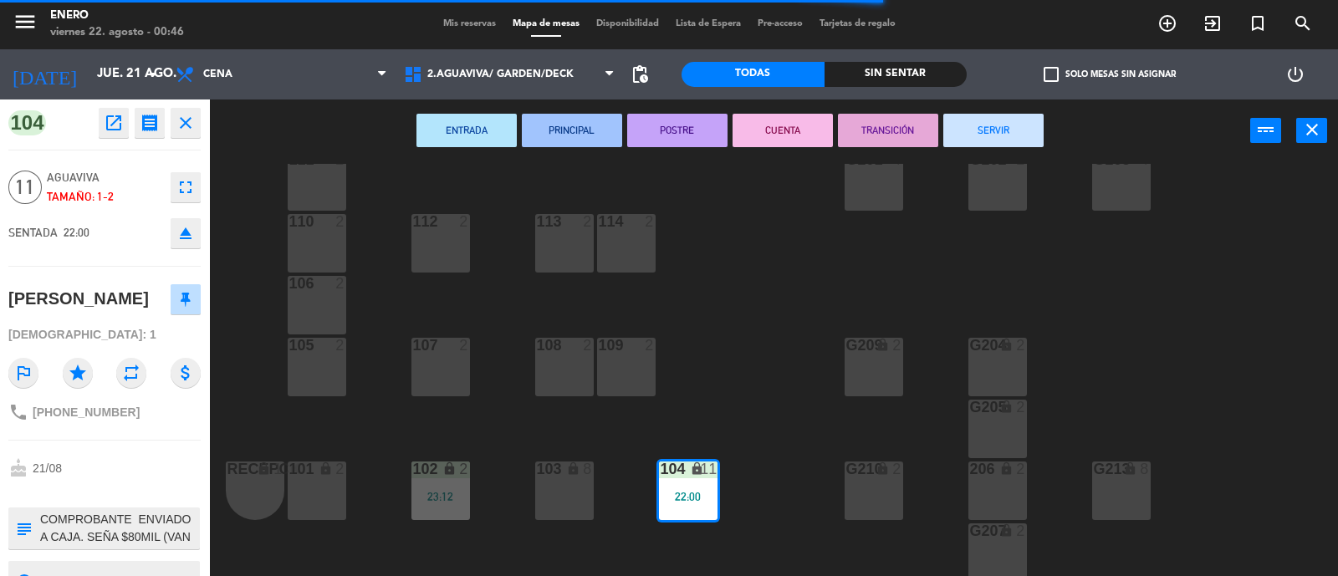
drag, startPoint x: 1016, startPoint y: 120, endPoint x: 991, endPoint y: 138, distance: 30.6
click at [1015, 120] on button "SERVIR" at bounding box center [993, 130] width 100 height 33
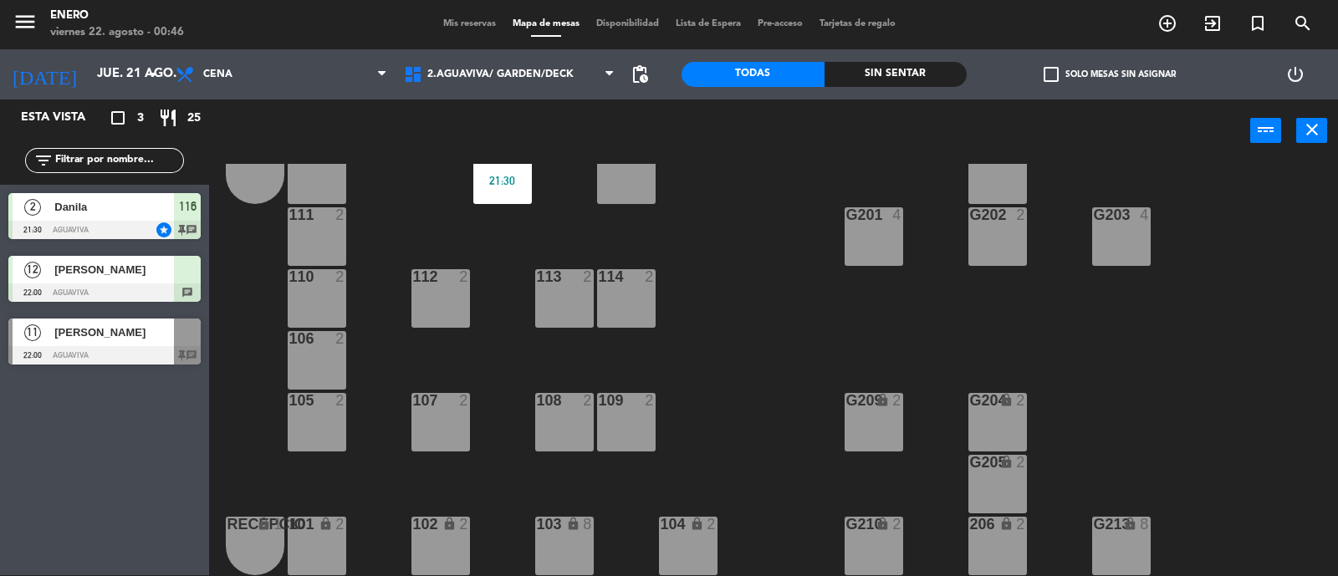
scroll to position [0, 0]
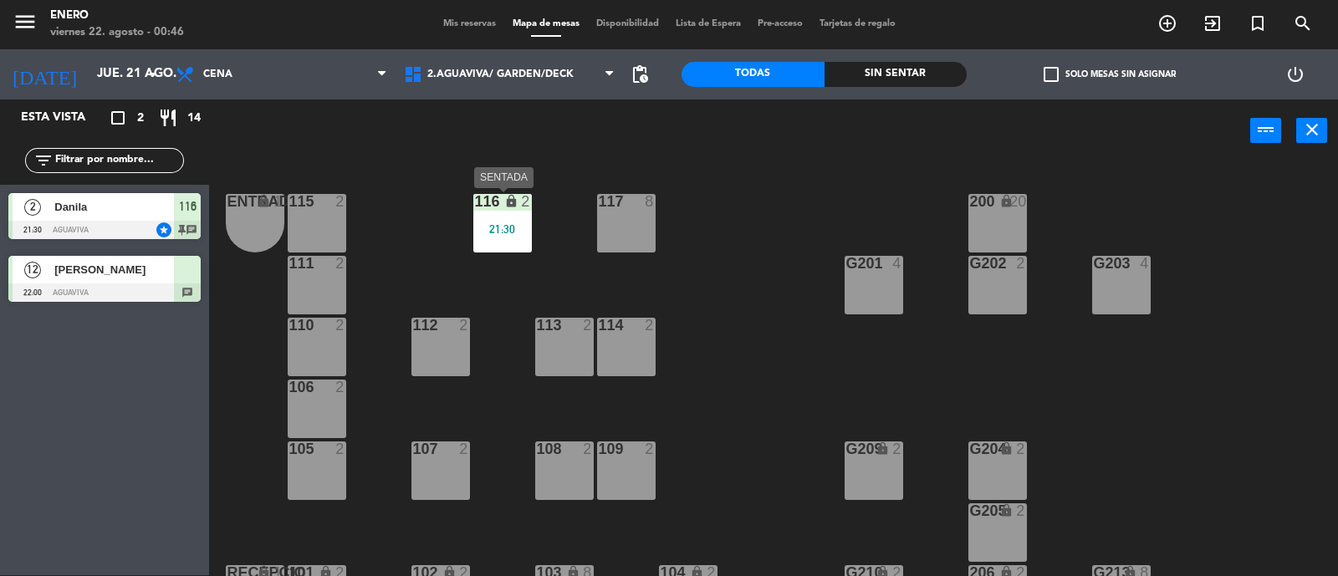
drag, startPoint x: 530, startPoint y: 248, endPoint x: 522, endPoint y: 237, distance: 13.7
click at [527, 246] on div "116 lock 2 21:30" at bounding box center [502, 223] width 59 height 59
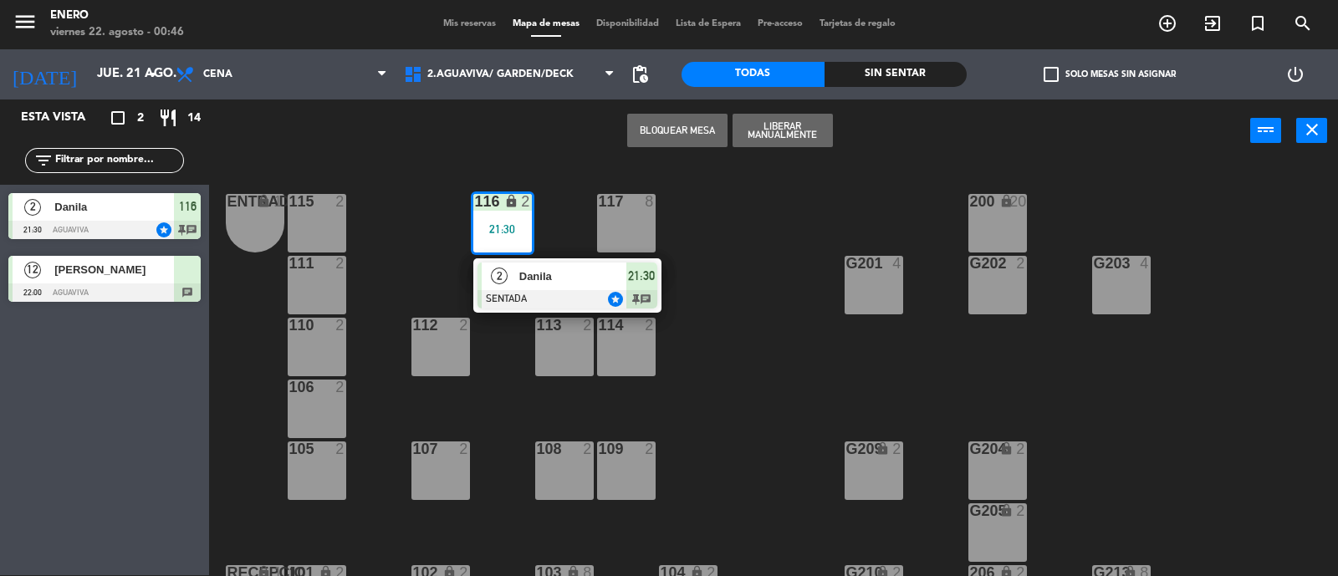
click at [575, 282] on span "Danila" at bounding box center [572, 277] width 107 height 18
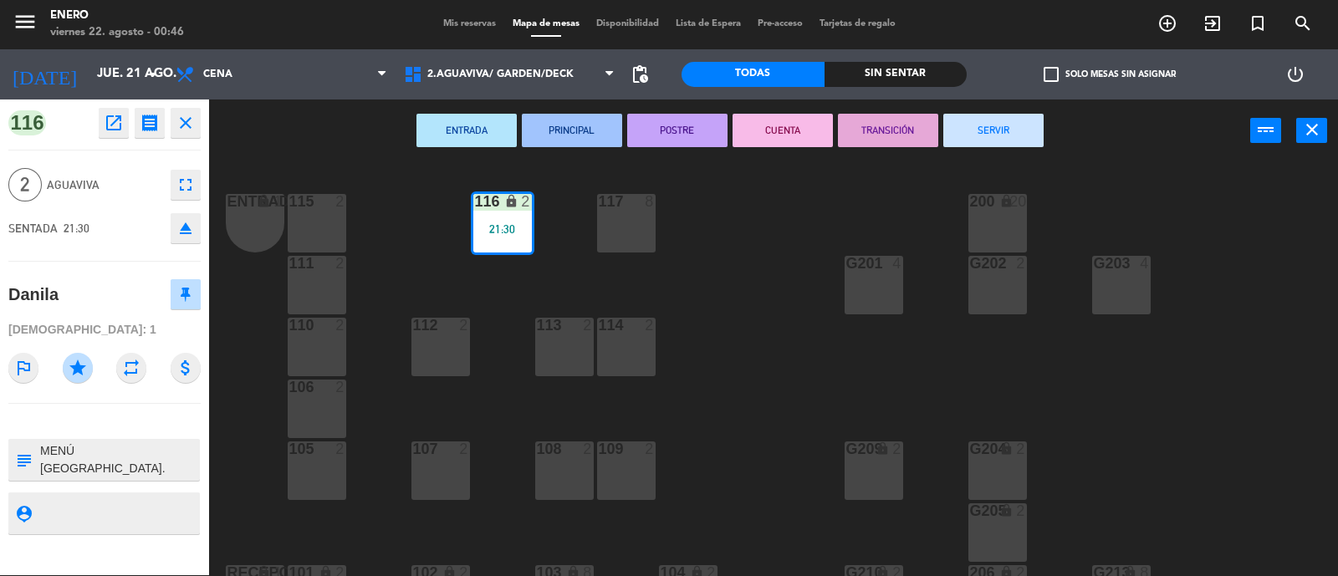
click at [1011, 127] on button "SERVIR" at bounding box center [993, 130] width 100 height 33
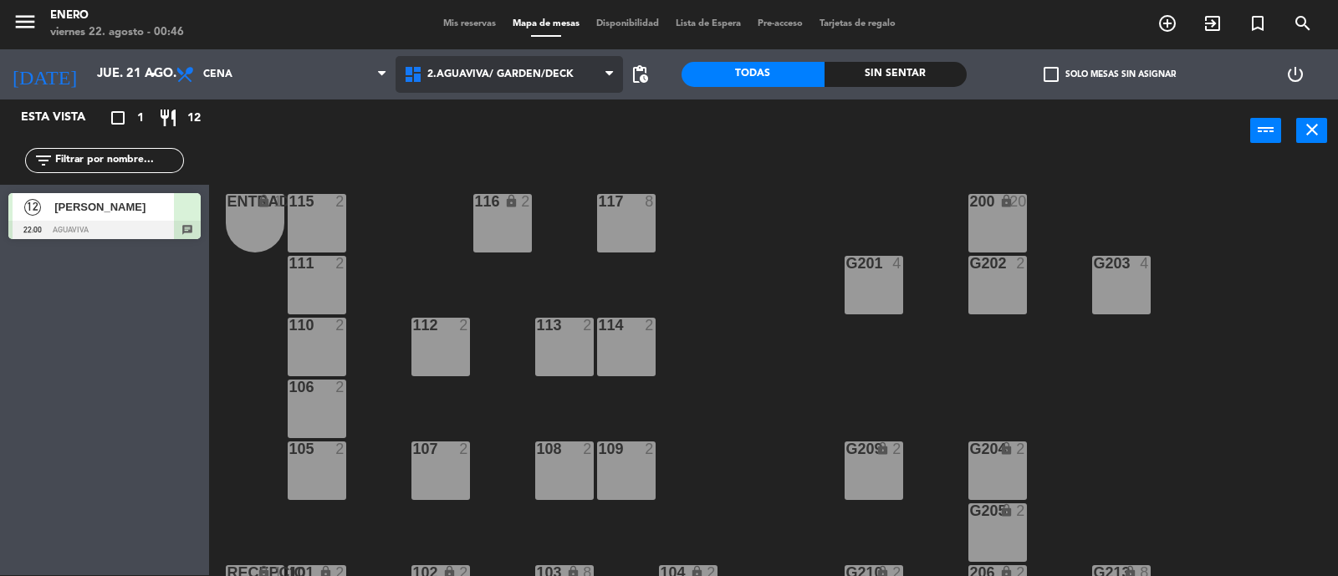
click at [533, 72] on span "2.AGUAVIVA/ GARDEN/DECK" at bounding box center [500, 75] width 146 height 12
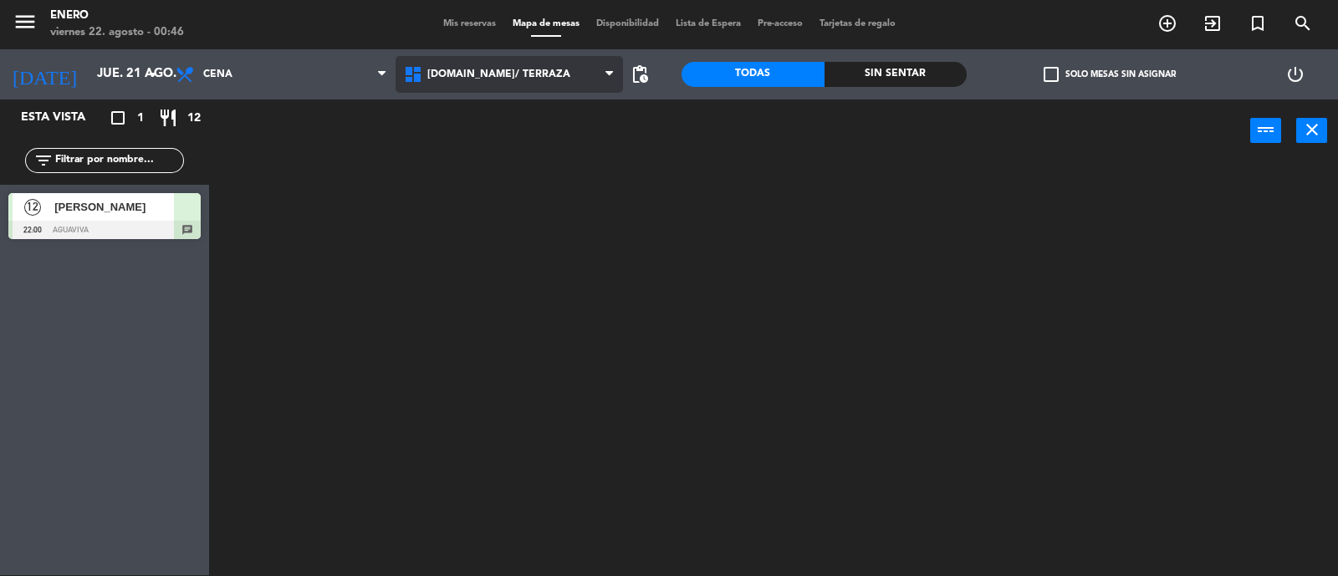
click at [533, 116] on ng-component "menu Enero viernes 22. agosto - 00:46 Mis reservas Mapa de mesas Disponibilidad…" at bounding box center [669, 288] width 1338 height 578
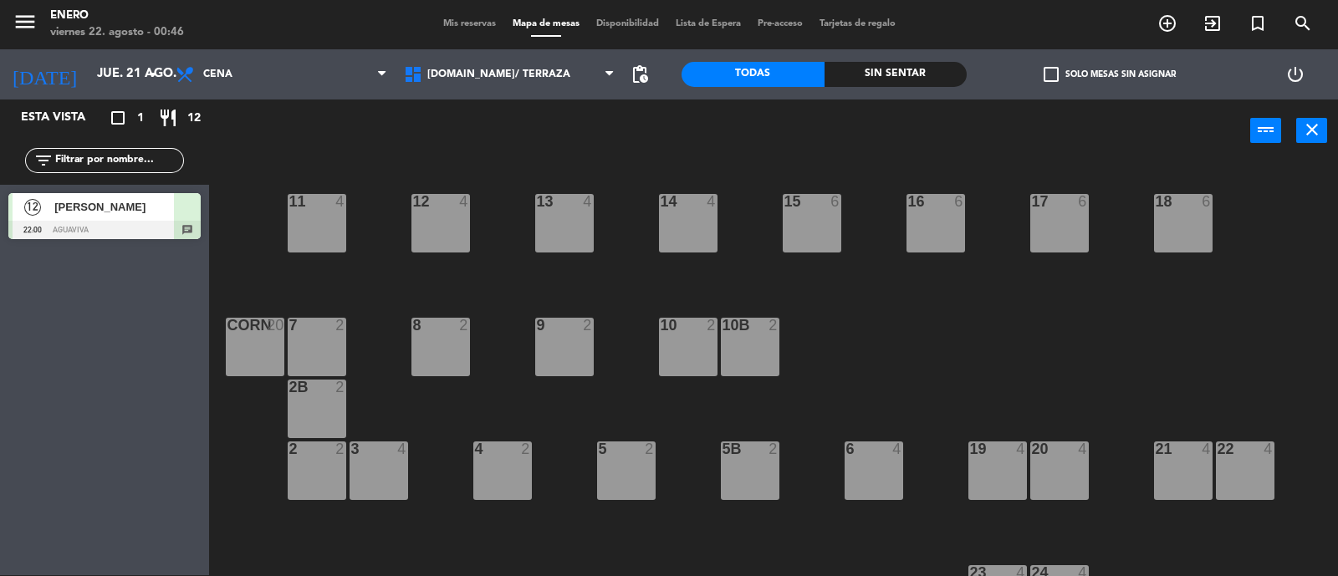
click at [145, 231] on div at bounding box center [104, 230] width 192 height 18
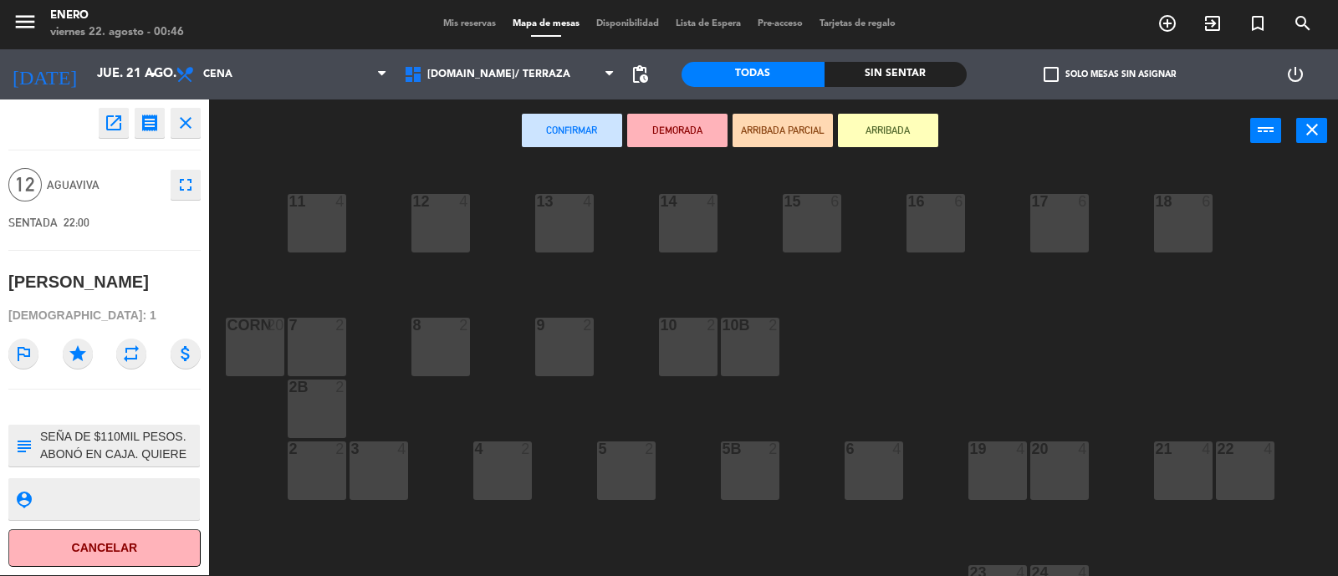
click at [694, 224] on div "14 4" at bounding box center [688, 223] width 59 height 59
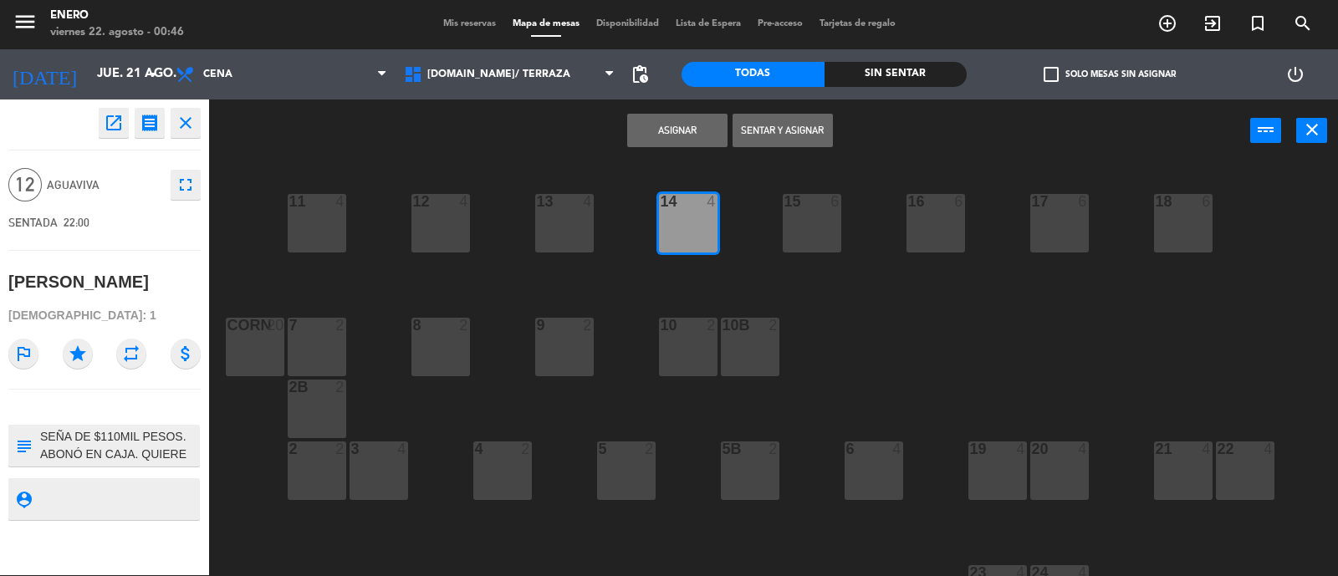
click at [776, 131] on button "Sentar y Asignar" at bounding box center [782, 130] width 100 height 33
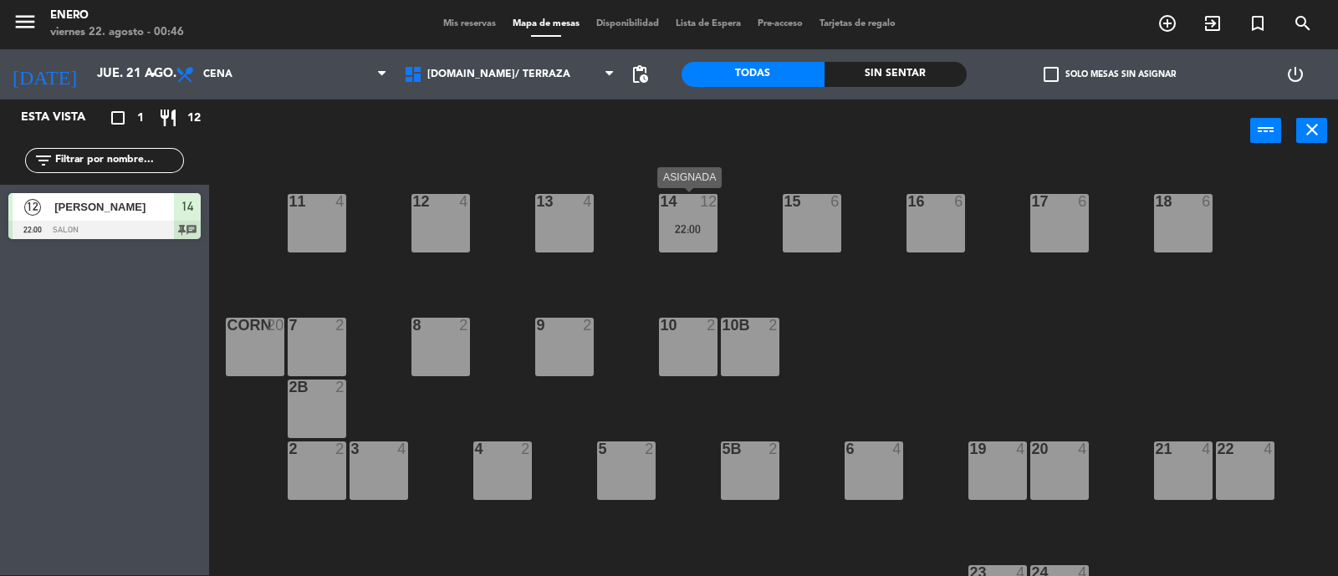
click at [703, 249] on div "14 12 22:00" at bounding box center [688, 223] width 59 height 59
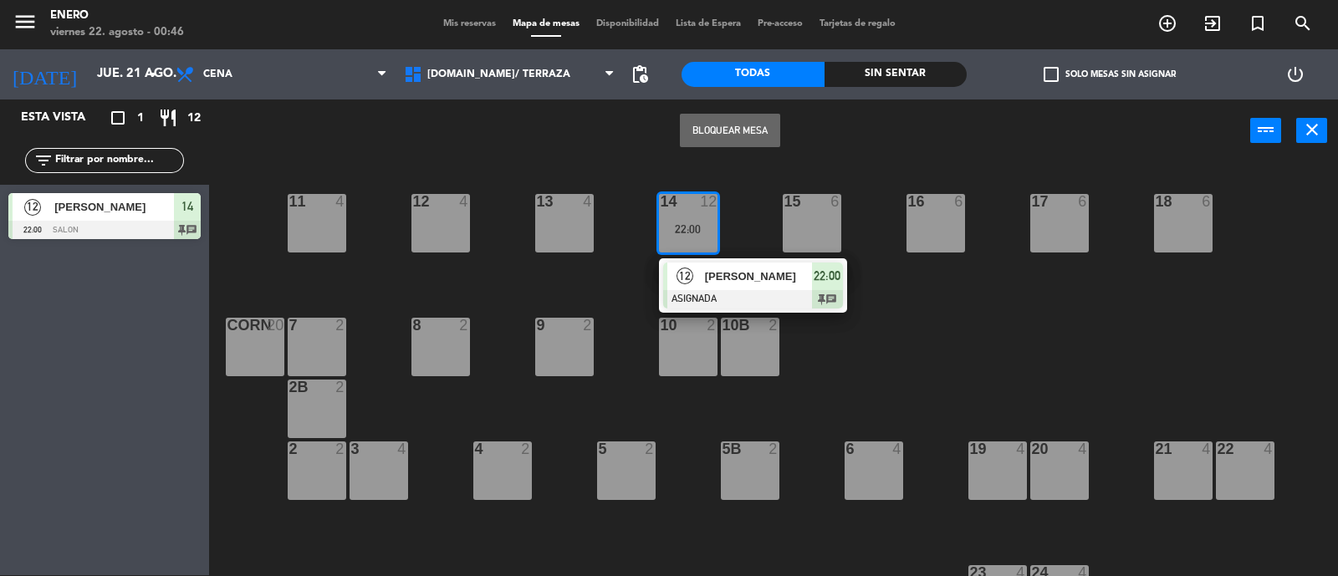
click at [703, 287] on div "[PERSON_NAME]" at bounding box center [757, 276] width 109 height 28
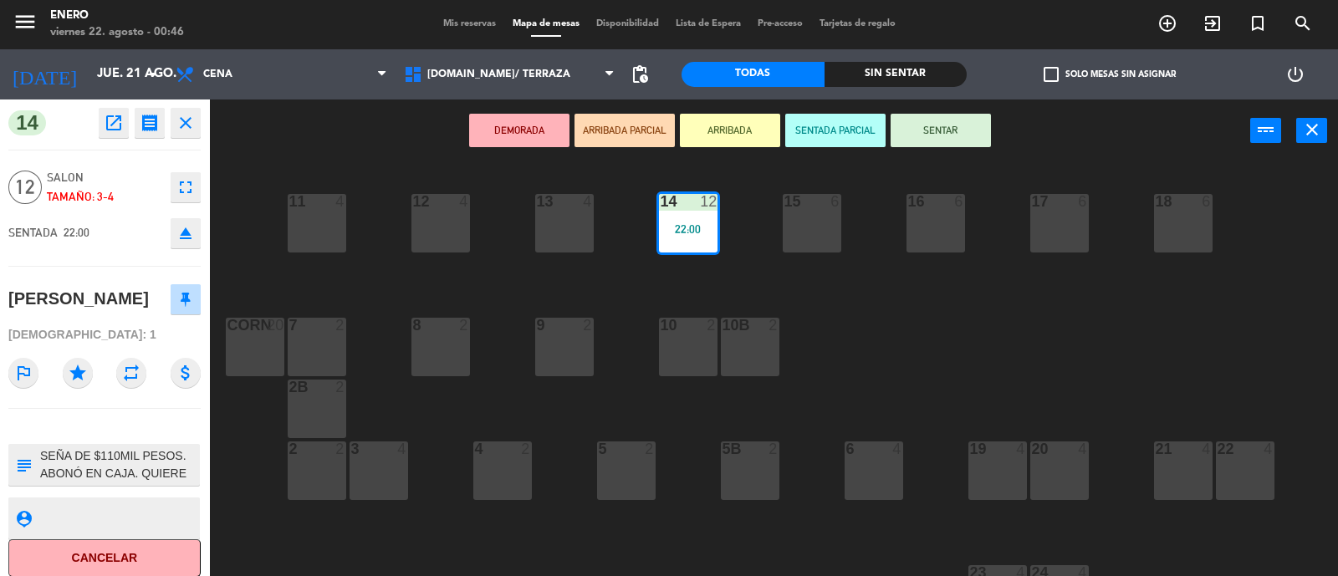
click at [934, 126] on button "SENTAR" at bounding box center [940, 130] width 100 height 33
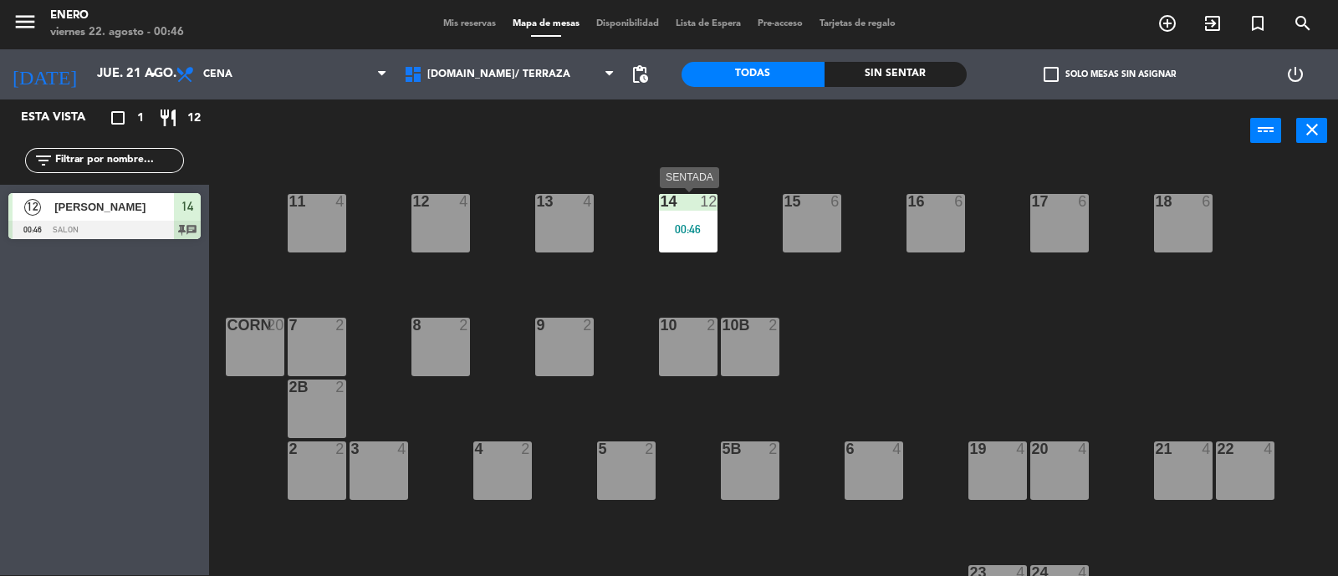
click at [676, 231] on div "00:46" at bounding box center [688, 229] width 59 height 12
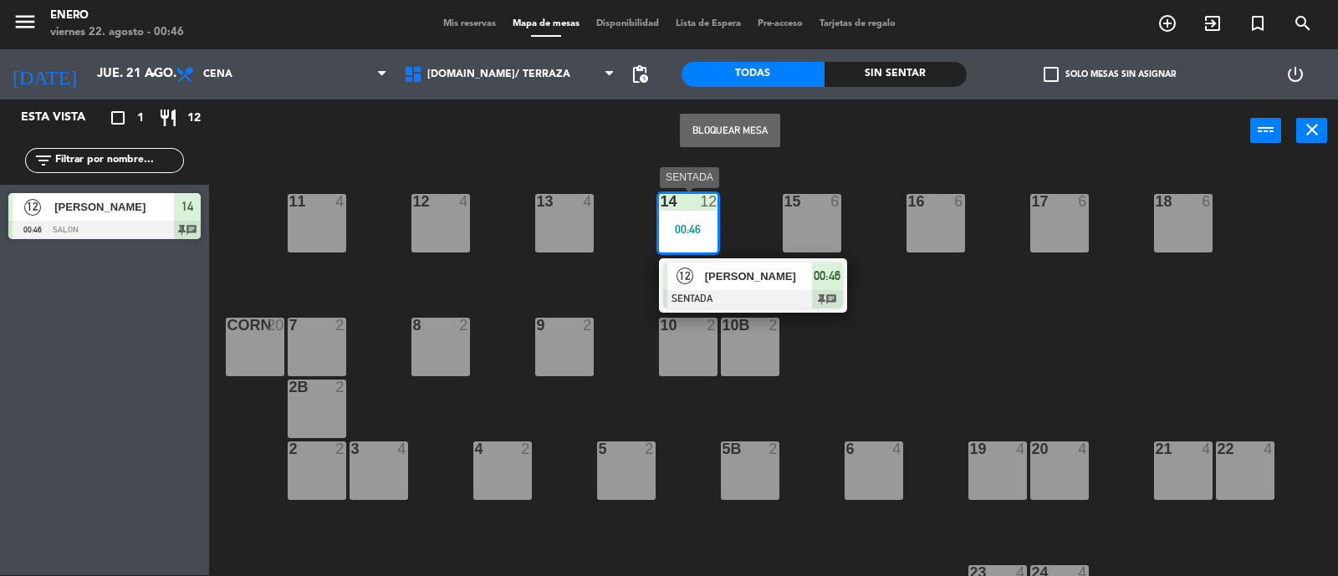
click at [710, 280] on span "[PERSON_NAME]" at bounding box center [758, 277] width 107 height 18
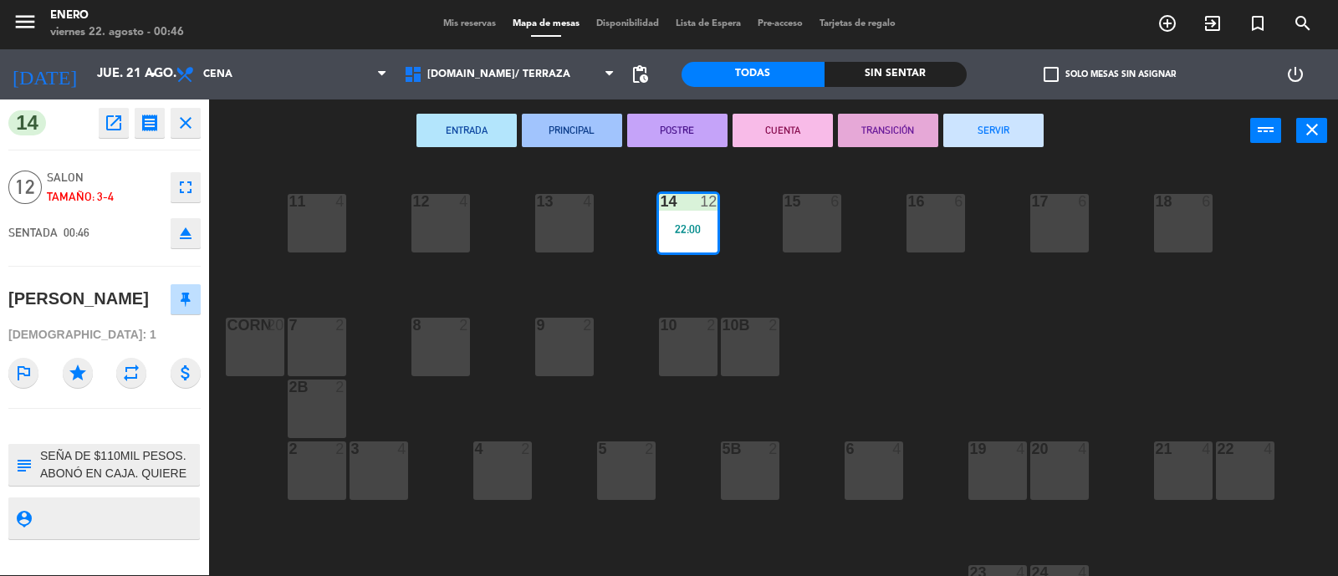
click at [989, 134] on button "SERVIR" at bounding box center [993, 130] width 100 height 33
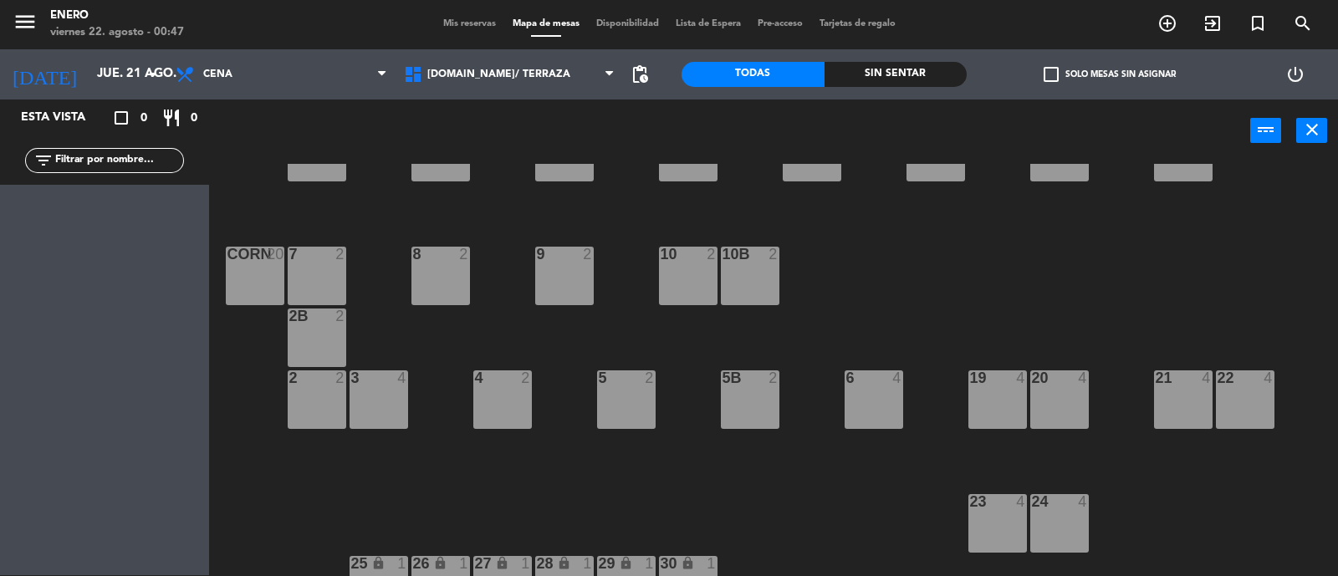
scroll to position [104, 0]
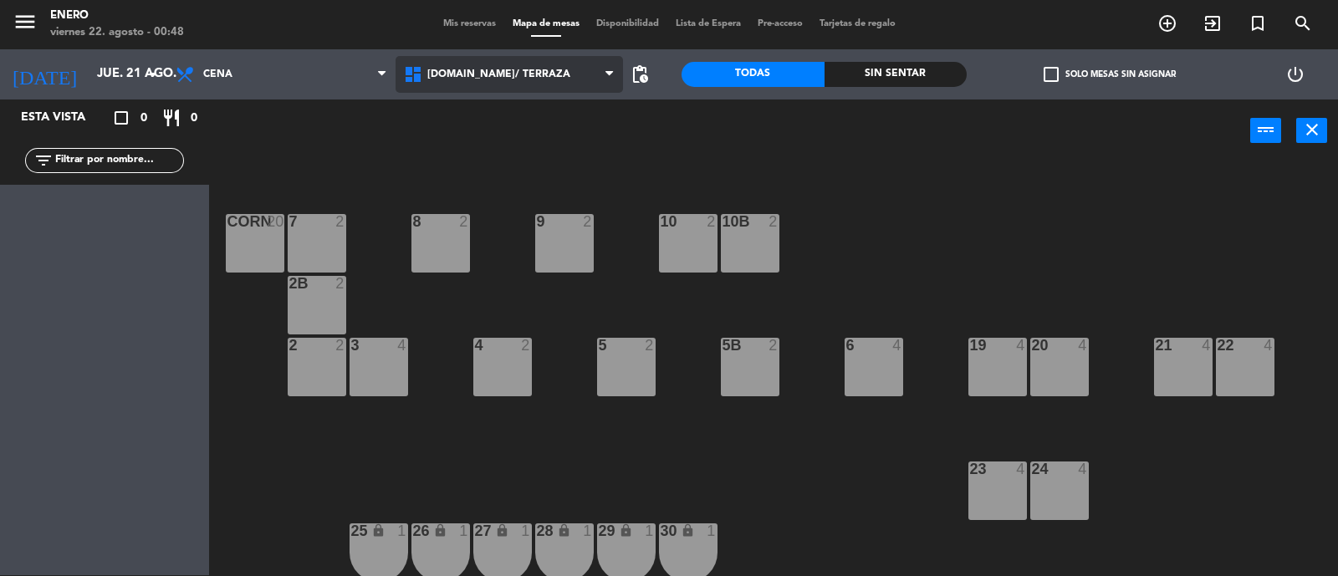
click at [469, 57] on span "[DOMAIN_NAME]/ TERRAZA" at bounding box center [509, 74] width 228 height 37
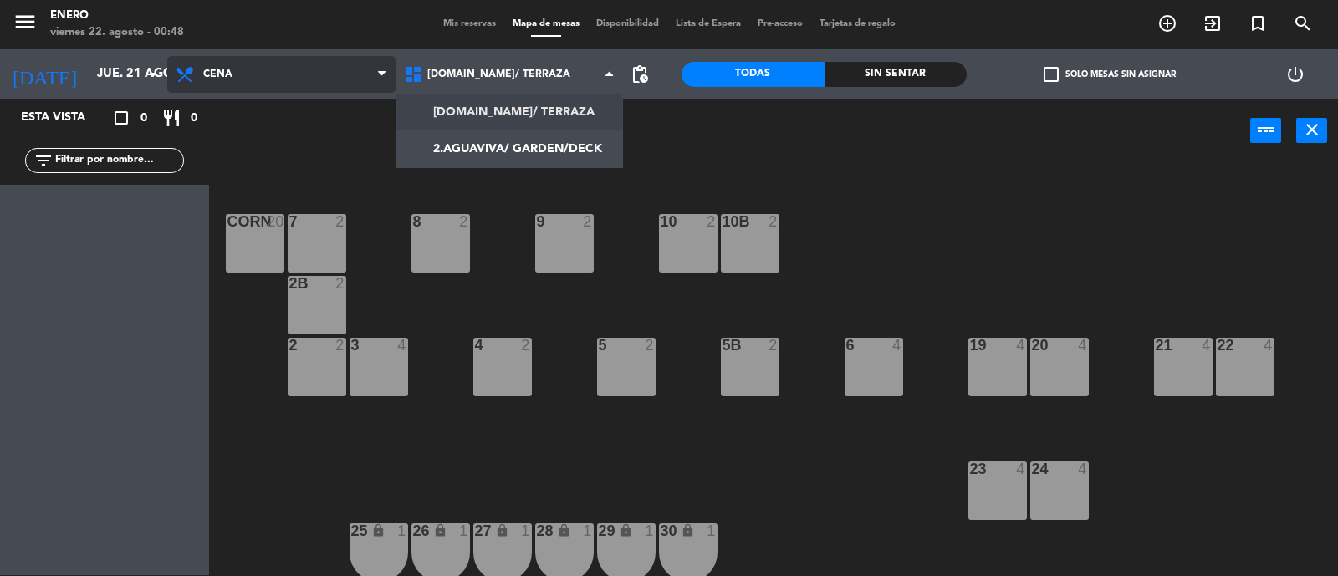
click at [234, 78] on span "Cena" at bounding box center [281, 74] width 228 height 37
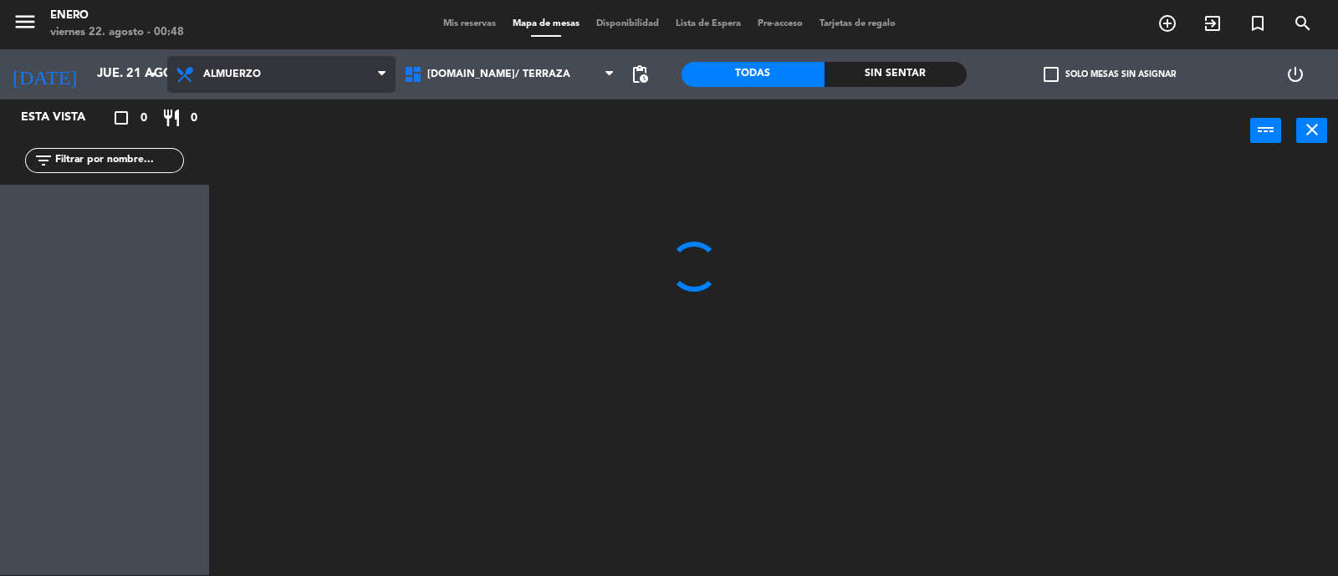
scroll to position [0, 0]
click at [277, 153] on ng-component "menu Enero viernes 22. agosto - 00:48 Mis reservas Mapa de mesas Disponibilidad…" at bounding box center [669, 288] width 1338 height 578
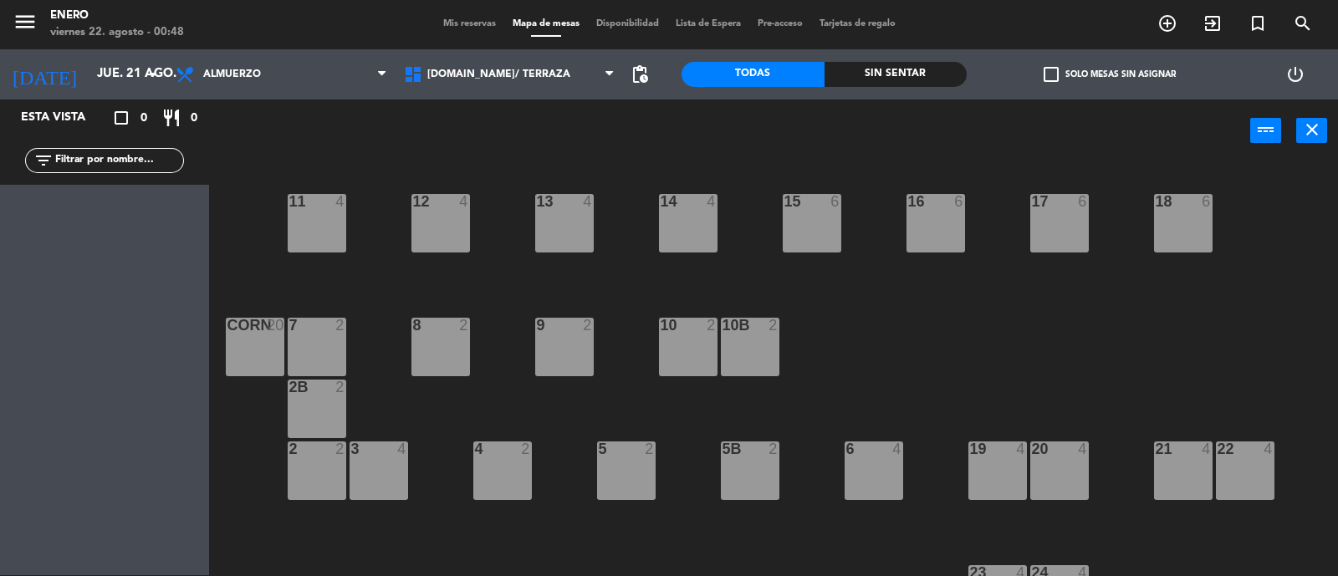
drag, startPoint x: 468, startPoint y: 23, endPoint x: 621, endPoint y: 246, distance: 270.6
click at [469, 22] on span "Mis reservas" at bounding box center [469, 23] width 69 height 9
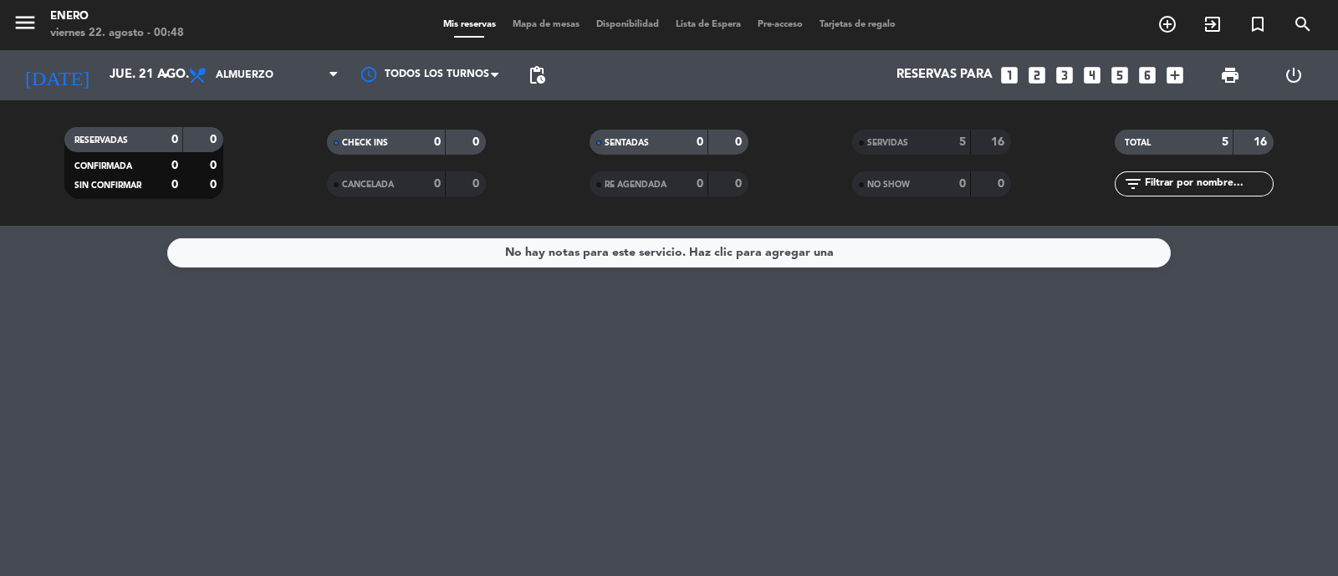
click at [884, 145] on span "SERVIDAS" at bounding box center [887, 143] width 41 height 8
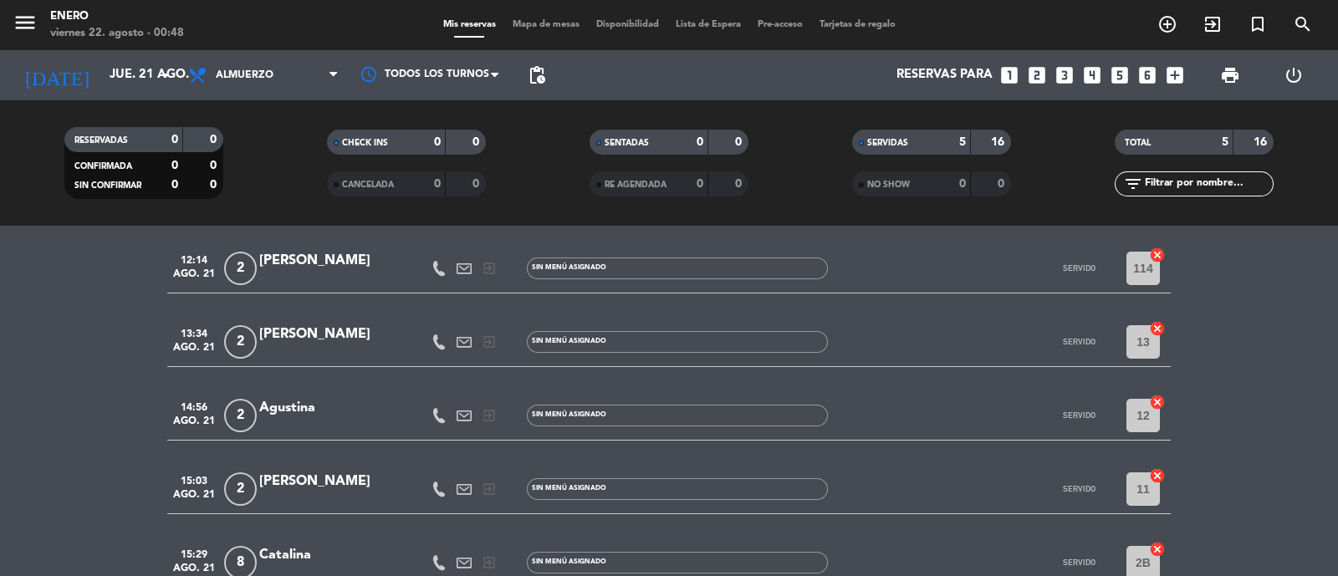
scroll to position [104, 0]
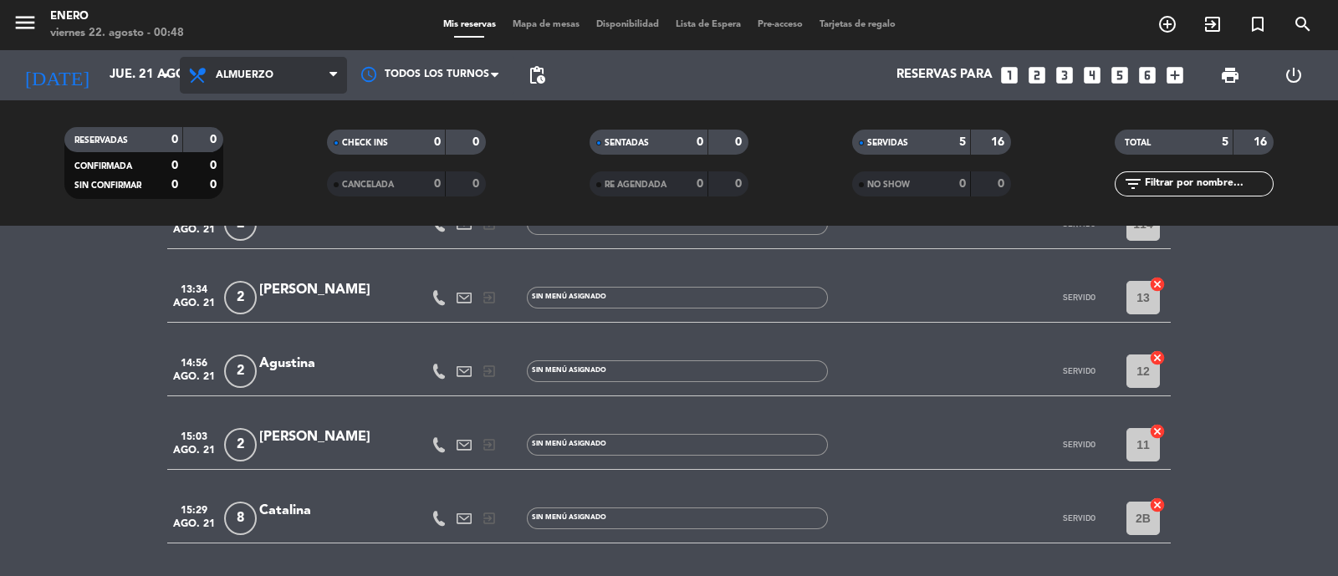
click at [276, 76] on span "Almuerzo" at bounding box center [263, 75] width 167 height 37
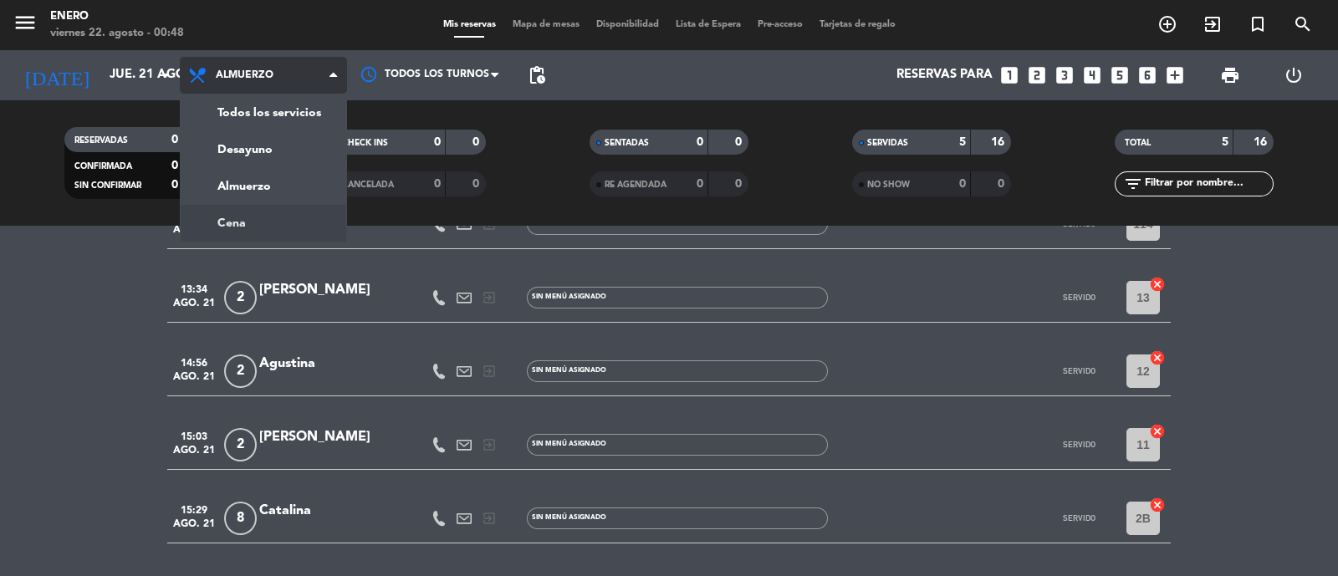
click at [294, 219] on div "menu Enero viernes 22. agosto - 00:48 Mis reservas Mapa de mesas Disponibilidad…" at bounding box center [669, 113] width 1338 height 226
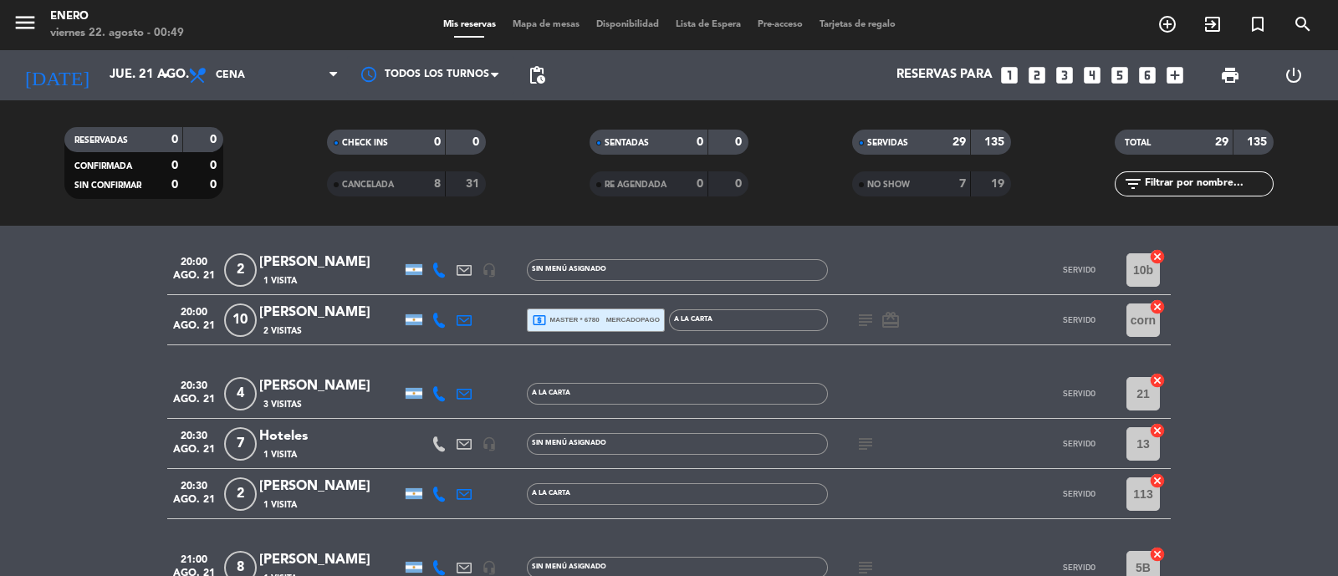
scroll to position [0, 0]
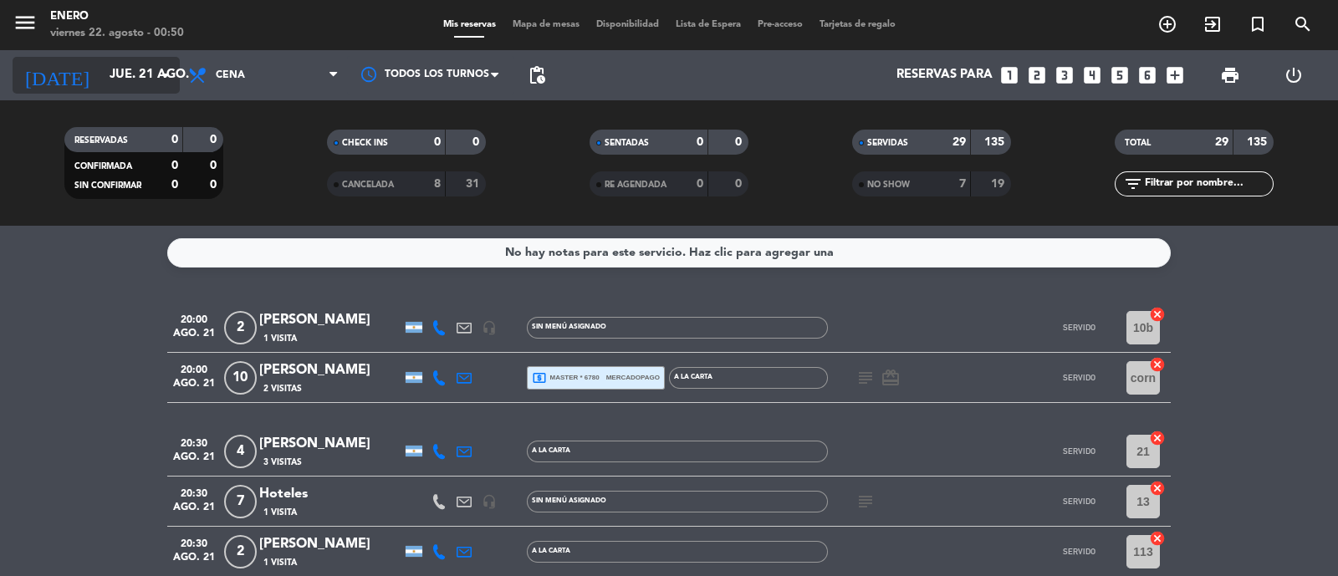
click at [145, 91] on div "[DATE] jue. 21 ago. arrow_drop_down" at bounding box center [96, 75] width 167 height 37
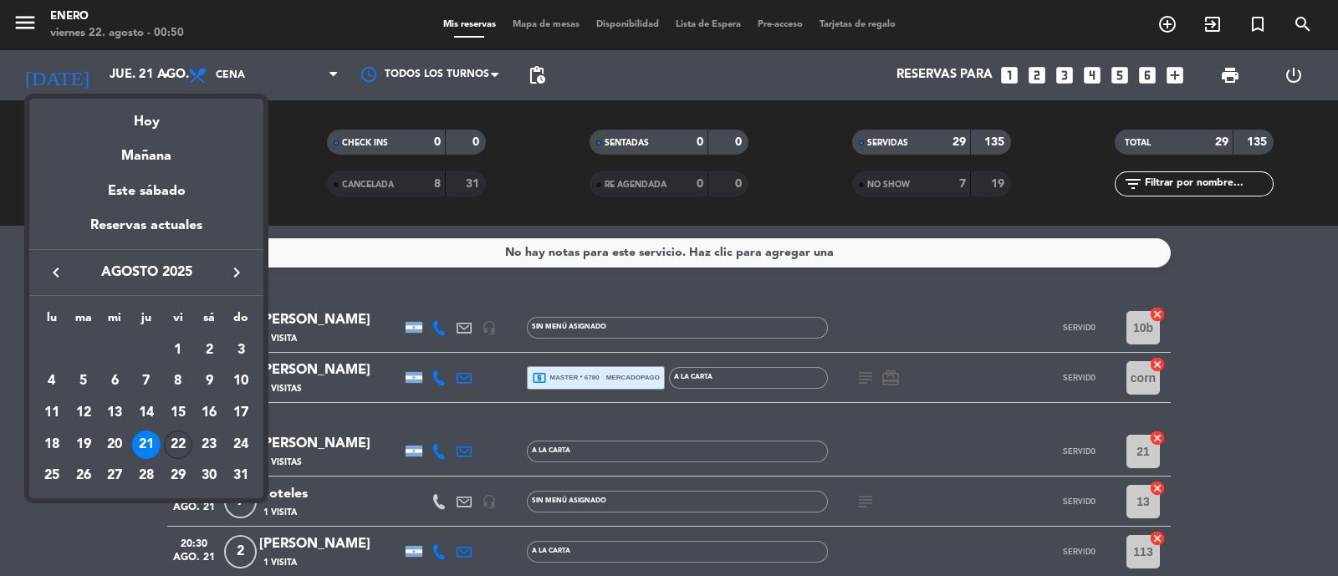
click at [175, 439] on div "22" at bounding box center [178, 445] width 28 height 28
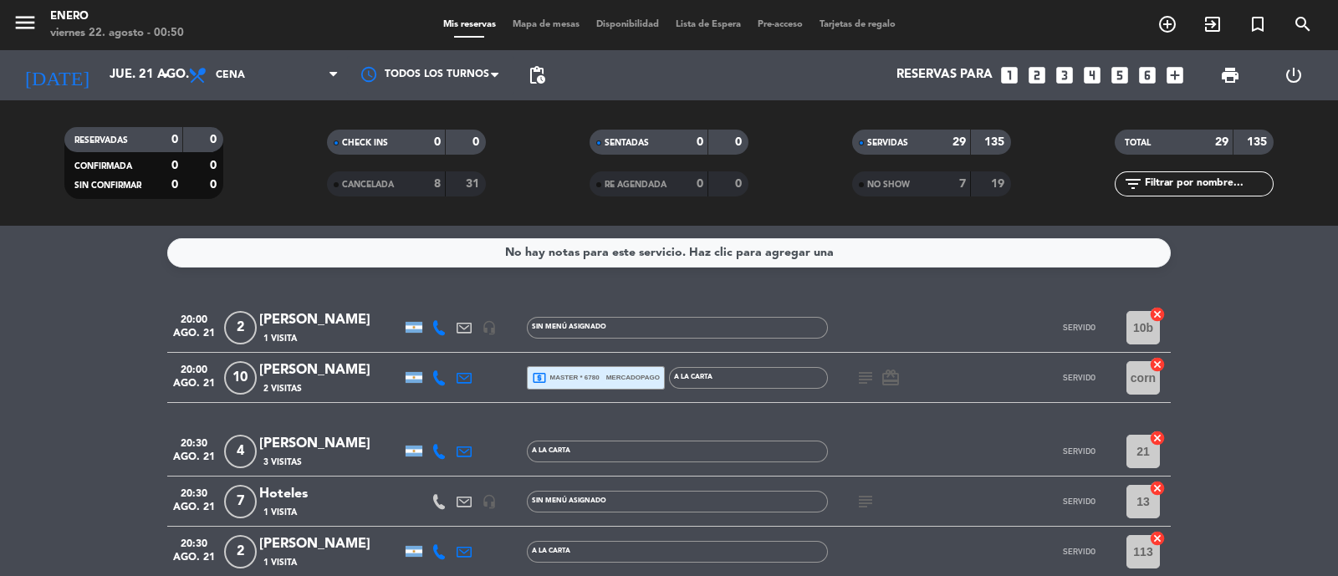
type input "vie. 22 ago."
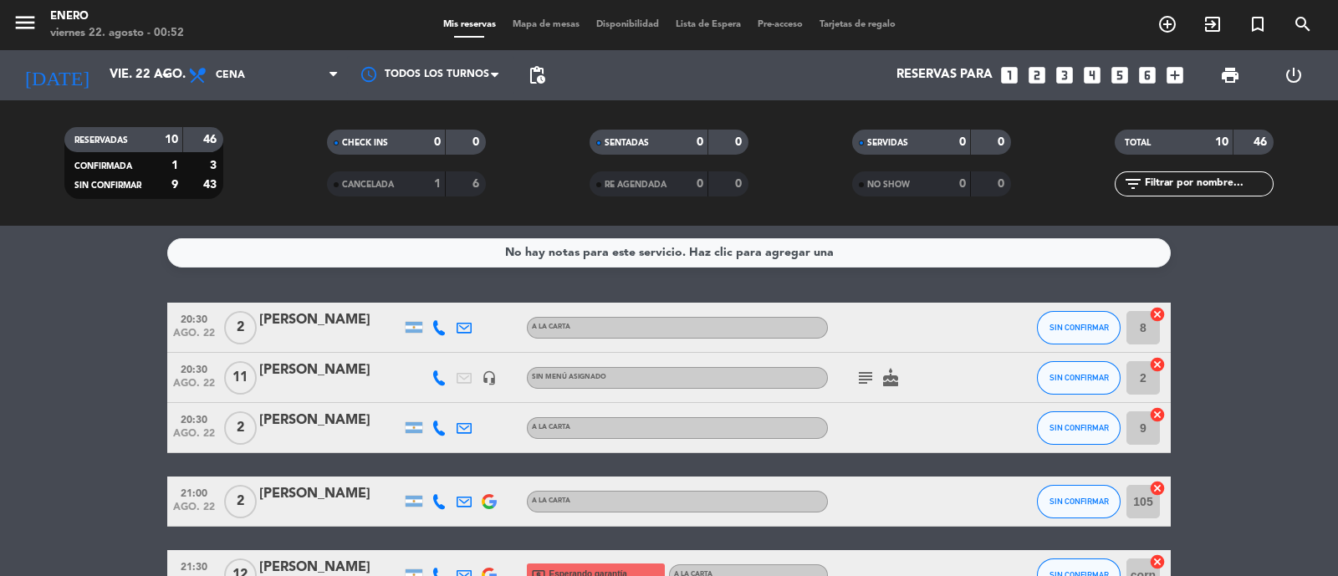
click at [864, 369] on icon "subject" at bounding box center [865, 378] width 20 height 20
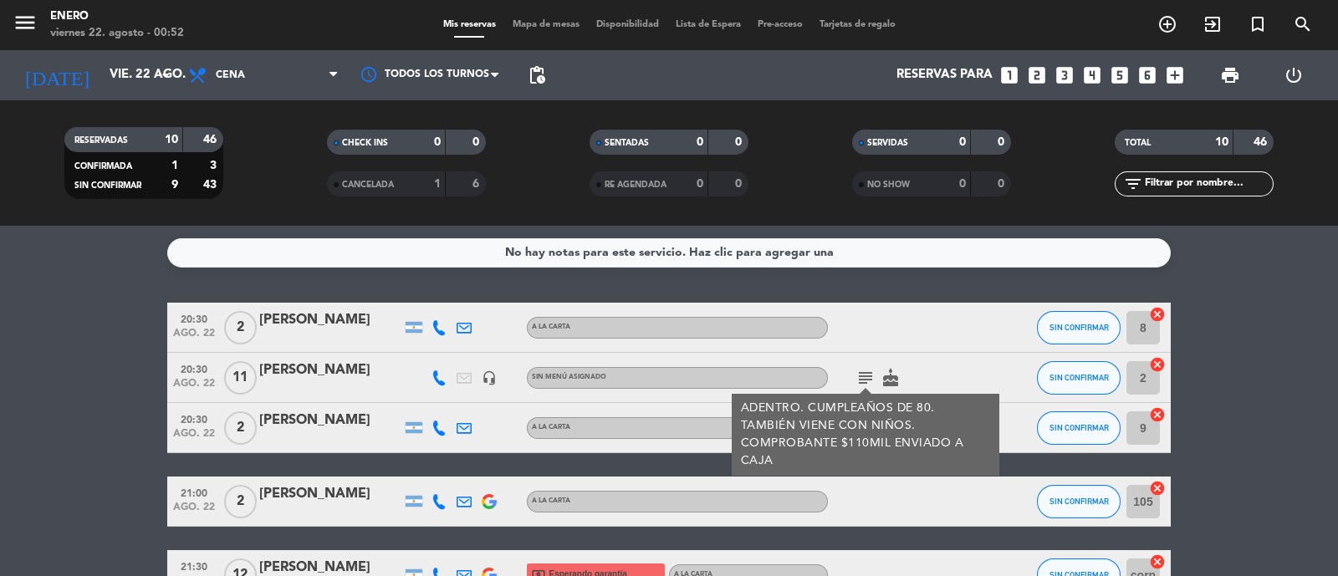
click at [864, 369] on icon "subject" at bounding box center [865, 378] width 20 height 20
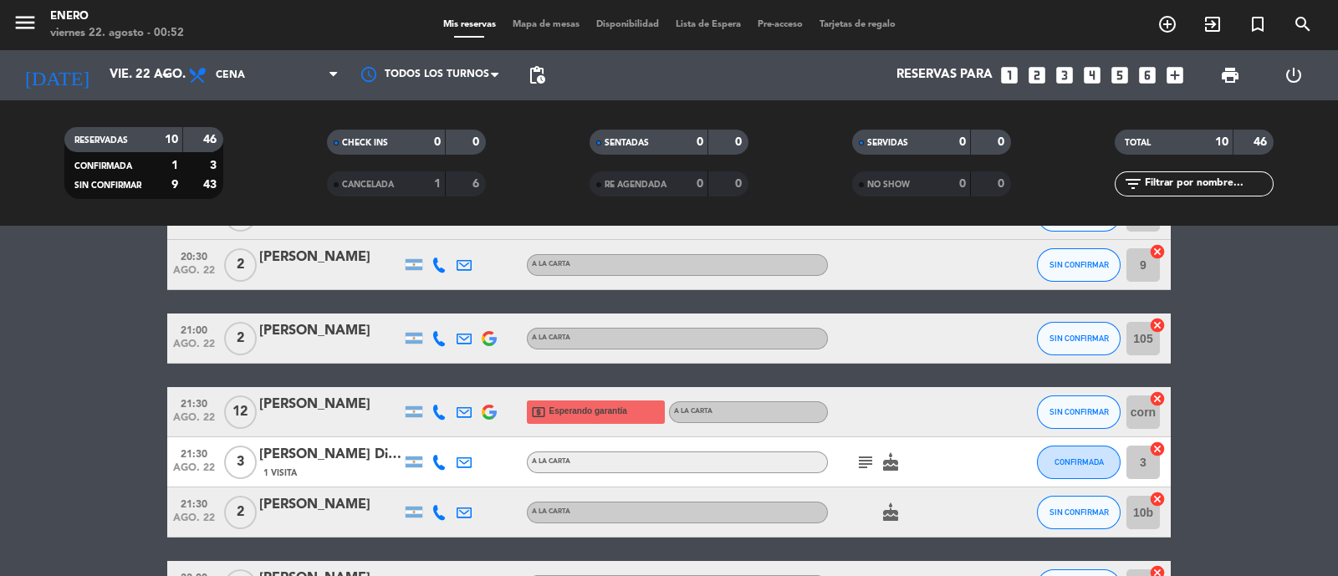
scroll to position [313, 0]
